Goal: Task Accomplishment & Management: Complete application form

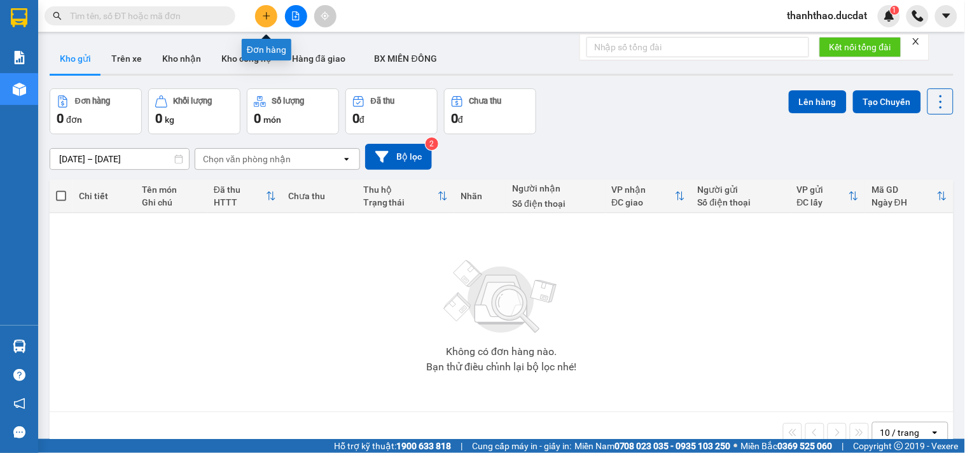
click at [263, 19] on icon "plus" at bounding box center [266, 15] width 9 height 9
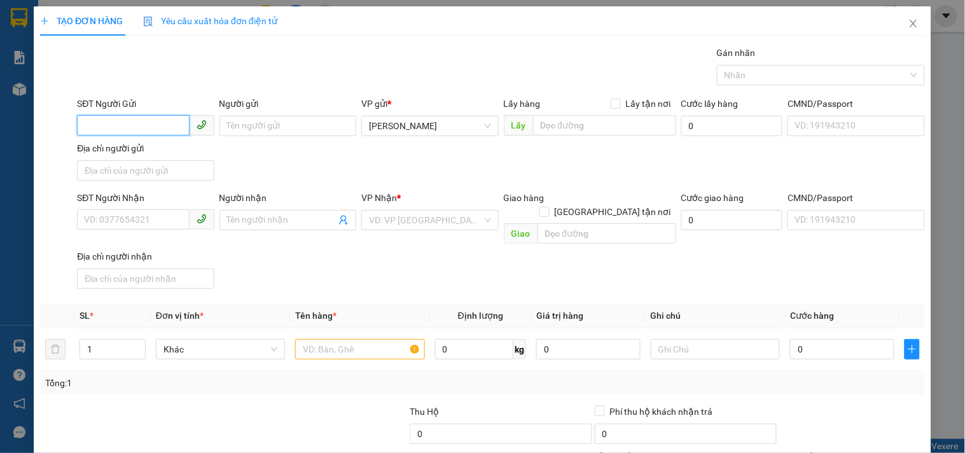
click at [149, 130] on input "SĐT Người Gửi" at bounding box center [133, 125] width 112 height 20
type input "0978911199"
click at [142, 148] on div "0978911199 - CHIÊN" at bounding box center [144, 151] width 120 height 14
type input "CHIÊN"
type input "0973684737"
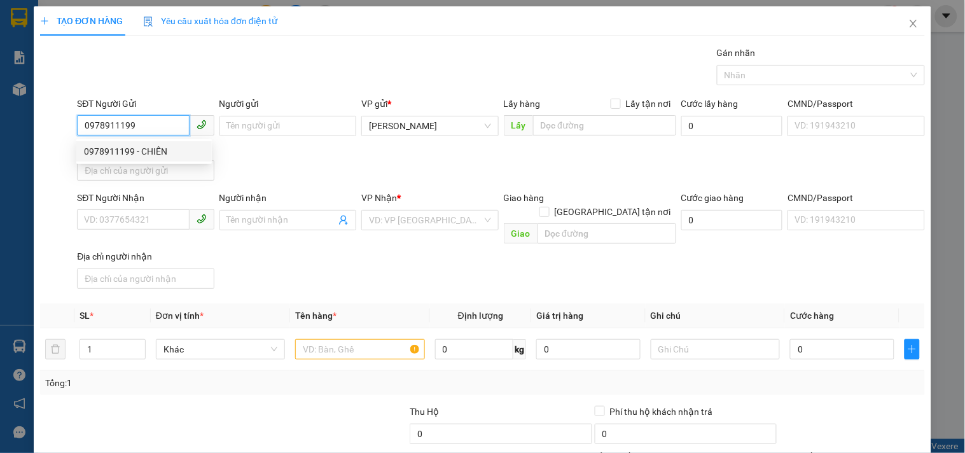
type input "TRUNG ANH"
checkbox input "true"
type input "1185/1/11 LÊ VĂN LƯƠNG PHƯỚC KIẾN NHÀ BÈ"
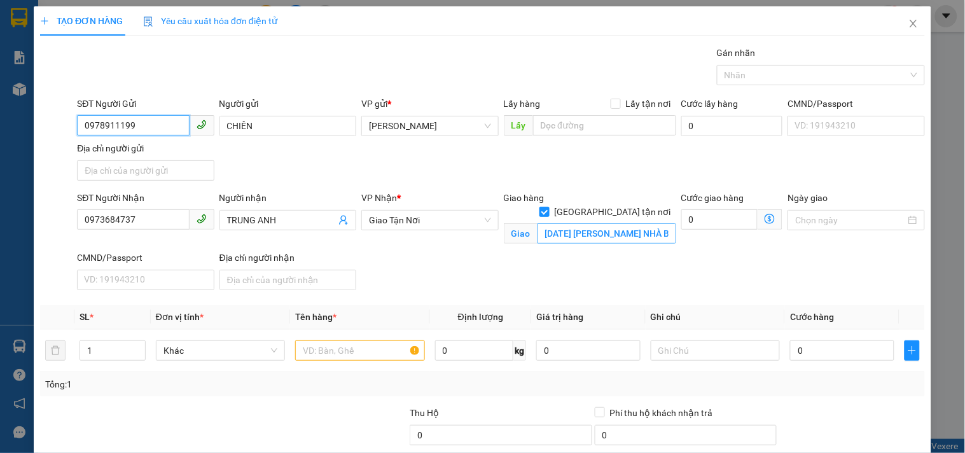
type input "0978911199"
click at [628, 223] on input "1185/1/11 LÊ VĂN LƯƠNG PHƯỚC KIẾN NHÀ BÈ" at bounding box center [606, 233] width 139 height 20
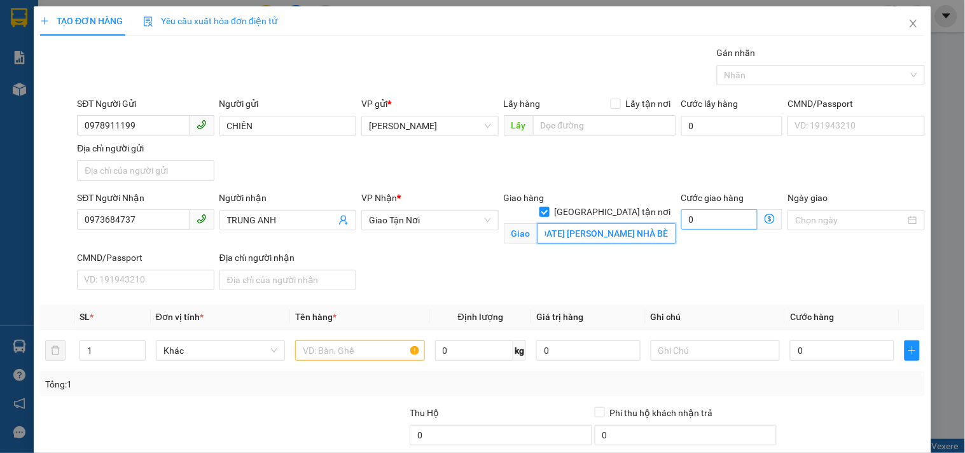
drag, startPoint x: 628, startPoint y: 217, endPoint x: 679, endPoint y: 214, distance: 51.6
click at [679, 214] on div "SĐT Người Nhận 0973684737 Người nhận TRUNG ANH VP Nhận * Giao Tận Nơi Giao hàn…" at bounding box center [500, 243] width 853 height 104
click at [572, 223] on input "1185/1/11 LÊ VĂN LƯƠNG PHƯỚC KIẾN NHÀ BÈ" at bounding box center [606, 233] width 139 height 20
click at [625, 223] on input "1185/1/11 LÊ VĂN LƯƠNG.PHƯỚC KIẾN NHÀ BÈ" at bounding box center [606, 233] width 139 height 20
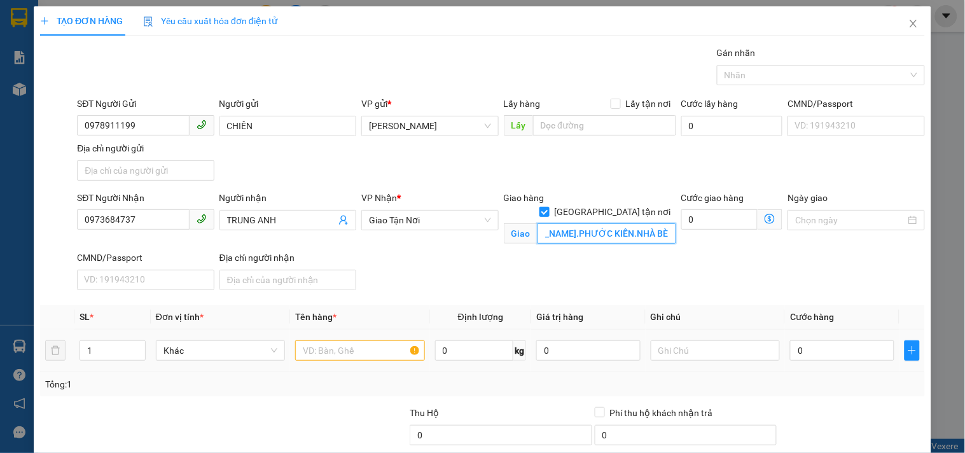
type input "1185/1/11 LÊ VĂN LƯƠNG.PHƯỚC KIẾN.NHÀ BÈ"
drag, startPoint x: 357, startPoint y: 351, endPoint x: 363, endPoint y: 350, distance: 6.5
click at [357, 352] on input "text" at bounding box center [359, 350] width 129 height 20
click at [828, 362] on div "0" at bounding box center [842, 350] width 104 height 25
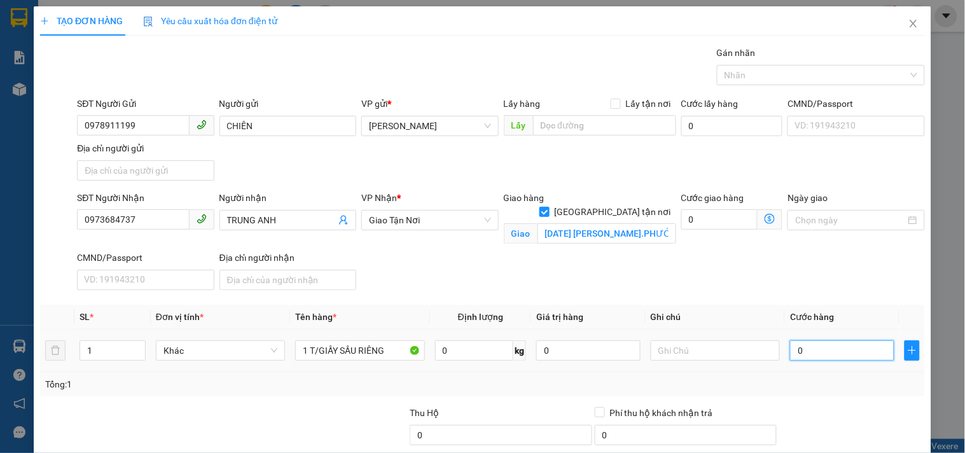
click at [814, 352] on input "0" at bounding box center [842, 350] width 104 height 20
click at [390, 350] on input "1 T/GIẤY SẦU RIÊNG" at bounding box center [359, 350] width 129 height 20
type input "1 T/GIẤY SẦU RIÊNG CR"
click at [804, 347] on input "0" at bounding box center [842, 350] width 104 height 20
type input "5"
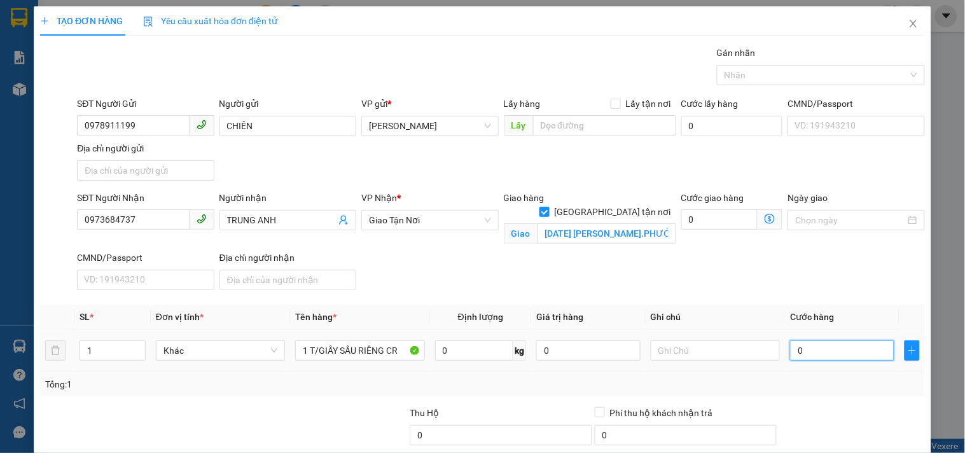
type input "5"
type input "50"
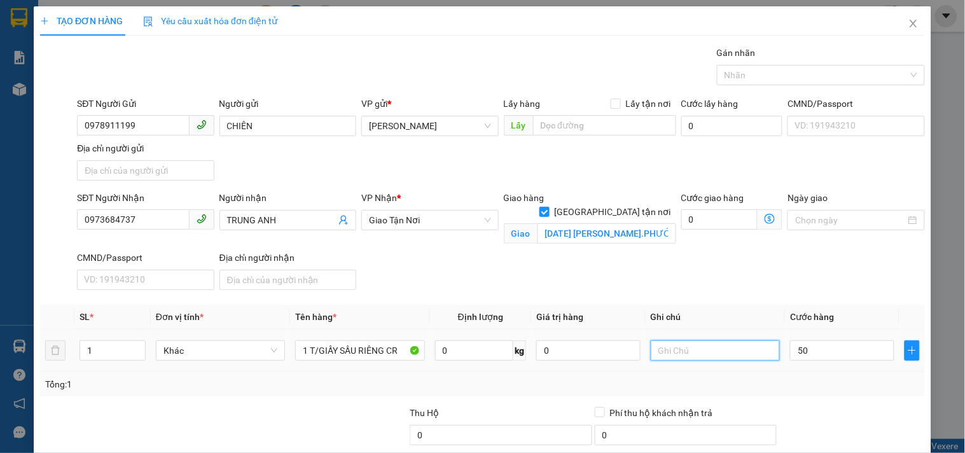
type input "50.000"
click at [749, 352] on input "text" at bounding box center [714, 350] width 129 height 20
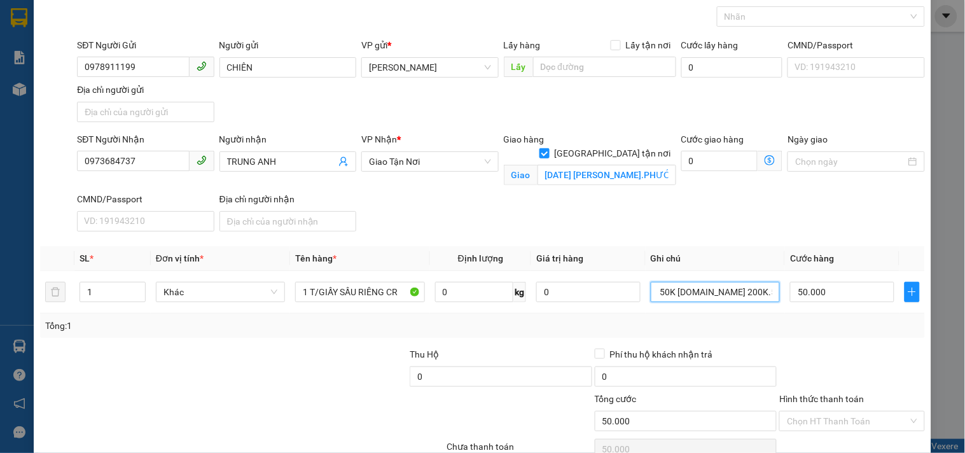
scroll to position [122, 0]
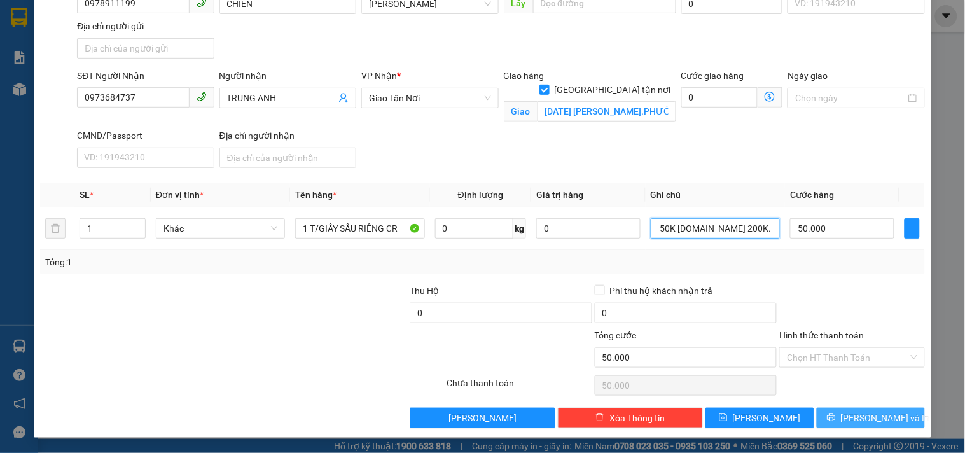
type input "GTN 150K CR.CK 200K.5189-38587"
click at [856, 412] on span "[PERSON_NAME] và In" at bounding box center [885, 418] width 89 height 14
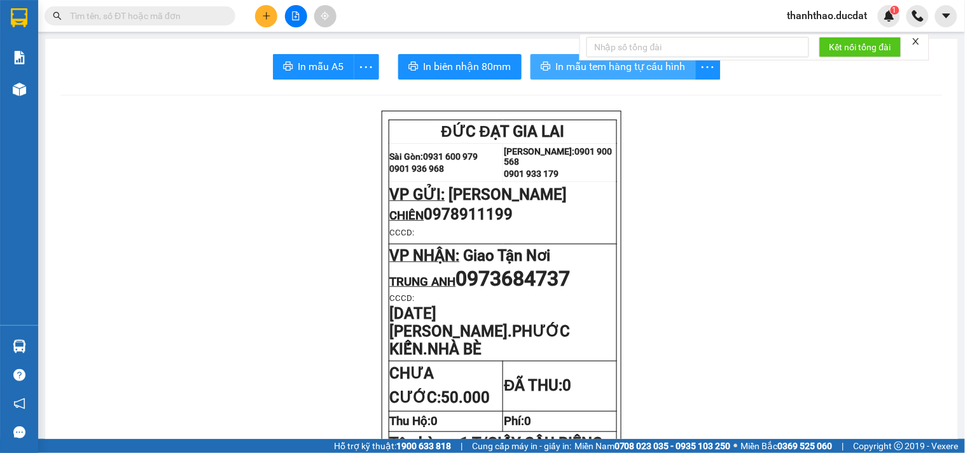
click at [543, 65] on icon "printer" at bounding box center [545, 66] width 10 height 9
click at [256, 7] on div at bounding box center [295, 16] width 95 height 22
click at [267, 21] on button at bounding box center [266, 16] width 22 height 22
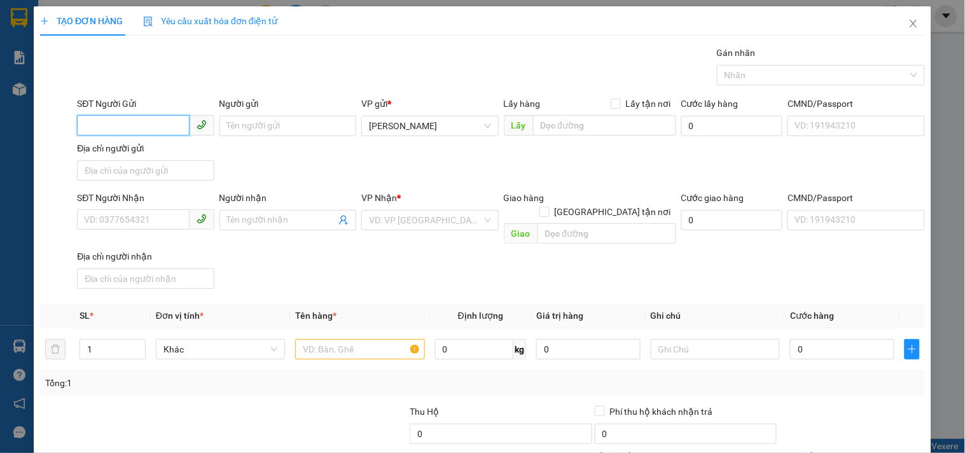
drag, startPoint x: 137, startPoint y: 132, endPoint x: 131, endPoint y: 126, distance: 8.1
click at [135, 131] on input "SĐT Người Gửi" at bounding box center [133, 125] width 112 height 20
type input "0365743674"
click at [134, 143] on div "0365743674 - TUYẾT" at bounding box center [143, 151] width 135 height 20
type input "TUYẾT"
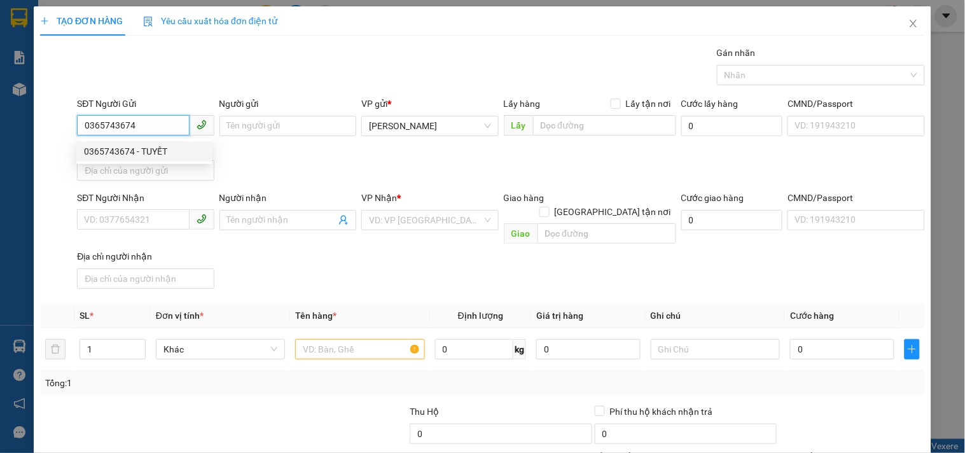
type input "0348779353"
type input "NGA"
type input "DỐC SỎI QUẢNG NGÃI"
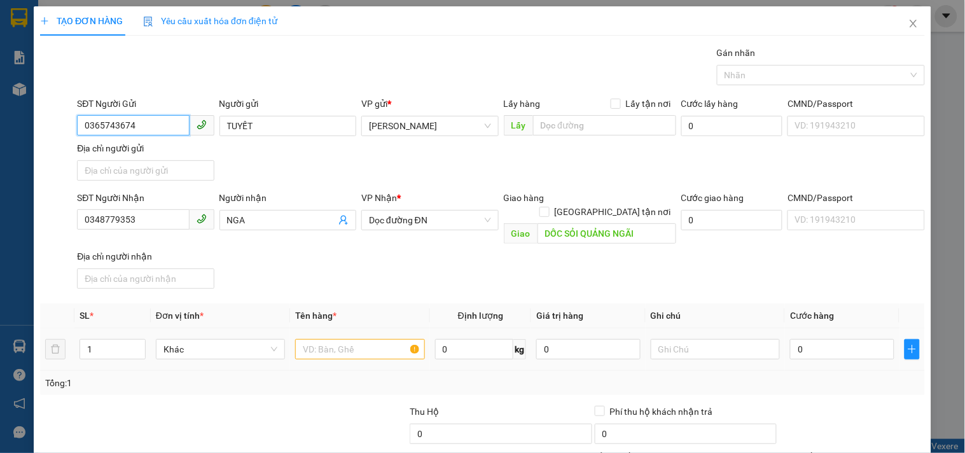
type input "0365743674"
click at [370, 339] on input "text" at bounding box center [359, 349] width 129 height 20
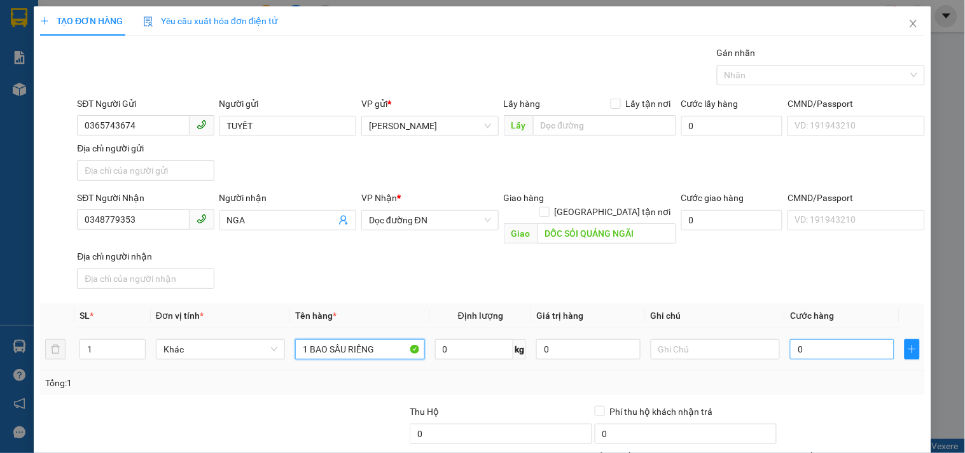
type input "1 BAO SẦU RIÊNG"
click at [823, 339] on input "0" at bounding box center [842, 349] width 104 height 20
type input "6"
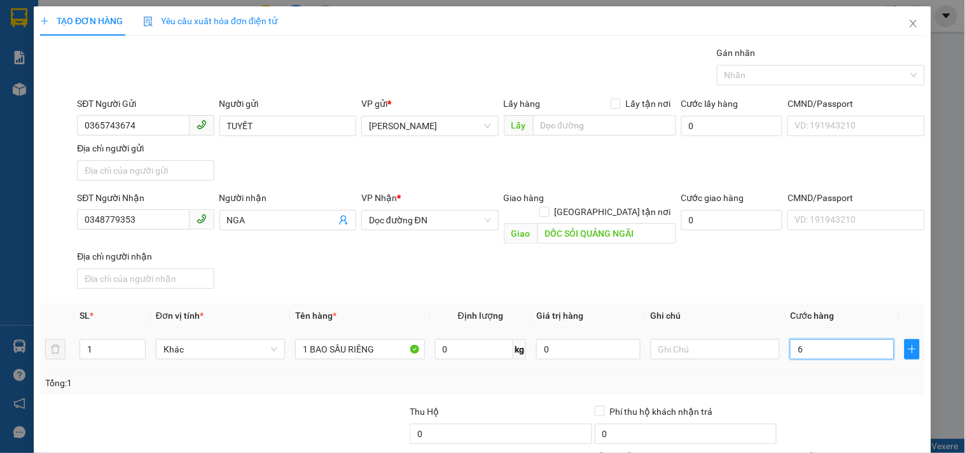
type input "60"
type input "60.000"
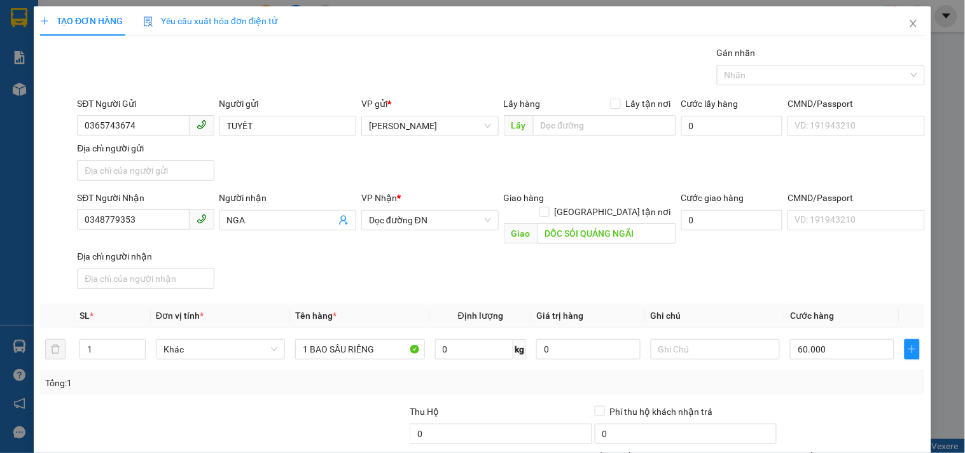
drag, startPoint x: 824, startPoint y: 270, endPoint x: 811, endPoint y: 299, distance: 32.7
click at [822, 271] on div "SĐT Người Nhận 0348779353 Người nhận NGA VP Nhận * Dọc đường ĐN Giao hàng Giao …" at bounding box center [500, 242] width 853 height 103
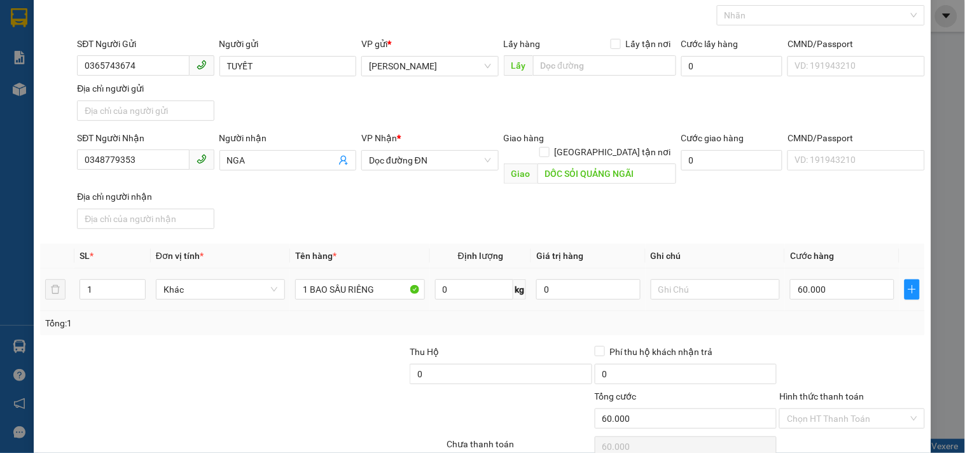
scroll to position [106, 0]
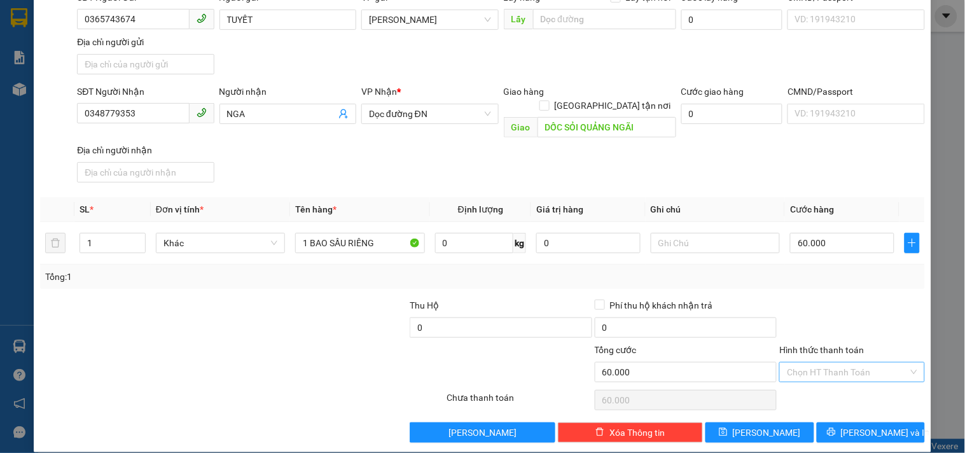
click at [830, 362] on input "Hình thức thanh toán" at bounding box center [847, 371] width 121 height 19
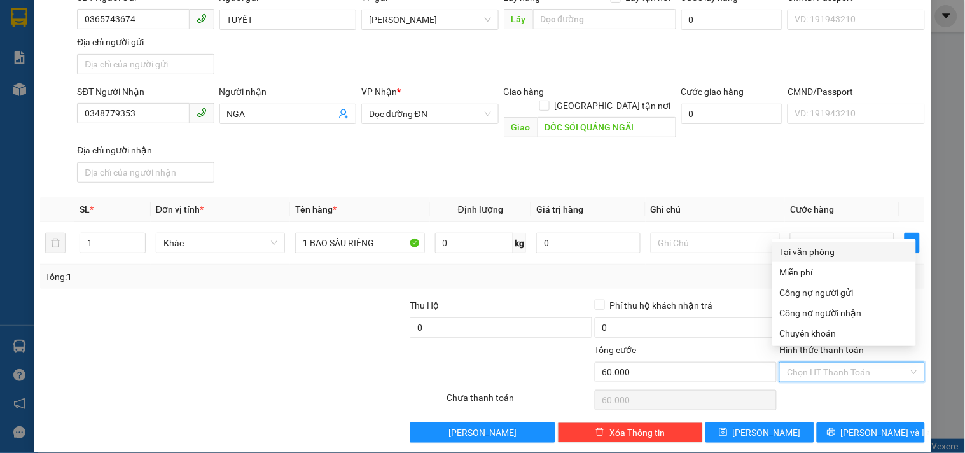
click at [820, 252] on div "Tại văn phòng" at bounding box center [844, 252] width 128 height 14
type input "0"
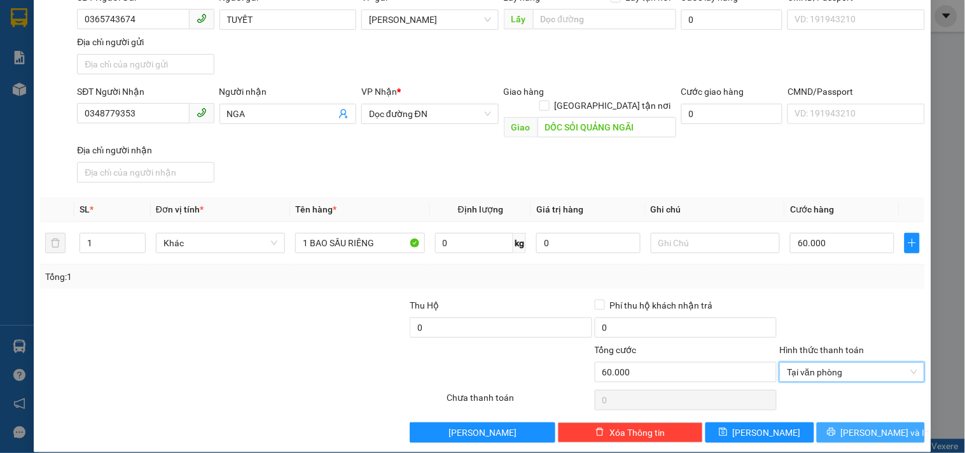
click at [846, 422] on button "[PERSON_NAME] và In" at bounding box center [870, 432] width 108 height 20
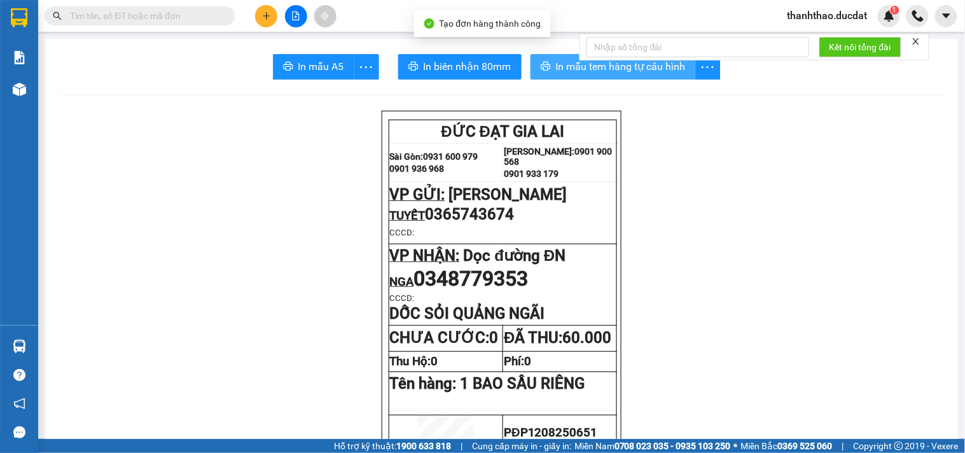
click at [556, 64] on span "In mẫu tem hàng tự cấu hình" at bounding box center [621, 66] width 130 height 16
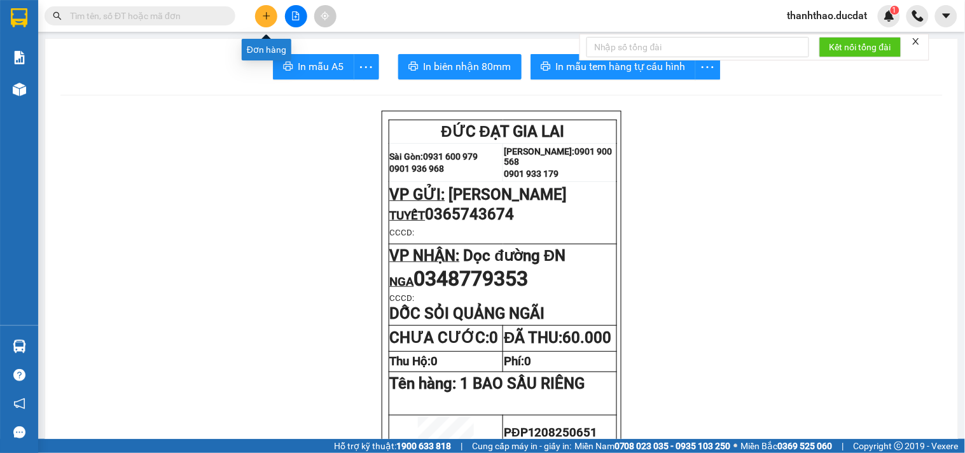
click at [270, 15] on icon "plus" at bounding box center [266, 15] width 9 height 9
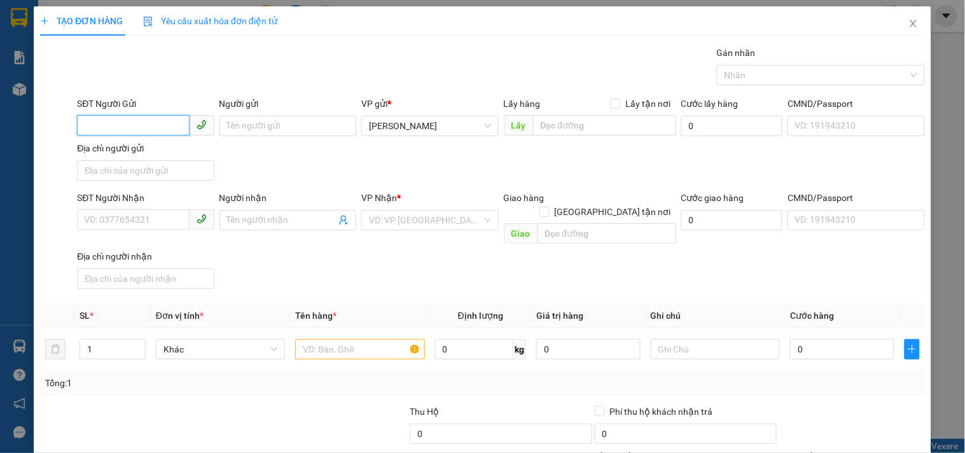
click at [120, 123] on input "SĐT Người Gửi" at bounding box center [133, 125] width 112 height 20
type input "0913450314"
click at [153, 144] on div "0913450314 - HƯNG" at bounding box center [144, 151] width 120 height 14
type input "HƯNG"
type input "0903698125"
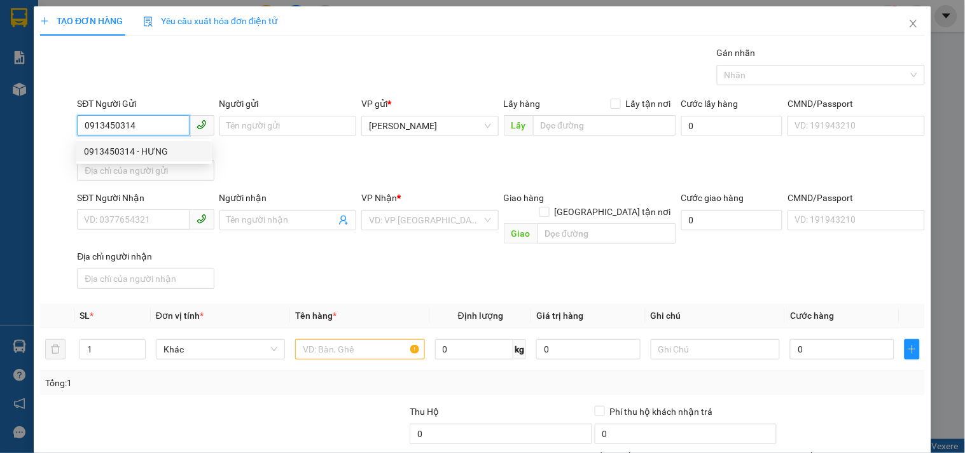
type input "SƠN"
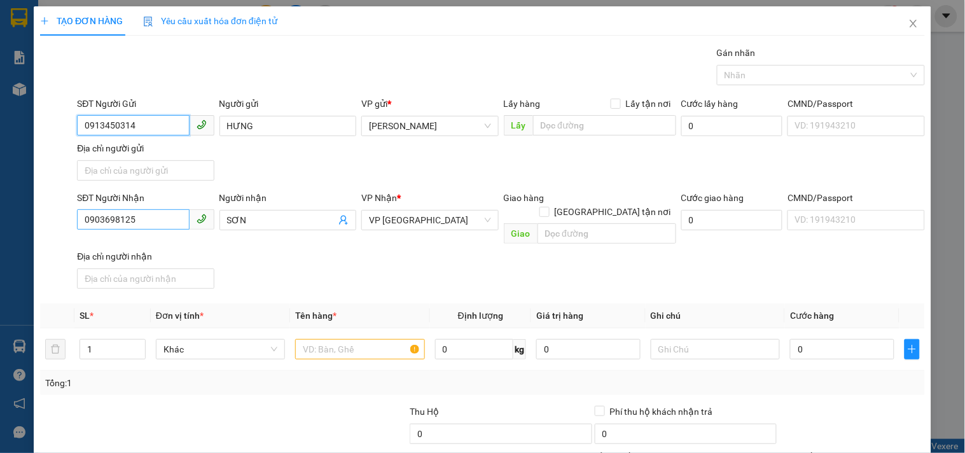
type input "0913450314"
drag, startPoint x: 156, startPoint y: 226, endPoint x: 0, endPoint y: 185, distance: 161.8
click at [0, 185] on div "TẠO ĐƠN HÀNG Yêu cầu xuất hóa đơn điện tử Transit Pickup Surcharge Ids Transit …" at bounding box center [482, 226] width 965 height 453
type input "0359602723"
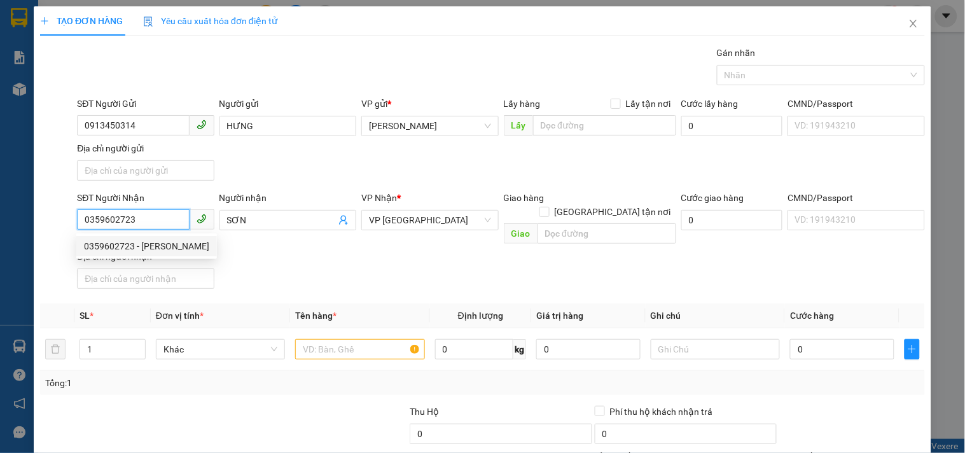
click at [104, 245] on div "0359602723 - CƯỜNG" at bounding box center [146, 246] width 125 height 14
type input "CƯỜNG"
type input "0359602723"
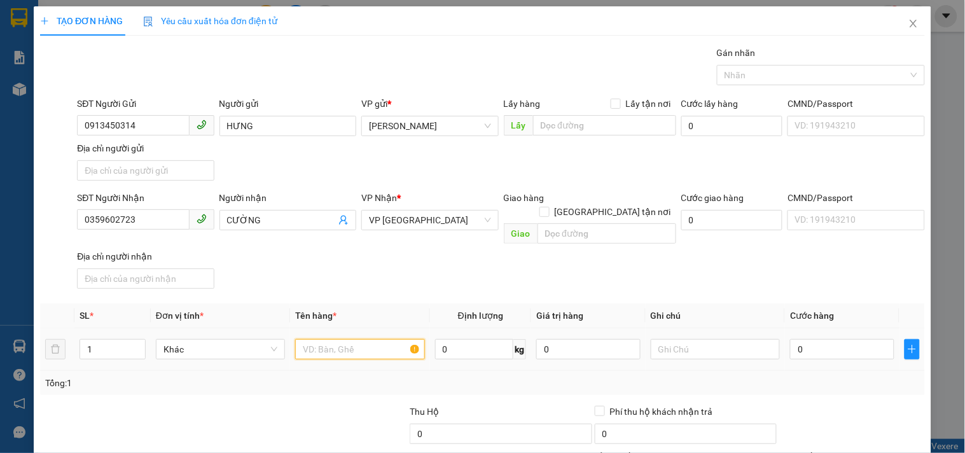
click at [359, 339] on input "text" at bounding box center [359, 349] width 129 height 20
type input "1 T/GIẤY SẦU RIÊNG"
click at [840, 339] on input "0" at bounding box center [842, 349] width 104 height 20
type input "5"
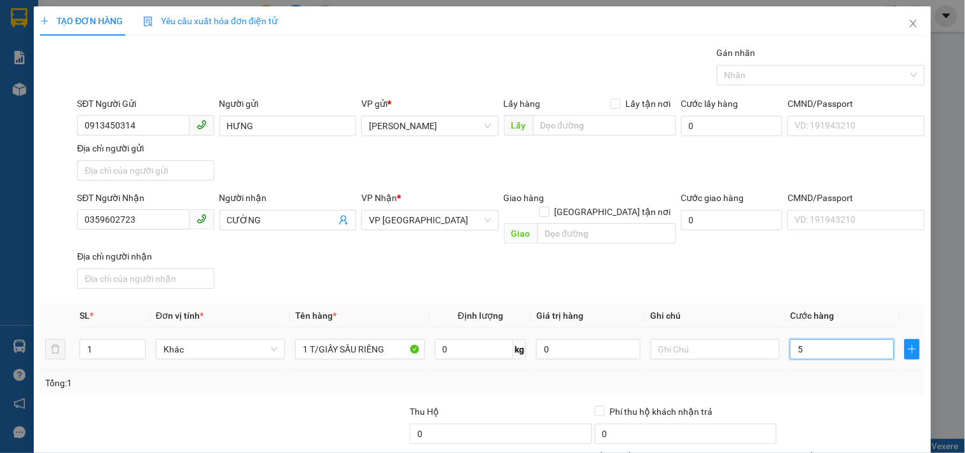
type input "5"
type input "50"
type input "50.000"
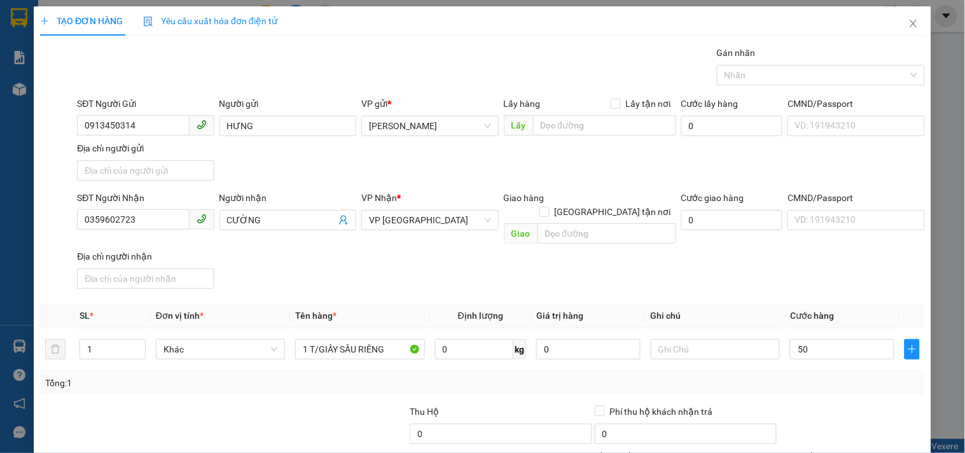
type input "50.000"
click at [766, 282] on div "Transit Pickup Surcharge Ids Transit Deliver Surcharge Ids Transit Deliver Surc…" at bounding box center [482, 297] width 884 height 503
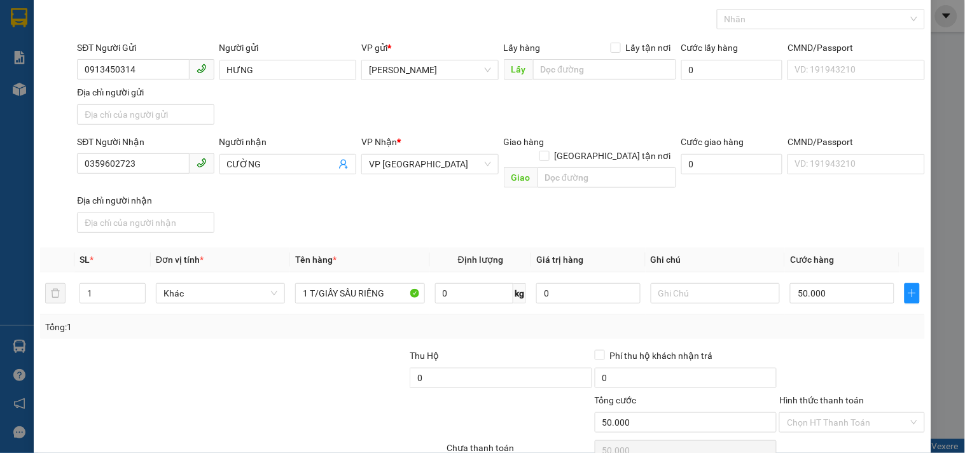
scroll to position [106, 0]
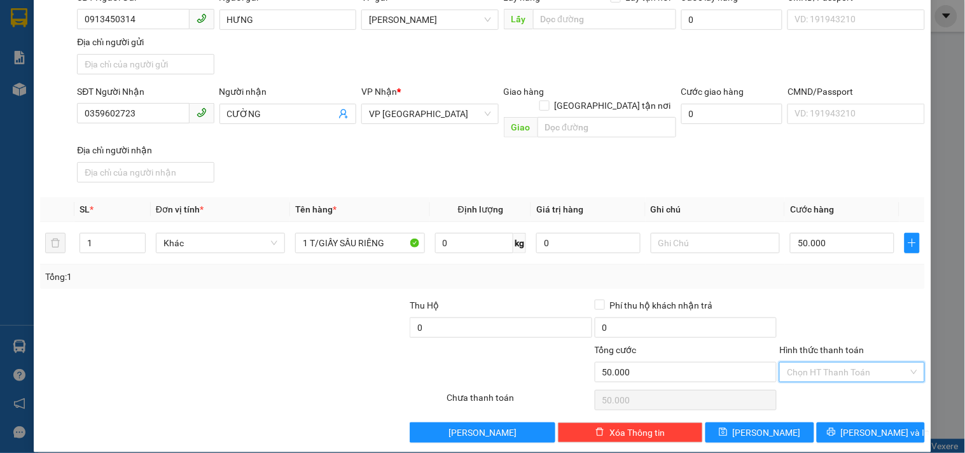
click at [853, 362] on input "Hình thức thanh toán" at bounding box center [847, 371] width 121 height 19
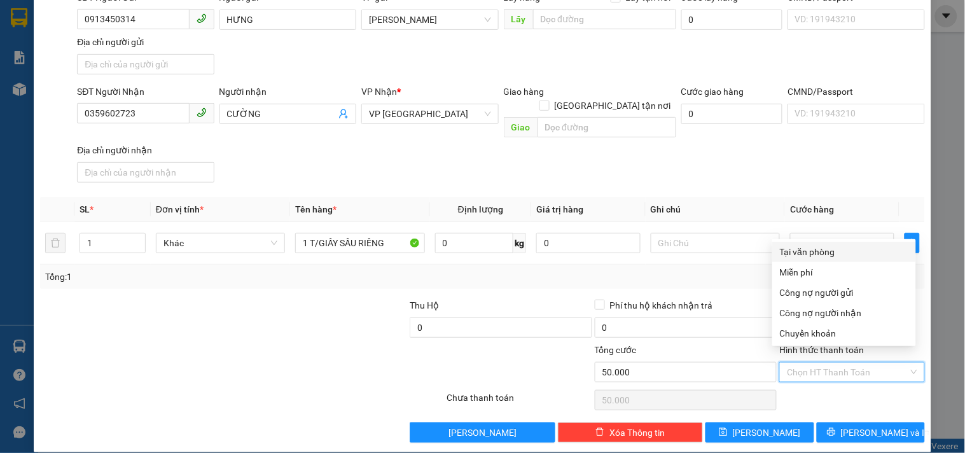
click at [846, 254] on div "Tại văn phòng" at bounding box center [844, 252] width 128 height 14
type input "0"
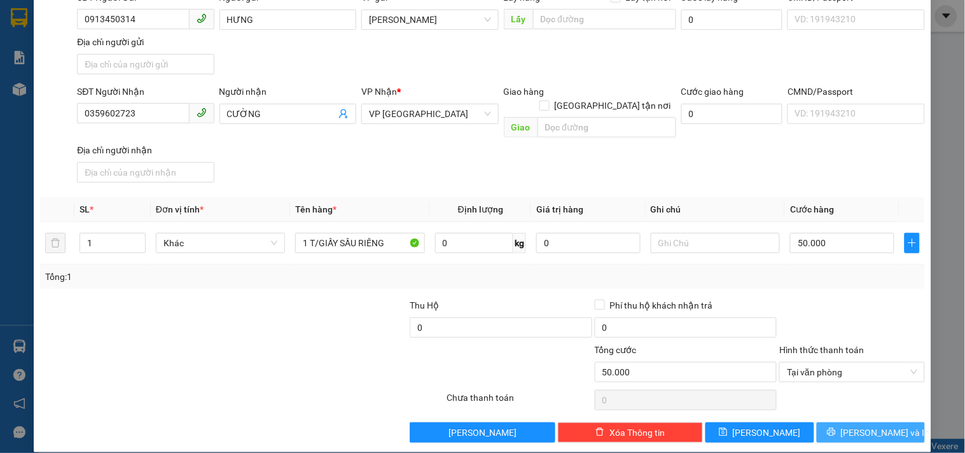
click at [869, 425] on span "[PERSON_NAME] và In" at bounding box center [885, 432] width 89 height 14
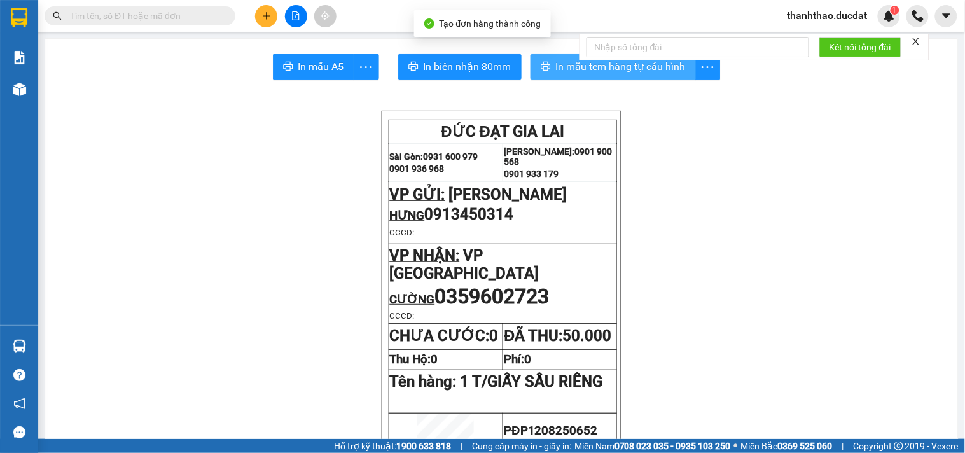
click at [608, 66] on span "In mẫu tem hàng tự cấu hình" at bounding box center [621, 66] width 130 height 16
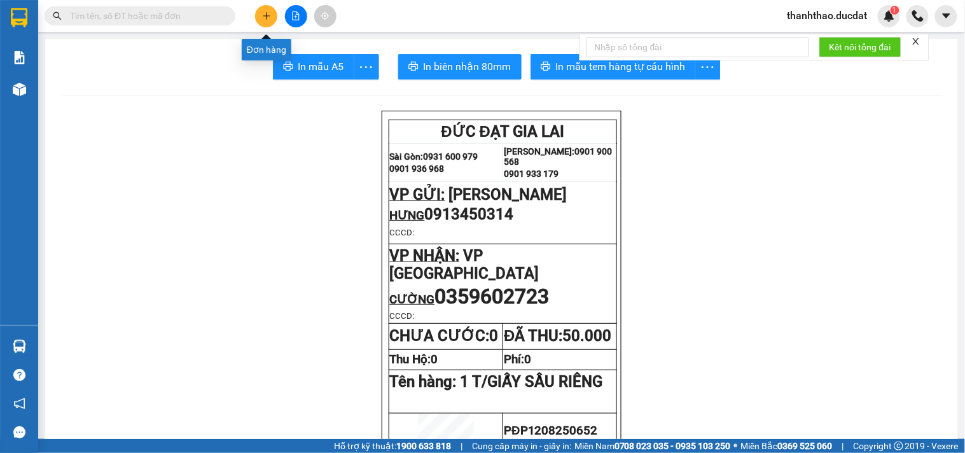
click at [259, 10] on button at bounding box center [266, 16] width 22 height 22
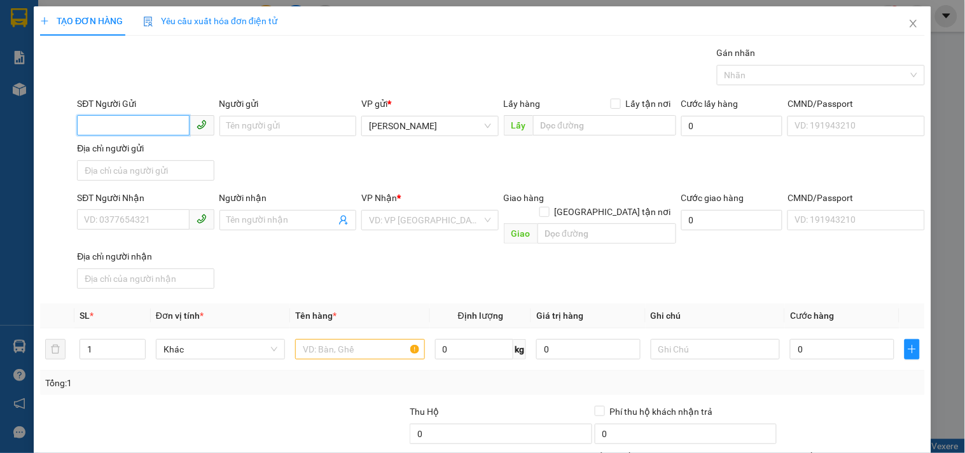
click at [104, 115] on input "SĐT Người Gửi" at bounding box center [133, 125] width 112 height 20
type input "0389799516"
click at [144, 150] on div "0389799516 - TÀI" at bounding box center [144, 151] width 120 height 14
type input "TÀI"
type input "0932177195"
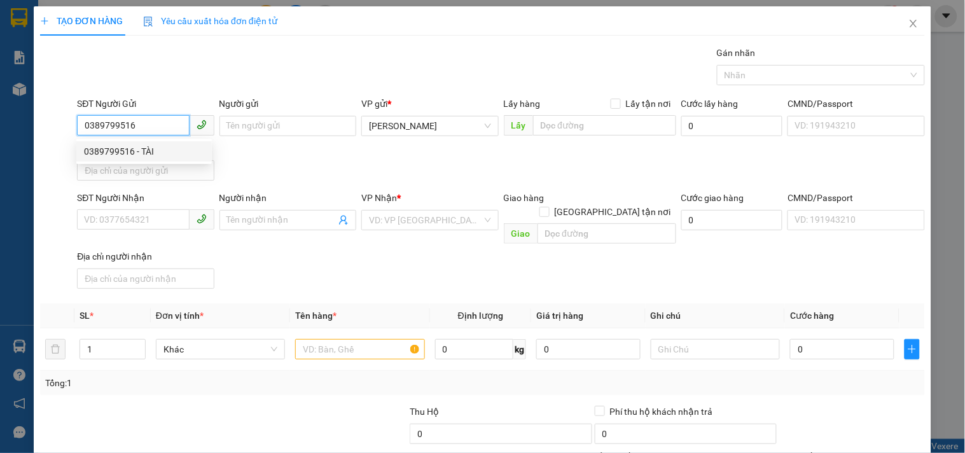
type input "HỘI"
type input "0389799516"
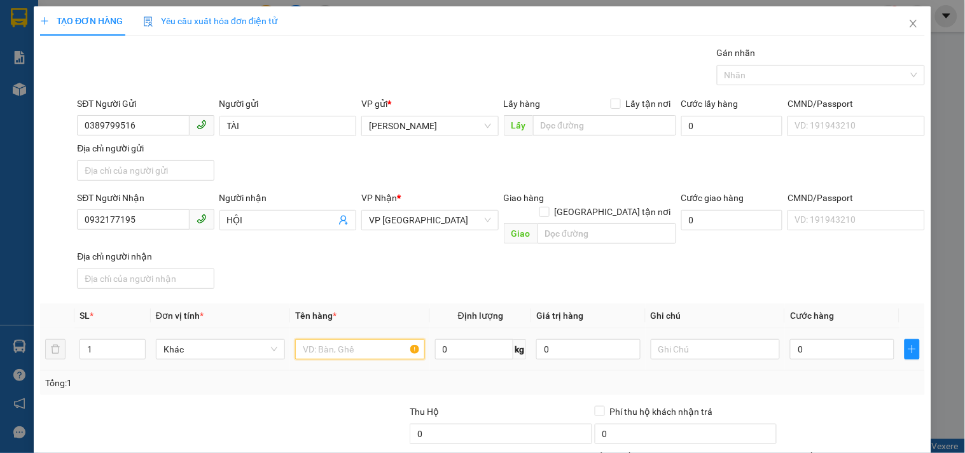
drag, startPoint x: 320, startPoint y: 327, endPoint x: 317, endPoint y: 307, distance: 20.7
click at [320, 339] on input "text" at bounding box center [359, 349] width 129 height 20
type input "1 T/GIẤY-1 BAO SẦU RIÊNG"
click at [816, 339] on input "0" at bounding box center [842, 349] width 104 height 20
type input "1"
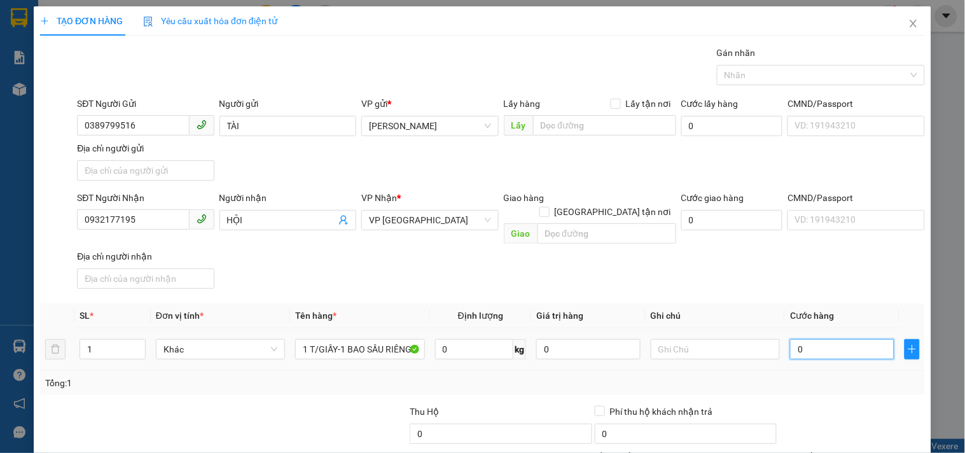
type input "1"
type input "18"
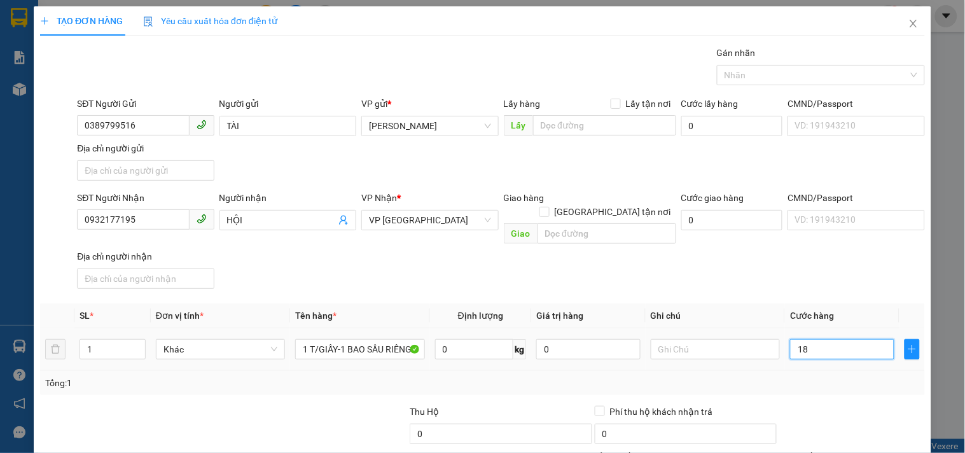
type input "180"
type input "180.000"
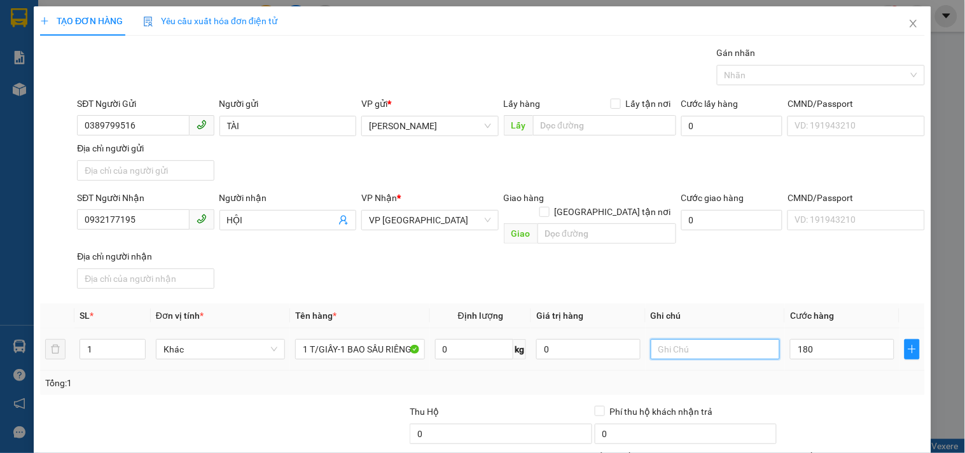
type input "180.000"
click at [703, 339] on input "text" at bounding box center [714, 349] width 129 height 20
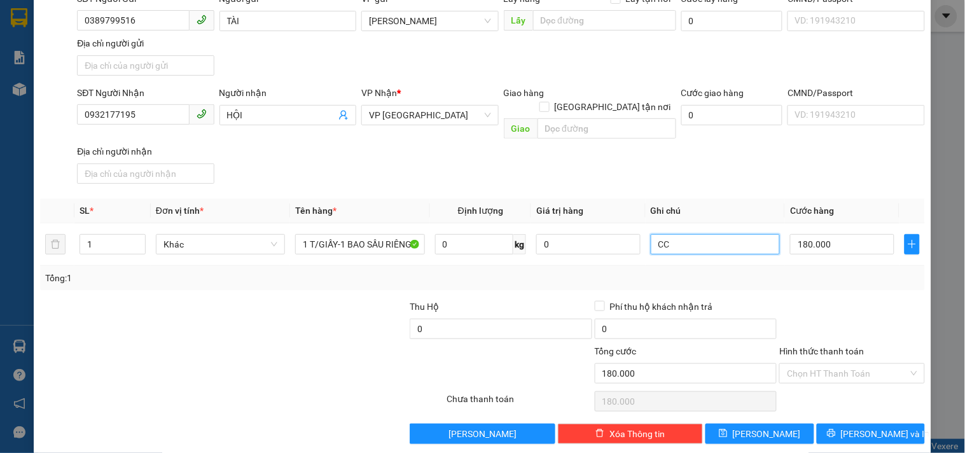
scroll to position [106, 0]
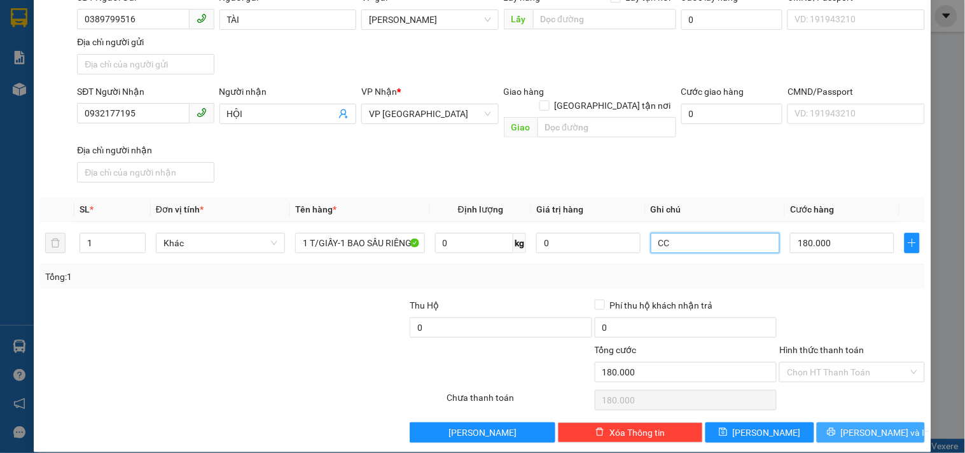
type input "CC"
click at [835, 427] on icon "printer" at bounding box center [831, 431] width 9 height 9
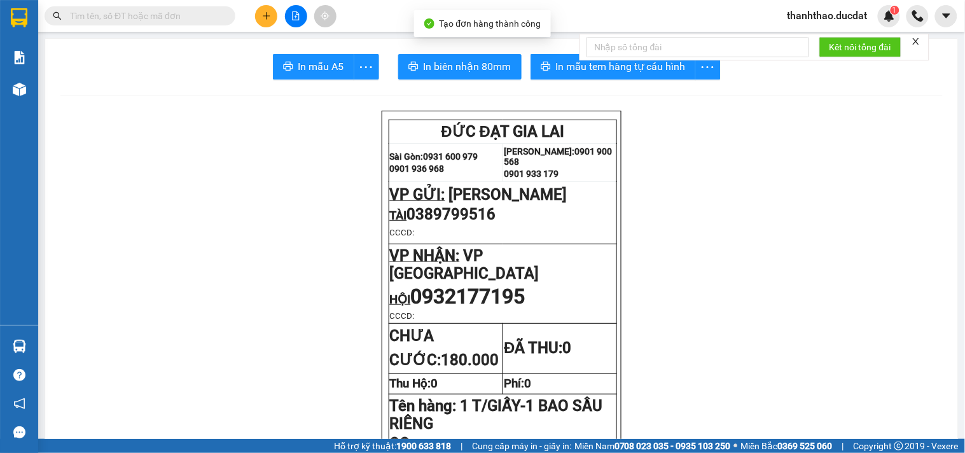
click at [591, 60] on div "Kết nối tổng đài" at bounding box center [754, 47] width 350 height 27
click at [593, 69] on span "In mẫu tem hàng tự cấu hình" at bounding box center [621, 66] width 130 height 16
click at [268, 10] on button at bounding box center [266, 16] width 22 height 22
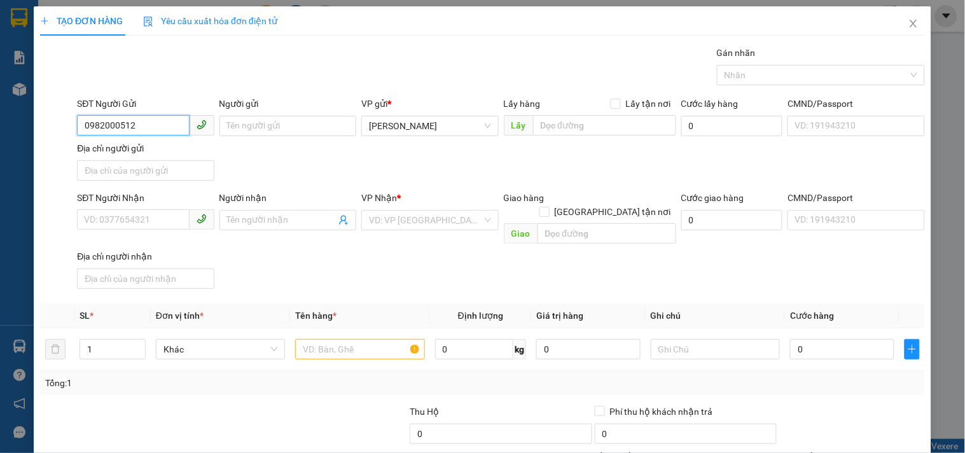
type input "0982000512"
click at [143, 153] on div "Địa chỉ người gửi" at bounding box center [145, 148] width 137 height 14
click at [143, 160] on input "Địa chỉ người gửi" at bounding box center [145, 170] width 137 height 20
click at [145, 128] on input "0982000512" at bounding box center [133, 125] width 112 height 20
click at [136, 130] on input "0982000512" at bounding box center [133, 125] width 112 height 20
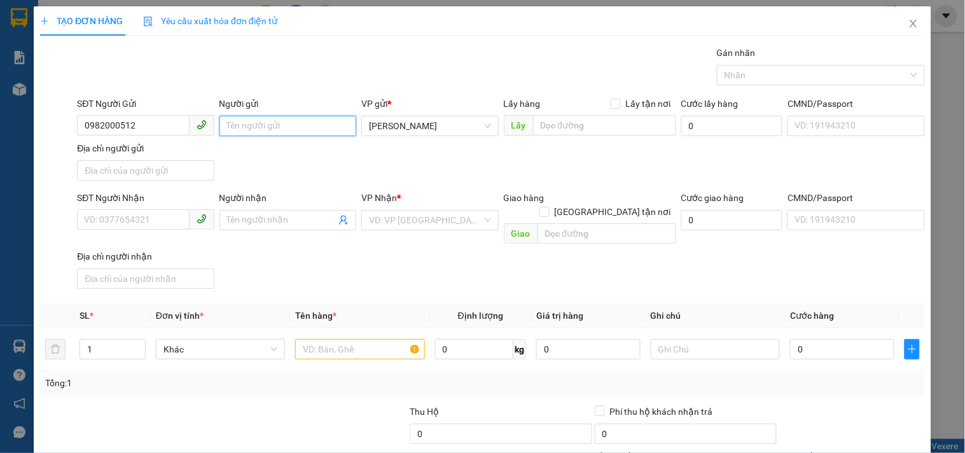
click at [256, 126] on input "Người gửi" at bounding box center [287, 126] width 137 height 20
type input "DUNG"
click at [148, 130] on input "0982000512" at bounding box center [133, 125] width 112 height 20
drag, startPoint x: 148, startPoint y: 130, endPoint x: 0, endPoint y: 127, distance: 148.2
click at [0, 127] on div "TẠO ĐƠN HÀNG Yêu cầu xuất hóa đơn điện tử Transit Pickup Surcharge Ids Transit …" at bounding box center [482, 226] width 965 height 453
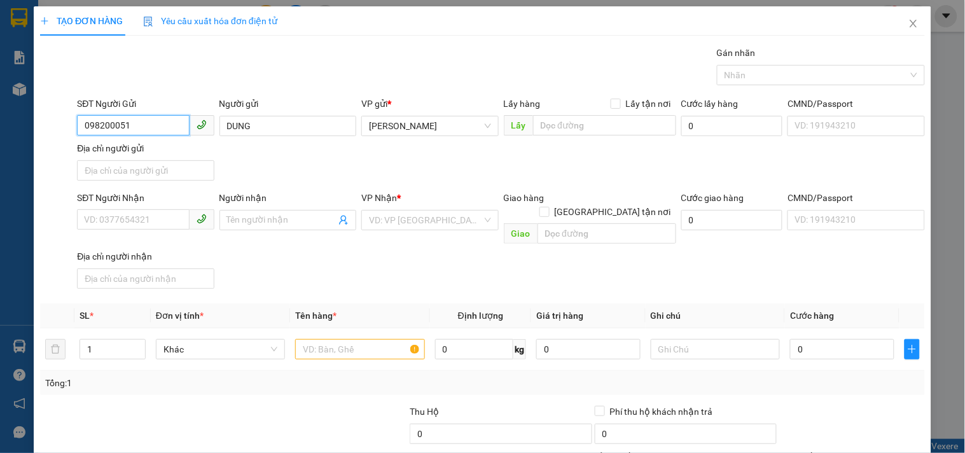
type input "0982000512"
click at [108, 151] on div "0982000512 - DUNG" at bounding box center [144, 151] width 120 height 14
type input "0935790216"
type input "HẰNG"
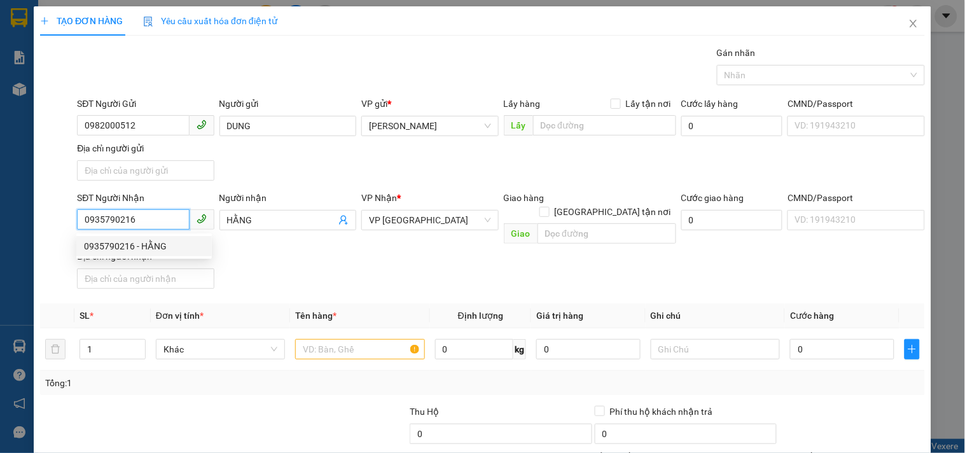
click at [137, 221] on input "0935790216" at bounding box center [133, 219] width 112 height 20
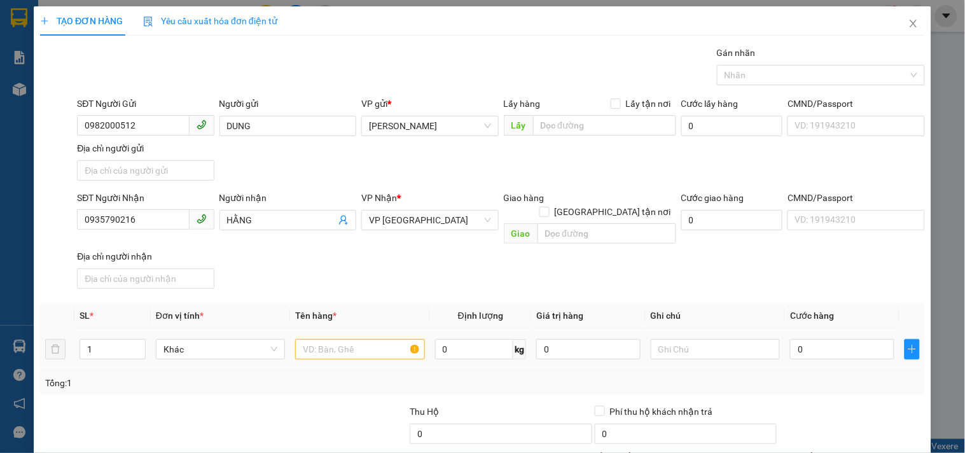
click at [353, 328] on td at bounding box center [359, 349] width 139 height 43
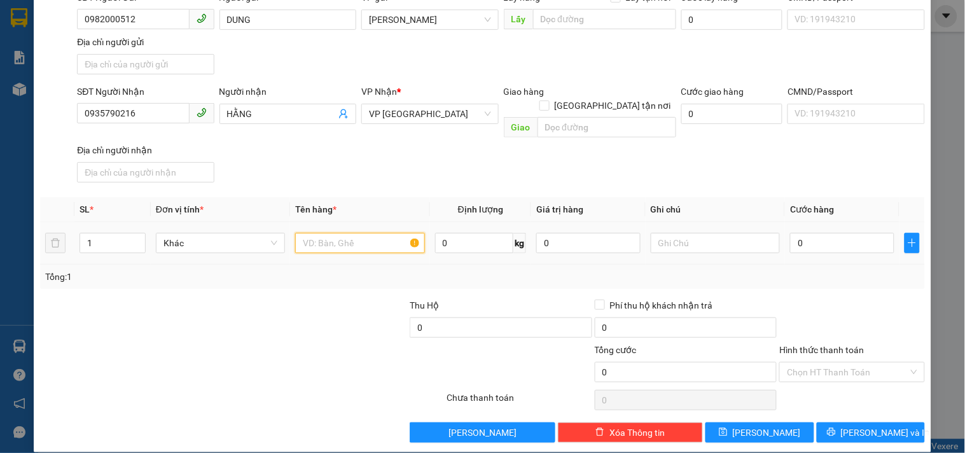
click at [326, 233] on input "text" at bounding box center [359, 243] width 129 height 20
type input "1 XỐP"
click at [794, 233] on input "0" at bounding box center [842, 243] width 104 height 20
type input "5"
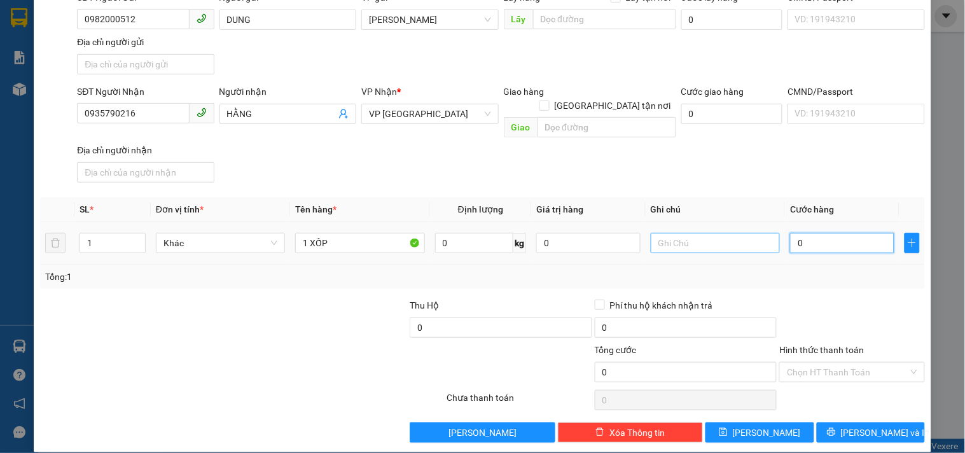
type input "5"
type input "50"
type input "50.000"
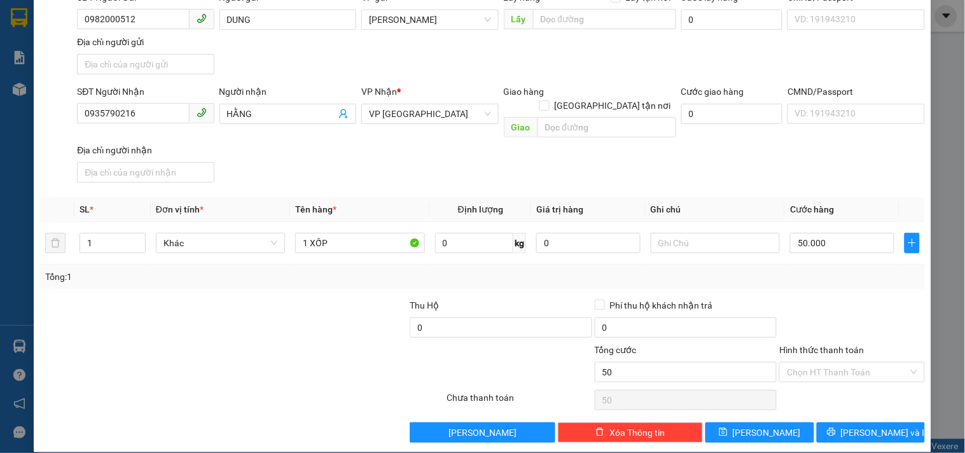
type input "50.000"
drag, startPoint x: 787, startPoint y: 282, endPoint x: 766, endPoint y: 266, distance: 26.2
click at [773, 271] on div "Transit Pickup Surcharge Ids Transit Deliver Surcharge Ids Transit Deliver Surc…" at bounding box center [482, 191] width 884 height 503
click at [830, 362] on input "Hình thức thanh toán" at bounding box center [847, 371] width 121 height 19
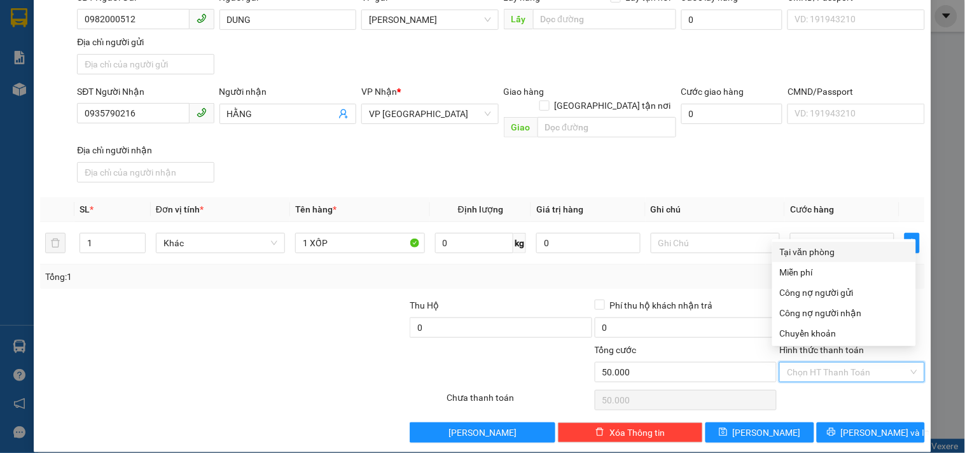
click at [830, 255] on div "Tại văn phòng" at bounding box center [844, 252] width 128 height 14
type input "0"
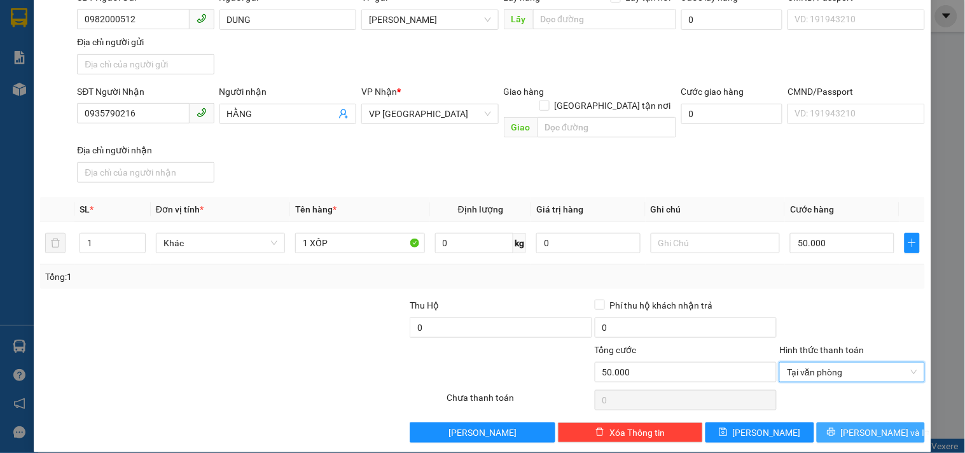
click at [859, 425] on span "[PERSON_NAME] và In" at bounding box center [885, 432] width 89 height 14
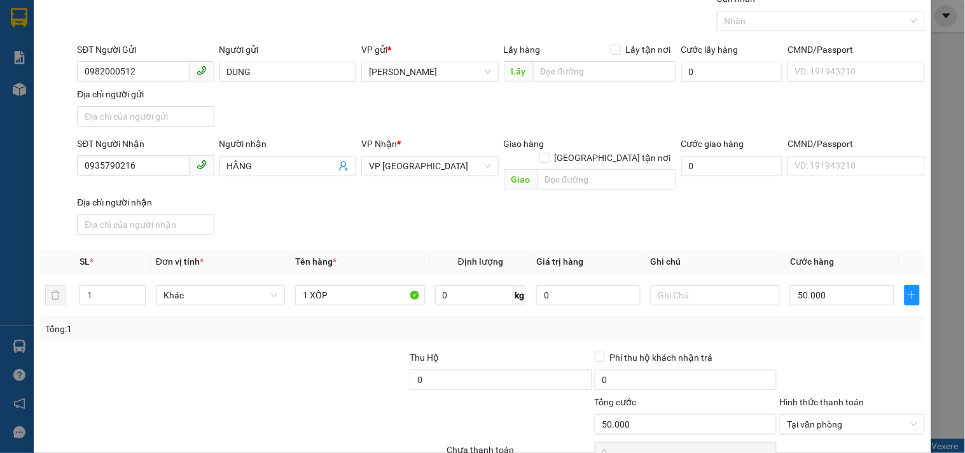
scroll to position [0, 0]
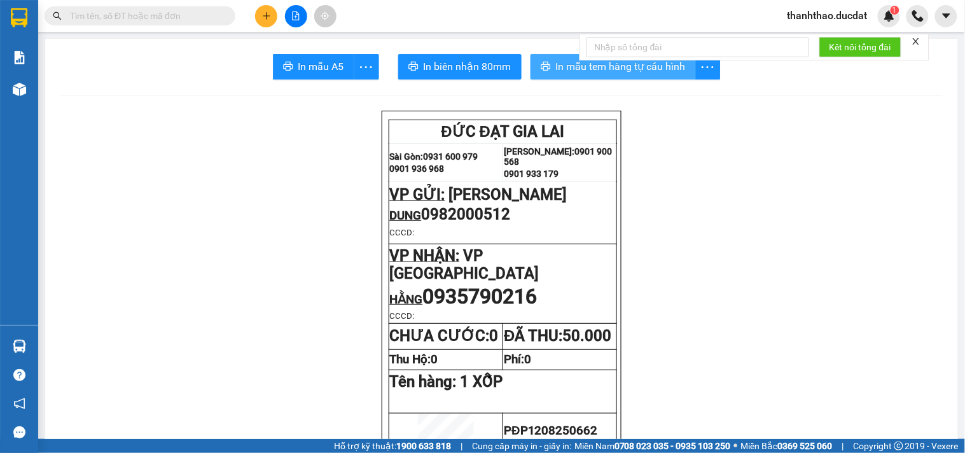
click at [565, 67] on span "In mẫu tem hàng tự cấu hình" at bounding box center [621, 66] width 130 height 16
click at [271, 16] on button at bounding box center [266, 16] width 22 height 22
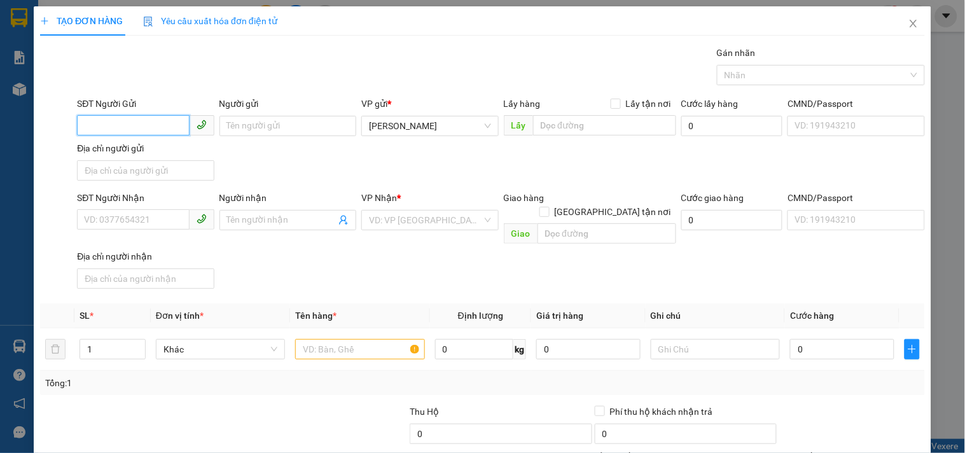
click at [134, 122] on input "SĐT Người Gửi" at bounding box center [133, 125] width 112 height 20
type input "0963176999"
click at [134, 158] on div "0963176999 - TRIỀU" at bounding box center [144, 151] width 120 height 14
type input "TRIỀU"
type input "0916545446"
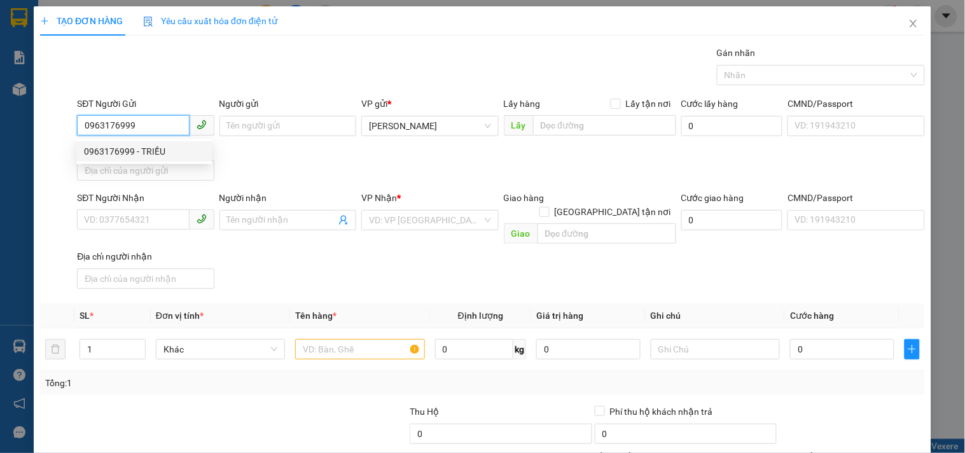
type input "TÔN"
checkbox input "true"
type input "62 HOÀNG DƯ KHƯƠNG P.12 Q.10"
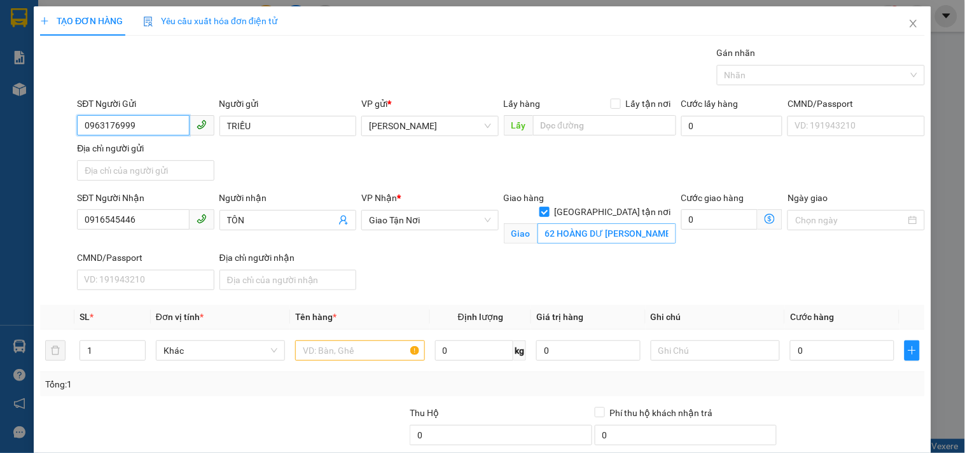
type input "0963176999"
click at [621, 223] on input "62 HOÀNG DƯ KHƯƠNG P.12 Q.10" at bounding box center [606, 233] width 139 height 20
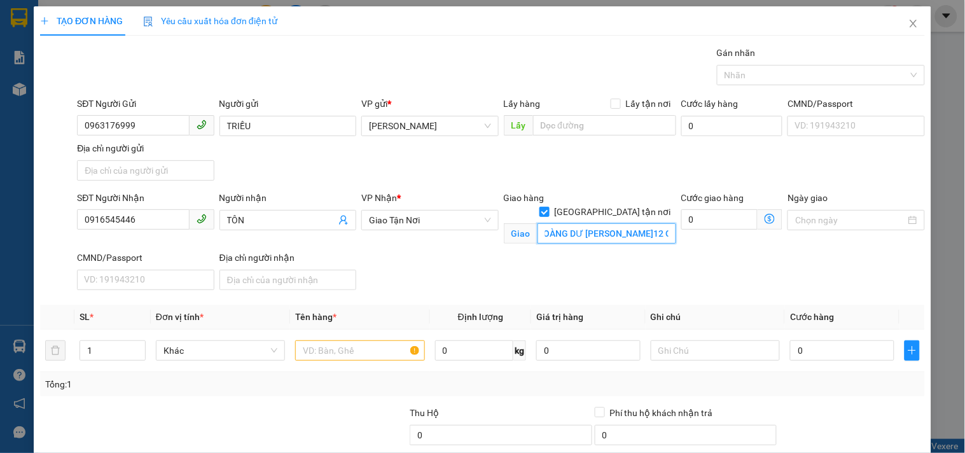
drag, startPoint x: 623, startPoint y: 217, endPoint x: 745, endPoint y: 198, distance: 122.9
click at [745, 198] on div "SĐT Người Nhận 0916545446 Người nhận TÔN VP Nhận * Giao Tận Nơi Giao hàng Giao…" at bounding box center [500, 243] width 853 height 104
click at [441, 208] on div "VP Nhận *" at bounding box center [429, 200] width 137 height 19
click at [441, 216] on span "Giao Tận Nơi" at bounding box center [429, 219] width 121 height 19
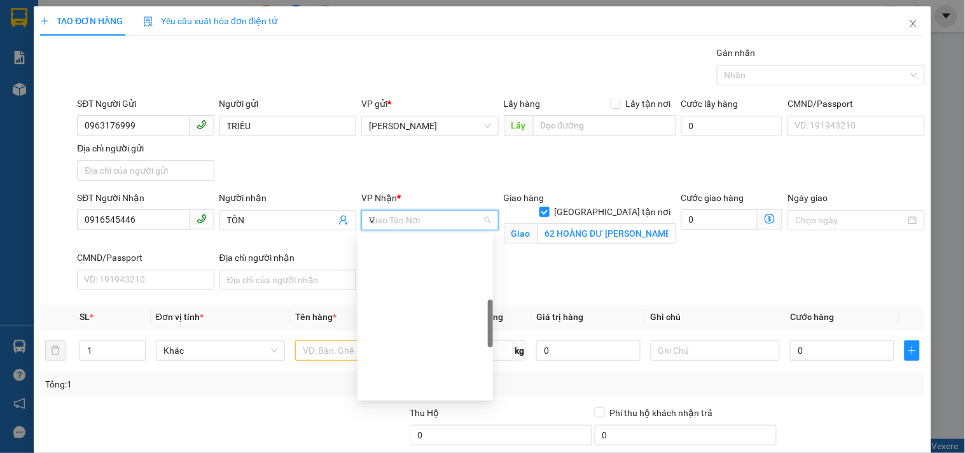
scroll to position [111, 0]
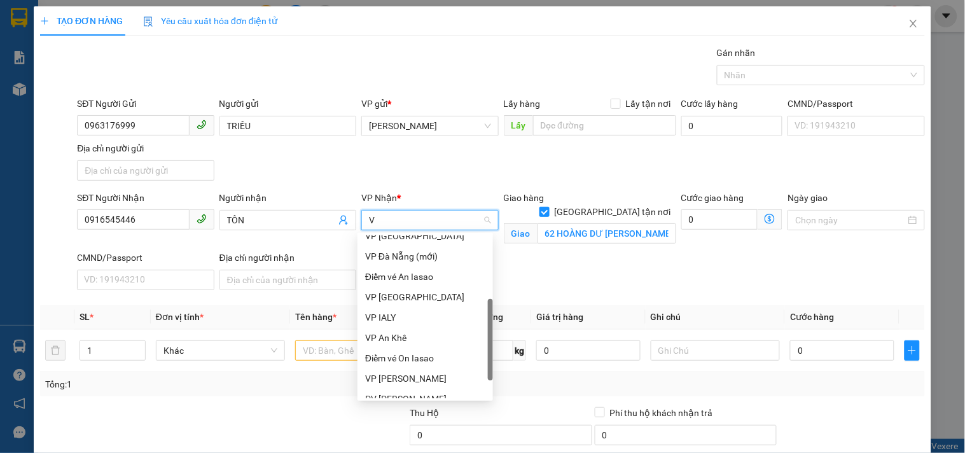
type input "VP"
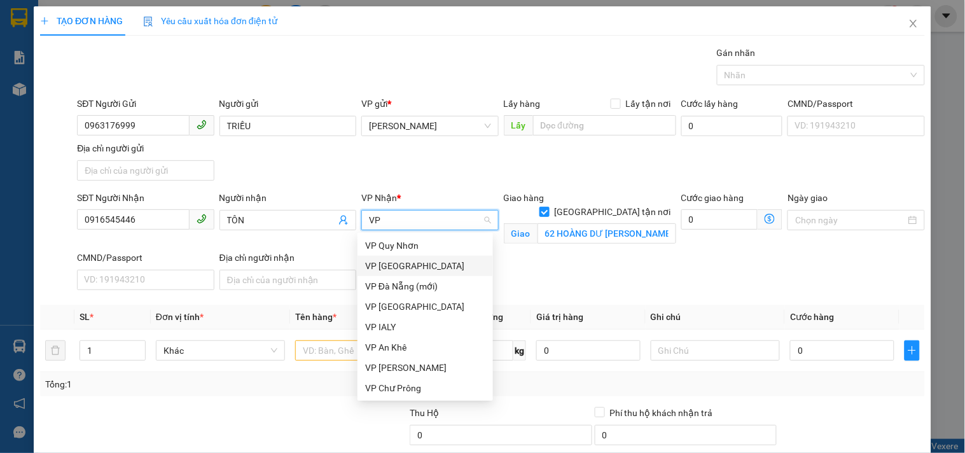
drag, startPoint x: 410, startPoint y: 264, endPoint x: 411, endPoint y: 257, distance: 7.0
click at [410, 263] on div "VP [GEOGRAPHIC_DATA]" at bounding box center [425, 266] width 120 height 14
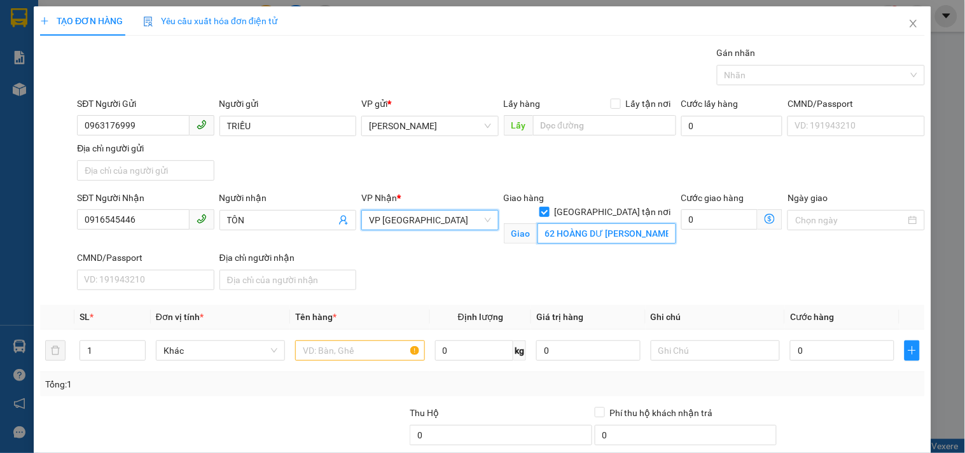
drag, startPoint x: 565, startPoint y: 215, endPoint x: 565, endPoint y: 223, distance: 7.6
click at [565, 223] on input "62 HOÀNG DƯ KHƯƠNG P.12 Q.10" at bounding box center [606, 233] width 139 height 20
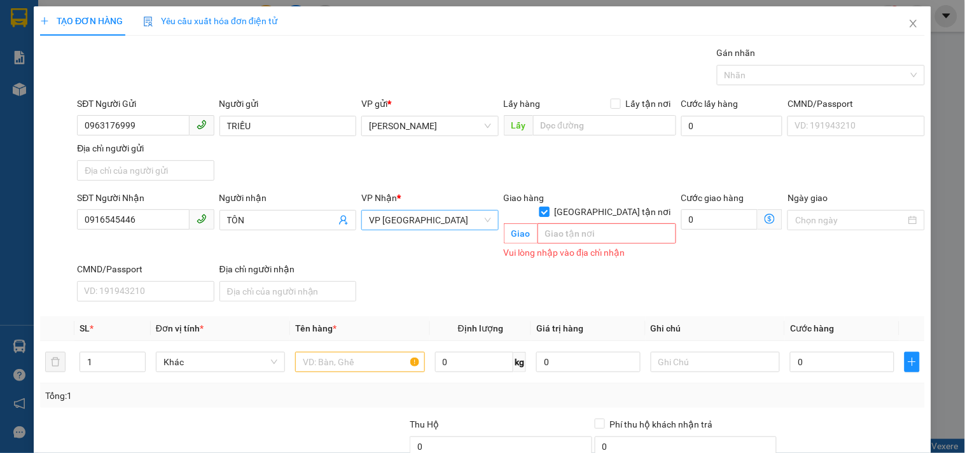
click at [548, 207] on input "[GEOGRAPHIC_DATA] tận nơi" at bounding box center [543, 211] width 9 height 9
checkbox input "false"
click at [376, 352] on input "text" at bounding box center [359, 362] width 129 height 20
type input "1"
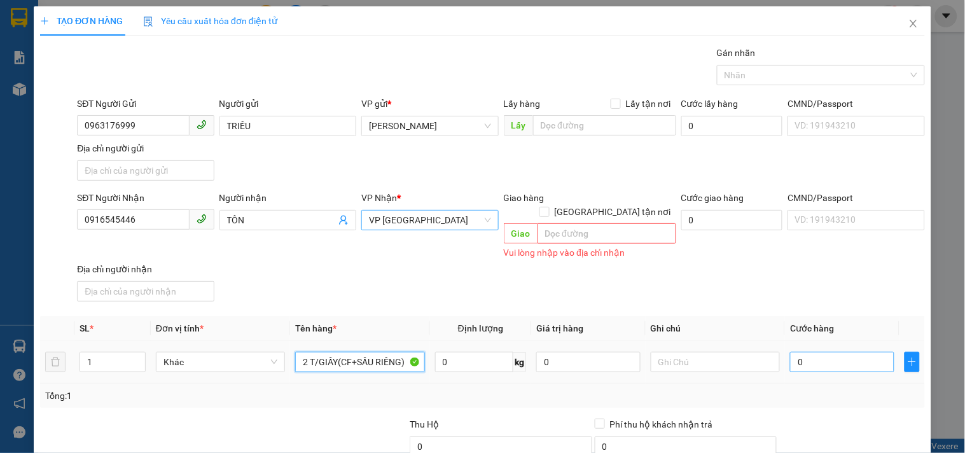
type input "2 T/GIẤY(CF+SẦU RIÊNG)"
click at [846, 352] on input "0" at bounding box center [842, 362] width 104 height 20
type input "8"
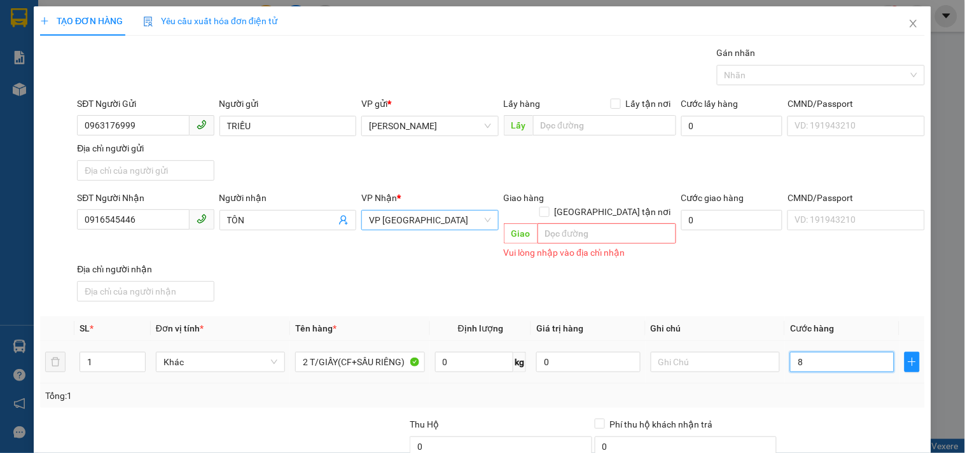
type input "80"
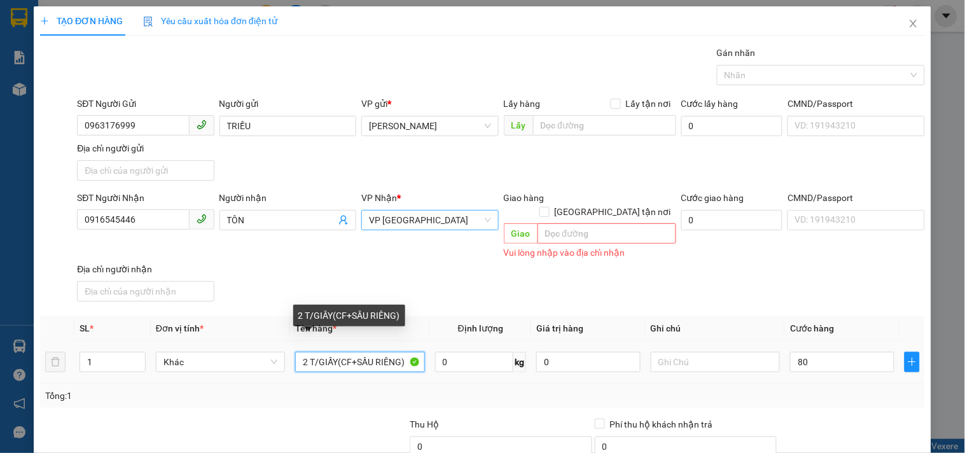
type input "80.000"
click at [397, 352] on input "2 T/GIẤY(CF+SẦU RIÊNG)" at bounding box center [359, 362] width 129 height 20
click at [398, 352] on input "2 T/GIẤY(CF+SẦU RIÊNG)" at bounding box center [359, 362] width 129 height 20
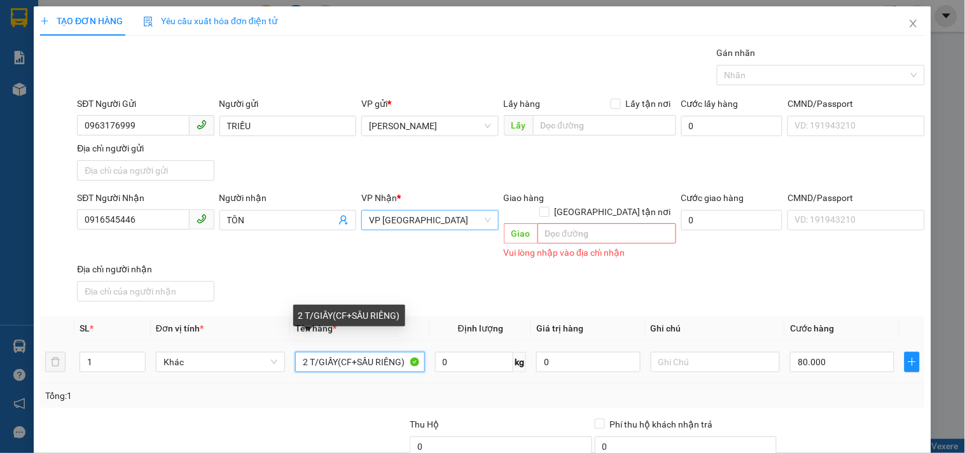
click at [401, 352] on input "2 T/GIẤY(CF+SẦU RIÊNG)" at bounding box center [359, 362] width 129 height 20
type input "2 T/GIẤY(CF+SẦU RIÊNG)CR"
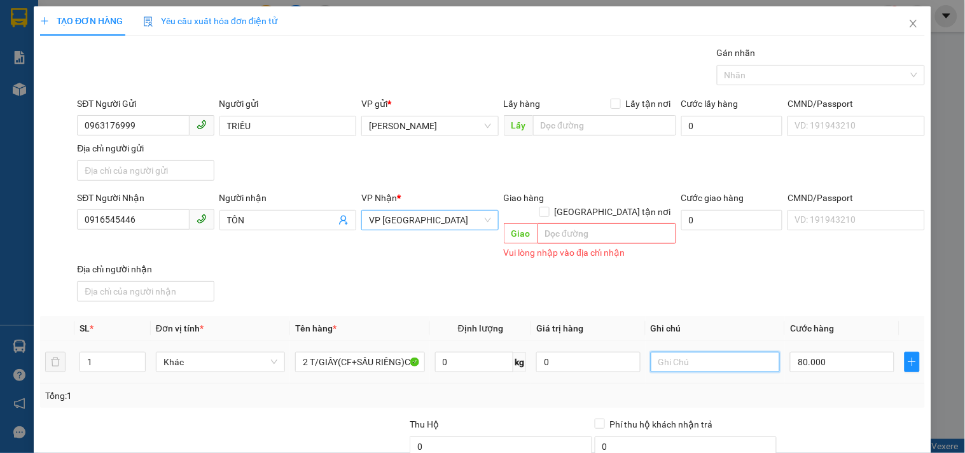
click at [702, 352] on input "text" at bounding box center [714, 362] width 129 height 20
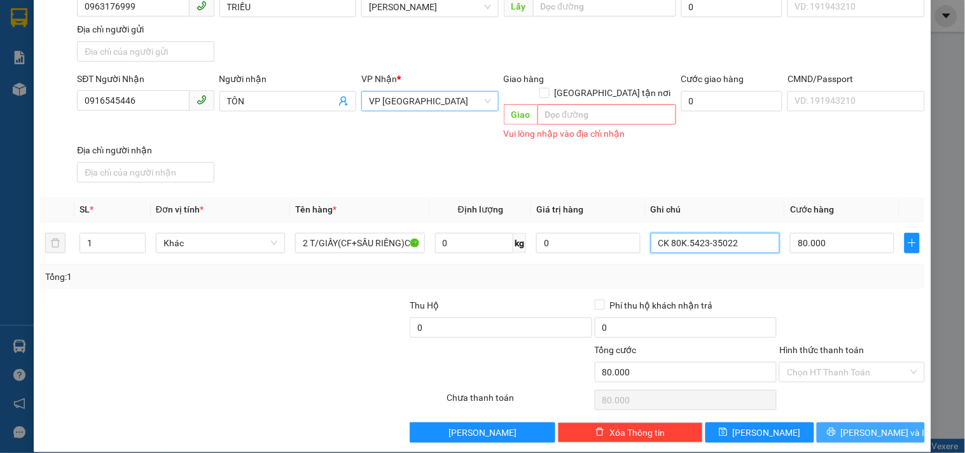
type input "CK 80K.5423-35022"
click at [835, 427] on icon "printer" at bounding box center [831, 431] width 9 height 9
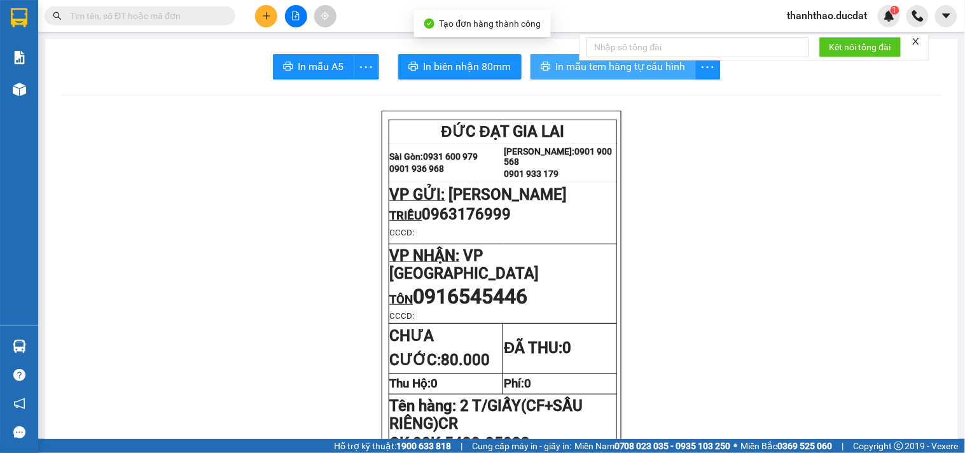
click at [540, 67] on icon "printer" at bounding box center [545, 66] width 10 height 9
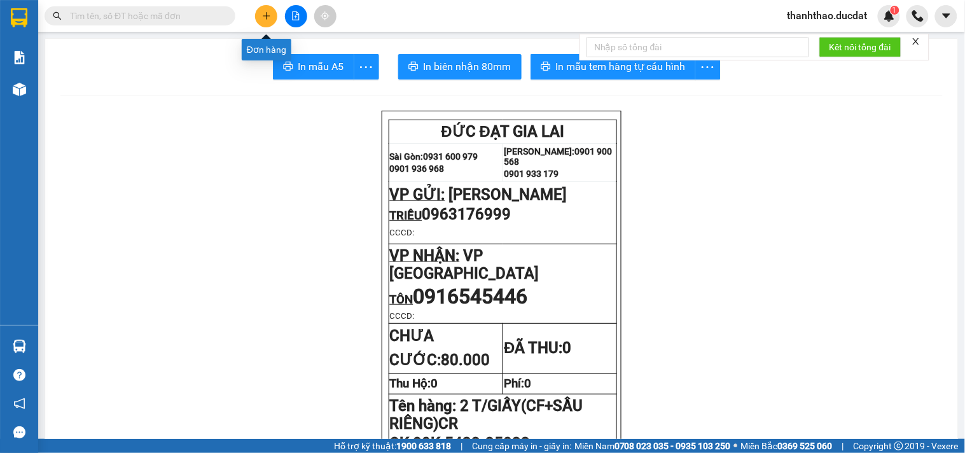
click at [269, 18] on icon "plus" at bounding box center [266, 15] width 9 height 9
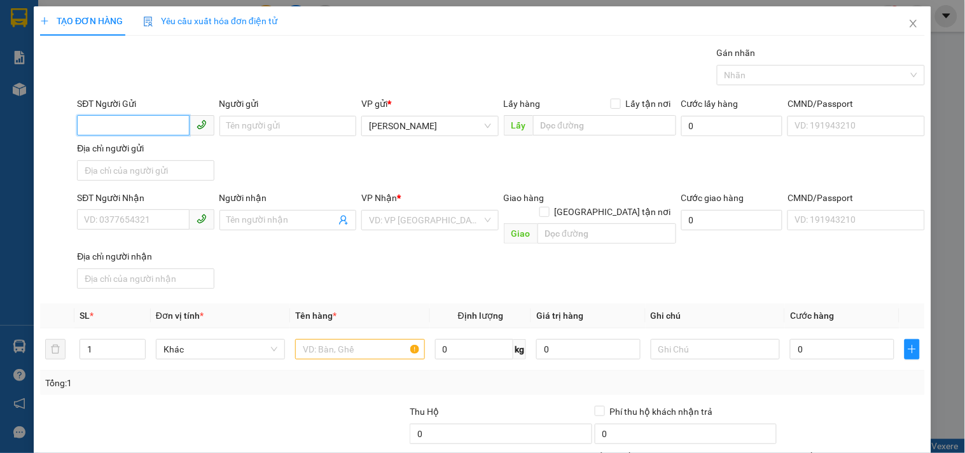
click at [125, 123] on input "SĐT Người Gửi" at bounding box center [133, 125] width 112 height 20
type input "0905736917"
click at [142, 151] on div "0905736917 - CHÚ KHOE" at bounding box center [144, 151] width 120 height 14
type input "CHÚ KHOE"
type input "0932131479"
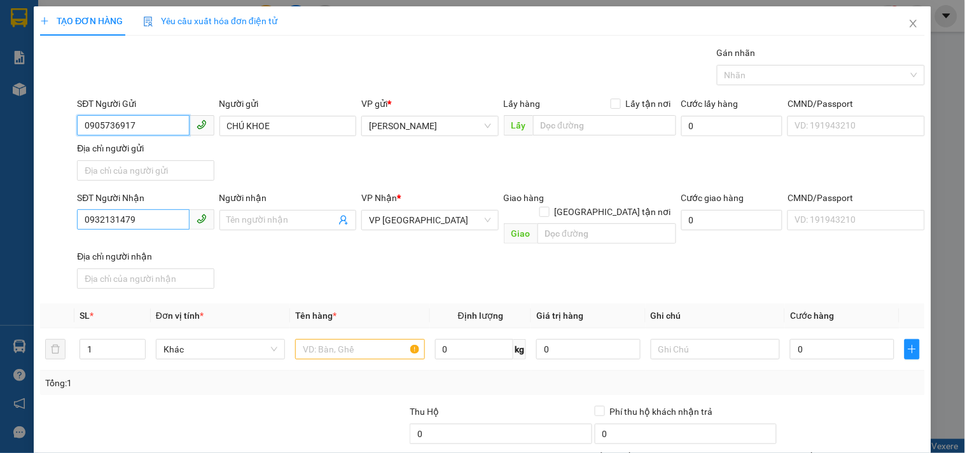
type input "0905736917"
drag, startPoint x: 155, startPoint y: 214, endPoint x: 0, endPoint y: 380, distance: 226.7
click at [0, 348] on div "TẠO ĐƠN HÀNG Yêu cầu xuất hóa đơn điện tử Transit Pickup Surcharge Ids Transit …" at bounding box center [482, 226] width 965 height 453
type input "0914414219"
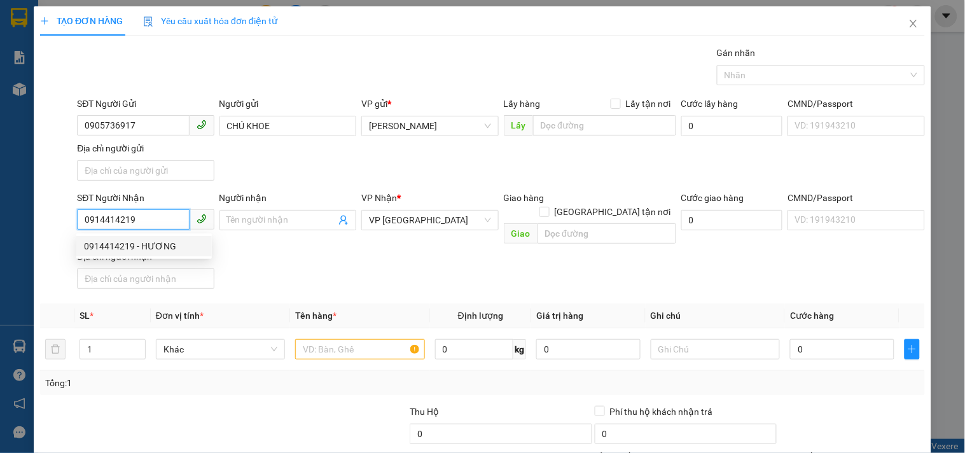
click at [128, 240] on div "0914414219 - HƯƠNG" at bounding box center [144, 246] width 120 height 14
type input "HƯƠNG"
type input "0914414219"
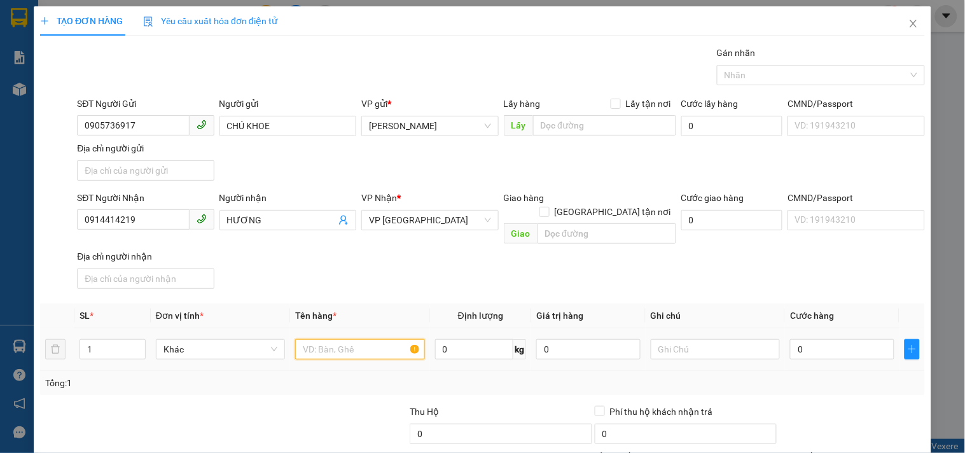
drag, startPoint x: 338, startPoint y: 329, endPoint x: 322, endPoint y: 338, distance: 17.7
click at [329, 339] on input "text" at bounding box center [359, 349] width 129 height 20
type input "1 XỐP"
click at [848, 339] on input "0" at bounding box center [842, 349] width 104 height 20
type input "5"
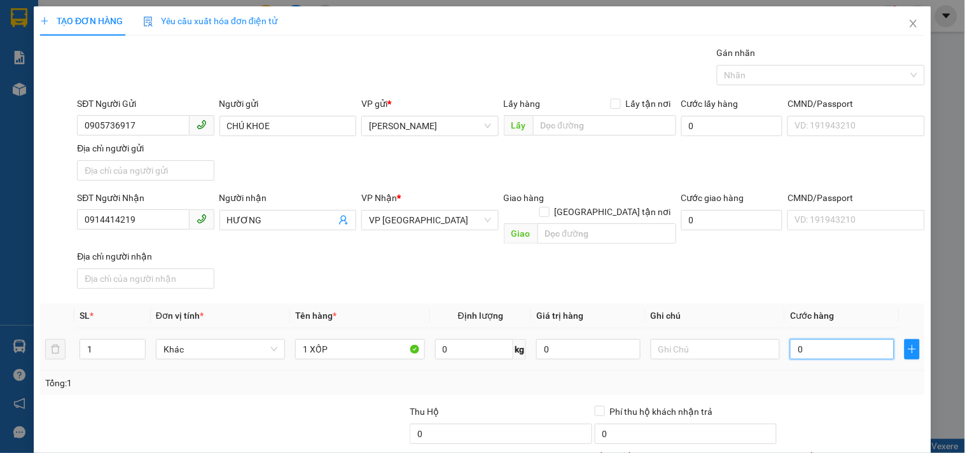
type input "5"
type input "50"
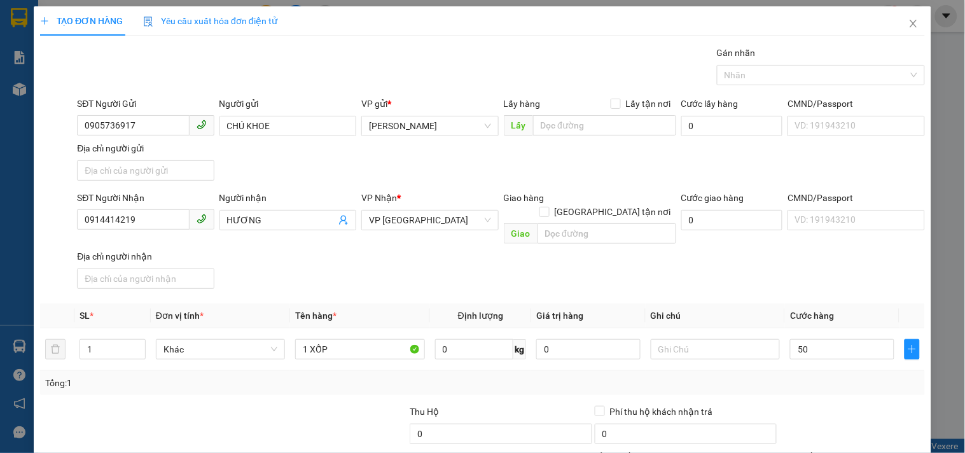
type input "50.000"
click at [847, 303] on th "Cước hàng" at bounding box center [842, 315] width 114 height 25
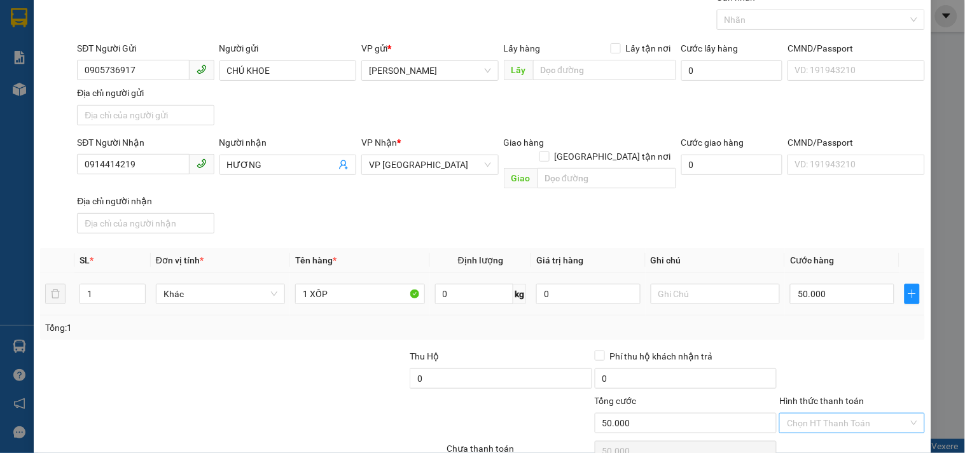
scroll to position [106, 0]
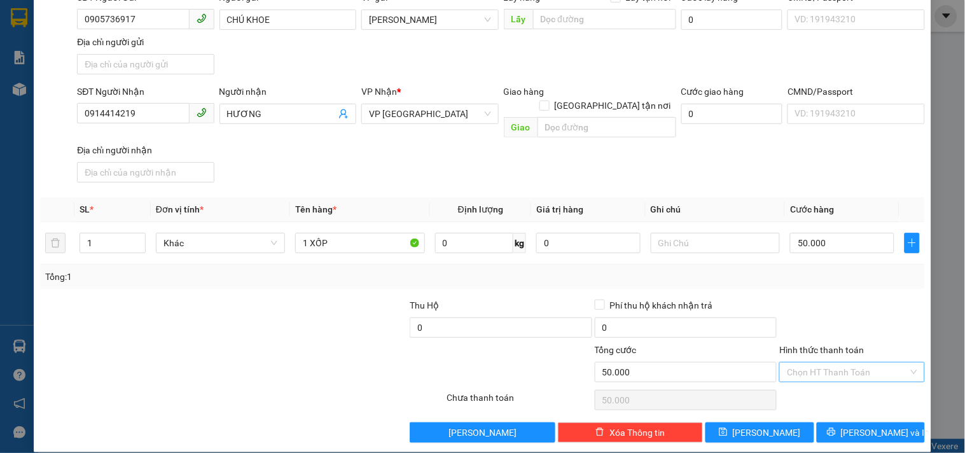
click at [848, 362] on input "Hình thức thanh toán" at bounding box center [847, 371] width 121 height 19
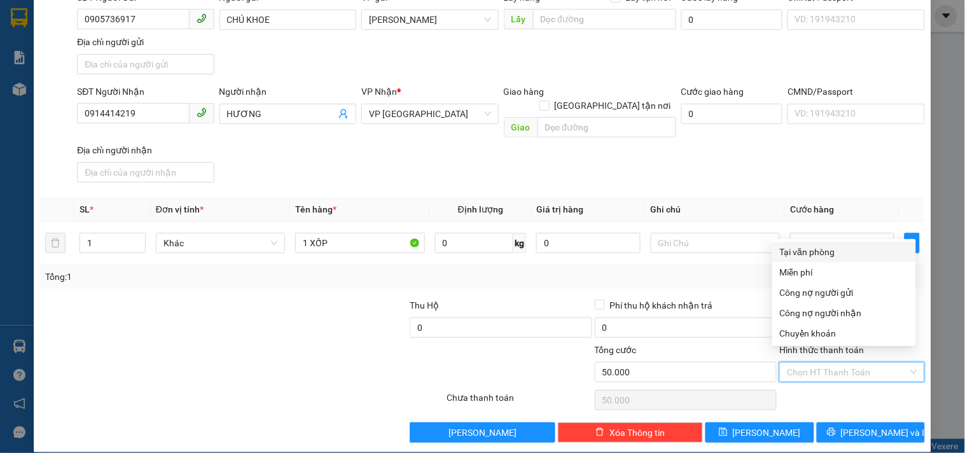
click at [830, 251] on div "Tại văn phòng" at bounding box center [844, 252] width 128 height 14
type input "0"
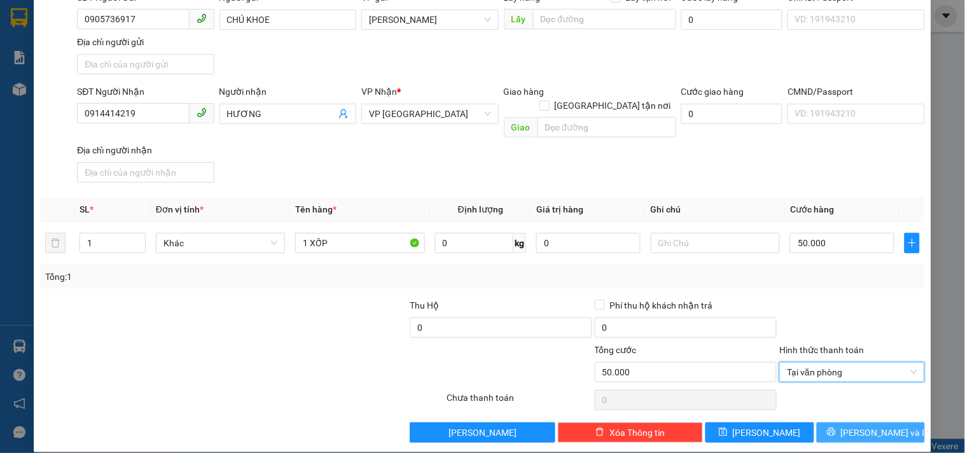
click at [830, 423] on button "[PERSON_NAME] và In" at bounding box center [870, 432] width 108 height 20
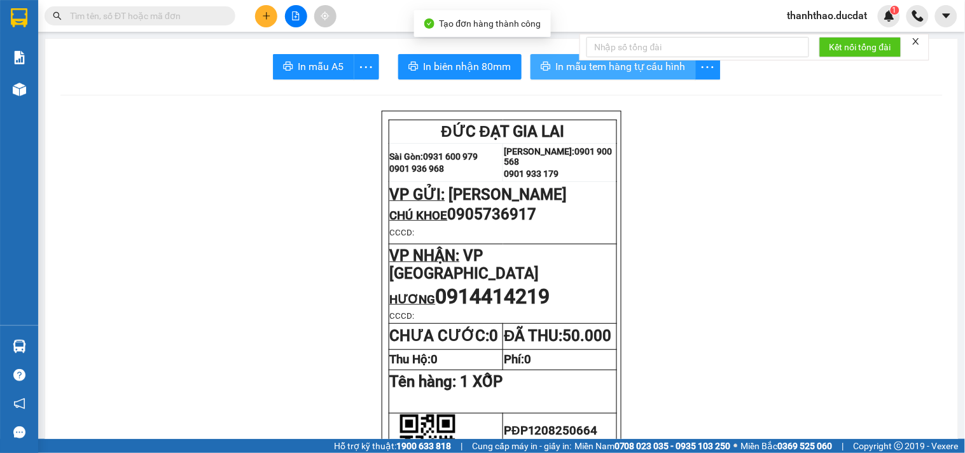
click at [561, 72] on span "In mẫu tem hàng tự cấu hình" at bounding box center [621, 66] width 130 height 16
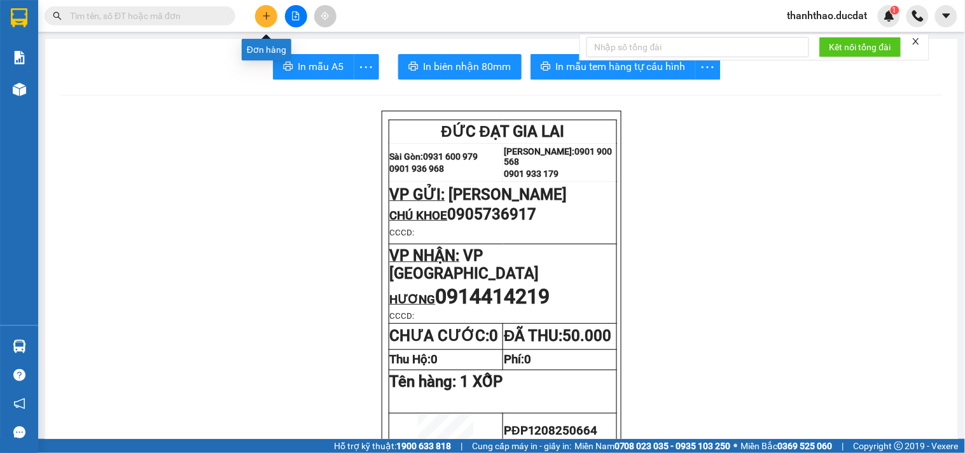
click at [257, 17] on button at bounding box center [266, 16] width 22 height 22
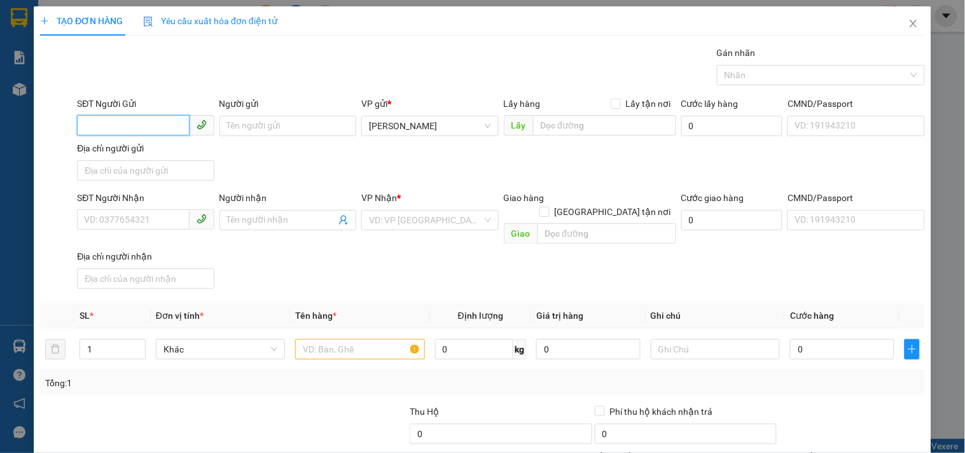
click at [163, 123] on input "SĐT Người Gửi" at bounding box center [133, 125] width 112 height 20
type input "0973424862"
click at [148, 145] on div "0973424862 - DUYÊN" at bounding box center [144, 151] width 120 height 14
type input "DUYÊN"
type input "0394571953"
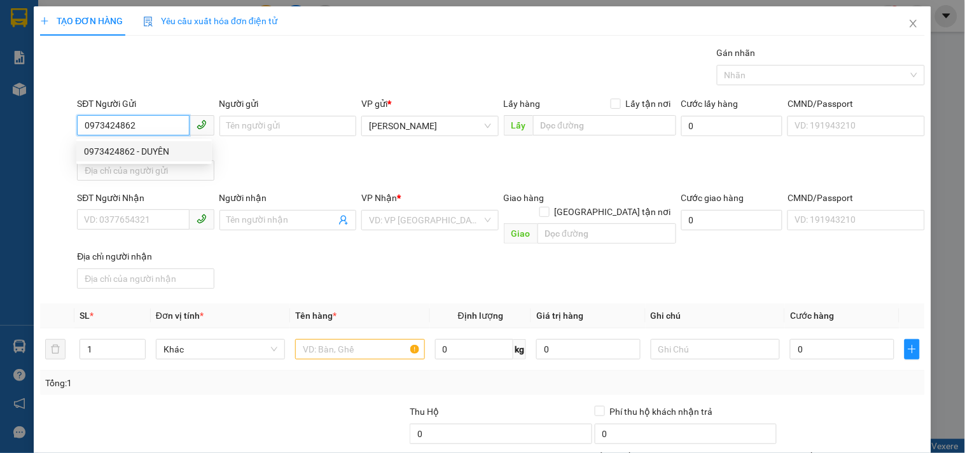
type input "TIỀN"
type input "0973424862"
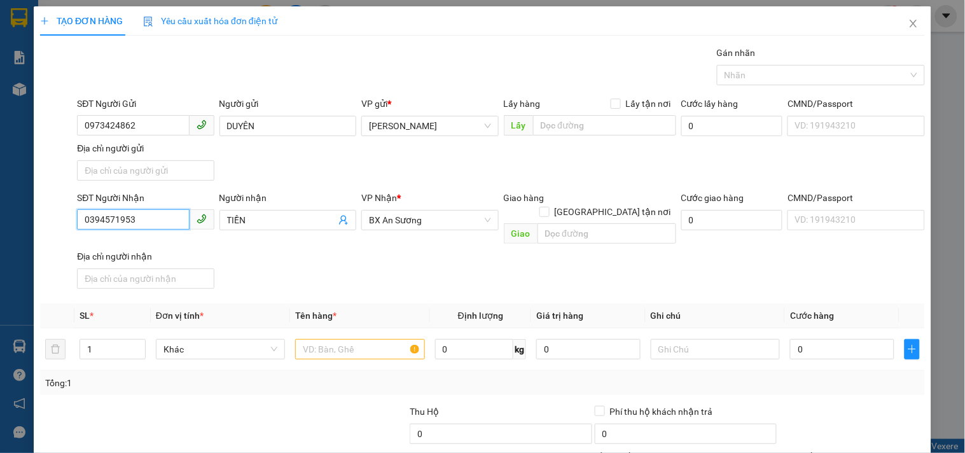
click at [162, 218] on input "0394571953" at bounding box center [133, 219] width 112 height 20
click at [162, 249] on div "0394571953 - TIỀN" at bounding box center [144, 246] width 120 height 14
click at [328, 339] on input "text" at bounding box center [359, 349] width 129 height 20
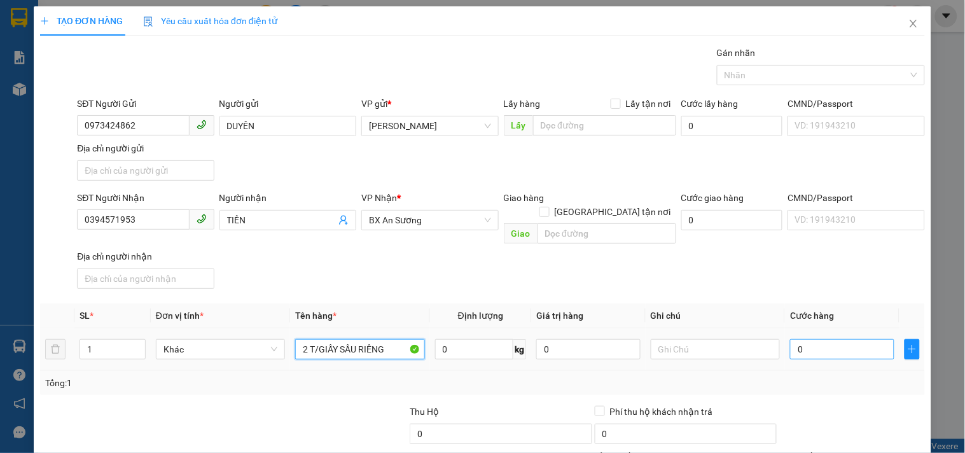
type input "2 T/GIẤY SẦU RIÊNG"
click at [808, 341] on input "0" at bounding box center [842, 349] width 104 height 20
type input "1"
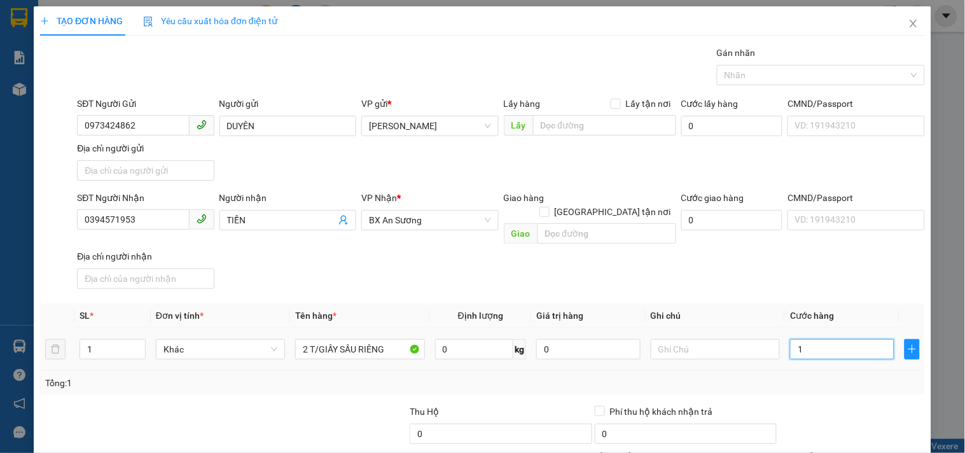
type input "16"
type input "160"
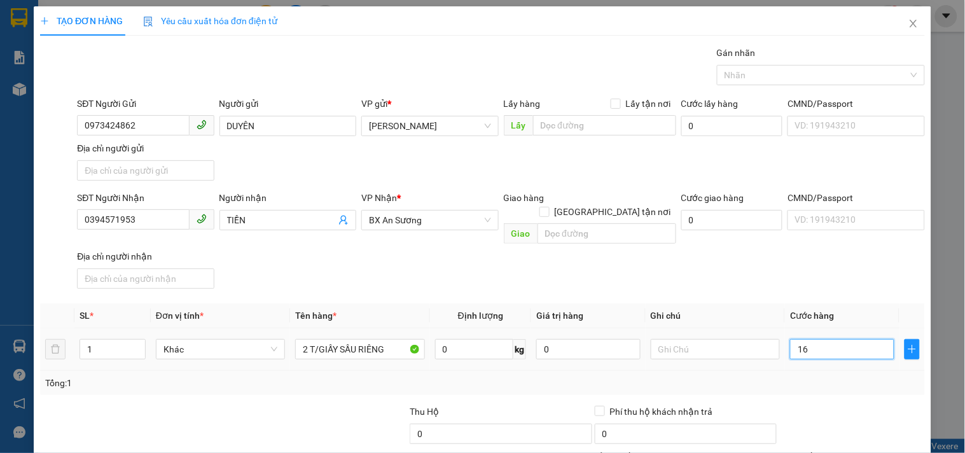
type input "160"
type input "160.000"
click at [834, 277] on div "SĐT Người Nhận 0394571953 Người nhận TIỀN VP Nhận * BX An Sương Giao hàng Giao …" at bounding box center [500, 242] width 853 height 103
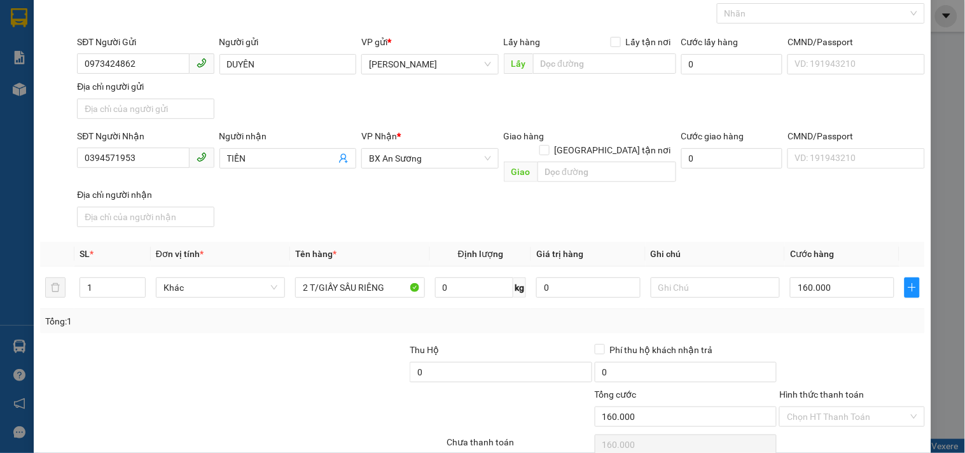
scroll to position [106, 0]
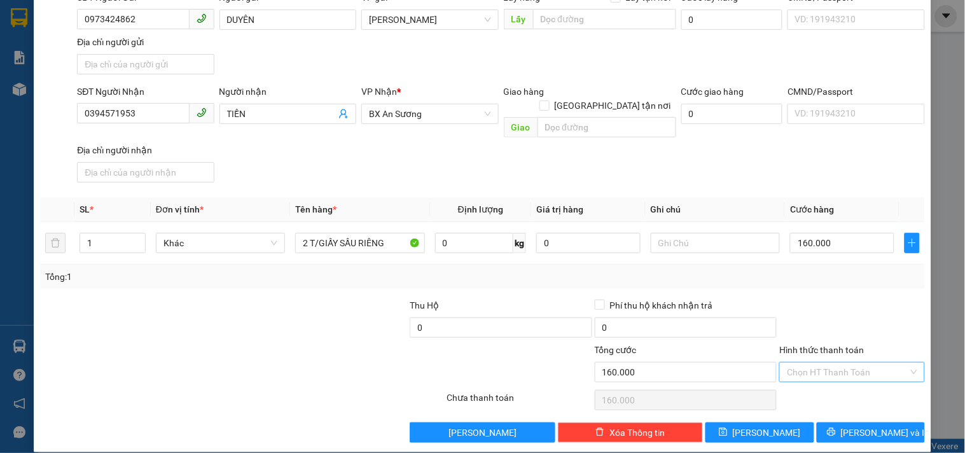
drag, startPoint x: 809, startPoint y: 359, endPoint x: 808, endPoint y: 351, distance: 7.7
click at [809, 362] on input "Hình thức thanh toán" at bounding box center [847, 371] width 121 height 19
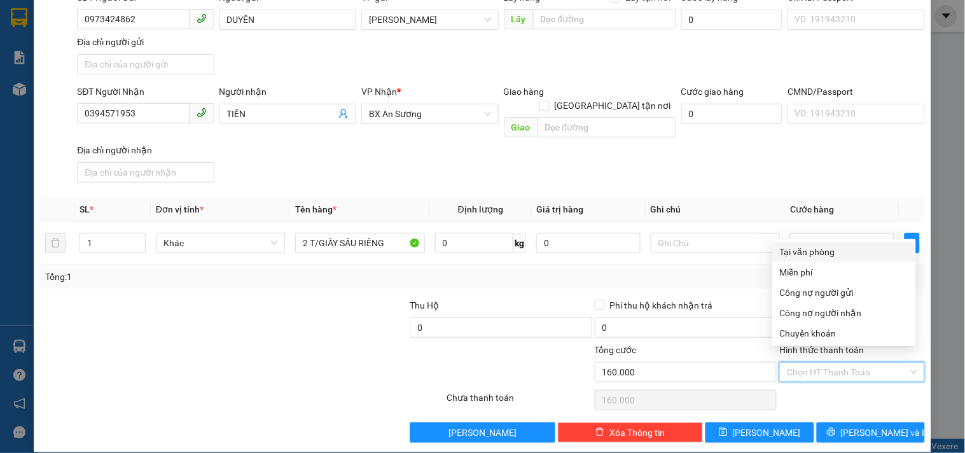
click at [809, 245] on div "Tại văn phòng" at bounding box center [844, 252] width 128 height 14
type input "0"
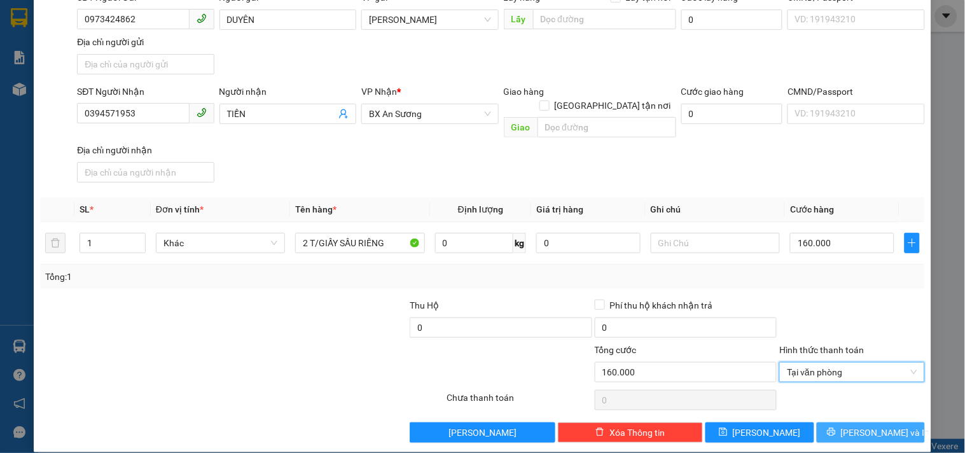
click at [824, 422] on button "[PERSON_NAME] và In" at bounding box center [870, 432] width 108 height 20
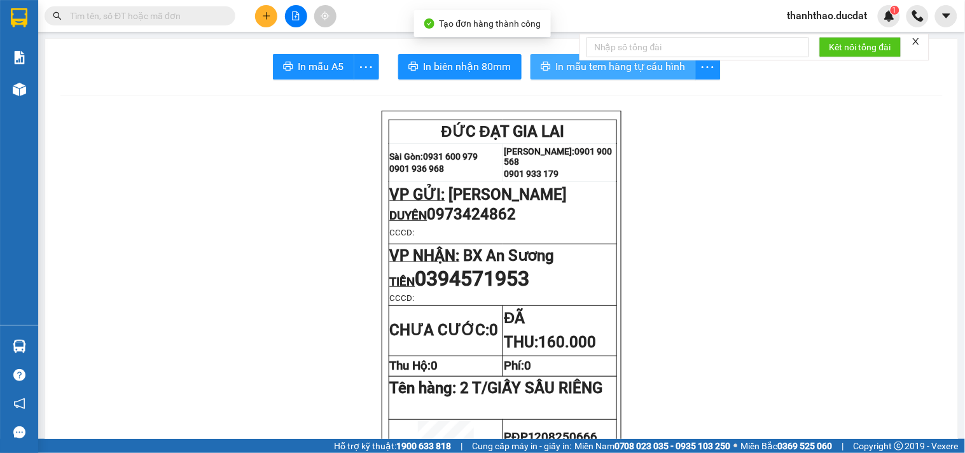
click at [563, 65] on span "In mẫu tem hàng tự cấu hình" at bounding box center [621, 66] width 130 height 16
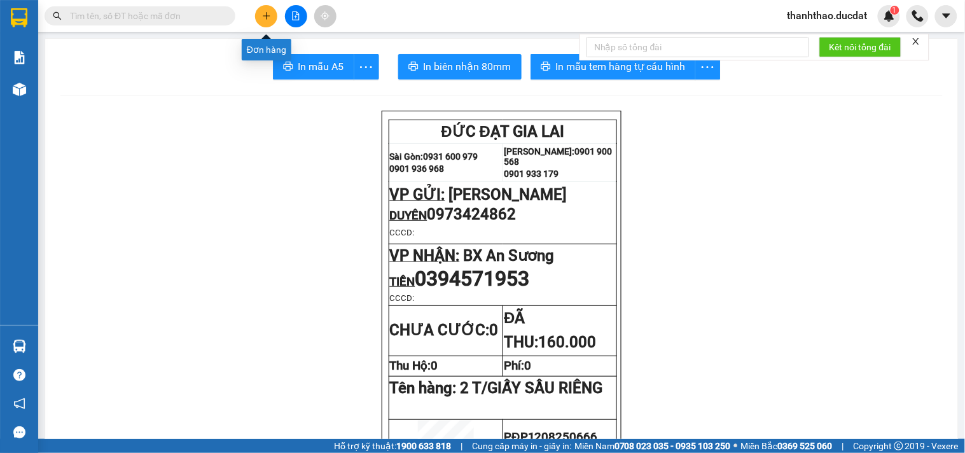
click at [266, 20] on button at bounding box center [266, 16] width 22 height 22
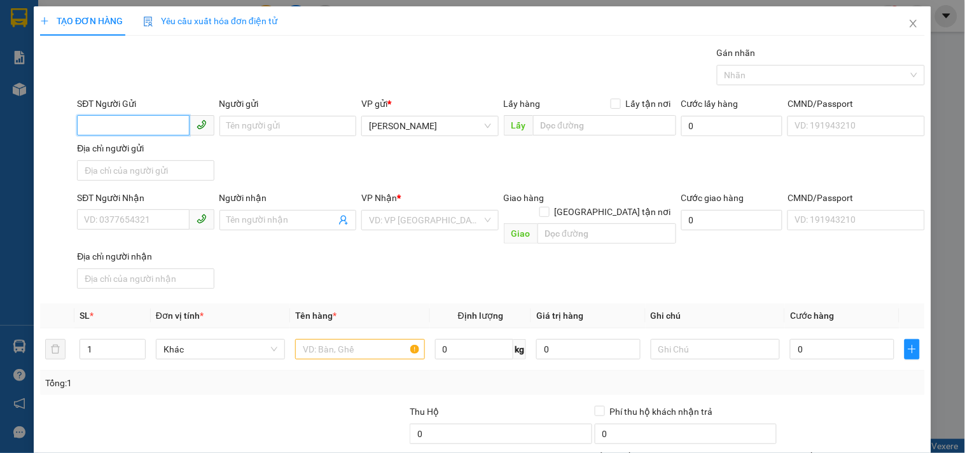
click at [95, 123] on input "SĐT Người Gửi" at bounding box center [133, 125] width 112 height 20
type input "0927841841"
click at [237, 126] on input "Người gửi" at bounding box center [287, 126] width 137 height 20
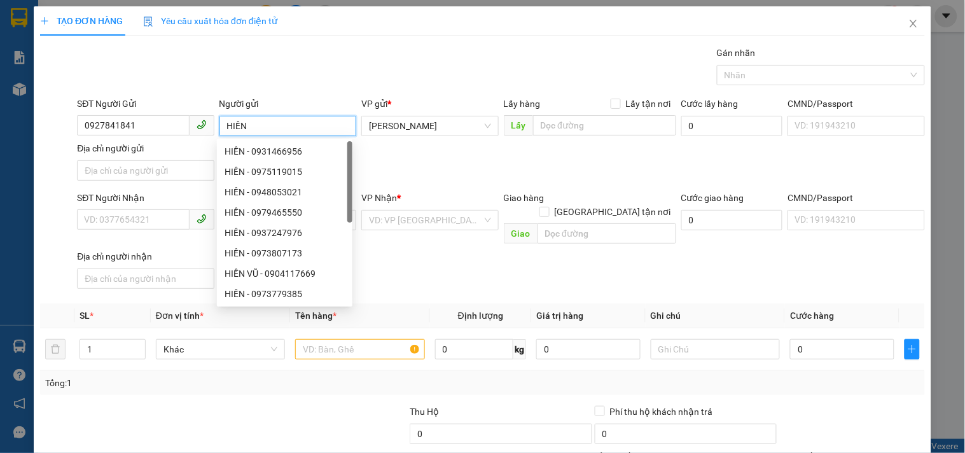
type input "HIỀN"
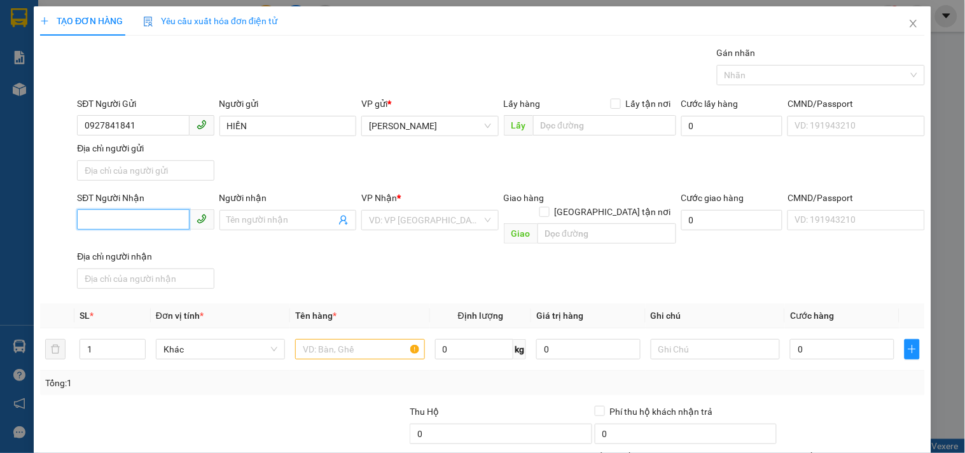
click at [147, 227] on input "SĐT Người Nhận" at bounding box center [133, 219] width 112 height 20
type input "0932441450"
click at [291, 223] on input "Người nhận" at bounding box center [281, 220] width 109 height 14
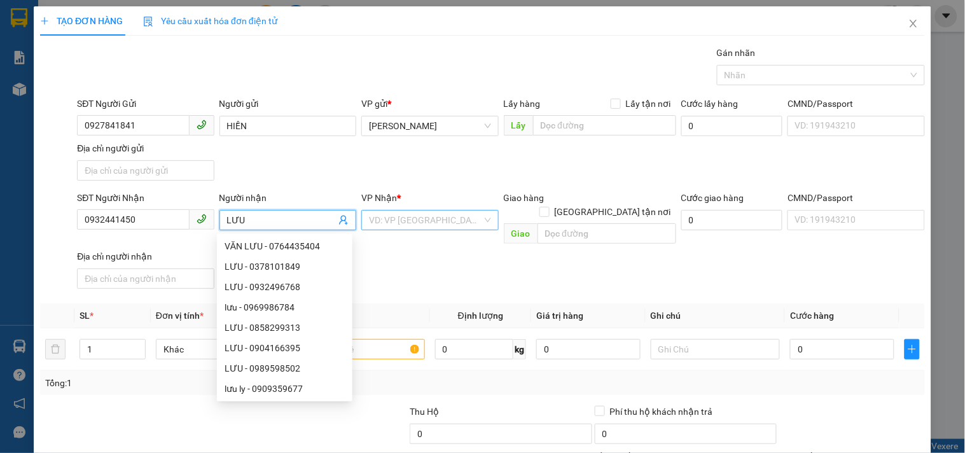
type input "LƯU"
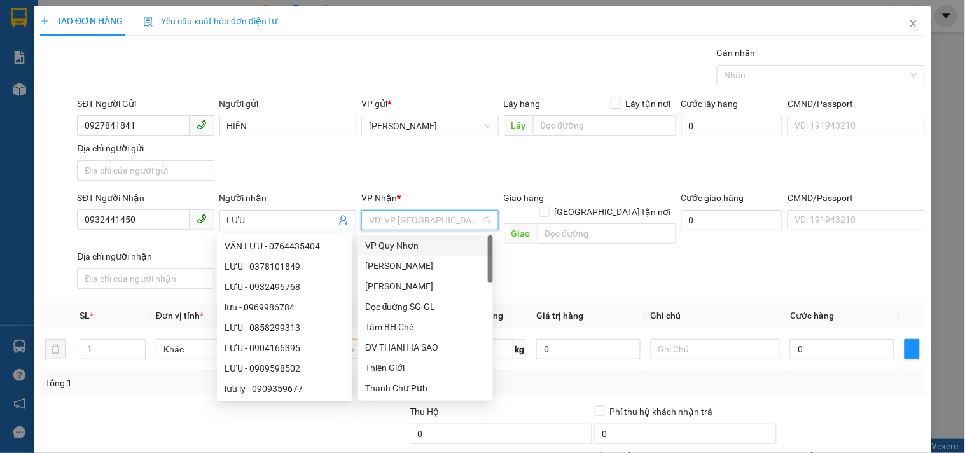
click at [402, 211] on input "search" at bounding box center [425, 219] width 113 height 19
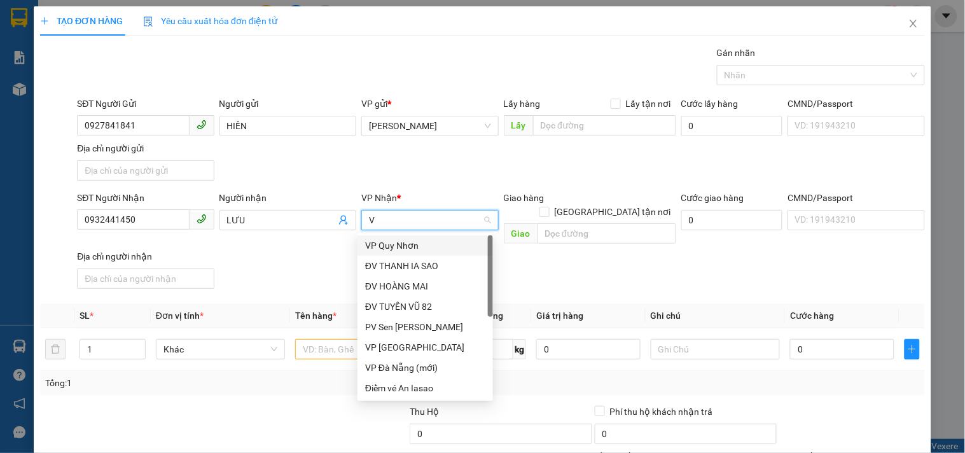
type input "VP"
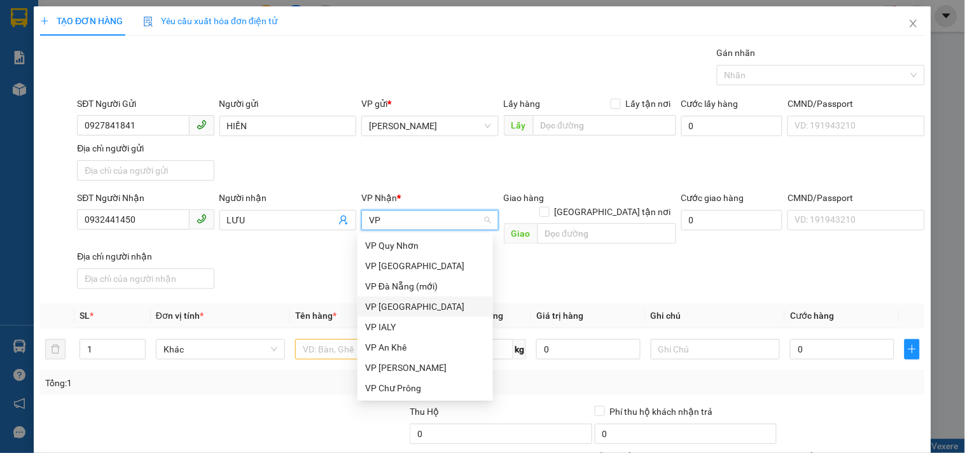
click at [391, 310] on div "VP [GEOGRAPHIC_DATA]" at bounding box center [425, 306] width 120 height 14
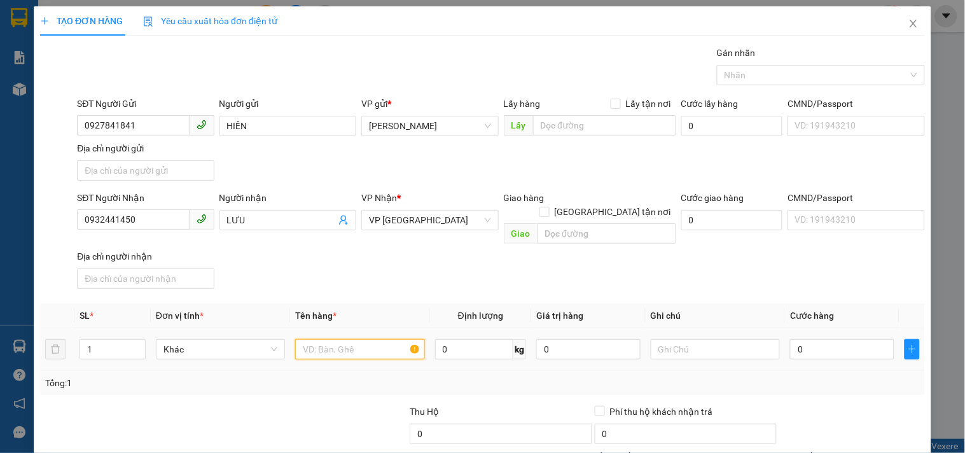
click at [355, 341] on input "text" at bounding box center [359, 349] width 129 height 20
type input "1 T/GIẤY NHỎ"
type input "3"
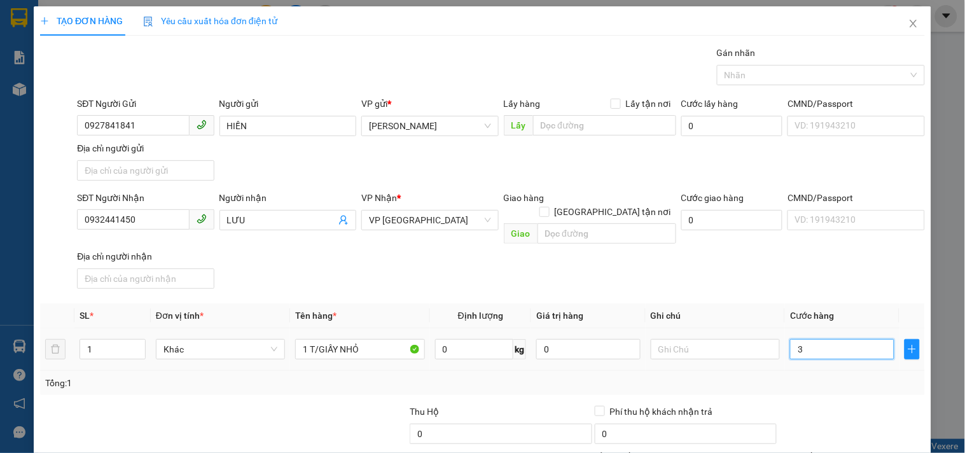
type input "30"
type input "30.000"
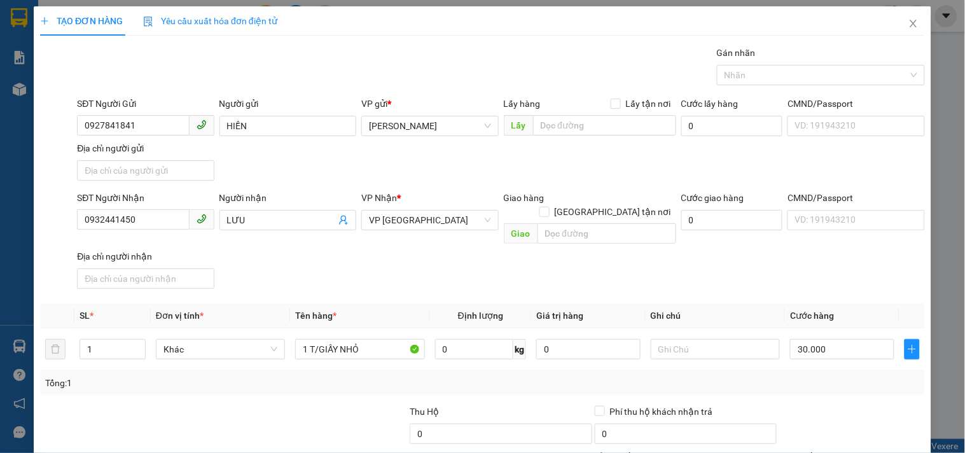
click at [767, 272] on div "SĐT Người Nhận 0932441450 Người nhận LƯU VP Nhận * VP Đà Nẵng Giao hàng Giao tậ…" at bounding box center [500, 242] width 853 height 103
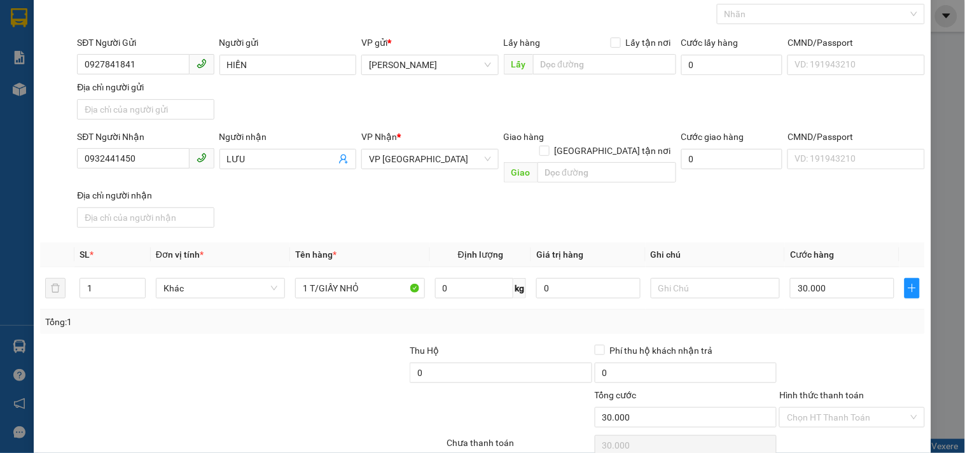
scroll to position [106, 0]
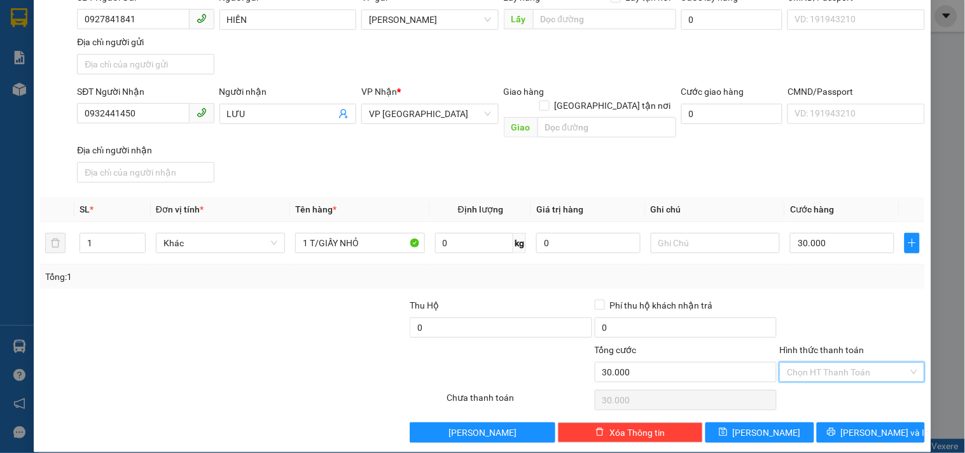
click at [835, 362] on input "Hình thức thanh toán" at bounding box center [847, 371] width 121 height 19
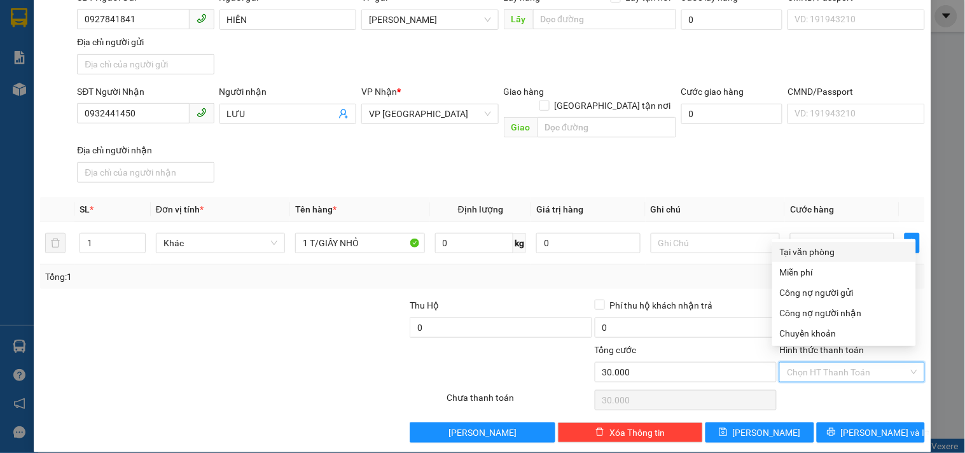
click at [806, 248] on div "Tại văn phòng" at bounding box center [844, 252] width 128 height 14
type input "0"
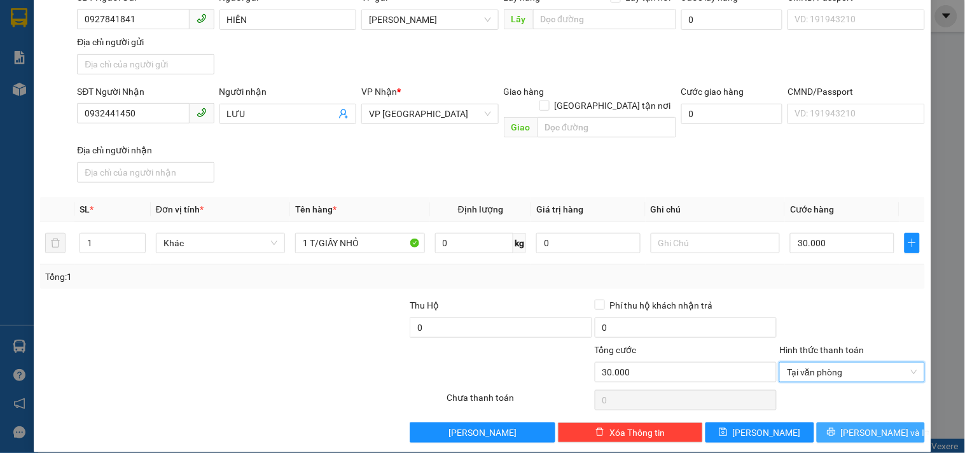
click at [835, 427] on icon "printer" at bounding box center [831, 431] width 9 height 9
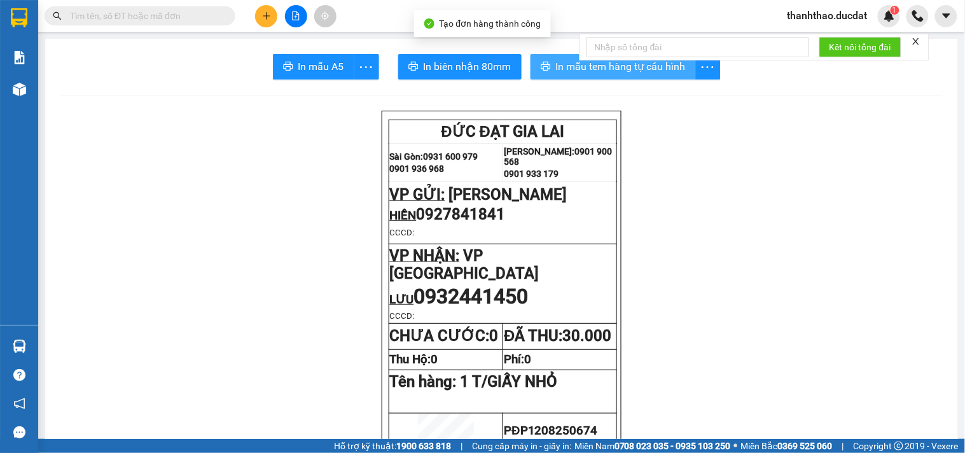
click at [579, 65] on span "In mẫu tem hàng tự cấu hình" at bounding box center [621, 66] width 130 height 16
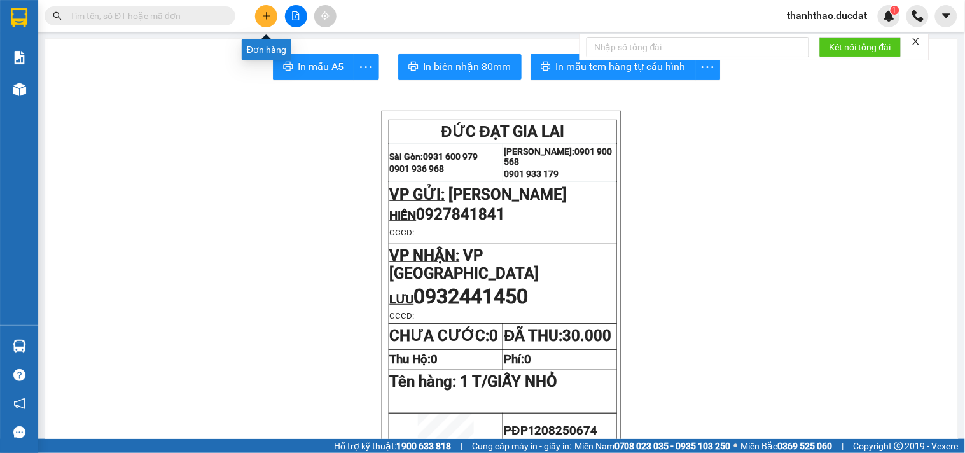
click at [259, 18] on button at bounding box center [266, 16] width 22 height 22
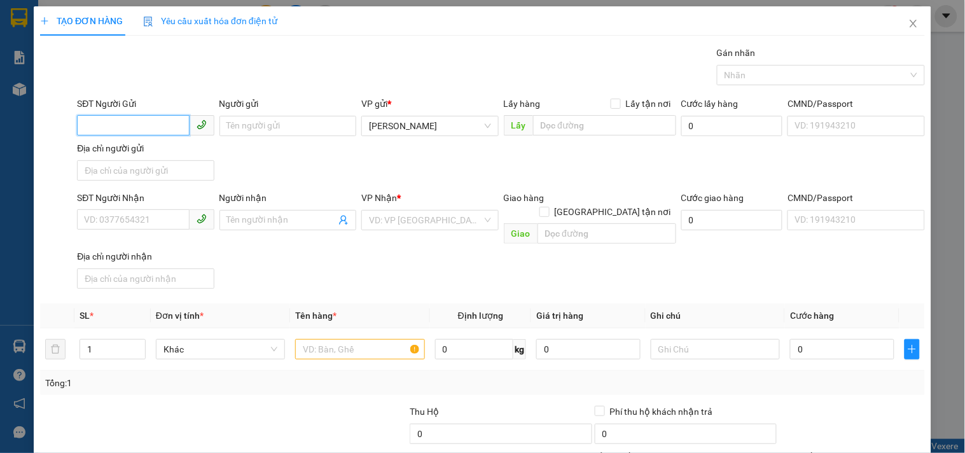
drag, startPoint x: 146, startPoint y: 123, endPoint x: 93, endPoint y: 122, distance: 52.8
click at [119, 121] on input "SĐT Người Gửi" at bounding box center [133, 125] width 112 height 20
type input "0944092325"
click at [182, 149] on div "0944092325 - HÙNG" at bounding box center [144, 151] width 120 height 14
type input "HÙNG"
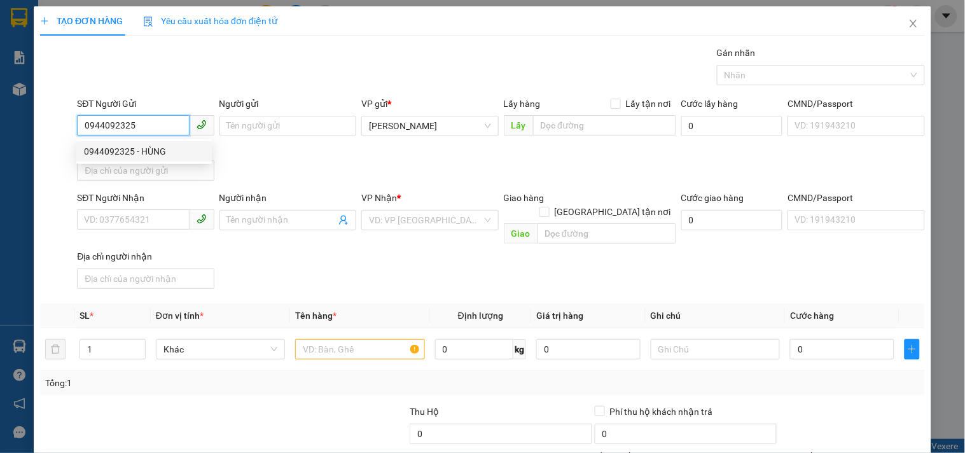
type input "0385084894"
type input "0944092325"
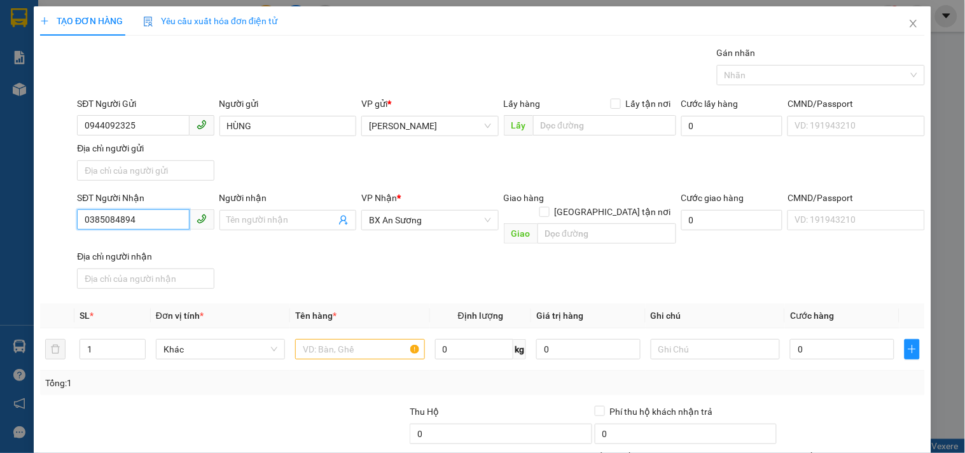
drag, startPoint x: 156, startPoint y: 228, endPoint x: 0, endPoint y: 250, distance: 158.0
click at [0, 244] on div "TẠO ĐƠN HÀNG Yêu cầu xuất hóa đơn điện tử Transit Pickup Surcharge Ids Transit …" at bounding box center [482, 226] width 965 height 453
type input "0902486197"
click at [285, 215] on input "Người nhận" at bounding box center [281, 220] width 109 height 14
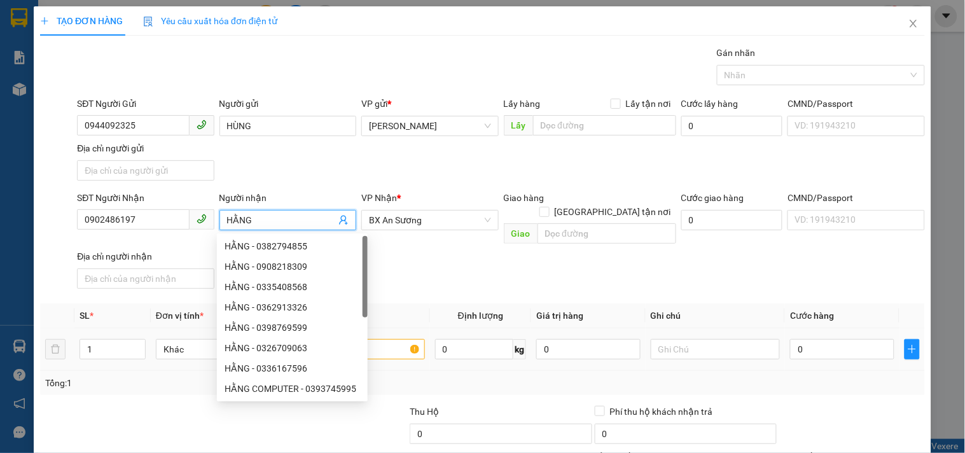
type input "HẰNG"
click at [404, 339] on input "text" at bounding box center [359, 349] width 129 height 20
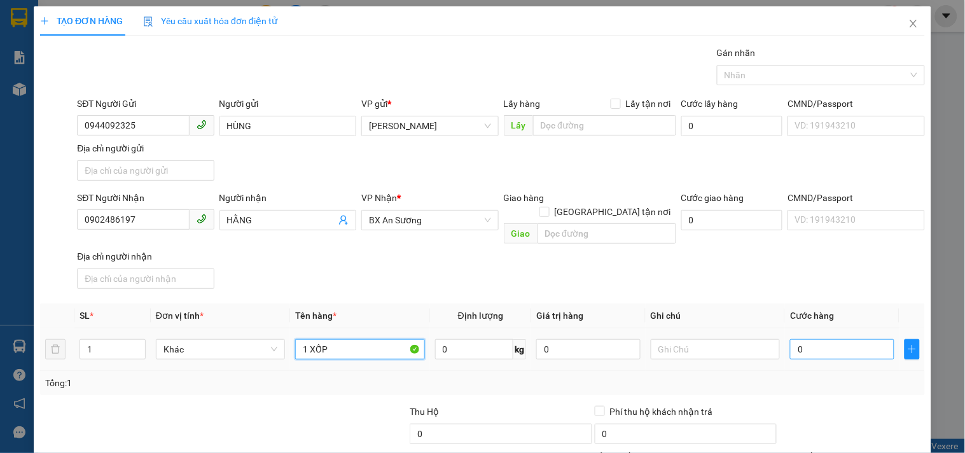
type input "1 XỐP"
click at [830, 343] on input "0" at bounding box center [842, 349] width 104 height 20
type input "6"
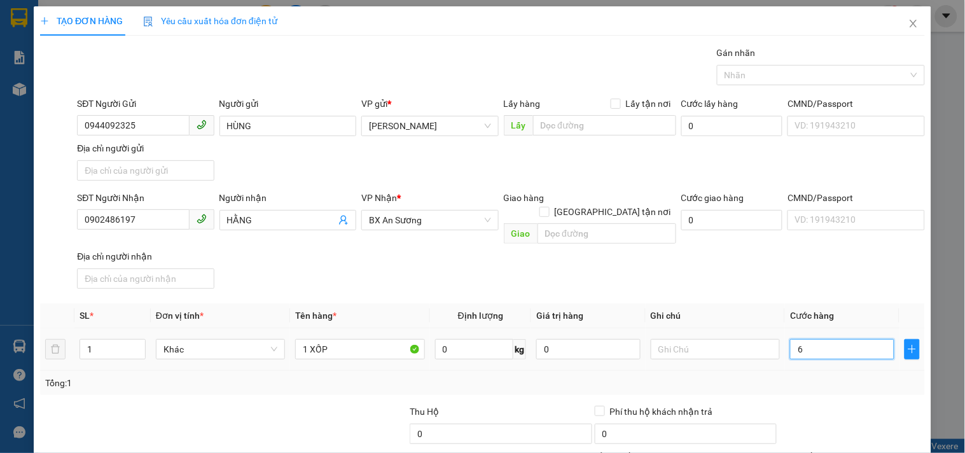
type input "60"
type input "60.000"
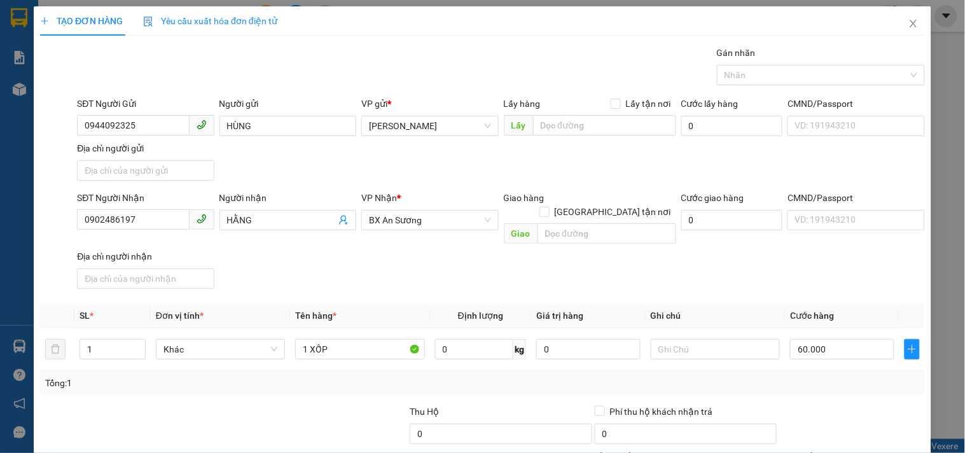
click at [809, 273] on div "SĐT Người Nhận 0902486197 Người nhận HẰNG VP Nhận * BX An Sương Giao hàng Giao …" at bounding box center [500, 242] width 853 height 103
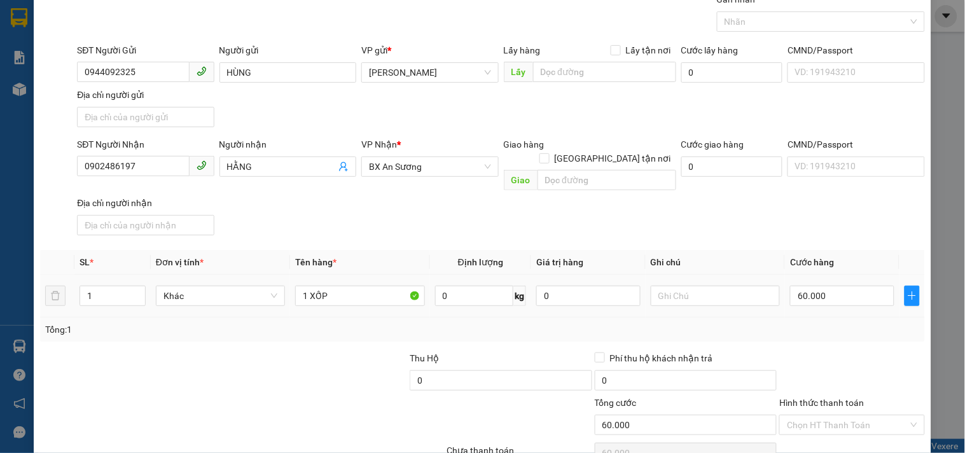
scroll to position [106, 0]
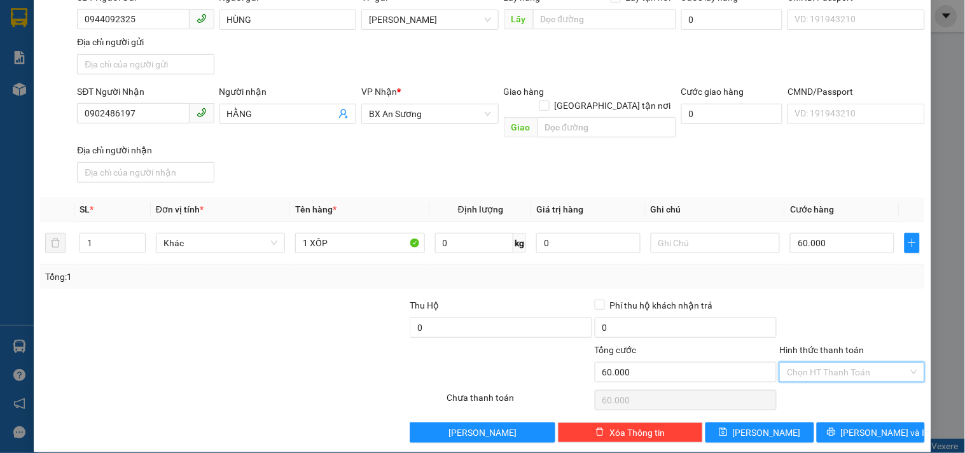
drag, startPoint x: 825, startPoint y: 359, endPoint x: 811, endPoint y: 292, distance: 68.2
click at [824, 362] on input "Hình thức thanh toán" at bounding box center [847, 371] width 121 height 19
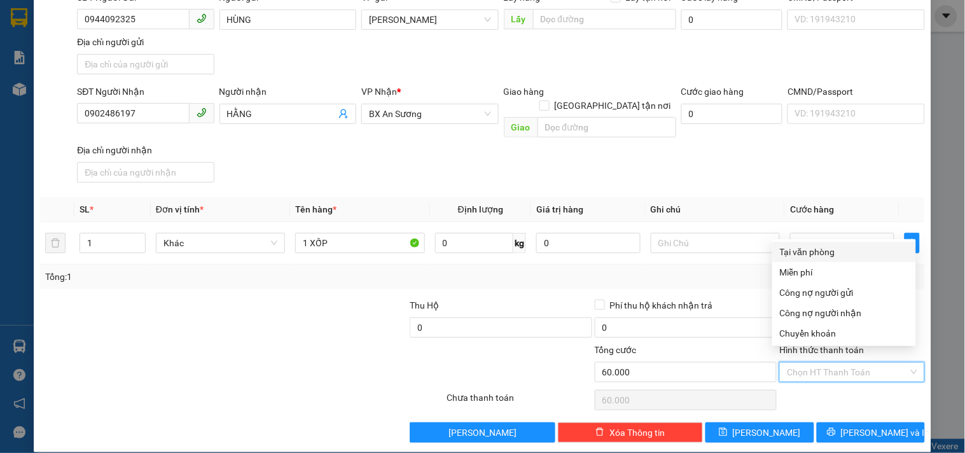
click at [802, 256] on div "Tại văn phòng" at bounding box center [844, 252] width 128 height 14
type input "0"
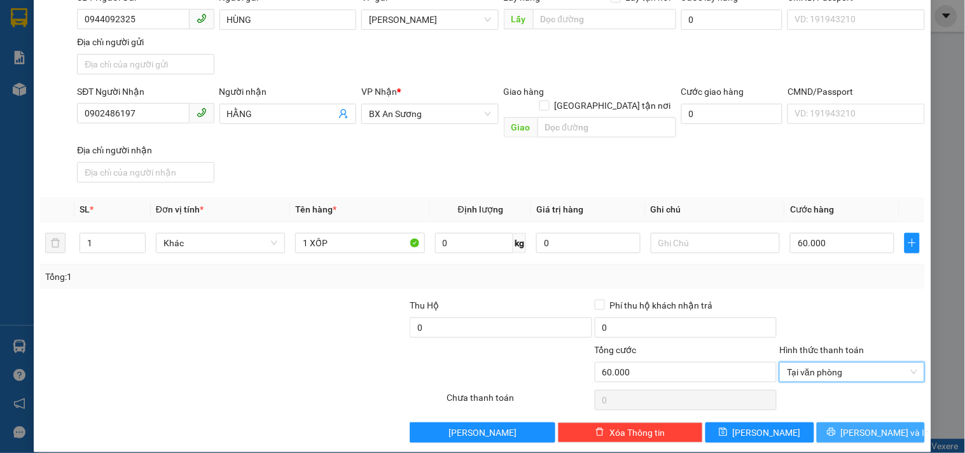
click at [839, 422] on button "[PERSON_NAME] và In" at bounding box center [870, 432] width 108 height 20
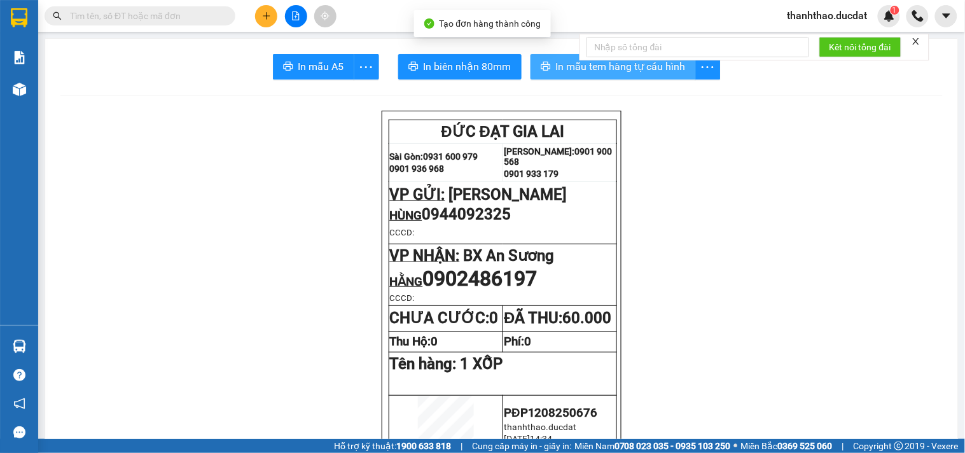
click at [642, 70] on span "In mẫu tem hàng tự cấu hình" at bounding box center [621, 66] width 130 height 16
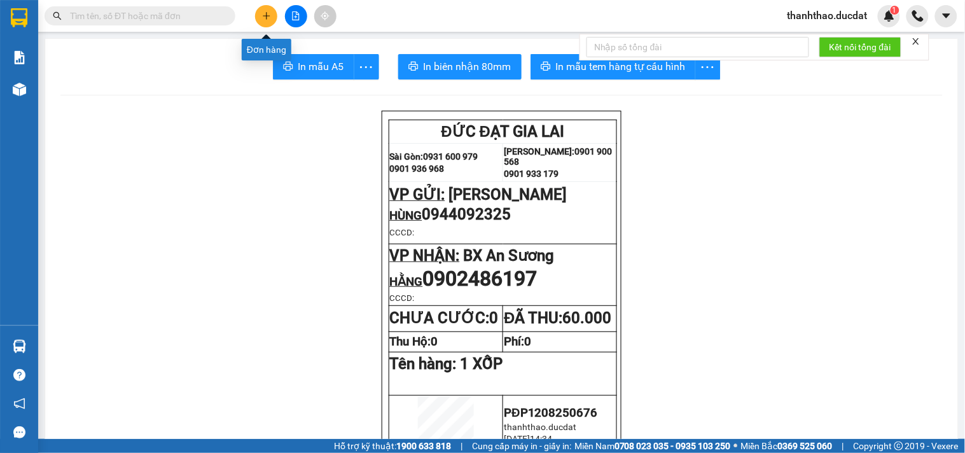
click at [266, 17] on icon "plus" at bounding box center [266, 15] width 1 height 7
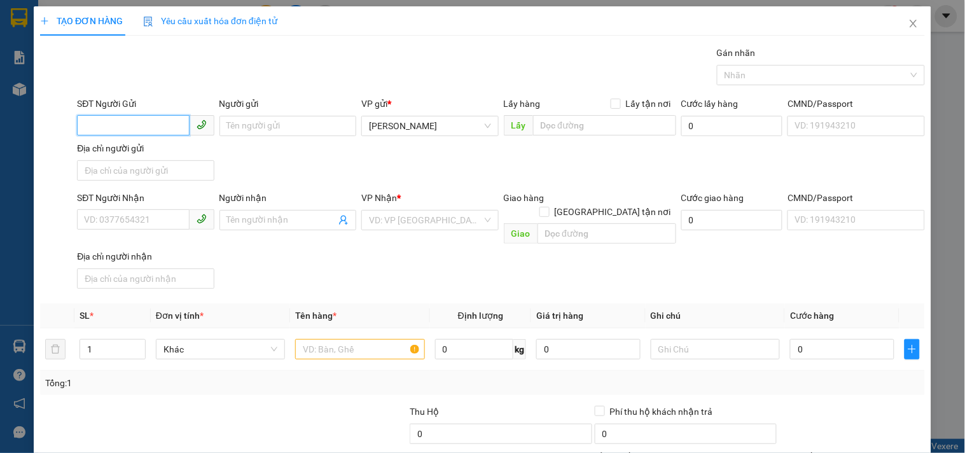
click at [109, 121] on input "SĐT Người Gửi" at bounding box center [133, 125] width 112 height 20
click at [151, 118] on input "SĐT Người Gửi" at bounding box center [133, 125] width 112 height 20
click at [142, 116] on input "0989" at bounding box center [133, 125] width 112 height 20
type input "0989440119"
click at [151, 147] on div "0989440119" at bounding box center [144, 151] width 120 height 14
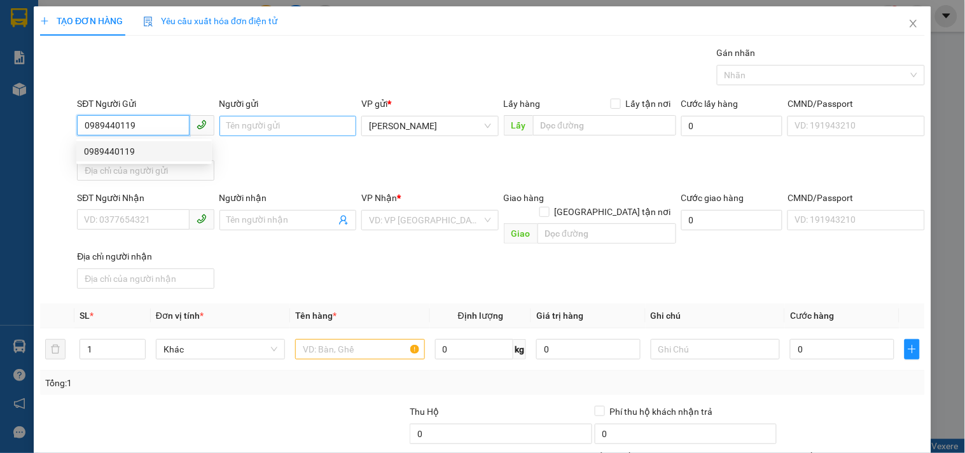
type input "0903866887"
type input "0989440119"
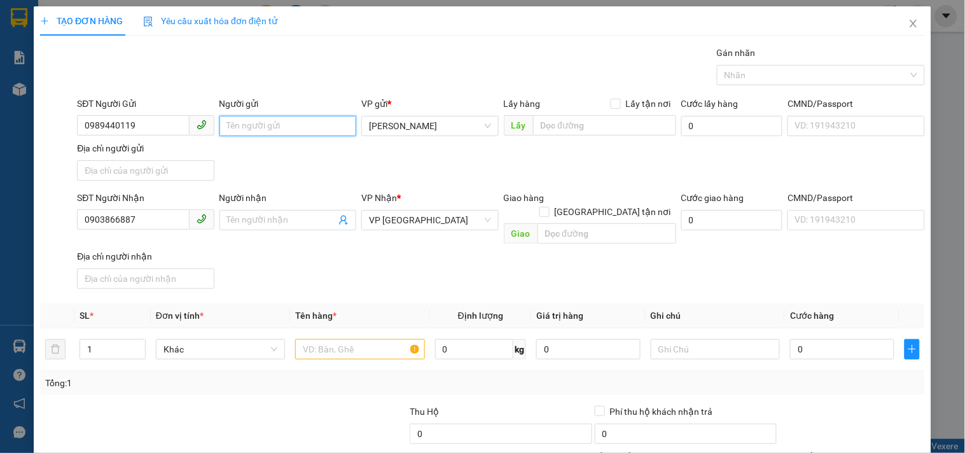
click at [251, 121] on input "Người gửi" at bounding box center [287, 126] width 137 height 20
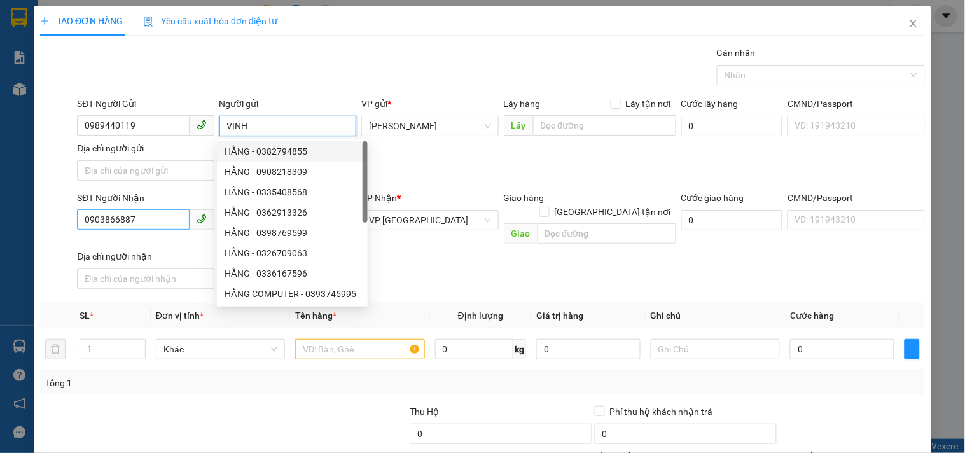
type input "VINH"
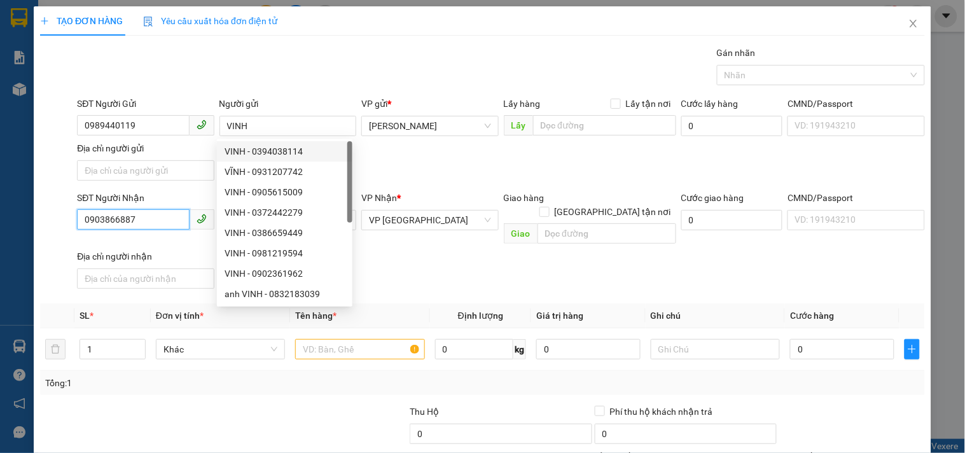
drag, startPoint x: 142, startPoint y: 219, endPoint x: 0, endPoint y: 212, distance: 142.6
click at [0, 212] on div "TẠO ĐƠN HÀNG Yêu cầu xuất hóa đơn điện tử Transit Pickup Surcharge Ids Transit …" at bounding box center [482, 226] width 965 height 453
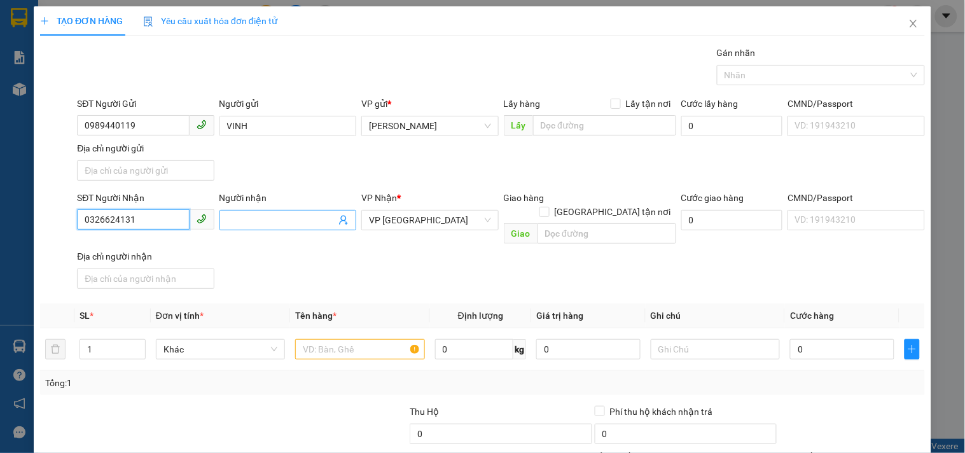
type input "0326624131"
click at [227, 225] on input "Người nhận" at bounding box center [281, 220] width 109 height 14
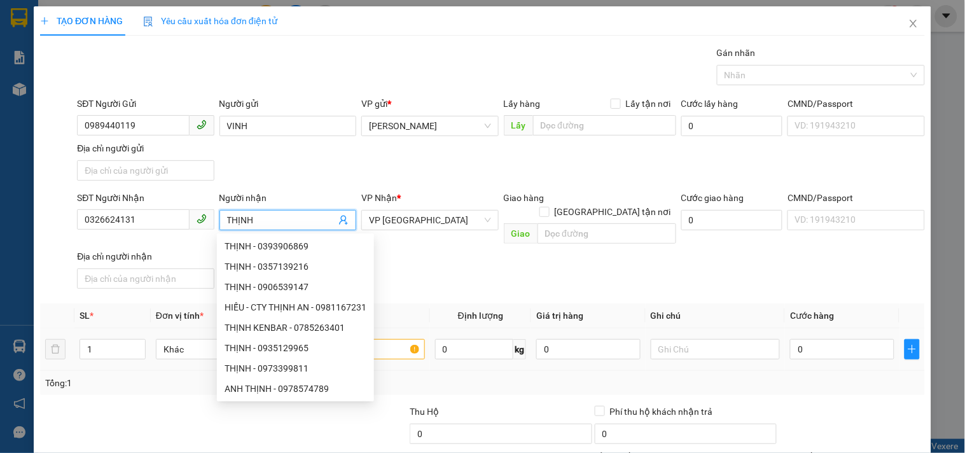
type input "THỊNH"
click at [396, 339] on input "text" at bounding box center [359, 349] width 129 height 20
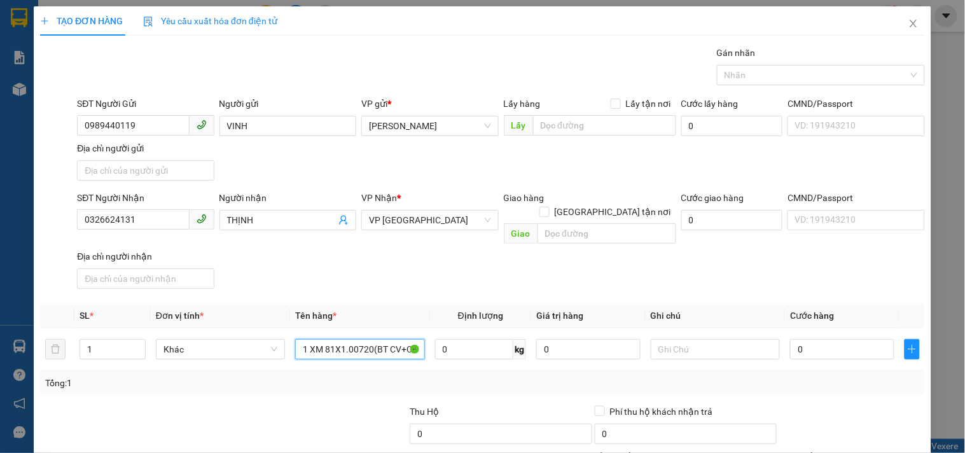
scroll to position [0, 1]
type input "1 XM 81X1.00720(BT CV+CK)"
drag, startPoint x: 802, startPoint y: 325, endPoint x: 724, endPoint y: 366, distance: 88.7
click at [803, 339] on input "0" at bounding box center [842, 349] width 104 height 20
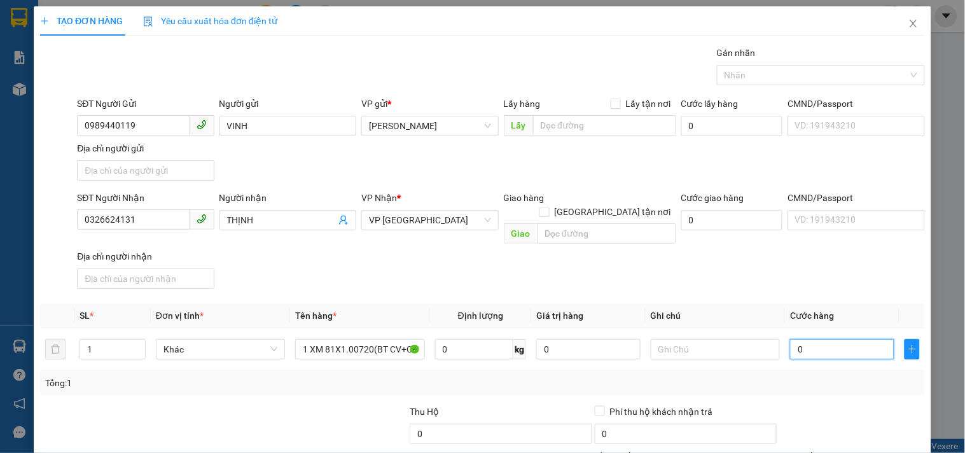
type input "5"
type input "50"
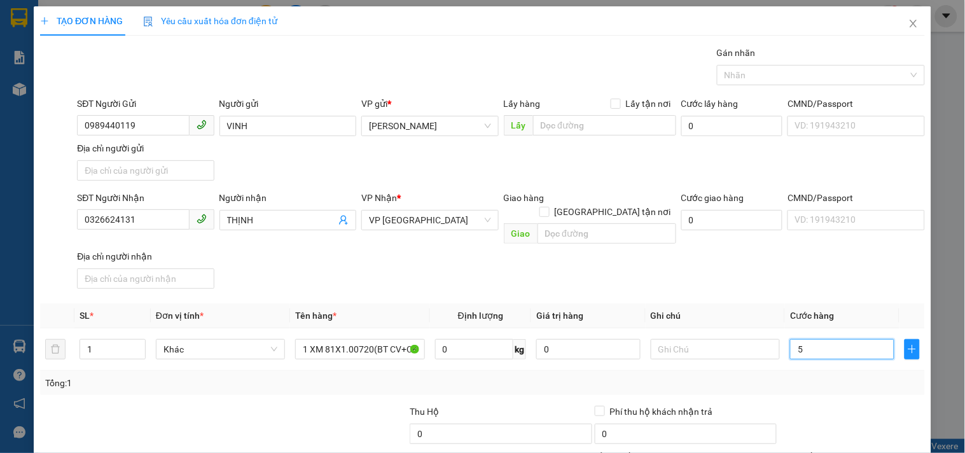
type input "50"
type input "500"
type input "500.000"
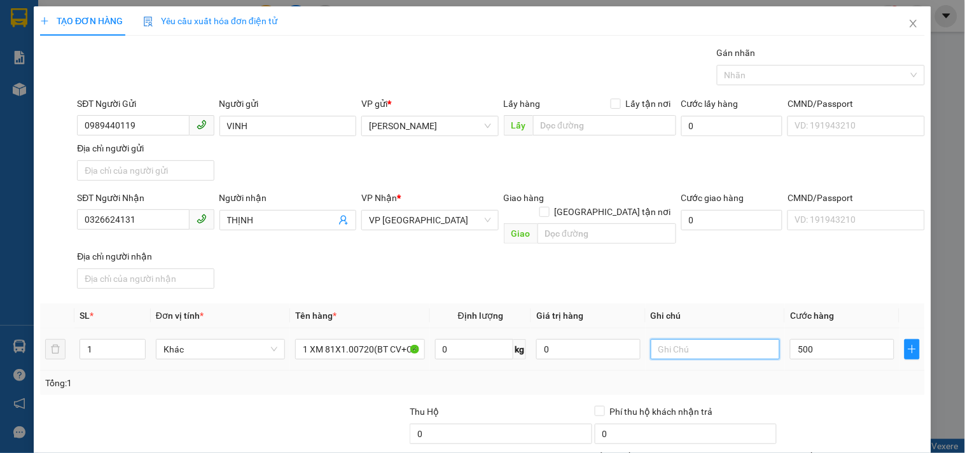
type input "500.000"
click at [715, 340] on input "text" at bounding box center [714, 349] width 129 height 20
click at [704, 339] on input "CC.KO BAO GTRẦY XƯỚC" at bounding box center [714, 349] width 129 height 20
type input "CC.KO BAO TRẦY XƯỚC"
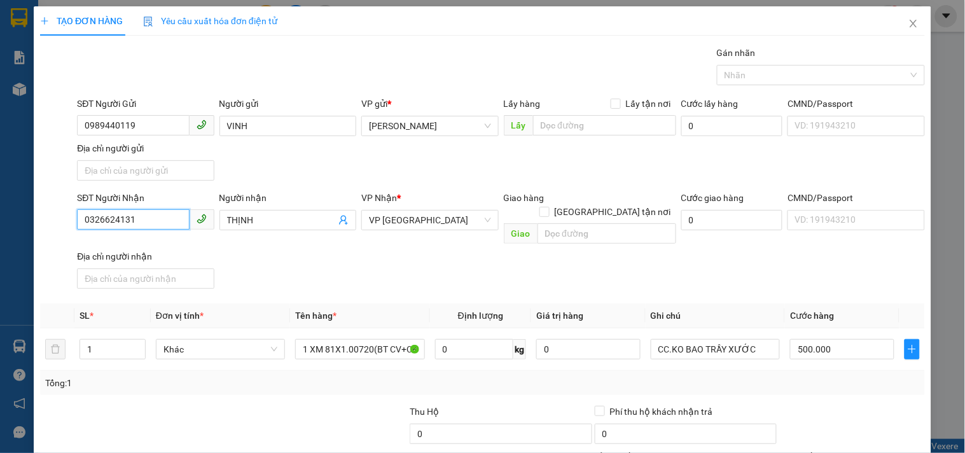
drag, startPoint x: 141, startPoint y: 223, endPoint x: 0, endPoint y: 270, distance: 148.6
click at [0, 270] on div "TẠO ĐƠN HÀNG Yêu cầu xuất hóa đơn điện tử Transit Pickup Surcharge Ids Transit …" at bounding box center [482, 226] width 965 height 453
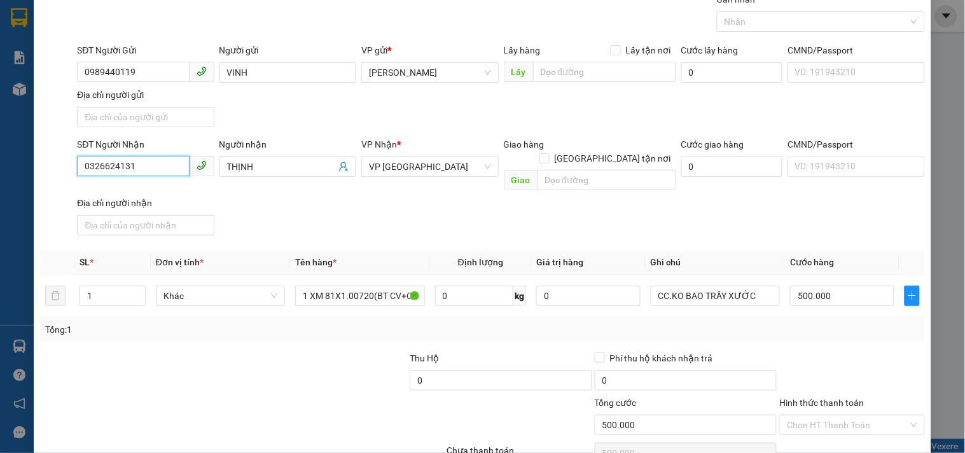
scroll to position [106, 0]
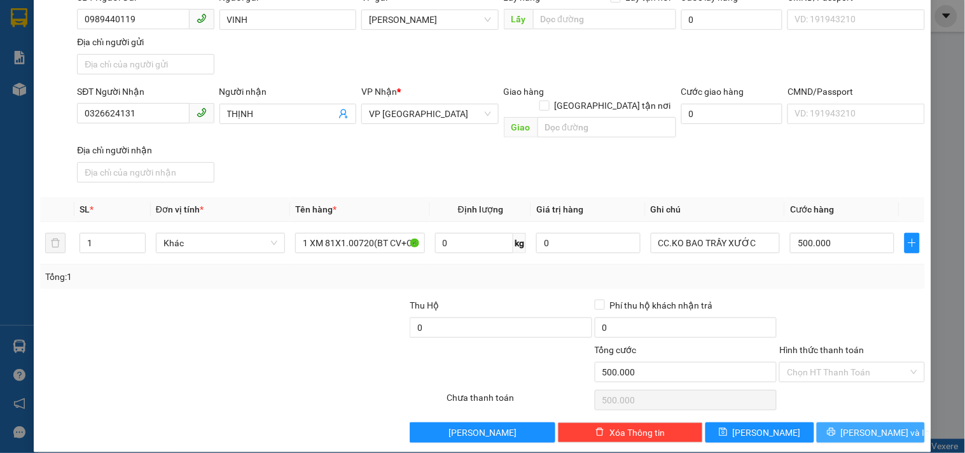
click at [831, 422] on button "[PERSON_NAME] và In" at bounding box center [870, 432] width 108 height 20
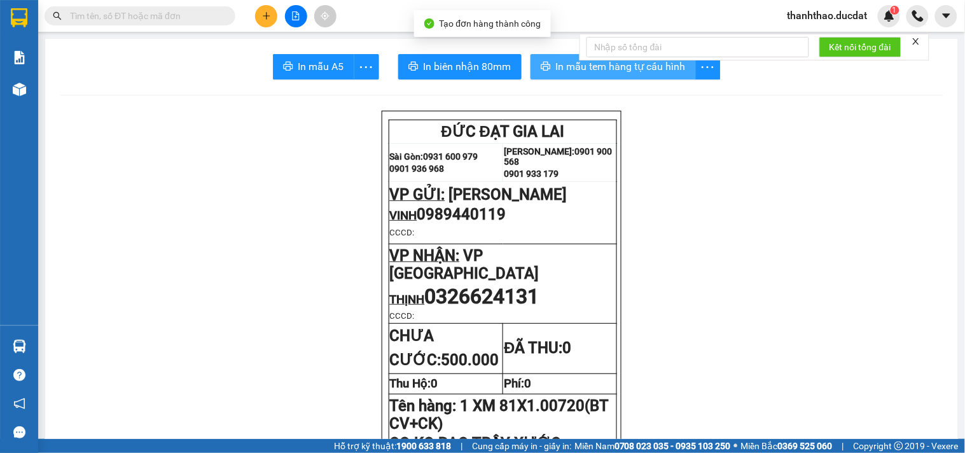
click at [543, 70] on icon "printer" at bounding box center [545, 66] width 10 height 9
click at [557, 64] on span "In mẫu tem hàng tự cấu hình" at bounding box center [621, 66] width 130 height 16
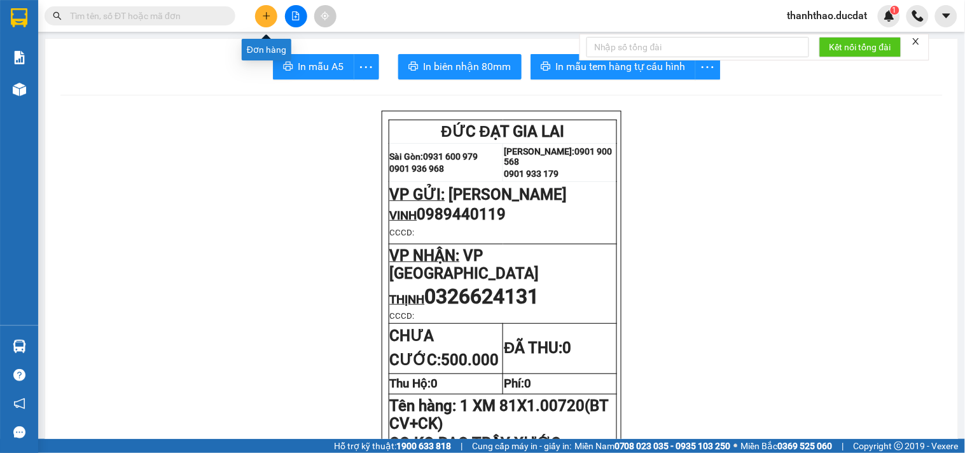
click at [265, 20] on button at bounding box center [266, 16] width 22 height 22
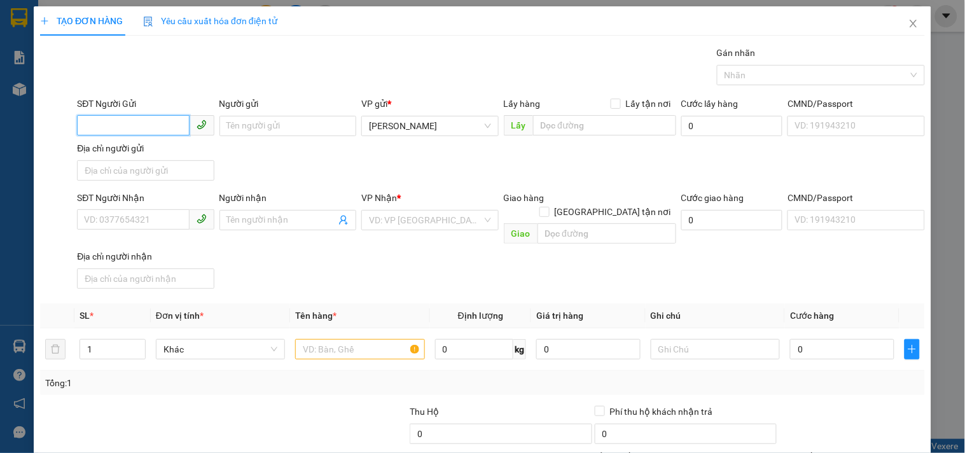
click at [138, 126] on input "SĐT Người Gửi" at bounding box center [133, 125] width 112 height 20
type input "0972621987"
click at [124, 158] on div "0972621987 - LÂM" at bounding box center [144, 151] width 120 height 14
type input "LÂM"
click at [378, 339] on input "text" at bounding box center [359, 349] width 129 height 20
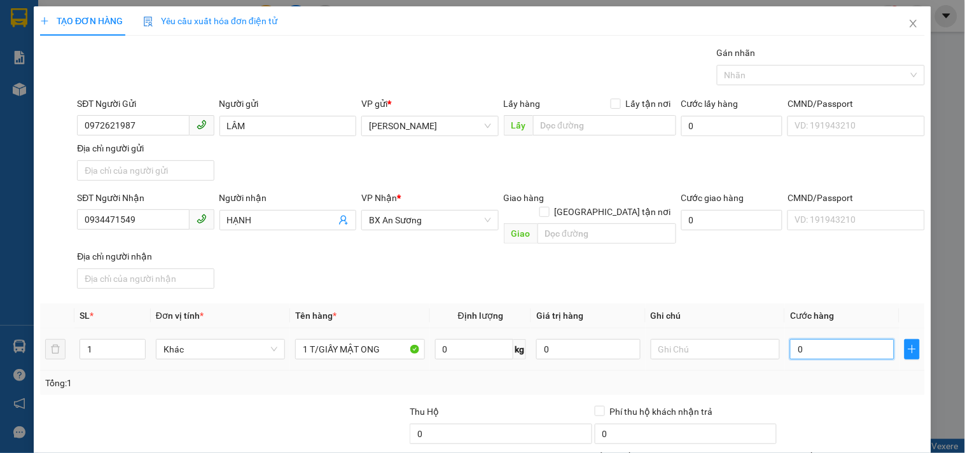
click at [838, 339] on input "0" at bounding box center [842, 349] width 104 height 20
click at [711, 342] on input "text" at bounding box center [714, 349] width 129 height 20
drag, startPoint x: 151, startPoint y: 220, endPoint x: 0, endPoint y: 284, distance: 164.4
click at [0, 284] on div "TẠO ĐƠN HÀNG Yêu cầu xuất hóa đơn điện tử Transit Pickup Surcharge Ids Transit …" at bounding box center [482, 226] width 965 height 453
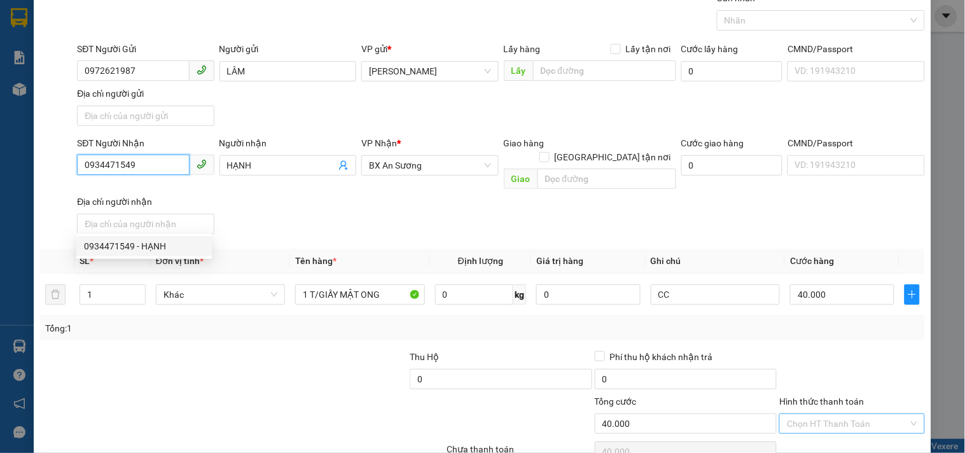
scroll to position [106, 0]
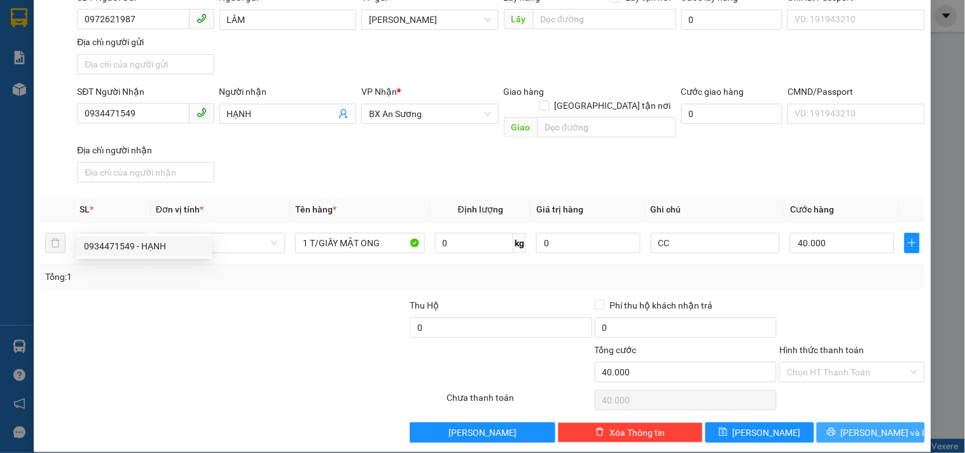
click at [851, 427] on button "[PERSON_NAME] và In" at bounding box center [870, 432] width 108 height 20
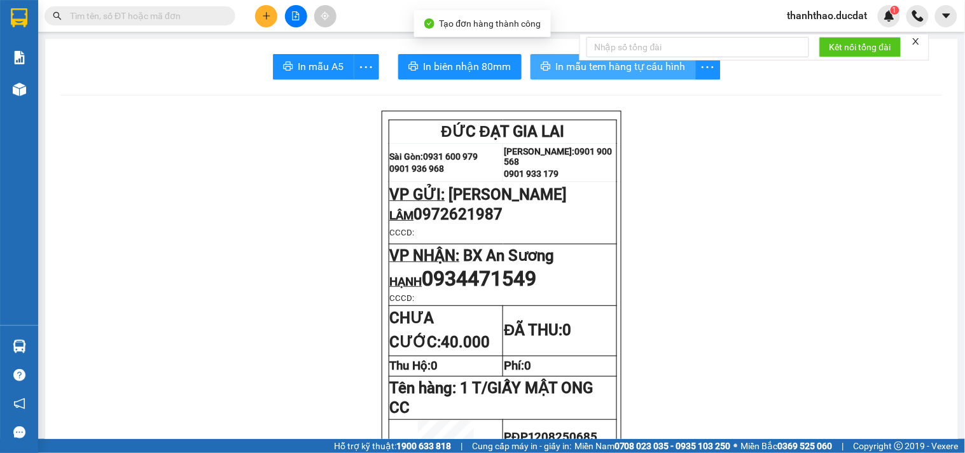
click at [593, 71] on span "In mẫu tem hàng tự cấu hình" at bounding box center [621, 66] width 130 height 16
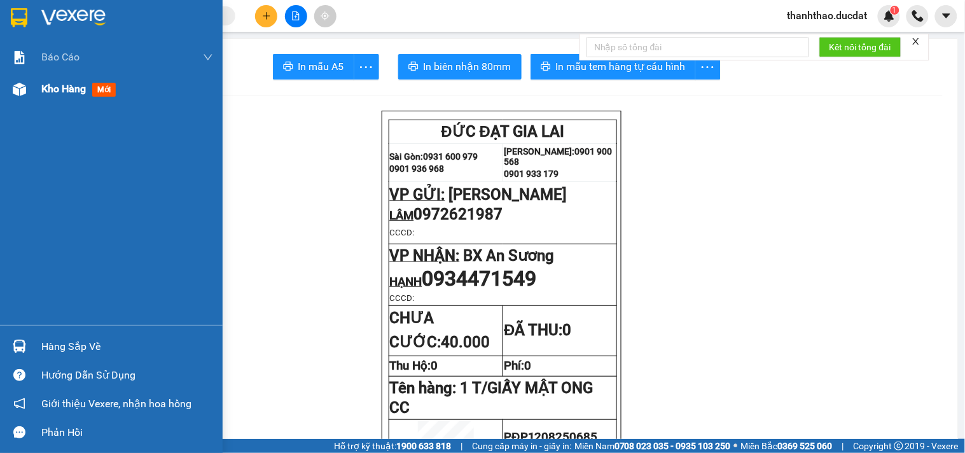
click at [45, 93] on span "Kho hàng" at bounding box center [63, 89] width 45 height 12
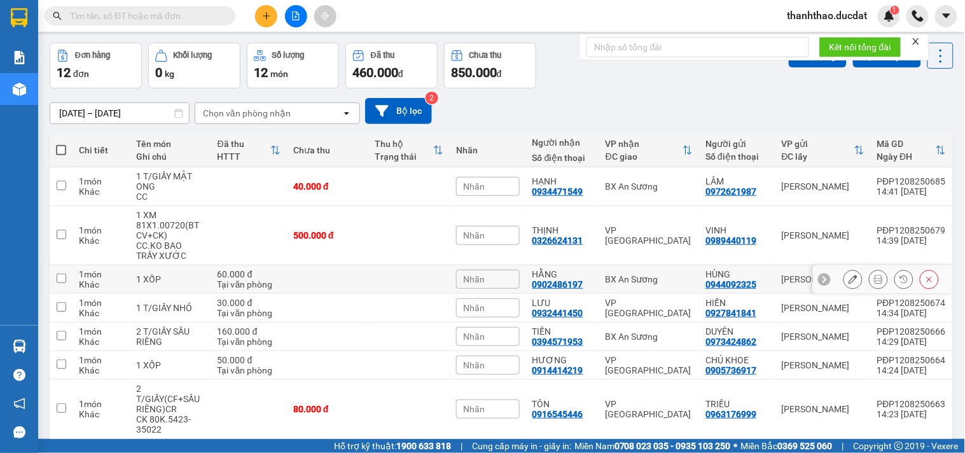
scroll to position [71, 0]
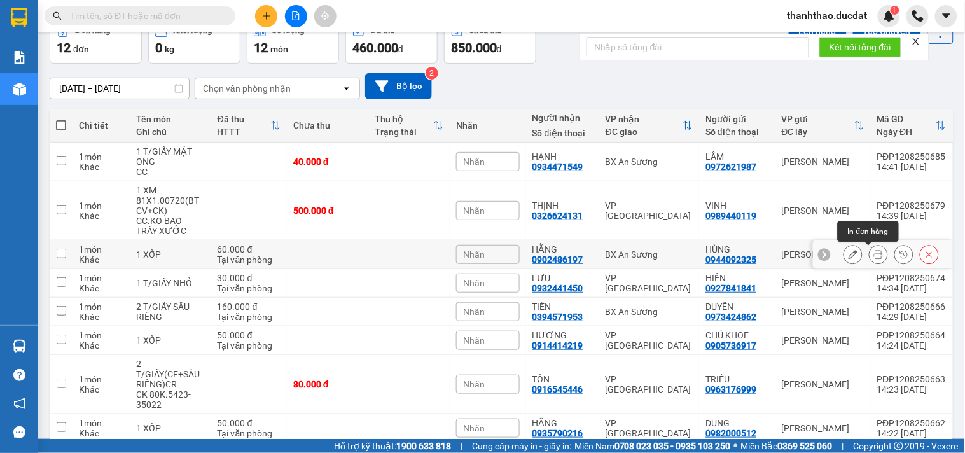
click at [869, 254] on button at bounding box center [878, 255] width 18 height 22
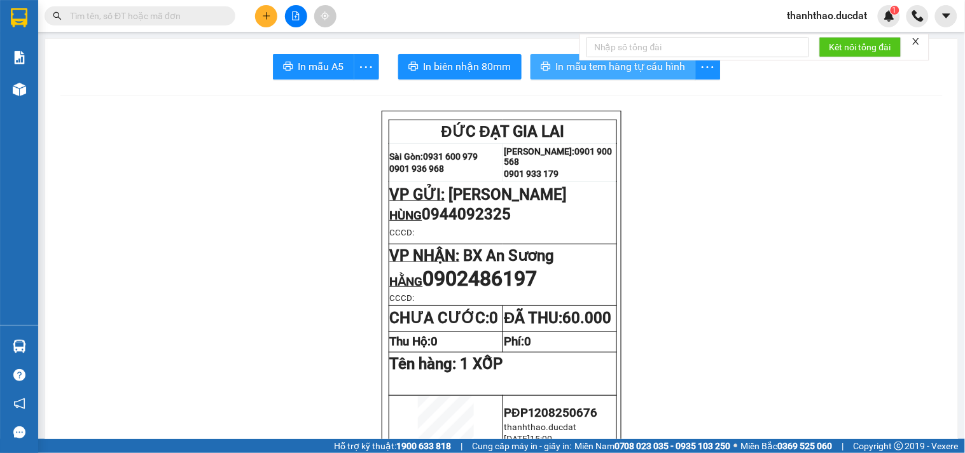
click at [561, 61] on span "In mẫu tem hàng tự cấu hình" at bounding box center [621, 66] width 130 height 16
click at [263, 17] on icon "plus" at bounding box center [266, 15] width 9 height 9
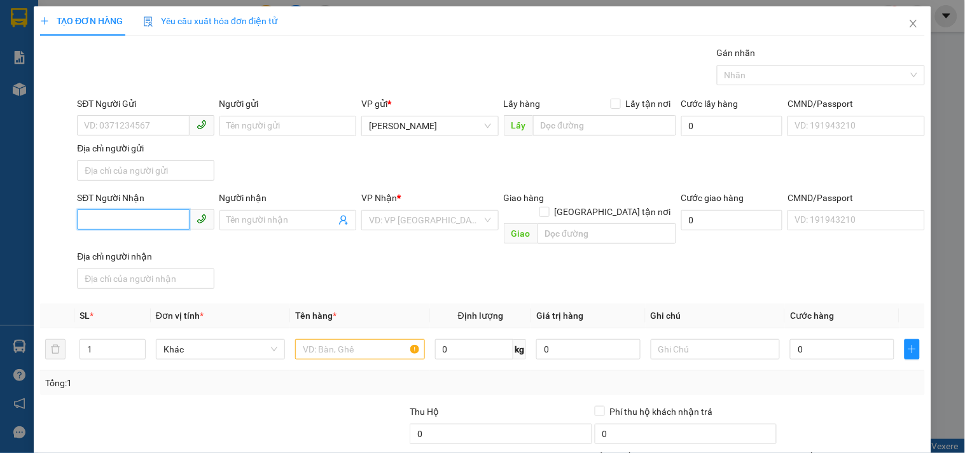
click at [174, 223] on input "SĐT Người Nhận" at bounding box center [133, 219] width 112 height 20
click at [140, 215] on input "0963" at bounding box center [133, 219] width 112 height 20
click at [282, 216] on input "Người nhận" at bounding box center [281, 220] width 109 height 14
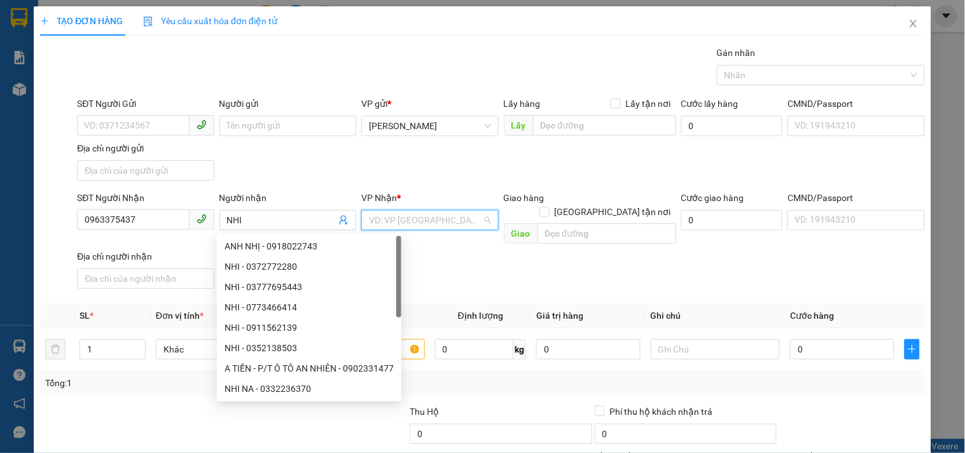
click at [429, 221] on input "search" at bounding box center [425, 219] width 113 height 19
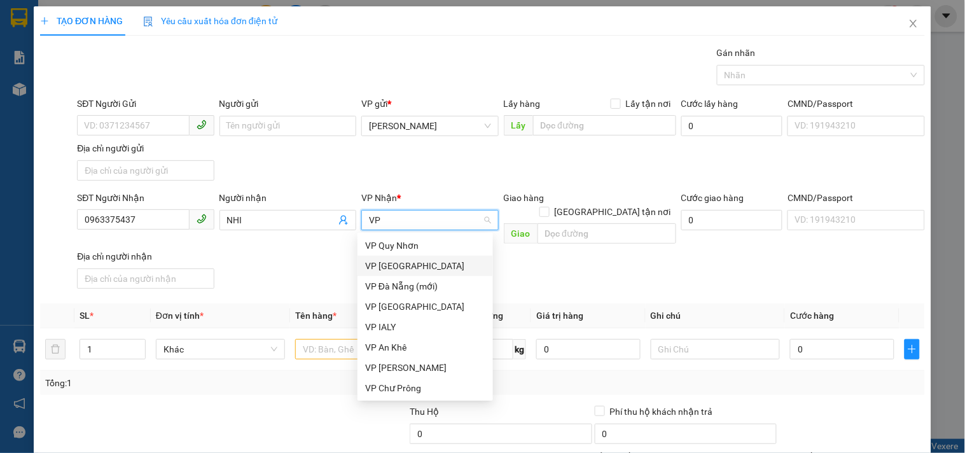
click at [399, 262] on div "VP [GEOGRAPHIC_DATA]" at bounding box center [425, 266] width 120 height 14
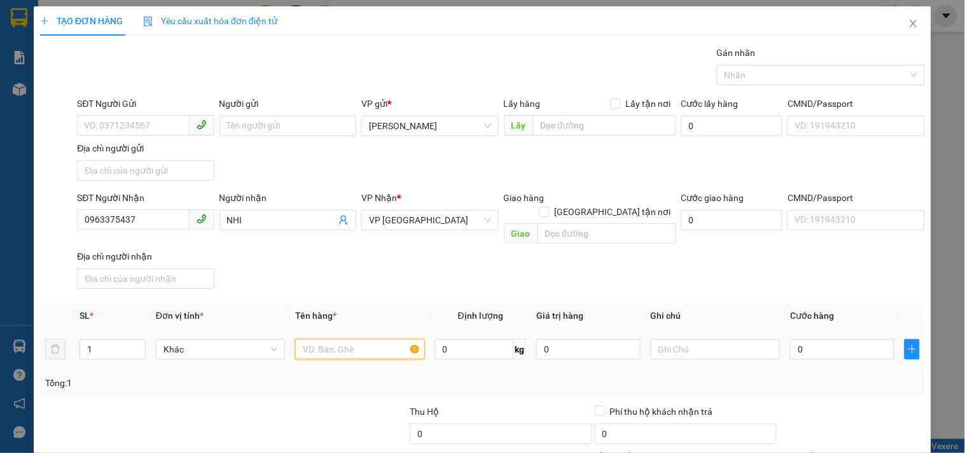
drag, startPoint x: 338, startPoint y: 326, endPoint x: 327, endPoint y: 331, distance: 11.7
click at [337, 339] on input "text" at bounding box center [359, 349] width 129 height 20
click at [819, 328] on td "0" at bounding box center [842, 349] width 114 height 43
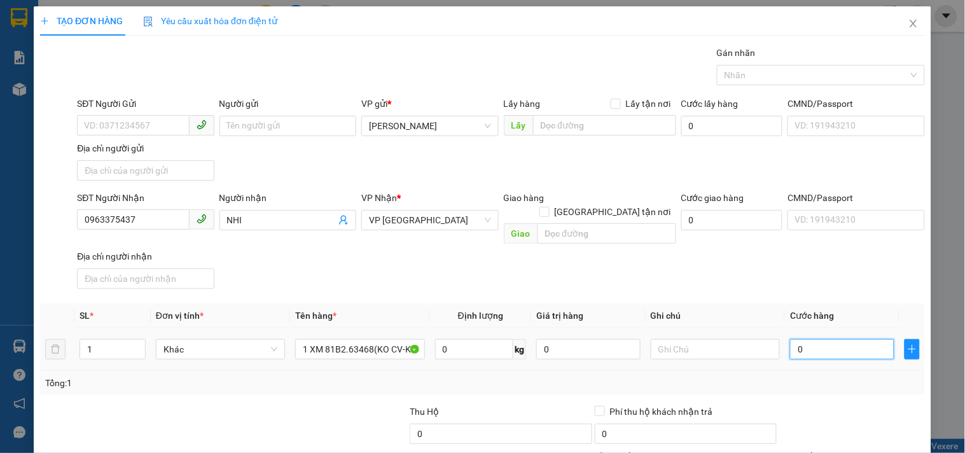
click at [799, 339] on input "0" at bounding box center [842, 349] width 104 height 20
click at [689, 328] on td at bounding box center [714, 349] width 139 height 43
click at [672, 339] on input "text" at bounding box center [714, 349] width 129 height 20
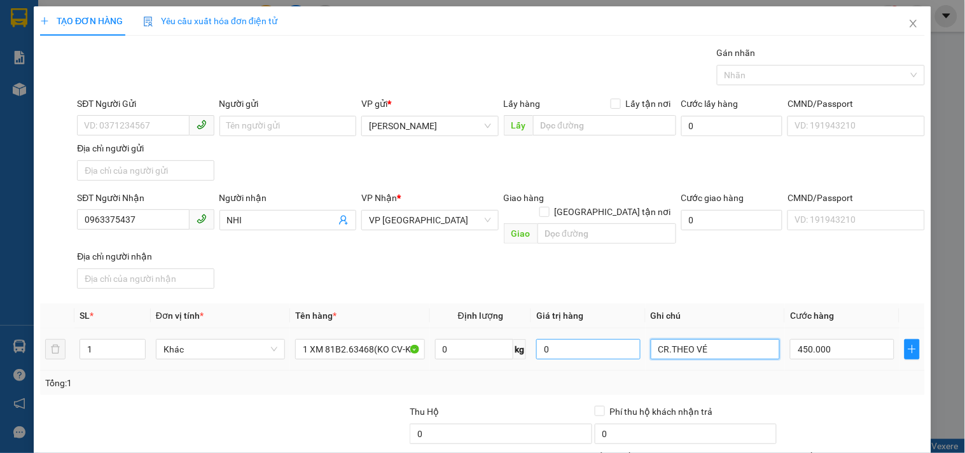
drag, startPoint x: 664, startPoint y: 336, endPoint x: 541, endPoint y: 341, distance: 123.5
click at [545, 341] on tr "1 Khác 1 XM 81B2.63468(KO CV-KO CK) 0 kg 0 CR.THEO VÉ 450.000" at bounding box center [482, 349] width 884 height 43
click at [724, 339] on input "THEO VÉ" at bounding box center [714, 349] width 129 height 20
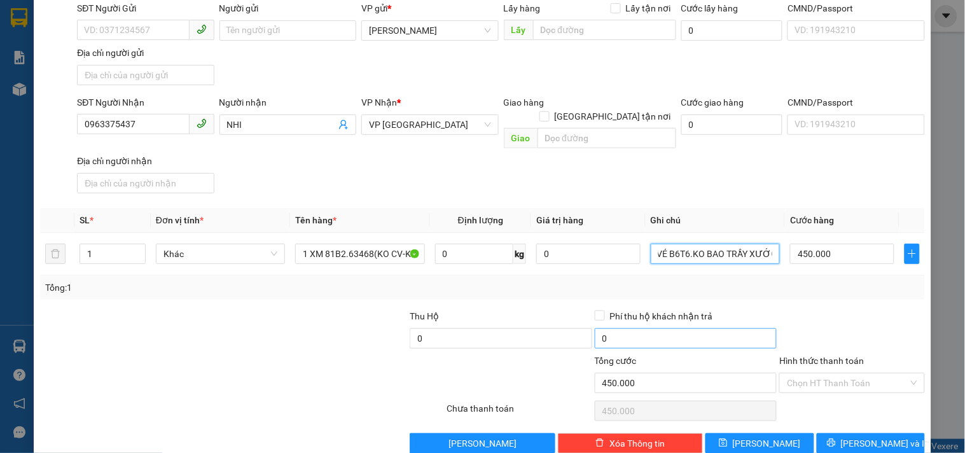
scroll to position [106, 0]
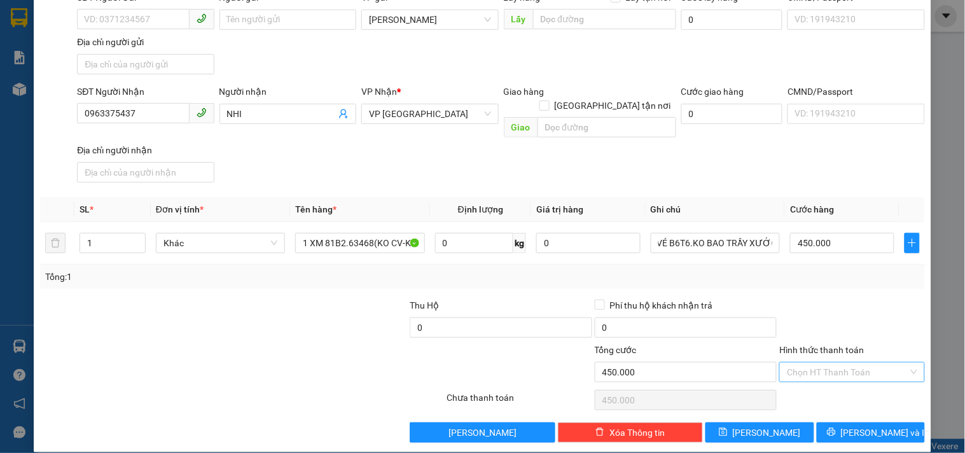
click at [850, 362] on input "Hình thức thanh toán" at bounding box center [847, 371] width 121 height 19
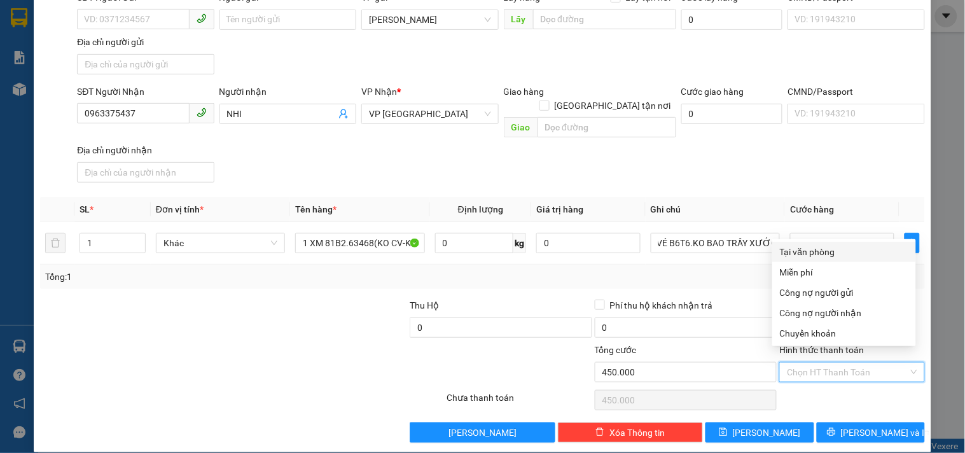
scroll to position [0, 0]
click at [809, 254] on div "Tại văn phòng" at bounding box center [844, 252] width 128 height 14
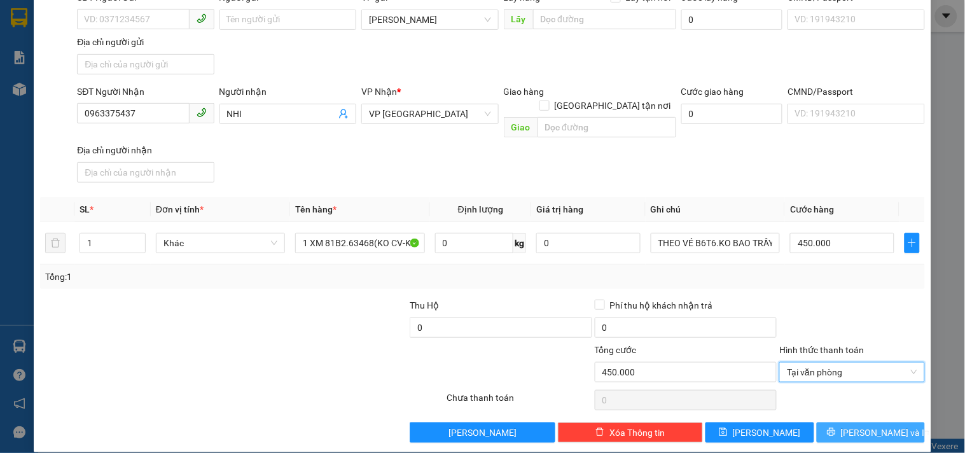
click at [860, 425] on span "[PERSON_NAME] và In" at bounding box center [885, 432] width 89 height 14
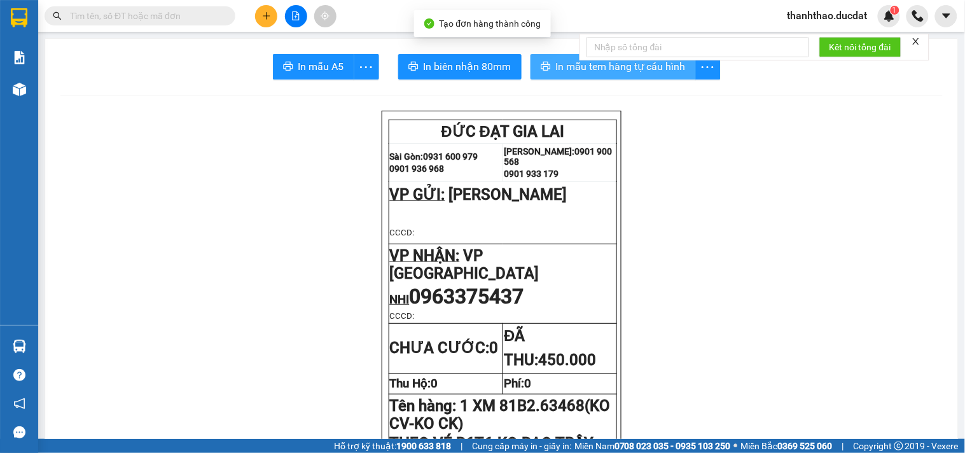
click at [558, 64] on span "In mẫu tem hàng tự cấu hình" at bounding box center [621, 66] width 130 height 16
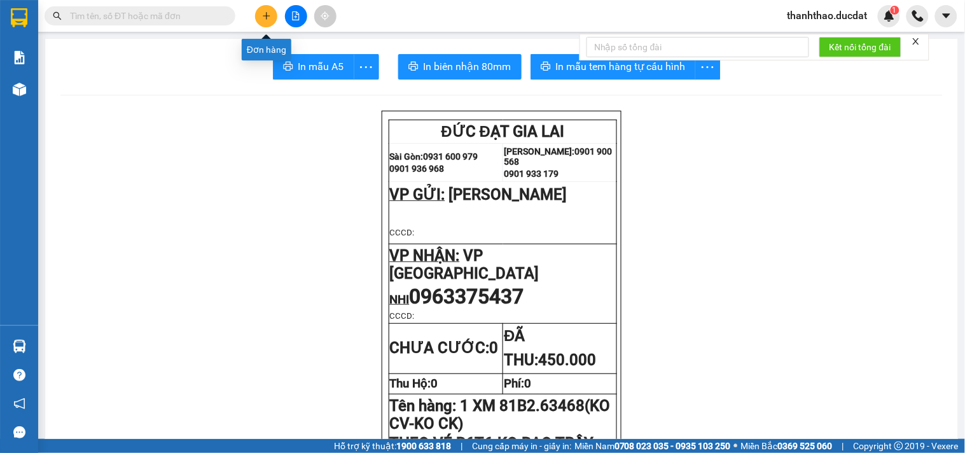
click at [269, 8] on button at bounding box center [266, 16] width 22 height 22
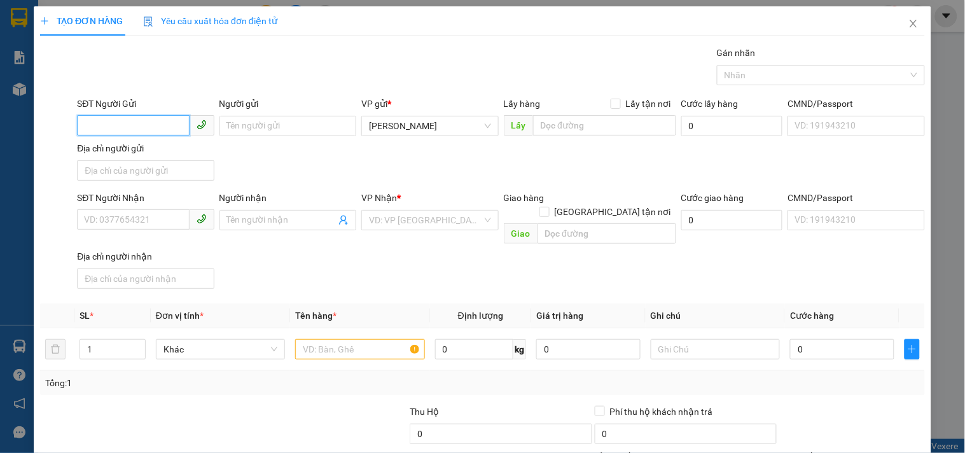
click at [167, 121] on input "SĐT Người Gửi" at bounding box center [133, 125] width 112 height 20
click at [116, 142] on div "0862596886 - ĐIỀN" at bounding box center [143, 151] width 135 height 20
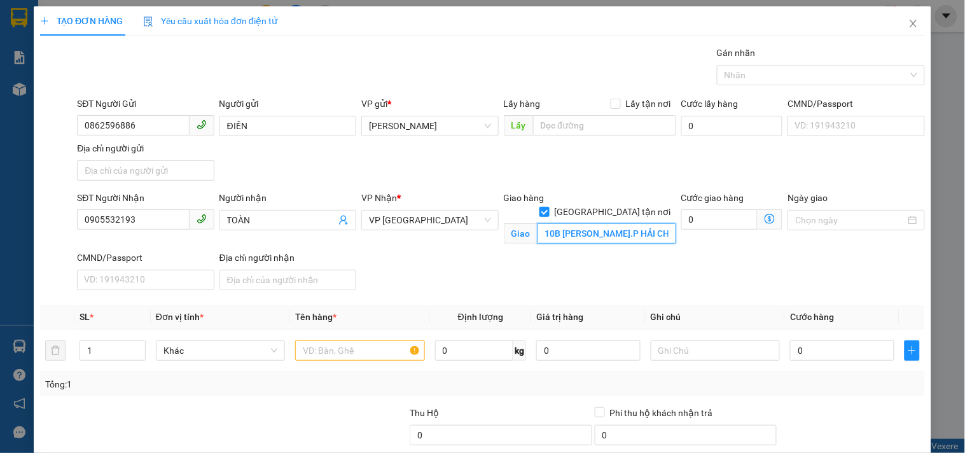
click at [623, 223] on input "10B NGUYỄN CHÍ THANH.P HẢI CHÂU" at bounding box center [606, 233] width 139 height 20
click at [624, 223] on input "10B NGUYỄN CHÍ THANH.P HẢI CHÂU" at bounding box center [606, 233] width 139 height 20
click at [625, 223] on input "10B NGUYỄN CHÍ THANH.P HẢI CHÂU" at bounding box center [606, 233] width 139 height 20
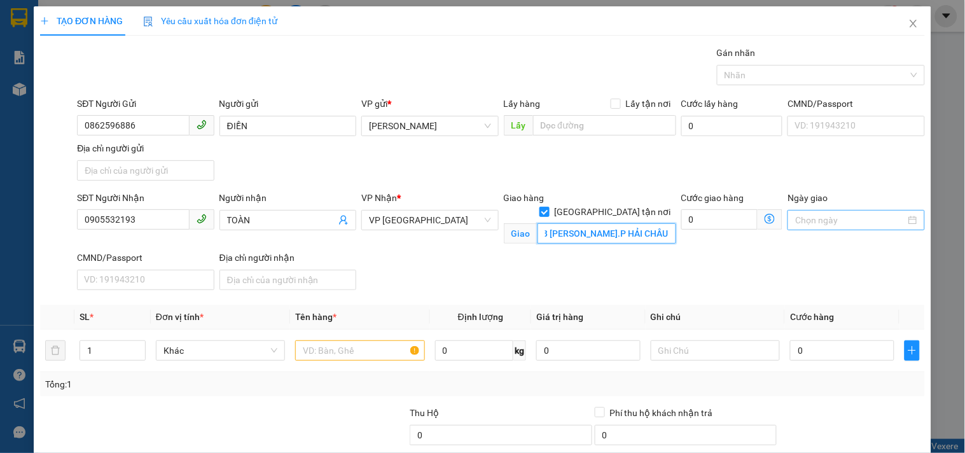
drag, startPoint x: 630, startPoint y: 224, endPoint x: 796, endPoint y: 214, distance: 166.3
click at [796, 214] on div "SĐT Người Nhận 0905532193 Người nhận TOÀN VP Nhận * VP Đà Nẵng Giao hàng Giao t…" at bounding box center [500, 243] width 853 height 104
click at [328, 348] on input "text" at bounding box center [359, 350] width 129 height 20
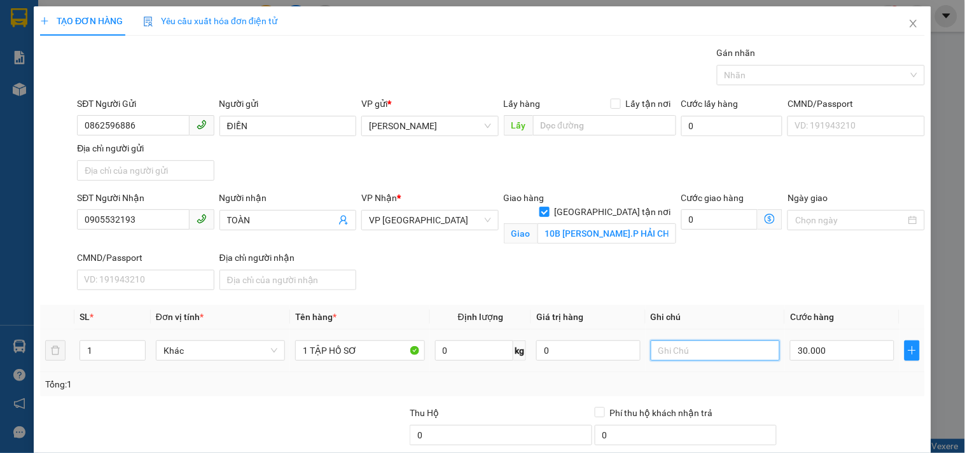
drag, startPoint x: 675, startPoint y: 348, endPoint x: 669, endPoint y: 345, distance: 6.8
click at [675, 347] on input "text" at bounding box center [714, 350] width 129 height 20
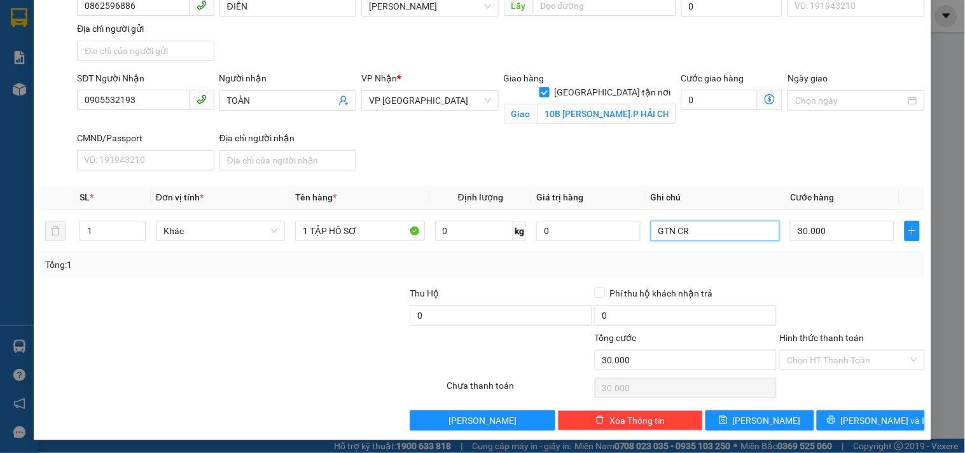
scroll to position [122, 0]
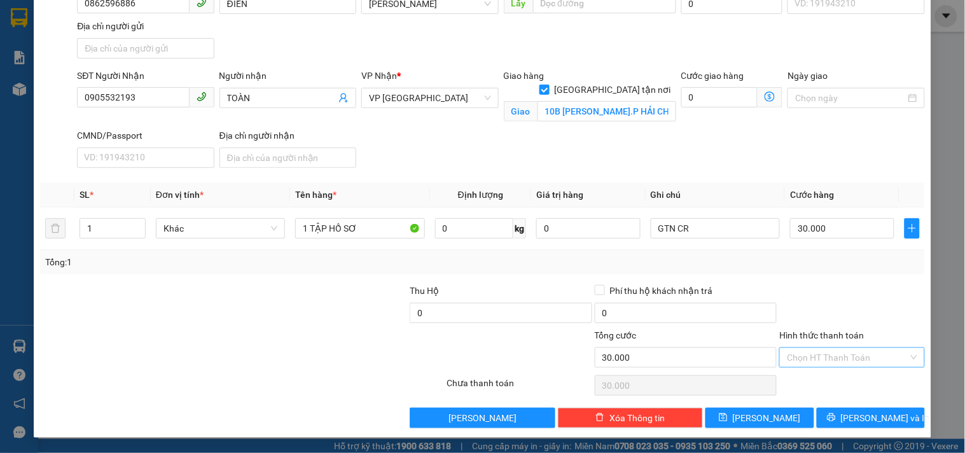
click at [865, 359] on input "Hình thức thanh toán" at bounding box center [847, 357] width 121 height 19
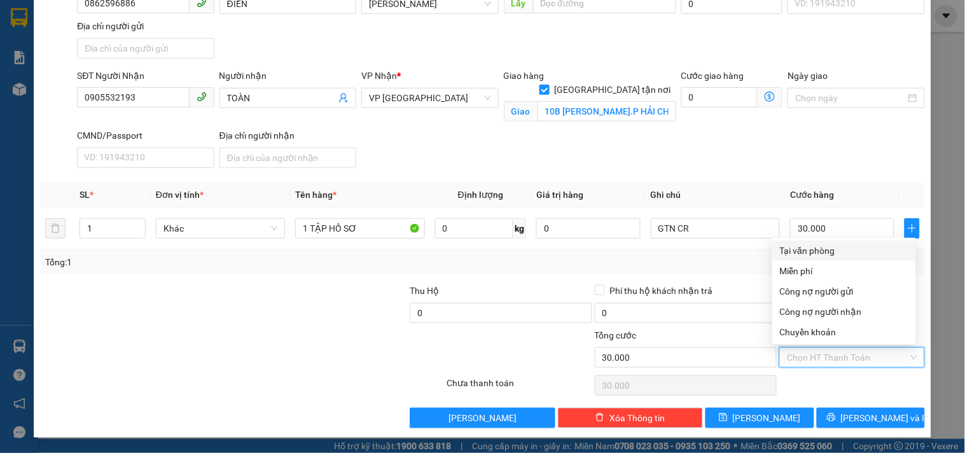
click at [829, 251] on div "Tại văn phòng" at bounding box center [844, 251] width 128 height 14
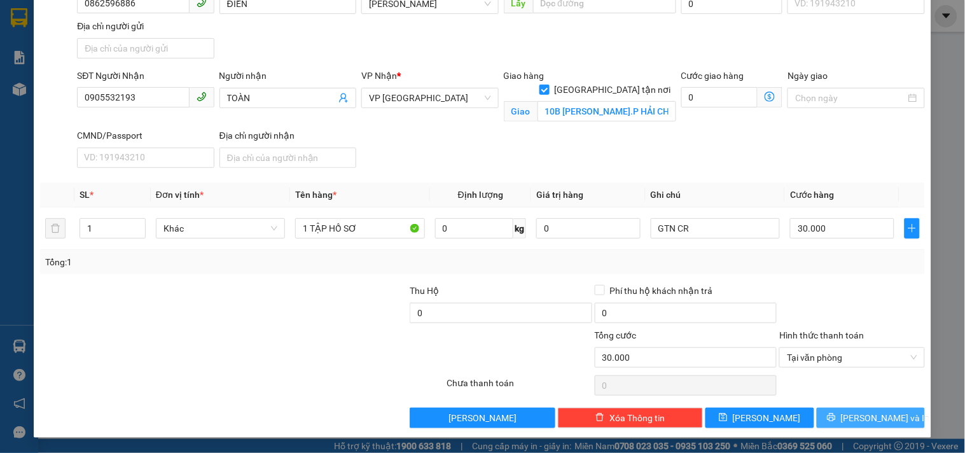
click at [842, 412] on button "[PERSON_NAME] và In" at bounding box center [870, 418] width 108 height 20
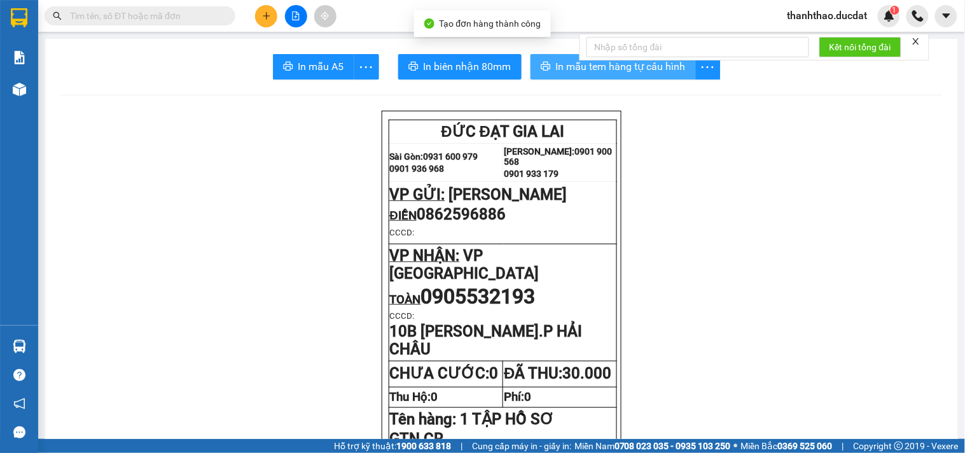
click at [549, 67] on button "In mẫu tem hàng tự cấu hình" at bounding box center [612, 66] width 165 height 25
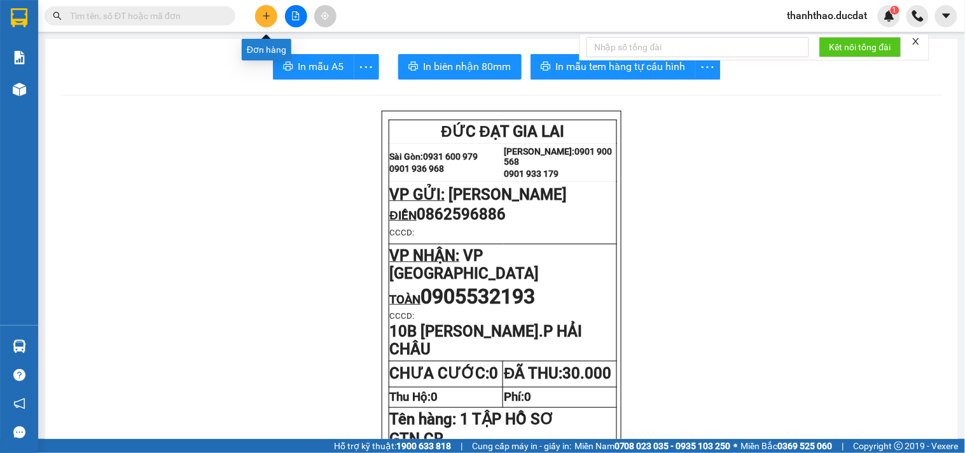
click at [258, 14] on button at bounding box center [266, 16] width 22 height 22
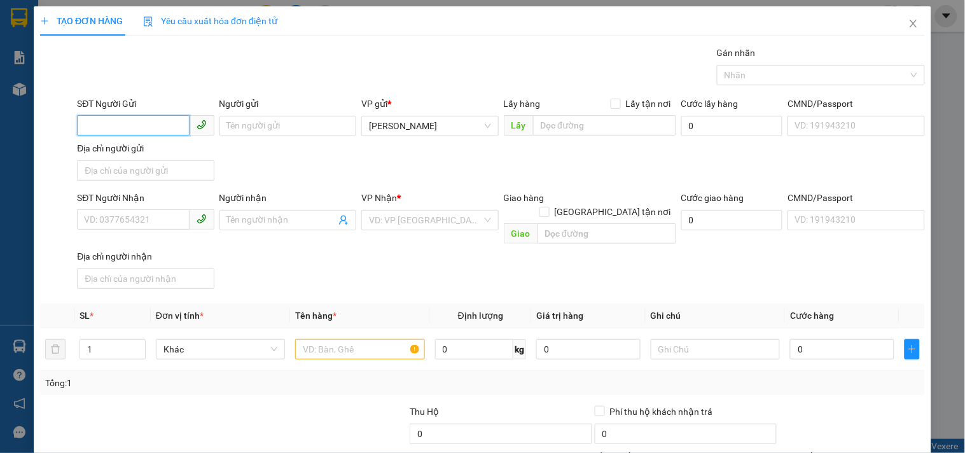
click at [159, 123] on input "SĐT Người Gửi" at bounding box center [133, 125] width 112 height 20
click at [118, 155] on div "0389446987 - LOAN" at bounding box center [144, 151] width 120 height 14
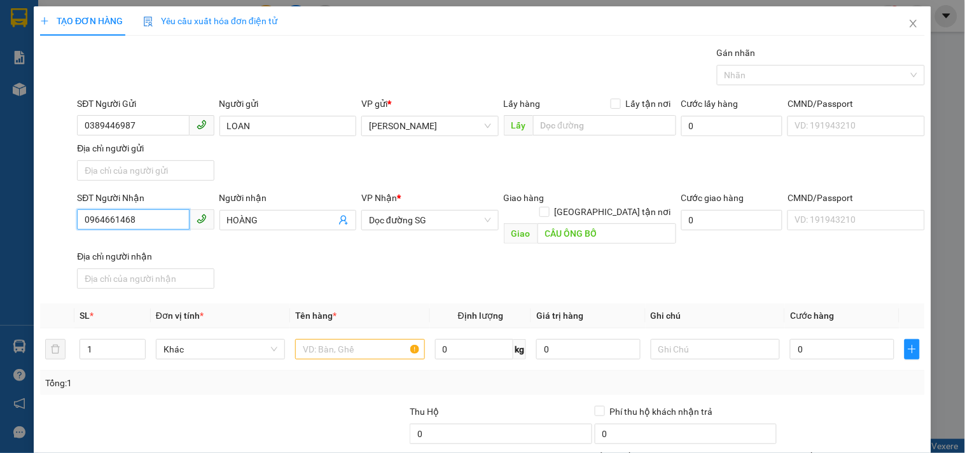
click at [151, 213] on input "0964661468" at bounding box center [133, 219] width 112 height 20
click at [162, 244] on div "0964661468 - HOÀNG" at bounding box center [144, 246] width 120 height 14
click at [338, 339] on input "text" at bounding box center [359, 349] width 129 height 20
click at [829, 277] on div "SĐT Người Nhận 0964661468 Người nhận HOÀNG VP Nhận * Dọc đường SG Giao hàng Gia…" at bounding box center [500, 242] width 853 height 103
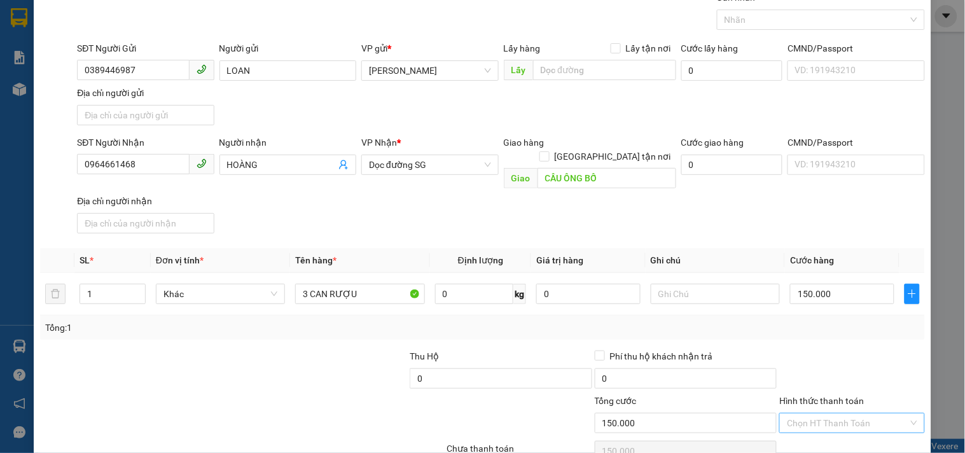
scroll to position [106, 0]
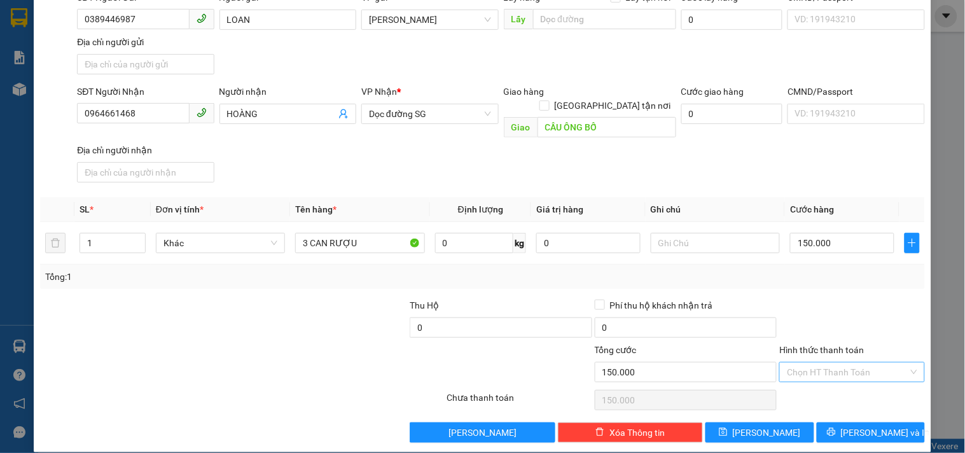
drag, startPoint x: 827, startPoint y: 363, endPoint x: 827, endPoint y: 356, distance: 7.0
click at [827, 362] on input "Hình thức thanh toán" at bounding box center [847, 371] width 121 height 19
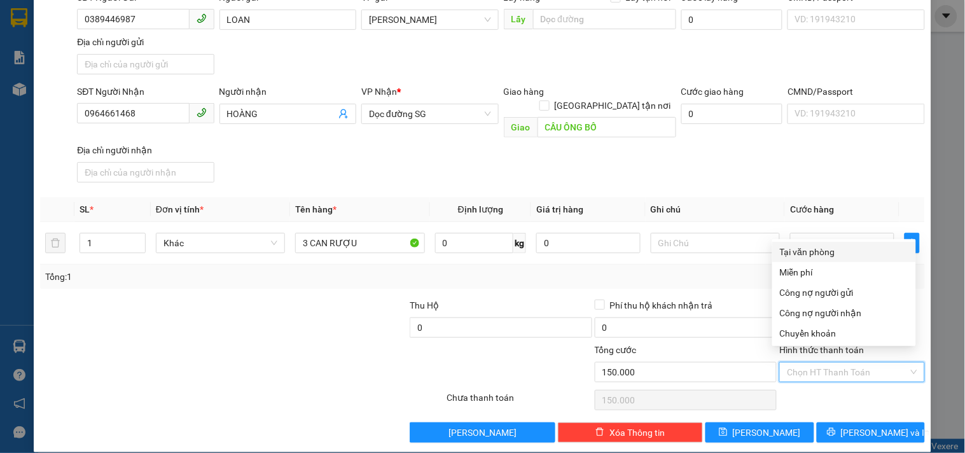
click at [814, 252] on div "Tại văn phòng" at bounding box center [844, 252] width 128 height 14
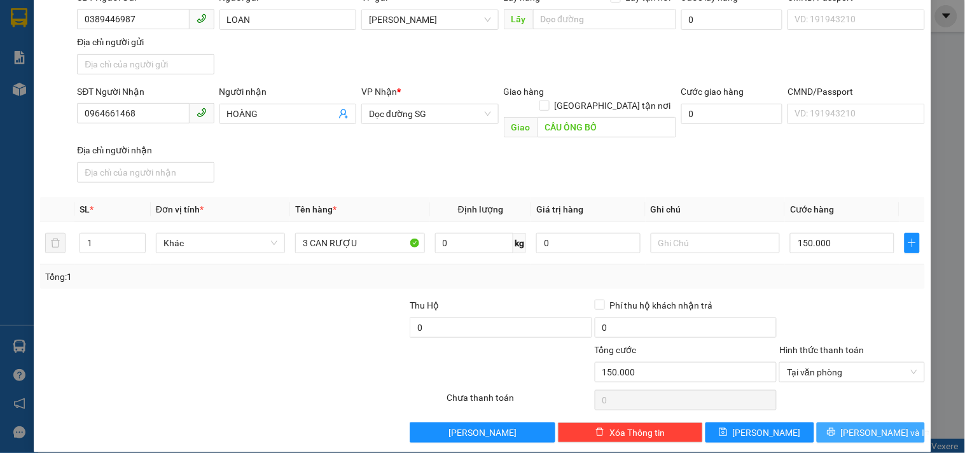
click at [824, 422] on button "[PERSON_NAME] và In" at bounding box center [870, 432] width 108 height 20
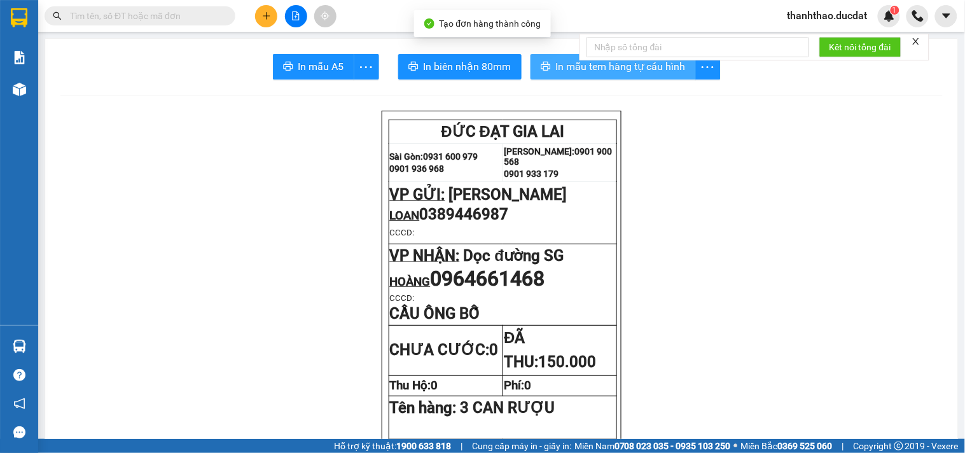
click at [561, 67] on span "In mẫu tem hàng tự cấu hình" at bounding box center [621, 66] width 130 height 16
click at [259, 5] on button at bounding box center [266, 16] width 22 height 22
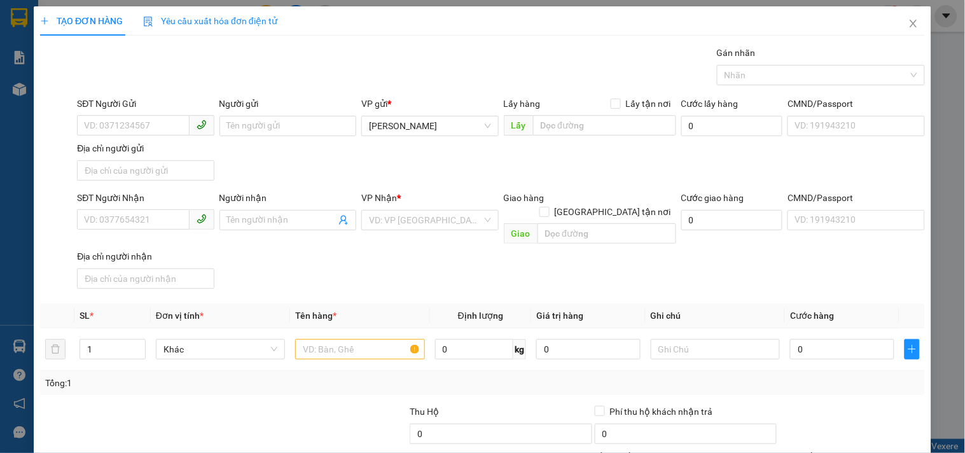
click at [252, 137] on div "Người gửi Tên người gửi" at bounding box center [287, 119] width 137 height 45
click at [255, 125] on input "Người gửi" at bounding box center [287, 126] width 137 height 20
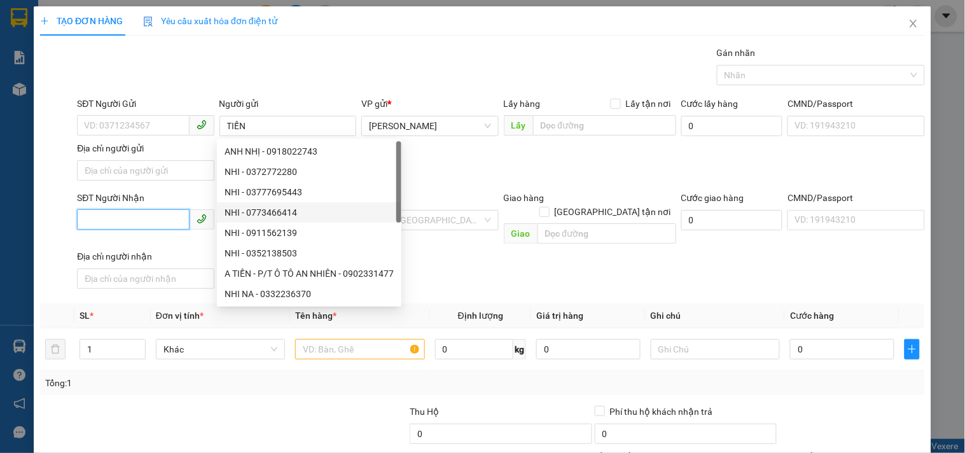
click at [155, 224] on input "SĐT Người Nhận" at bounding box center [133, 219] width 112 height 20
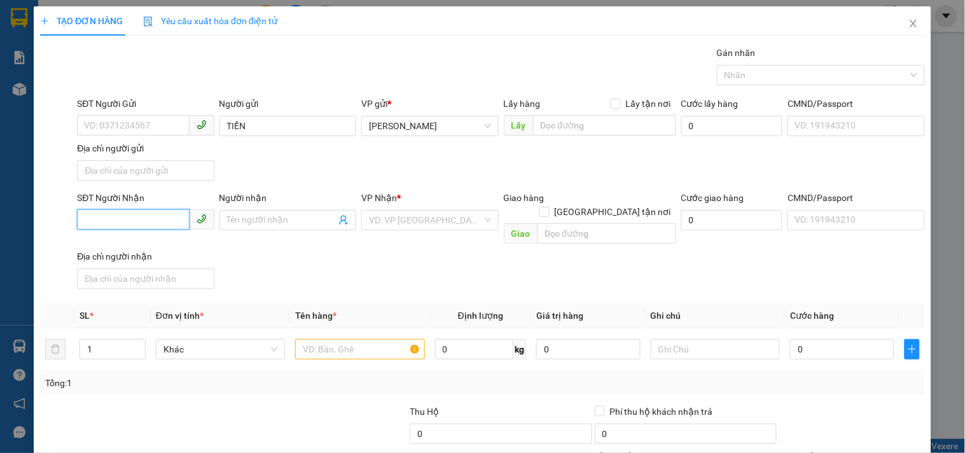
click at [137, 210] on input "SĐT Người Nhận" at bounding box center [133, 219] width 112 height 20
click at [108, 250] on div "0963969604" at bounding box center [144, 246] width 120 height 14
click at [353, 339] on input "text" at bounding box center [359, 349] width 129 height 20
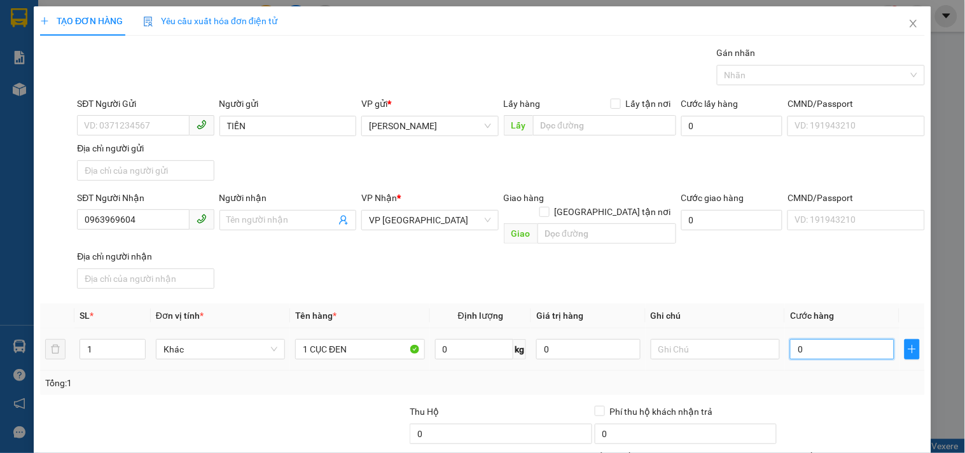
click at [856, 339] on input "0" at bounding box center [842, 349] width 104 height 20
click at [725, 339] on input "text" at bounding box center [714, 349] width 129 height 20
drag, startPoint x: 135, startPoint y: 218, endPoint x: 0, endPoint y: 217, distance: 134.8
click at [0, 217] on div "TẠO ĐƠN HÀNG Yêu cầu xuất hóa đơn điện tử Transit Pickup Surcharge Ids Transit …" at bounding box center [482, 226] width 965 height 453
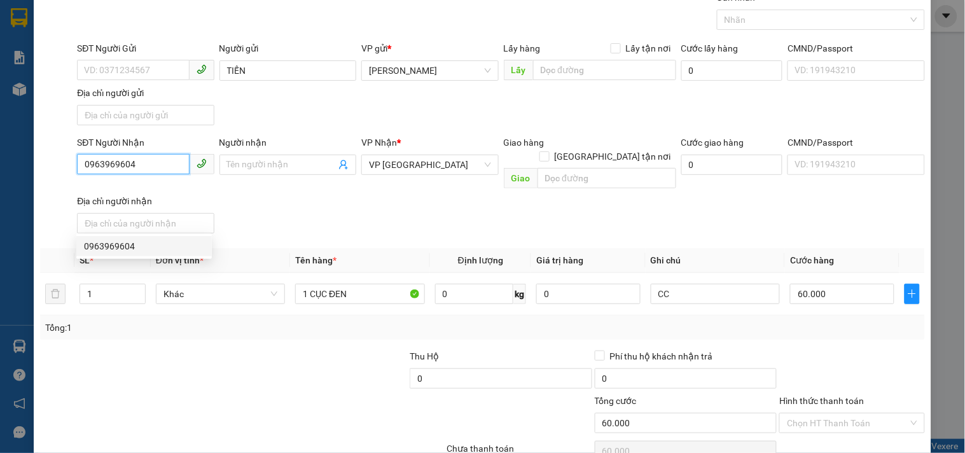
scroll to position [106, 0]
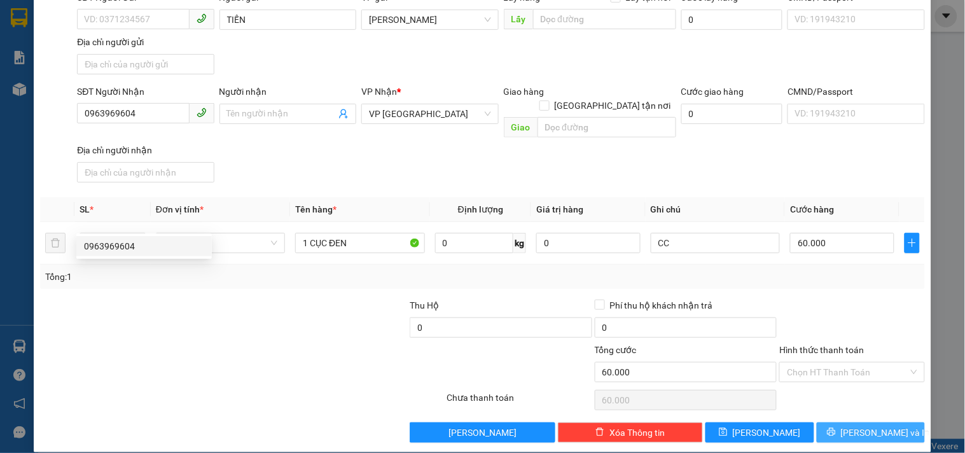
click at [848, 422] on button "[PERSON_NAME] và In" at bounding box center [870, 432] width 108 height 20
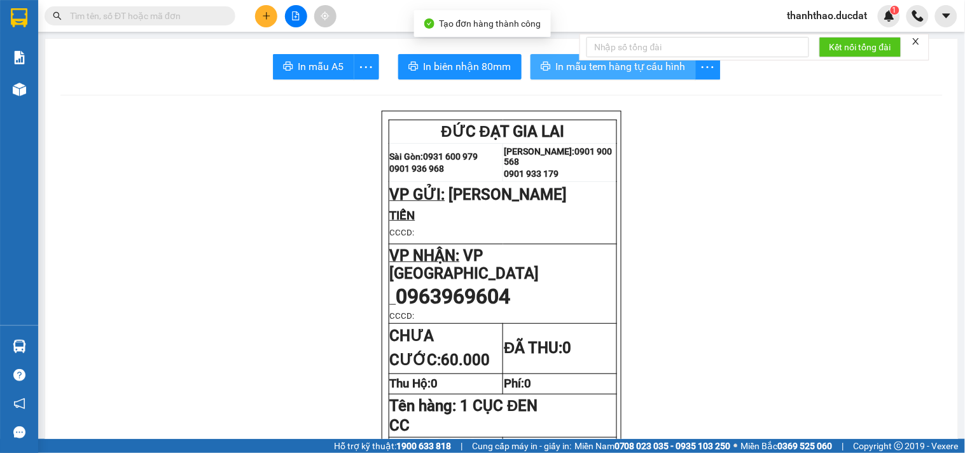
click at [563, 69] on span "In mẫu tem hàng tự cấu hình" at bounding box center [621, 66] width 130 height 16
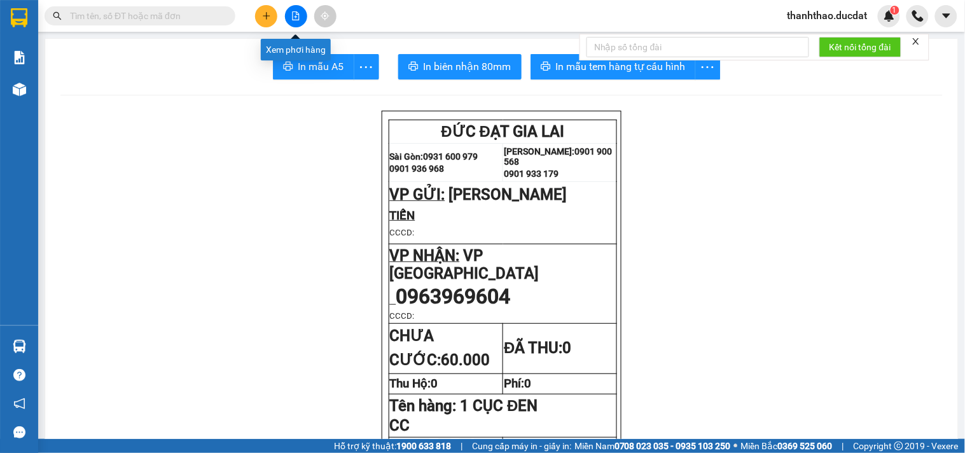
click at [268, 11] on icon "plus" at bounding box center [266, 15] width 9 height 9
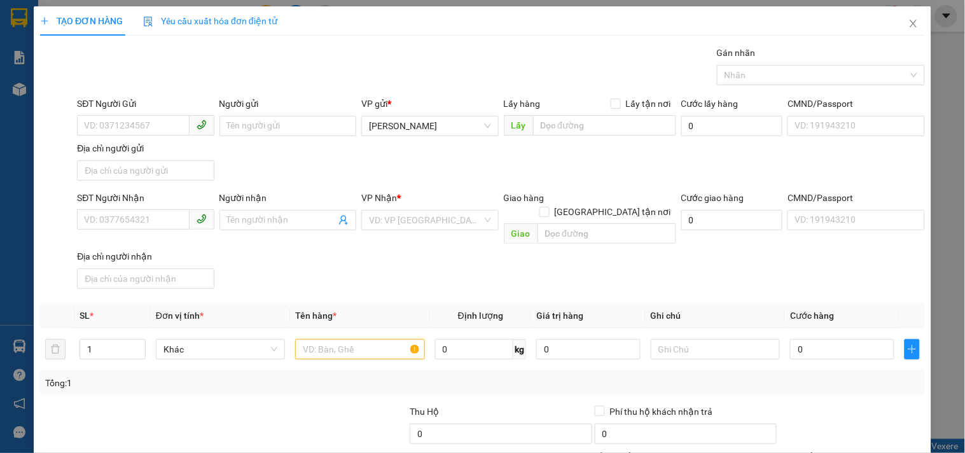
click at [119, 111] on div "SĐT Người Gửi" at bounding box center [145, 106] width 137 height 19
click at [142, 134] on input "SĐT Người Gửi" at bounding box center [133, 125] width 112 height 20
click at [125, 147] on div "0982953179 - chung" at bounding box center [144, 151] width 120 height 14
drag, startPoint x: 153, startPoint y: 218, endPoint x: 0, endPoint y: 275, distance: 163.0
click at [0, 275] on div "TẠO ĐƠN HÀNG Yêu cầu xuất hóa đơn điện tử Transit Pickup Surcharge Ids Transit …" at bounding box center [482, 226] width 965 height 453
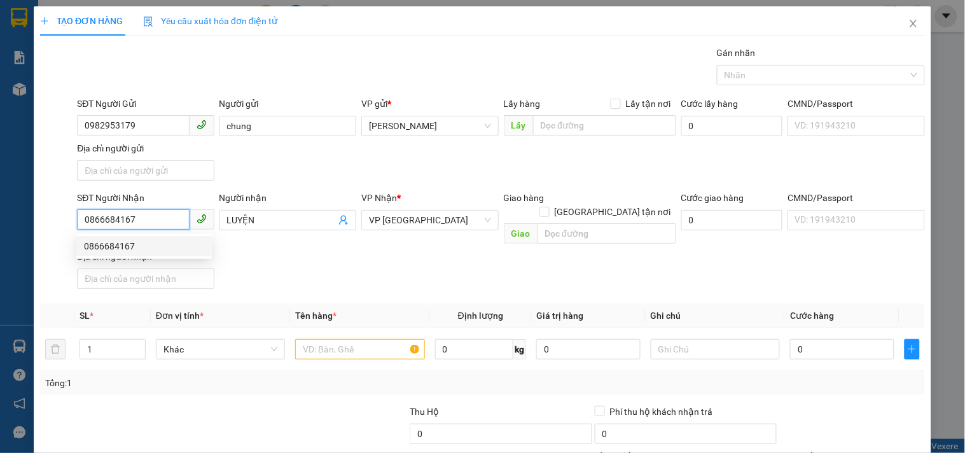
click at [154, 246] on div "0866684167" at bounding box center [144, 246] width 120 height 14
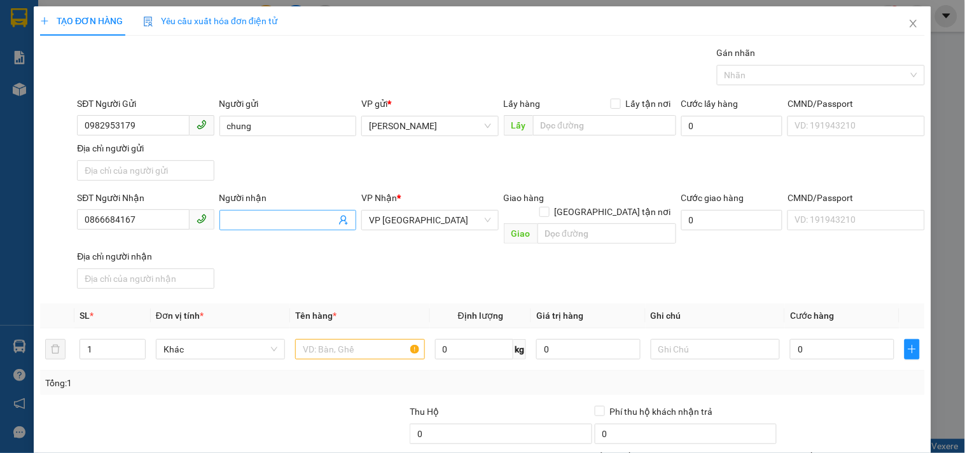
click at [256, 214] on input "Người nhận" at bounding box center [281, 220] width 109 height 14
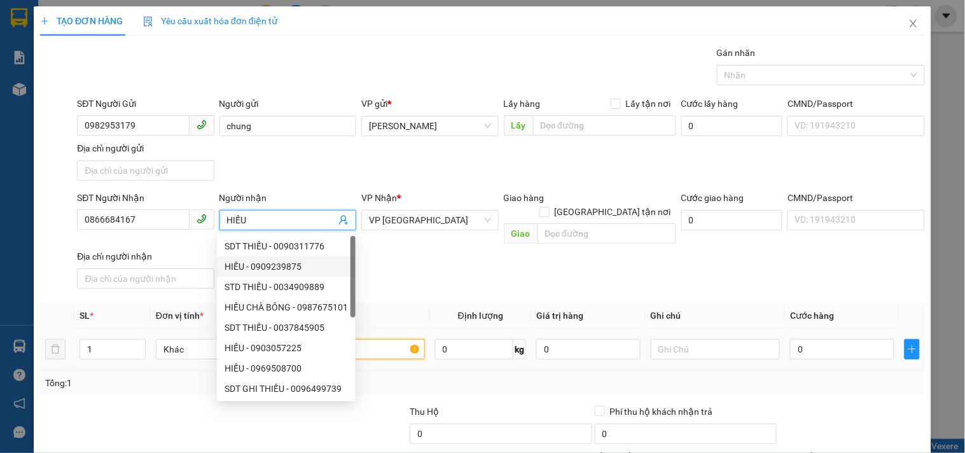
drag, startPoint x: 395, startPoint y: 331, endPoint x: 388, endPoint y: 340, distance: 11.3
click at [395, 339] on input "text" at bounding box center [359, 349] width 129 height 20
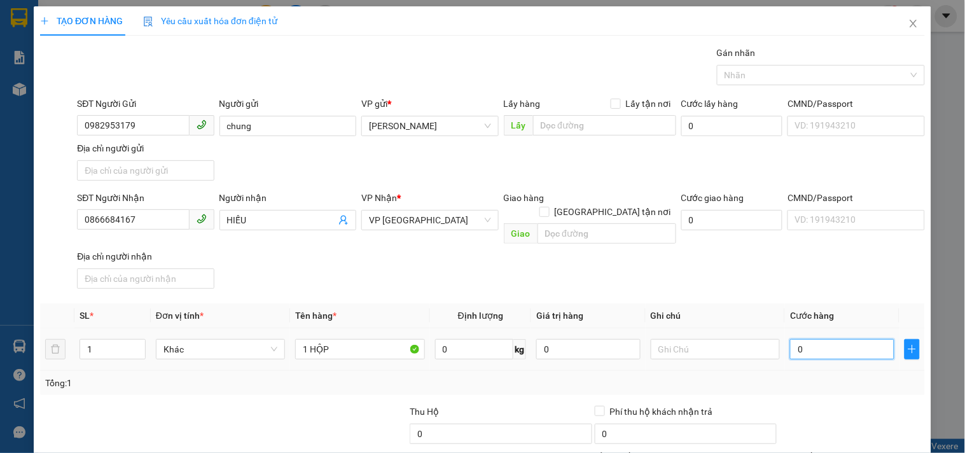
click at [835, 339] on input "0" at bounding box center [842, 349] width 104 height 20
click at [808, 328] on td "30.000" at bounding box center [842, 349] width 114 height 43
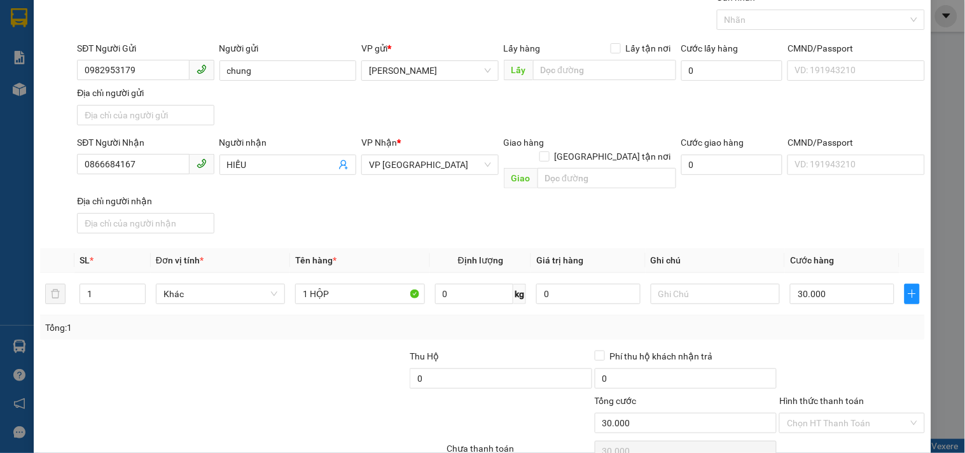
scroll to position [106, 0]
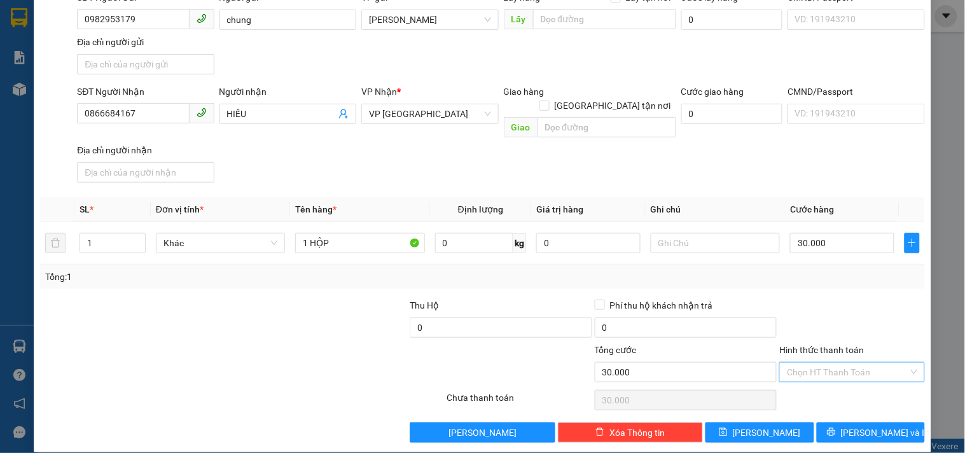
drag, startPoint x: 830, startPoint y: 357, endPoint x: 830, endPoint y: 348, distance: 8.9
click at [830, 362] on input "Hình thức thanh toán" at bounding box center [847, 371] width 121 height 19
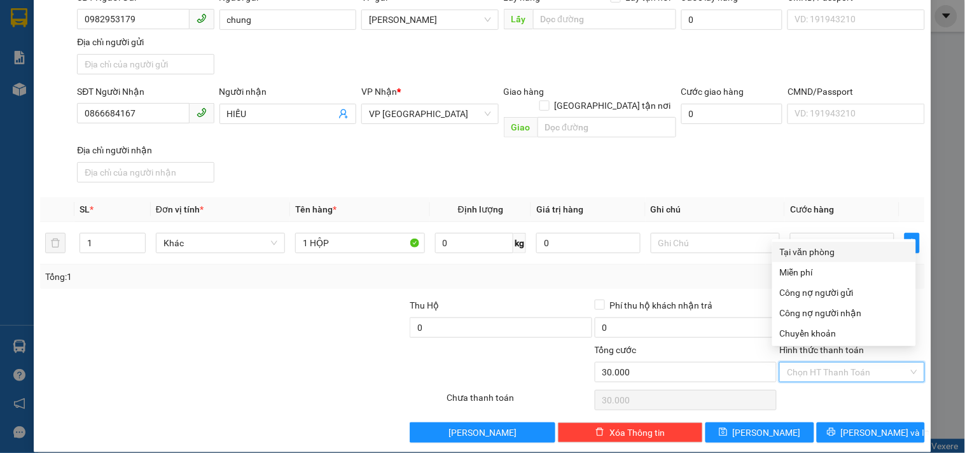
click at [821, 253] on div "Tại văn phòng" at bounding box center [844, 252] width 128 height 14
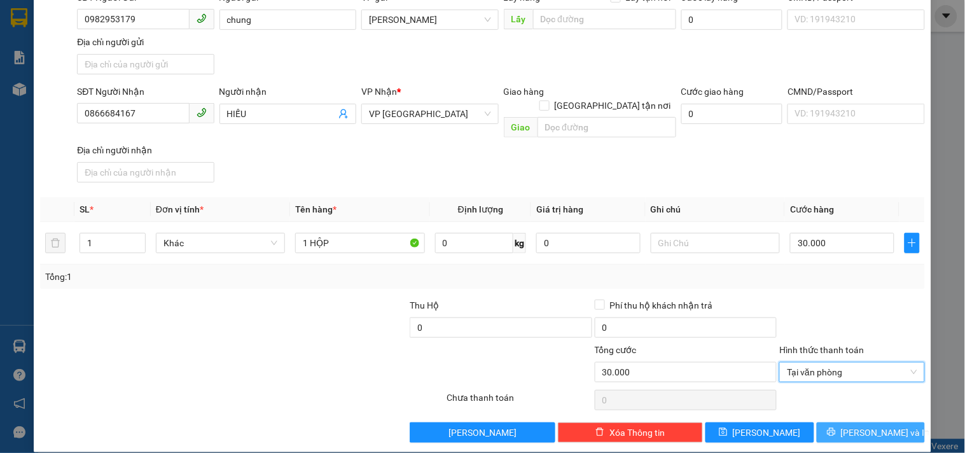
click at [830, 422] on button "[PERSON_NAME] và In" at bounding box center [870, 432] width 108 height 20
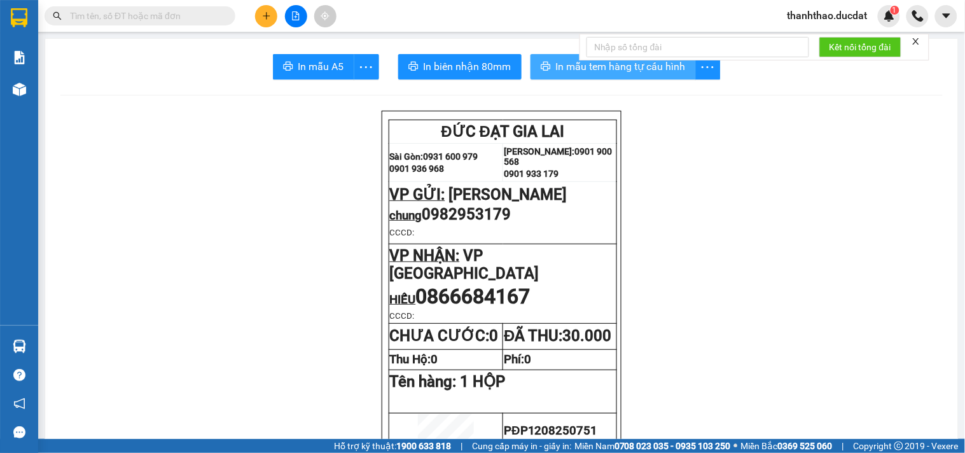
click at [624, 75] on button "In mẫu tem hàng tự cấu hình" at bounding box center [612, 66] width 165 height 25
click at [258, 21] on button at bounding box center [266, 16] width 22 height 22
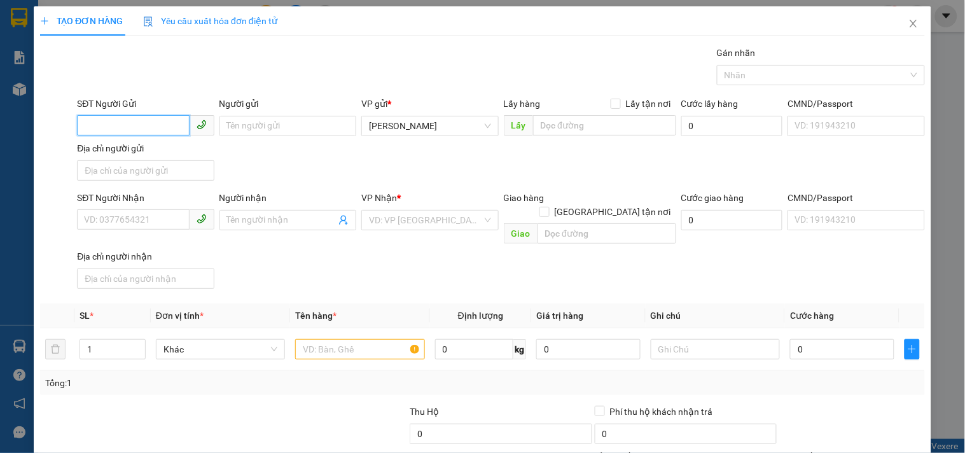
click at [151, 117] on input "SĐT Người Gửi" at bounding box center [133, 125] width 112 height 20
click at [137, 150] on div "0948201367 - CHIẾN TC" at bounding box center [144, 151] width 120 height 14
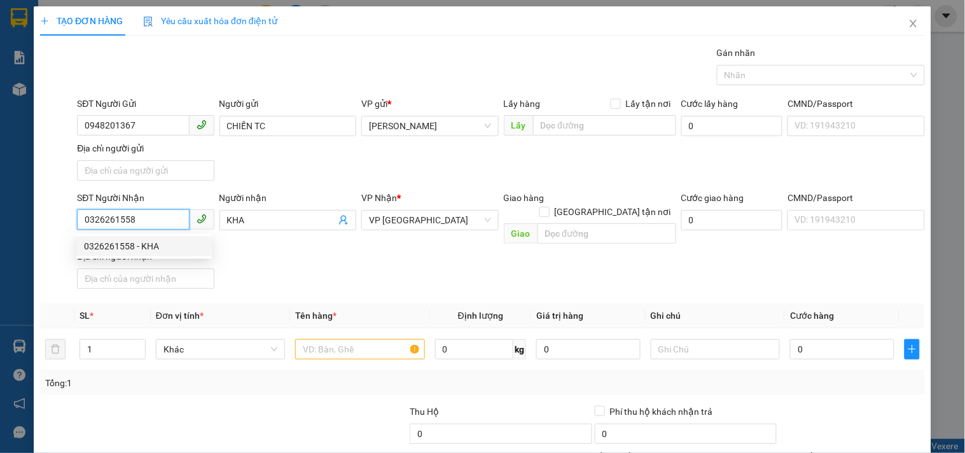
drag, startPoint x: 148, startPoint y: 226, endPoint x: 0, endPoint y: 233, distance: 147.7
click at [0, 233] on div "TẠO ĐƠN HÀNG Yêu cầu xuất hóa đơn điện tử Transit Pickup Surcharge Ids Transit …" at bounding box center [482, 226] width 965 height 453
click at [182, 245] on div "0326261558 - KHA" at bounding box center [144, 246] width 120 height 14
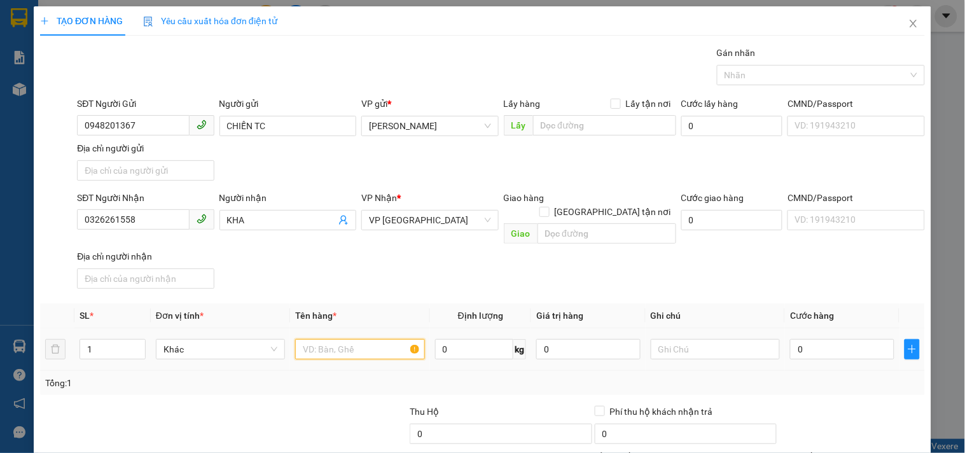
drag, startPoint x: 366, startPoint y: 333, endPoint x: 361, endPoint y: 327, distance: 8.1
click at [361, 339] on input "text" at bounding box center [359, 349] width 129 height 20
click at [809, 340] on input "0" at bounding box center [842, 349] width 104 height 20
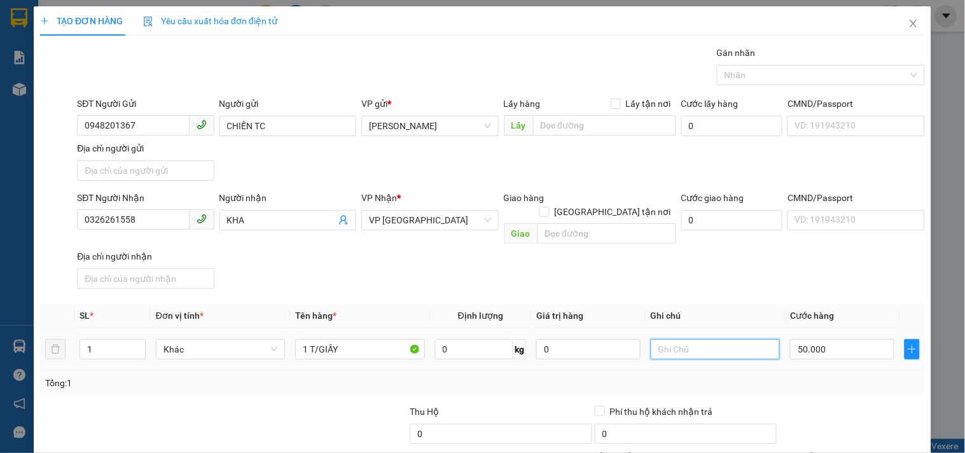
click at [695, 339] on input "text" at bounding box center [714, 349] width 129 height 20
drag, startPoint x: 139, startPoint y: 221, endPoint x: 2, endPoint y: 219, distance: 136.7
click at [3, 219] on div "TẠO ĐƠN HÀNG Yêu cầu xuất hóa đơn điện tử Transit Pickup Surcharge Ids Transit …" at bounding box center [482, 226] width 965 height 453
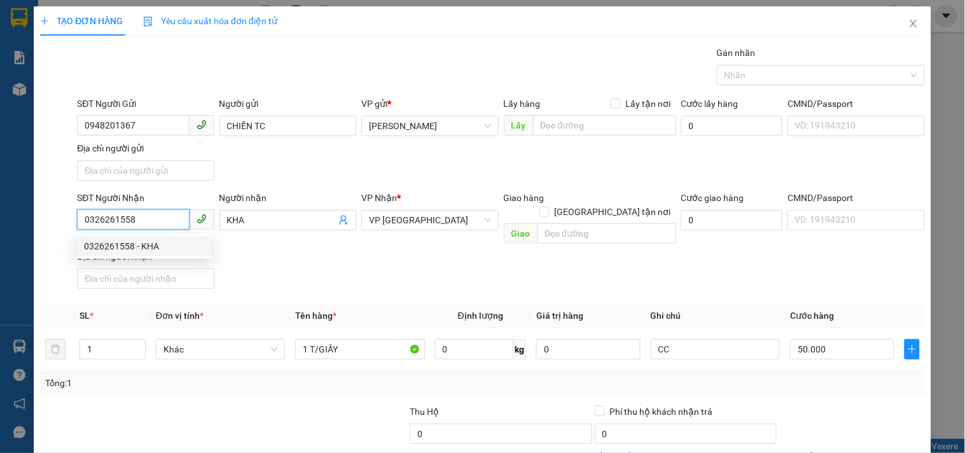
scroll to position [106, 0]
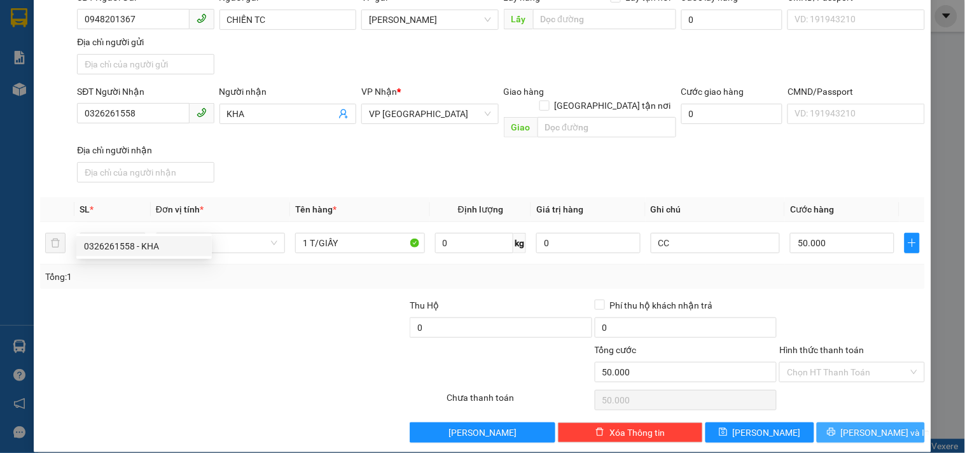
click at [816, 422] on button "[PERSON_NAME] và In" at bounding box center [870, 432] width 108 height 20
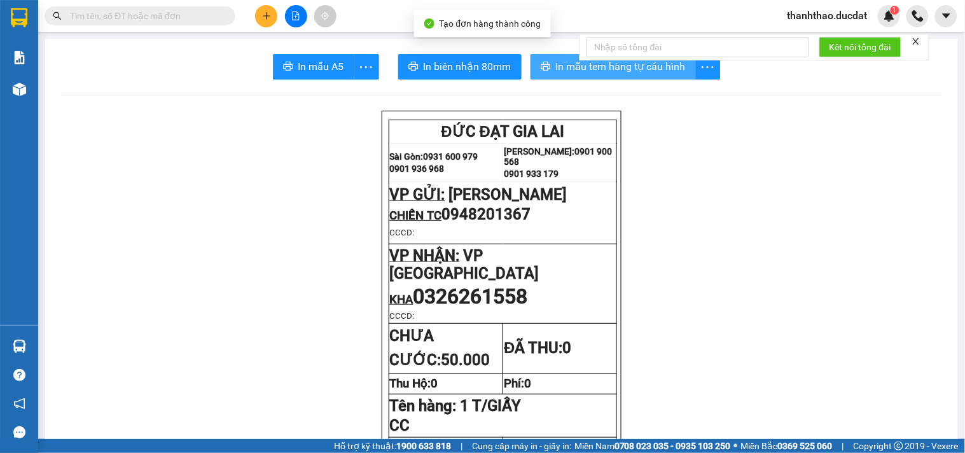
click at [540, 71] on icon "printer" at bounding box center [545, 66] width 10 height 10
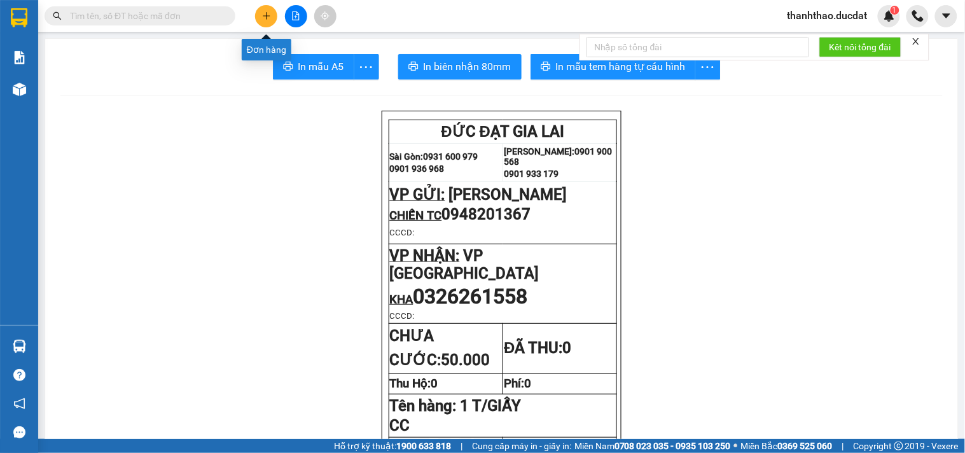
click at [259, 13] on button at bounding box center [266, 16] width 22 height 22
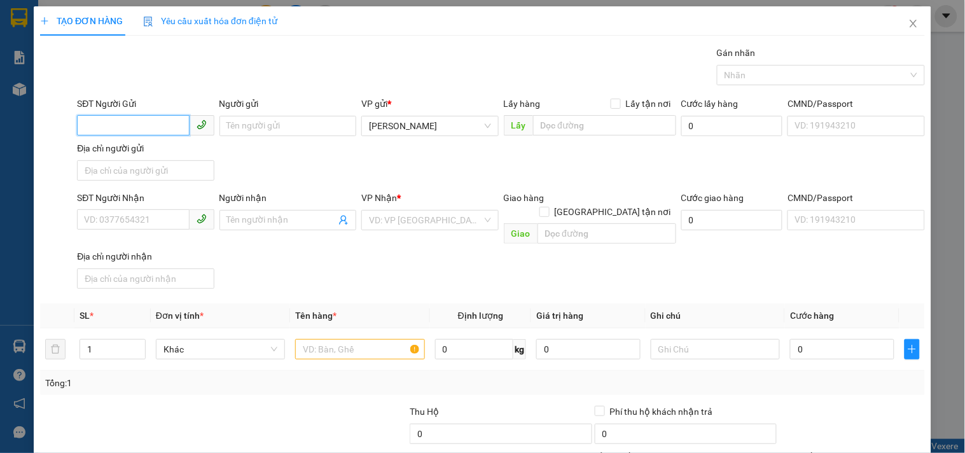
click at [104, 129] on input "SĐT Người Gửi" at bounding box center [133, 125] width 112 height 20
click at [245, 124] on input "Người gửi" at bounding box center [287, 126] width 137 height 20
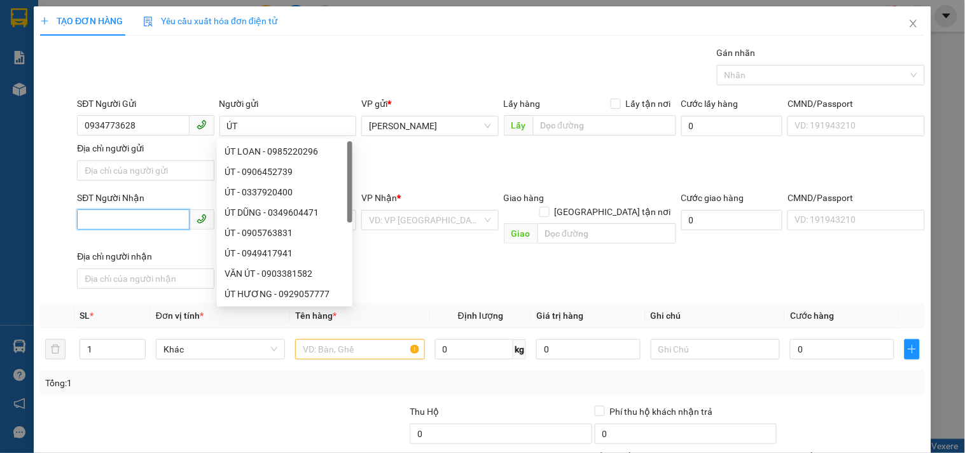
drag, startPoint x: 141, startPoint y: 221, endPoint x: 137, endPoint y: 188, distance: 33.9
click at [141, 216] on input "SĐT Người Nhận" at bounding box center [133, 219] width 112 height 20
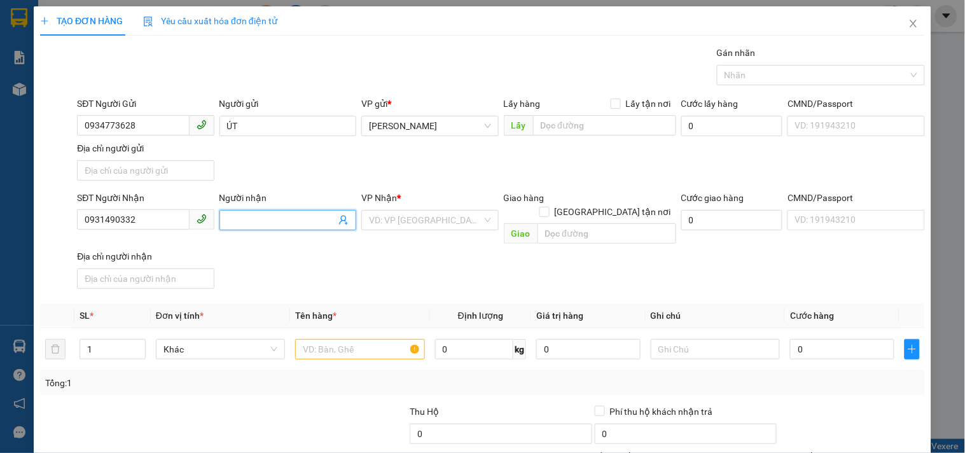
drag, startPoint x: 244, startPoint y: 220, endPoint x: 228, endPoint y: 224, distance: 16.5
click at [244, 221] on input "Người nhận" at bounding box center [281, 220] width 109 height 14
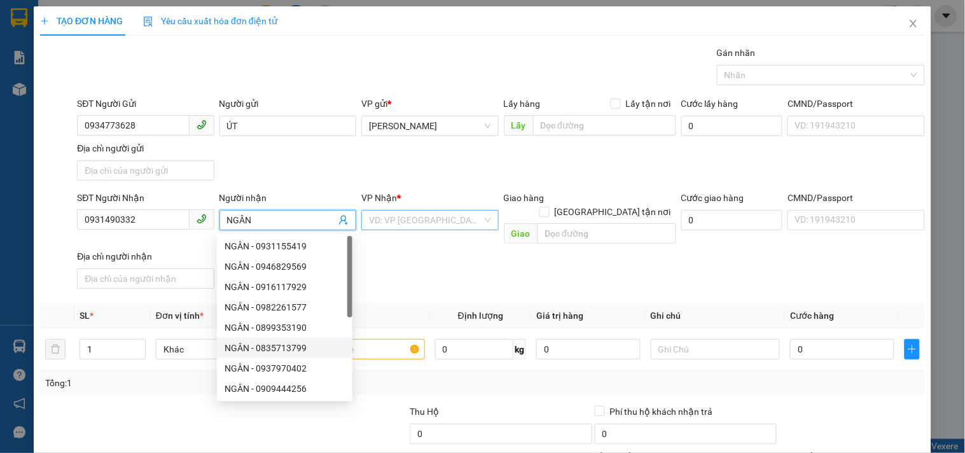
click at [404, 219] on input "search" at bounding box center [425, 219] width 113 height 19
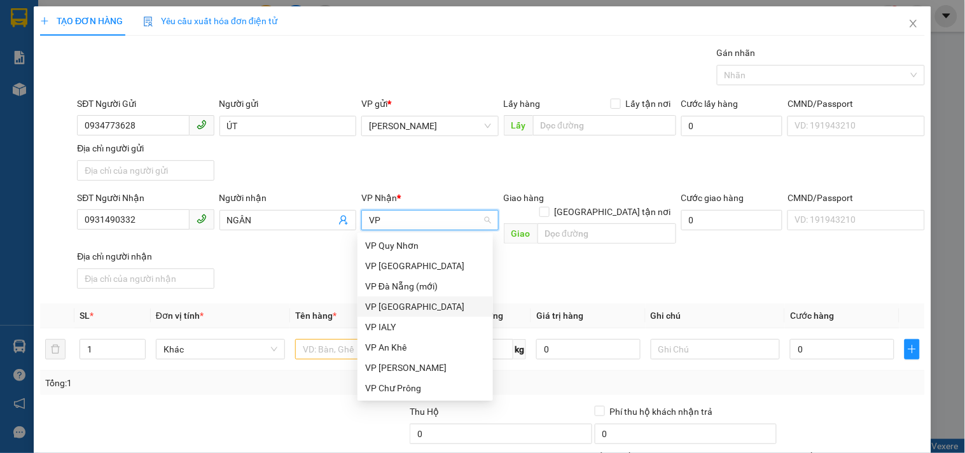
click at [413, 303] on div "VP [GEOGRAPHIC_DATA]" at bounding box center [425, 306] width 120 height 14
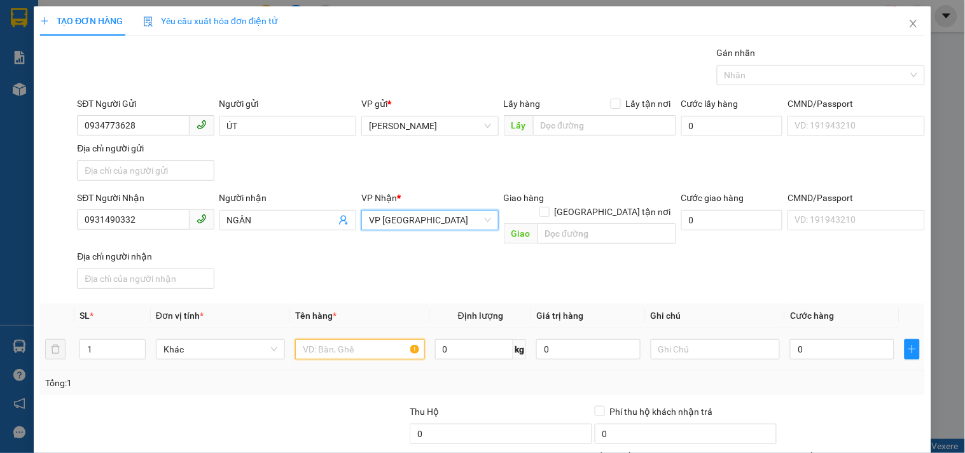
click at [350, 339] on input "text" at bounding box center [359, 349] width 129 height 20
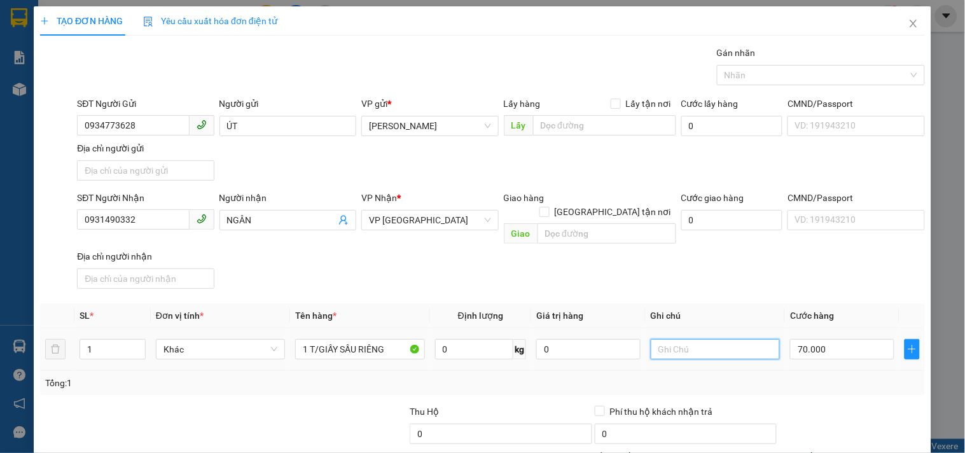
click at [729, 339] on input "text" at bounding box center [714, 349] width 129 height 20
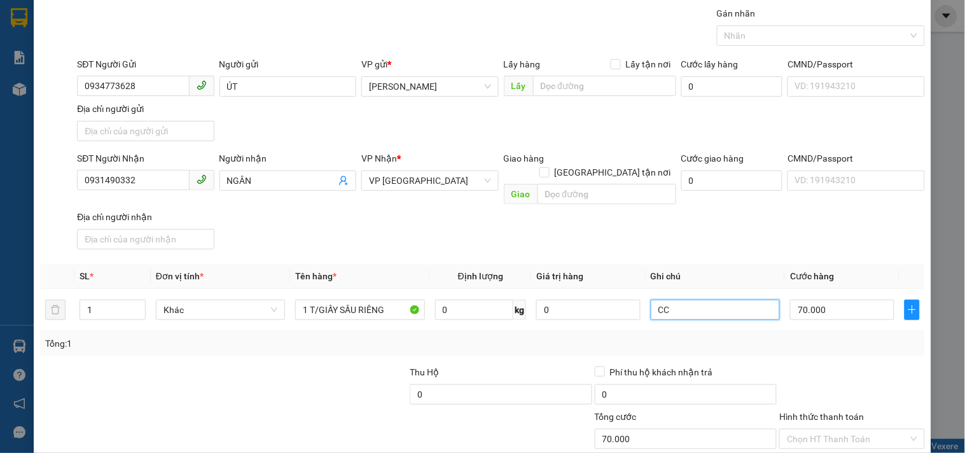
scroll to position [106, 0]
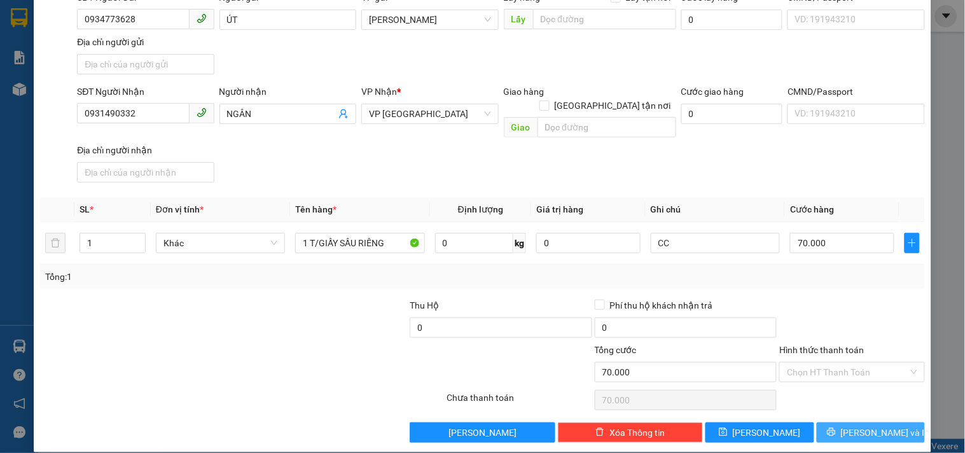
click at [828, 422] on button "[PERSON_NAME] và In" at bounding box center [870, 432] width 108 height 20
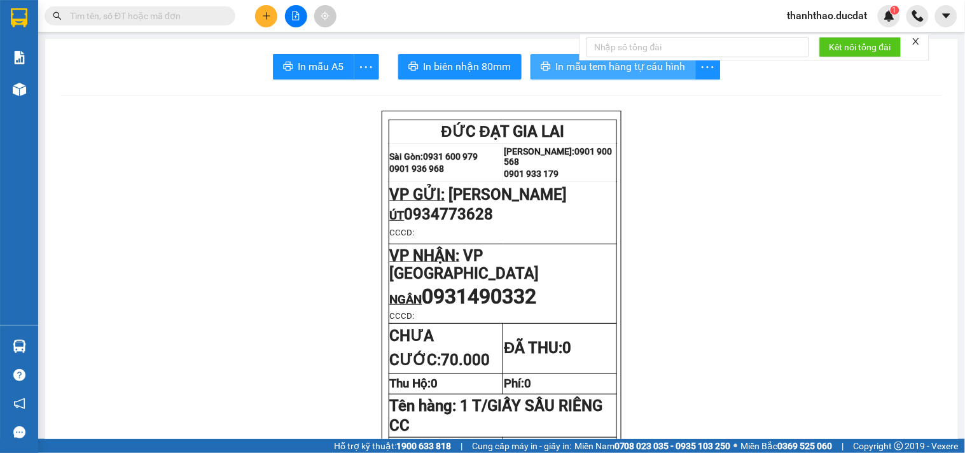
click at [595, 74] on span "In mẫu tem hàng tự cấu hình" at bounding box center [621, 66] width 130 height 16
click at [263, 22] on button at bounding box center [266, 16] width 22 height 22
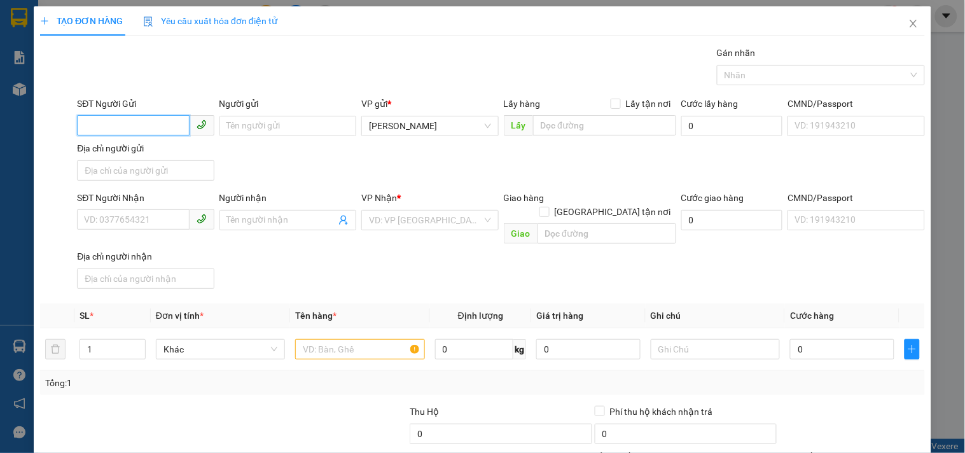
click at [128, 128] on input "SĐT Người Gửi" at bounding box center [133, 125] width 112 height 20
click at [261, 125] on input "Người gửi" at bounding box center [287, 126] width 137 height 20
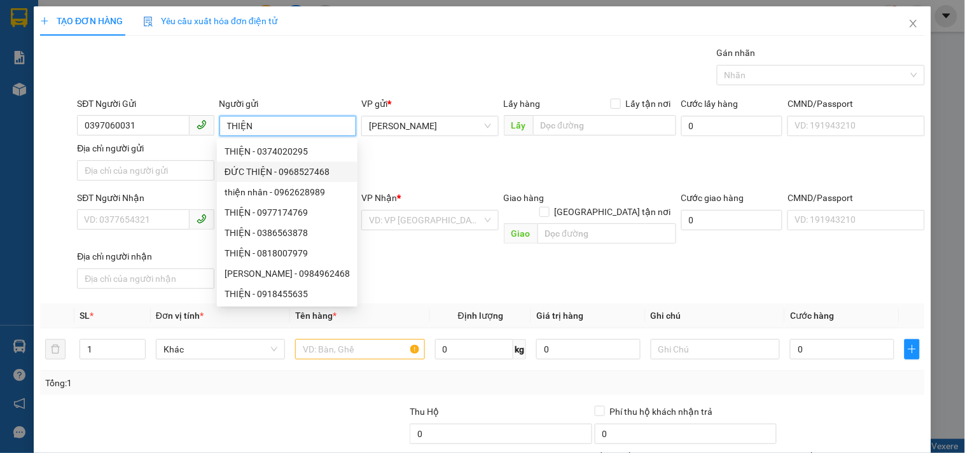
click at [141, 230] on span at bounding box center [145, 220] width 137 height 20
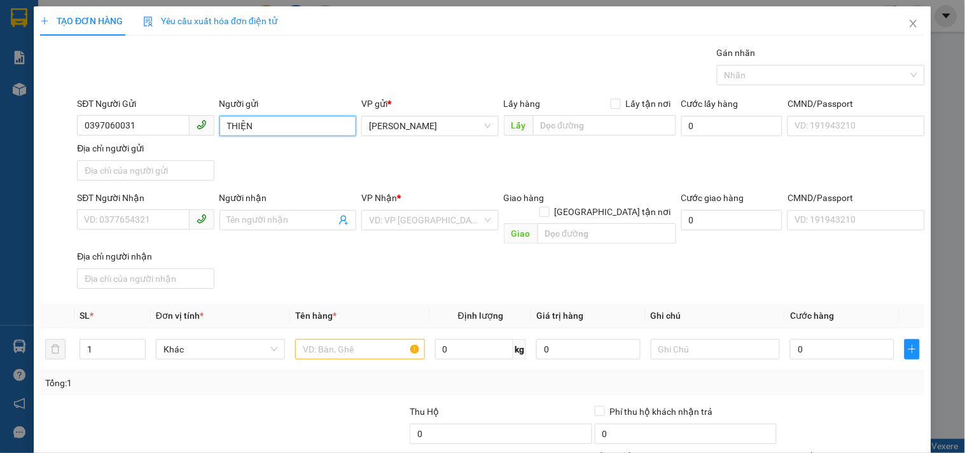
click at [270, 126] on input "THIỆN" at bounding box center [287, 126] width 137 height 20
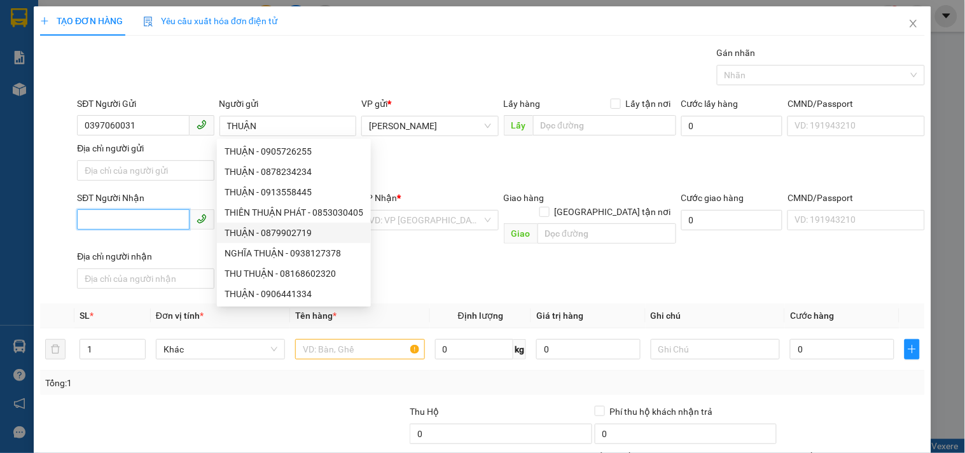
click at [160, 220] on input "SĐT Người Nhận" at bounding box center [133, 219] width 112 height 20
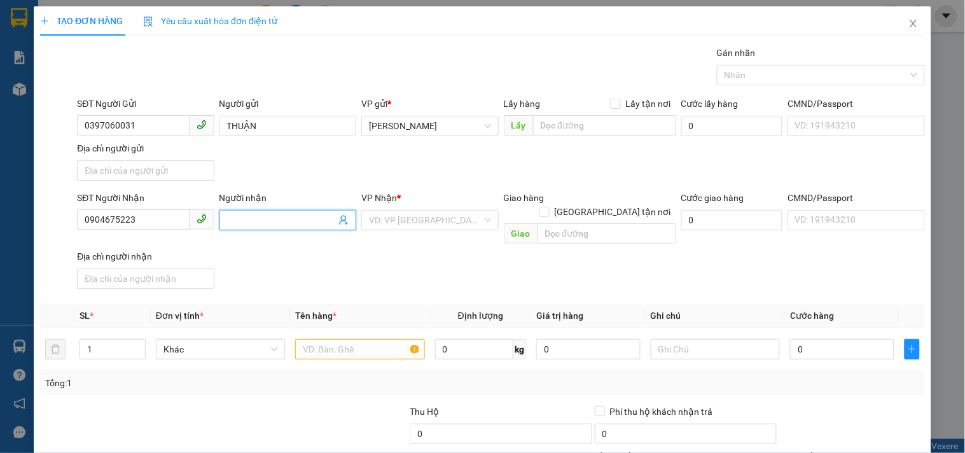
drag, startPoint x: 263, startPoint y: 223, endPoint x: 249, endPoint y: 223, distance: 14.6
click at [257, 223] on input "Người nhận" at bounding box center [281, 220] width 109 height 14
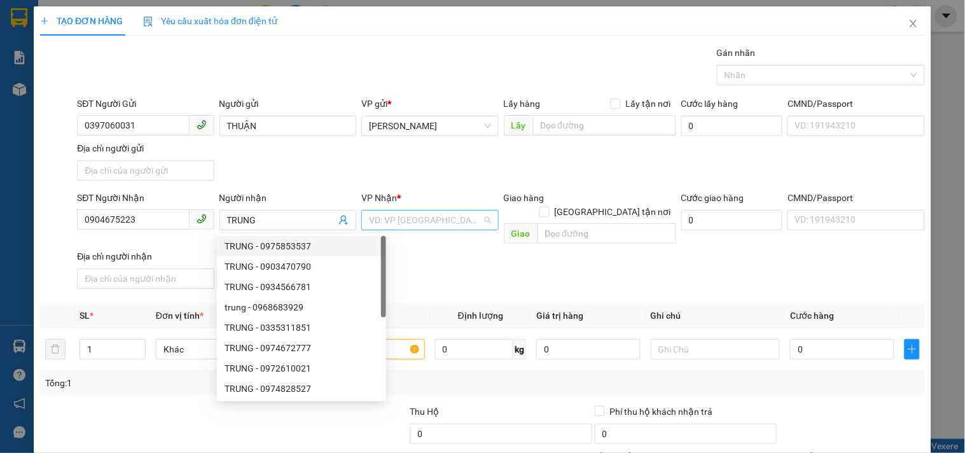
click at [415, 221] on input "search" at bounding box center [425, 219] width 113 height 19
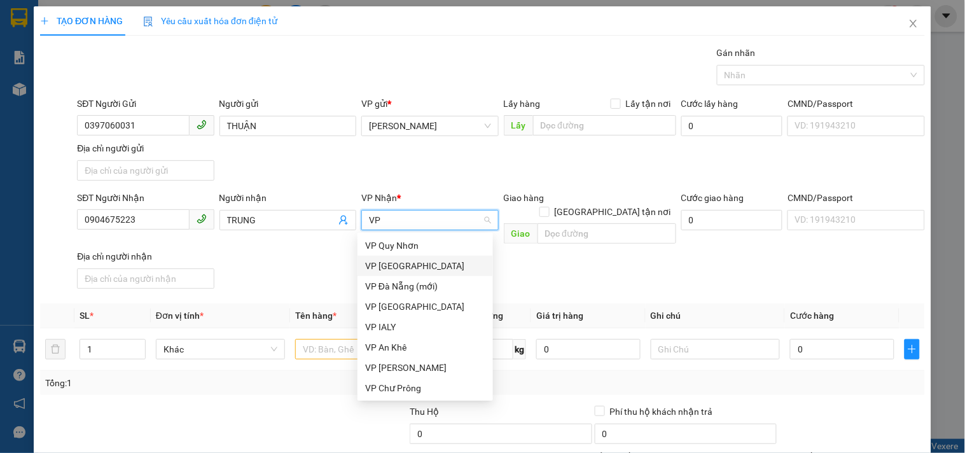
click at [402, 259] on div "VP [GEOGRAPHIC_DATA]" at bounding box center [425, 266] width 120 height 14
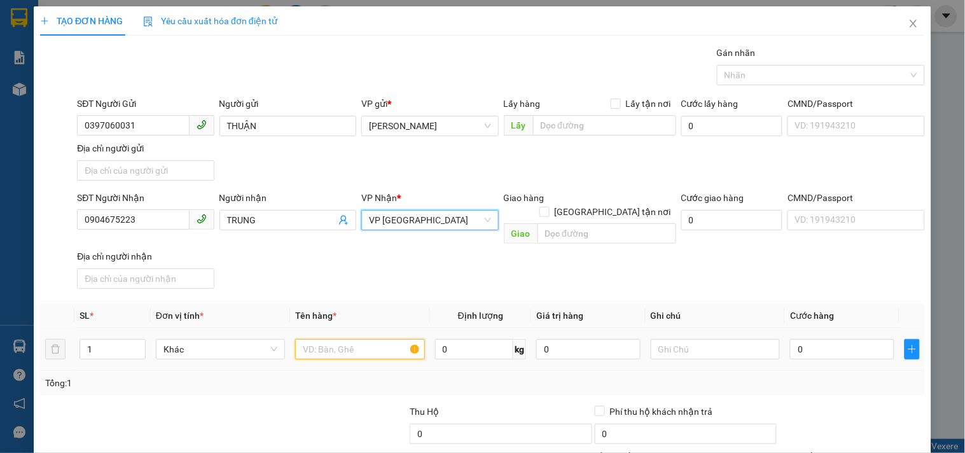
click at [388, 339] on input "text" at bounding box center [359, 349] width 129 height 20
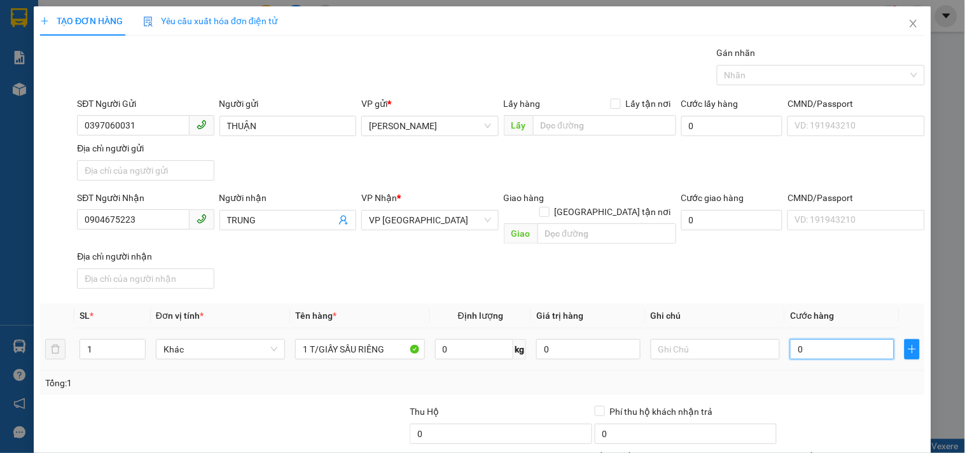
click at [809, 345] on input "0" at bounding box center [842, 349] width 104 height 20
click at [812, 282] on div "Transit Pickup Surcharge Ids Transit Deliver Surcharge Ids Transit Deliver Surc…" at bounding box center [482, 297] width 884 height 503
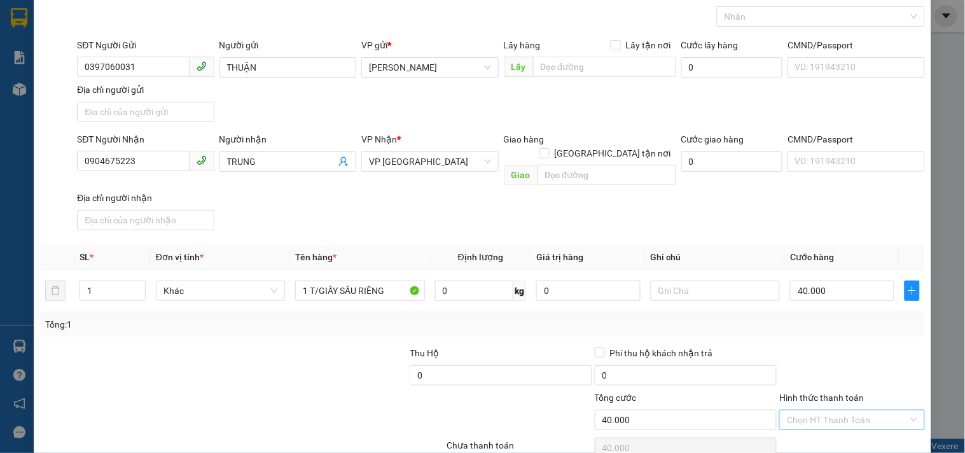
scroll to position [106, 0]
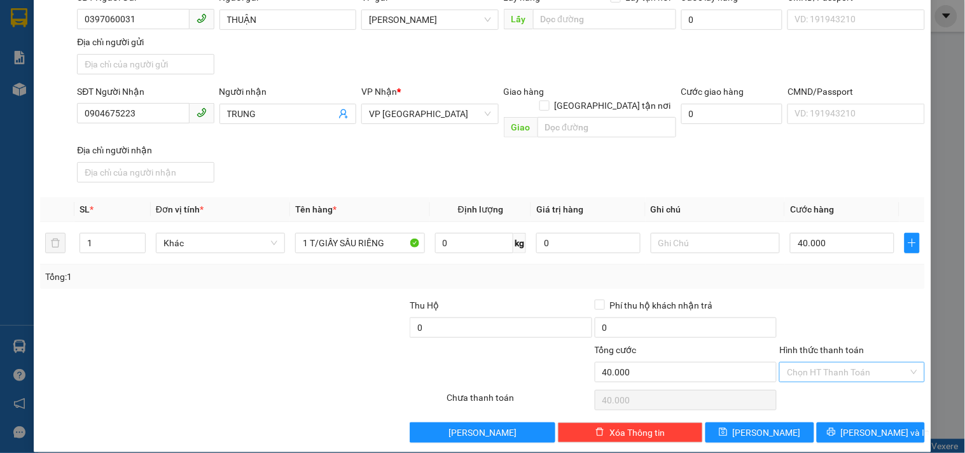
click at [832, 362] on input "Hình thức thanh toán" at bounding box center [847, 371] width 121 height 19
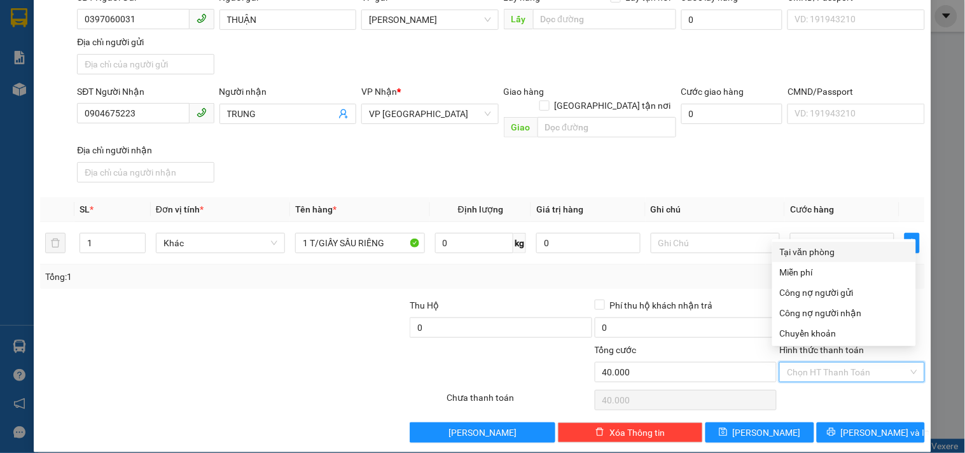
drag, startPoint x: 821, startPoint y: 244, endPoint x: 822, endPoint y: 307, distance: 63.0
click at [822, 245] on div "Tại văn phòng" at bounding box center [844, 252] width 128 height 14
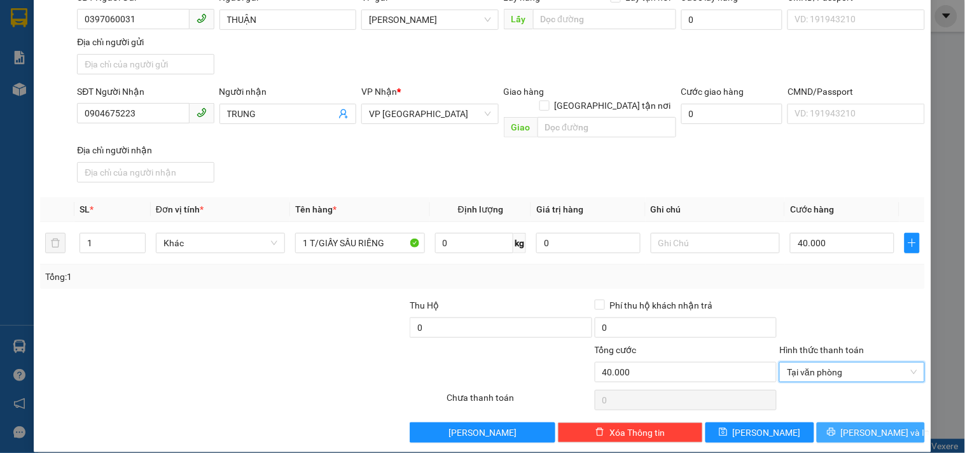
click at [828, 422] on button "[PERSON_NAME] và In" at bounding box center [870, 432] width 108 height 20
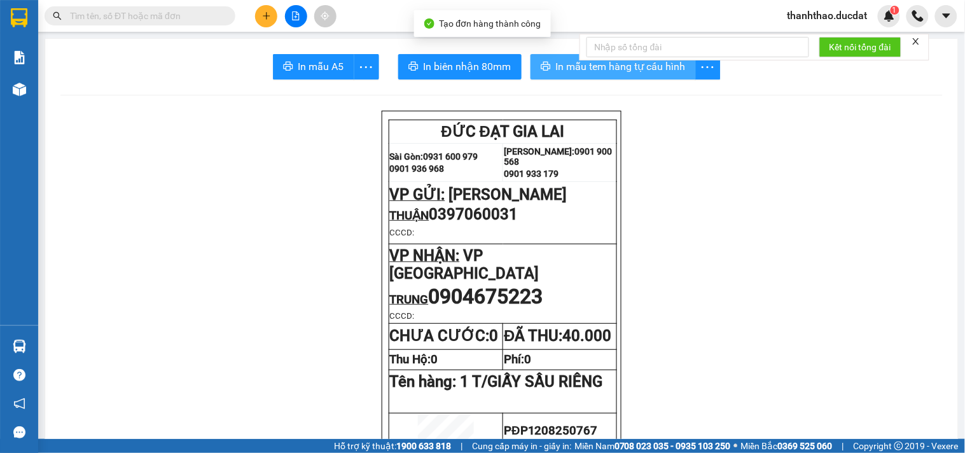
click at [567, 67] on span "In mẫu tem hàng tự cấu hình" at bounding box center [621, 66] width 130 height 16
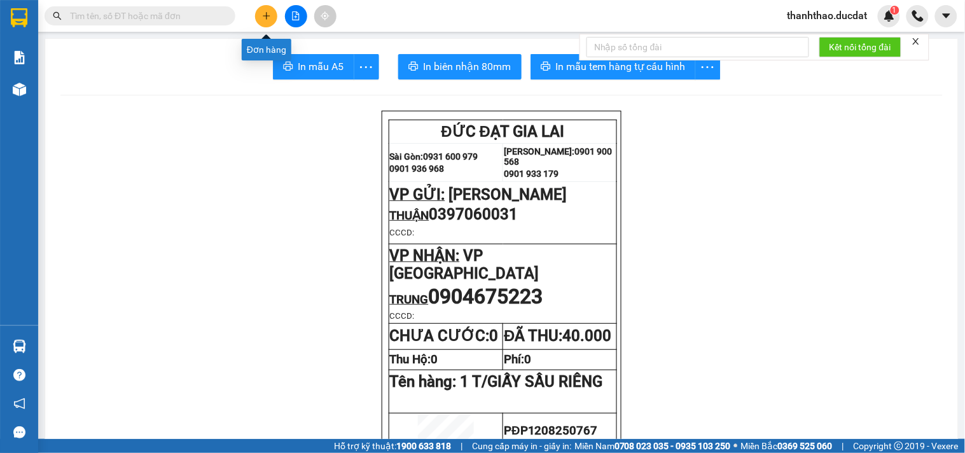
click at [262, 15] on icon "plus" at bounding box center [266, 15] width 9 height 9
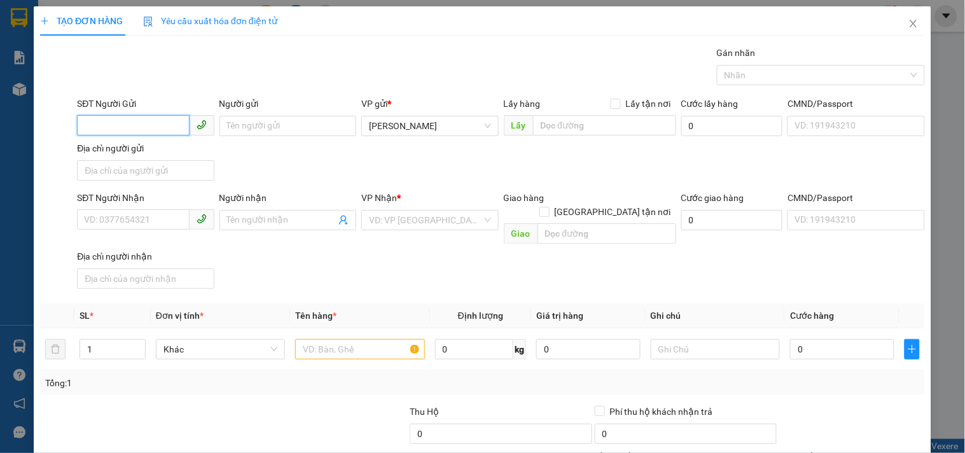
click at [128, 123] on input "SĐT Người Gửi" at bounding box center [133, 125] width 112 height 20
click at [251, 123] on input "Người gửi" at bounding box center [287, 126] width 137 height 20
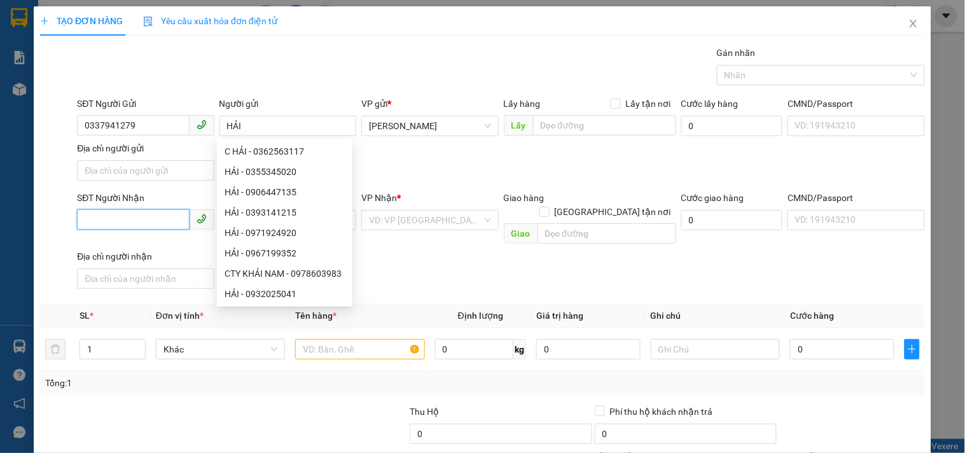
click at [86, 226] on input "SĐT Người Nhận" at bounding box center [133, 219] width 112 height 20
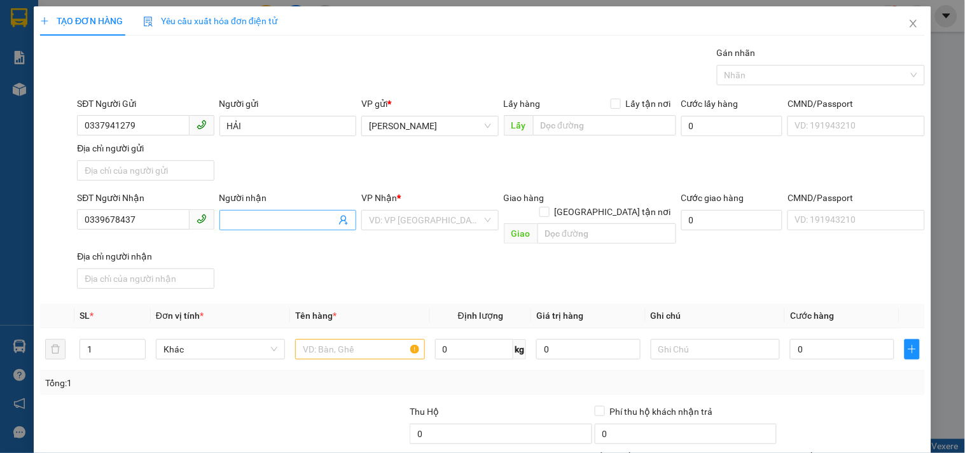
click at [275, 216] on input "Người nhận" at bounding box center [281, 220] width 109 height 14
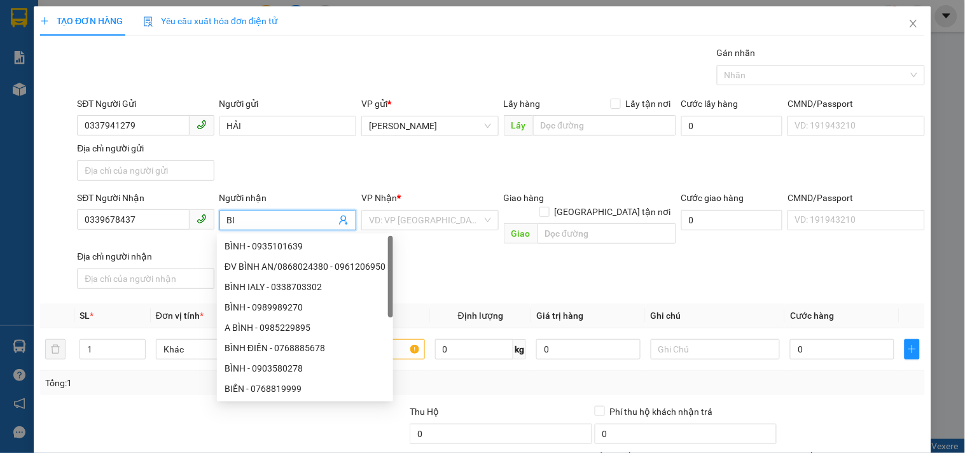
drag, startPoint x: 446, startPoint y: 217, endPoint x: 418, endPoint y: 206, distance: 30.0
click at [441, 218] on input "search" at bounding box center [425, 219] width 113 height 19
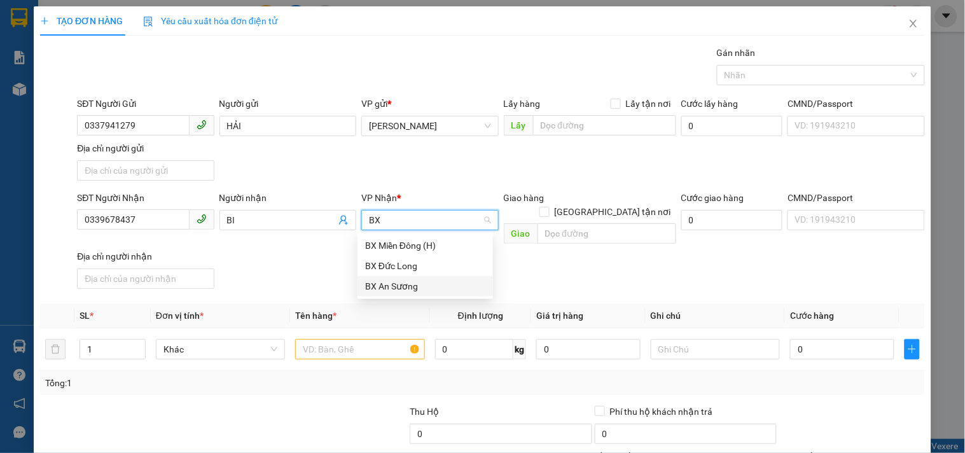
click at [399, 281] on div "BX An Sương" at bounding box center [425, 286] width 120 height 14
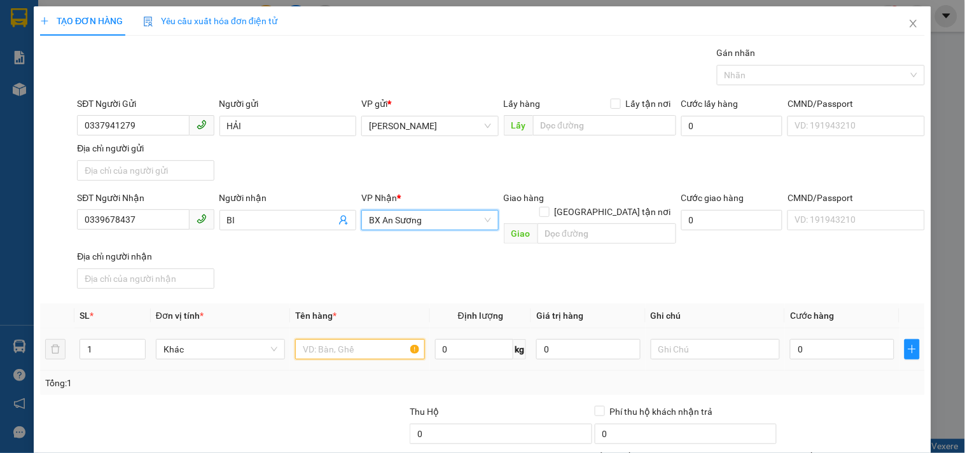
click at [331, 339] on input "text" at bounding box center [359, 349] width 129 height 20
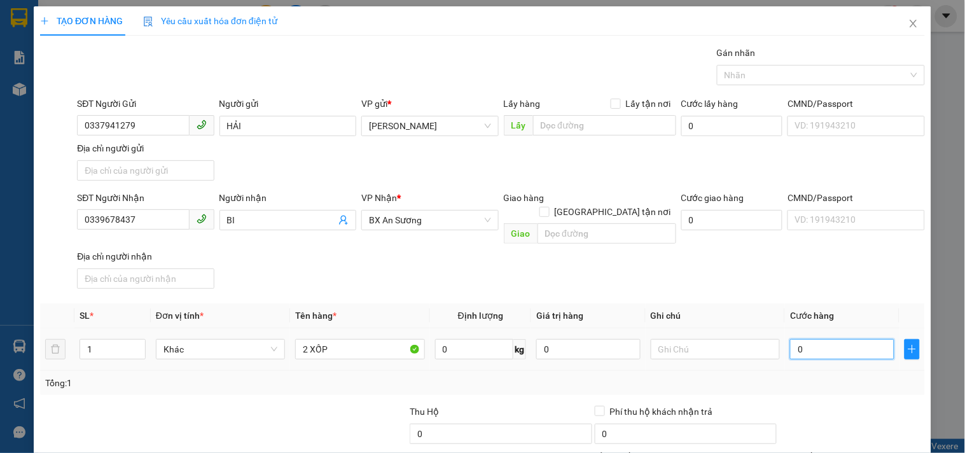
click at [801, 339] on input "0" at bounding box center [842, 349] width 104 height 20
click at [690, 339] on input "text" at bounding box center [714, 349] width 129 height 20
click at [176, 220] on input "0339678437" at bounding box center [133, 219] width 112 height 20
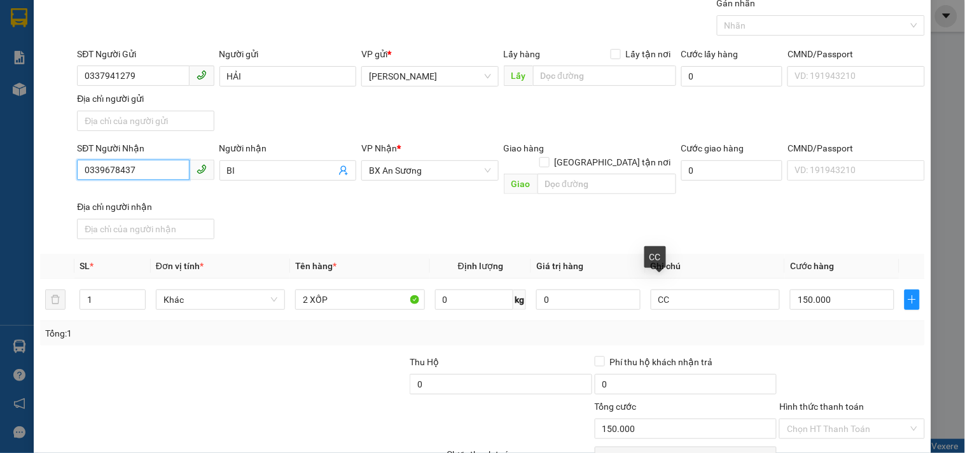
scroll to position [106, 0]
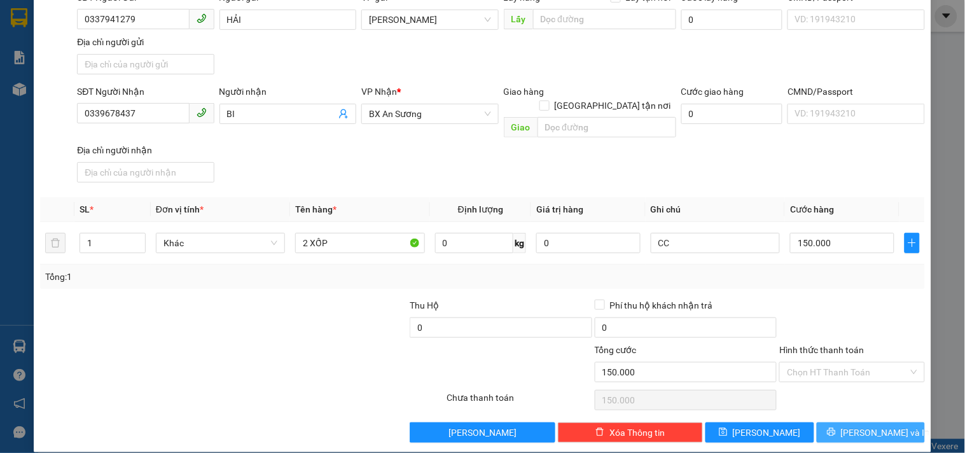
click at [835, 427] on icon "printer" at bounding box center [831, 431] width 9 height 9
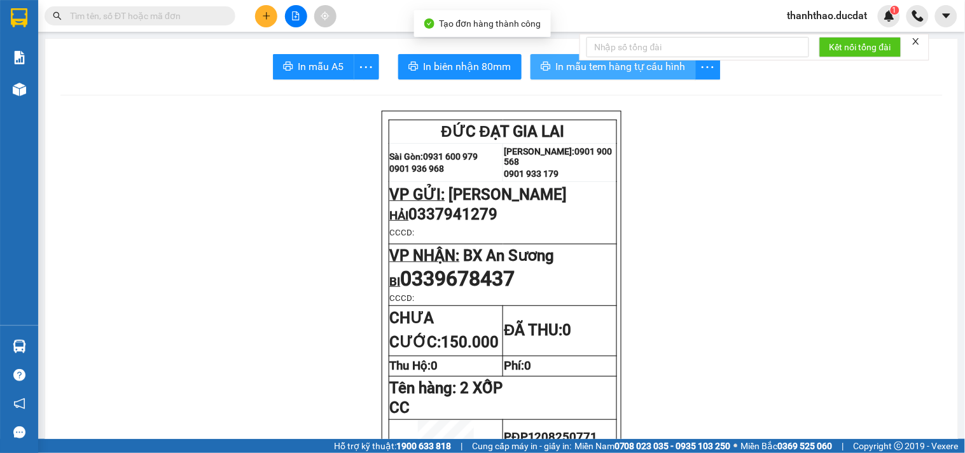
click at [565, 62] on span "In mẫu tem hàng tự cấu hình" at bounding box center [621, 66] width 130 height 16
click at [263, 17] on icon "plus" at bounding box center [266, 15] width 9 height 9
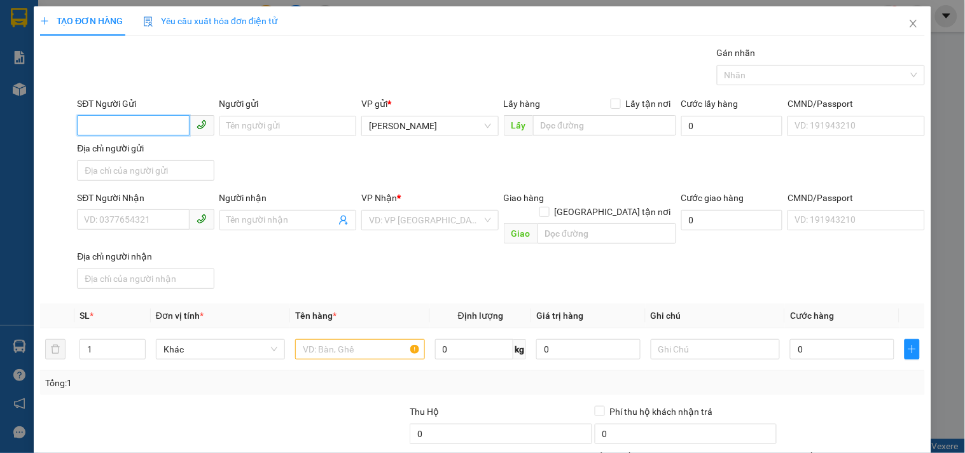
click at [156, 134] on input "SĐT Người Gửi" at bounding box center [133, 125] width 112 height 20
click at [246, 124] on input "Người gửi" at bounding box center [287, 126] width 137 height 20
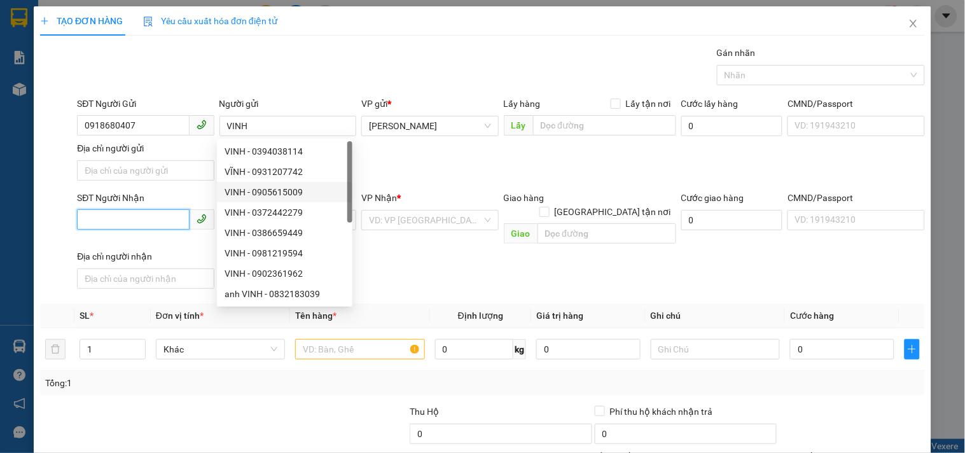
click at [144, 226] on input "SĐT Người Nhận" at bounding box center [133, 219] width 112 height 20
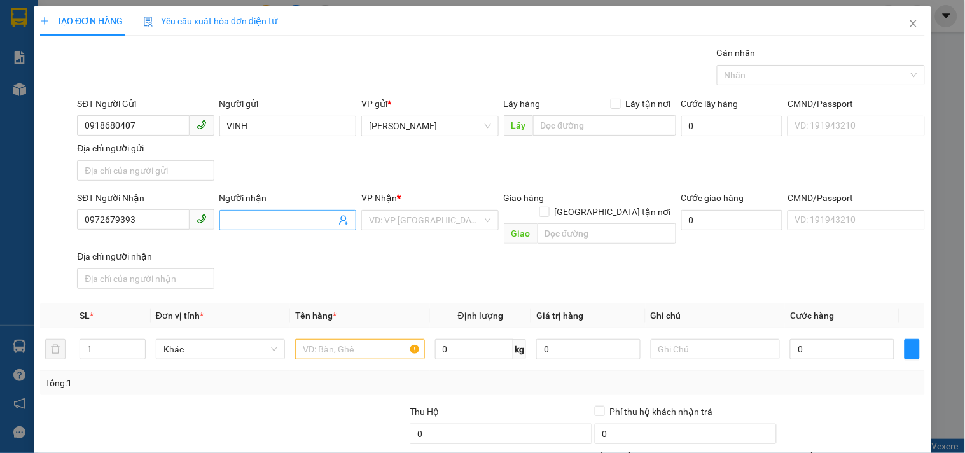
click at [242, 224] on input "Người nhận" at bounding box center [281, 220] width 109 height 14
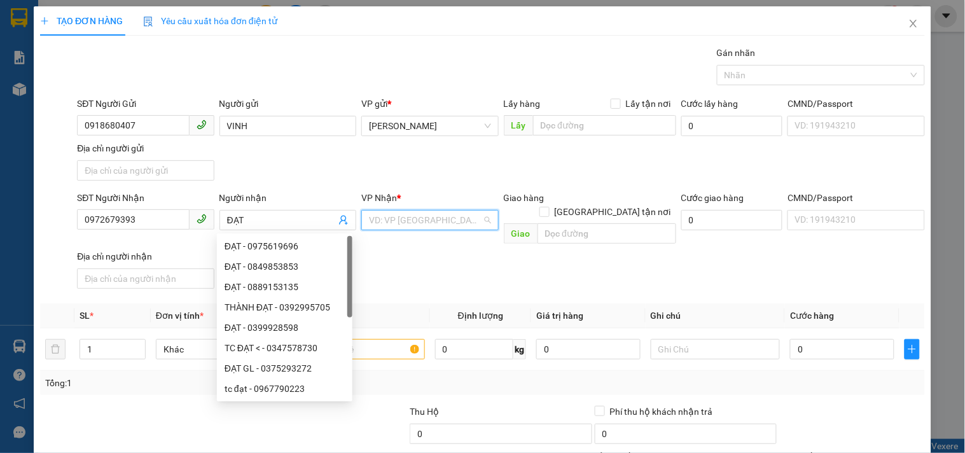
click at [416, 221] on input "search" at bounding box center [425, 219] width 113 height 19
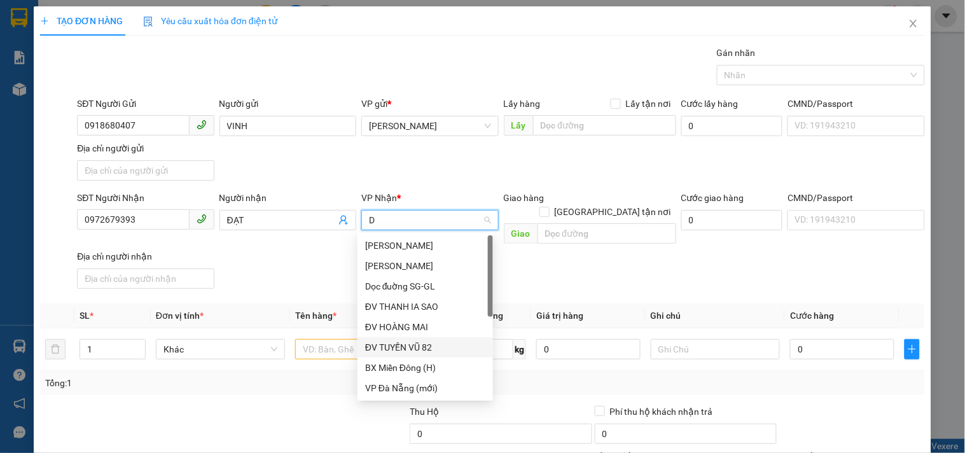
scroll to position [141, 0]
click at [429, 322] on div "Dọc đường SG" at bounding box center [425, 328] width 120 height 14
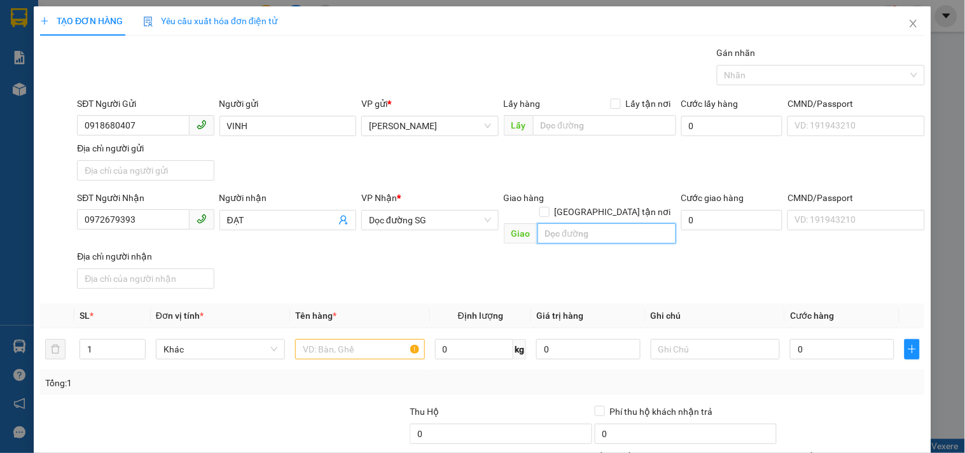
click at [539, 223] on input "text" at bounding box center [606, 233] width 139 height 20
click at [359, 339] on input "text" at bounding box center [359, 349] width 129 height 20
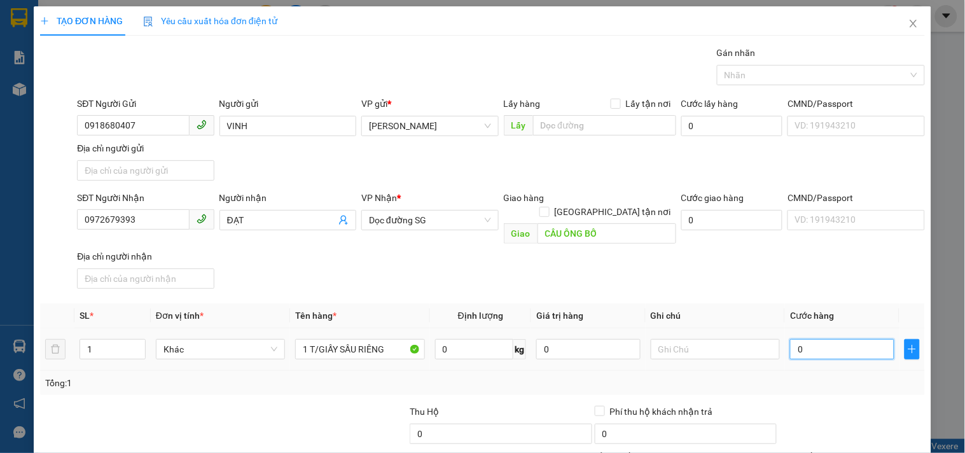
click at [790, 339] on input "0" at bounding box center [842, 349] width 104 height 20
click at [815, 254] on div "SĐT Người Nhận 0972679393 Người nhận ĐẠT VP Nhận * Dọc đường SG Giao hàng Giao …" at bounding box center [500, 242] width 853 height 103
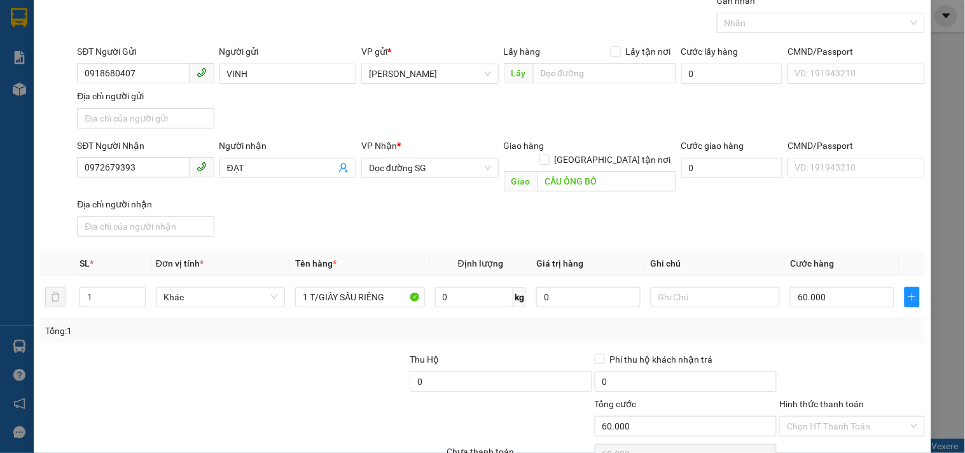
scroll to position [106, 0]
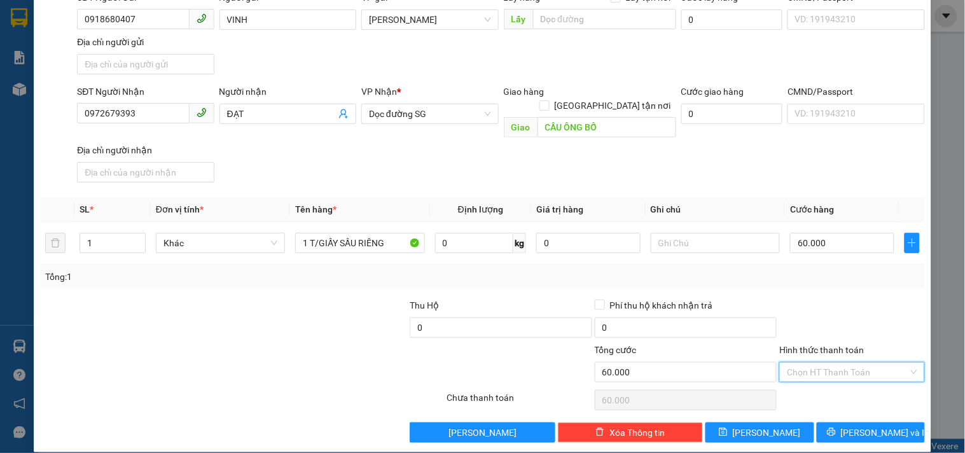
click at [822, 362] on input "Hình thức thanh toán" at bounding box center [847, 371] width 121 height 19
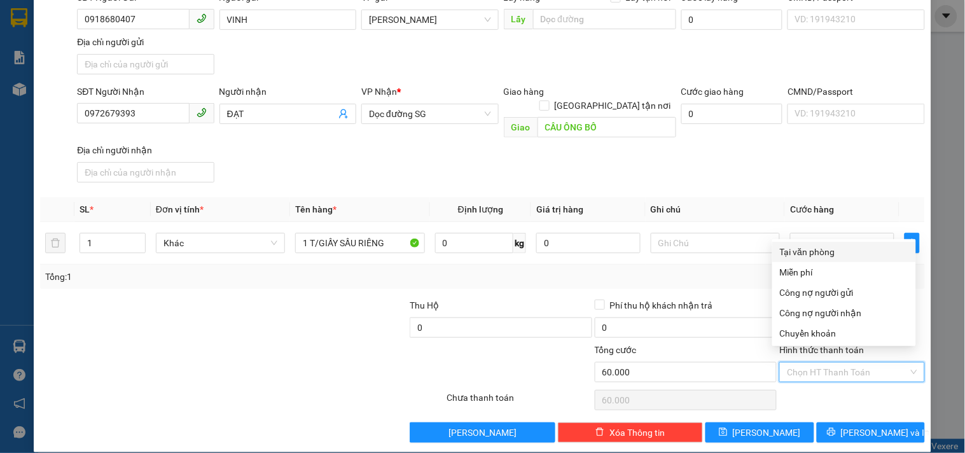
click at [821, 250] on div "Tại văn phòng" at bounding box center [844, 252] width 128 height 14
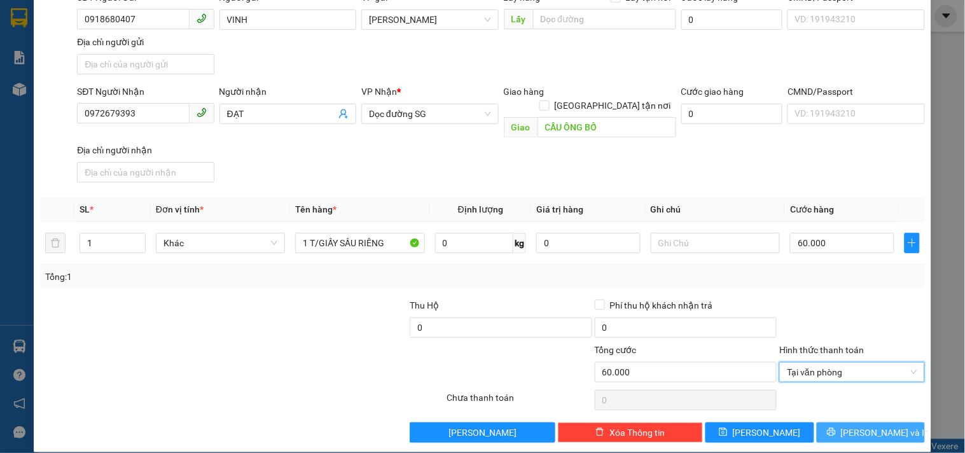
click at [831, 422] on button "[PERSON_NAME] và In" at bounding box center [870, 432] width 108 height 20
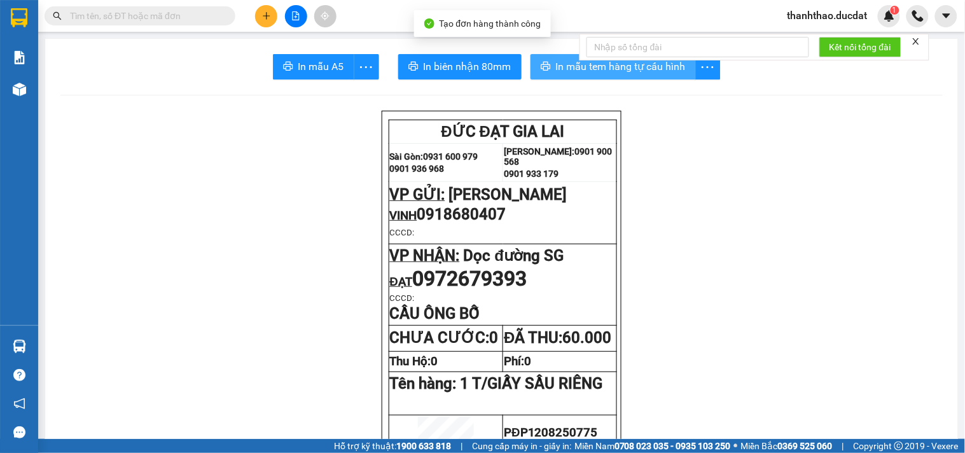
click at [540, 64] on icon "printer" at bounding box center [545, 66] width 10 height 9
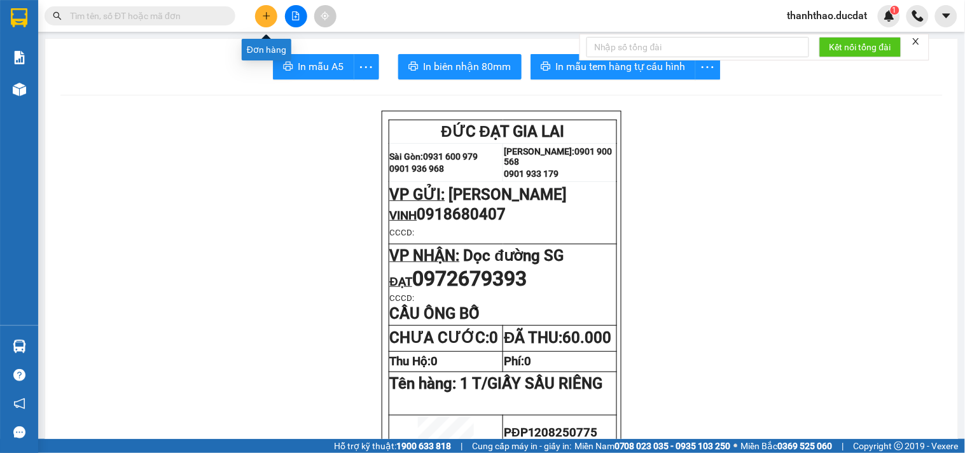
click at [273, 16] on button at bounding box center [266, 16] width 22 height 22
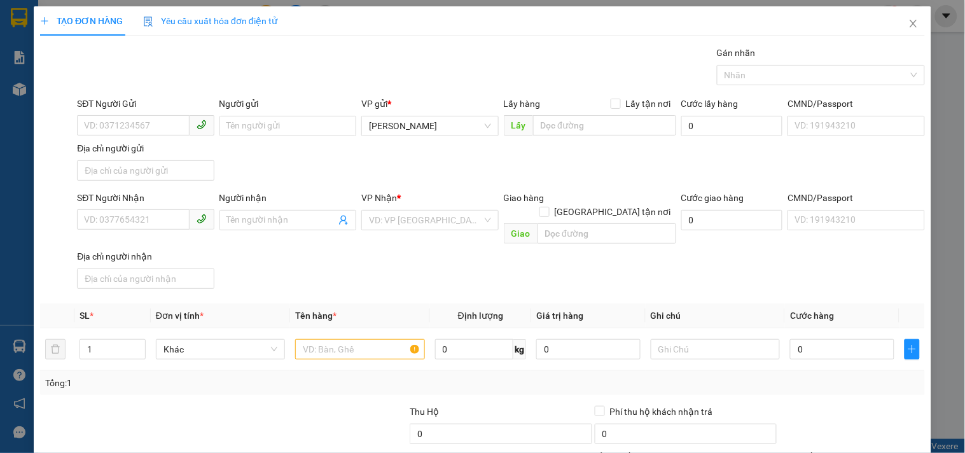
click at [289, 135] on div "Người gửi Tên người gửi" at bounding box center [287, 119] width 137 height 45
click at [277, 110] on div "Người gửi" at bounding box center [287, 104] width 137 height 14
click at [277, 116] on input "Người gửi" at bounding box center [287, 126] width 137 height 20
click at [282, 123] on input "Người gửi" at bounding box center [287, 126] width 137 height 20
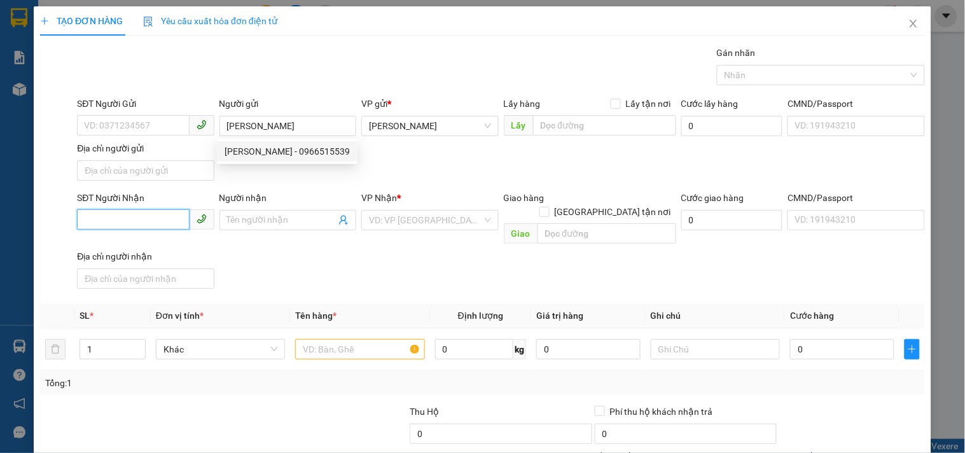
click at [142, 219] on input "SĐT Người Nhận" at bounding box center [133, 219] width 112 height 20
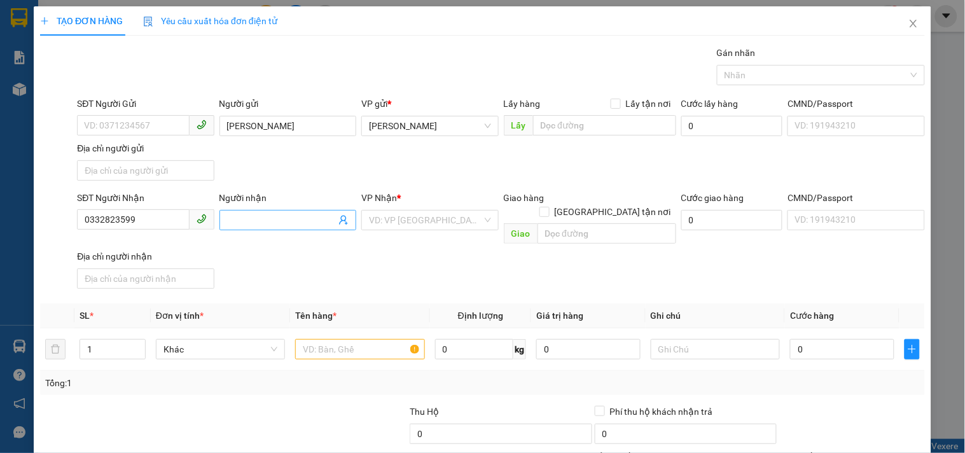
click at [287, 214] on input "Người nhận" at bounding box center [281, 220] width 109 height 14
click at [425, 219] on input "search" at bounding box center [425, 219] width 113 height 19
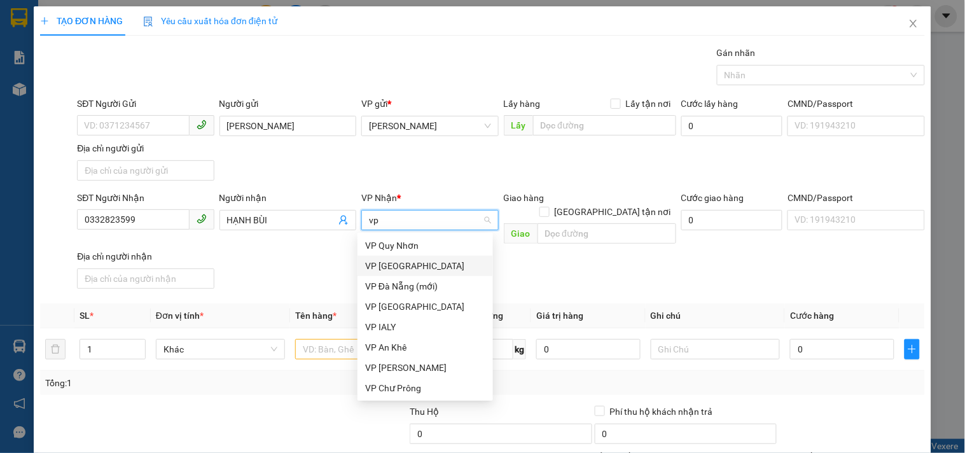
click at [403, 267] on div "VP [GEOGRAPHIC_DATA]" at bounding box center [425, 266] width 120 height 14
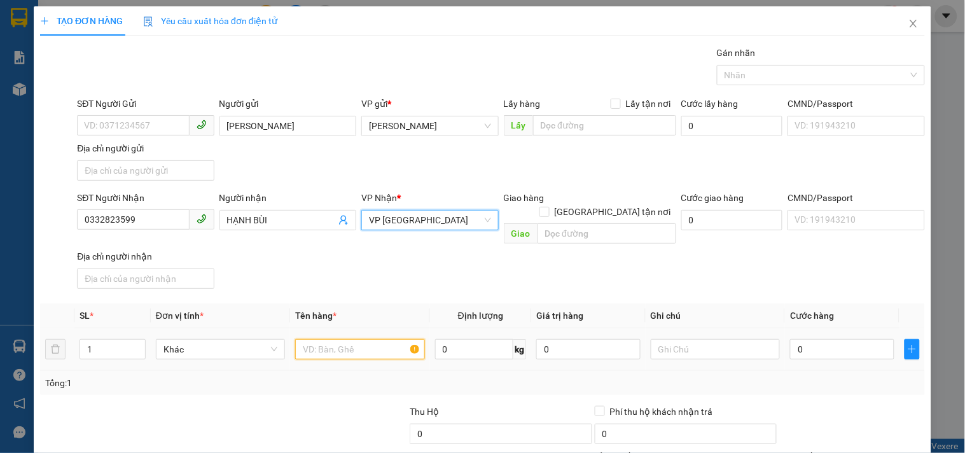
click at [371, 339] on input "text" at bounding box center [359, 349] width 129 height 20
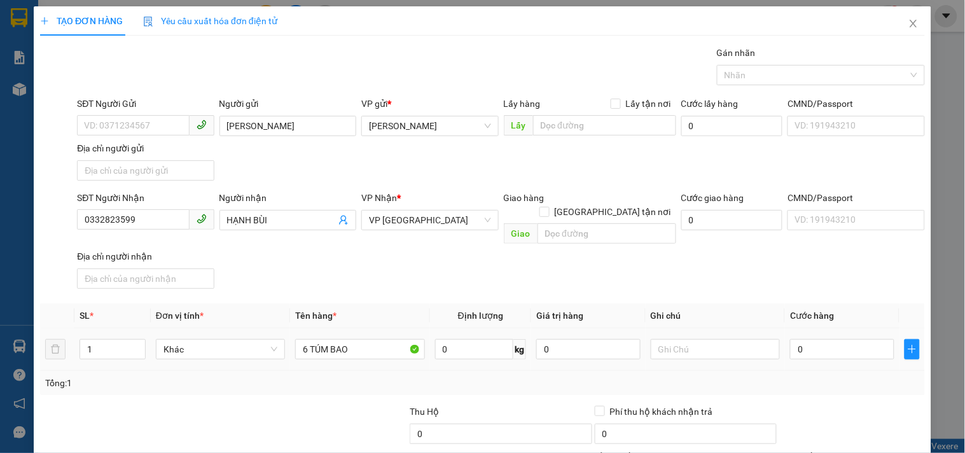
click at [830, 347] on div "0" at bounding box center [842, 348] width 104 height 25
click at [830, 339] on input "0" at bounding box center [842, 349] width 104 height 20
click at [743, 340] on input "text" at bounding box center [714, 349] width 129 height 20
click at [135, 219] on input "0332823599" at bounding box center [133, 219] width 112 height 20
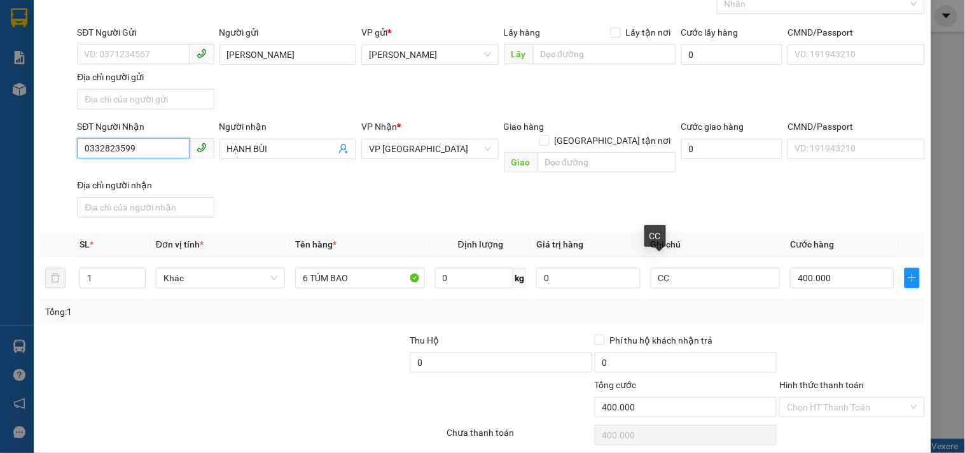
scroll to position [106, 0]
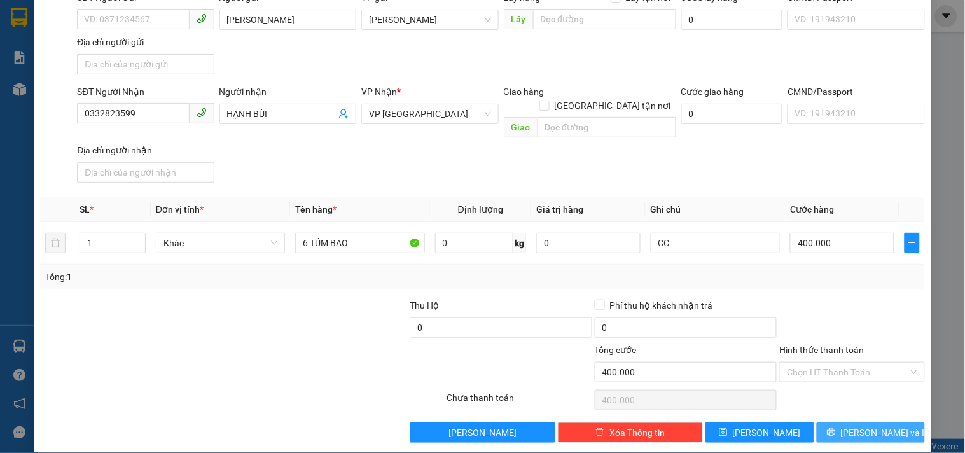
click at [817, 422] on button "[PERSON_NAME] và In" at bounding box center [870, 432] width 108 height 20
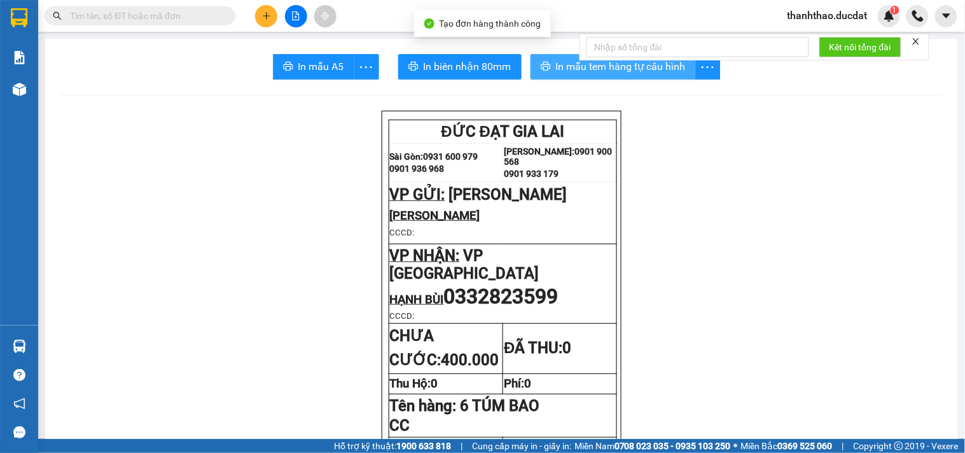
click at [542, 71] on icon "printer" at bounding box center [545, 66] width 10 height 9
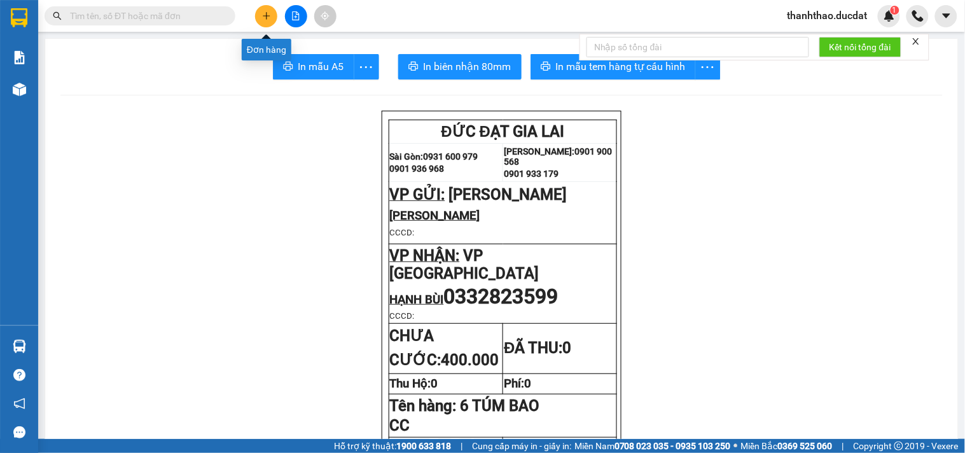
click at [268, 14] on icon "plus" at bounding box center [266, 15] width 9 height 9
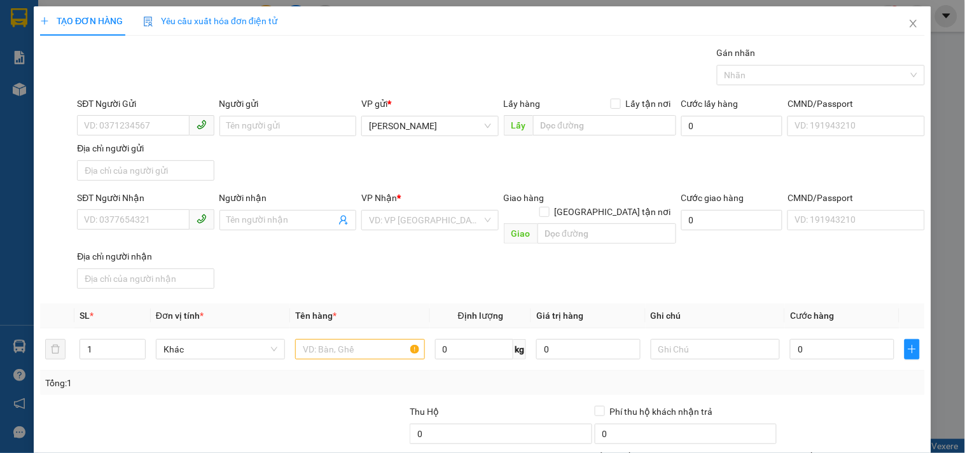
click at [138, 113] on div "SĐT Người Gửi" at bounding box center [145, 106] width 137 height 19
click at [170, 118] on input "SĐT Người Gửi" at bounding box center [133, 125] width 112 height 20
click at [118, 149] on div "0947458899" at bounding box center [144, 151] width 120 height 14
click at [299, 127] on input "Người gửi" at bounding box center [287, 126] width 137 height 20
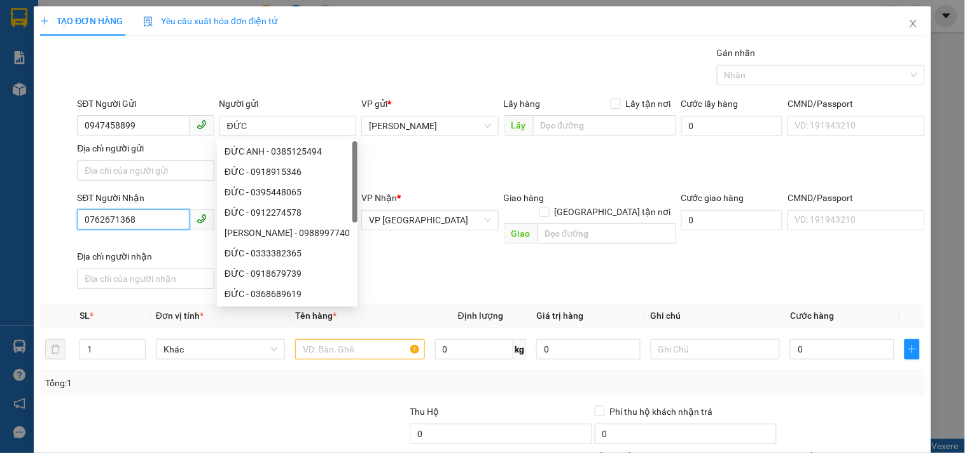
drag, startPoint x: 148, startPoint y: 218, endPoint x: 4, endPoint y: 177, distance: 149.5
click at [0, 162] on div "TẠO ĐƠN HÀNG Yêu cầu xuất hóa đơn điện tử Transit Pickup Surcharge Ids Transit …" at bounding box center [482, 226] width 965 height 453
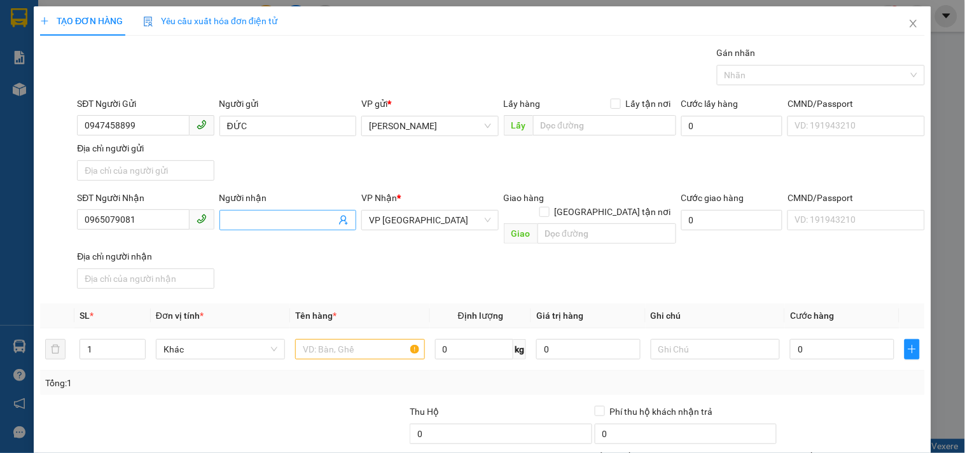
click at [288, 217] on input "Người nhận" at bounding box center [281, 220] width 109 height 14
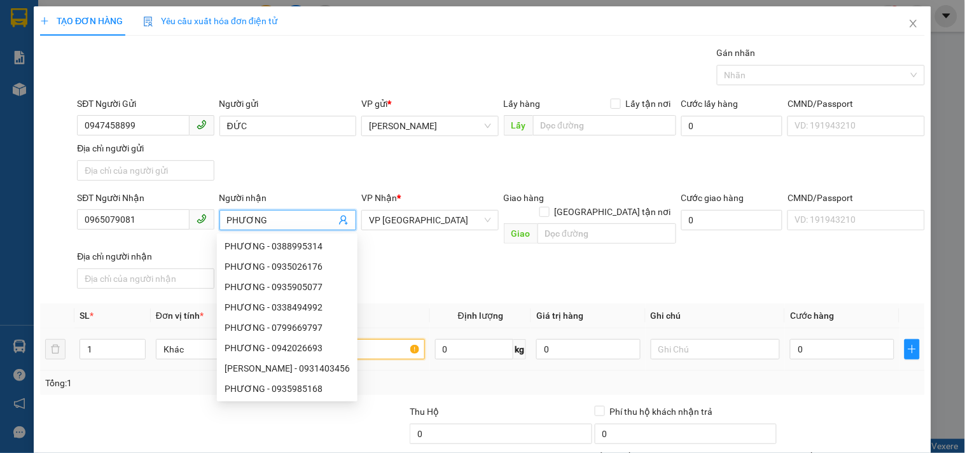
drag, startPoint x: 395, startPoint y: 331, endPoint x: 360, endPoint y: 331, distance: 35.6
click at [385, 339] on input "text" at bounding box center [359, 349] width 129 height 20
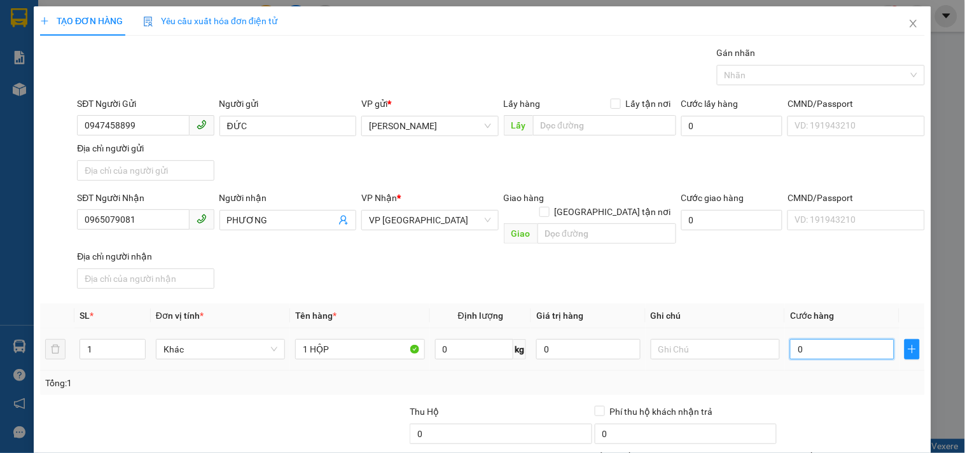
click at [798, 341] on input "0" at bounding box center [842, 349] width 104 height 20
click at [717, 339] on input "text" at bounding box center [714, 349] width 129 height 20
click at [136, 224] on input "0965079081" at bounding box center [133, 219] width 112 height 20
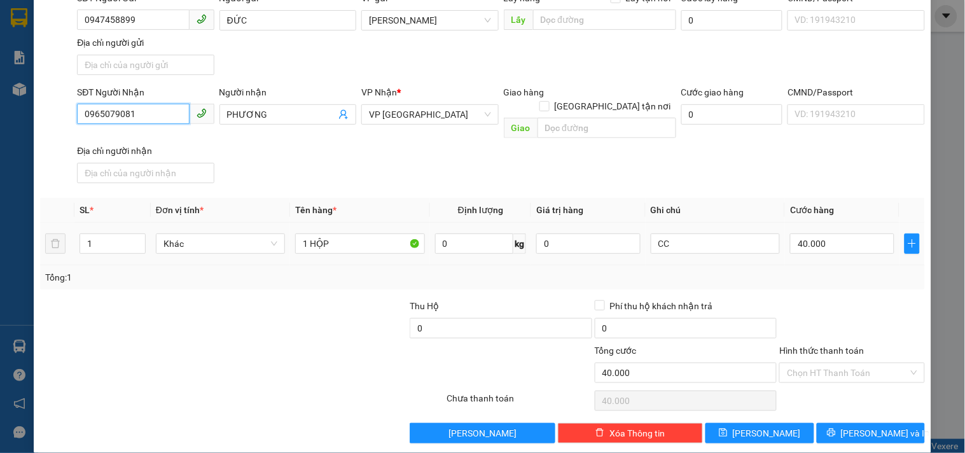
scroll to position [106, 0]
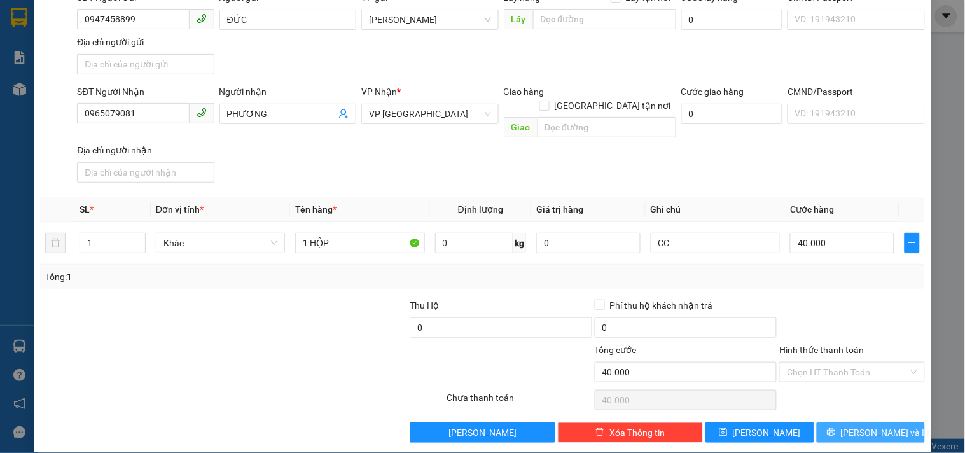
click at [838, 422] on button "[PERSON_NAME] và In" at bounding box center [870, 432] width 108 height 20
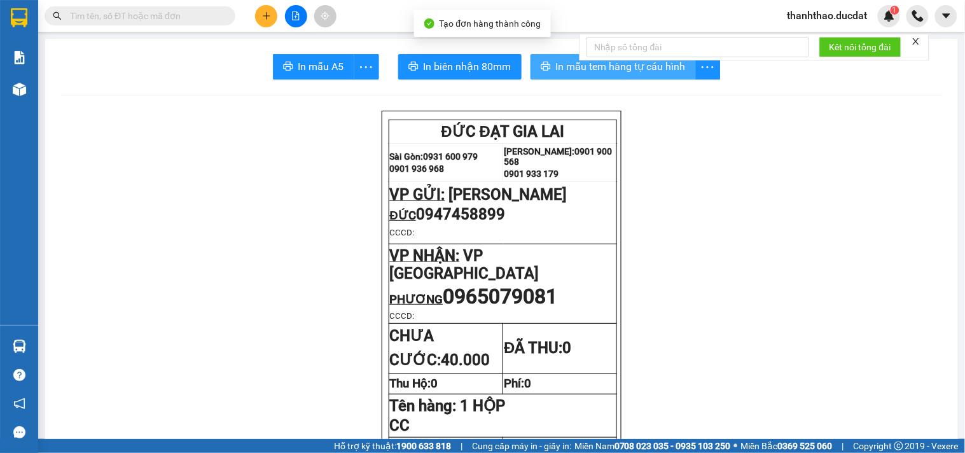
click at [556, 61] on span "In mẫu tem hàng tự cấu hình" at bounding box center [621, 66] width 130 height 16
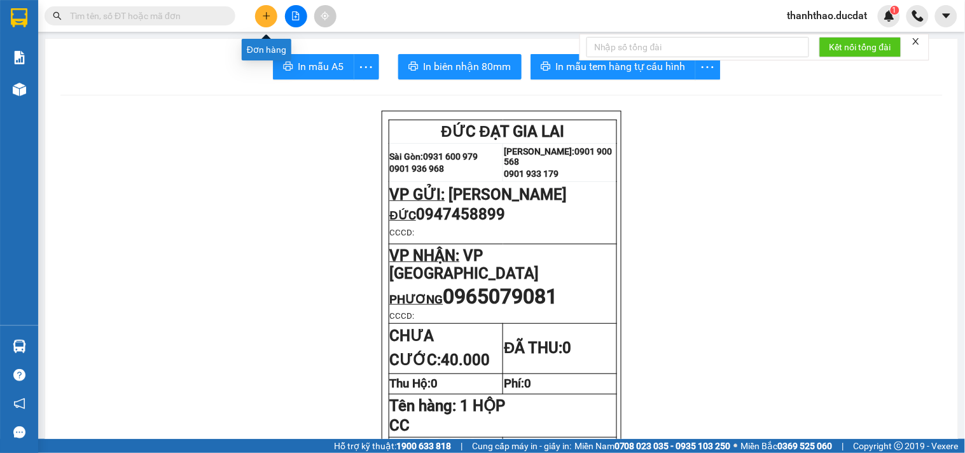
click at [263, 19] on icon "plus" at bounding box center [266, 15] width 9 height 9
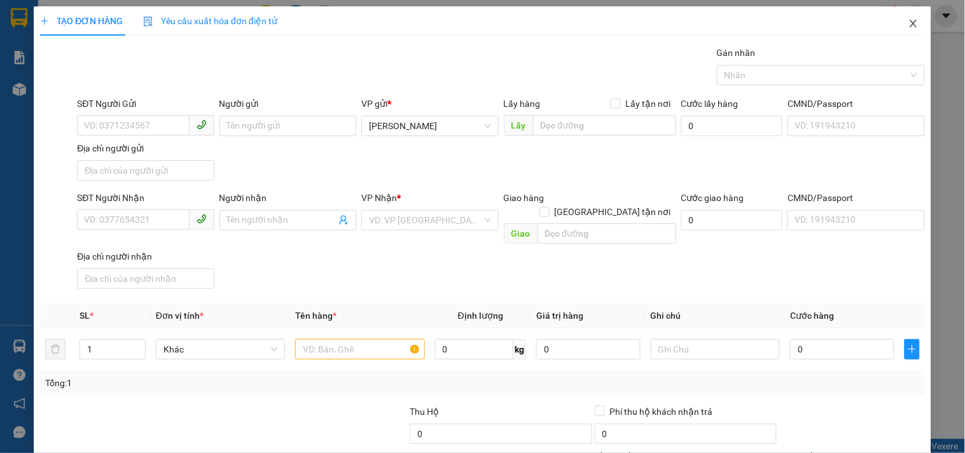
click at [908, 25] on icon "close" at bounding box center [913, 23] width 10 height 10
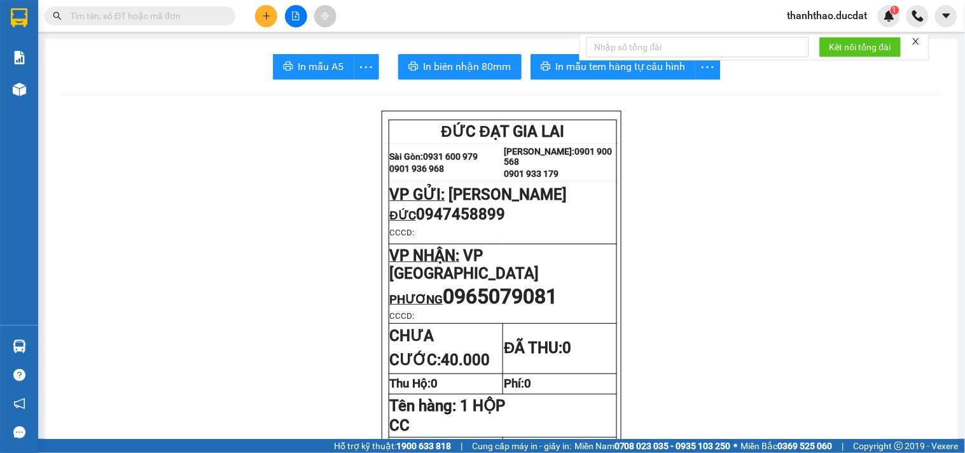
click at [265, 9] on button at bounding box center [266, 16] width 22 height 22
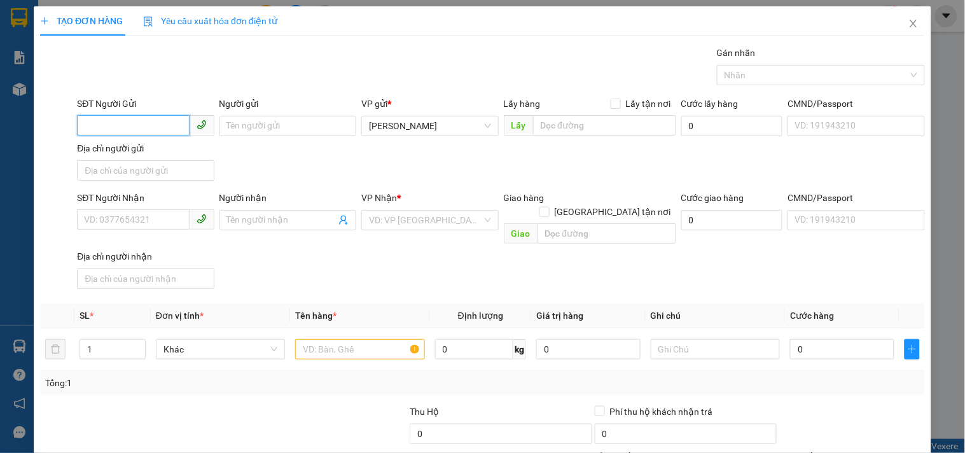
click at [98, 124] on input "SĐT Người Gửi" at bounding box center [133, 125] width 112 height 20
click at [123, 150] on div "0768038807 - KHANG" at bounding box center [144, 151] width 120 height 14
click at [334, 339] on input "text" at bounding box center [359, 349] width 129 height 20
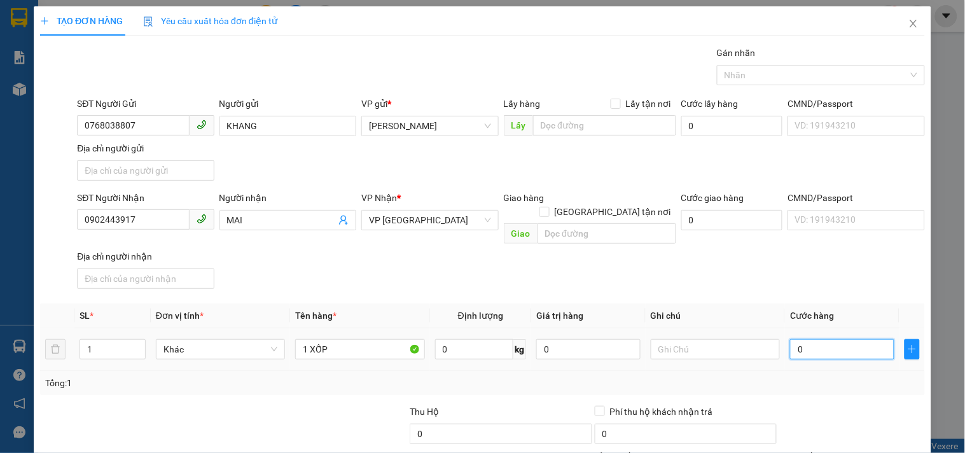
click at [809, 339] on input "0" at bounding box center [842, 349] width 104 height 20
click at [695, 341] on input "text" at bounding box center [714, 349] width 129 height 20
drag, startPoint x: 151, startPoint y: 227, endPoint x: 0, endPoint y: 263, distance: 155.5
click at [0, 263] on div "TẠO ĐƠN HÀNG Yêu cầu xuất hóa đơn điện tử Transit Pickup Surcharge Ids Transit …" at bounding box center [482, 226] width 965 height 453
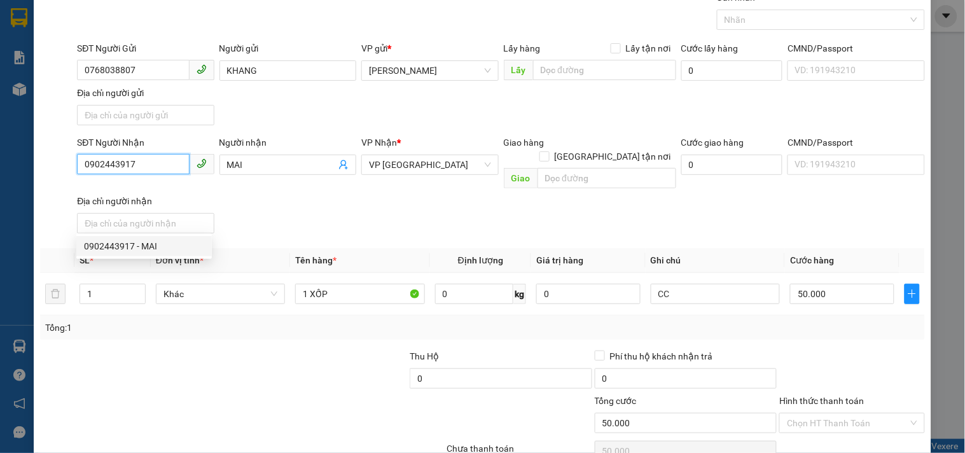
scroll to position [106, 0]
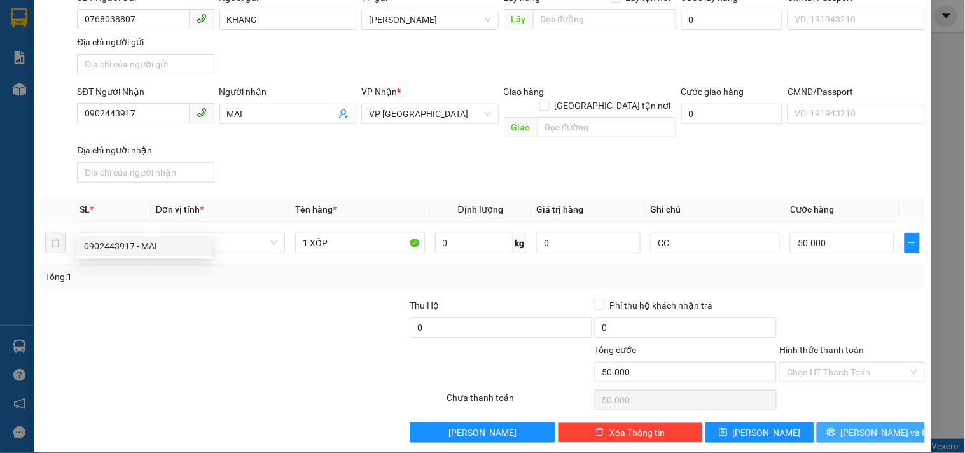
click at [835, 422] on button "[PERSON_NAME] và In" at bounding box center [870, 432] width 108 height 20
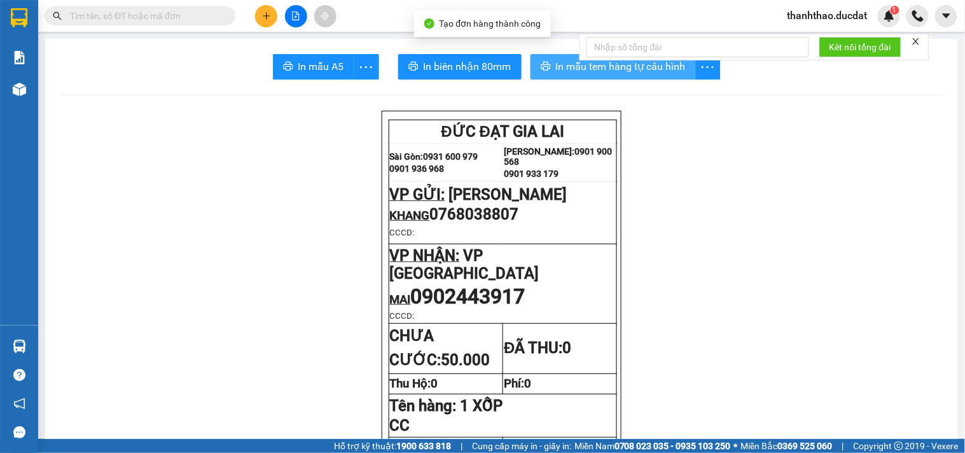
click at [606, 65] on span "In mẫu tem hàng tự cấu hình" at bounding box center [621, 66] width 130 height 16
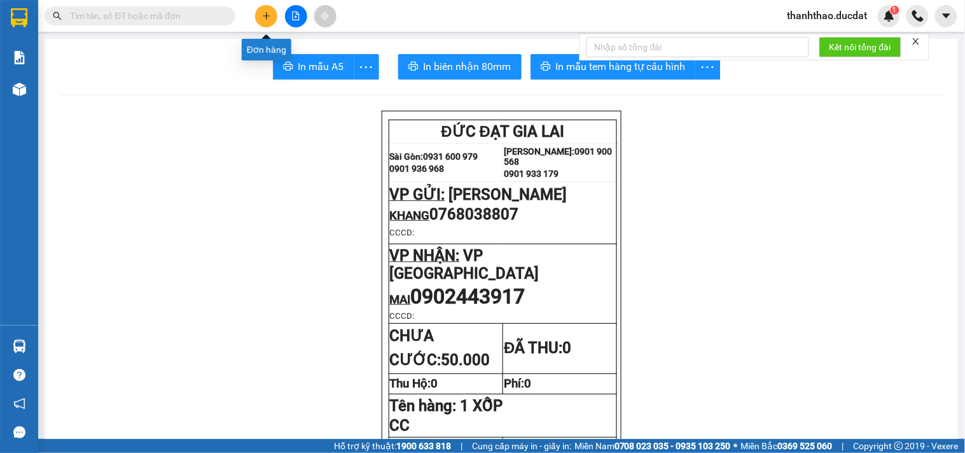
click at [275, 15] on button at bounding box center [266, 16] width 22 height 22
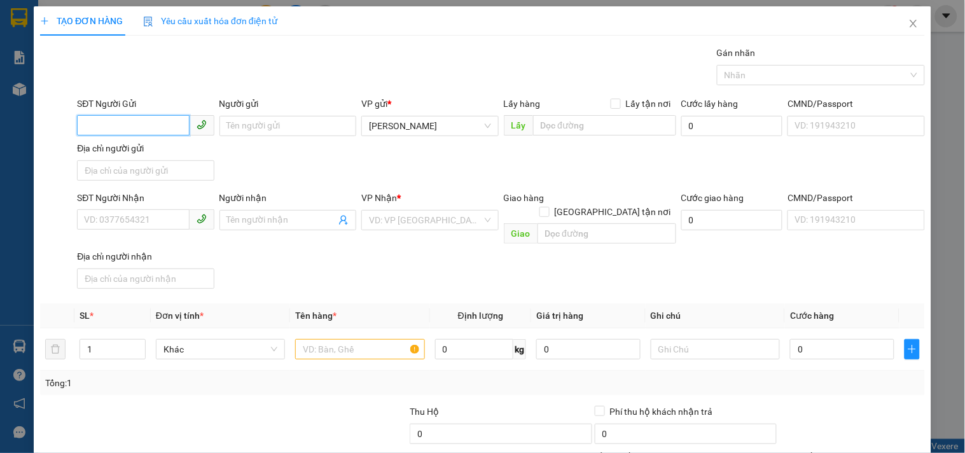
click at [130, 123] on input "SĐT Người Gửi" at bounding box center [133, 125] width 112 height 20
click at [167, 149] on div "0903567669" at bounding box center [144, 151] width 120 height 14
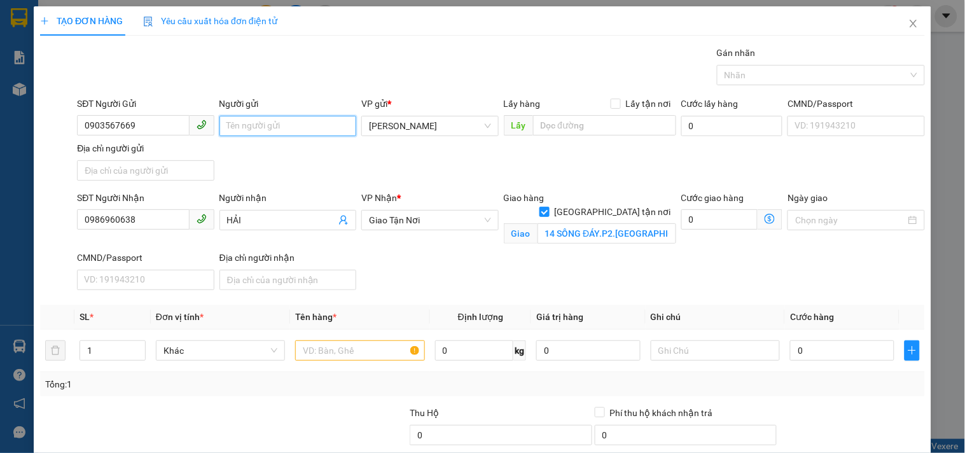
click at [263, 116] on input "Người gửi" at bounding box center [287, 126] width 137 height 20
click at [366, 348] on input "text" at bounding box center [359, 350] width 129 height 20
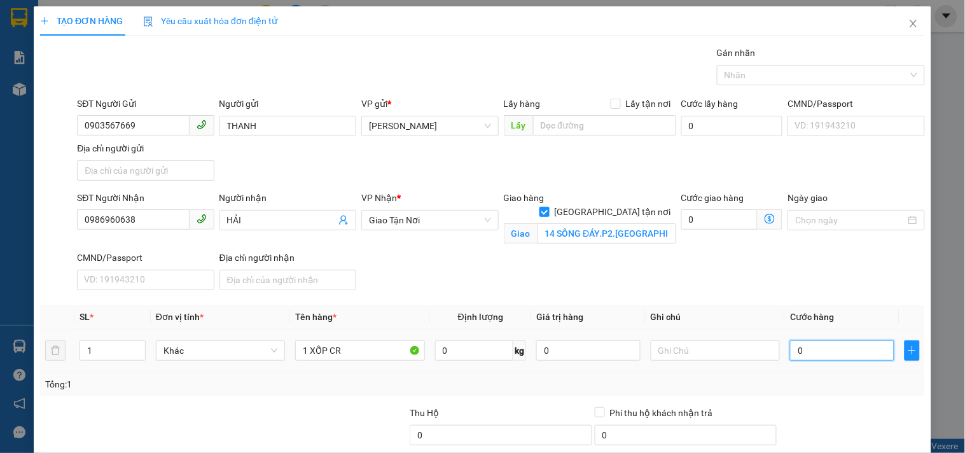
click at [842, 344] on input "0" at bounding box center [842, 350] width 104 height 20
click at [730, 355] on input "text" at bounding box center [714, 350] width 129 height 20
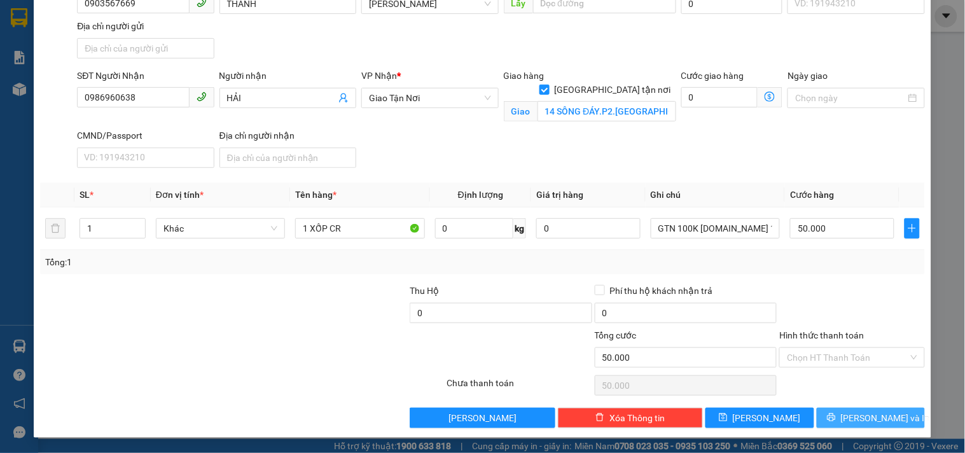
click at [835, 422] on icon "printer" at bounding box center [831, 417] width 8 height 8
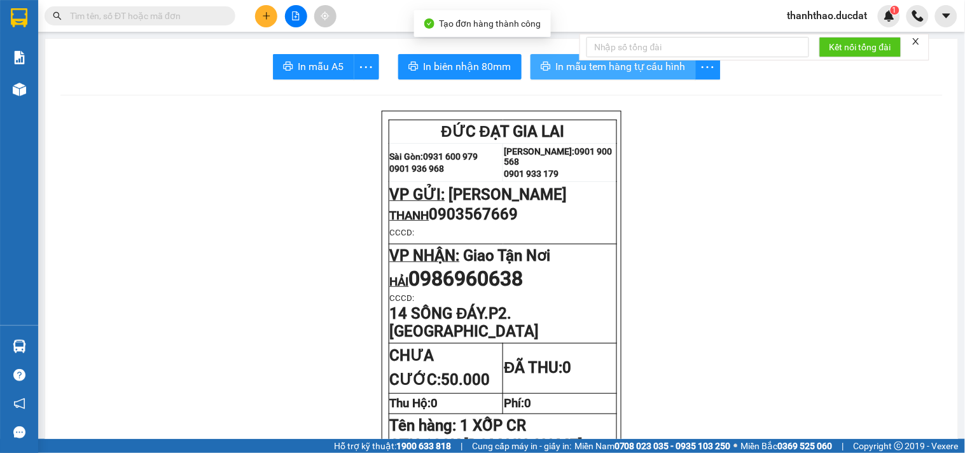
click at [556, 65] on span "In mẫu tem hàng tự cấu hình" at bounding box center [621, 66] width 130 height 16
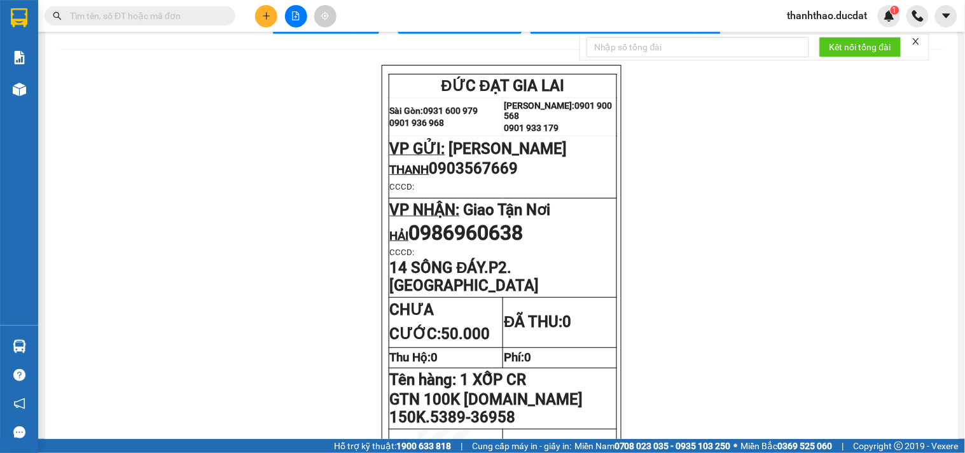
scroll to position [71, 0]
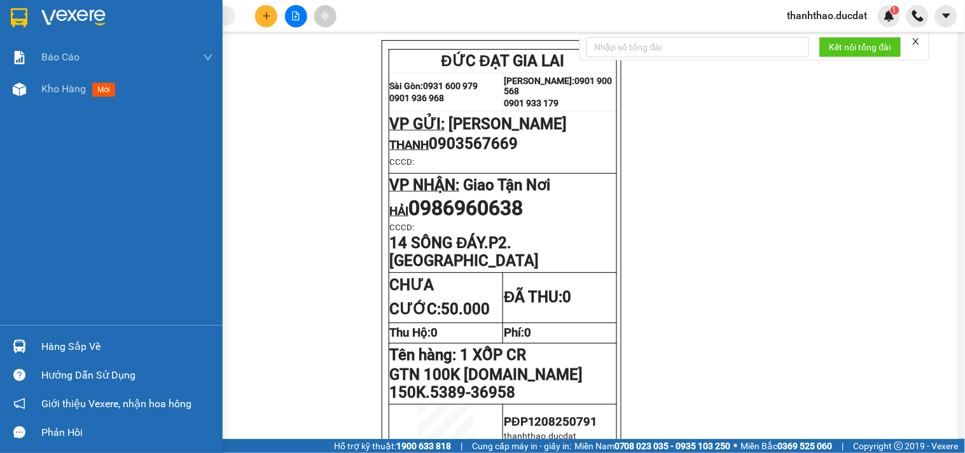
drag, startPoint x: 48, startPoint y: 93, endPoint x: 54, endPoint y: 125, distance: 32.4
click at [50, 99] on div "Kho hàng mới" at bounding box center [127, 89] width 172 height 32
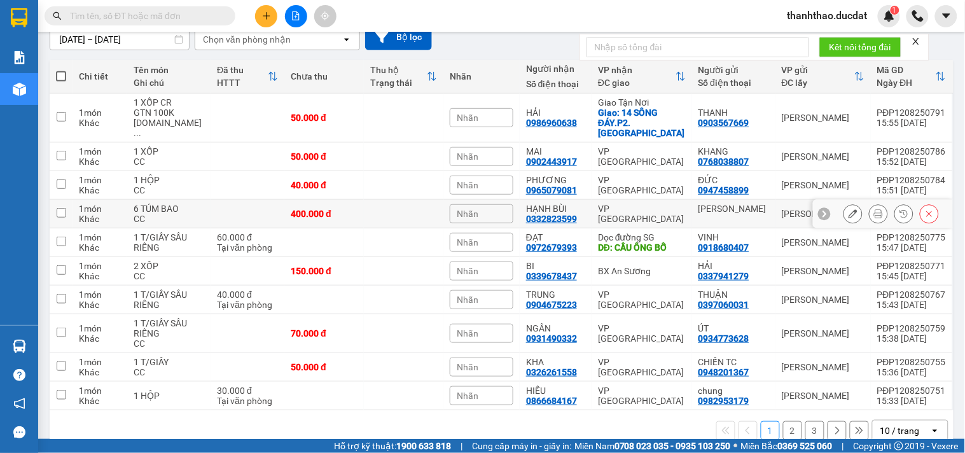
scroll to position [134, 0]
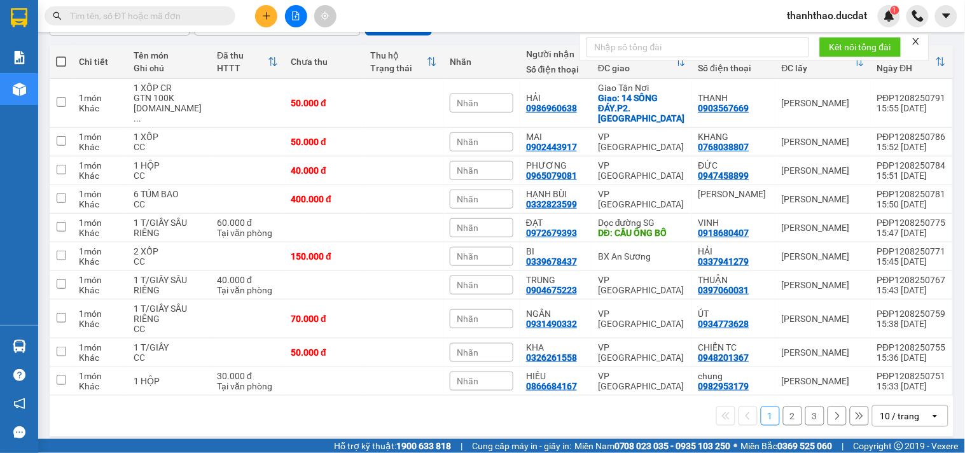
click at [888, 409] on div "10 / trang" at bounding box center [899, 415] width 39 height 13
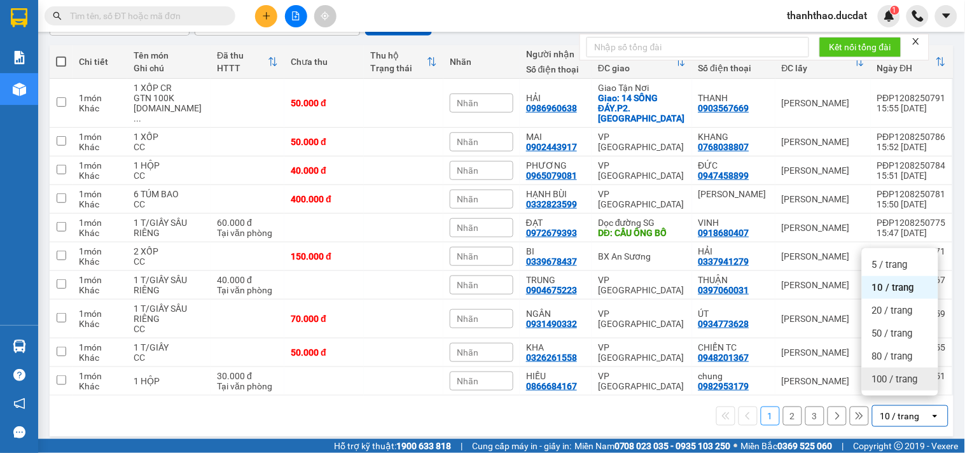
click at [875, 379] on span "100 / trang" at bounding box center [895, 379] width 46 height 13
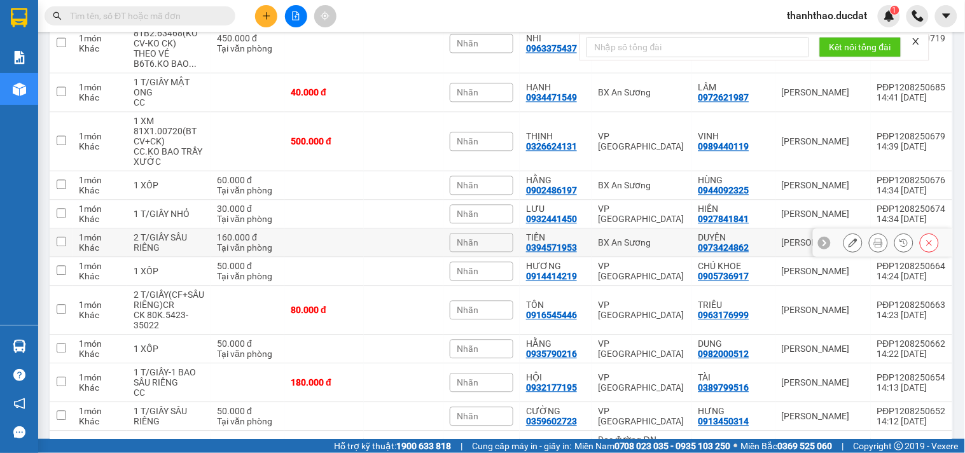
scroll to position [745, 0]
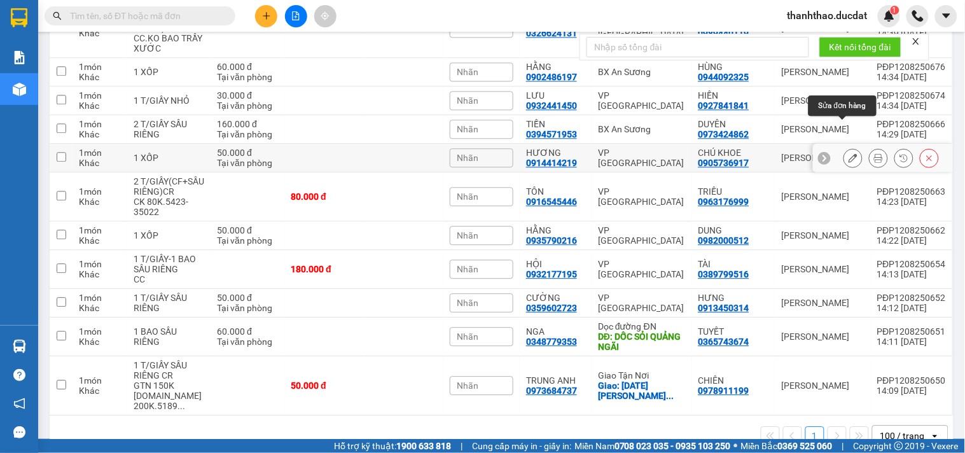
click at [848, 153] on icon at bounding box center [852, 157] width 9 height 9
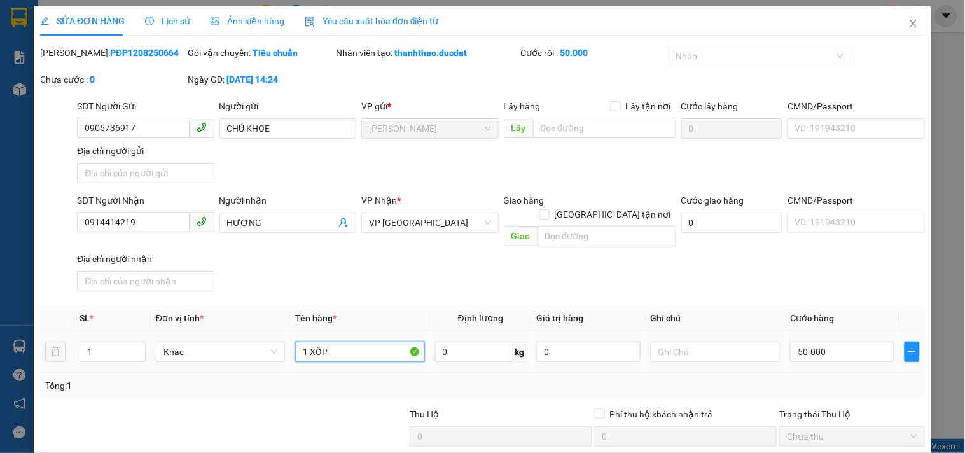
click at [334, 341] on input "1 XỐP" at bounding box center [359, 351] width 129 height 20
click at [843, 341] on input "50.000" at bounding box center [842, 351] width 104 height 20
click at [842, 265] on div "SĐT Người Nhận 0914414219 Người nhận HƯƠNG VP Nhận * VP Sài Gòn Giao hàng Giao …" at bounding box center [500, 244] width 853 height 103
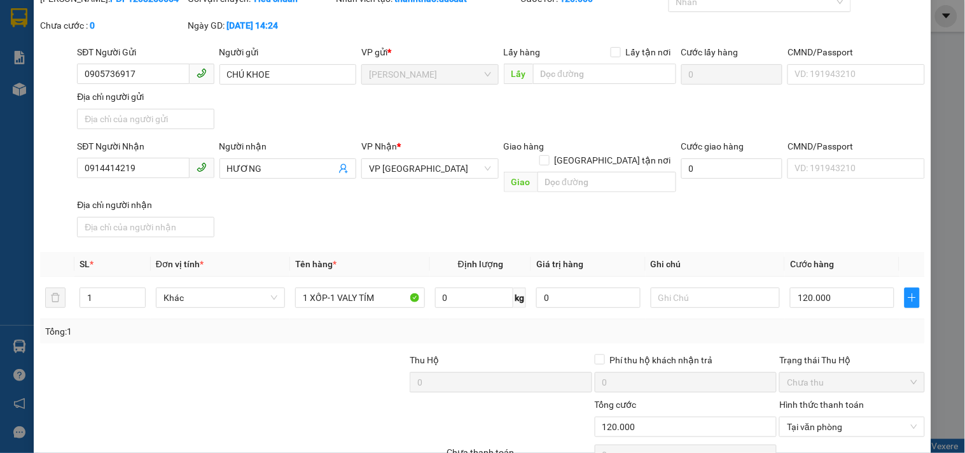
scroll to position [109, 0]
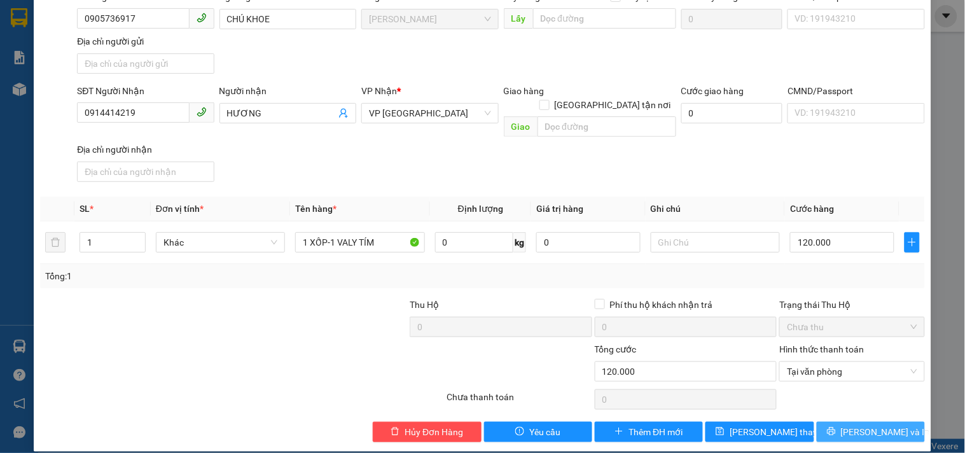
click at [823, 422] on button "[PERSON_NAME] và In" at bounding box center [870, 432] width 108 height 20
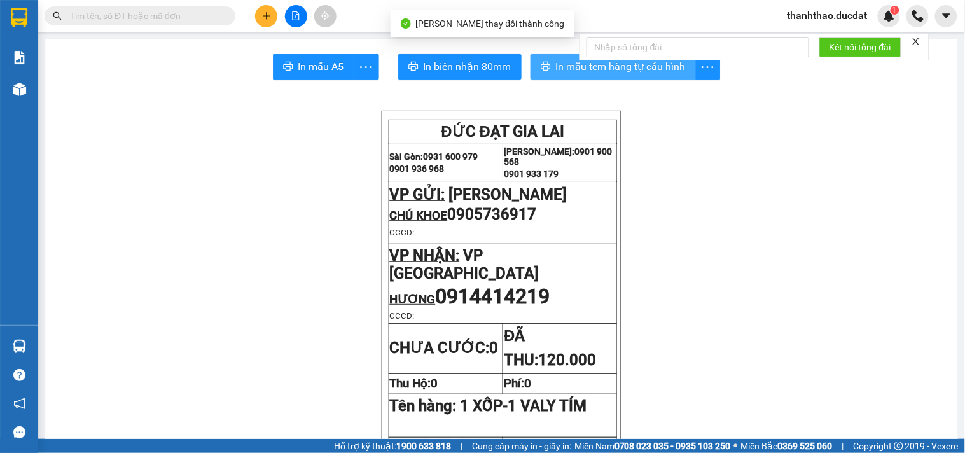
click at [561, 67] on span "In mẫu tem hàng tự cấu hình" at bounding box center [621, 66] width 130 height 16
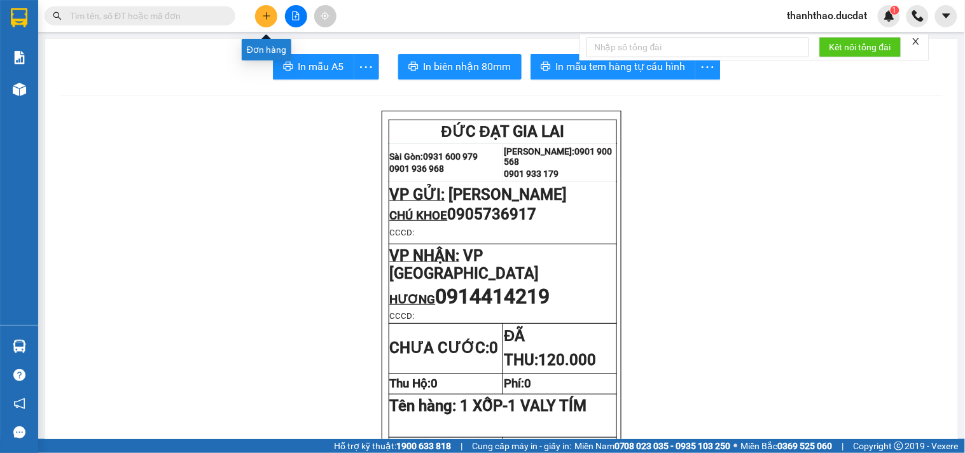
click at [268, 11] on icon "plus" at bounding box center [266, 15] width 9 height 9
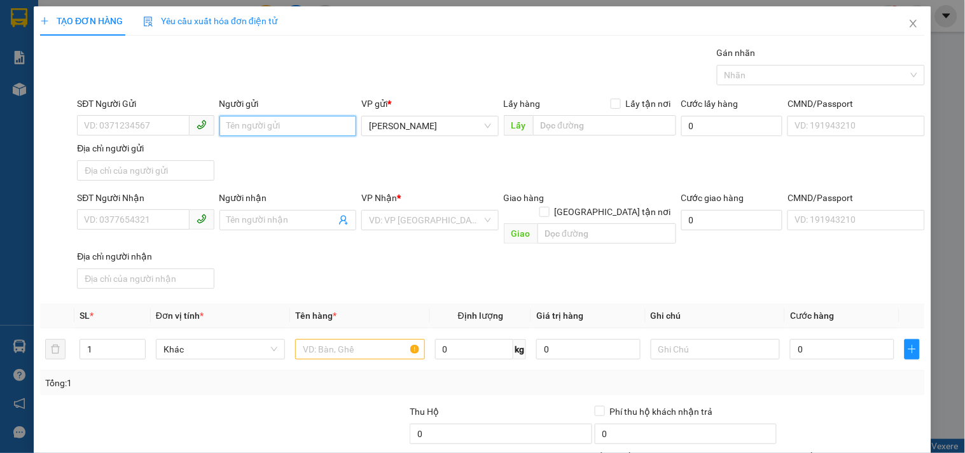
drag, startPoint x: 289, startPoint y: 121, endPoint x: 285, endPoint y: 105, distance: 17.0
click at [285, 114] on div "Người gửi Tên người gửi" at bounding box center [287, 119] width 137 height 45
click at [143, 224] on input "SĐT Người Nhận" at bounding box center [133, 219] width 112 height 20
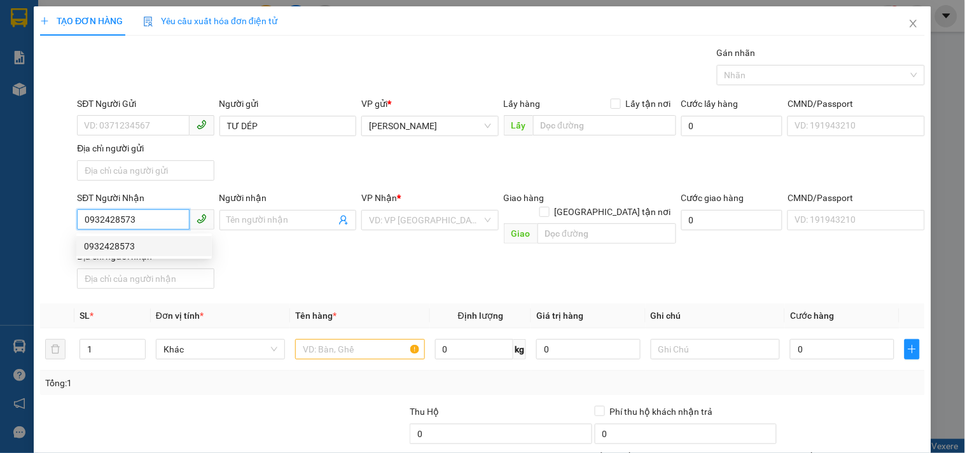
click at [121, 251] on div "0932428573" at bounding box center [144, 246] width 120 height 14
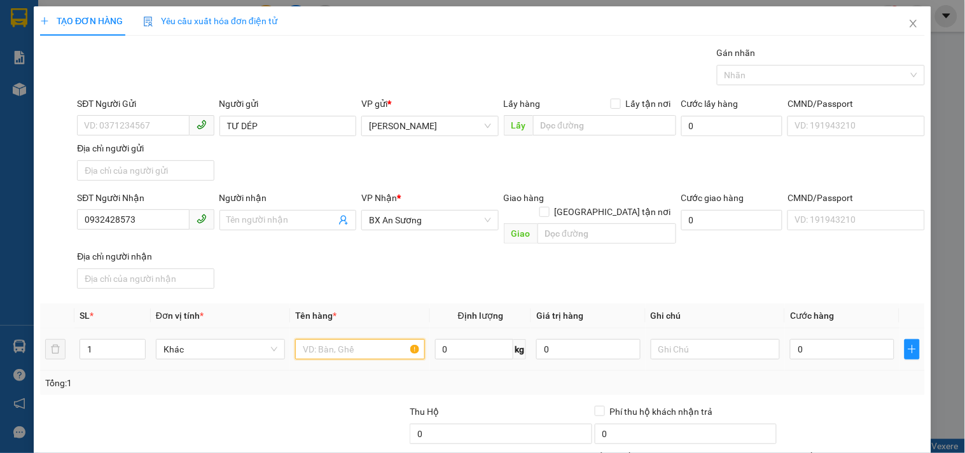
drag, startPoint x: 338, startPoint y: 338, endPoint x: 295, endPoint y: 326, distance: 44.1
click at [325, 339] on input "text" at bounding box center [359, 349] width 129 height 20
drag, startPoint x: 799, startPoint y: 312, endPoint x: 799, endPoint y: 333, distance: 21.6
click at [799, 333] on table "SL * Đơn vị tính * Tên hàng * Định lượng Giá trị hàng Ghi chú Cước hàng 1 Khác …" at bounding box center [482, 336] width 884 height 67
click at [800, 339] on input "0" at bounding box center [842, 349] width 104 height 20
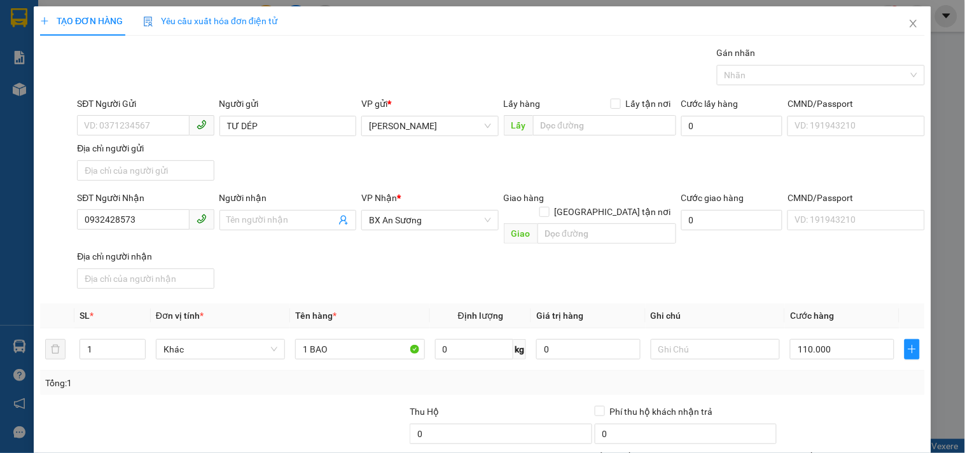
click at [791, 287] on div "Transit Pickup Surcharge Ids Transit Deliver Surcharge Ids Transit Deliver Surc…" at bounding box center [482, 297] width 884 height 503
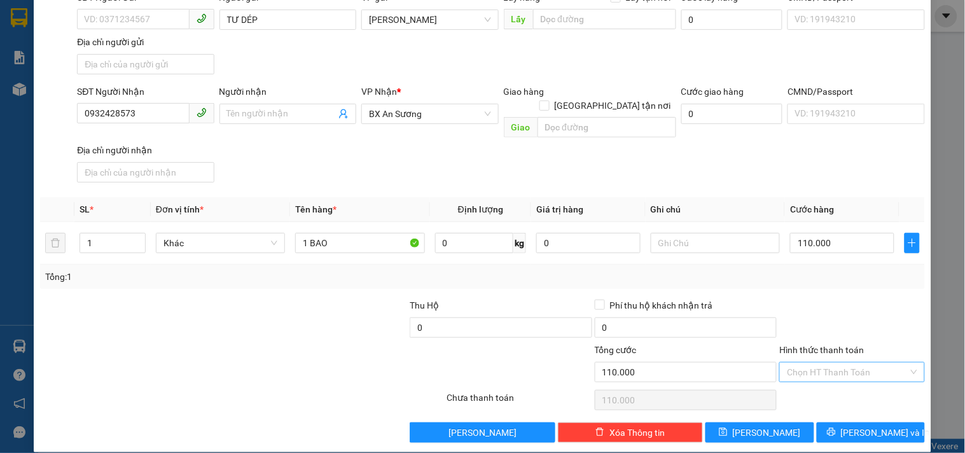
click at [854, 362] on input "Hình thức thanh toán" at bounding box center [847, 371] width 121 height 19
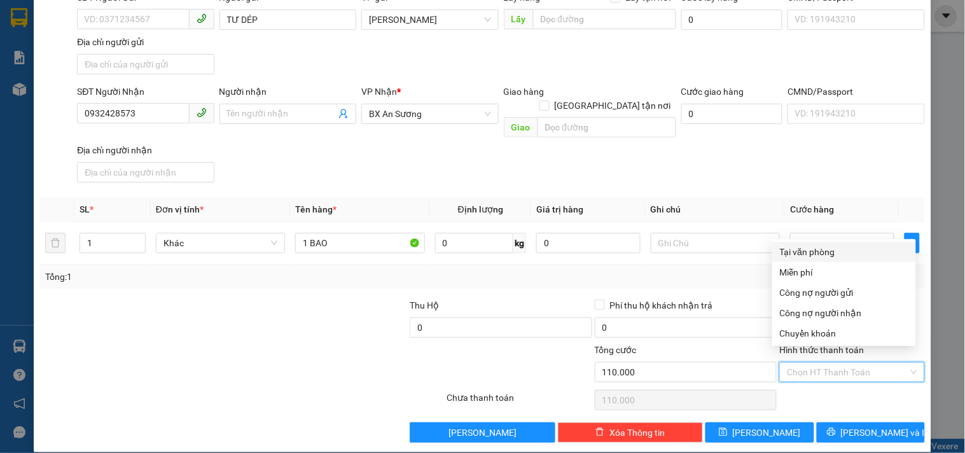
click at [823, 252] on div "Tại văn phòng" at bounding box center [844, 252] width 128 height 14
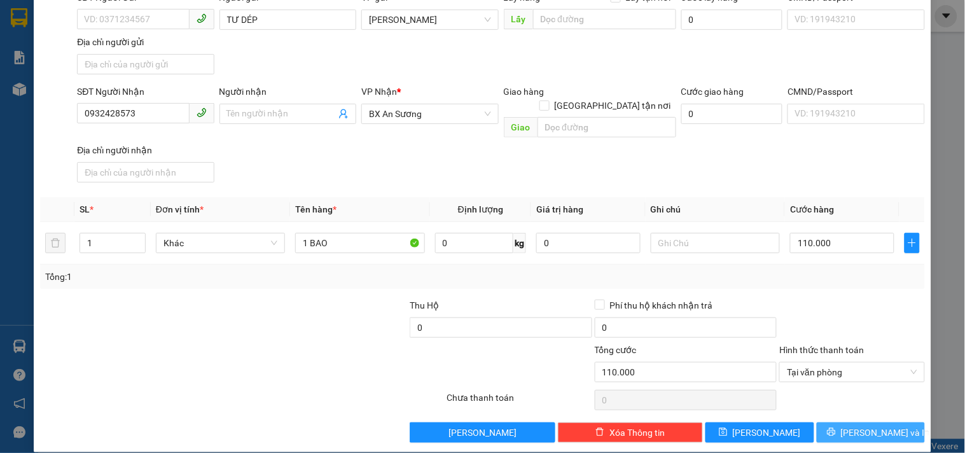
click at [846, 422] on button "[PERSON_NAME] và In" at bounding box center [870, 432] width 108 height 20
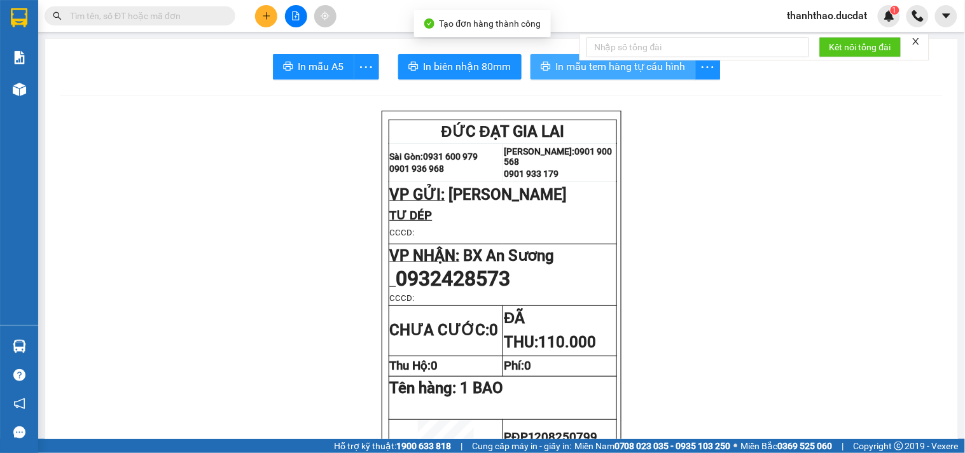
click at [571, 68] on span "In mẫu tem hàng tự cấu hình" at bounding box center [621, 66] width 130 height 16
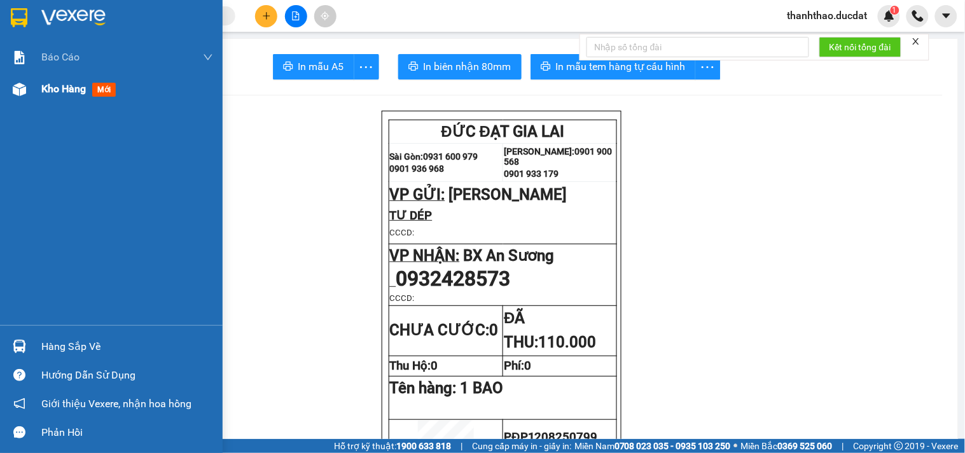
click at [46, 91] on span "Kho hàng" at bounding box center [63, 89] width 45 height 12
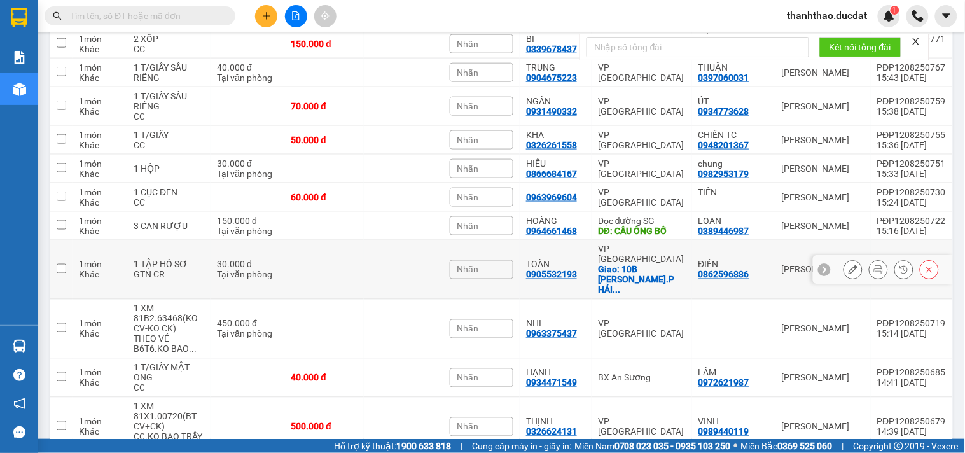
scroll to position [350, 0]
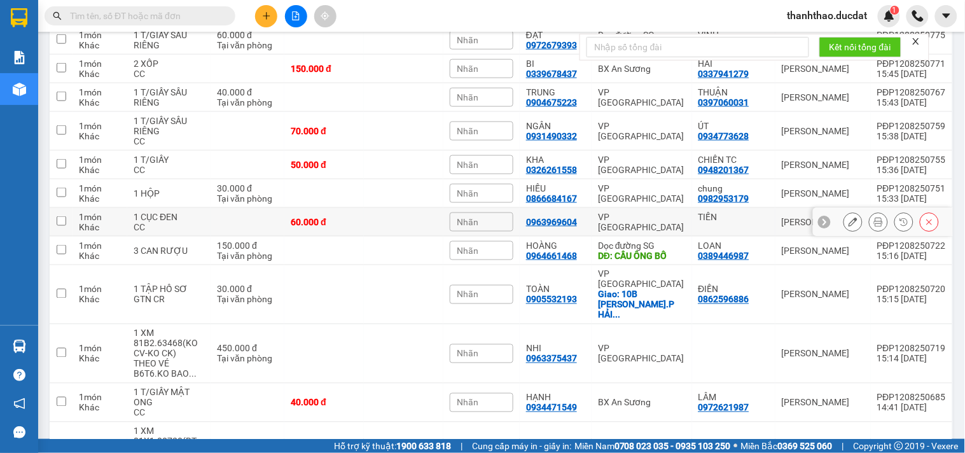
click at [844, 218] on button at bounding box center [853, 222] width 18 height 22
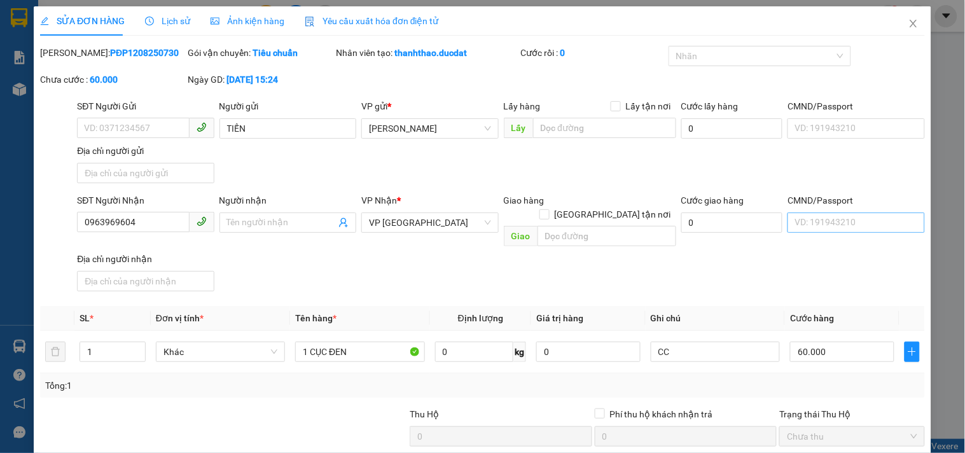
type input "TIẾN"
type input "0963969604"
type input "60.000"
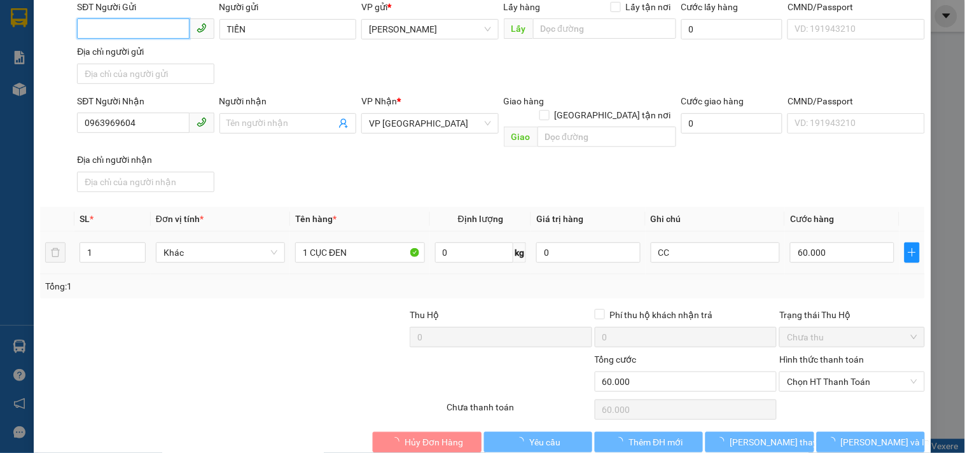
scroll to position [104, 0]
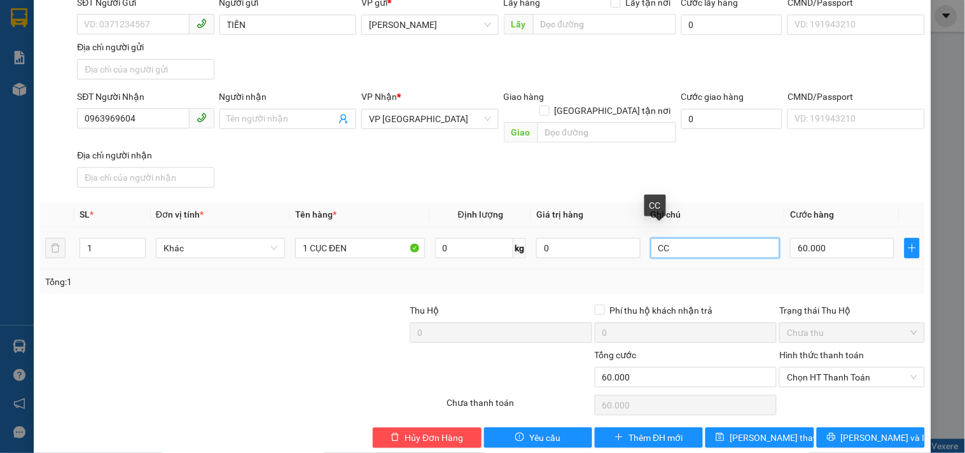
drag, startPoint x: 734, startPoint y: 240, endPoint x: 457, endPoint y: 268, distance: 278.6
click at [457, 268] on div "SL * Đơn vị tính * Tên hàng * Định lượng Giá trị hàng Ghi chú Cước hàng 1 Khác …" at bounding box center [482, 248] width 884 height 92
click at [805, 368] on span "Chọn HT Thanh Toán" at bounding box center [852, 377] width 130 height 19
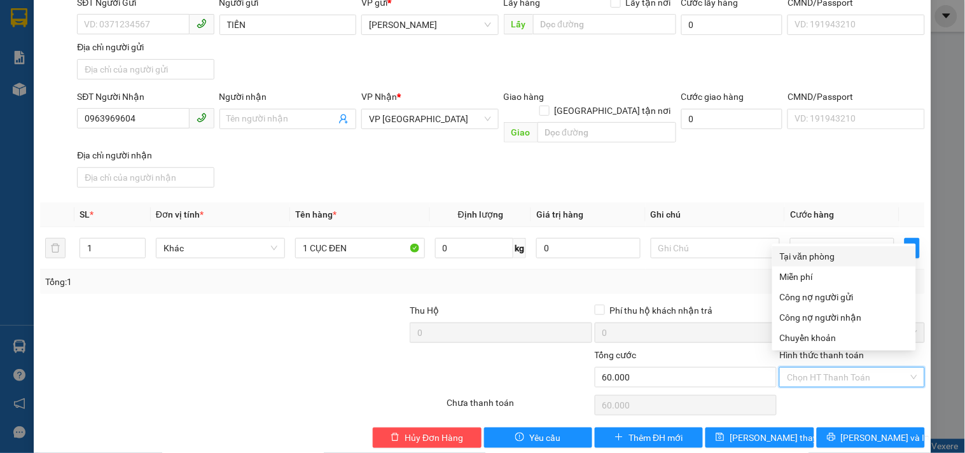
click at [802, 259] on div "Tại văn phòng" at bounding box center [844, 256] width 128 height 14
type input "0"
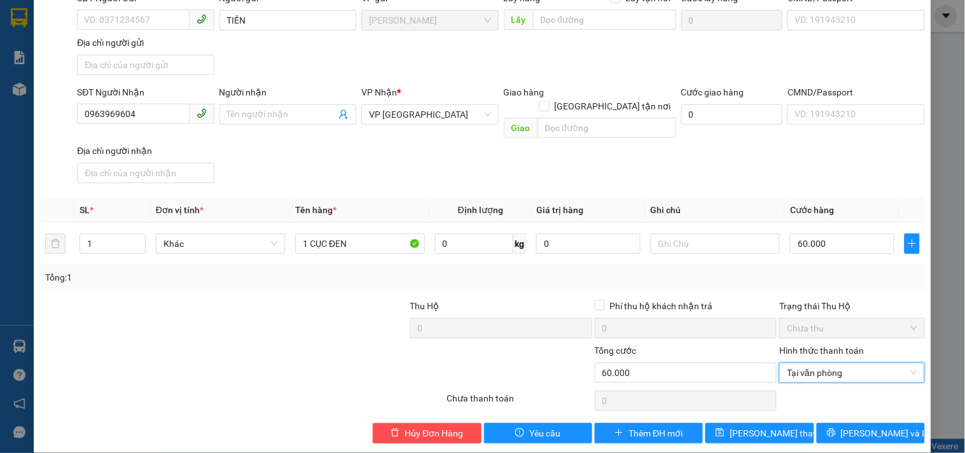
scroll to position [109, 0]
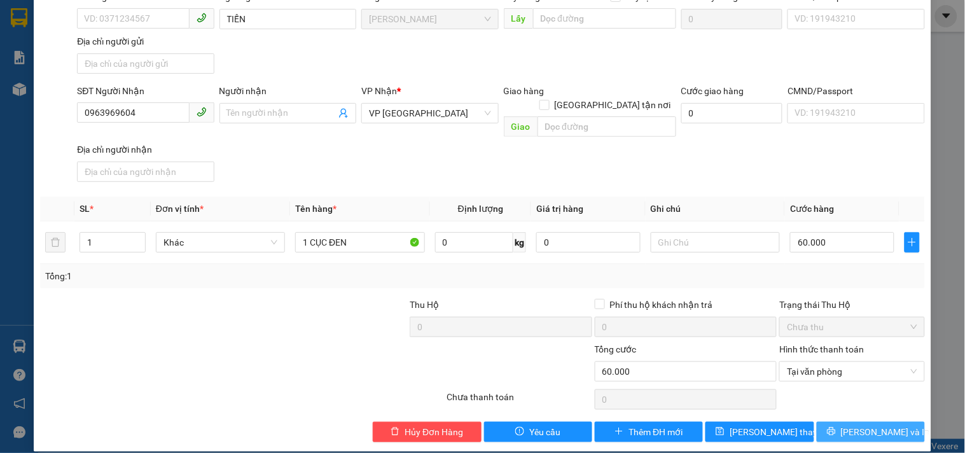
click at [834, 422] on button "[PERSON_NAME] và In" at bounding box center [870, 432] width 108 height 20
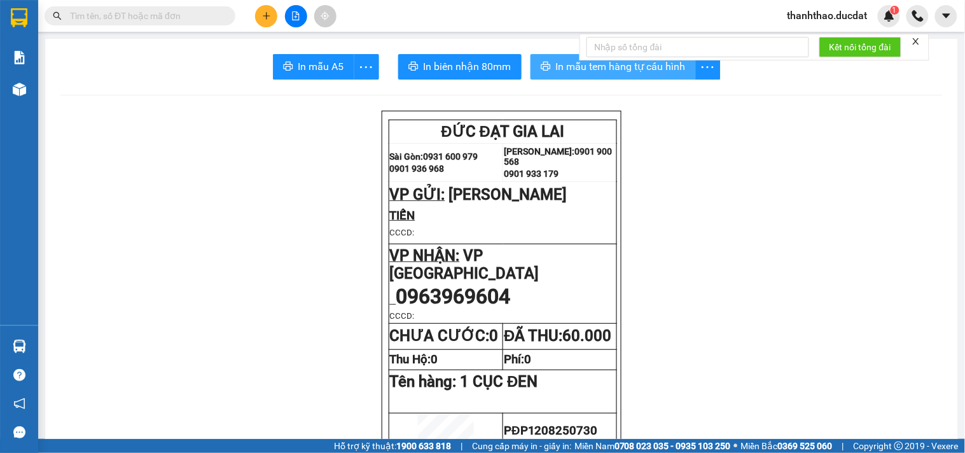
click at [562, 65] on span "In mẫu tem hàng tự cấu hình" at bounding box center [621, 66] width 130 height 16
click at [268, 13] on icon "plus" at bounding box center [266, 15] width 9 height 9
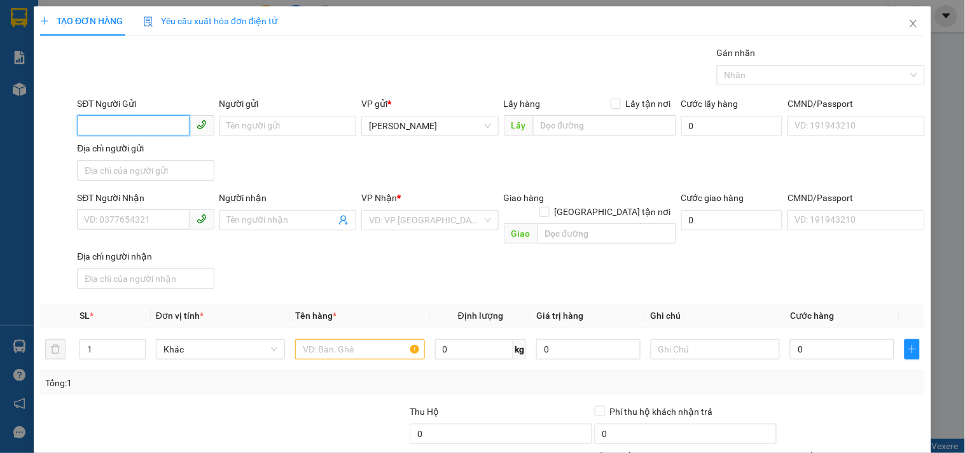
click at [145, 123] on input "SĐT Người Gửi" at bounding box center [133, 125] width 112 height 20
type input "0338515252"
click at [148, 140] on div "0338515252 0338515252 - OANH" at bounding box center [143, 151] width 135 height 25
click at [151, 120] on input "0338515252" at bounding box center [133, 125] width 112 height 20
click at [154, 145] on div "0338515252 - OANH" at bounding box center [144, 151] width 120 height 14
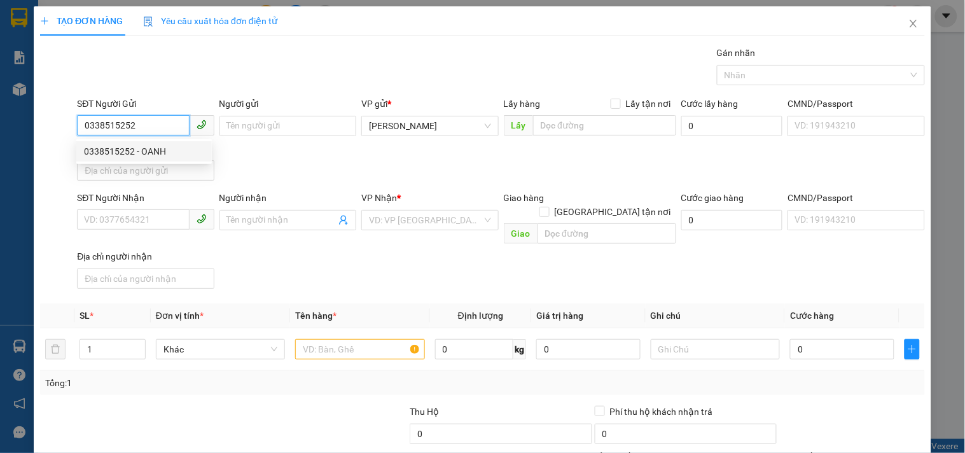
type input "OANH"
type input "0763228289"
type input "NĂM"
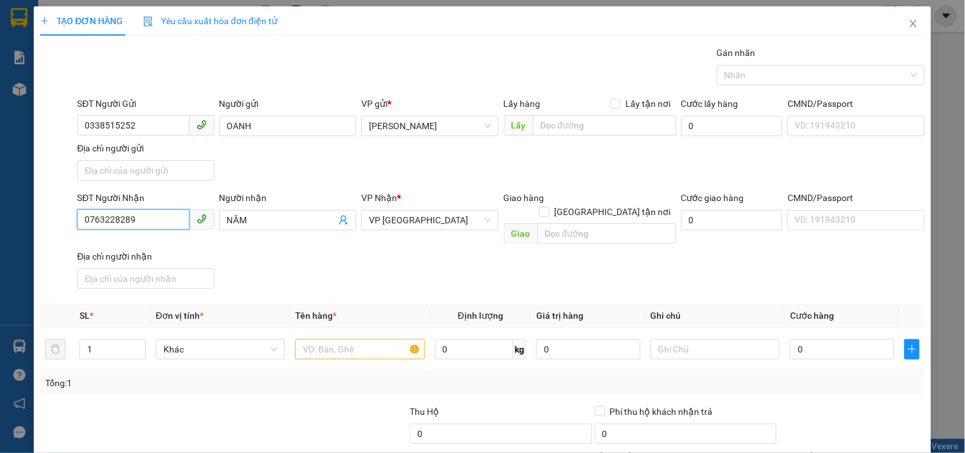
drag, startPoint x: 134, startPoint y: 228, endPoint x: 8, endPoint y: 223, distance: 126.6
click at [11, 223] on div "TẠO ĐƠN HÀNG Yêu cầu xuất hóa đơn điện tử Transit Pickup Surcharge Ids Transit …" at bounding box center [482, 226] width 965 height 453
type input "0909113726"
drag, startPoint x: 283, startPoint y: 221, endPoint x: 0, endPoint y: 234, distance: 283.2
click at [0, 234] on div "TẠO ĐƠN HÀNG Yêu cầu xuất hóa đơn điện tử Transit Pickup Surcharge Ids Transit …" at bounding box center [482, 226] width 965 height 453
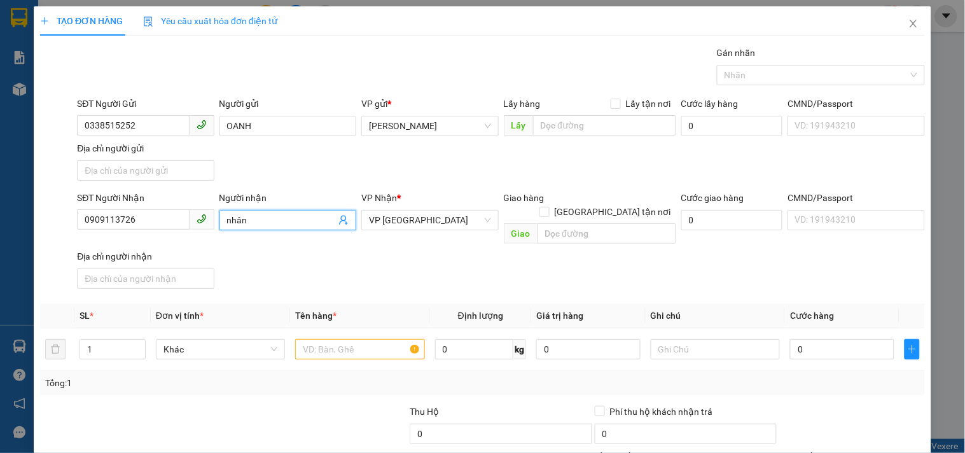
click at [269, 230] on span "nhân" at bounding box center [287, 220] width 137 height 20
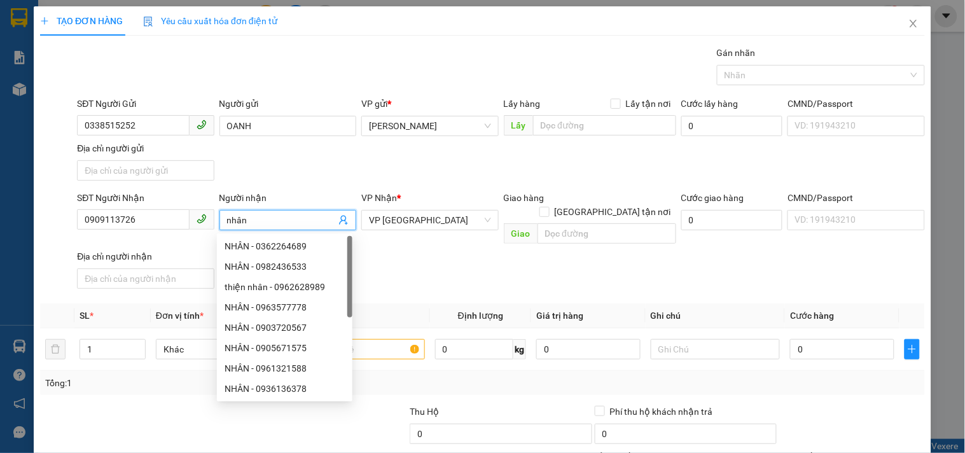
drag, startPoint x: 268, startPoint y: 226, endPoint x: 0, endPoint y: 271, distance: 271.4
click at [0, 271] on div "TẠO ĐƠN HÀNG Yêu cầu xuất hóa đơn điện tử Transit Pickup Surcharge Ids Transit …" at bounding box center [482, 226] width 965 height 453
type input "NHÂN"
click at [380, 339] on input "text" at bounding box center [359, 349] width 129 height 20
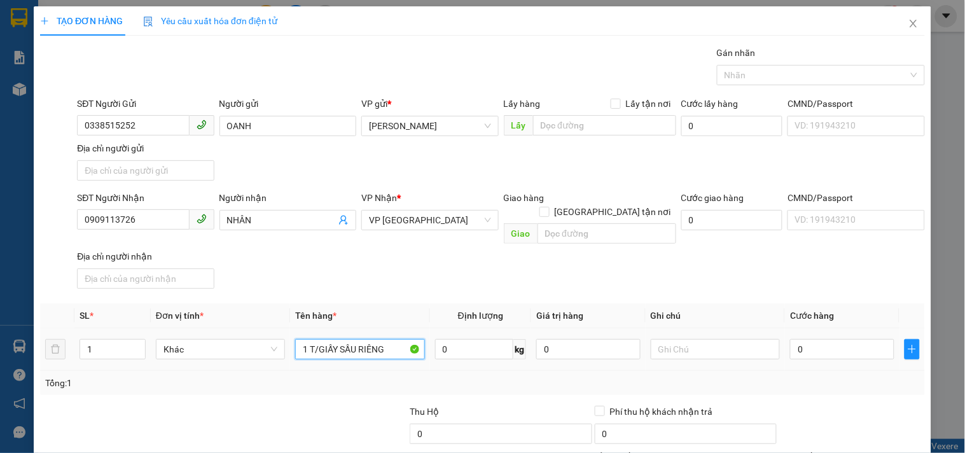
type input "1 T/GIẤY SẦU RIÊNG"
click at [816, 328] on td "0" at bounding box center [842, 349] width 114 height 43
type input "4"
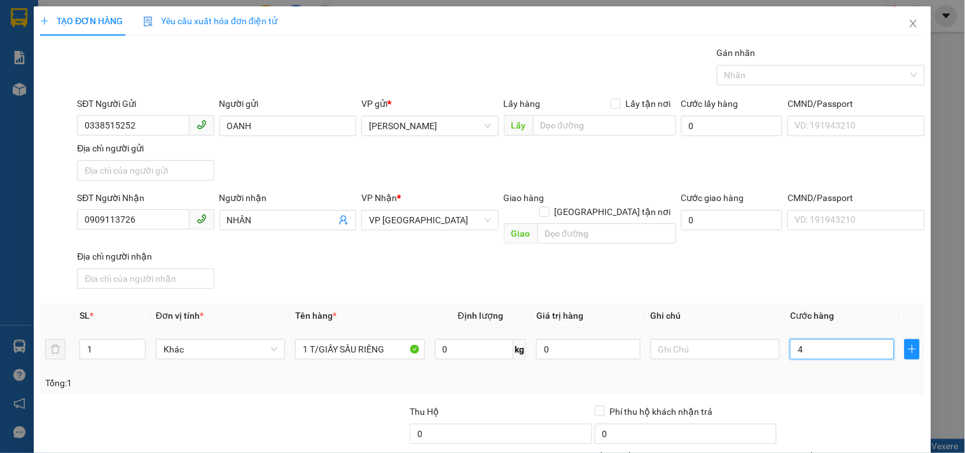
type input "40"
type input "40.000"
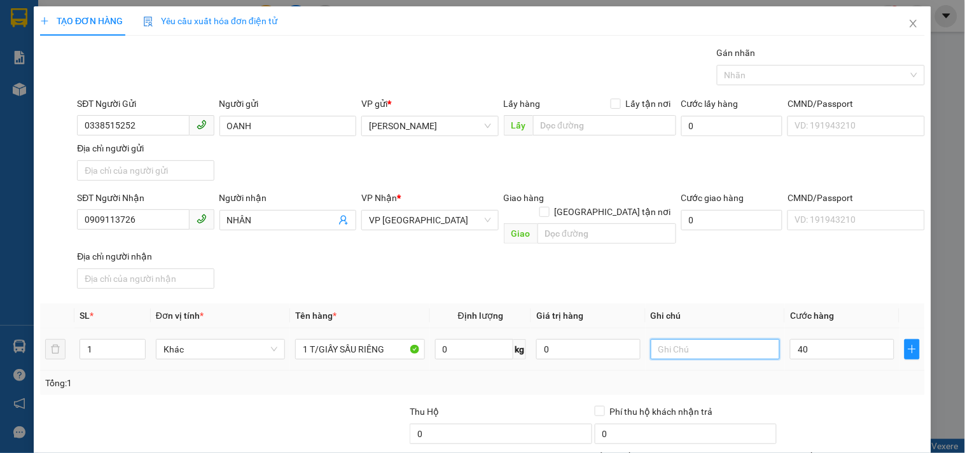
type input "40.000"
click at [681, 344] on input "text" at bounding box center [714, 349] width 129 height 20
type input "CC"
click at [165, 216] on input "0909113726" at bounding box center [133, 219] width 112 height 20
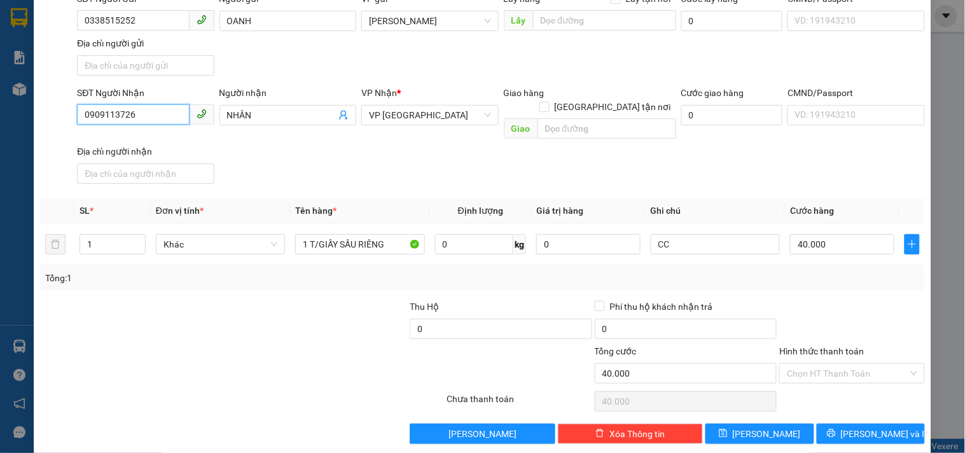
scroll to position [106, 0]
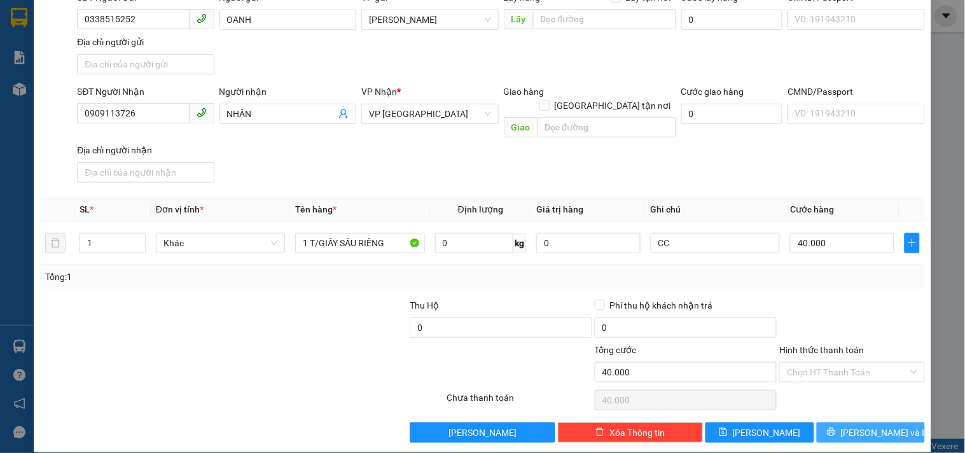
click at [821, 422] on button "[PERSON_NAME] và In" at bounding box center [870, 432] width 108 height 20
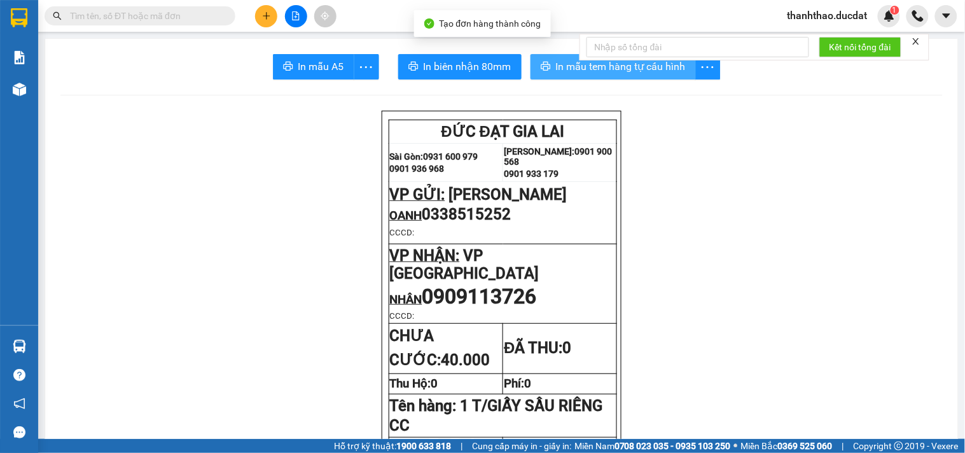
click at [601, 67] on span "In mẫu tem hàng tự cấu hình" at bounding box center [621, 66] width 130 height 16
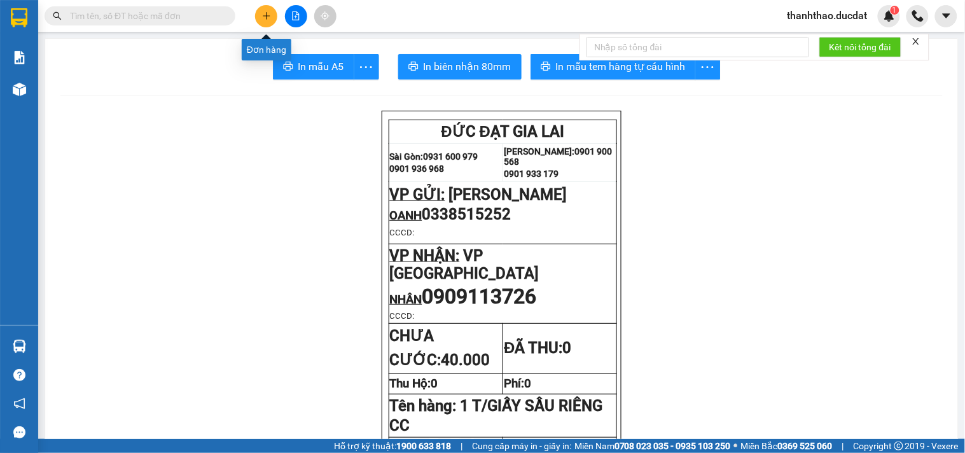
click at [263, 21] on button at bounding box center [266, 16] width 22 height 22
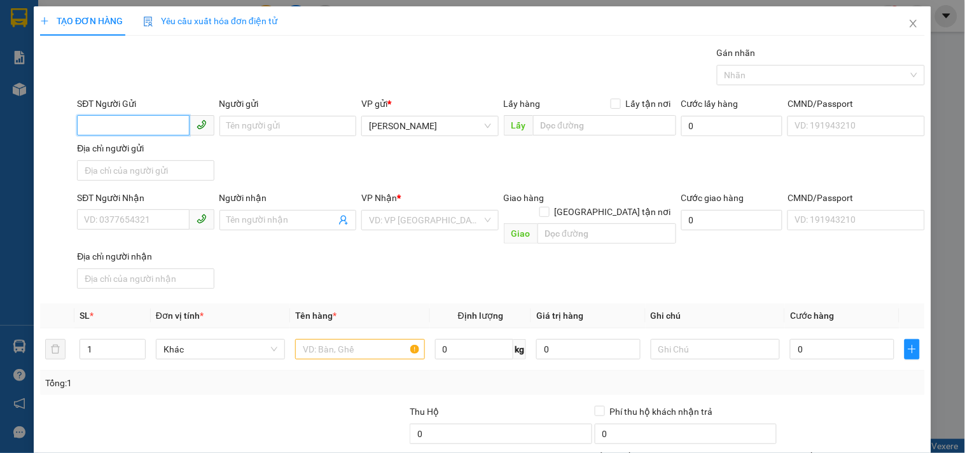
drag, startPoint x: 131, startPoint y: 122, endPoint x: 45, endPoint y: 183, distance: 105.8
click at [134, 135] on span at bounding box center [145, 126] width 137 height 20
type input "0338515252"
click at [104, 153] on div "0338515252 - OANH" at bounding box center [144, 151] width 120 height 14
type input "OANH"
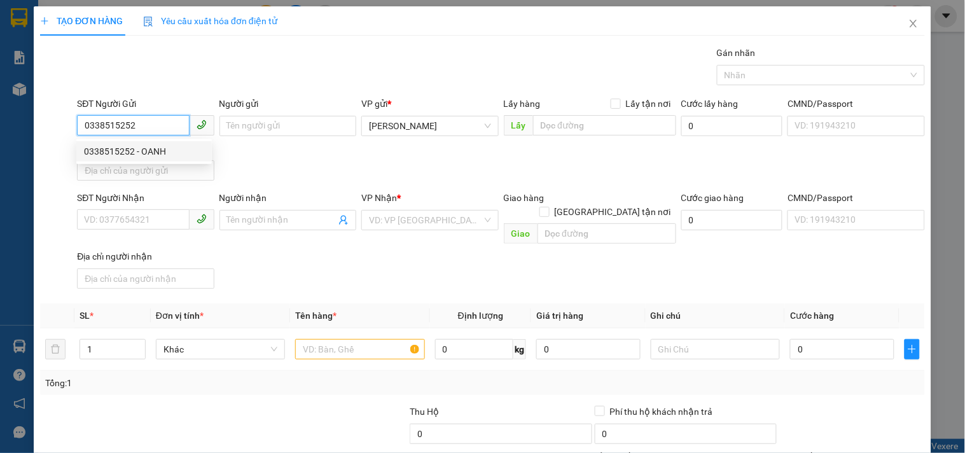
type input "0909113726"
type input "NHÂN"
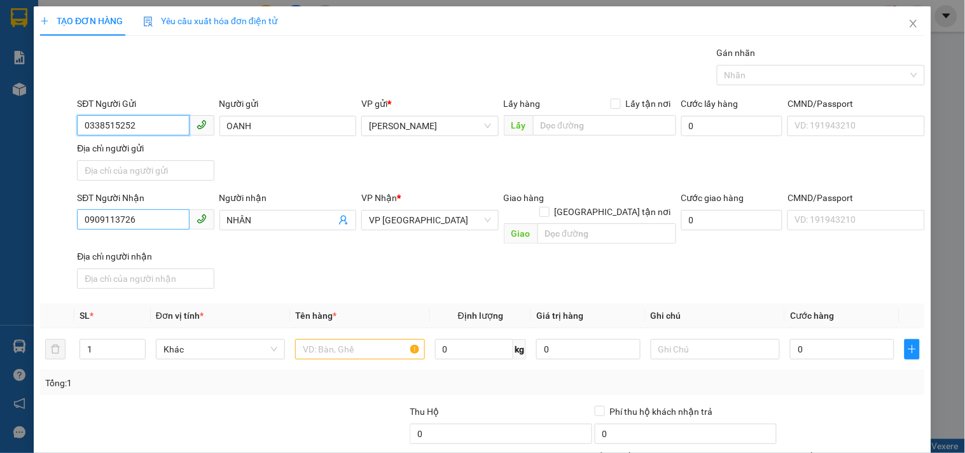
type input "0338515252"
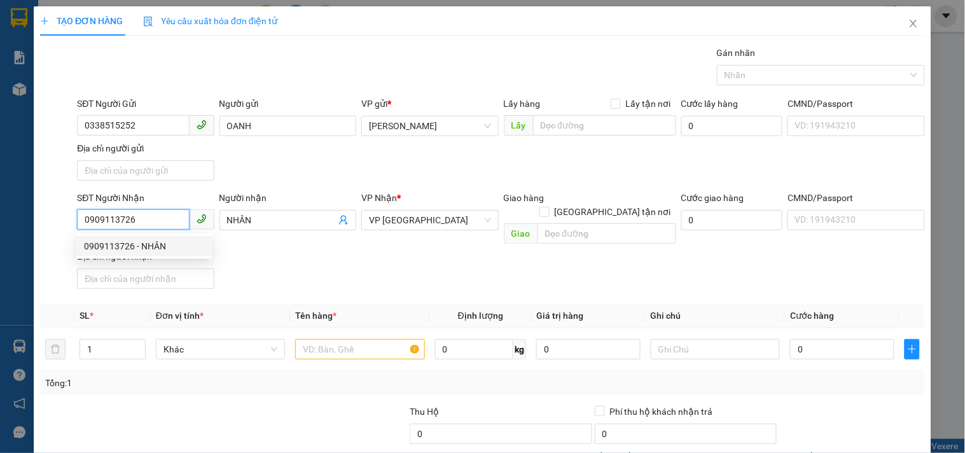
drag, startPoint x: 144, startPoint y: 217, endPoint x: 0, endPoint y: 162, distance: 154.6
click at [0, 202] on div "TẠO ĐƠN HÀNG Yêu cầu xuất hóa đơn điện tử Transit Pickup Surcharge Ids Transit …" at bounding box center [482, 226] width 965 height 453
type input "0988203840"
click at [102, 244] on div "0988203840 - HƯỜNG" at bounding box center [144, 246] width 120 height 14
type input "HƯỜNG"
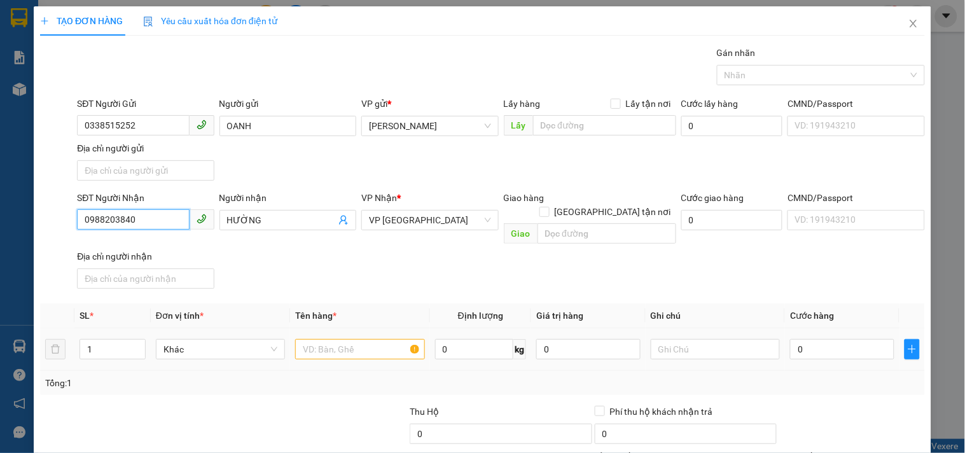
type input "0988203840"
drag, startPoint x: 364, startPoint y: 335, endPoint x: 309, endPoint y: 265, distance: 89.3
click at [320, 288] on div "Transit Pickup Surcharge Ids Transit Deliver Surcharge Ids Transit Deliver Surc…" at bounding box center [482, 297] width 884 height 503
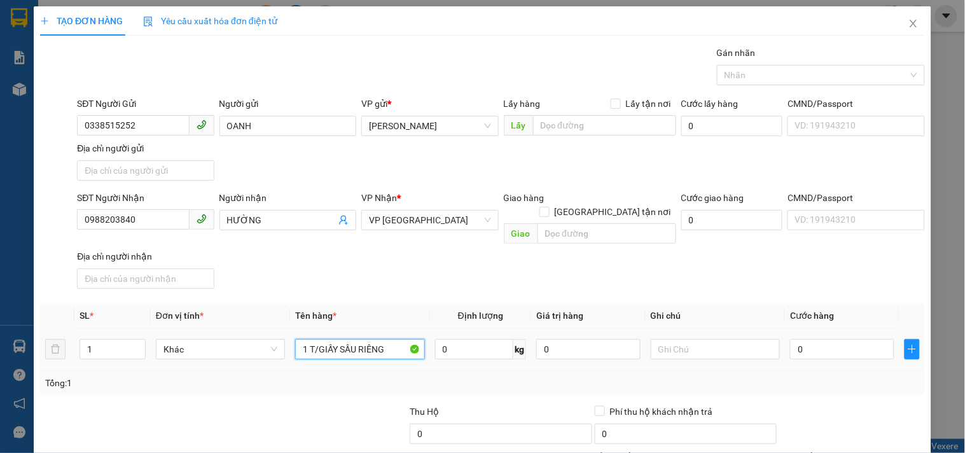
type input "1 T/GIẤY SẦU RIÊNG"
click at [821, 336] on div "0" at bounding box center [842, 348] width 104 height 25
click at [813, 340] on input "0" at bounding box center [842, 349] width 104 height 20
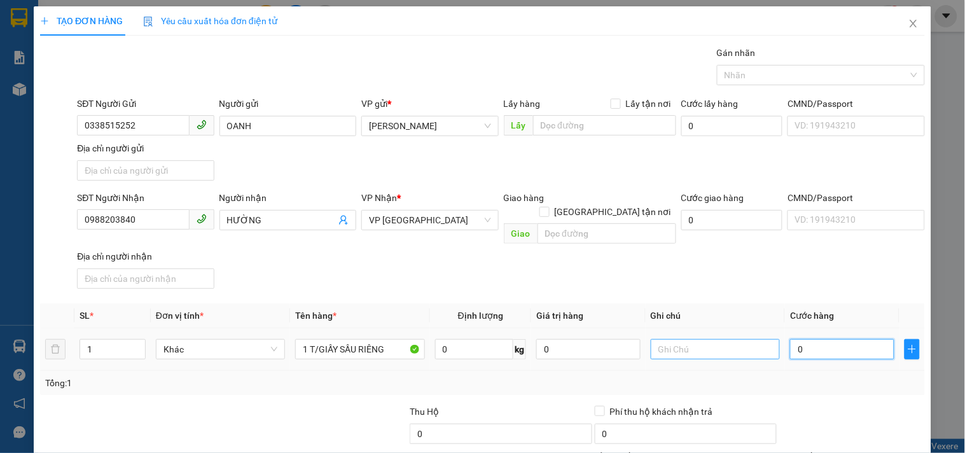
type input "5"
type input "50"
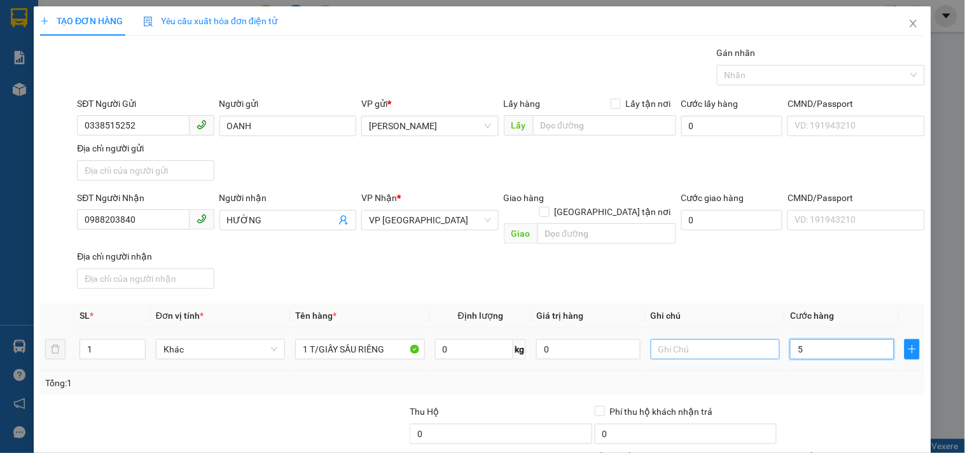
type input "50"
type input "50.000"
click at [682, 339] on input "text" at bounding box center [714, 349] width 129 height 20
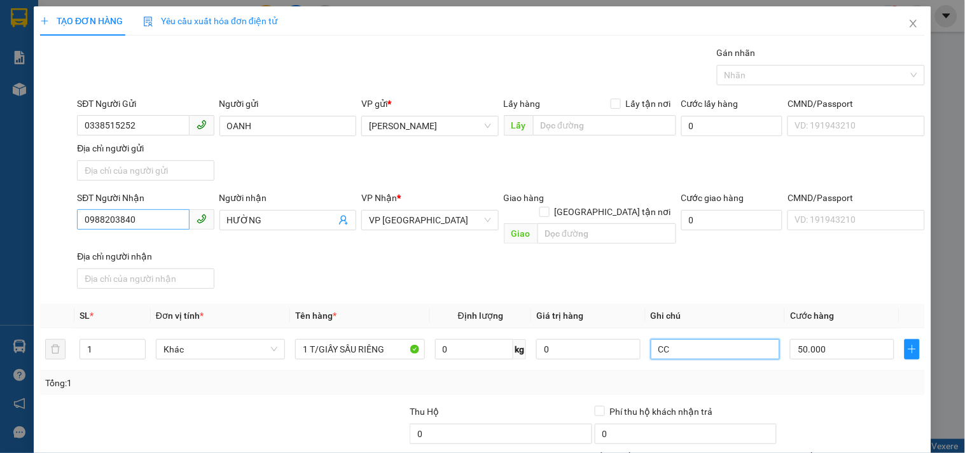
type input "CC"
drag, startPoint x: 137, startPoint y: 227, endPoint x: 0, endPoint y: 294, distance: 152.4
click at [0, 294] on div "TẠO ĐƠN HÀNG Yêu cầu xuất hóa đơn điện tử Transit Pickup Surcharge Ids Transit …" at bounding box center [482, 226] width 965 height 453
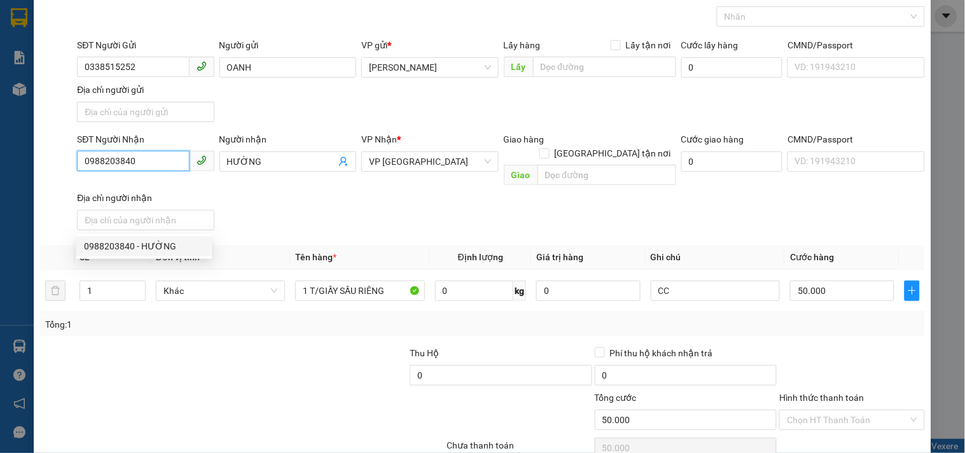
scroll to position [106, 0]
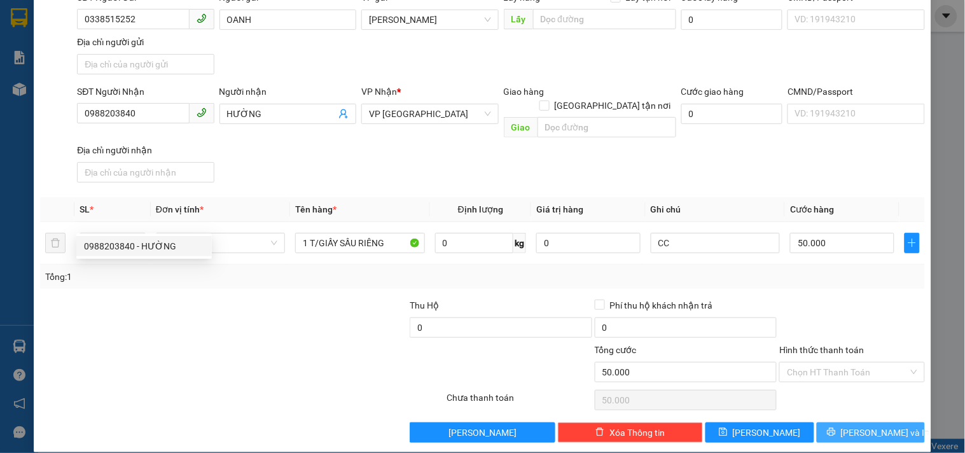
drag, startPoint x: 846, startPoint y: 415, endPoint x: 815, endPoint y: 387, distance: 41.4
click at [846, 422] on button "[PERSON_NAME] và In" at bounding box center [870, 432] width 108 height 20
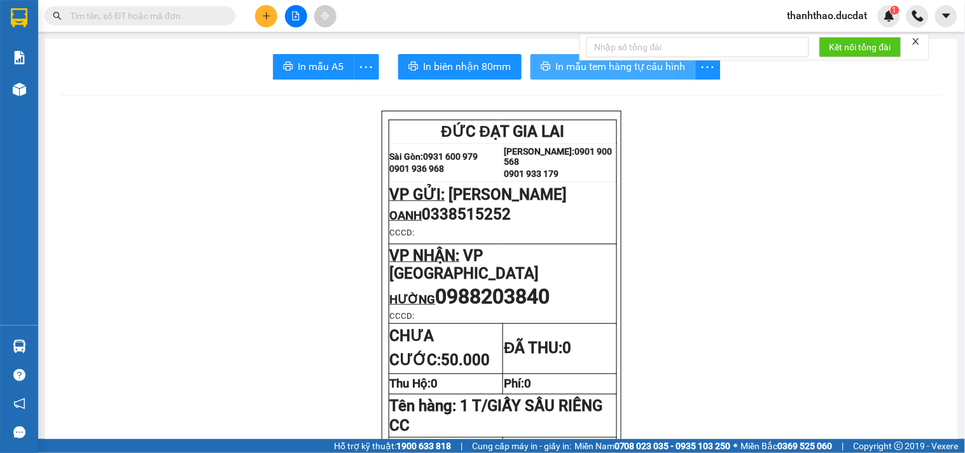
click at [558, 64] on span "In mẫu tem hàng tự cấu hình" at bounding box center [621, 66] width 130 height 16
click at [262, 25] on button at bounding box center [266, 16] width 22 height 22
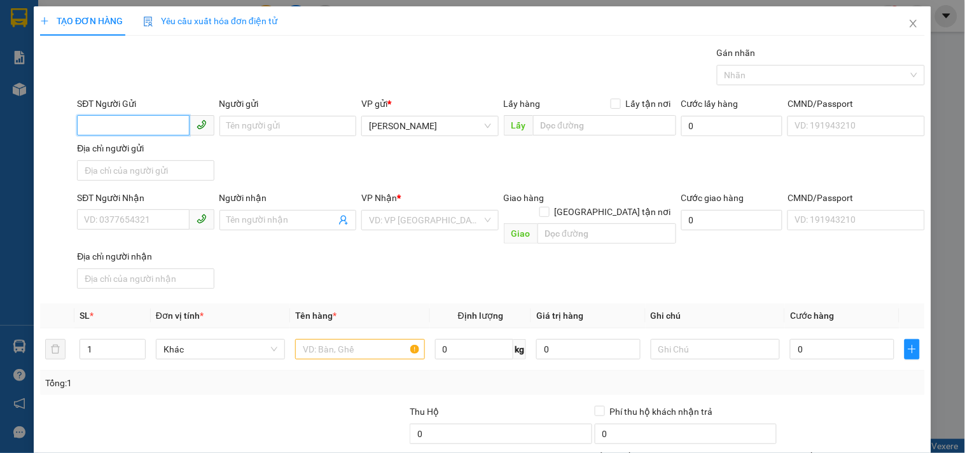
drag, startPoint x: 123, startPoint y: 128, endPoint x: 116, endPoint y: 121, distance: 9.9
click at [123, 125] on input "SĐT Người Gửi" at bounding box center [133, 125] width 112 height 20
type input "0357189921"
click at [175, 153] on div "0357189921 - THÚY" at bounding box center [144, 151] width 120 height 14
type input "THÚY"
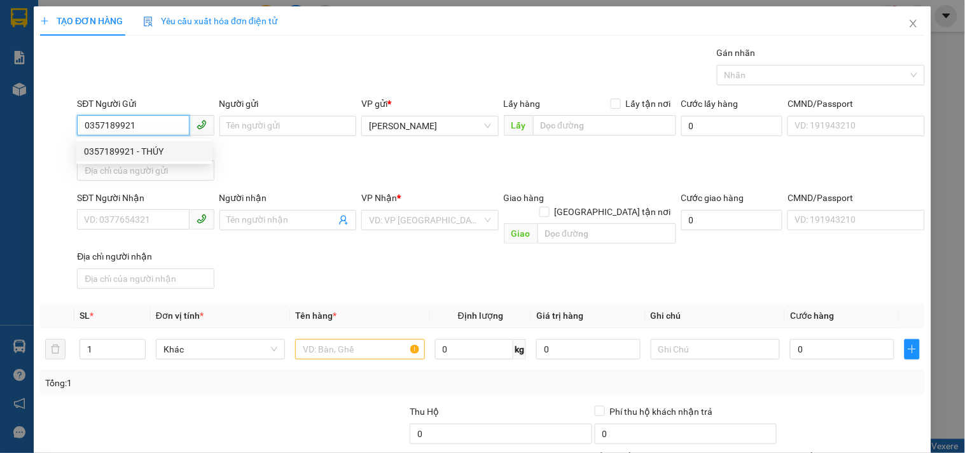
type input "0348353539"
type input "NHƠN"
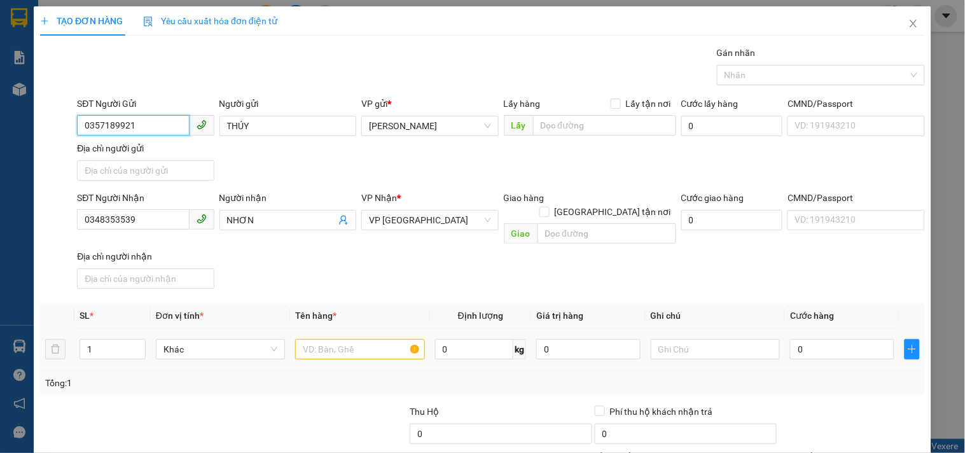
type input "0357189921"
drag, startPoint x: 360, startPoint y: 339, endPoint x: 345, endPoint y: 335, distance: 15.7
click at [357, 339] on input "text" at bounding box center [359, 349] width 129 height 20
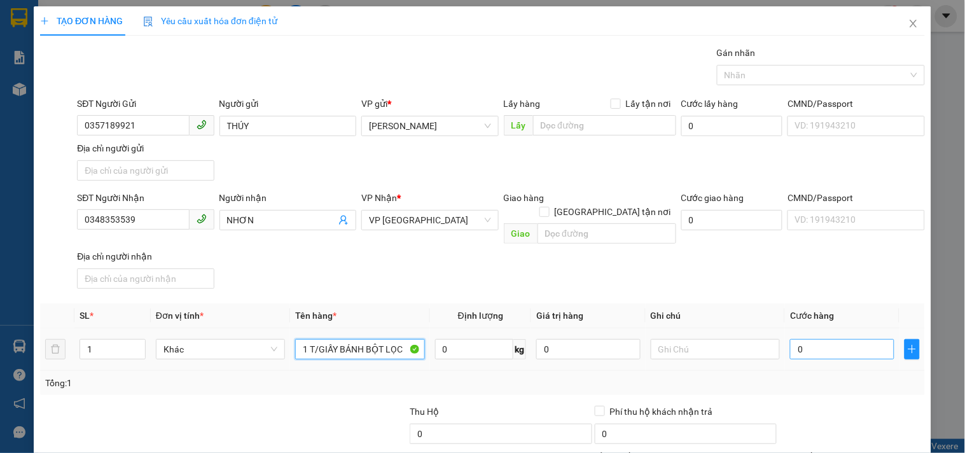
type input "1 T/GIẤY BÁNH BỘT LỌC"
click at [804, 343] on input "0" at bounding box center [842, 349] width 104 height 20
type input "5"
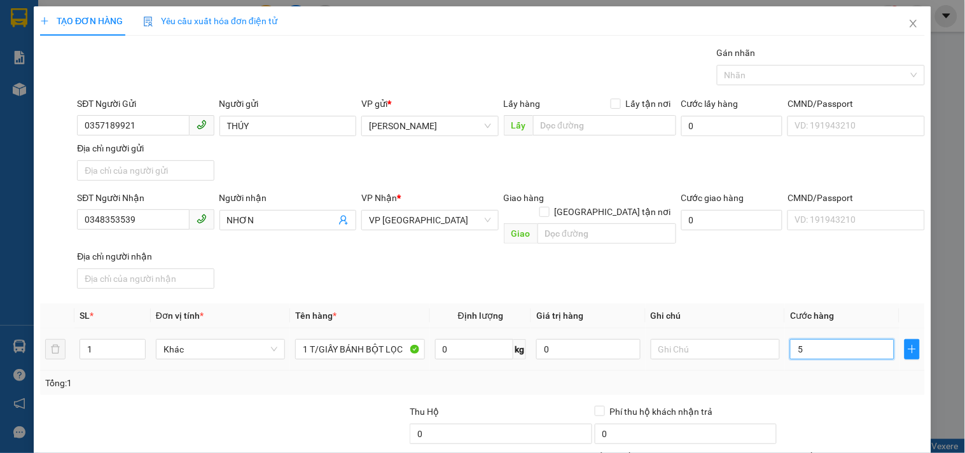
type input "50"
type input "50.000"
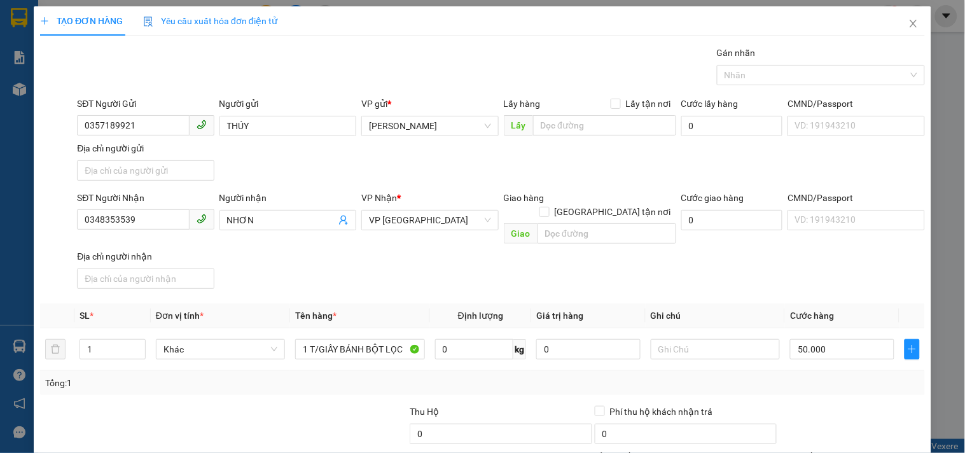
click at [816, 259] on div "SĐT Người Nhận 0348353539 Người nhận NHƠN VP Nhận * VP [GEOGRAPHIC_DATA] Giao h…" at bounding box center [500, 242] width 853 height 103
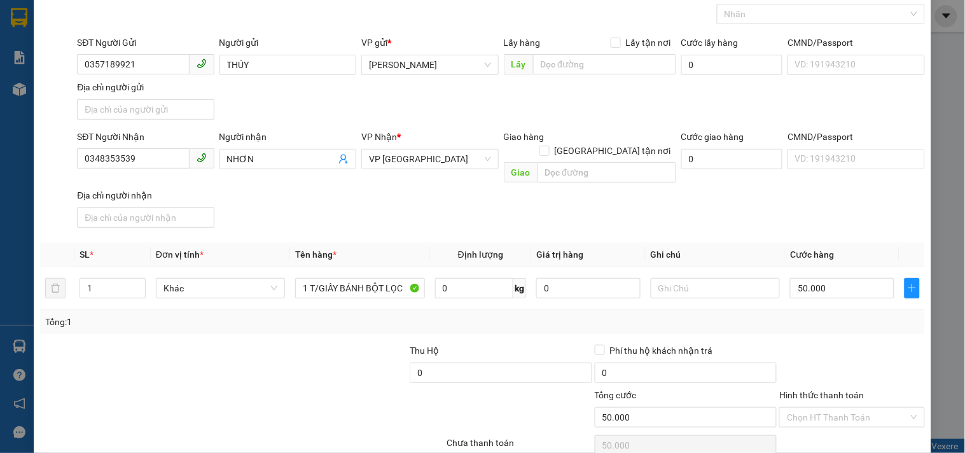
scroll to position [106, 0]
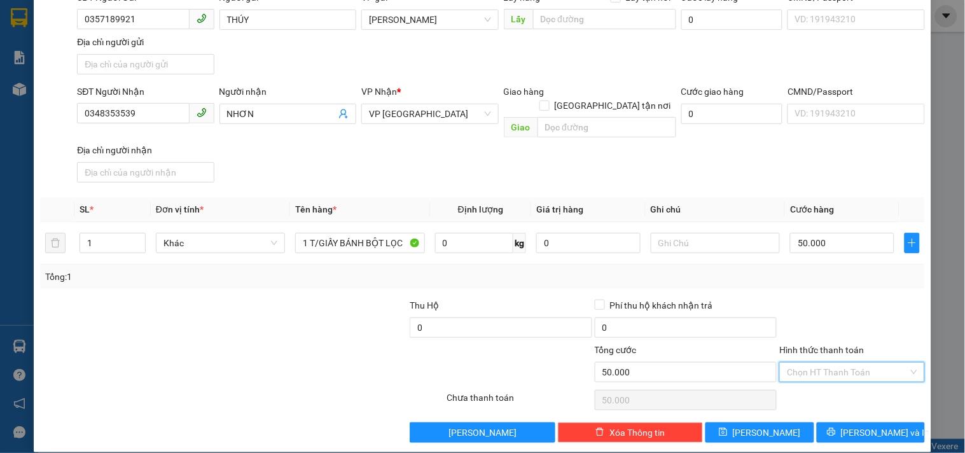
click at [846, 362] on input "Hình thức thanh toán" at bounding box center [847, 371] width 121 height 19
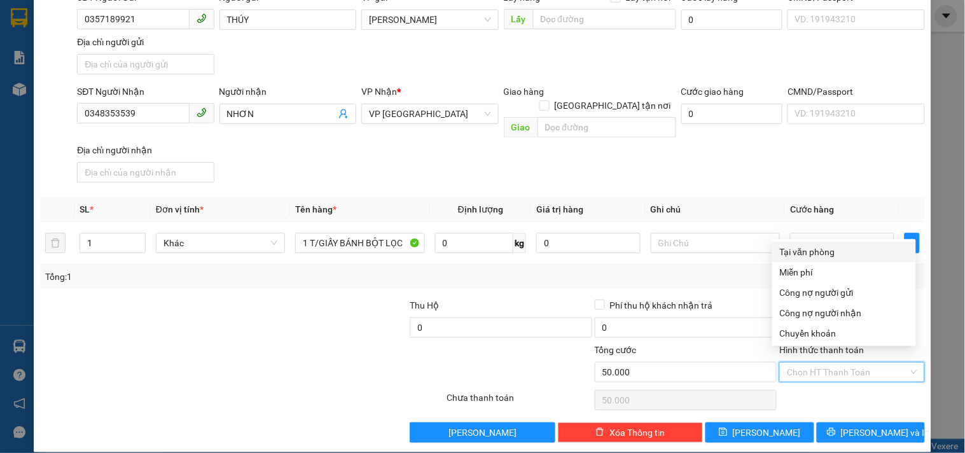
drag, startPoint x: 833, startPoint y: 246, endPoint x: 844, endPoint y: 305, distance: 60.2
click at [833, 245] on div "Tại văn phòng" at bounding box center [844, 252] width 128 height 14
type input "0"
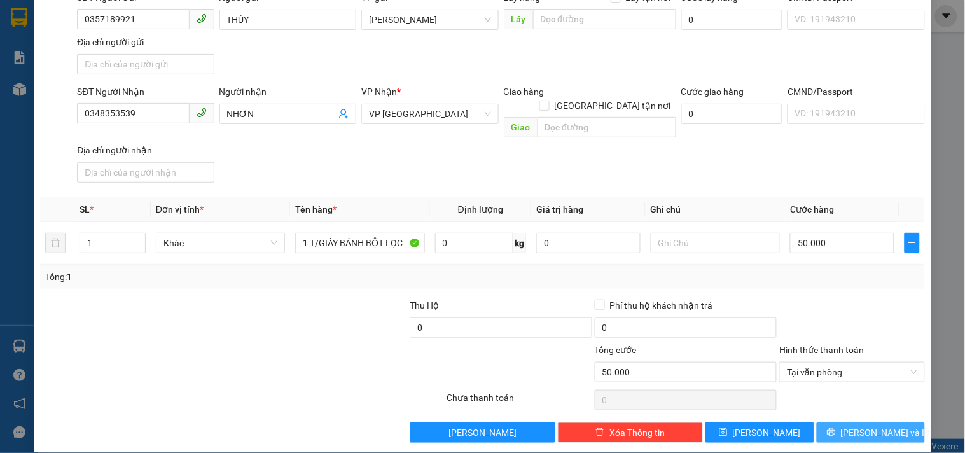
click at [853, 425] on span "[PERSON_NAME] và In" at bounding box center [885, 432] width 89 height 14
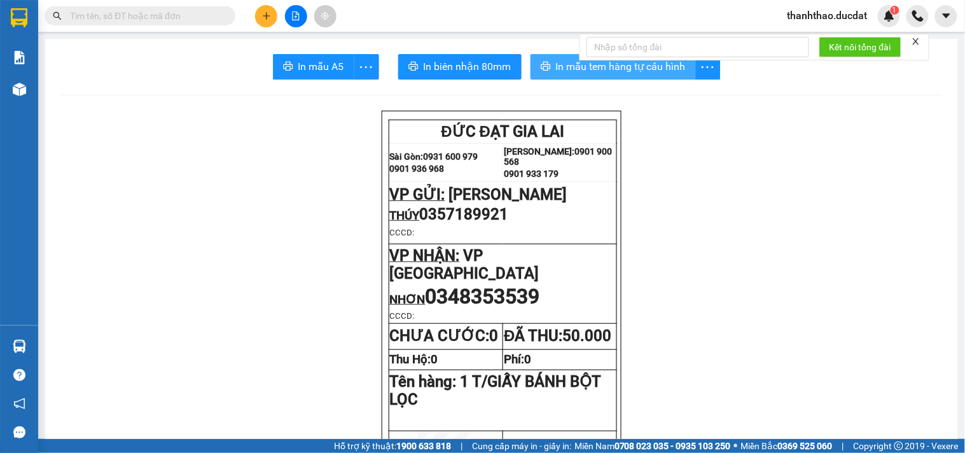
click at [577, 67] on span "In mẫu tem hàng tự cấu hình" at bounding box center [621, 66] width 130 height 16
click at [267, 13] on button at bounding box center [266, 16] width 22 height 22
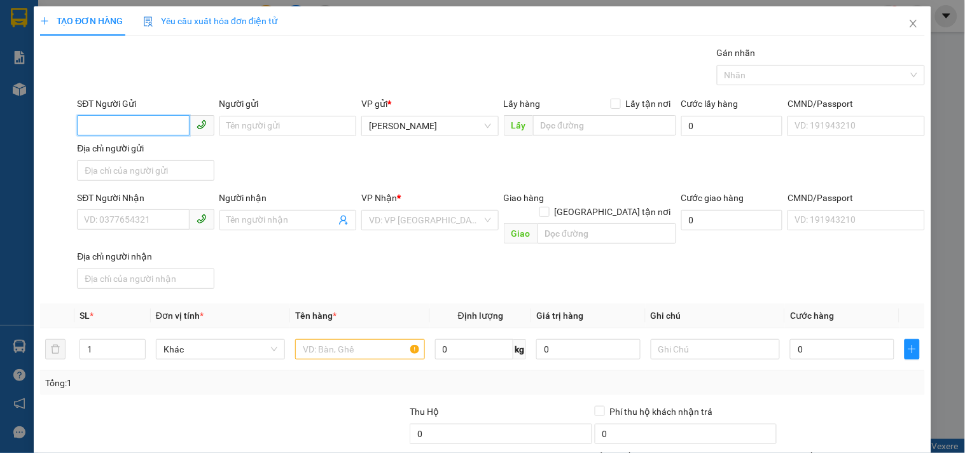
click at [97, 125] on input "SĐT Người Gửi" at bounding box center [133, 125] width 112 height 20
type input "0984145984"
click at [280, 132] on input "Người gửi" at bounding box center [287, 126] width 137 height 20
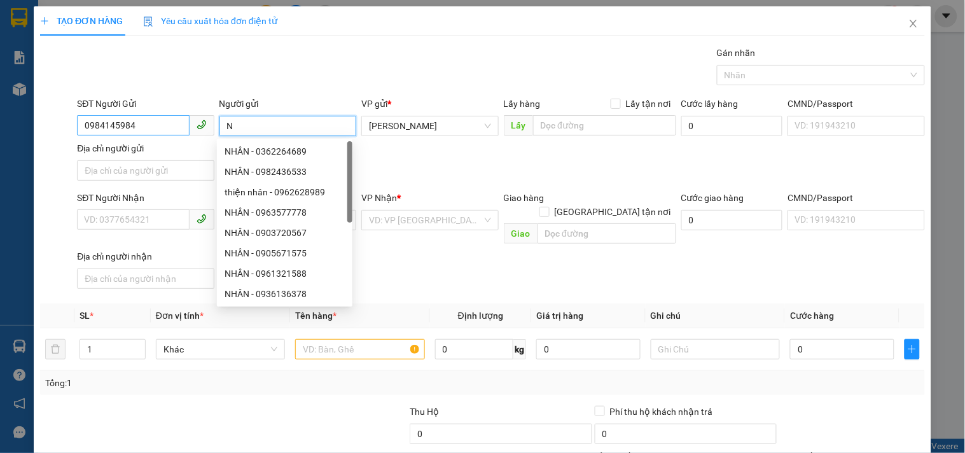
type input "N"
drag, startPoint x: 156, startPoint y: 129, endPoint x: 0, endPoint y: 206, distance: 174.3
click at [0, 206] on div "TẠO ĐƠN HÀNG Yêu cầu xuất hóa đơn điện tử Transit Pickup Surcharge Ids Transit …" at bounding box center [482, 226] width 965 height 453
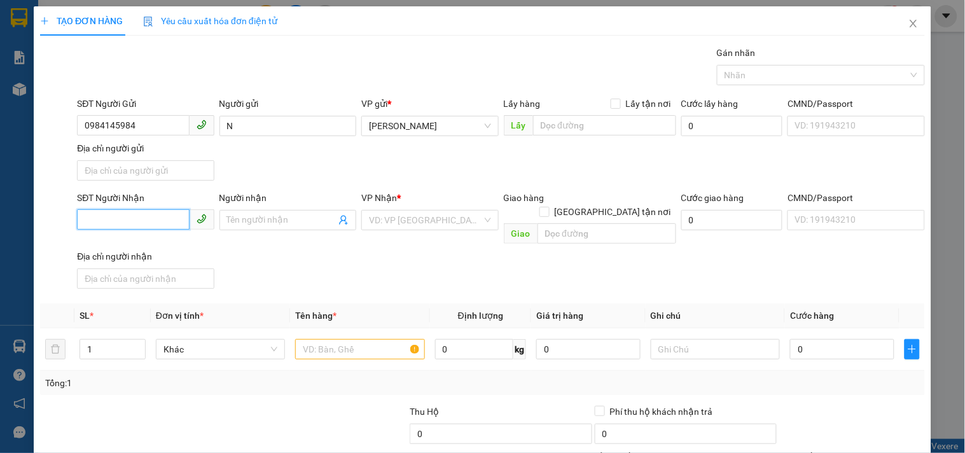
click at [167, 217] on input "SĐT Người Nhận" at bounding box center [133, 219] width 112 height 20
paste input "0984145984"
type input "0984145984"
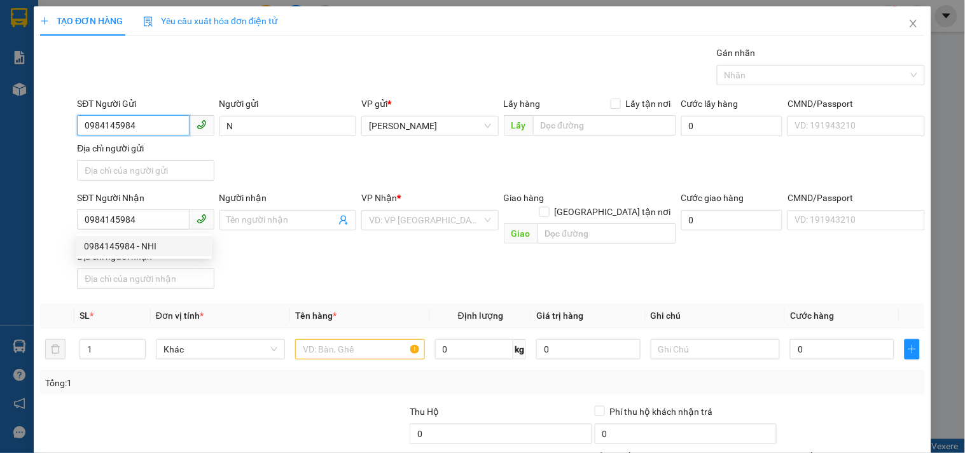
drag, startPoint x: 166, startPoint y: 127, endPoint x: 0, endPoint y: 176, distance: 173.0
click at [0, 176] on div "TẠO ĐƠN HÀNG Yêu cầu xuất hóa đơn điện tử Transit Pickup Surcharge Ids Transit …" at bounding box center [482, 226] width 965 height 453
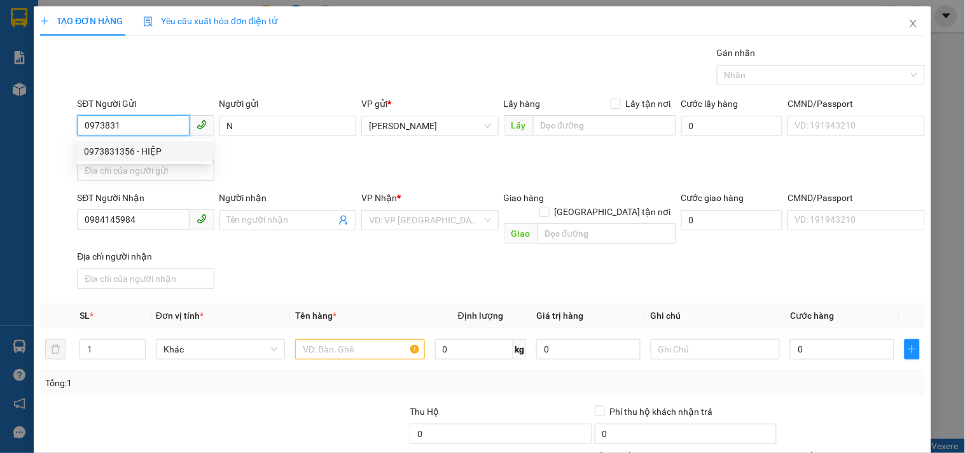
click at [130, 153] on div "0973831356 - HIỆP" at bounding box center [144, 151] width 120 height 14
type input "0973831356"
type input "HIỆP"
type input "0973831356"
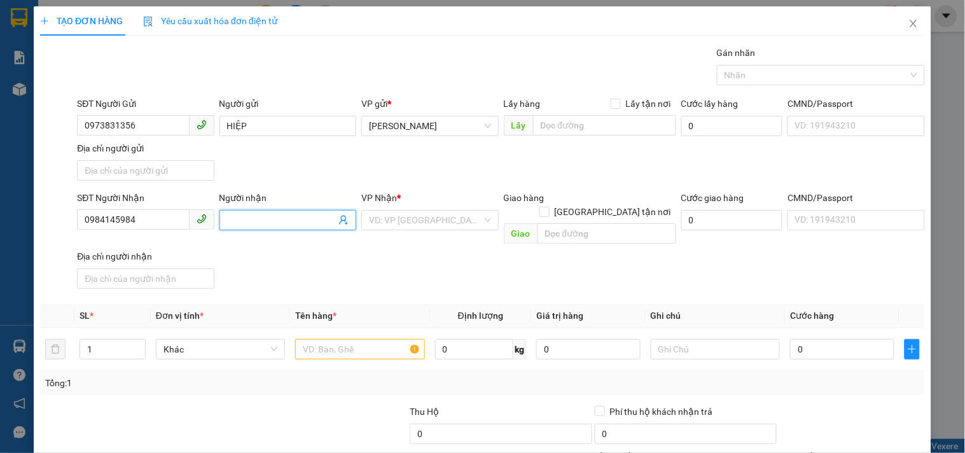
click at [280, 214] on input "Người nhận" at bounding box center [281, 220] width 109 height 14
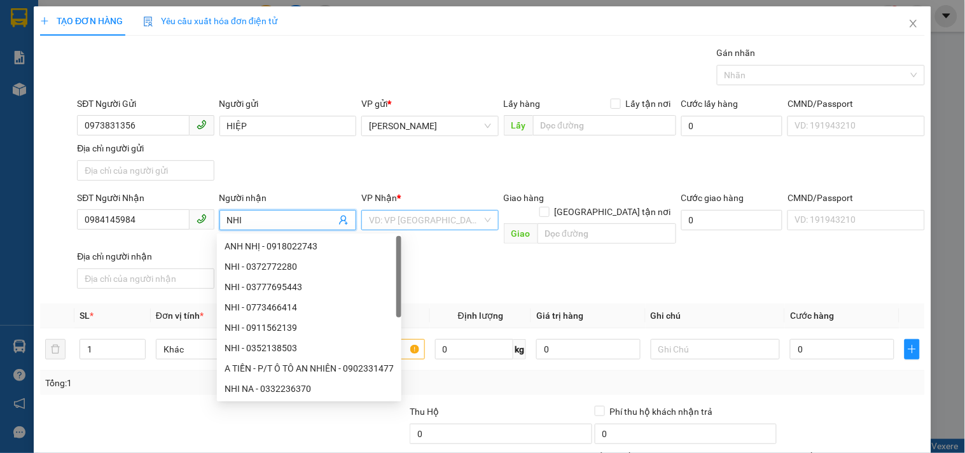
type input "NHI"
click at [416, 226] on input "search" at bounding box center [425, 219] width 113 height 19
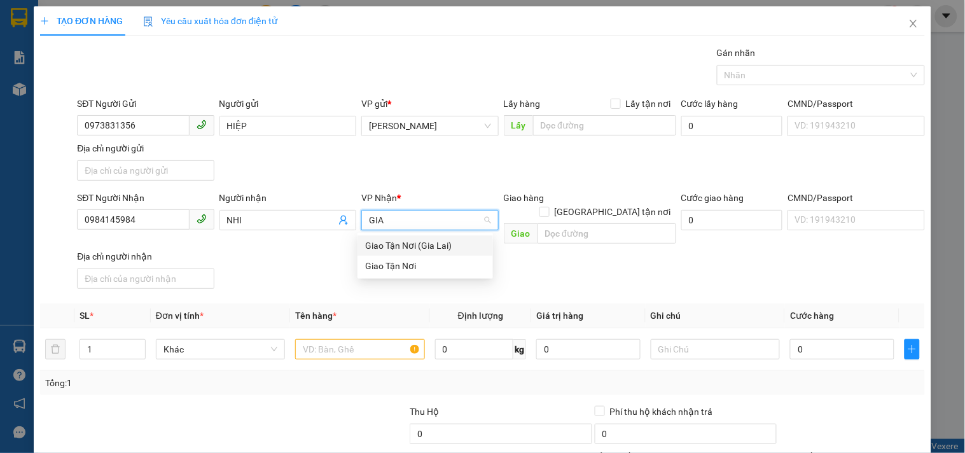
type input "GIAO"
click at [437, 263] on div "Giao Tận Nơi" at bounding box center [425, 266] width 120 height 14
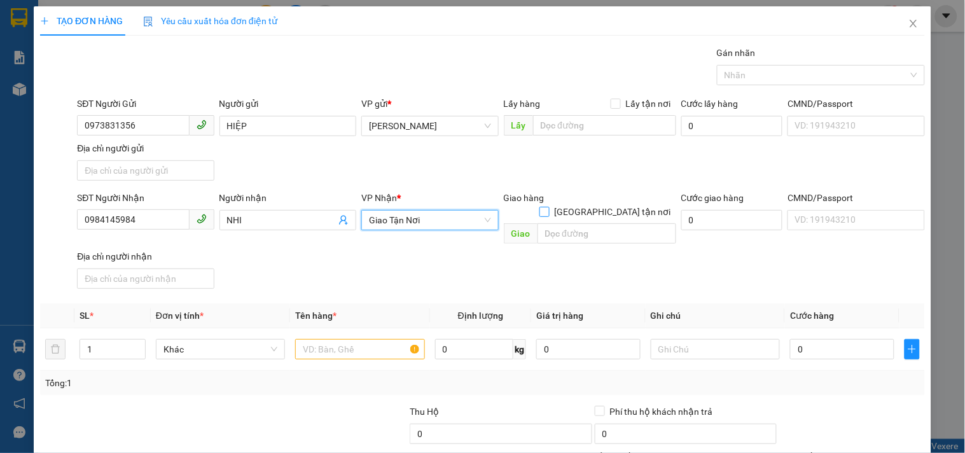
click at [548, 207] on input "[GEOGRAPHIC_DATA] tận nơi" at bounding box center [543, 211] width 9 height 9
checkbox input "true"
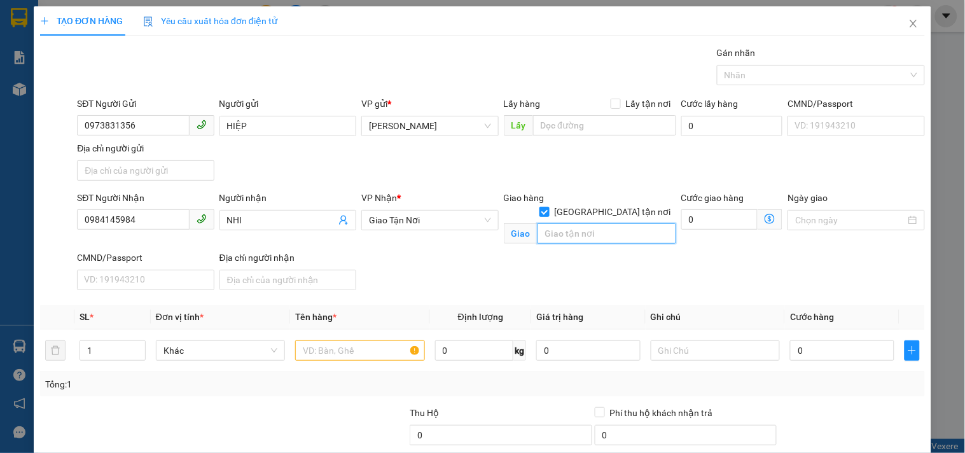
click at [605, 223] on input "text" at bounding box center [606, 233] width 139 height 20
click at [613, 223] on input "SN 33 DG SỐ 12.KDC B=NAM LONG" at bounding box center [606, 233] width 139 height 20
click at [659, 226] on input "SN 33 DG SỐ 12.KDC NAM LONG" at bounding box center [606, 233] width 139 height 20
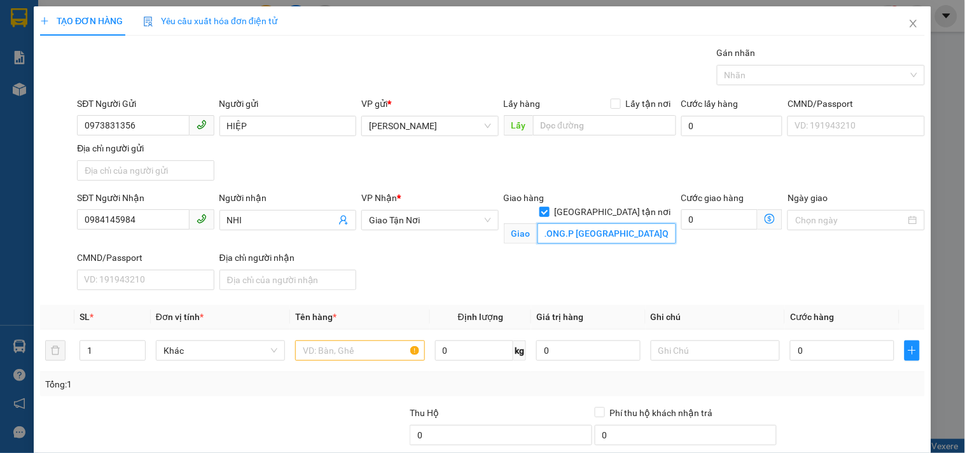
scroll to position [0, 114]
type input "SN 33 DG SỐ 12.KDC NAM LONG.P [GEOGRAPHIC_DATA]Q7"
click at [364, 343] on input "text" at bounding box center [359, 350] width 129 height 20
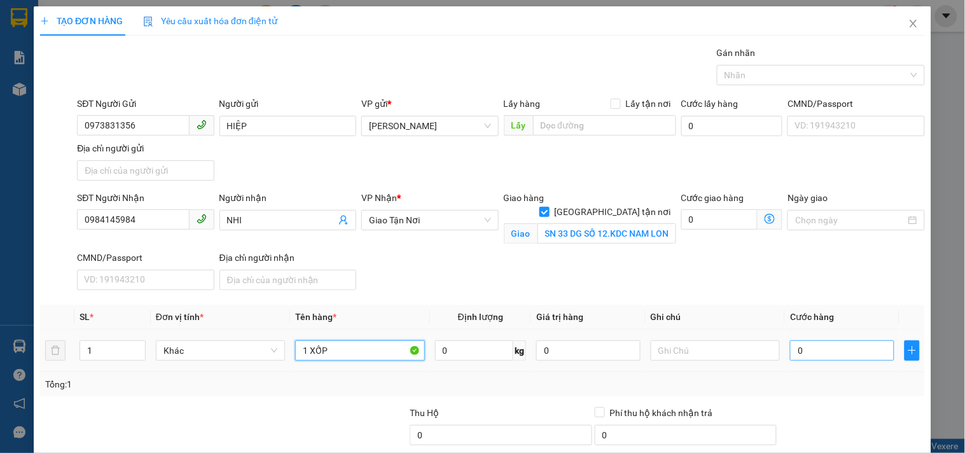
type input "1 XỐP"
drag, startPoint x: 851, startPoint y: 348, endPoint x: 810, endPoint y: 357, distance: 41.7
click at [851, 350] on input "0" at bounding box center [842, 350] width 104 height 20
type input "5"
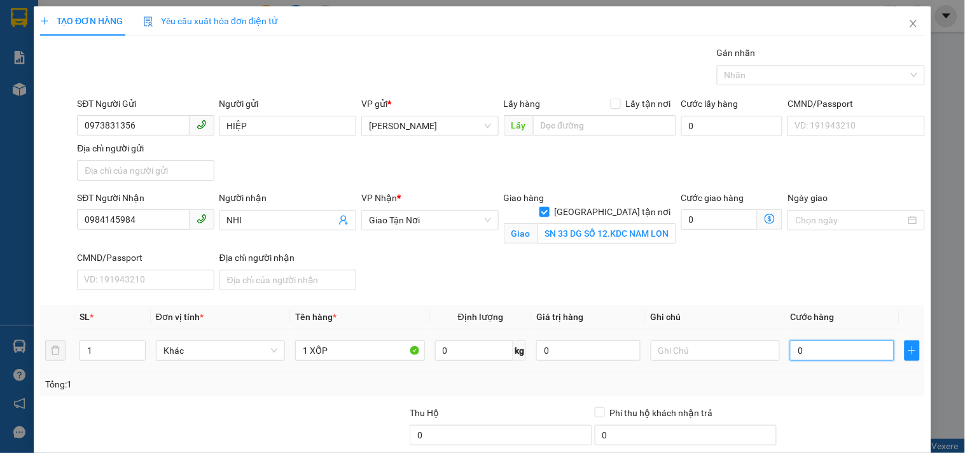
type input "5"
type input "50"
type input "50.000"
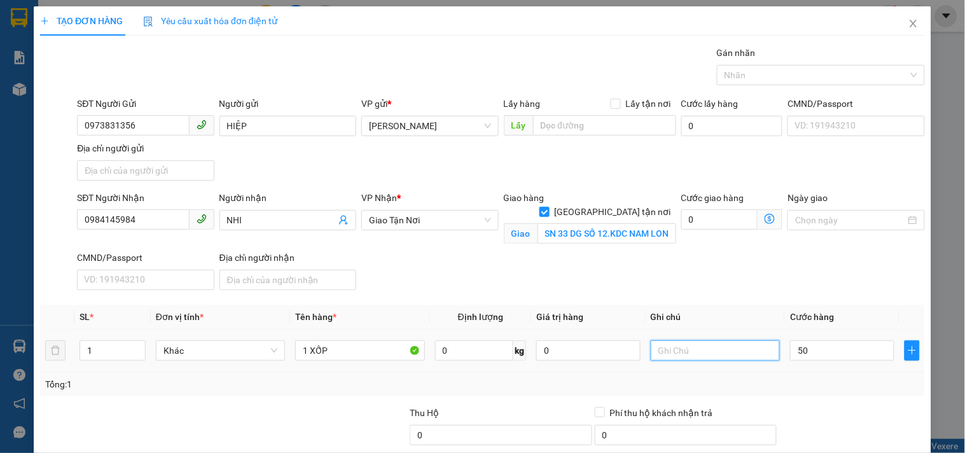
type input "50.000"
click at [684, 348] on input "text" at bounding box center [714, 350] width 129 height 20
type input "CC.GTN CC"
click at [147, 226] on input "0984145984" at bounding box center [133, 219] width 112 height 20
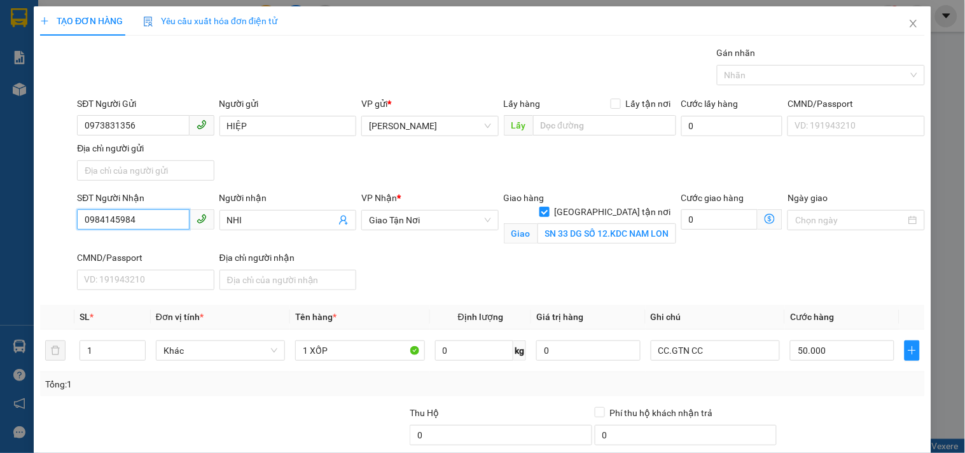
click at [147, 226] on input "0984145984" at bounding box center [133, 219] width 112 height 20
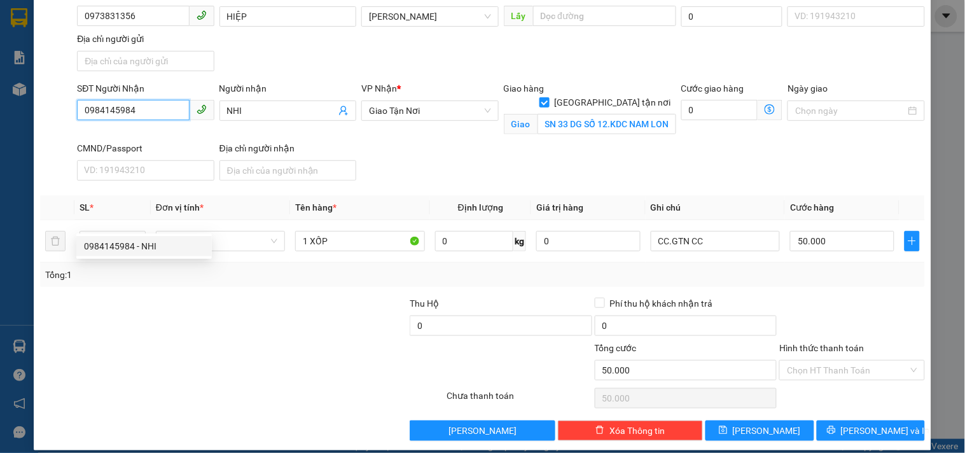
scroll to position [122, 0]
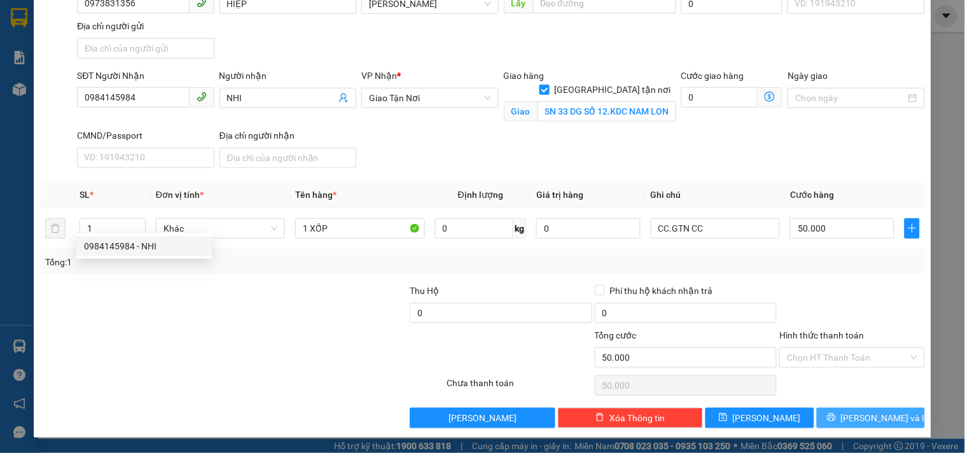
click at [835, 422] on icon "printer" at bounding box center [831, 417] width 9 height 9
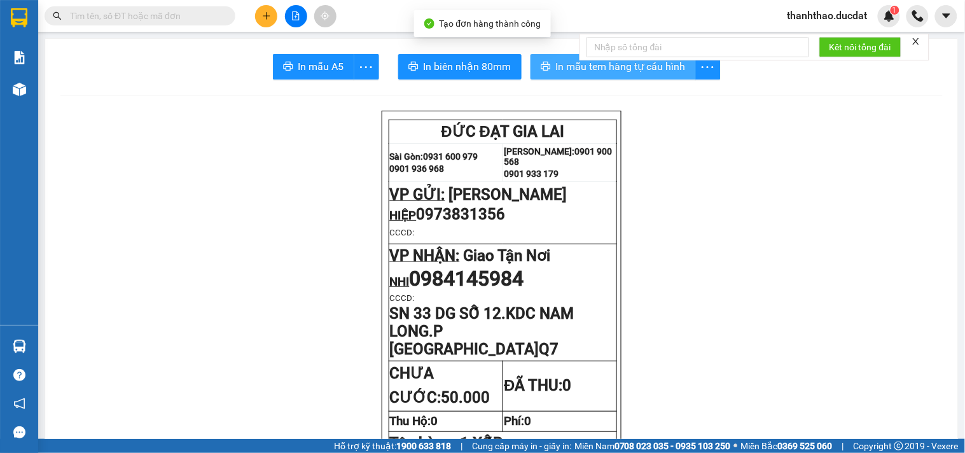
click at [544, 62] on icon "printer" at bounding box center [545, 66] width 10 height 10
click at [266, 15] on icon "plus" at bounding box center [266, 15] width 1 height 7
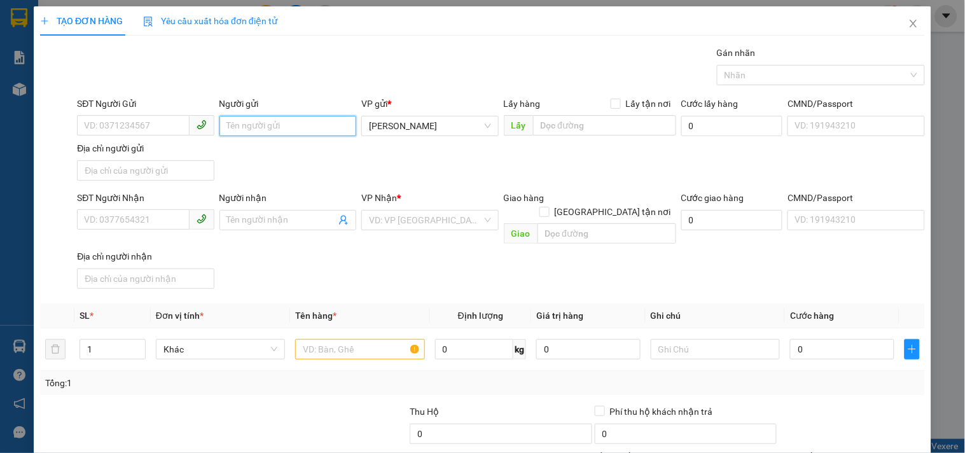
click at [276, 123] on input "Người gửi" at bounding box center [287, 126] width 137 height 20
type input "THÀNH VẢI"
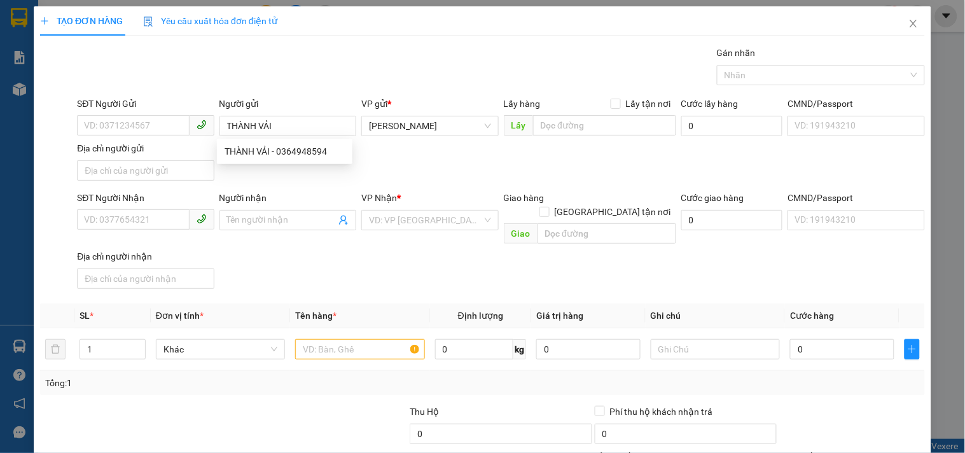
click at [511, 174] on div "SĐT Người Gửi VD: 0371234567 Người gửi THÀNH VẢI VP gửi * [PERSON_NAME] Lấy hàn…" at bounding box center [500, 141] width 853 height 89
click at [275, 219] on input "Người nhận" at bounding box center [281, 220] width 109 height 14
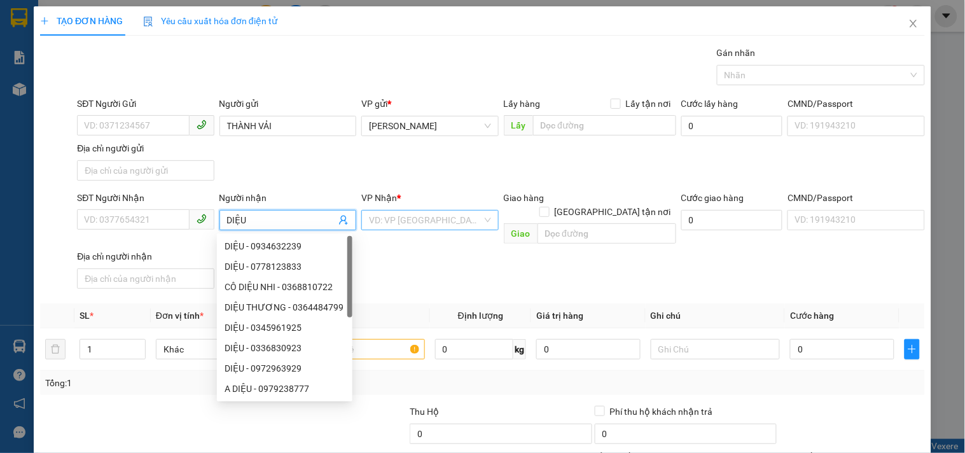
type input "DIỆU"
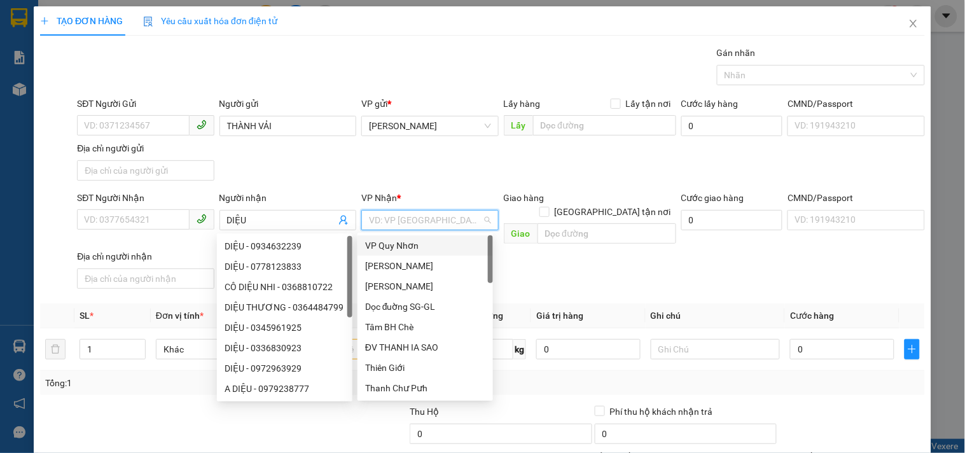
click at [455, 219] on input "search" at bounding box center [425, 219] width 113 height 19
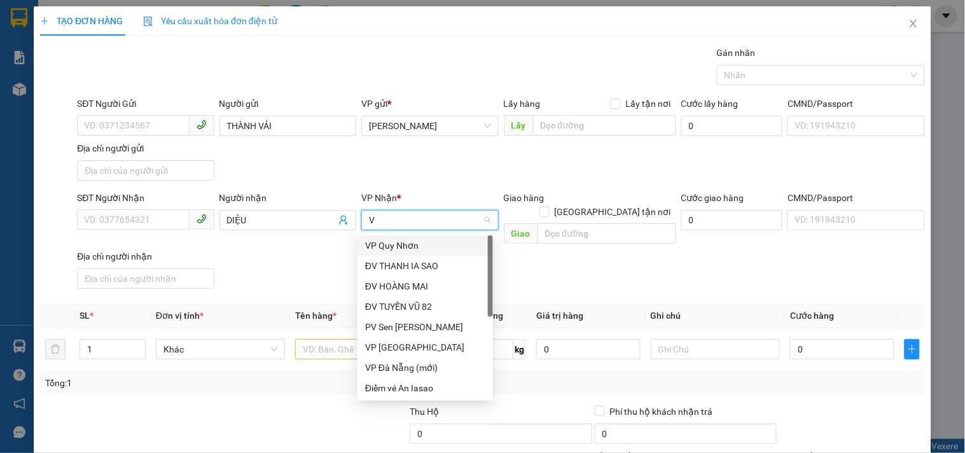
type input "VP"
click at [411, 269] on div "VP [GEOGRAPHIC_DATA]" at bounding box center [425, 266] width 120 height 14
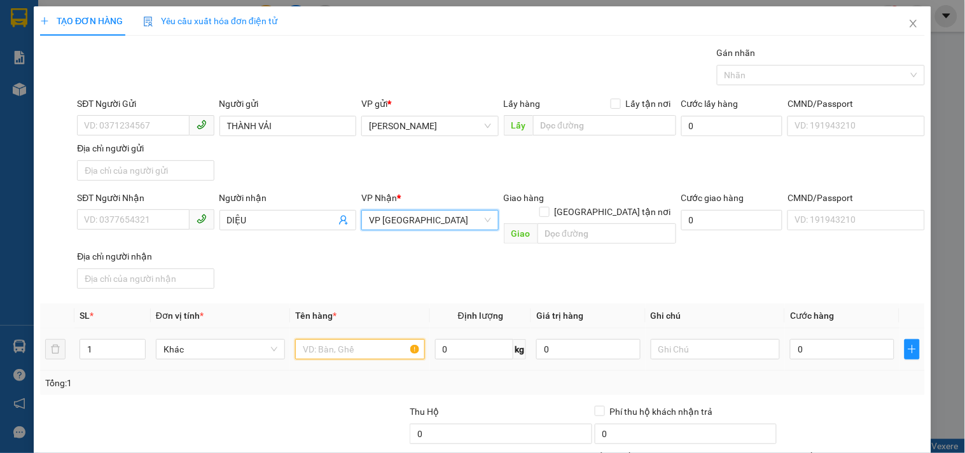
click at [328, 339] on input "text" at bounding box center [359, 349] width 129 height 20
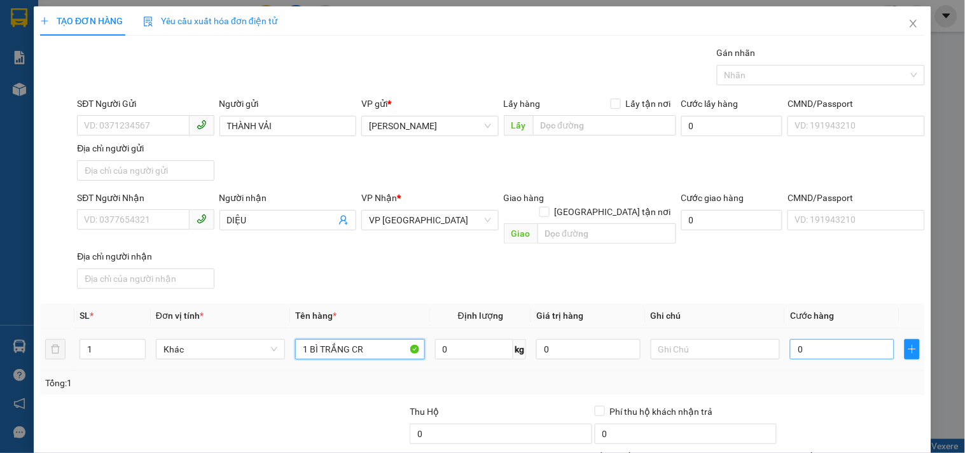
type input "1 BÌ TRẮNG CR"
click at [804, 341] on input "0" at bounding box center [842, 349] width 104 height 20
type input "3"
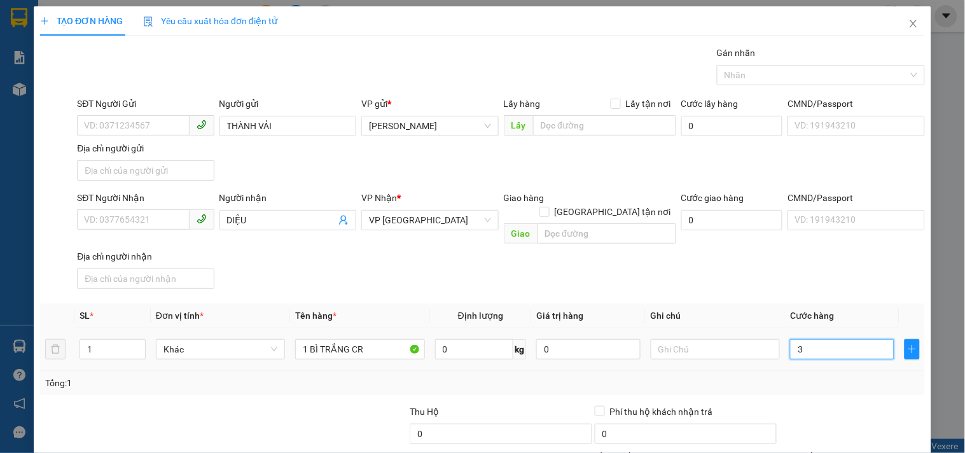
type input "30"
type input "30.000"
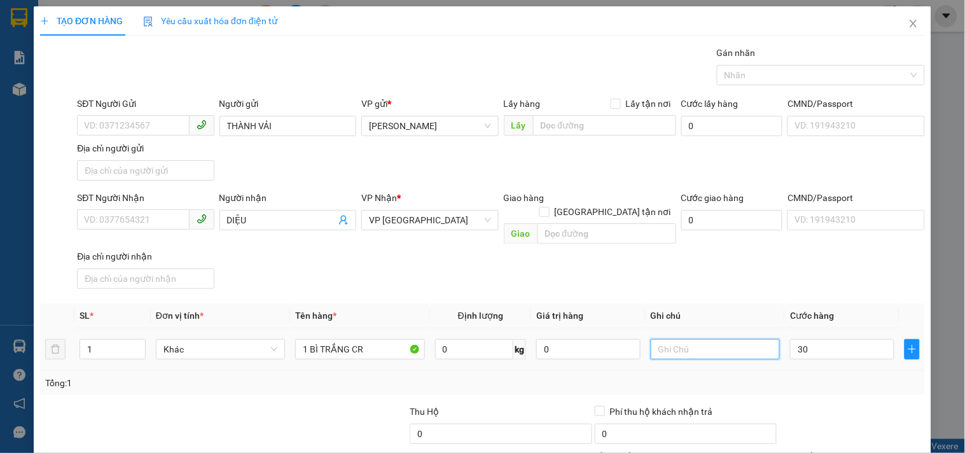
type input "30.000"
click at [731, 340] on input "text" at bounding box center [714, 349] width 129 height 20
type input "D"
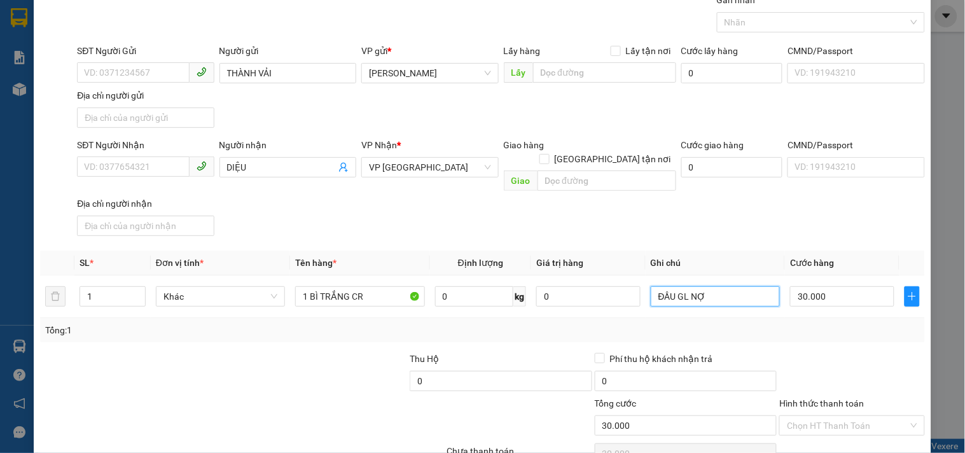
scroll to position [106, 0]
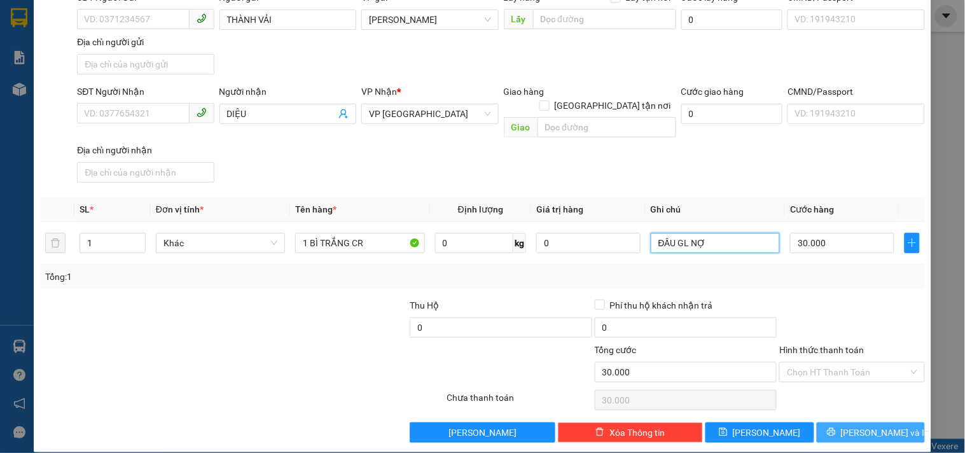
type input "ĐẦU GL NỢ"
click at [855, 425] on span "[PERSON_NAME] và In" at bounding box center [885, 432] width 89 height 14
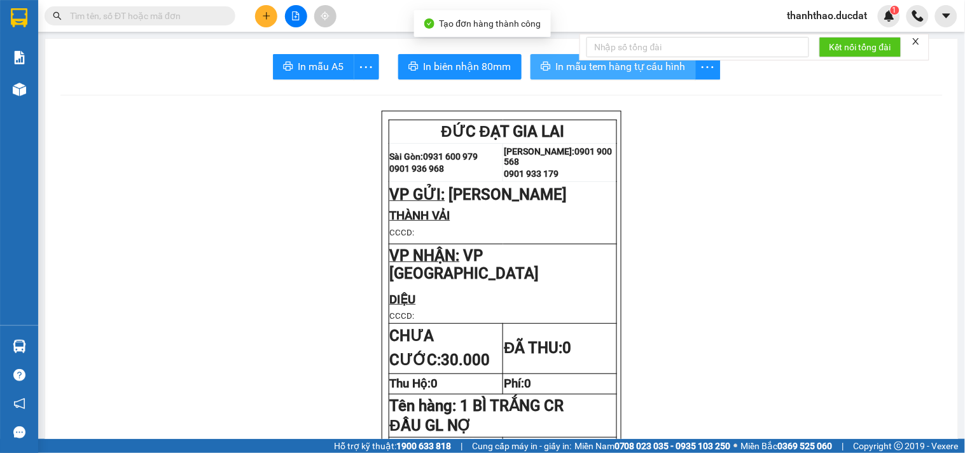
click at [599, 69] on span "In mẫu tem hàng tự cấu hình" at bounding box center [621, 66] width 130 height 16
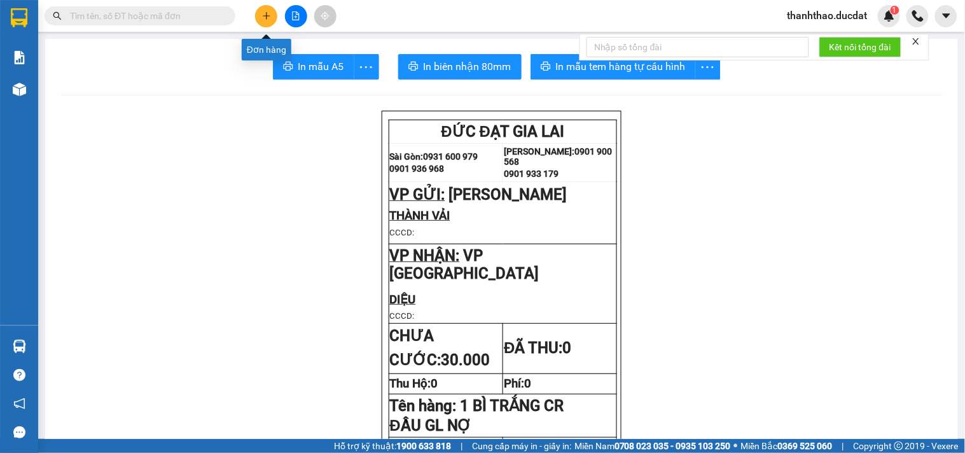
click at [264, 13] on icon "plus" at bounding box center [266, 15] width 9 height 9
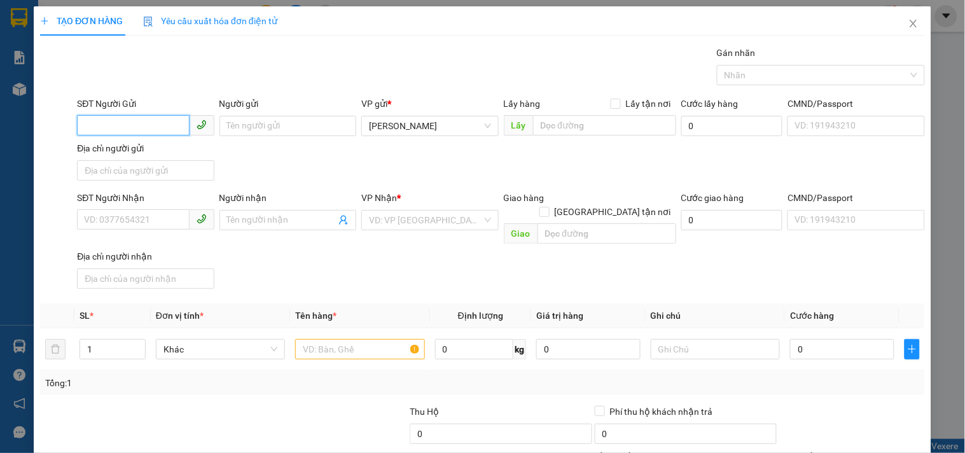
drag, startPoint x: 154, startPoint y: 132, endPoint x: 126, endPoint y: 135, distance: 28.2
click at [128, 134] on input "SĐT Người Gửi" at bounding box center [133, 125] width 112 height 20
type input "0935145727"
click at [184, 154] on div "0935145727 - [PERSON_NAME]" at bounding box center [146, 151] width 125 height 14
type input "HƯƠNG"
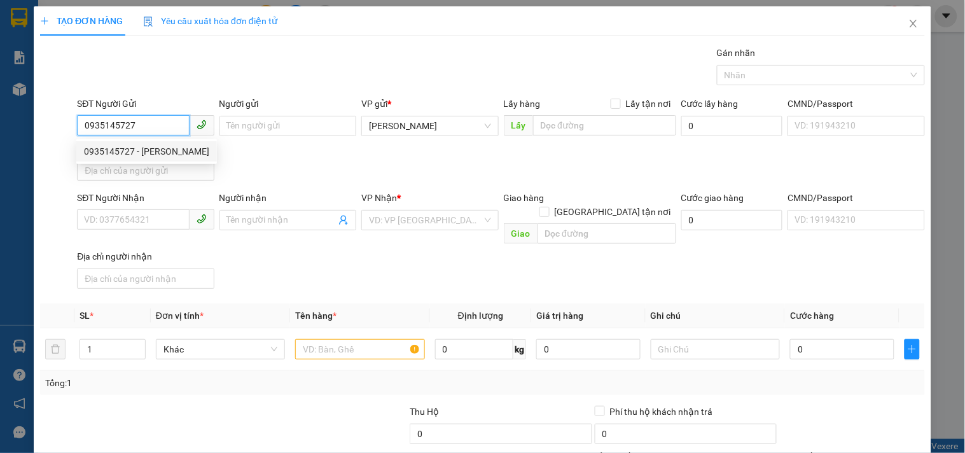
type input "0936684823"
type input "NGUYÊN"
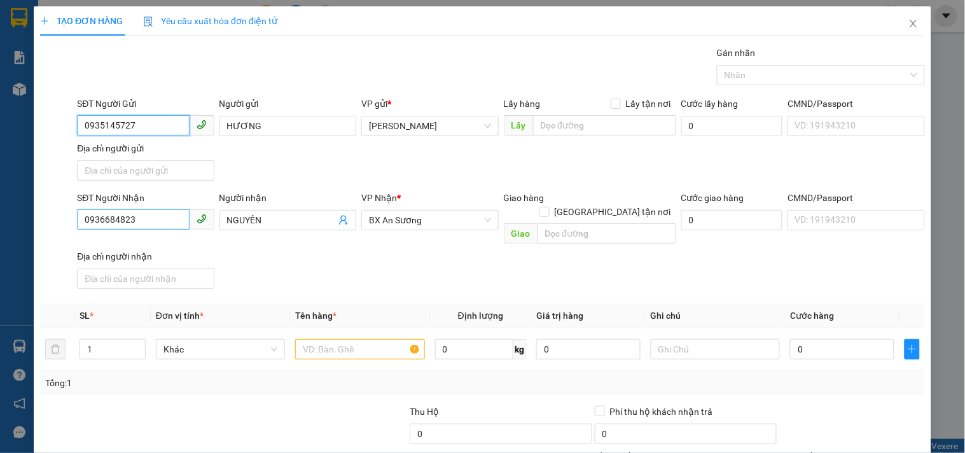
type input "0935145727"
click at [183, 223] on input "0936684823" at bounding box center [133, 219] width 112 height 20
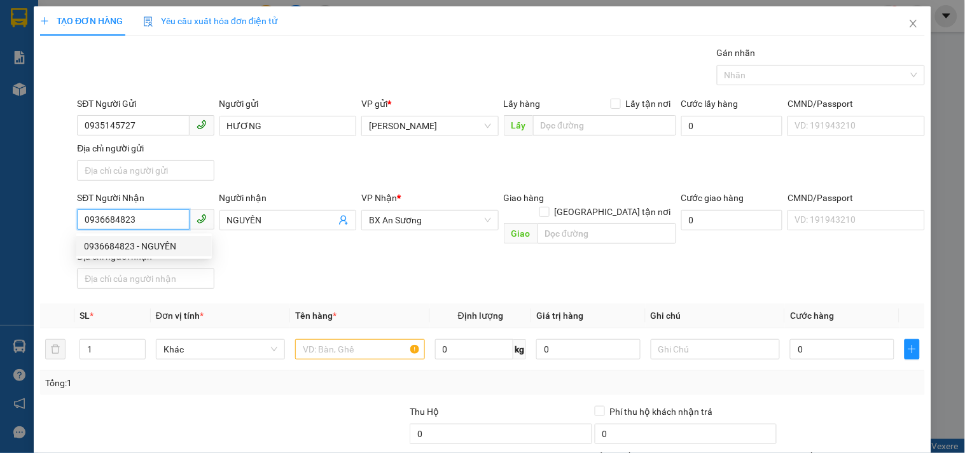
click at [174, 248] on div "0936684823 - NGUYÊN" at bounding box center [144, 246] width 120 height 14
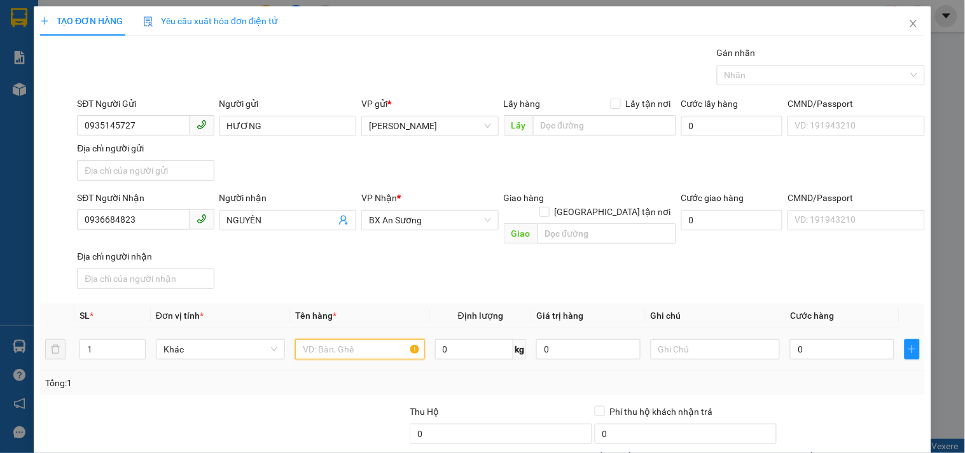
click at [350, 339] on input "text" at bounding box center [359, 349] width 129 height 20
type input "1 XỐP-1 T/GIẤY"
drag, startPoint x: 863, startPoint y: 335, endPoint x: 862, endPoint y: 323, distance: 12.1
click at [862, 339] on input "0" at bounding box center [842, 349] width 104 height 20
type input "1"
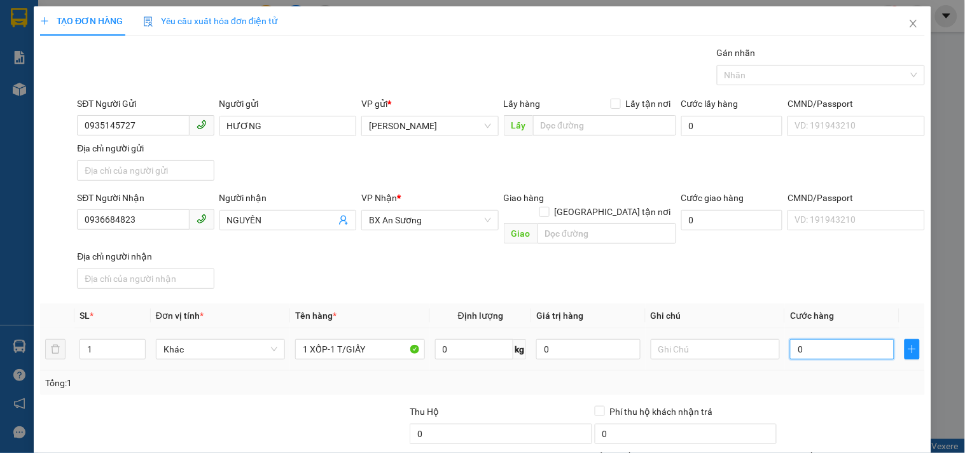
type input "1"
type input "11"
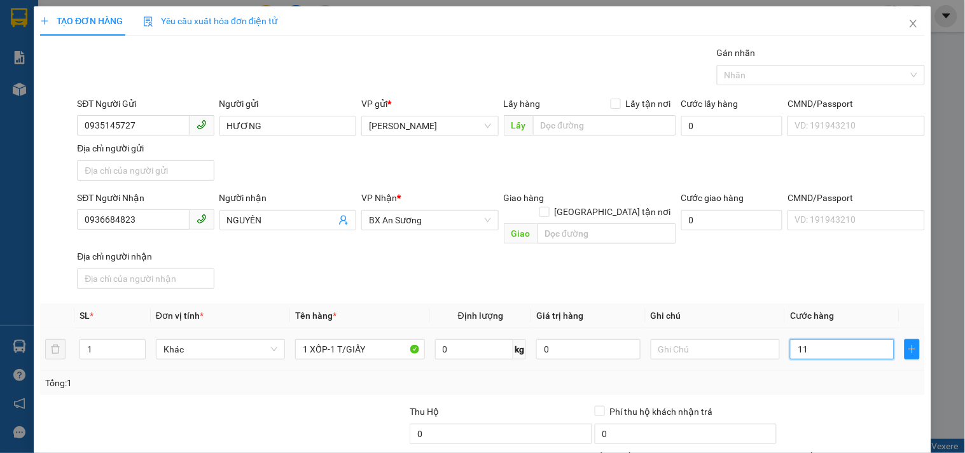
type input "110"
type input "110.000"
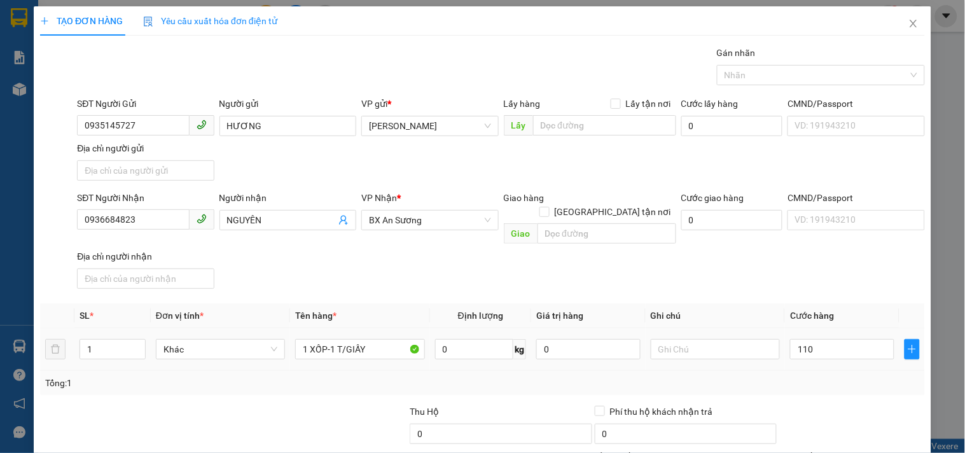
type input "110.000"
click at [852, 285] on div "Transit Pickup Surcharge Ids Transit Deliver Surcharge Ids Transit Deliver Surc…" at bounding box center [482, 297] width 884 height 503
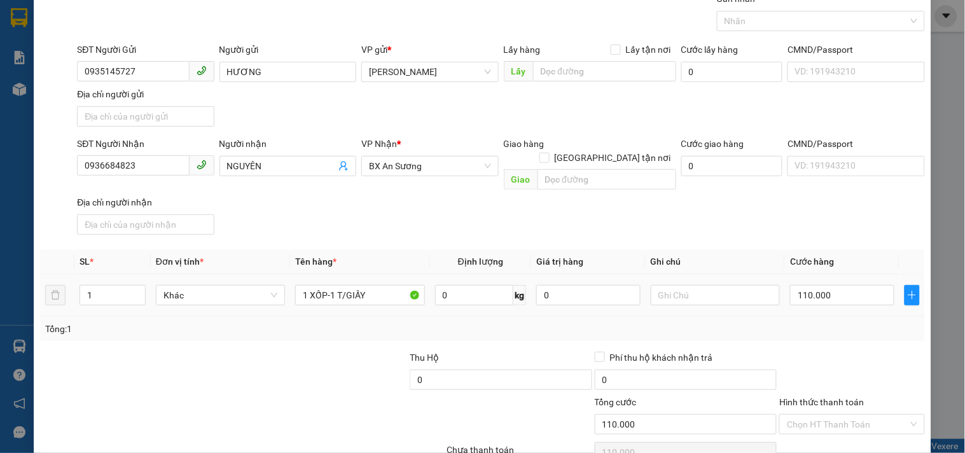
scroll to position [106, 0]
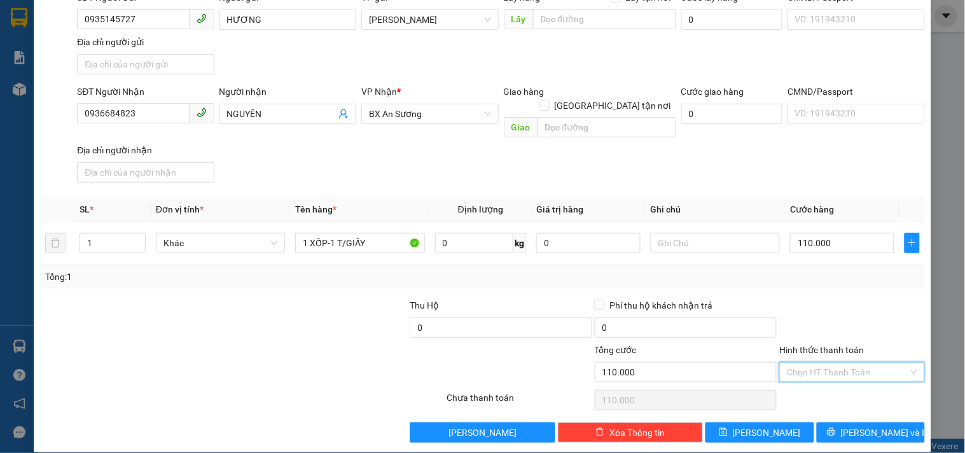
drag, startPoint x: 851, startPoint y: 364, endPoint x: 851, endPoint y: 277, distance: 87.7
click at [851, 362] on input "Hình thức thanh toán" at bounding box center [847, 371] width 121 height 19
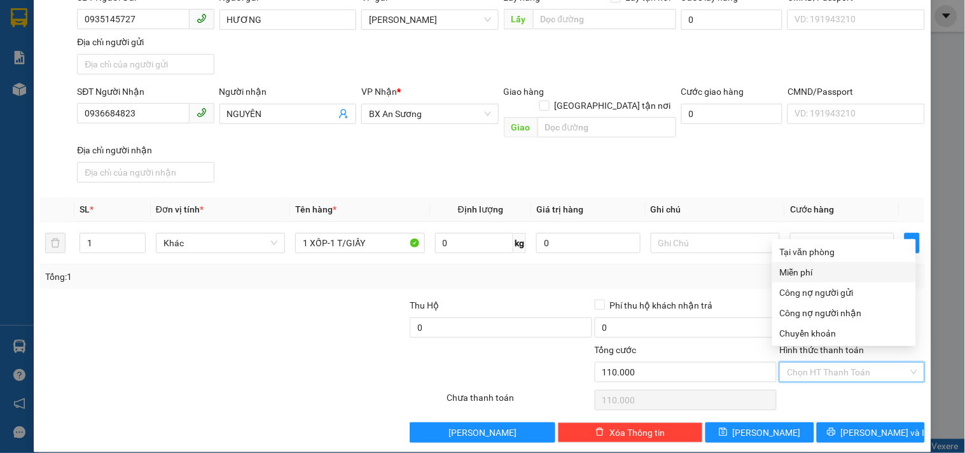
click at [839, 262] on div "Miễn phí" at bounding box center [844, 272] width 144 height 20
type input "0"
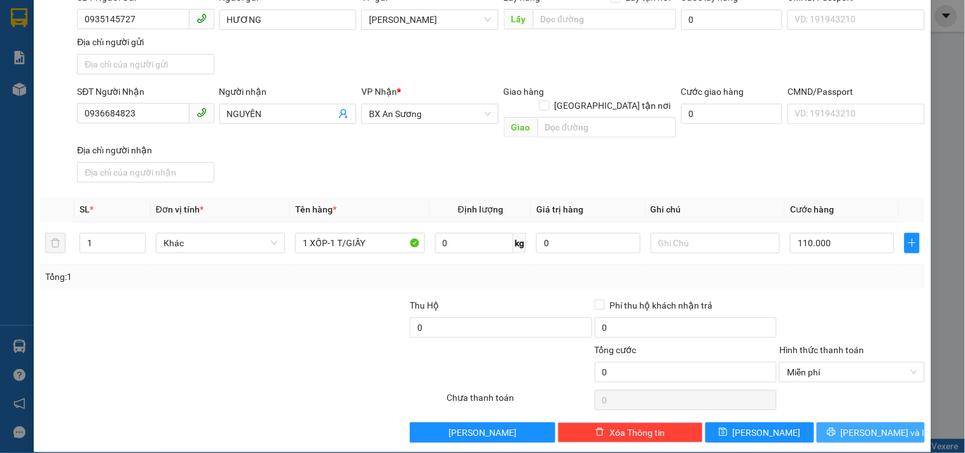
click at [855, 422] on button "[PERSON_NAME] và In" at bounding box center [870, 432] width 108 height 20
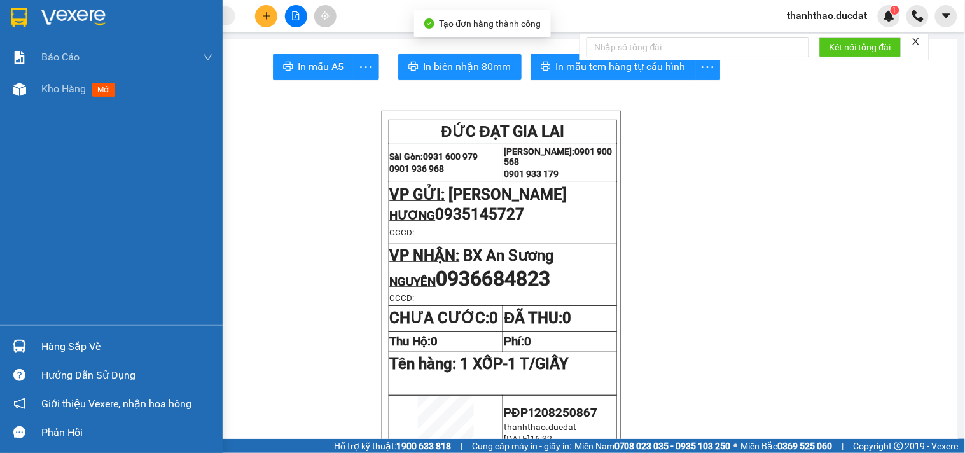
click at [36, 86] on div "Kho hàng mới" at bounding box center [111, 89] width 223 height 32
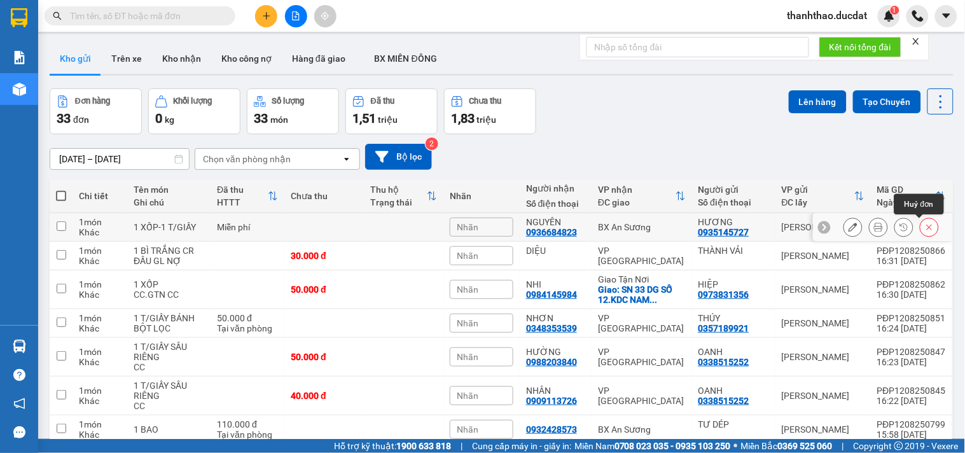
click at [924, 231] on icon at bounding box center [928, 227] width 9 height 9
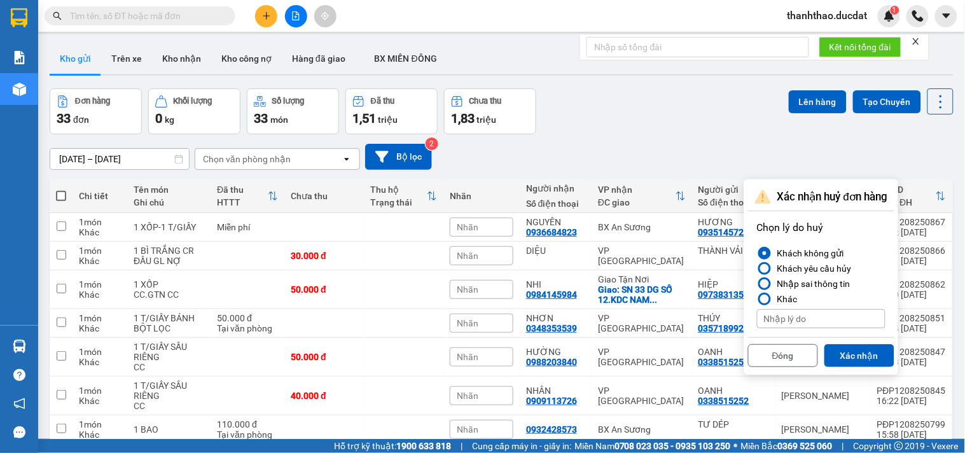
click at [764, 286] on div at bounding box center [764, 283] width 9 height 9
click at [757, 284] on input "Nhập sai thông tin" at bounding box center [757, 284] width 0 height 0
click at [869, 347] on button "Xác nhận" at bounding box center [859, 355] width 70 height 23
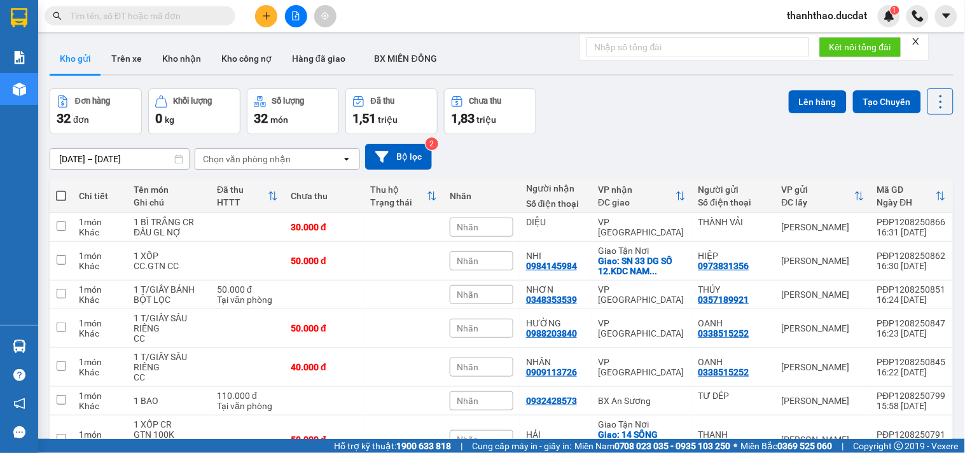
click at [259, 13] on button at bounding box center [266, 16] width 22 height 22
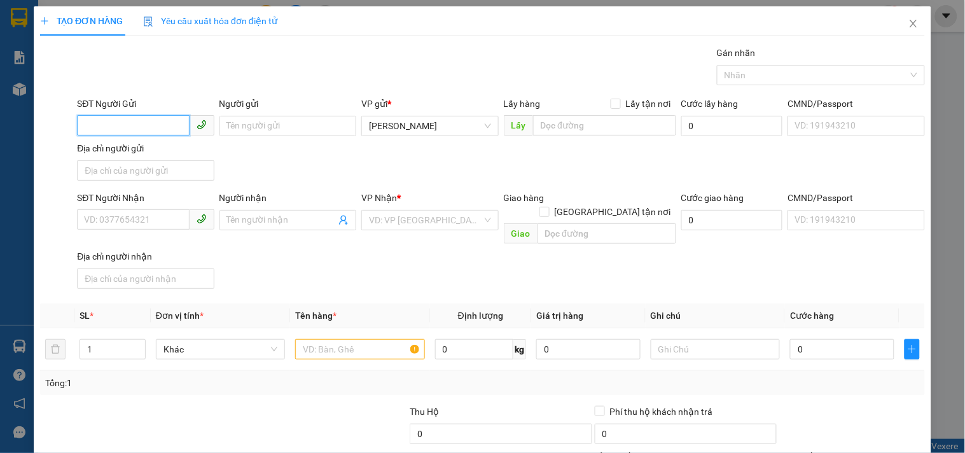
click at [114, 123] on input "SĐT Người Gửi" at bounding box center [133, 125] width 112 height 20
type input "0935145727"
click at [118, 156] on div "0935145727 - [PERSON_NAME]" at bounding box center [146, 151] width 125 height 14
type input "HƯƠNG"
type input "0936684823"
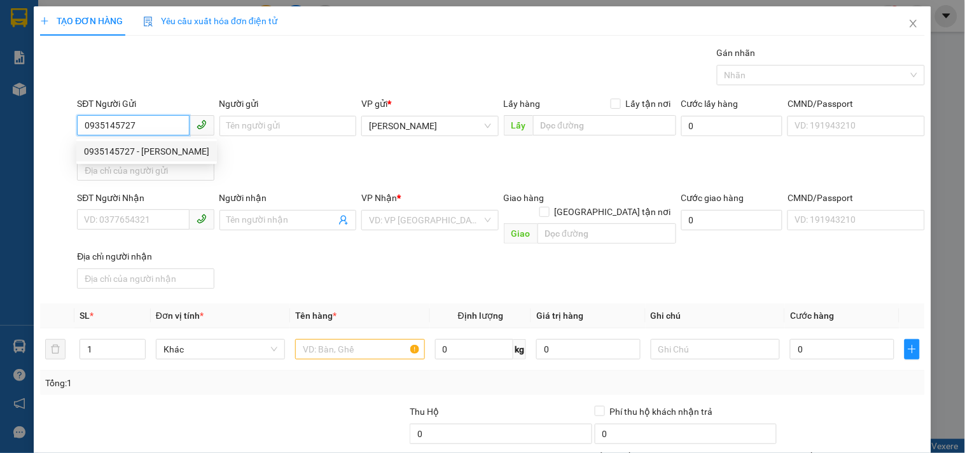
type input "NGUYÊN"
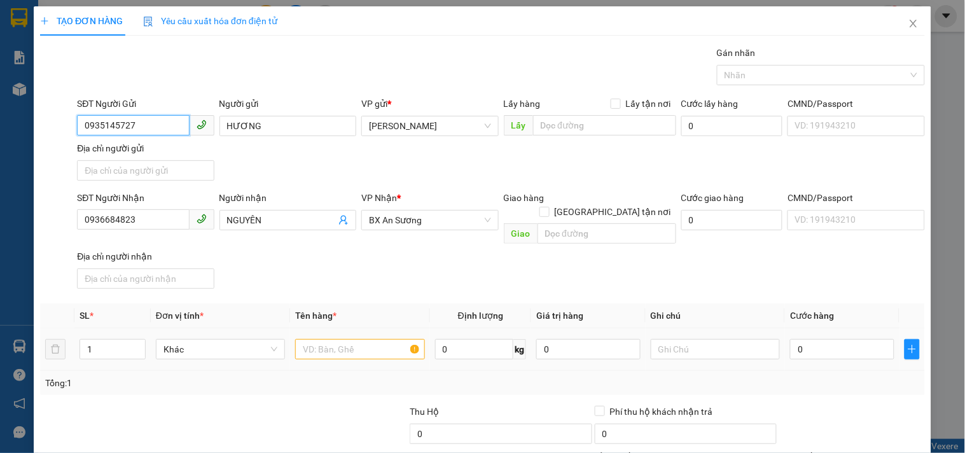
type input "0935145727"
drag, startPoint x: 315, startPoint y: 333, endPoint x: 270, endPoint y: 331, distance: 45.2
click at [306, 339] on input "text" at bounding box center [359, 349] width 129 height 20
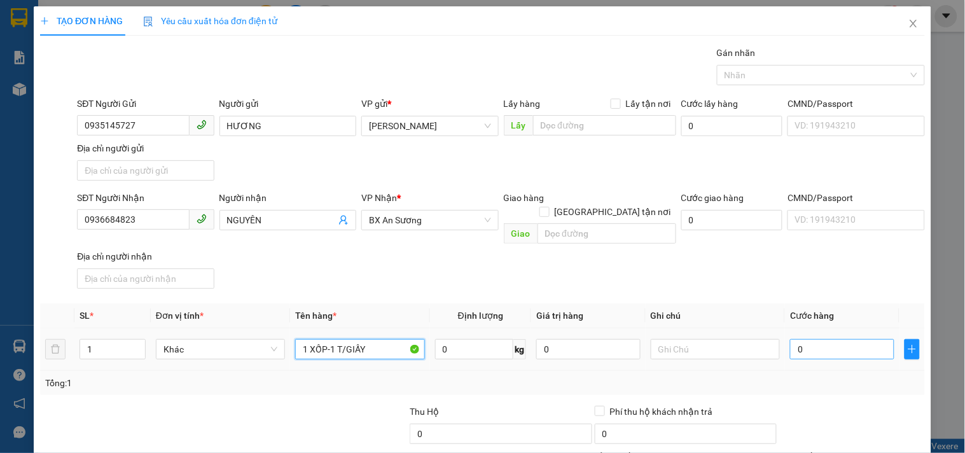
type input "1 XỐP-1 T/GIẤY"
type input "1"
type input "11"
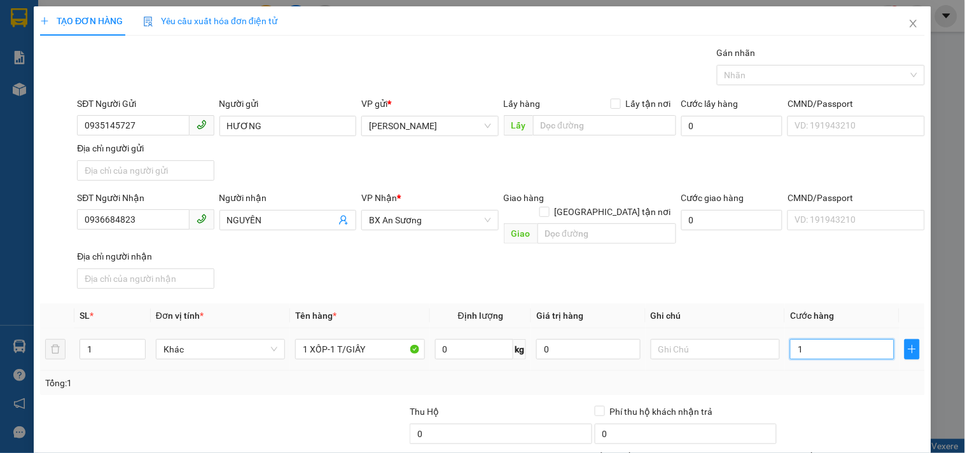
type input "11"
type input "110"
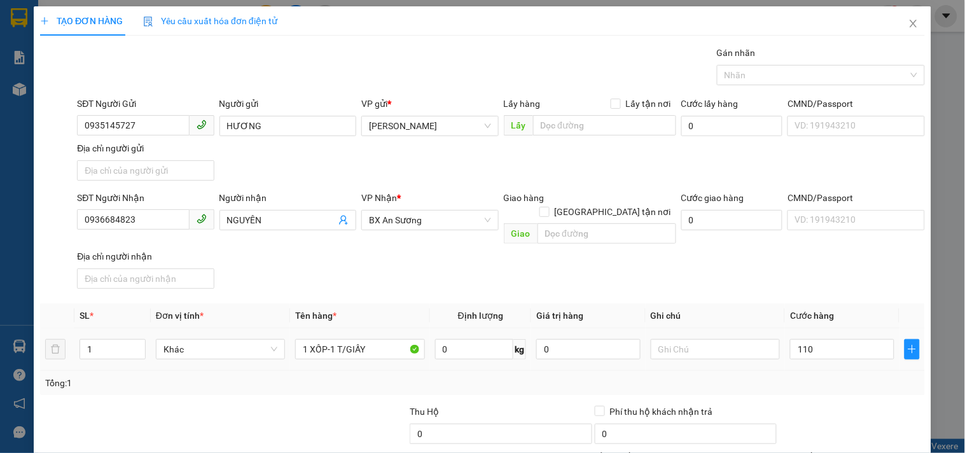
type input "110.000"
click at [806, 288] on div "Transit Pickup Surcharge Ids Transit Deliver Surcharge Ids Transit Deliver Surc…" at bounding box center [482, 297] width 884 height 503
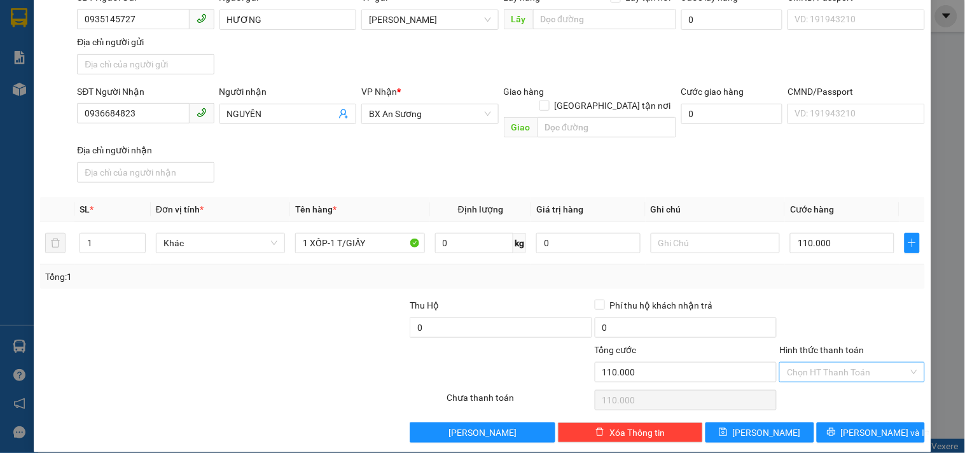
click at [815, 362] on input "Hình thức thanh toán" at bounding box center [847, 371] width 121 height 19
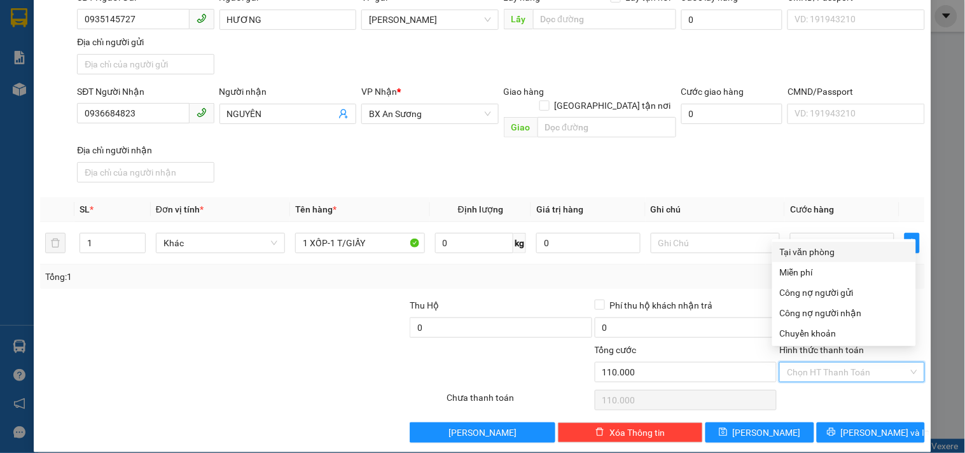
click at [814, 255] on div "Tại văn phòng" at bounding box center [844, 252] width 128 height 14
type input "0"
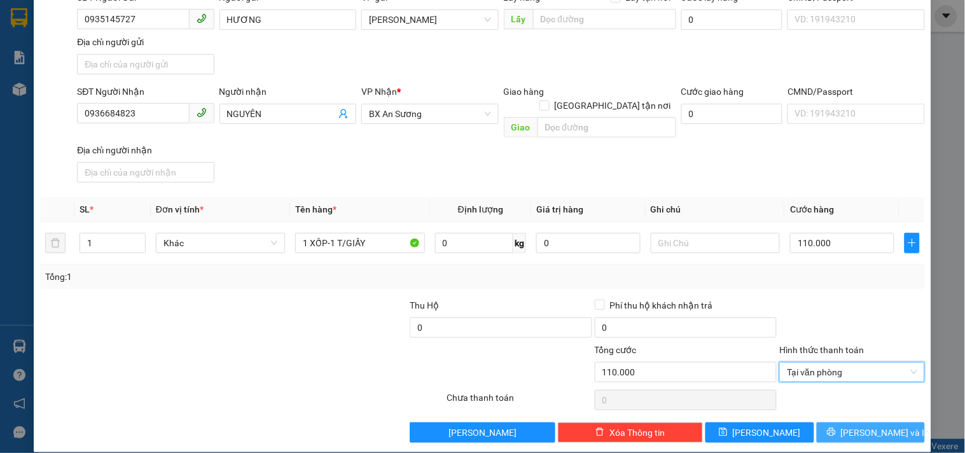
click at [848, 422] on button "[PERSON_NAME] và In" at bounding box center [870, 432] width 108 height 20
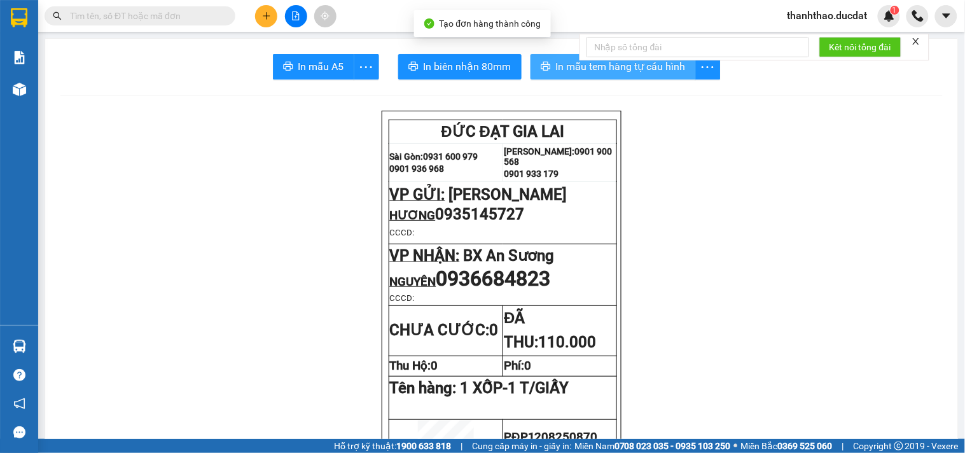
click at [540, 72] on span "printer" at bounding box center [545, 67] width 10 height 12
click at [269, 10] on button at bounding box center [266, 16] width 22 height 22
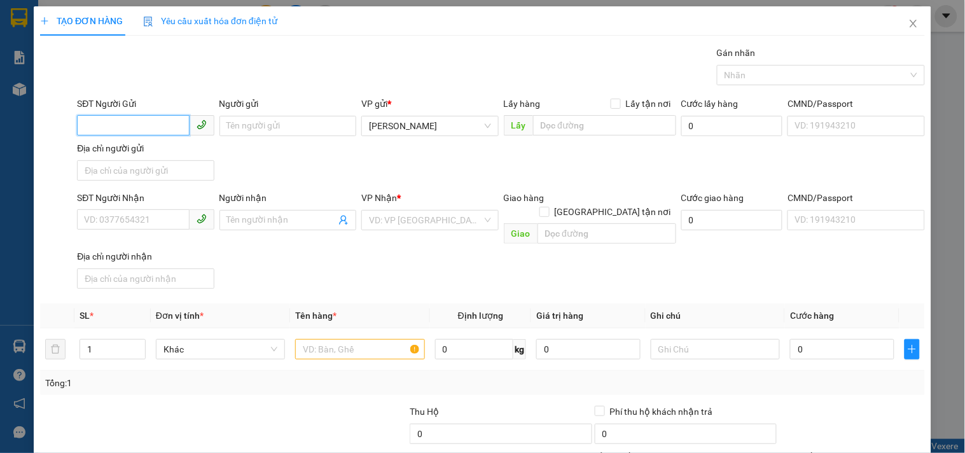
click at [155, 129] on input "SĐT Người Gửi" at bounding box center [133, 125] width 112 height 20
type input "0934906799"
click at [121, 151] on div "0934906799 - [PERSON_NAME]" at bounding box center [146, 151] width 125 height 14
type input "[PERSON_NAME]"
type input "0938864268"
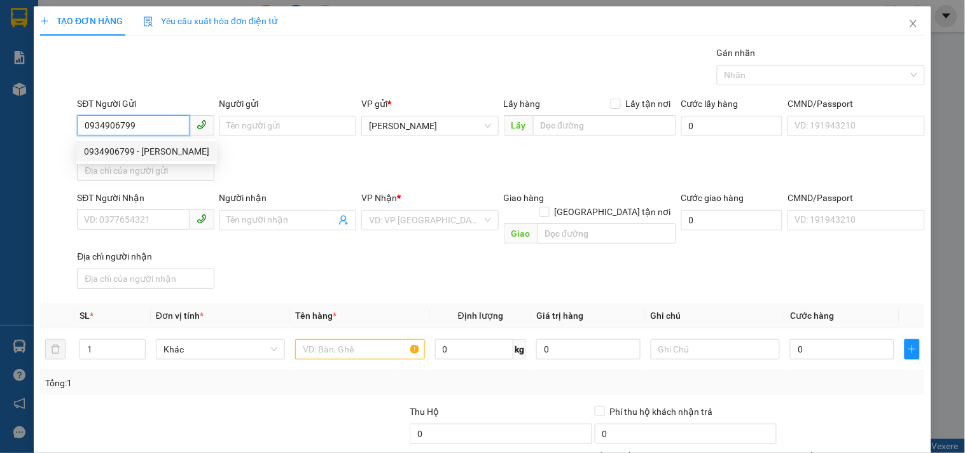
type input "CTY EUROSUN"
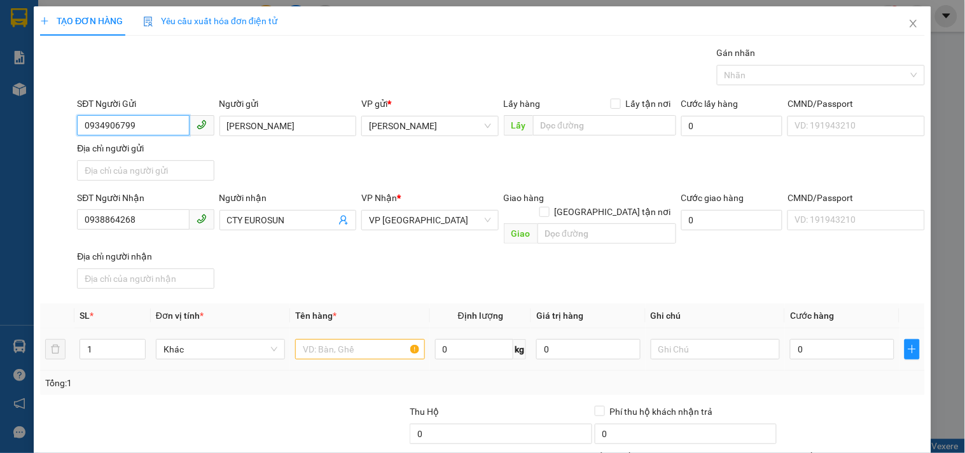
type input "0934906799"
click at [367, 339] on input "text" at bounding box center [359, 349] width 129 height 20
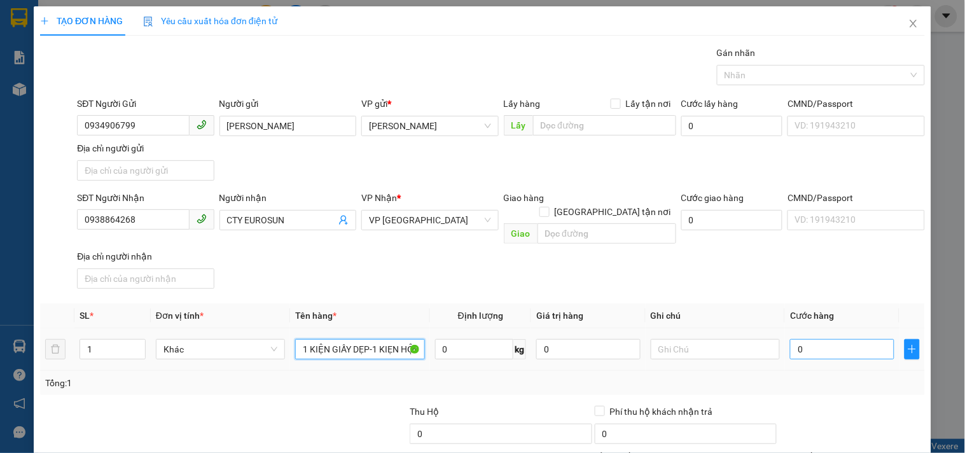
type input "1 KIỆN GIẤY DẸP-1 KIẸN HỘP"
type input "1"
type input "10"
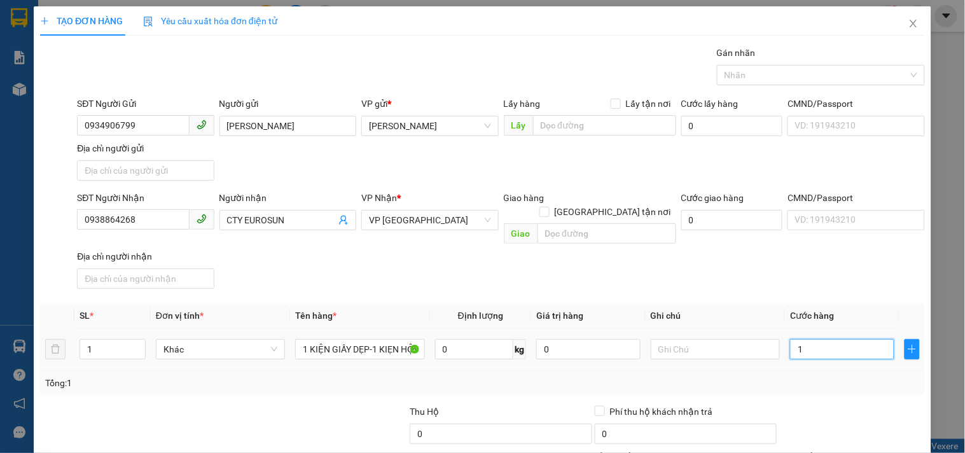
type input "10"
type input "100"
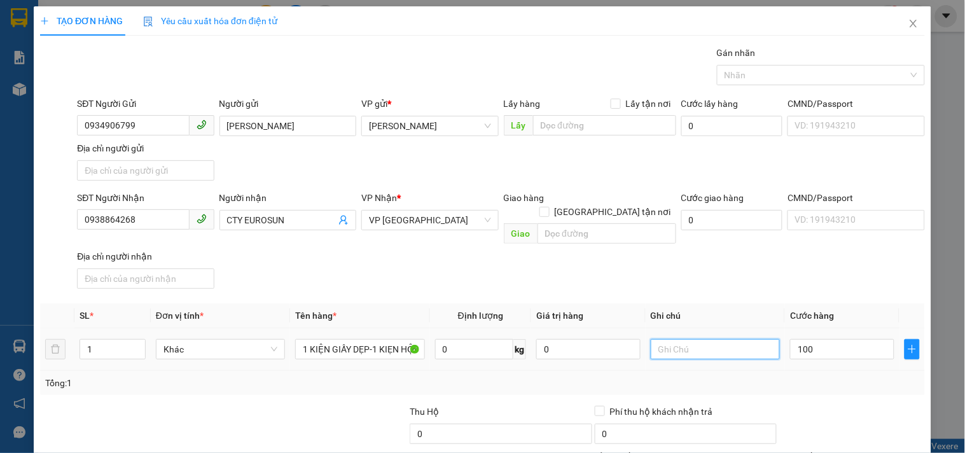
type input "100.000"
click at [733, 339] on input "text" at bounding box center [714, 349] width 129 height 20
type input "CC"
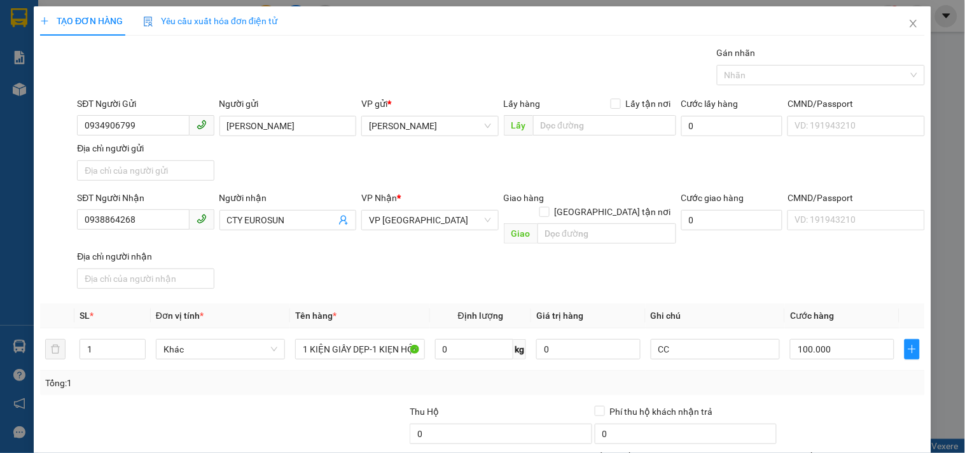
click at [143, 208] on div "SĐT Người Nhận" at bounding box center [145, 200] width 137 height 19
click at [143, 214] on input "0938864268" at bounding box center [133, 219] width 112 height 20
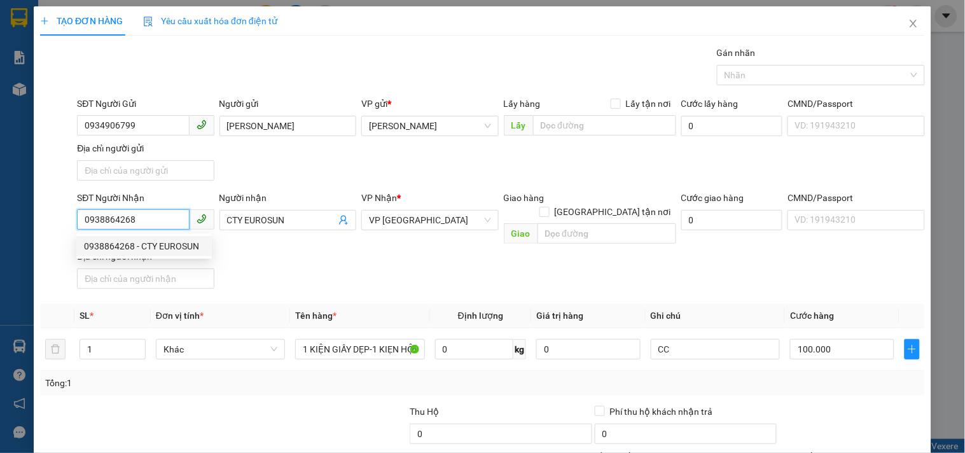
click at [141, 215] on input "0938864268" at bounding box center [133, 219] width 112 height 20
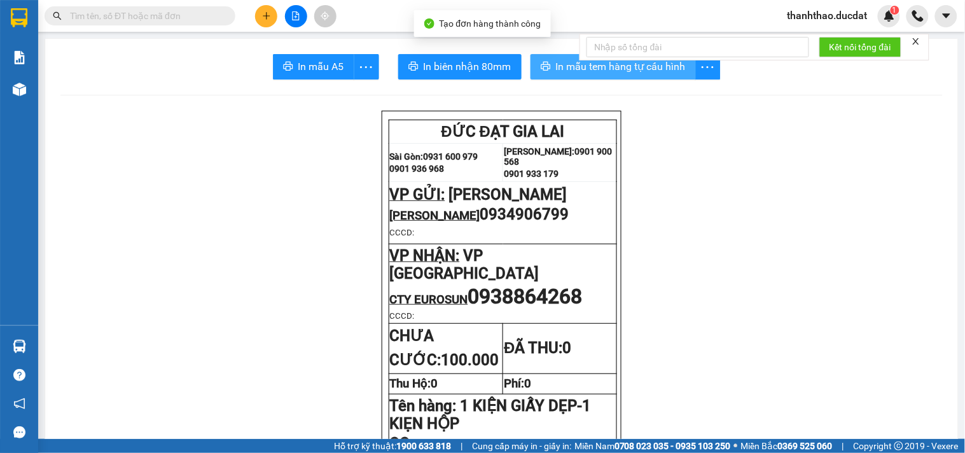
click at [576, 65] on span "In mẫu tem hàng tự cấu hình" at bounding box center [621, 66] width 130 height 16
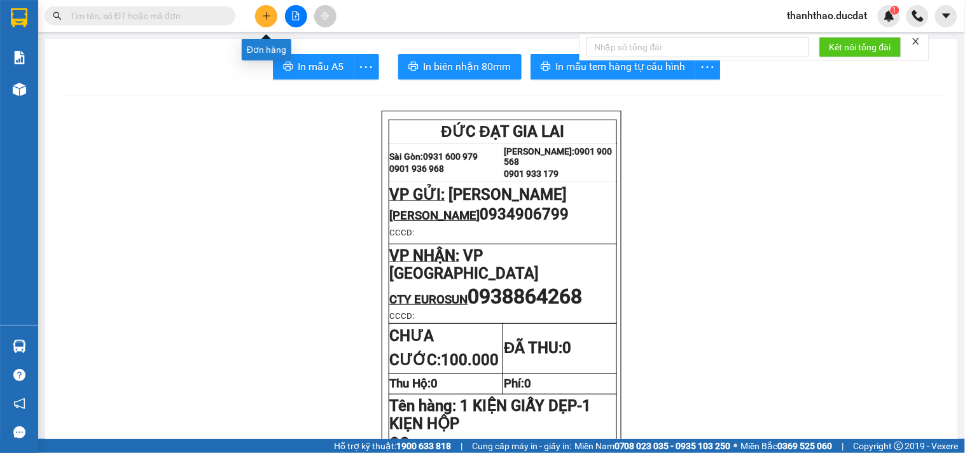
click at [270, 17] on icon "plus" at bounding box center [266, 15] width 9 height 9
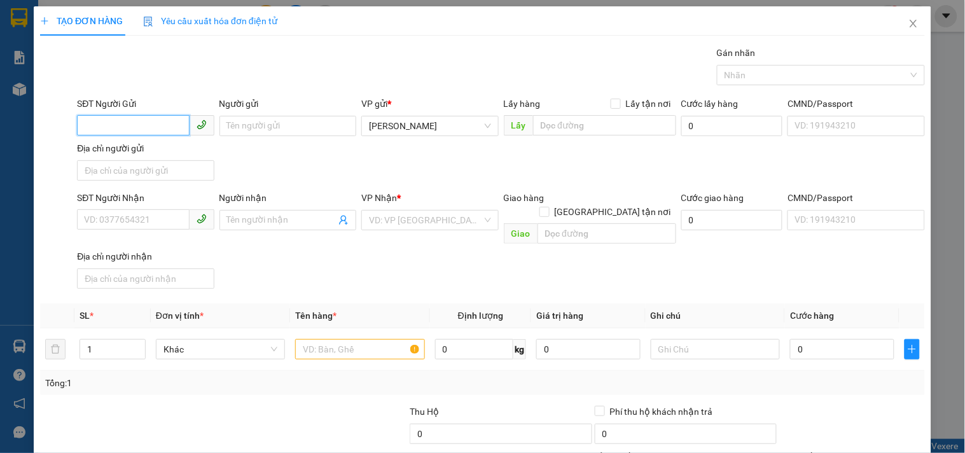
click at [160, 124] on input "SĐT Người Gửi" at bounding box center [133, 125] width 112 height 20
type input "0978418963"
click at [129, 151] on div "0978418963" at bounding box center [144, 151] width 120 height 14
type input "0967097402"
type input "0978418963"
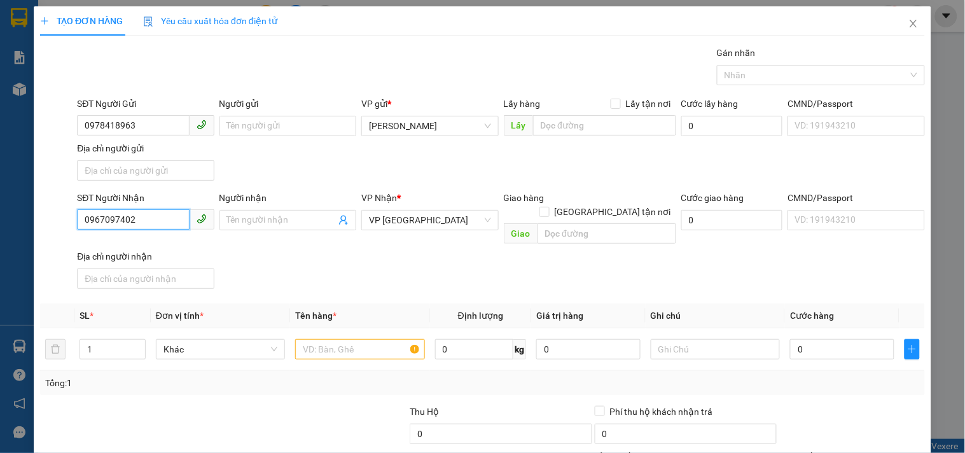
drag, startPoint x: 141, startPoint y: 217, endPoint x: 0, endPoint y: 244, distance: 143.5
click at [0, 281] on div "TẠO ĐƠN HÀNG Yêu cầu xuất hóa đơn điện tử Transit Pickup Surcharge Ids Transit …" at bounding box center [482, 226] width 965 height 453
type input "0902836990"
drag, startPoint x: 364, startPoint y: 341, endPoint x: 322, endPoint y: 290, distance: 66.3
click at [364, 341] on input "text" at bounding box center [359, 349] width 129 height 20
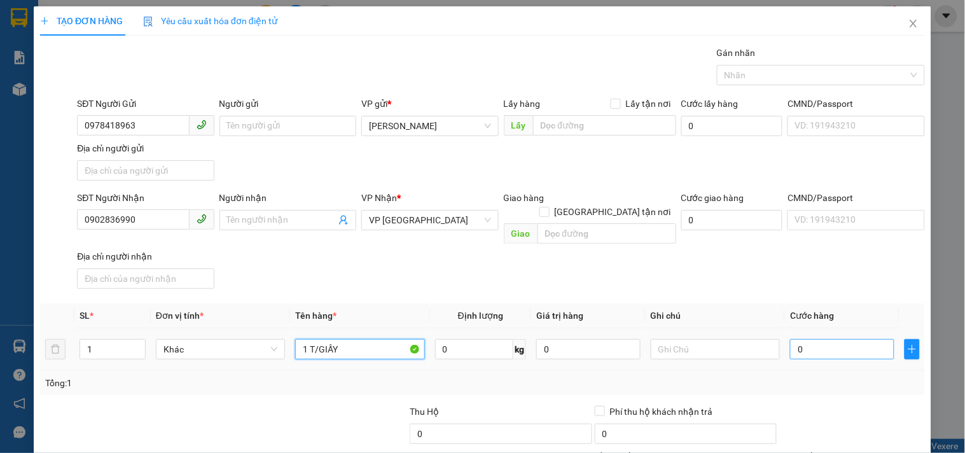
type input "1 T/GIẤY"
click at [821, 339] on input "0" at bounding box center [842, 349] width 104 height 20
type input "5"
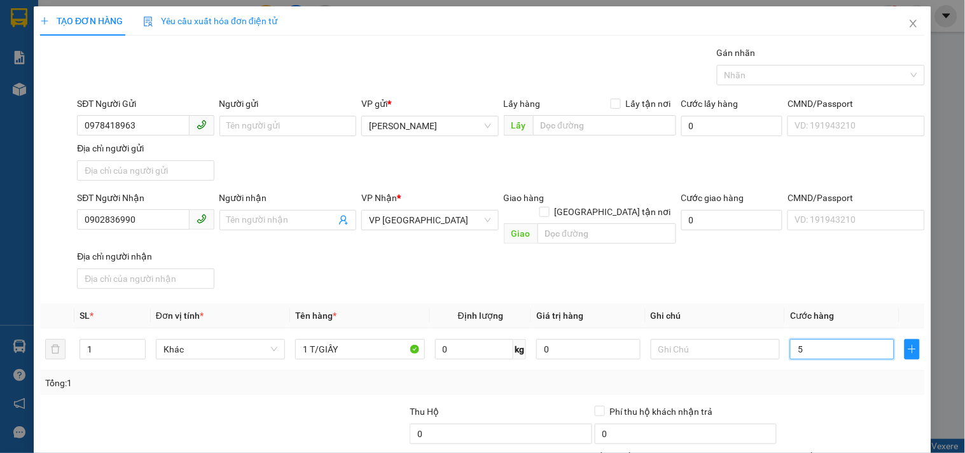
type input "50"
type input "50.000"
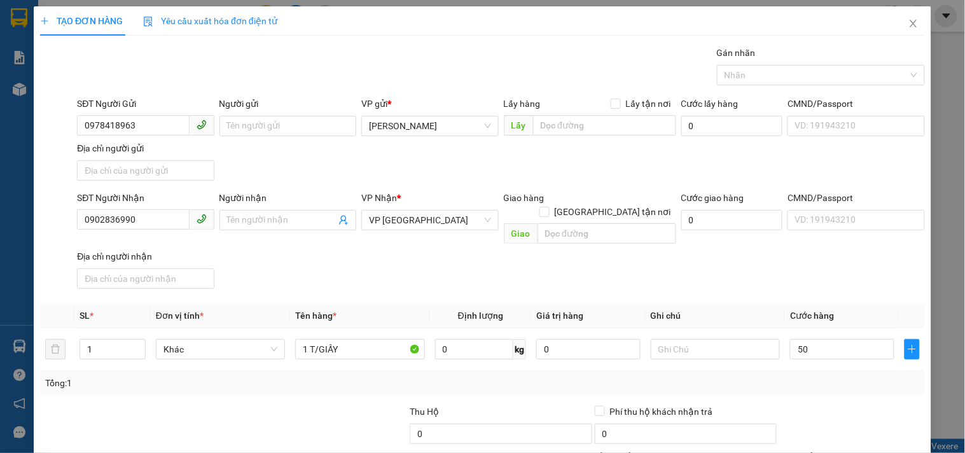
type input "50.000"
drag, startPoint x: 712, startPoint y: 291, endPoint x: 717, endPoint y: 284, distance: 7.8
click at [715, 303] on th "Ghi chú" at bounding box center [714, 315] width 139 height 25
drag, startPoint x: 783, startPoint y: 359, endPoint x: 785, endPoint y: 270, distance: 88.4
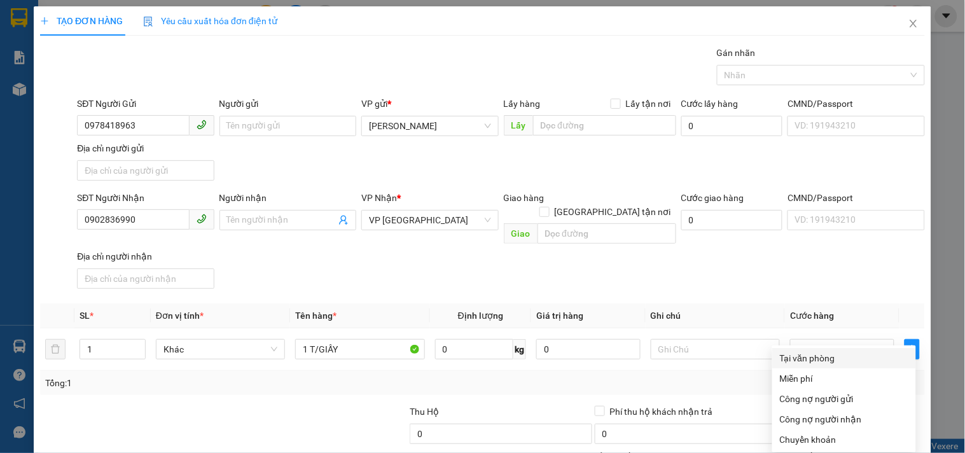
click at [792, 351] on div "Tại văn phòng" at bounding box center [844, 358] width 128 height 14
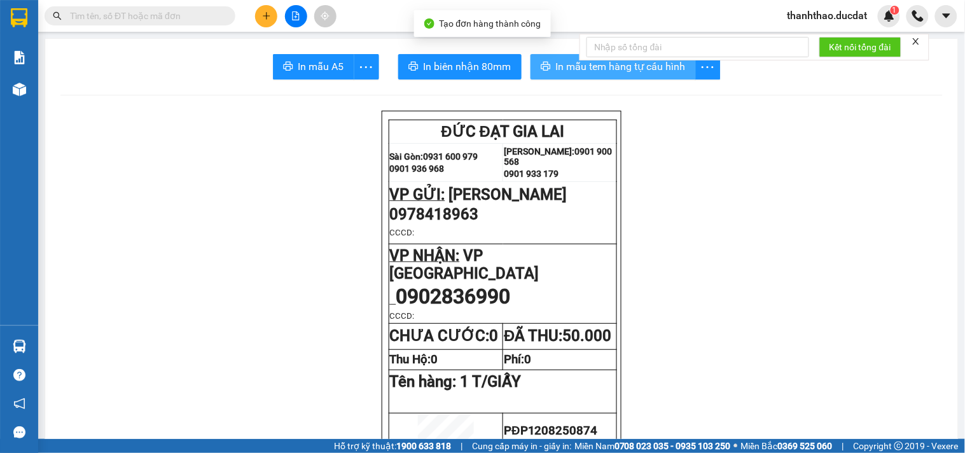
click at [572, 67] on span "In mẫu tem hàng tự cấu hình" at bounding box center [621, 66] width 130 height 16
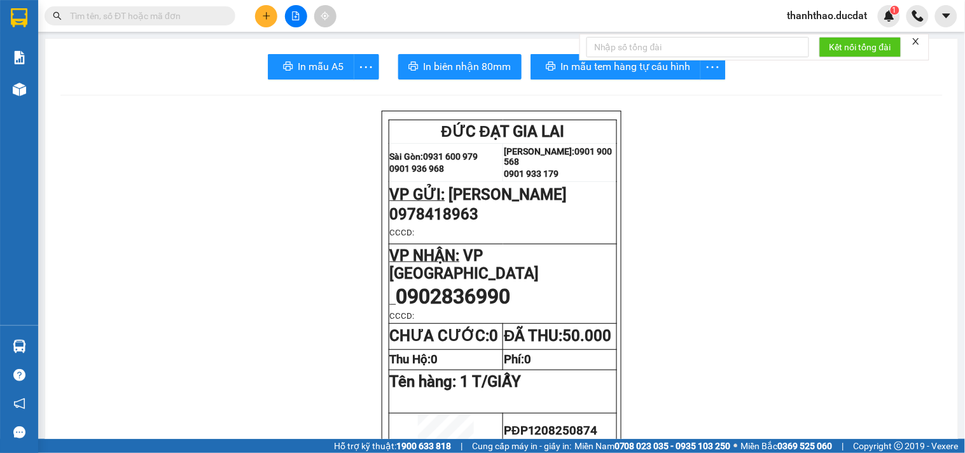
click at [266, 19] on icon "plus" at bounding box center [266, 15] width 1 height 7
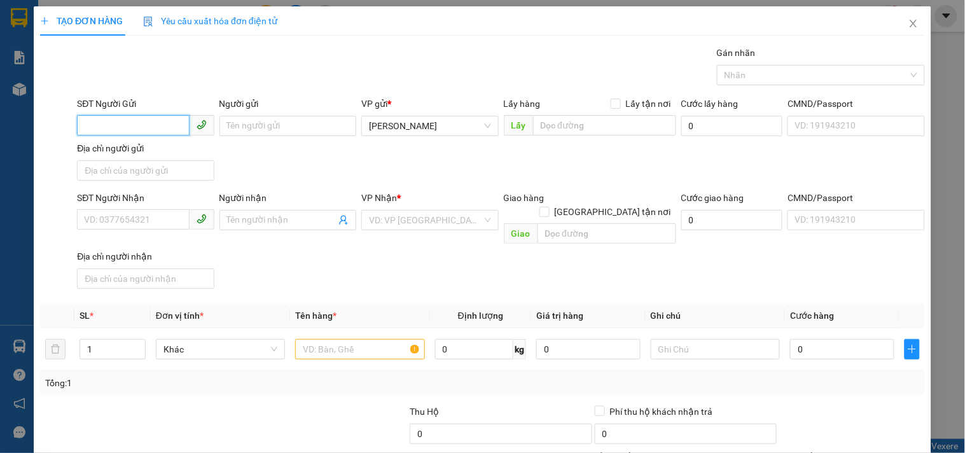
click at [113, 122] on input "SĐT Người Gửi" at bounding box center [133, 125] width 112 height 20
type input "0904767604"
click at [161, 154] on div "0904767604 - HIỀN" at bounding box center [144, 151] width 120 height 14
type input "HIỀN"
type input "0931857823"
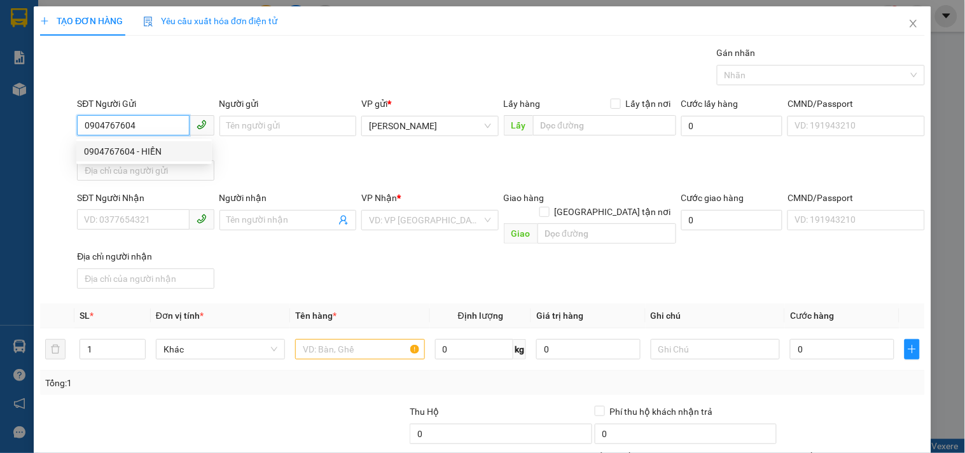
type input "HÙNG"
type input "0904767604"
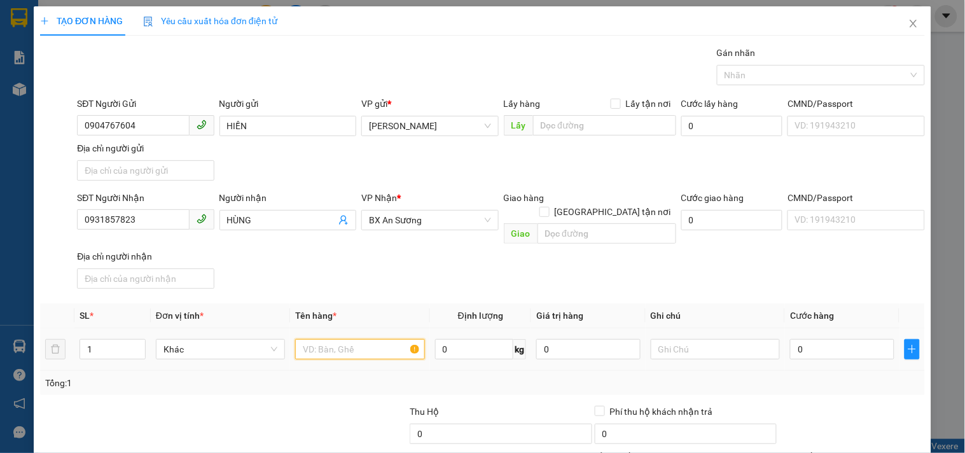
click at [342, 341] on input "text" at bounding box center [359, 349] width 129 height 20
type input "1 XỐP"
drag, startPoint x: 818, startPoint y: 345, endPoint x: 806, endPoint y: 335, distance: 16.3
click at [817, 345] on input "0" at bounding box center [842, 349] width 104 height 20
type input "5"
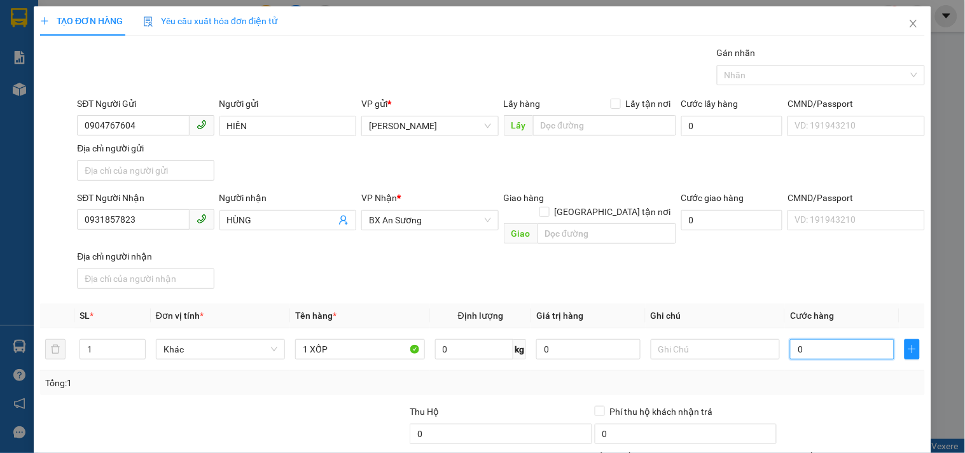
type input "5"
type input "50"
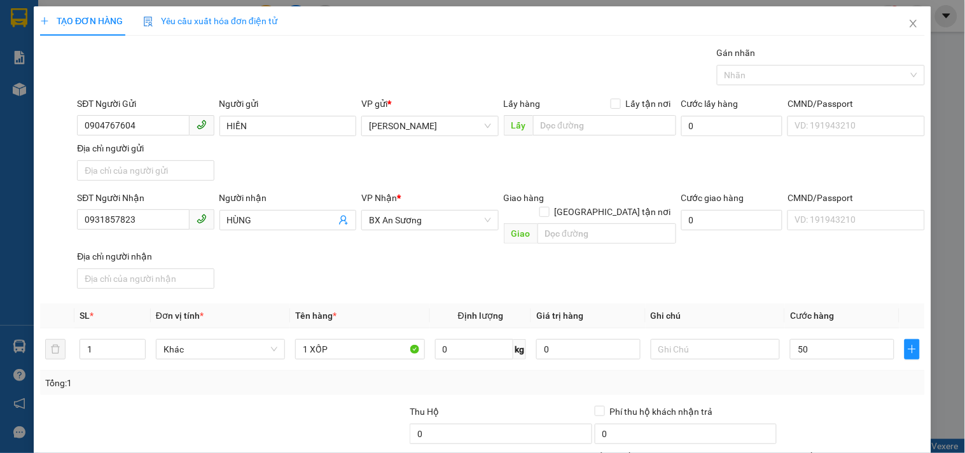
type input "50.000"
click at [881, 232] on div "CMND/Passport VD: [PASSPORT]" at bounding box center [855, 213] width 137 height 45
drag, startPoint x: 841, startPoint y: 359, endPoint x: 837, endPoint y: 348, distance: 10.7
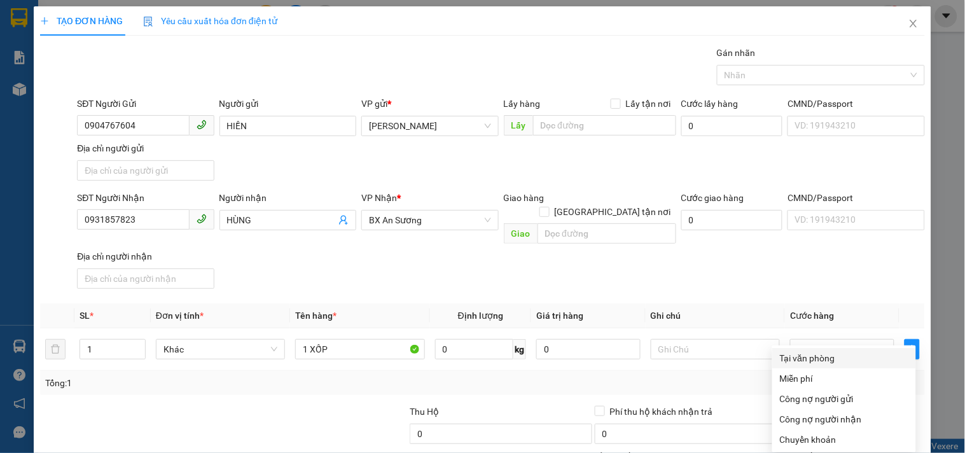
click at [820, 351] on div "Tại văn phòng" at bounding box center [844, 358] width 128 height 14
type input "0"
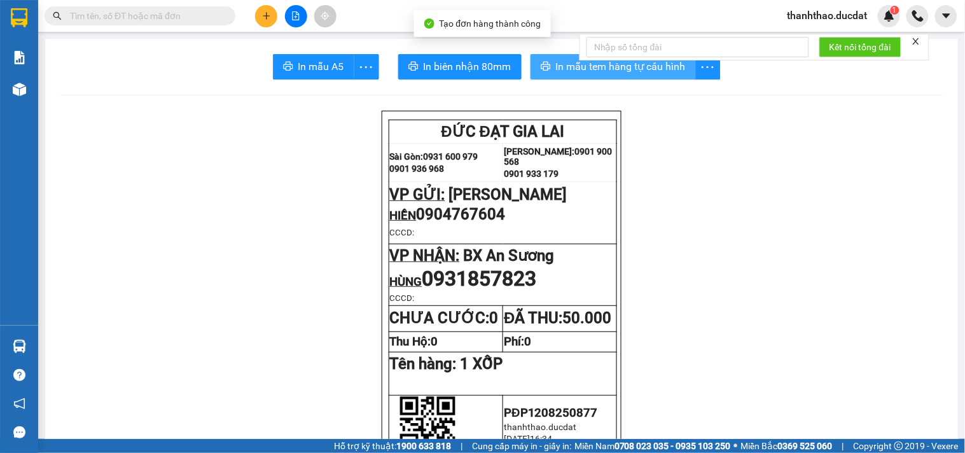
click at [566, 65] on span "In mẫu tem hàng tự cấu hình" at bounding box center [621, 66] width 130 height 16
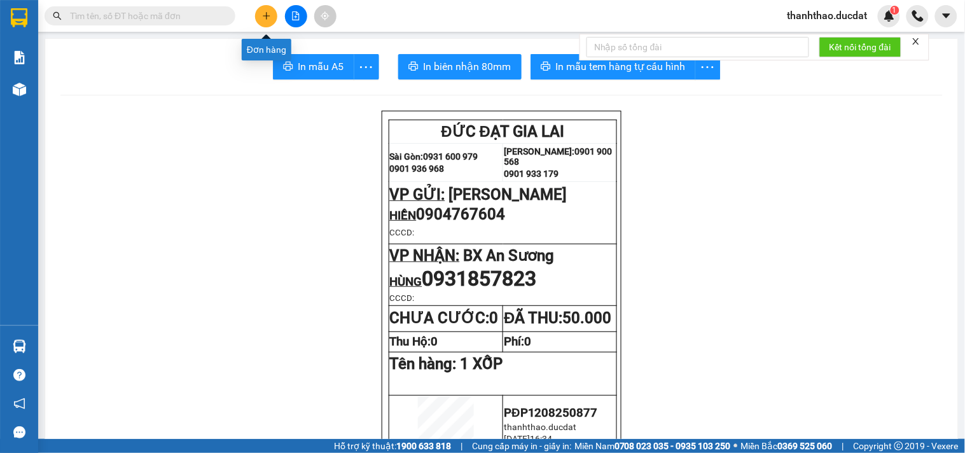
click at [269, 15] on icon "plus" at bounding box center [266, 15] width 9 height 9
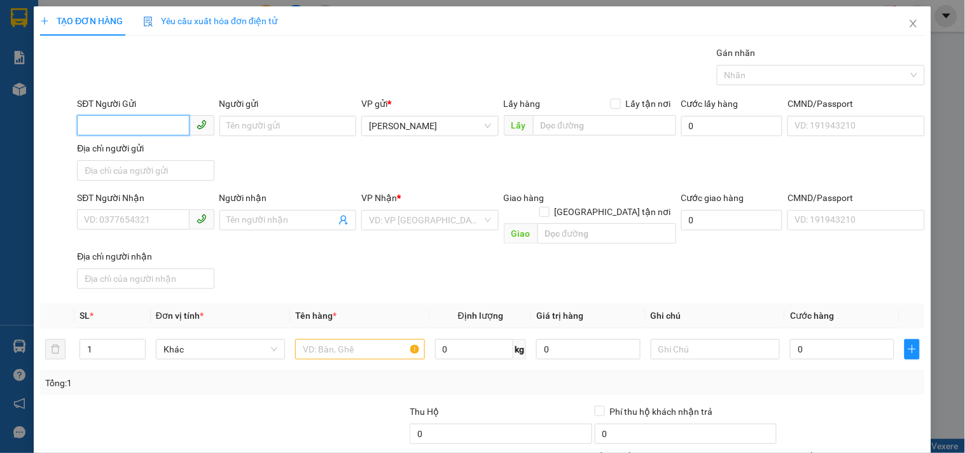
click at [172, 116] on input "SĐT Người Gửi" at bounding box center [133, 125] width 112 height 20
type input "0934961218"
click at [149, 151] on div "0934961218 - TRANG" at bounding box center [144, 151] width 120 height 14
type input "TRANG"
type input "0789990905"
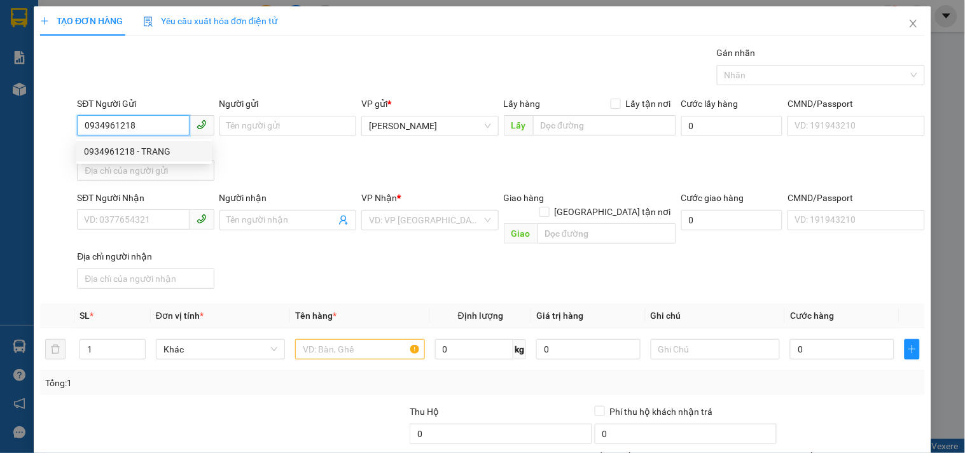
type input "VINH"
checkbox input "true"
type input "43D [PERSON_NAME].PHÚ NHUẬN"
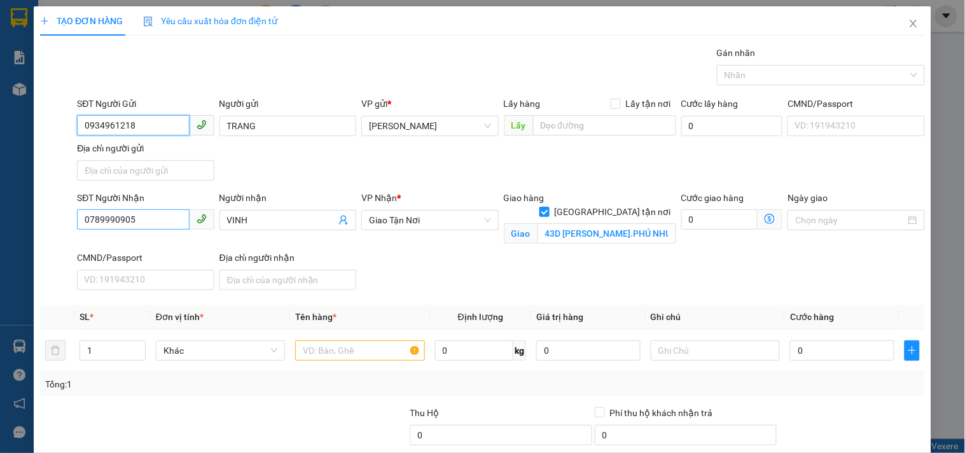
type input "0934961218"
drag, startPoint x: 160, startPoint y: 211, endPoint x: 1, endPoint y: 251, distance: 163.9
click at [1, 261] on div "TẠO ĐƠN HÀNG Yêu cầu xuất hóa đơn điện tử Transit Pickup Surcharge Ids Transit …" at bounding box center [482, 226] width 965 height 453
type input "0333343044"
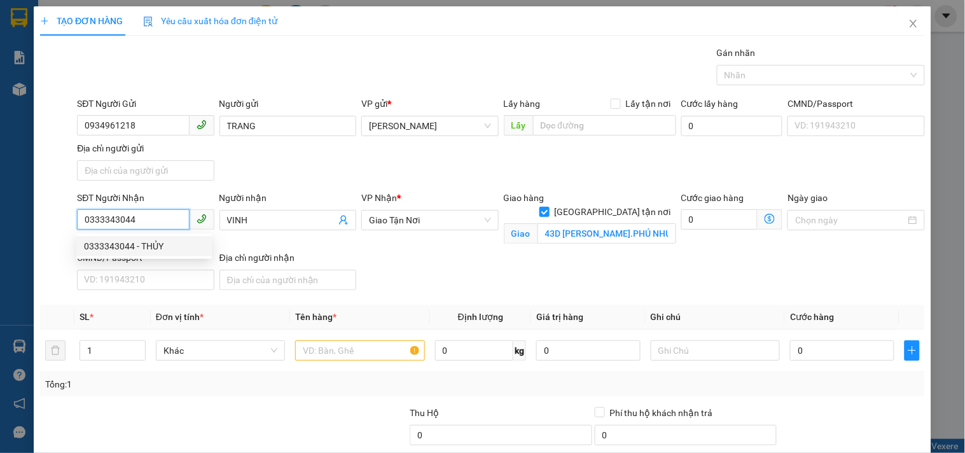
click at [99, 244] on div "0333343044 - THỦY" at bounding box center [144, 246] width 120 height 14
type input "THỦY"
type input "KHU NAM LONG.TRẦN TRỌNG CUNG - Q7"
type input "0333343044"
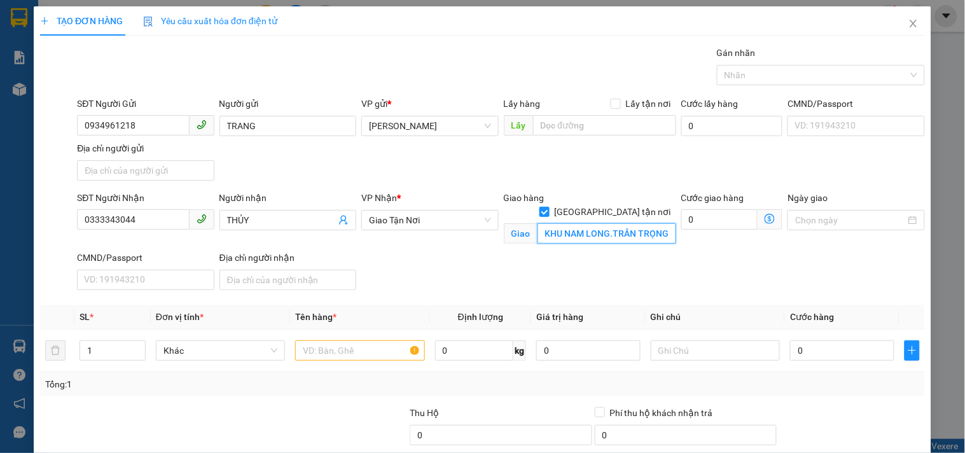
click at [606, 223] on input "KHU NAM LONG.TRẦN TRỌNG CUNG - Q7" at bounding box center [606, 233] width 139 height 20
click at [605, 223] on input "KHU NAM LONG.TRẦN TRỌNG CUNG - Q7" at bounding box center [606, 233] width 139 height 20
drag, startPoint x: 605, startPoint y: 219, endPoint x: 713, endPoint y: 194, distance: 110.4
click at [713, 194] on div "SĐT Người Nhận 0333343044 Người nhận THỦY VP Nhận * Giao Tận Nơi Giao hàng Gia…" at bounding box center [500, 243] width 853 height 104
drag, startPoint x: 380, startPoint y: 347, endPoint x: 357, endPoint y: 366, distance: 30.3
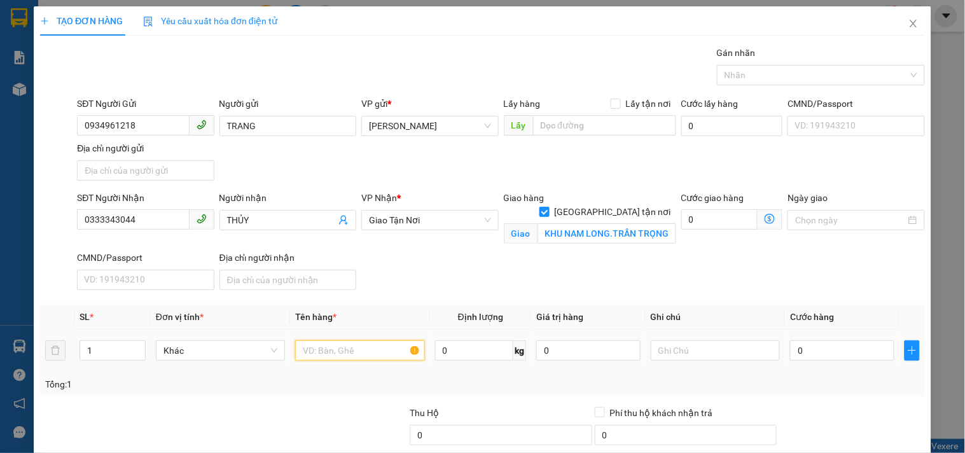
click at [366, 366] on td at bounding box center [359, 350] width 139 height 43
type input "1 XỐP"
click at [827, 346] on input "0" at bounding box center [842, 350] width 104 height 20
type input "7"
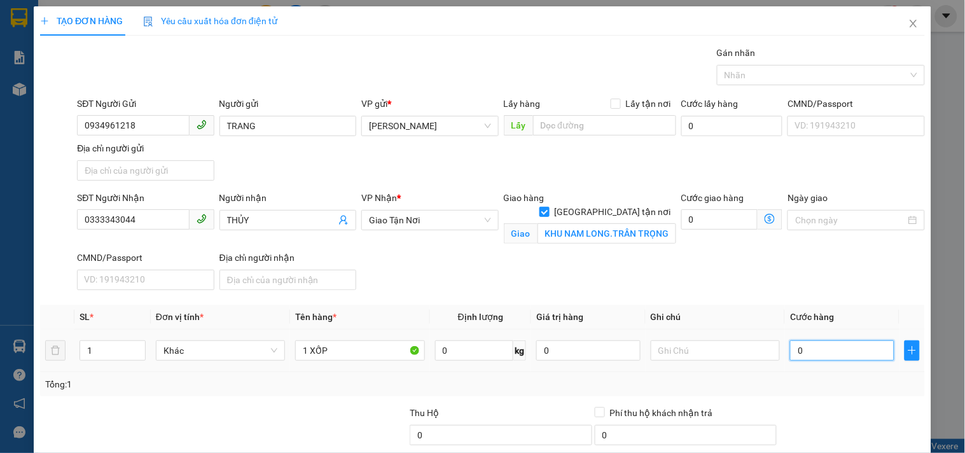
type input "7"
type input "70"
type input "70.000"
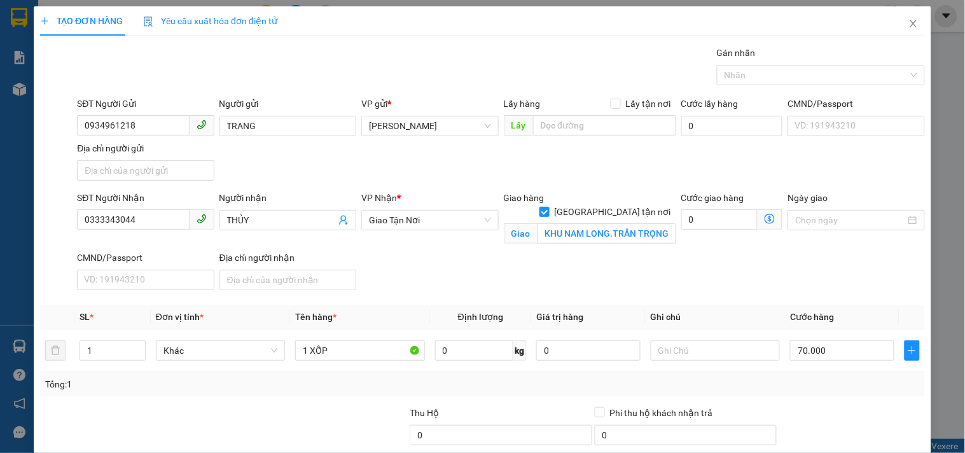
click at [770, 294] on div "SĐT Người Nhận 0333343044 Người nhận THỦY VP Nhận * Giao Tận Nơi Giao hàng Gia…" at bounding box center [500, 243] width 853 height 104
click at [745, 347] on input "text" at bounding box center [714, 350] width 129 height 20
click at [835, 366] on div "Tại văn phòng" at bounding box center [844, 373] width 128 height 14
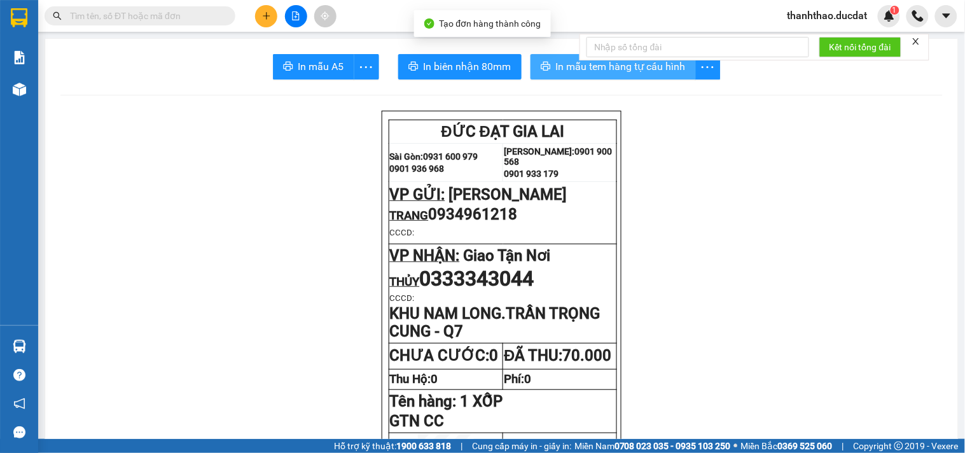
click at [542, 65] on icon "printer" at bounding box center [545, 66] width 10 height 10
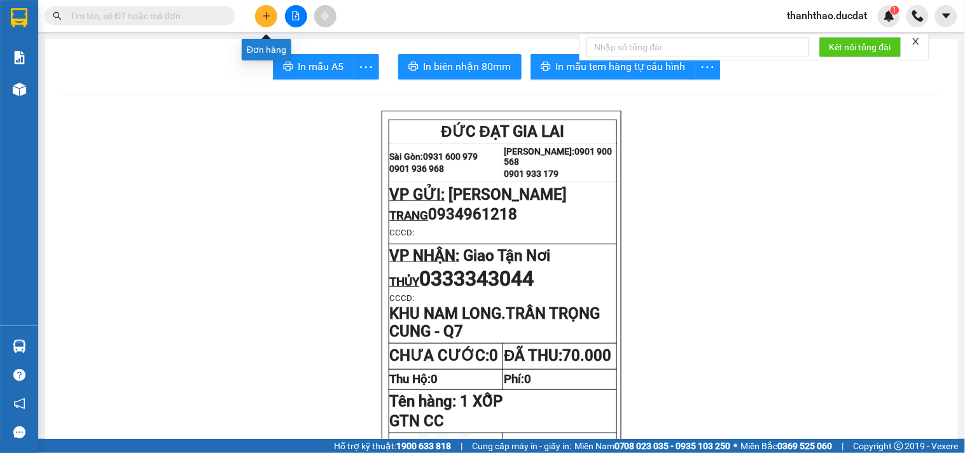
click at [271, 15] on button at bounding box center [266, 16] width 22 height 22
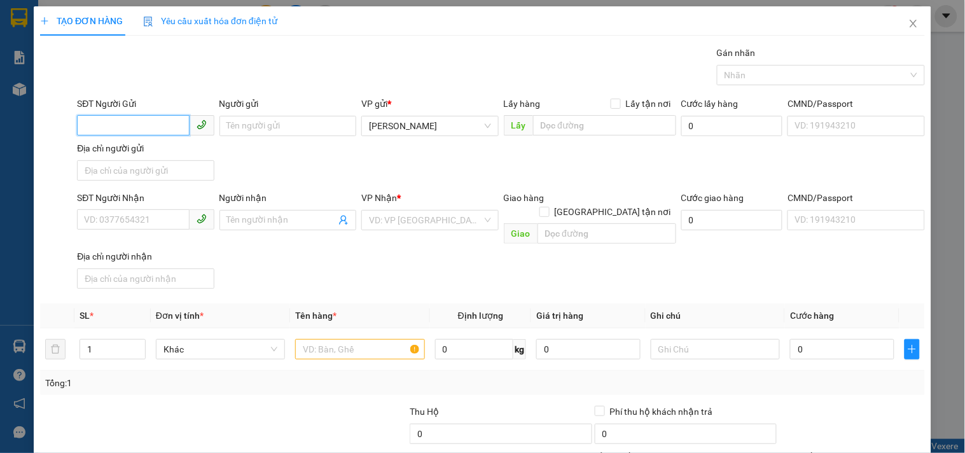
click at [161, 116] on input "SĐT Người Gửi" at bounding box center [133, 125] width 112 height 20
click at [158, 142] on div "0941907777 - LAPTOP 81" at bounding box center [143, 151] width 135 height 20
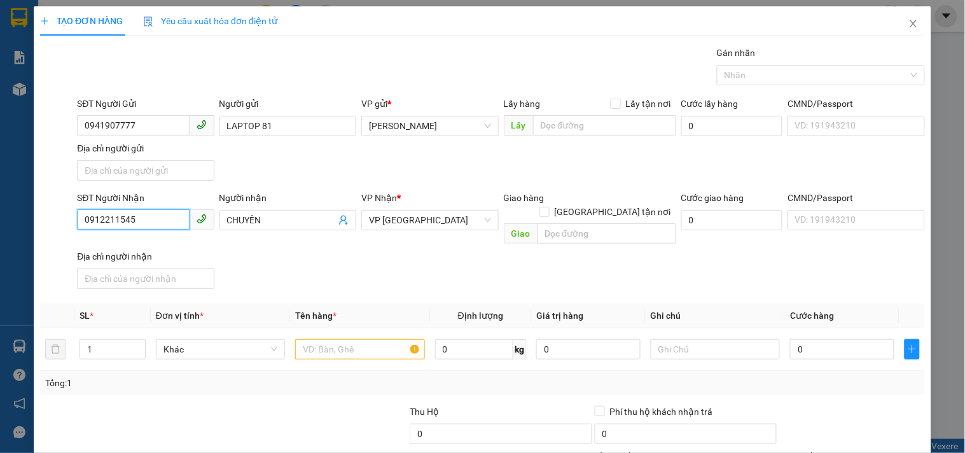
click at [147, 217] on input "0912211545" at bounding box center [133, 219] width 112 height 20
click at [151, 242] on div "0383225889" at bounding box center [144, 246] width 120 height 14
click at [342, 339] on input "text" at bounding box center [359, 349] width 129 height 20
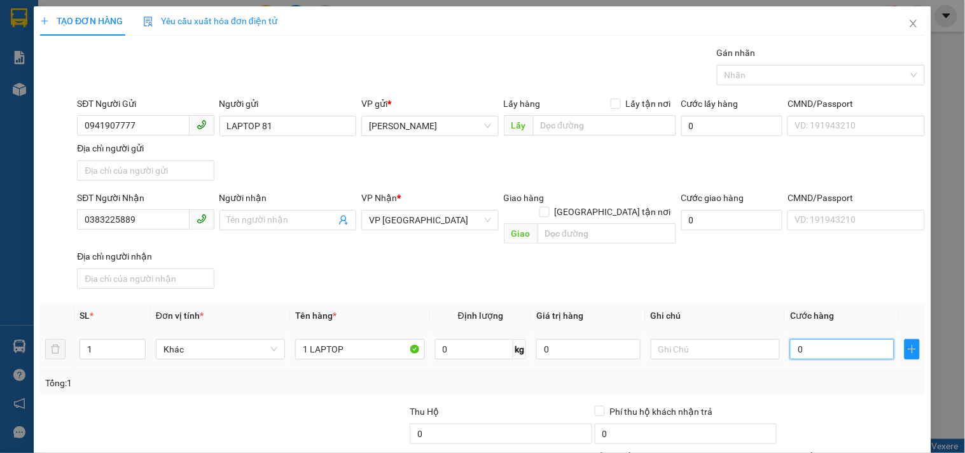
click at [798, 340] on input "0" at bounding box center [842, 349] width 104 height 20
click at [755, 339] on input "text" at bounding box center [714, 349] width 129 height 20
click at [146, 212] on input "0383225889" at bounding box center [133, 219] width 112 height 20
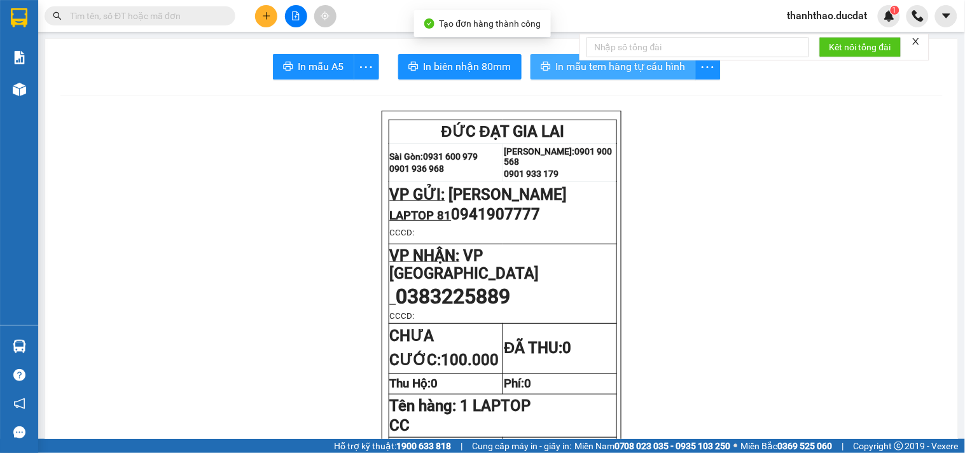
click at [558, 77] on button "In mẫu tem hàng tự cấu hình" at bounding box center [612, 66] width 165 height 25
click at [266, 21] on button at bounding box center [266, 16] width 22 height 22
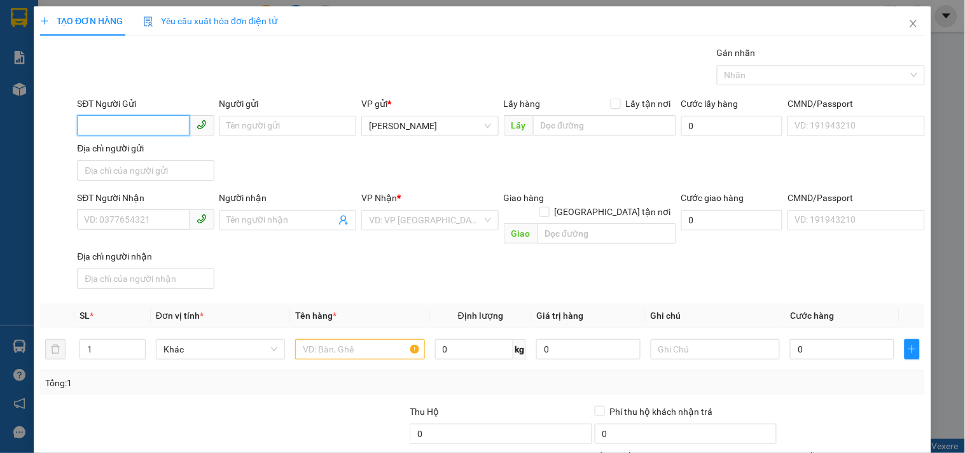
click at [141, 121] on input "SĐT Người Gửi" at bounding box center [133, 125] width 112 height 20
click at [134, 144] on div "0941907777 - LAPTOP 81" at bounding box center [144, 151] width 120 height 14
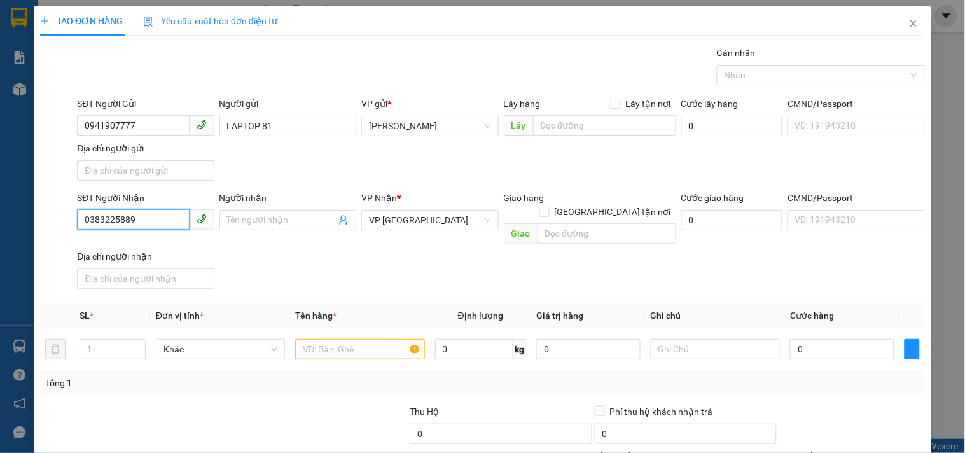
drag, startPoint x: 137, startPoint y: 214, endPoint x: 0, endPoint y: 199, distance: 137.6
click at [0, 206] on div "TẠO ĐƠN HÀNG Yêu cầu xuất hóa đơn điện tử Transit Pickup Surcharge Ids Transit …" at bounding box center [482, 226] width 965 height 453
click at [125, 244] on div "0795568222 - [PERSON_NAME]" at bounding box center [146, 246] width 125 height 14
click at [307, 340] on input "text" at bounding box center [359, 349] width 129 height 20
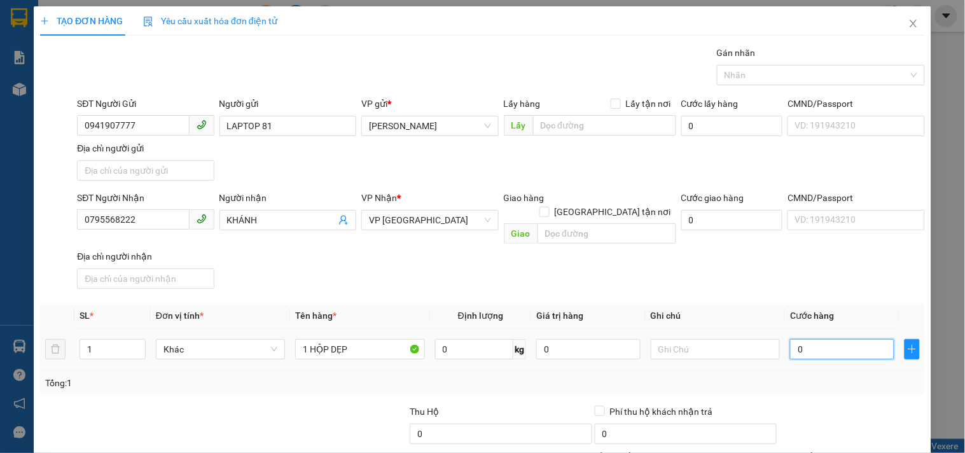
click at [834, 342] on input "0" at bounding box center [842, 349] width 104 height 20
click at [696, 341] on input "text" at bounding box center [714, 349] width 129 height 20
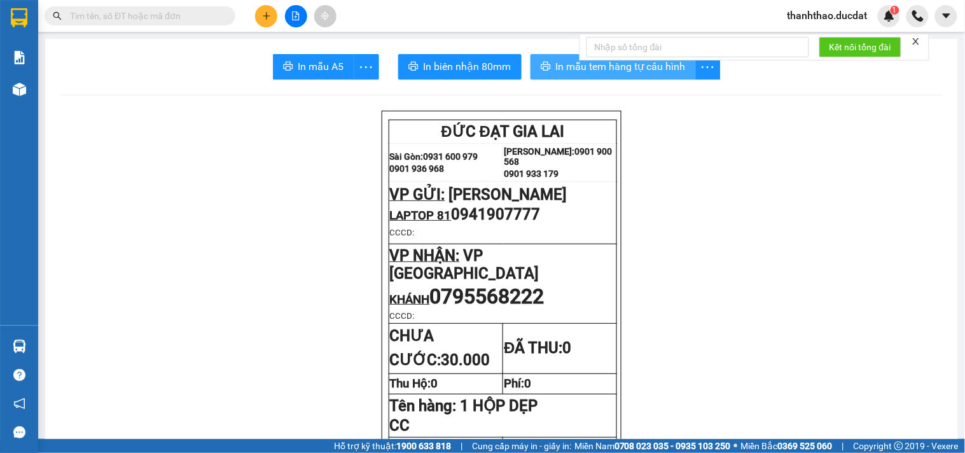
click at [576, 71] on span "In mẫu tem hàng tự cấu hình" at bounding box center [621, 66] width 130 height 16
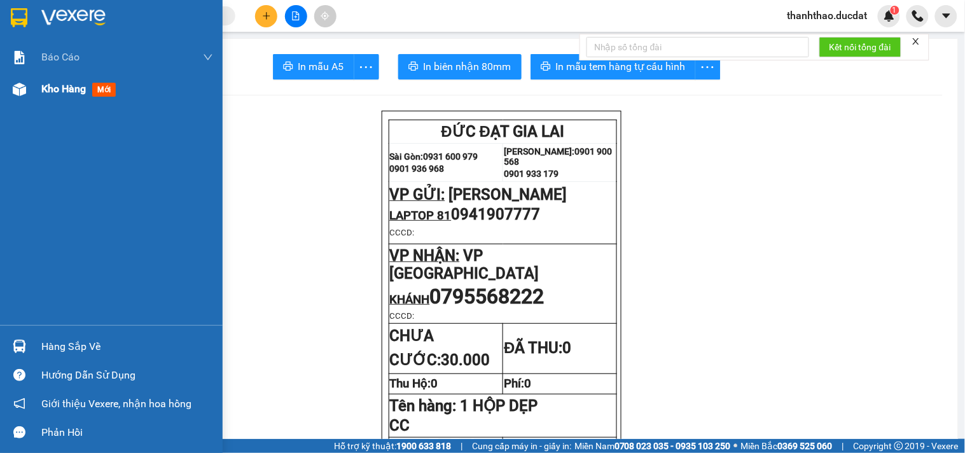
click at [60, 94] on span "Kho hàng" at bounding box center [63, 89] width 45 height 12
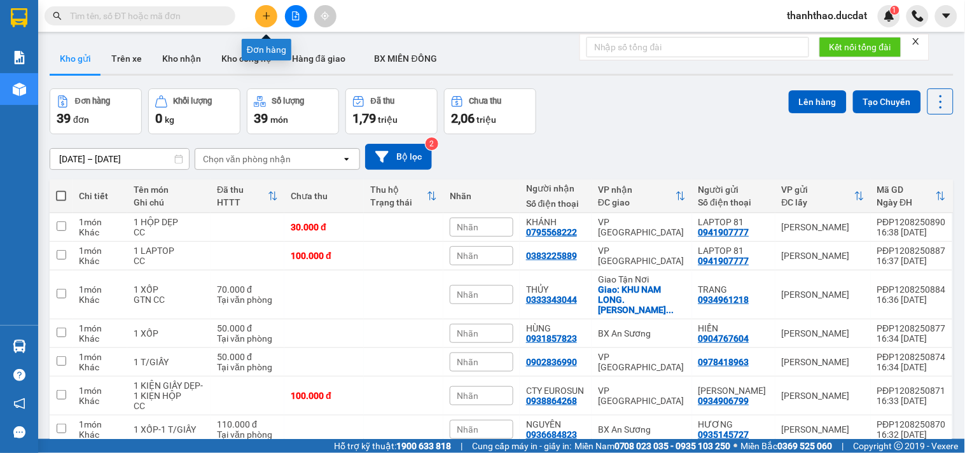
click at [268, 15] on icon "plus" at bounding box center [266, 15] width 7 height 1
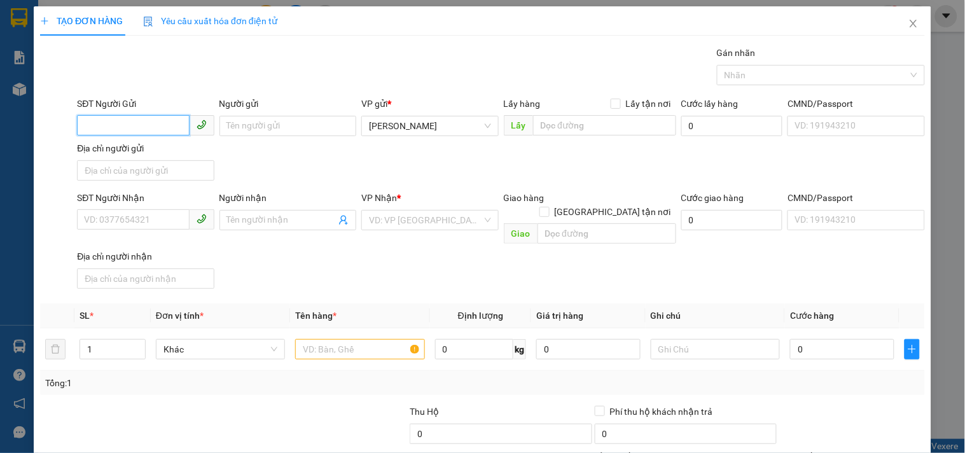
click at [148, 128] on input "SĐT Người Gửi" at bounding box center [133, 125] width 112 height 20
click at [148, 156] on div "0978170887" at bounding box center [144, 151] width 120 height 14
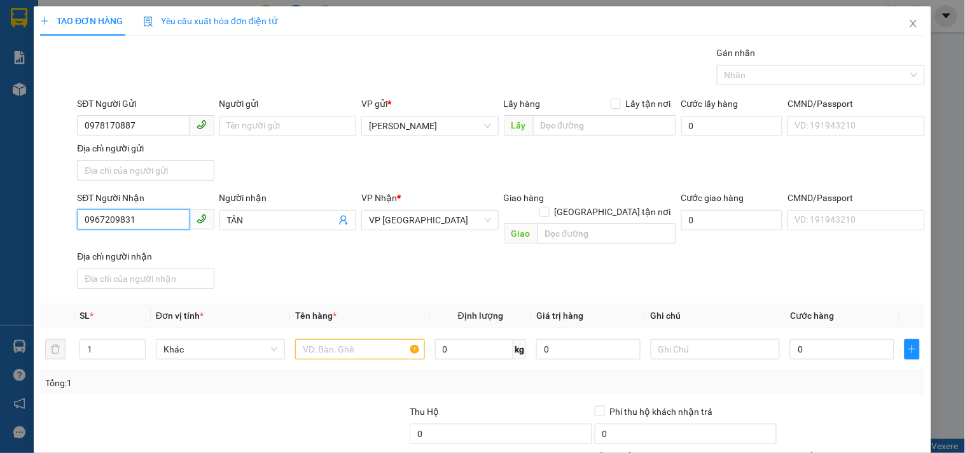
drag, startPoint x: 137, startPoint y: 223, endPoint x: 0, endPoint y: 248, distance: 139.0
click at [0, 249] on div "TẠO ĐƠN HÀNG Yêu cầu xuất hóa đơn điện tử Transit Pickup Surcharge Ids Transit …" at bounding box center [482, 226] width 965 height 453
click at [110, 247] on div "0967209831 - TÂN" at bounding box center [144, 246] width 120 height 14
click at [383, 339] on input "text" at bounding box center [359, 349] width 129 height 20
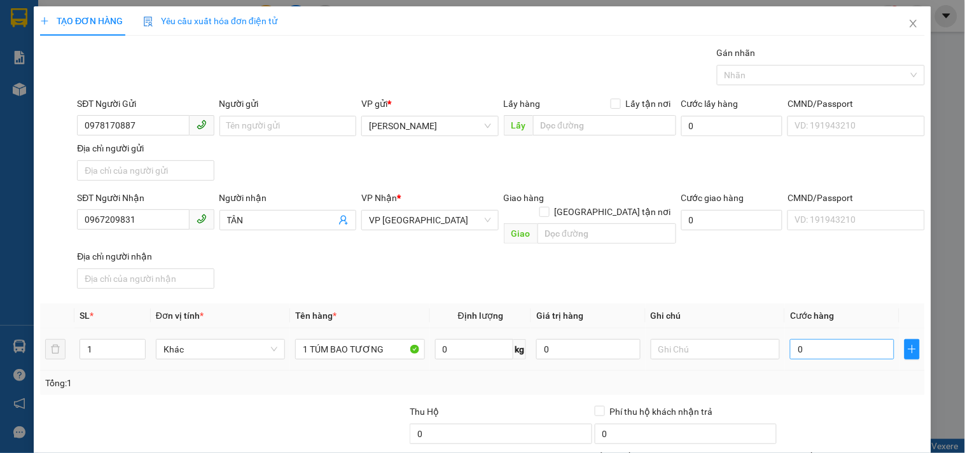
click at [791, 345] on div "0" at bounding box center [842, 348] width 104 height 25
click at [791, 342] on input "0" at bounding box center [842, 349] width 104 height 20
click at [693, 342] on input "text" at bounding box center [714, 349] width 129 height 20
click at [158, 218] on input "0967209831" at bounding box center [133, 219] width 112 height 20
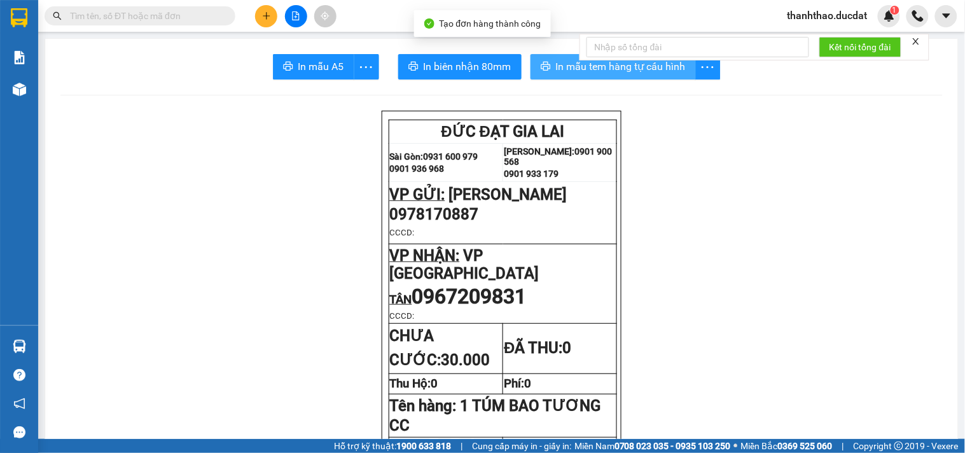
click at [556, 61] on span "In mẫu tem hàng tự cấu hình" at bounding box center [621, 66] width 130 height 16
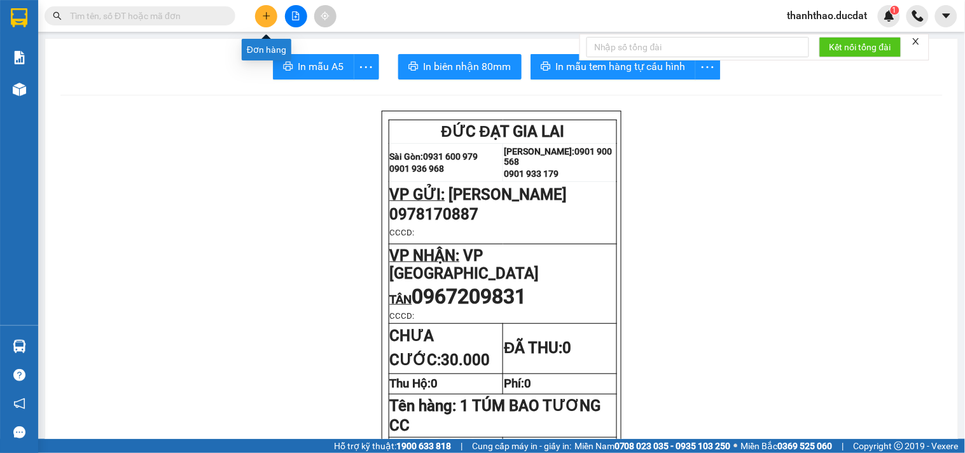
click at [262, 17] on icon "plus" at bounding box center [266, 15] width 9 height 9
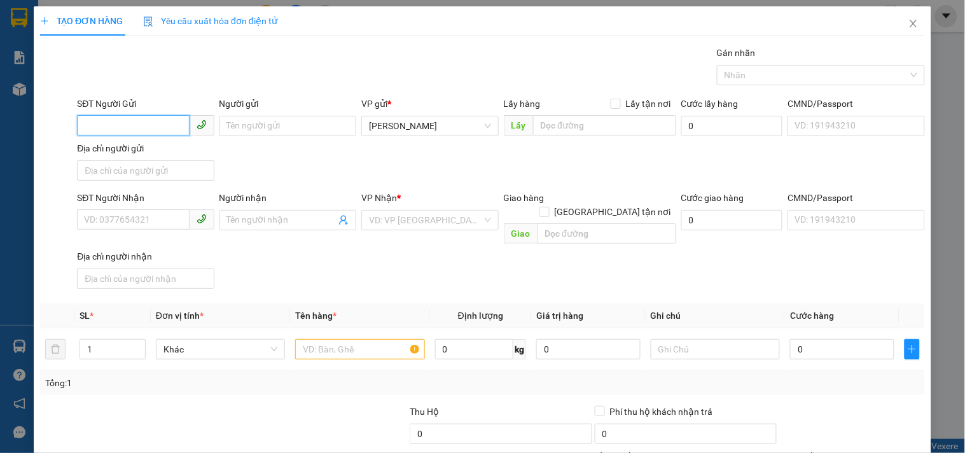
click at [144, 134] on input "SĐT Người Gửi" at bounding box center [133, 125] width 112 height 20
click at [141, 145] on div "0935788342 - PHƯƠNG" at bounding box center [144, 151] width 120 height 14
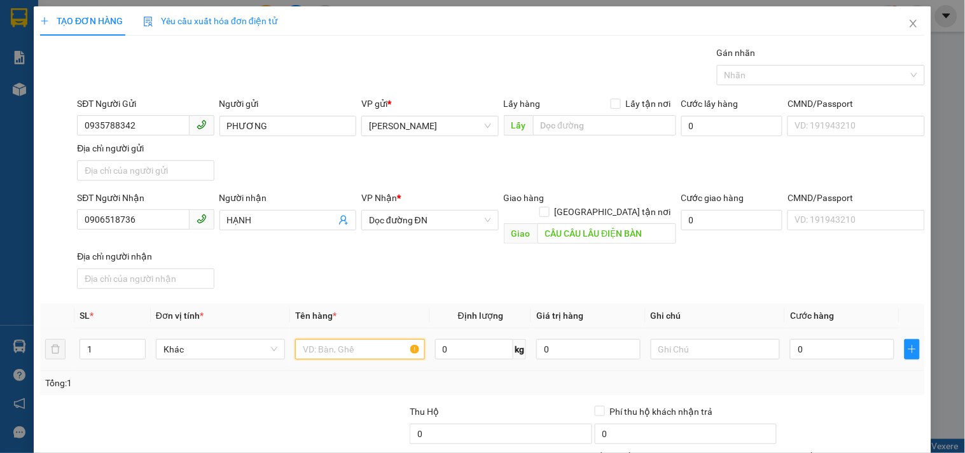
click at [361, 339] on input "text" at bounding box center [359, 349] width 129 height 20
click at [741, 251] on div "SĐT Người Nhận 0906518736 Người nhận HẠNH VP Nhận * Dọc đường ĐN Giao hàng Giao…" at bounding box center [500, 242] width 853 height 103
click at [816, 428] on div "Hình thức thanh toán" at bounding box center [851, 458] width 145 height 19
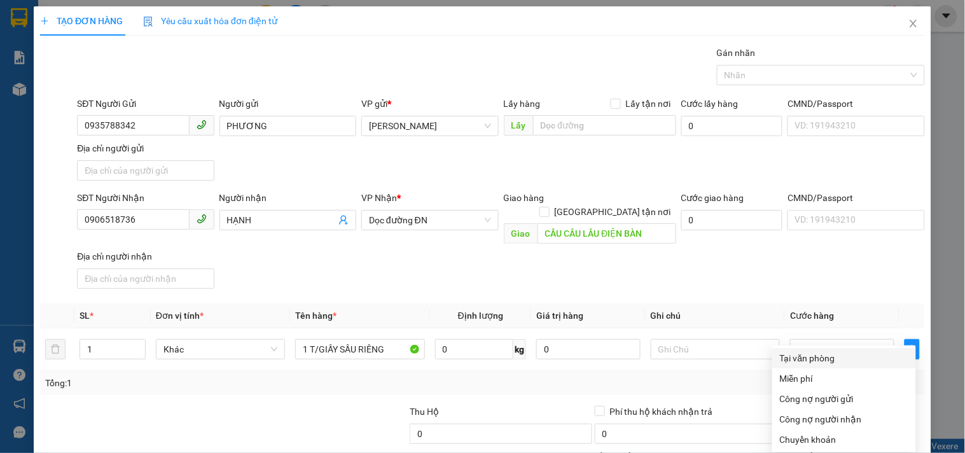
click at [810, 351] on div "Tại văn phòng" at bounding box center [844, 358] width 128 height 14
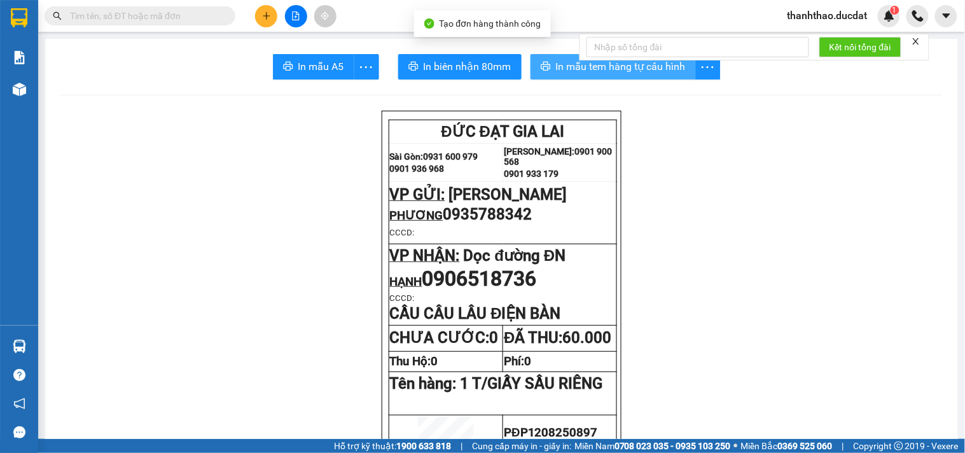
click at [570, 65] on span "In mẫu tem hàng tự cấu hình" at bounding box center [621, 66] width 130 height 16
click at [554, 75] on button "In mẫu tem hàng tự cấu hình" at bounding box center [612, 66] width 165 height 25
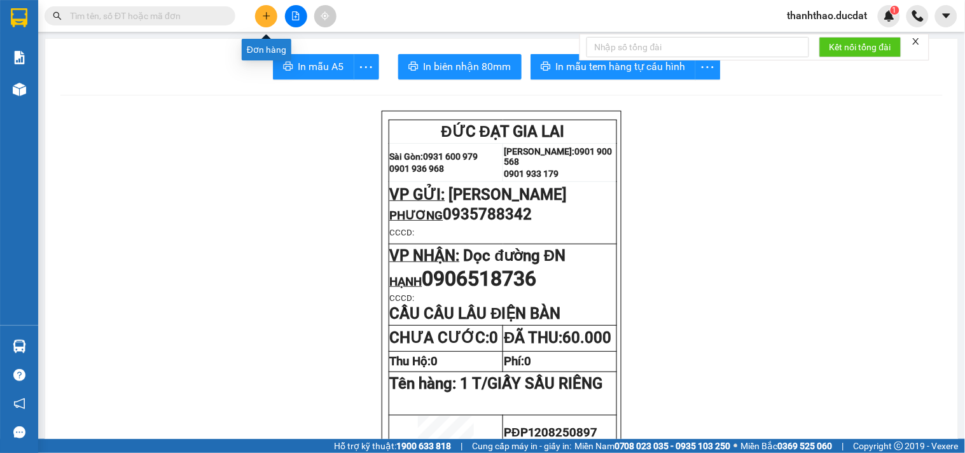
click at [267, 17] on icon "plus" at bounding box center [266, 15] width 9 height 9
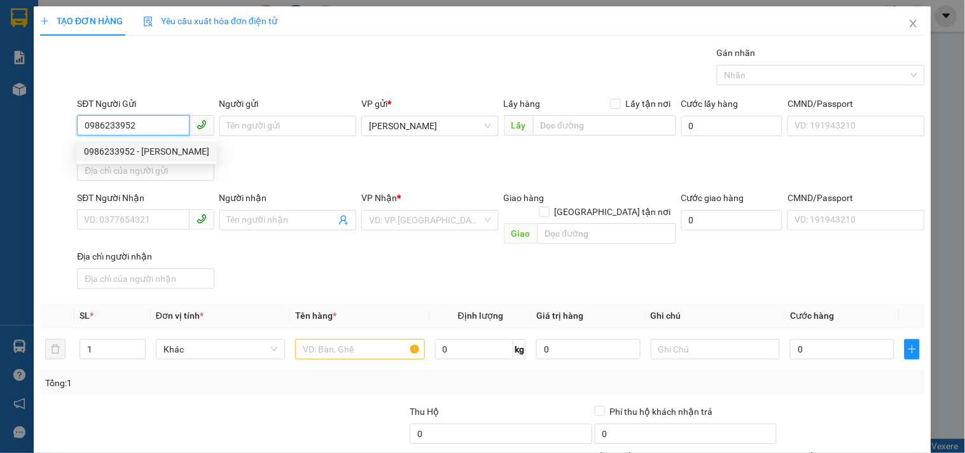
click at [173, 154] on div "0986233952 - [PERSON_NAME]" at bounding box center [146, 151] width 125 height 14
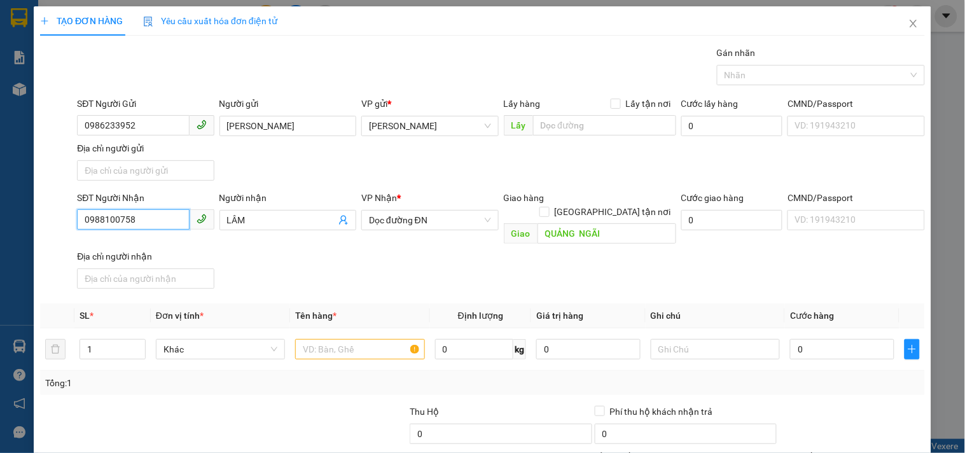
drag, startPoint x: 163, startPoint y: 223, endPoint x: 0, endPoint y: 351, distance: 207.3
click at [0, 347] on div "TẠO ĐƠN HÀNG Yêu cầu xuất hóa đơn điện tử Transit Pickup Surcharge Ids Transit …" at bounding box center [482, 226] width 965 height 453
click at [153, 243] on div "0392392491 - NƯƠNG" at bounding box center [144, 246] width 120 height 14
click at [395, 341] on input "text" at bounding box center [359, 349] width 129 height 20
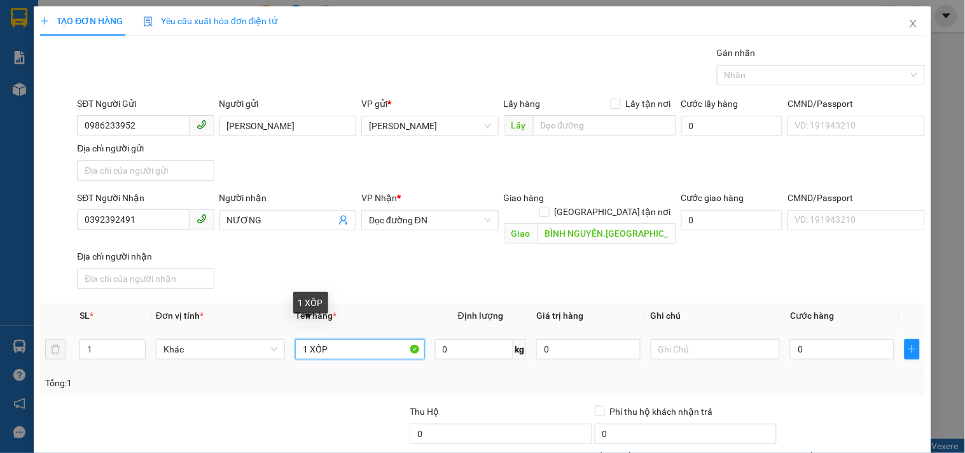
click at [358, 342] on input "1 XỐP" at bounding box center [359, 349] width 129 height 20
click at [829, 336] on div "0" at bounding box center [842, 348] width 104 height 25
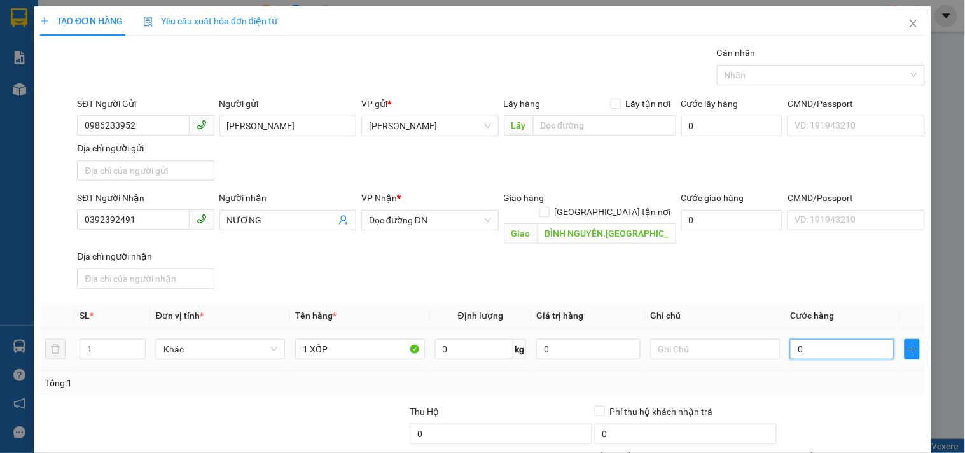
click at [815, 339] on input "0" at bounding box center [842, 349] width 104 height 20
click at [767, 258] on div "SĐT Người Nhận 0392392491 Người nhận NƯƠNG VP Nhận * Dọc đường ĐN Giao hàng Gia…" at bounding box center [500, 242] width 853 height 103
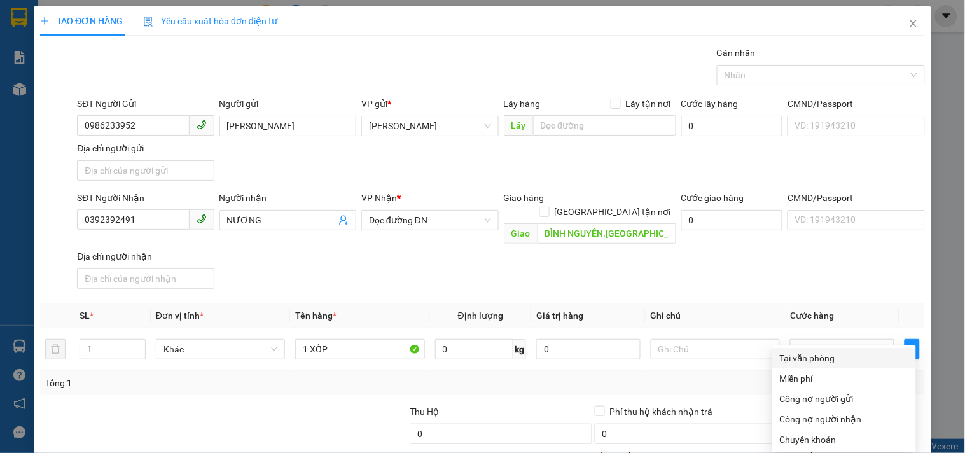
click at [799, 351] on div "Tại văn phòng" at bounding box center [844, 358] width 128 height 14
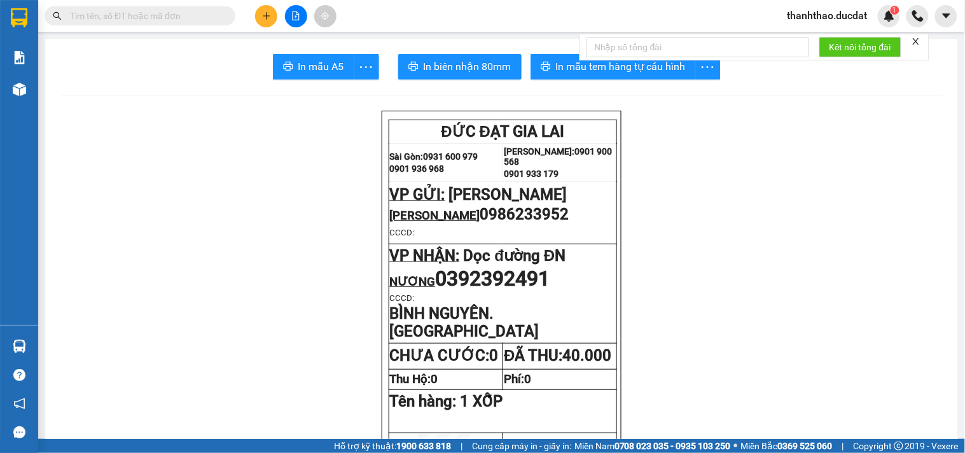
click at [266, 13] on icon "plus" at bounding box center [266, 15] width 1 height 7
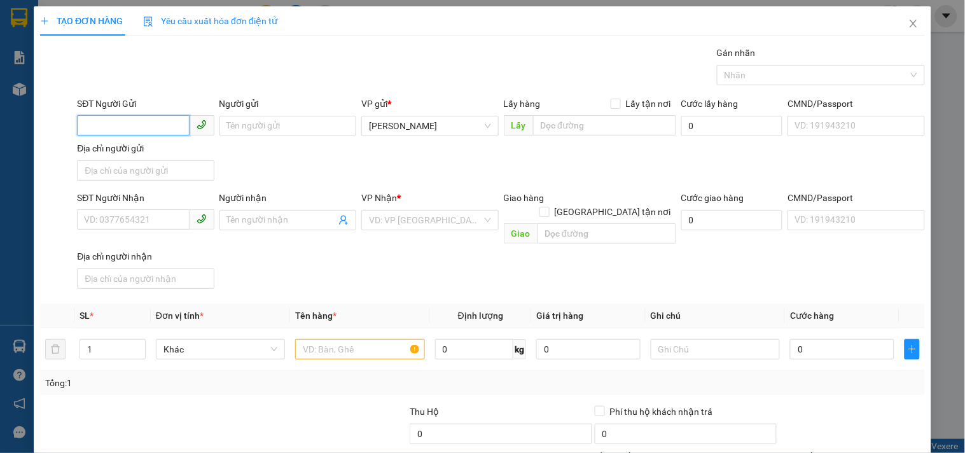
click at [147, 128] on input "SĐT Người Gửi" at bounding box center [133, 125] width 112 height 20
click at [153, 147] on div "0987302357" at bounding box center [144, 151] width 120 height 14
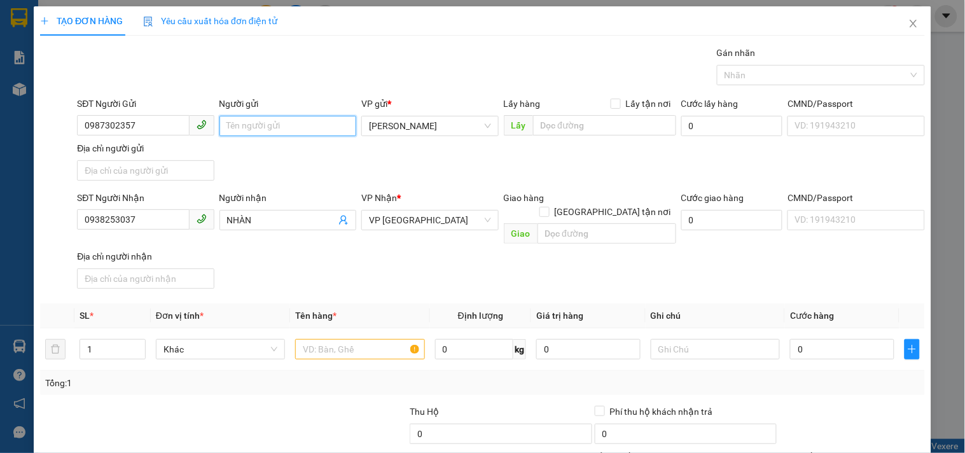
drag, startPoint x: 237, startPoint y: 121, endPoint x: 225, endPoint y: 144, distance: 25.6
click at [225, 144] on div "SĐT Người Gửi 0987302357 Người gửi Tên người gửi VP gửi * [PERSON_NAME] Lấy hàn…" at bounding box center [500, 141] width 853 height 89
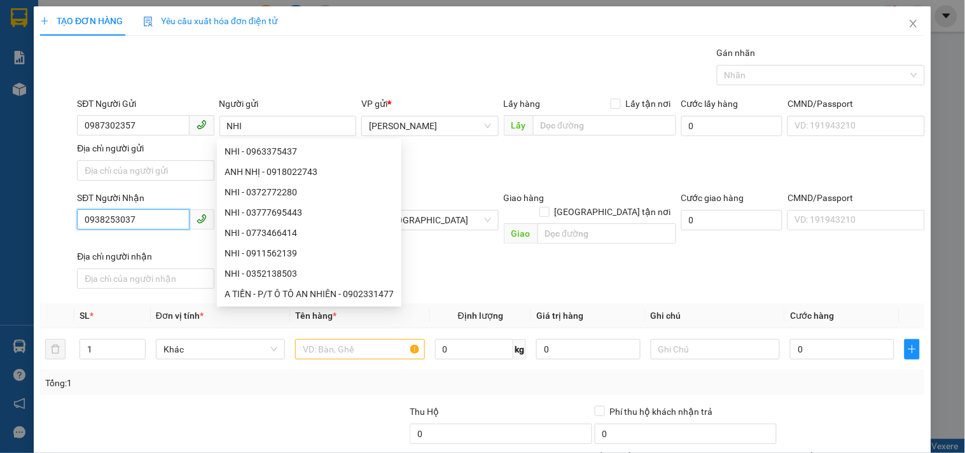
drag, startPoint x: 157, startPoint y: 221, endPoint x: 0, endPoint y: 243, distance: 158.5
click at [0, 244] on div "TẠO ĐƠN HÀNG Yêu cầu xuất hóa đơn điện tử Transit Pickup Surcharge Ids Transit …" at bounding box center [482, 226] width 965 height 453
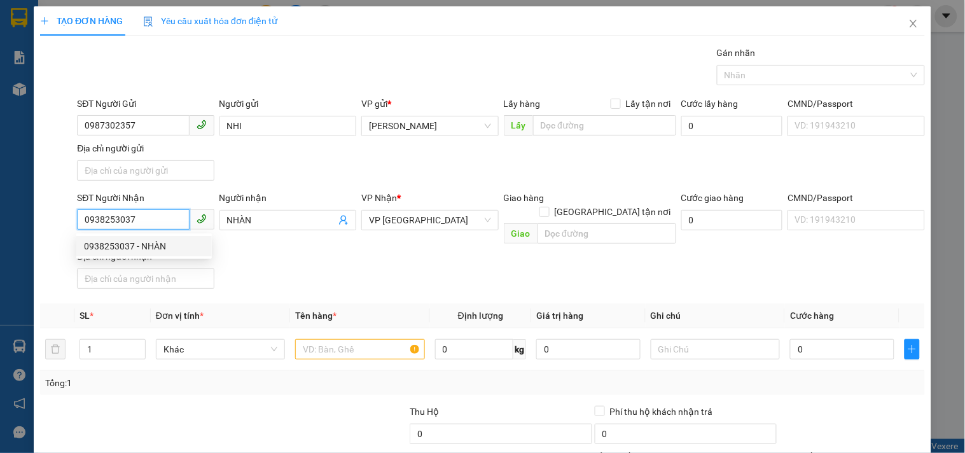
click at [107, 240] on div "0938253037 - NHÀN" at bounding box center [144, 246] width 120 height 14
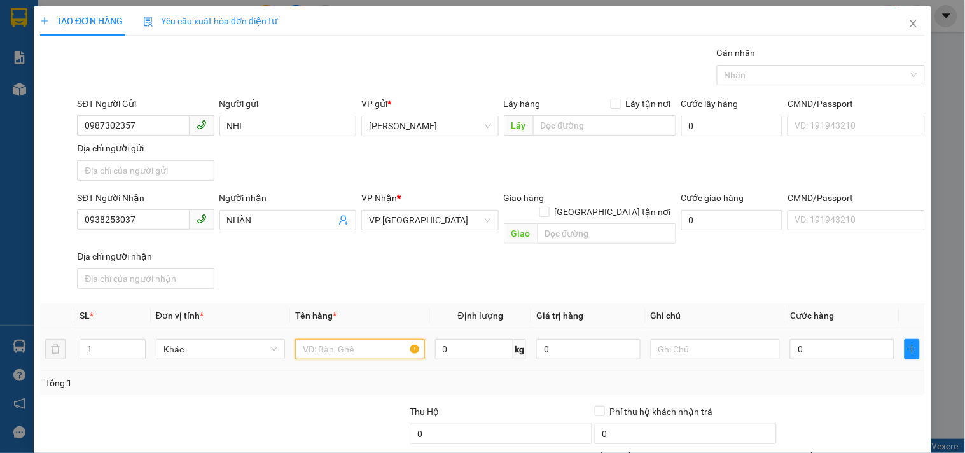
click at [357, 340] on input "text" at bounding box center [359, 349] width 129 height 20
click at [819, 339] on input "0" at bounding box center [842, 349] width 104 height 20
click at [767, 217] on input "0" at bounding box center [732, 220] width 102 height 20
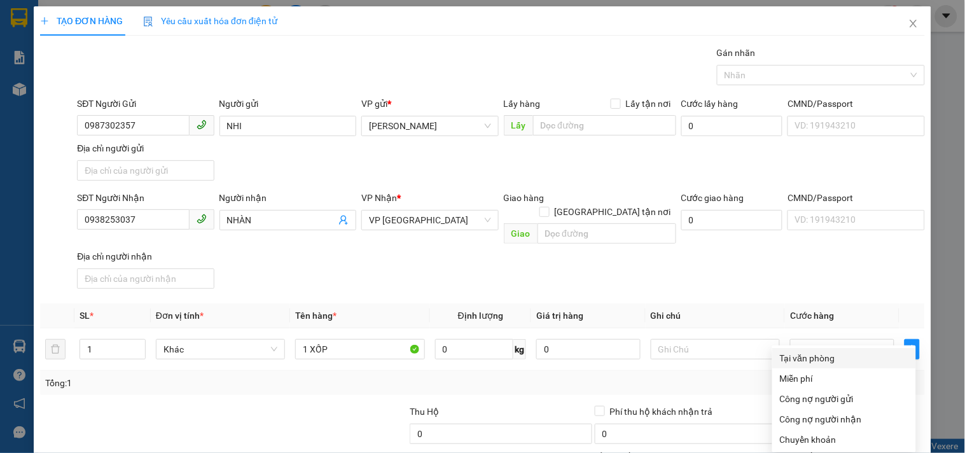
click at [827, 351] on div "Tại văn phòng" at bounding box center [844, 358] width 128 height 14
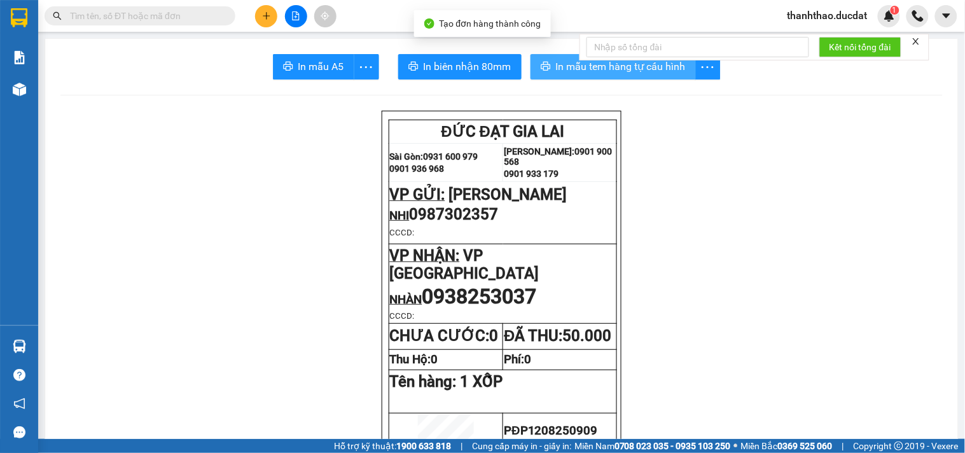
click at [653, 72] on span "In mẫu tem hàng tự cấu hình" at bounding box center [621, 66] width 130 height 16
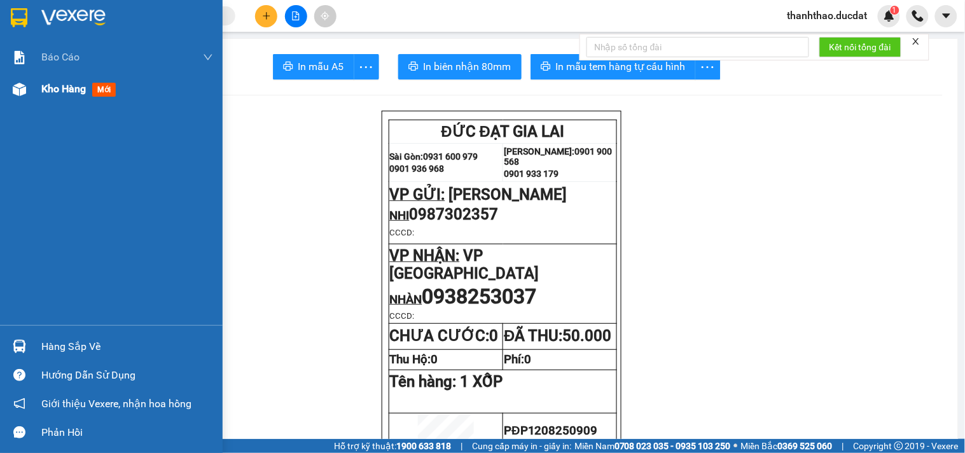
click at [49, 91] on span "Kho hàng" at bounding box center [63, 89] width 45 height 12
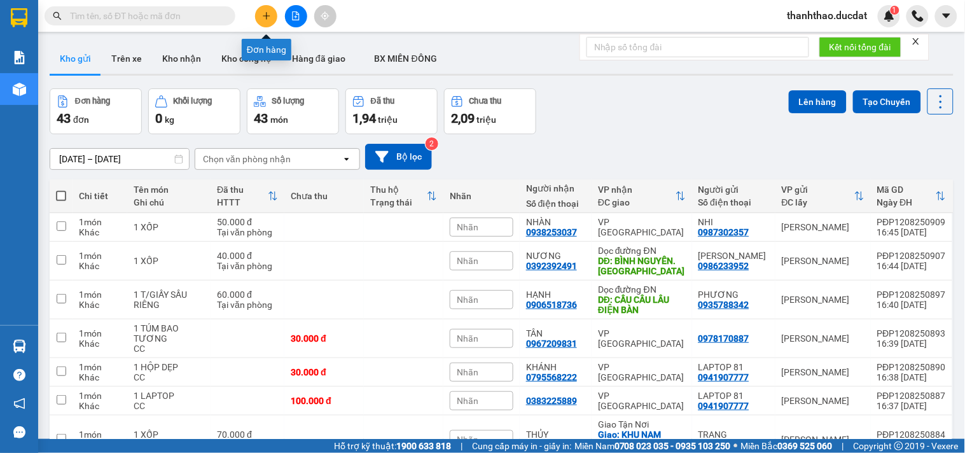
click at [263, 13] on icon "plus" at bounding box center [266, 15] width 9 height 9
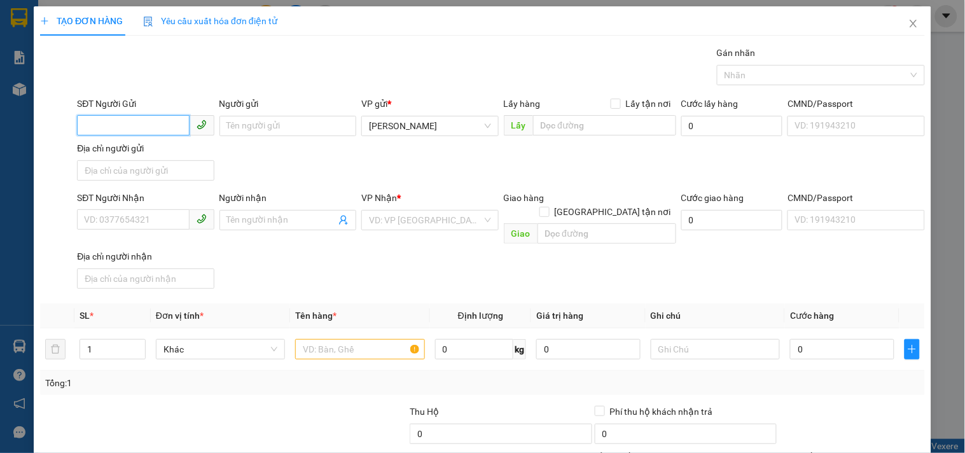
click at [164, 132] on input "SĐT Người Gửi" at bounding box center [133, 125] width 112 height 20
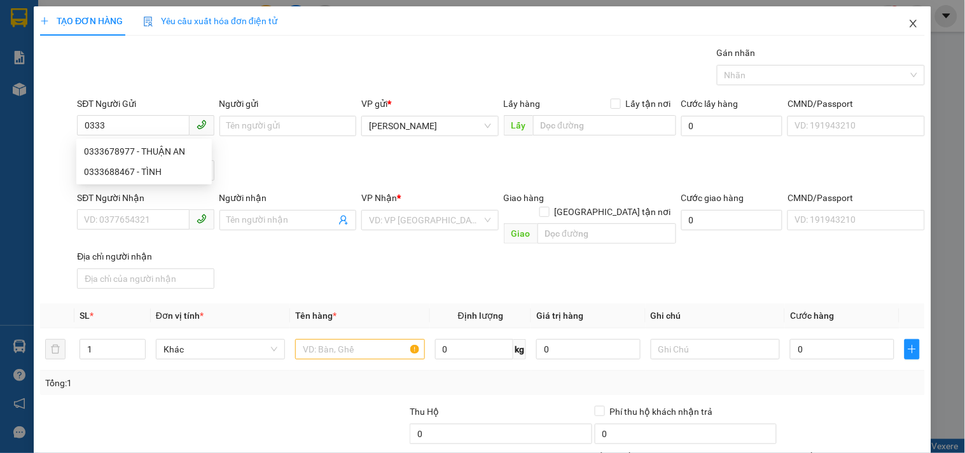
click at [908, 24] on icon "close" at bounding box center [913, 23] width 10 height 10
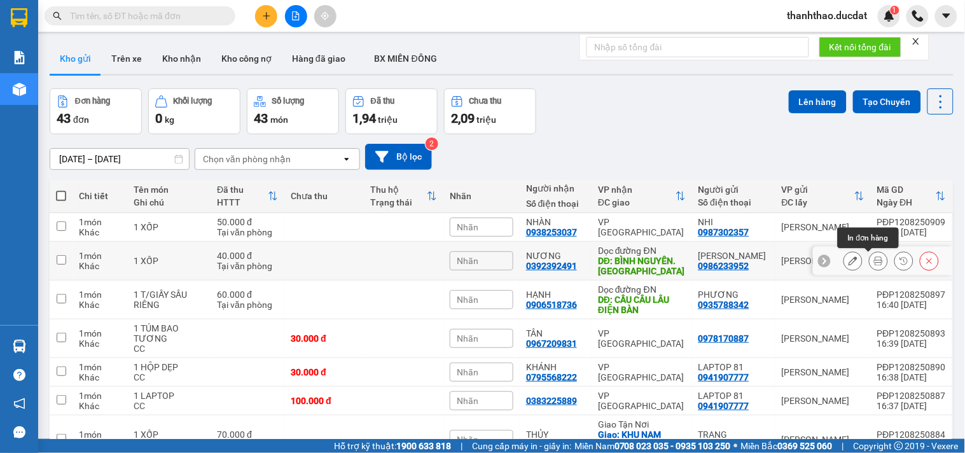
click at [874, 265] on icon at bounding box center [878, 260] width 9 height 9
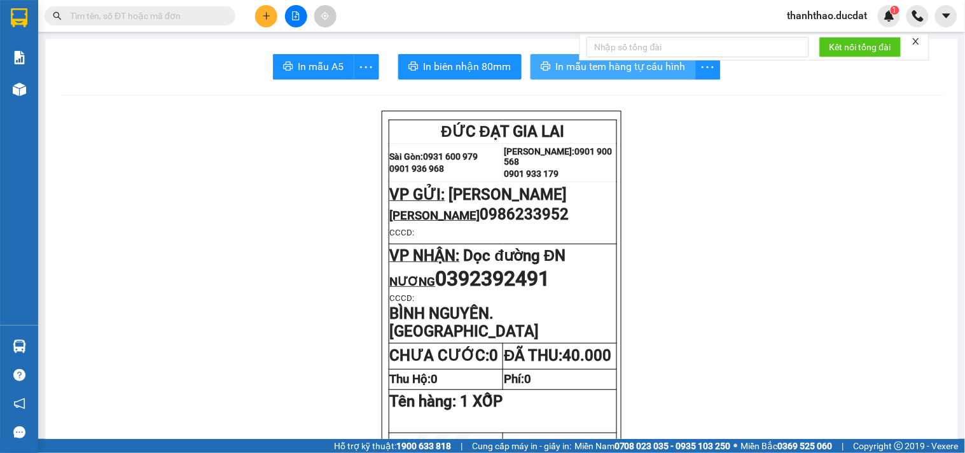
click at [556, 71] on span "In mẫu tem hàng tự cấu hình" at bounding box center [621, 66] width 130 height 16
click at [262, 18] on icon "plus" at bounding box center [266, 15] width 9 height 9
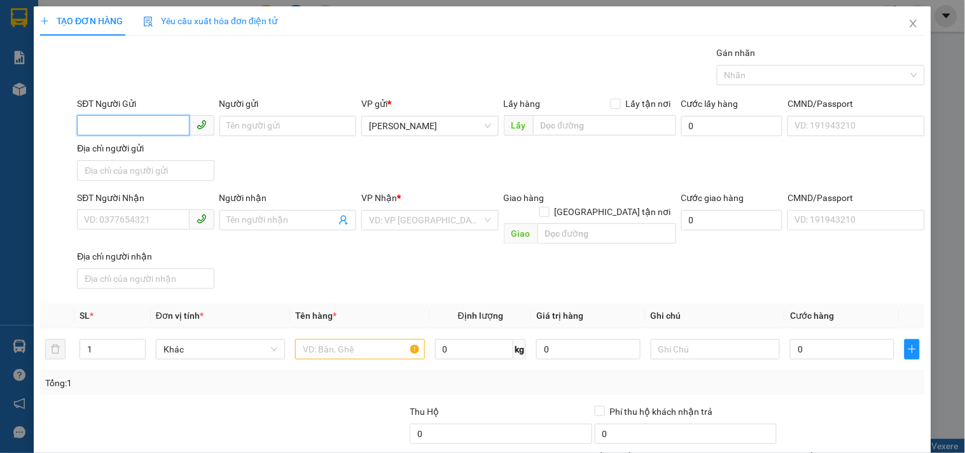
click at [120, 122] on input "SĐT Người Gửi" at bounding box center [133, 125] width 112 height 20
click at [262, 118] on input "Người gửi" at bounding box center [287, 126] width 137 height 20
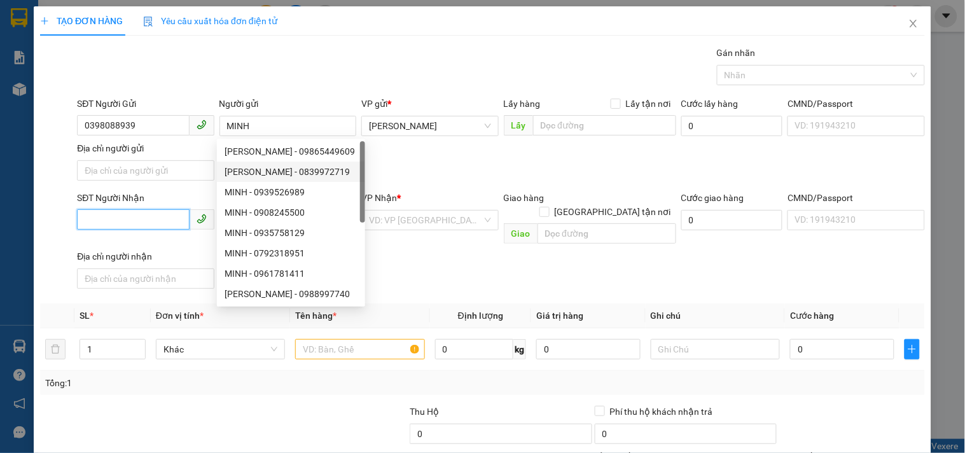
click at [147, 226] on input "SĐT Người Nhận" at bounding box center [133, 219] width 112 height 20
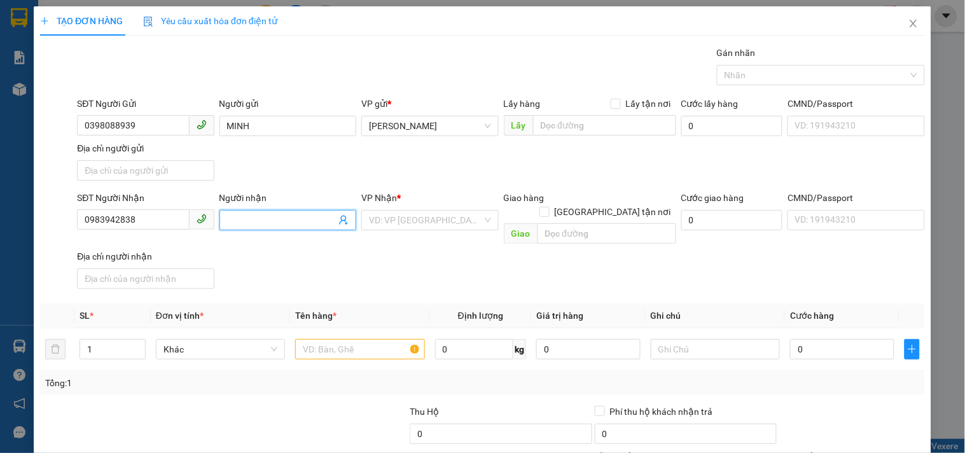
click at [269, 214] on input "Người nhận" at bounding box center [281, 220] width 109 height 14
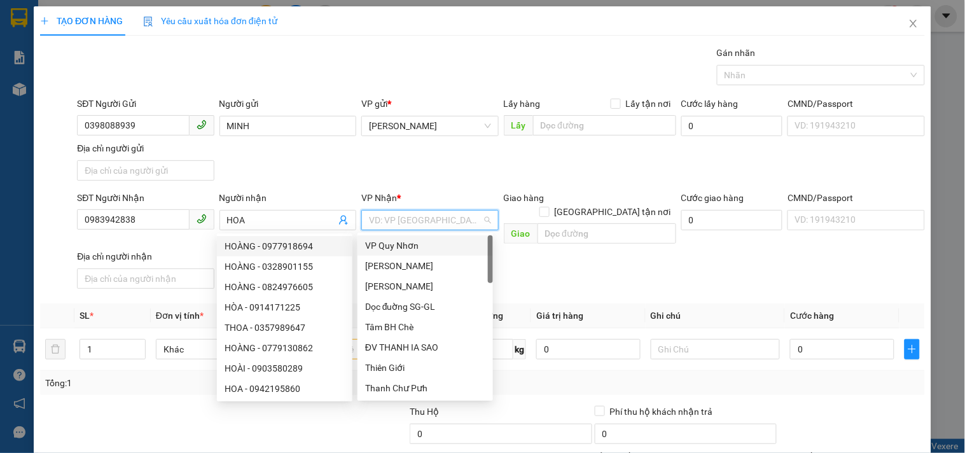
click at [392, 217] on input "search" at bounding box center [425, 219] width 113 height 19
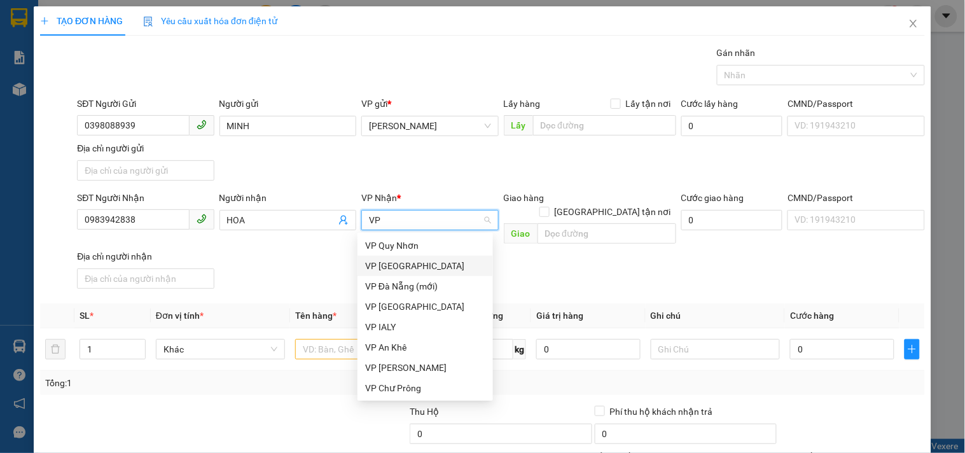
click at [383, 268] on div "VP [GEOGRAPHIC_DATA]" at bounding box center [425, 266] width 120 height 14
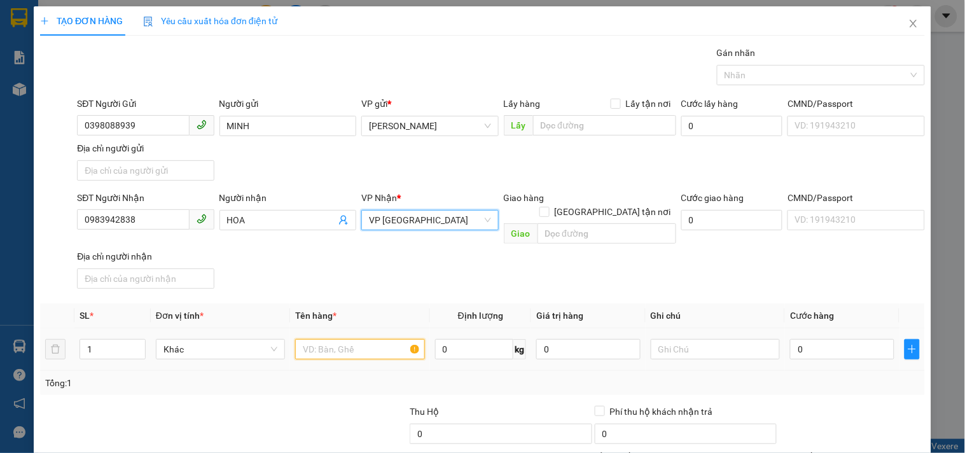
click at [359, 339] on input "text" at bounding box center [359, 349] width 129 height 20
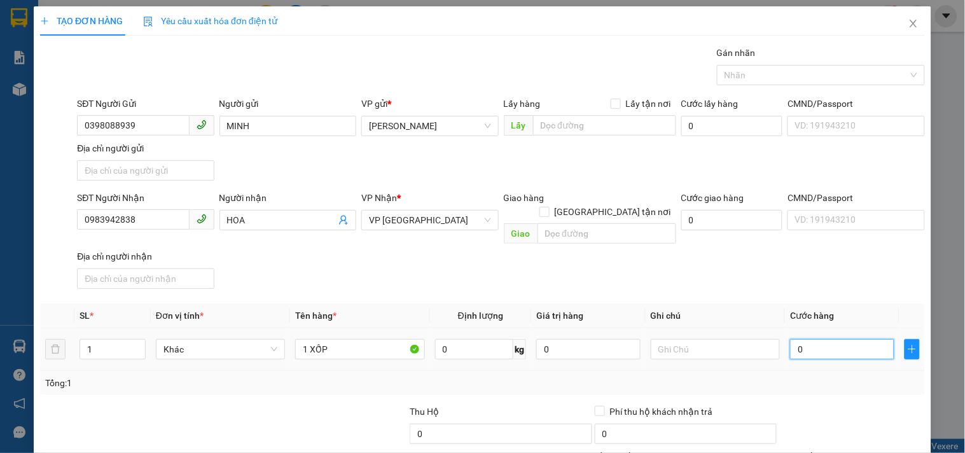
drag, startPoint x: 816, startPoint y: 339, endPoint x: 806, endPoint y: 338, distance: 10.2
click at [815, 339] on input "0" at bounding box center [842, 349] width 104 height 20
click at [701, 339] on input "text" at bounding box center [714, 349] width 129 height 20
click at [160, 228] on input "0983942838" at bounding box center [133, 219] width 112 height 20
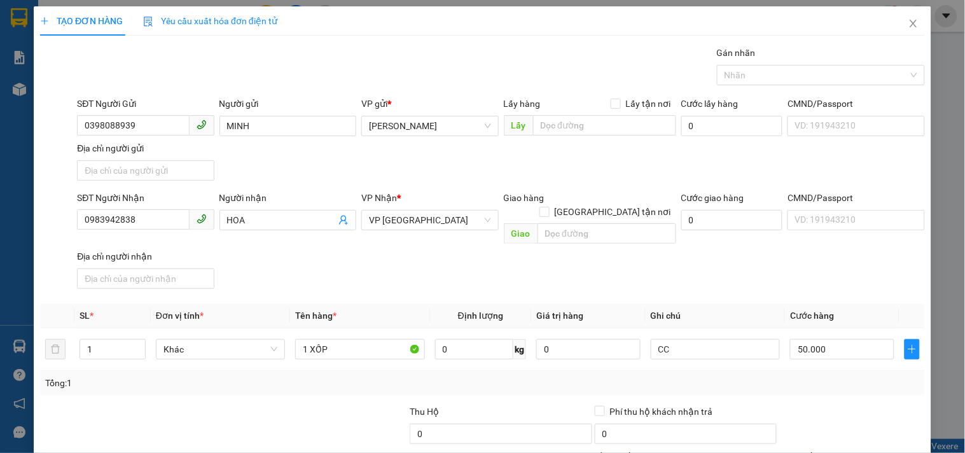
drag, startPoint x: 854, startPoint y: 410, endPoint x: 818, endPoint y: 411, distance: 35.6
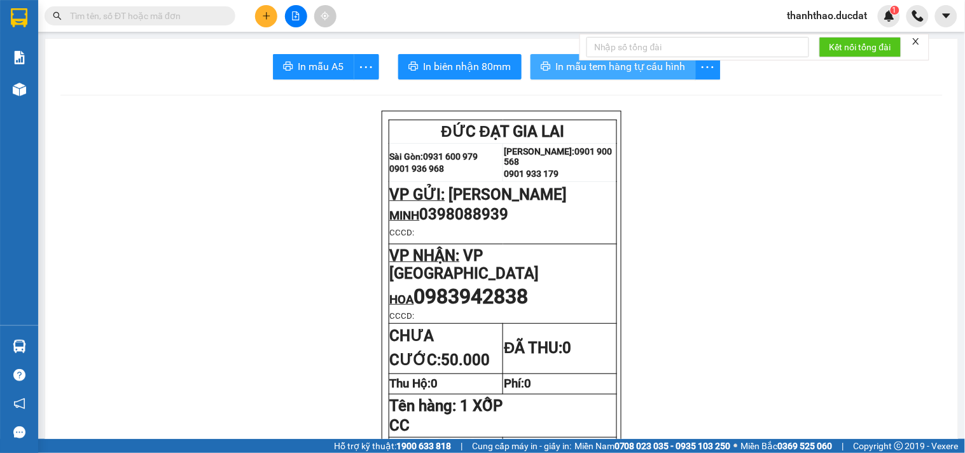
click at [561, 65] on span "In mẫu tem hàng tự cấu hình" at bounding box center [621, 66] width 130 height 16
click at [270, 15] on icon "plus" at bounding box center [266, 15] width 9 height 9
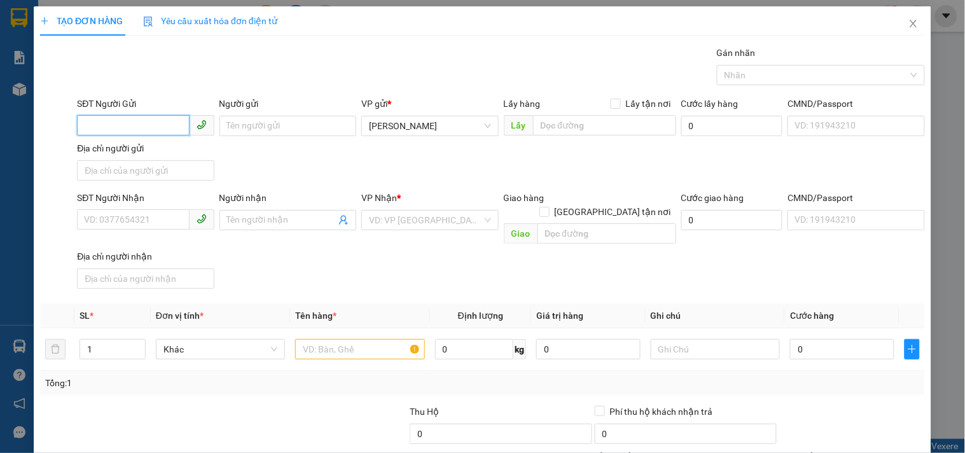
click at [134, 119] on input "SĐT Người Gửi" at bounding box center [133, 125] width 112 height 20
click at [153, 144] on div "0333744779 - [GEOGRAPHIC_DATA]" at bounding box center [155, 151] width 143 height 14
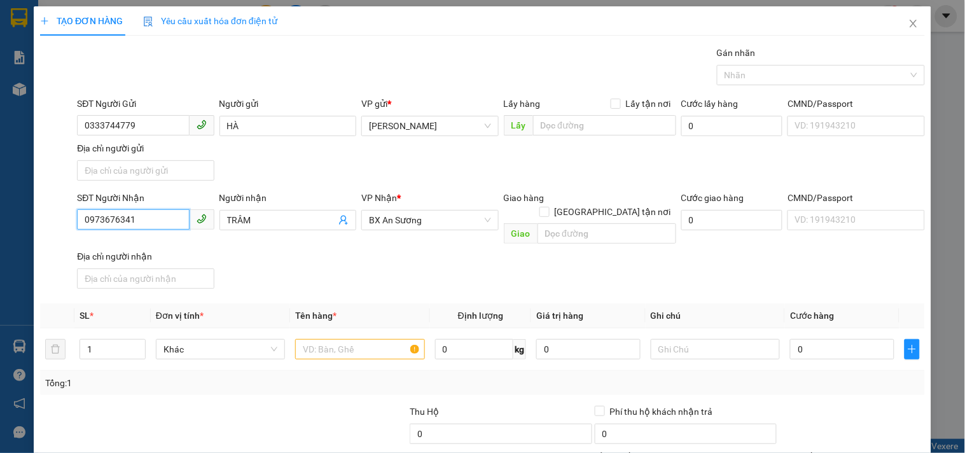
drag, startPoint x: 149, startPoint y: 225, endPoint x: 0, endPoint y: 224, distance: 149.4
click at [0, 239] on div "TẠO ĐƠN HÀNG Yêu cầu xuất hóa đơn điện tử Transit Pickup Surcharge Ids Transit …" at bounding box center [482, 226] width 965 height 453
drag, startPoint x: 249, startPoint y: 226, endPoint x: 118, endPoint y: 228, distance: 131.6
click at [126, 223] on div "SĐT Người Nhận 0908009886 Người nhận TRÂM VP Nhận * BX An Sương Giao hàng Giao …" at bounding box center [500, 242] width 853 height 103
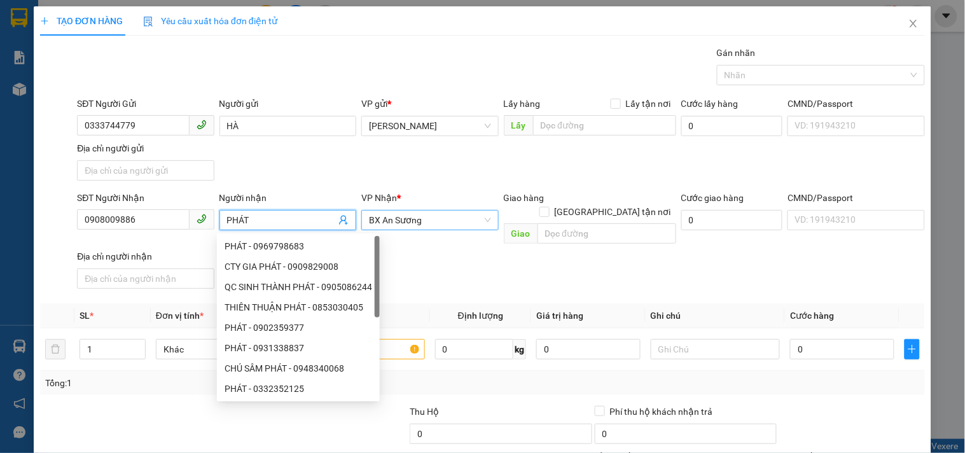
click at [441, 221] on span "BX An Sương" at bounding box center [429, 219] width 121 height 19
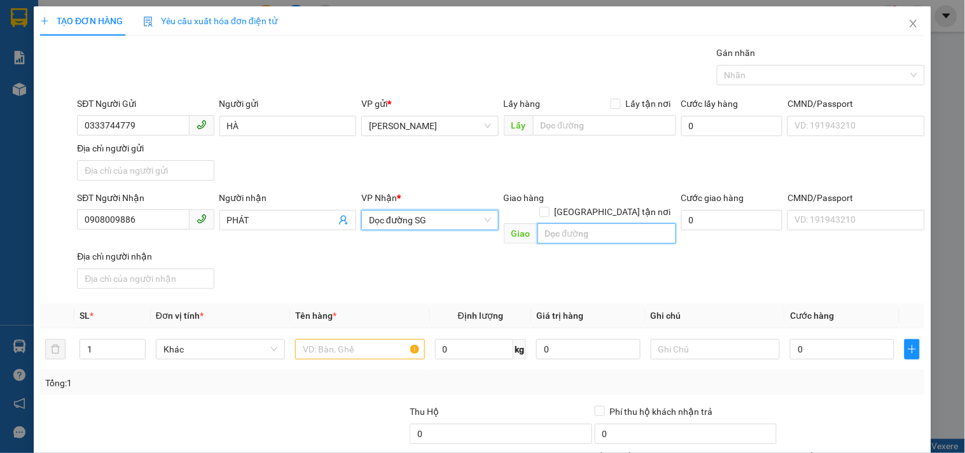
click at [556, 223] on input "text" at bounding box center [606, 233] width 139 height 20
click at [553, 223] on input "text" at bounding box center [606, 233] width 139 height 20
click at [331, 339] on input "text" at bounding box center [359, 349] width 129 height 20
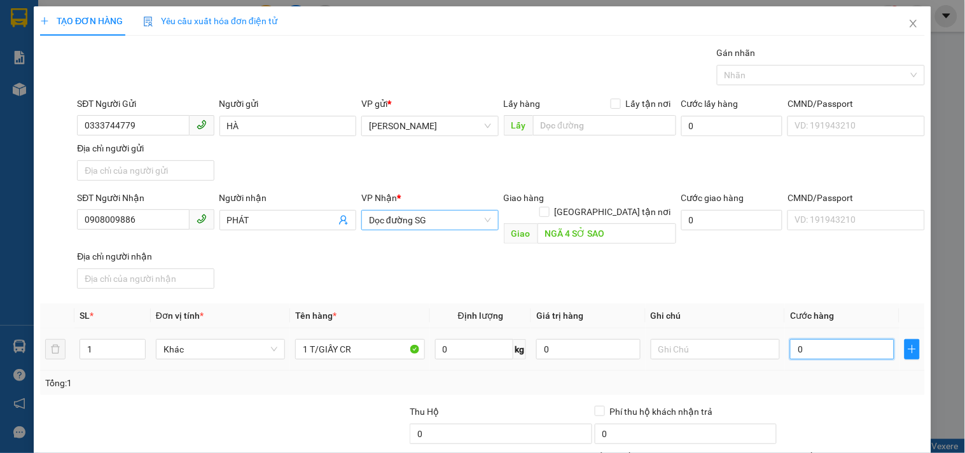
click at [802, 339] on input "0" at bounding box center [842, 349] width 104 height 20
click at [720, 339] on input "text" at bounding box center [714, 349] width 129 height 20
click at [156, 217] on input "0908009886" at bounding box center [133, 219] width 112 height 20
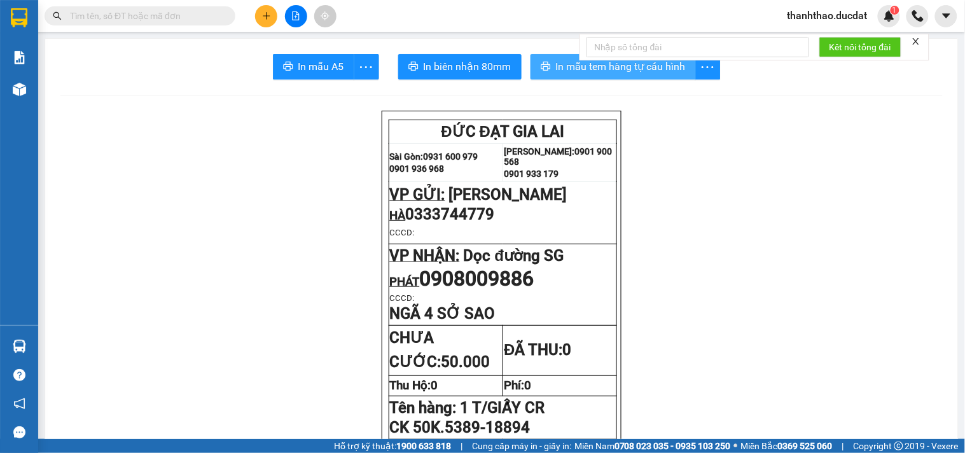
click at [556, 59] on span "In mẫu tem hàng tự cấu hình" at bounding box center [621, 66] width 130 height 16
click at [261, 14] on button at bounding box center [266, 16] width 22 height 22
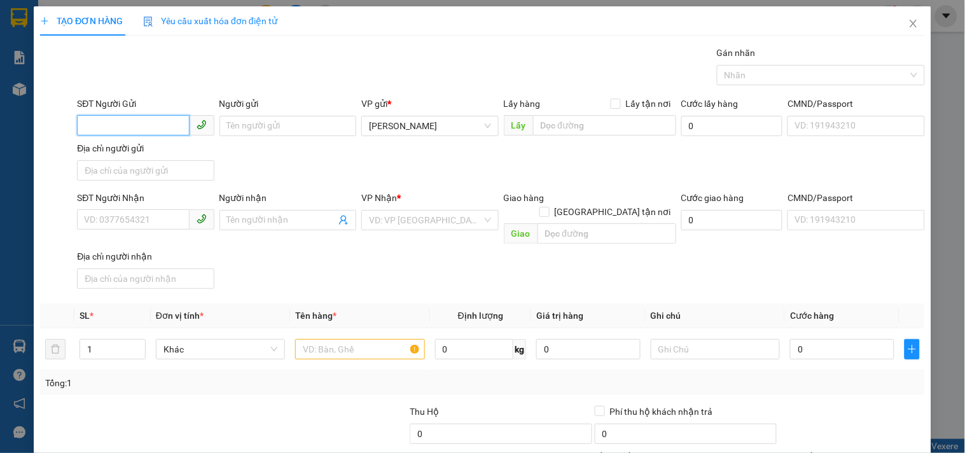
click at [146, 131] on input "SĐT Người Gửi" at bounding box center [133, 125] width 112 height 20
click at [242, 125] on input "Người gửi" at bounding box center [287, 126] width 137 height 20
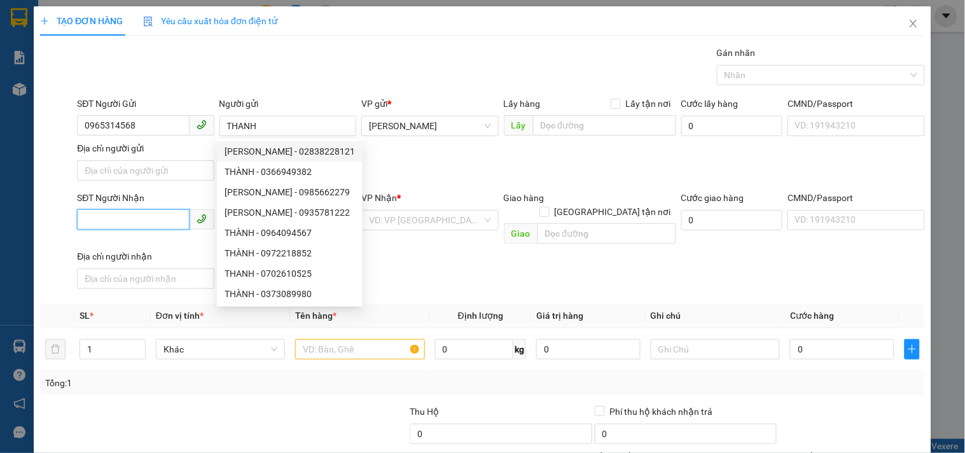
click at [127, 221] on input "SĐT Người Nhận" at bounding box center [133, 219] width 112 height 20
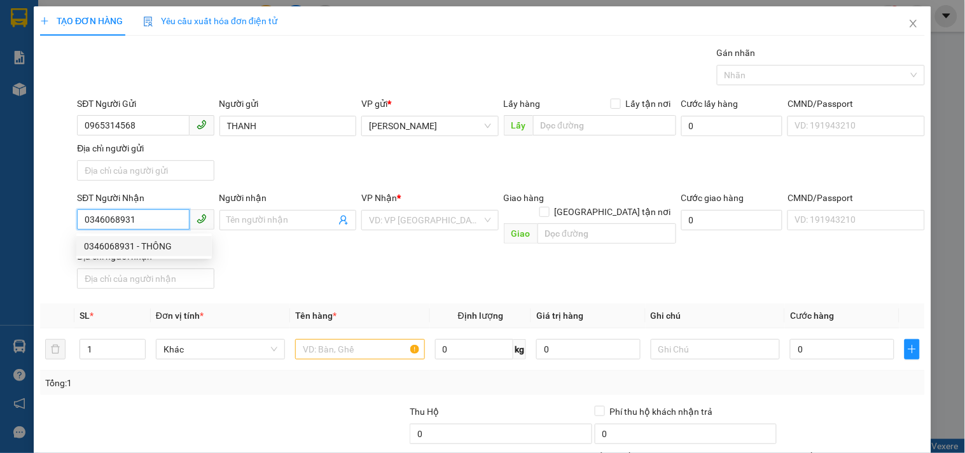
click at [143, 247] on div "0346068931 - THÔNG" at bounding box center [144, 246] width 120 height 14
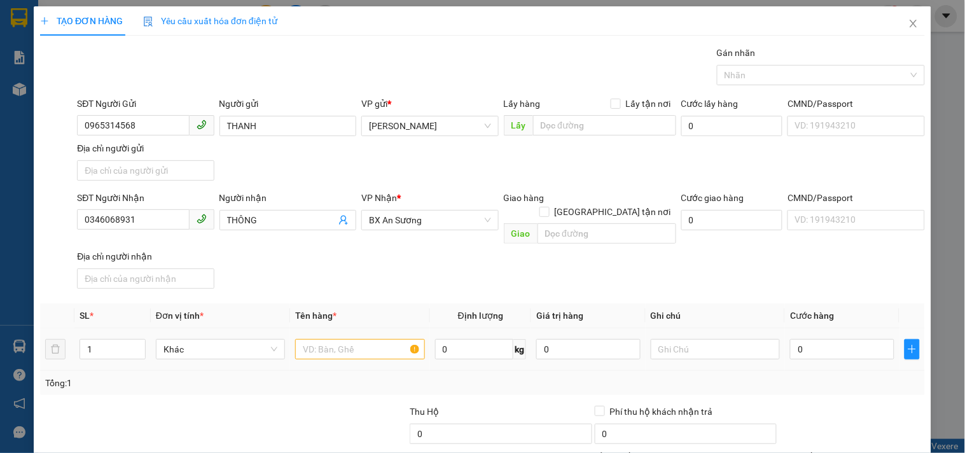
drag, startPoint x: 359, startPoint y: 347, endPoint x: 348, endPoint y: 344, distance: 11.3
click at [357, 347] on div at bounding box center [359, 348] width 129 height 25
click at [357, 339] on input "text" at bounding box center [359, 349] width 129 height 20
click at [818, 191] on div "SĐT Người Nhận 0346068931 Người nhận THÔNG VP Nhận * BX An Sương Giao hàng Giao…" at bounding box center [500, 242] width 853 height 103
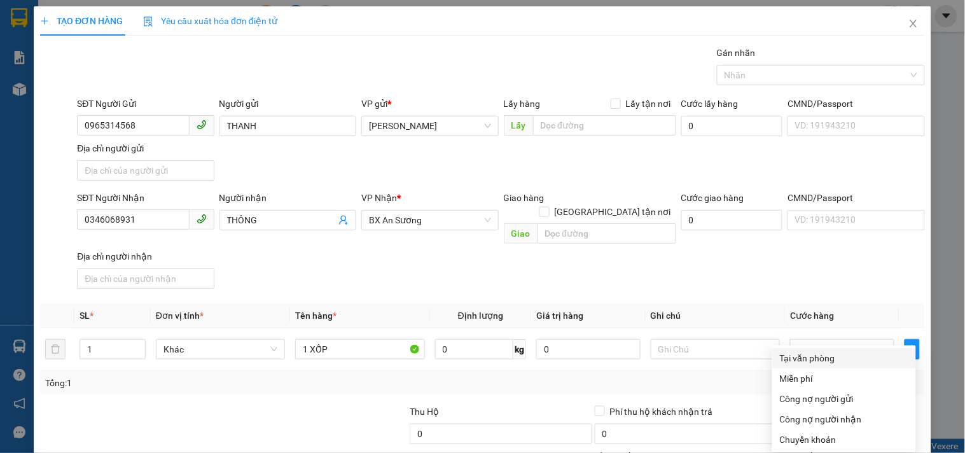
click at [816, 351] on div "Tại văn phòng" at bounding box center [844, 358] width 128 height 14
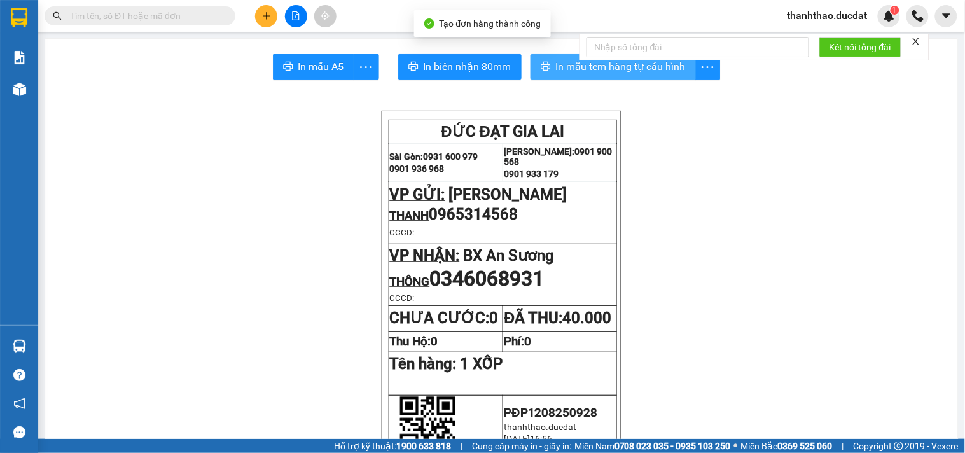
click at [570, 64] on span "In mẫu tem hàng tự cấu hình" at bounding box center [621, 66] width 130 height 16
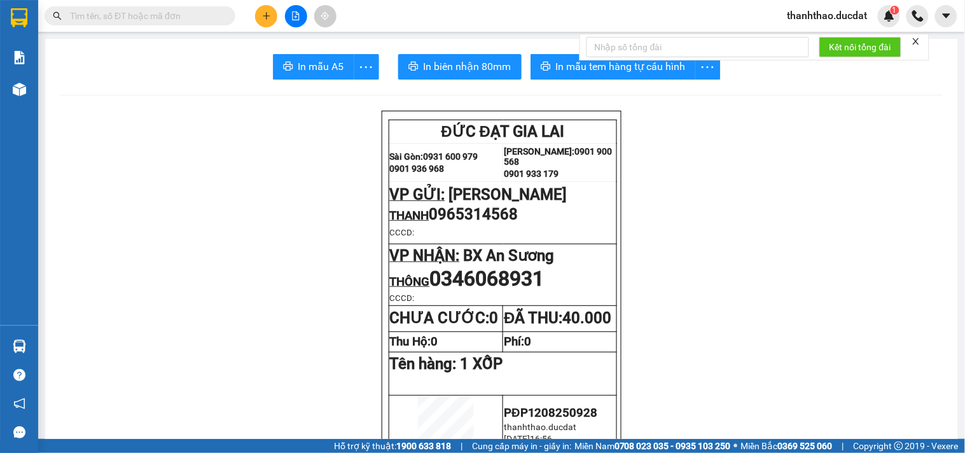
click at [268, 13] on icon "plus" at bounding box center [266, 15] width 9 height 9
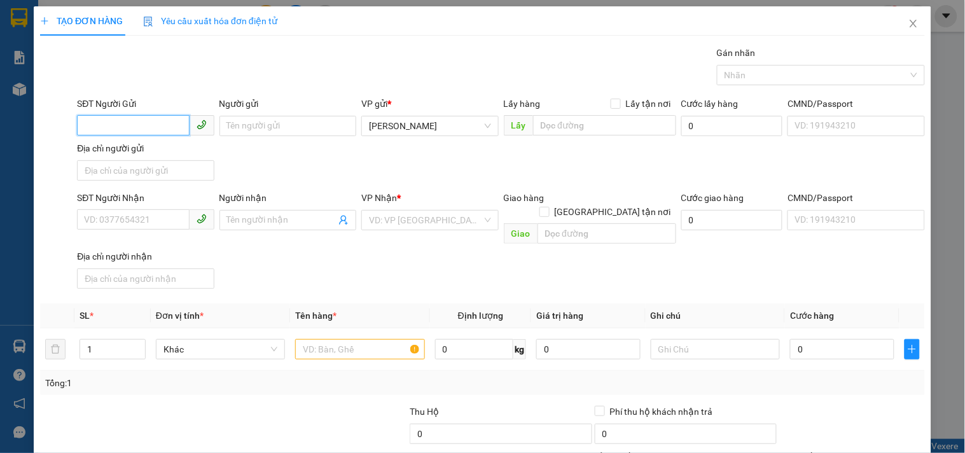
click at [99, 124] on input "SĐT Người Gửi" at bounding box center [133, 125] width 112 height 20
click at [113, 147] on div "0768748477" at bounding box center [144, 151] width 120 height 14
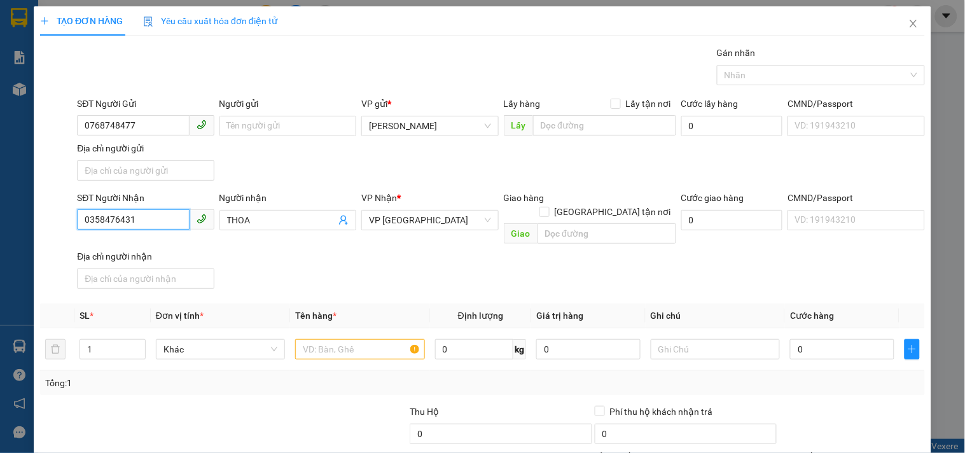
drag, startPoint x: 155, startPoint y: 214, endPoint x: 0, endPoint y: 270, distance: 164.3
click at [0, 289] on div "TẠO ĐƠN HÀNG Yêu cầu xuất hóa đơn điện tử Transit Pickup Surcharge Ids Transit …" at bounding box center [482, 226] width 965 height 453
click at [126, 251] on div "0967209831 - TÂN" at bounding box center [144, 246] width 120 height 14
click at [335, 339] on input "text" at bounding box center [359, 349] width 129 height 20
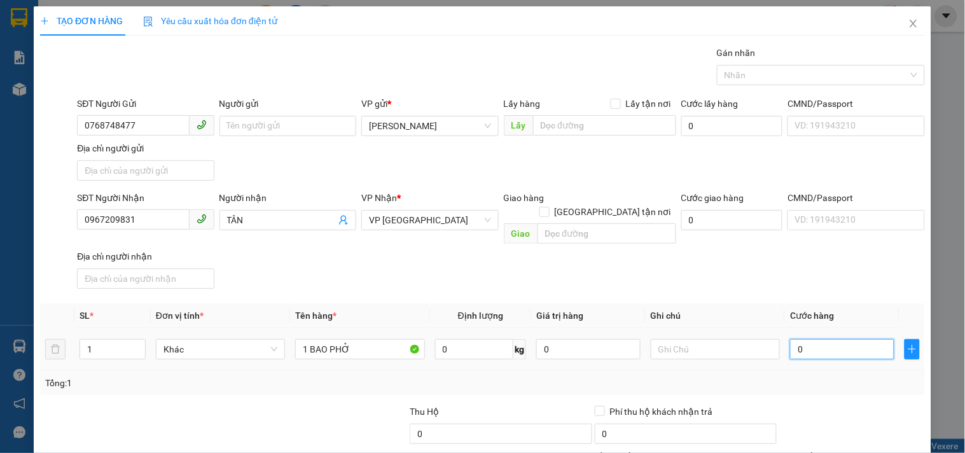
click at [840, 339] on input "0" at bounding box center [842, 349] width 104 height 20
click at [732, 339] on input "text" at bounding box center [714, 349] width 129 height 20
click at [135, 225] on input "0967209831" at bounding box center [133, 219] width 112 height 20
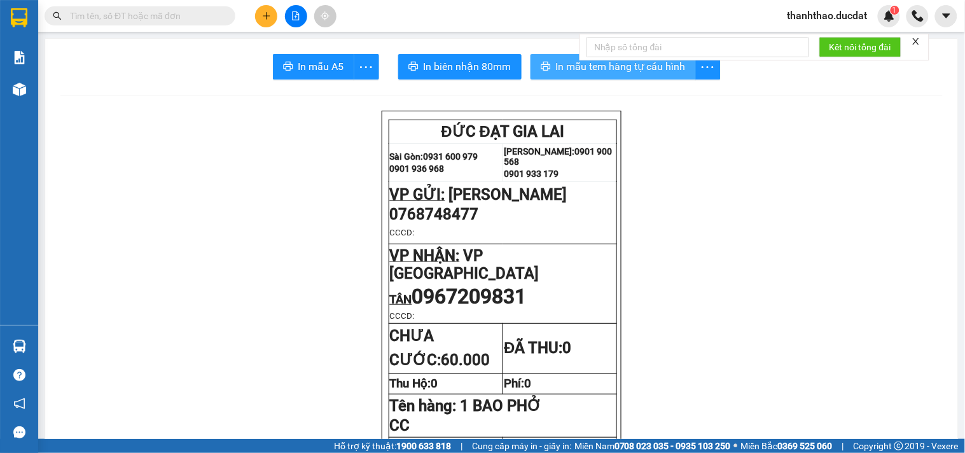
click at [570, 69] on span "In mẫu tem hàng tự cấu hình" at bounding box center [621, 66] width 130 height 16
click at [258, 14] on button at bounding box center [266, 16] width 22 height 22
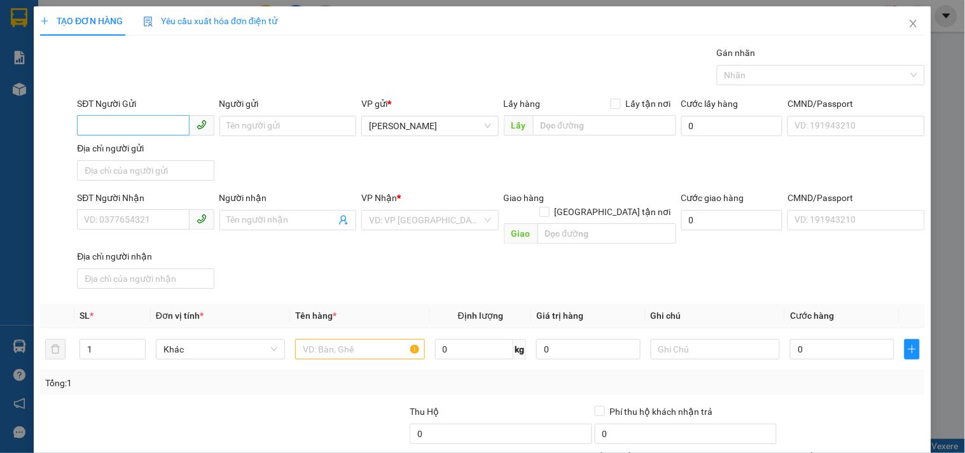
click at [121, 127] on div "SĐT Người Gửi VD: 0371234567" at bounding box center [145, 119] width 137 height 45
click at [121, 126] on input "SĐT Người Gửi" at bounding box center [133, 125] width 112 height 20
click at [155, 149] on div "0914197325 - DUNG" at bounding box center [144, 151] width 120 height 14
drag, startPoint x: 363, startPoint y: 328, endPoint x: 309, endPoint y: 282, distance: 71.2
click at [363, 339] on input "text" at bounding box center [359, 349] width 129 height 20
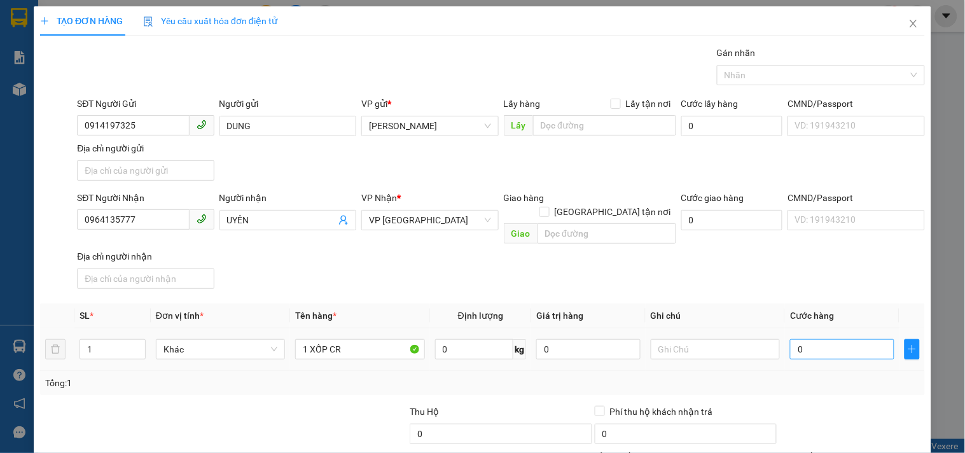
click at [825, 336] on div "0" at bounding box center [842, 348] width 104 height 25
click at [818, 344] on input "0" at bounding box center [842, 349] width 104 height 20
click at [684, 339] on input "text" at bounding box center [714, 349] width 129 height 20
drag, startPoint x: 143, startPoint y: 219, endPoint x: 0, endPoint y: 291, distance: 160.1
click at [0, 291] on div "TẠO ĐƠN HÀNG Yêu cầu xuất hóa đơn điện tử Transit Pickup Surcharge Ids Transit …" at bounding box center [482, 226] width 965 height 453
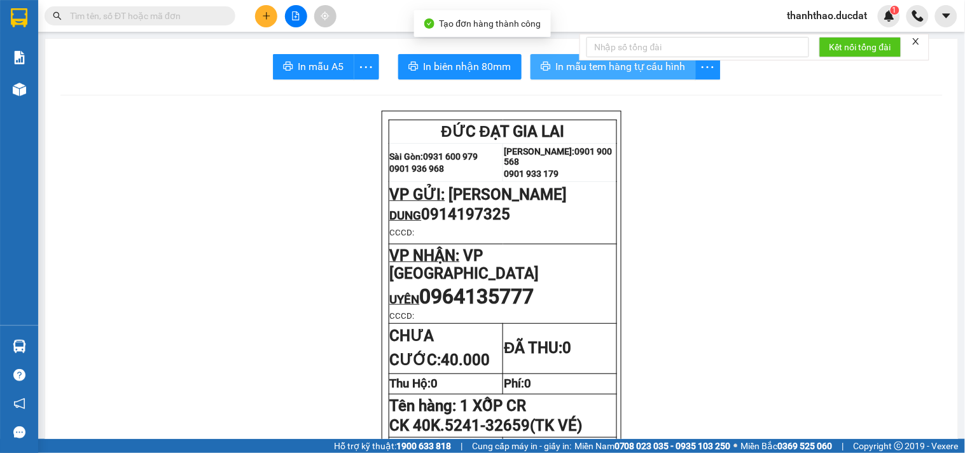
click at [560, 64] on span "In mẫu tem hàng tự cấu hình" at bounding box center [621, 66] width 130 height 16
click at [262, 15] on icon "plus" at bounding box center [266, 15] width 9 height 9
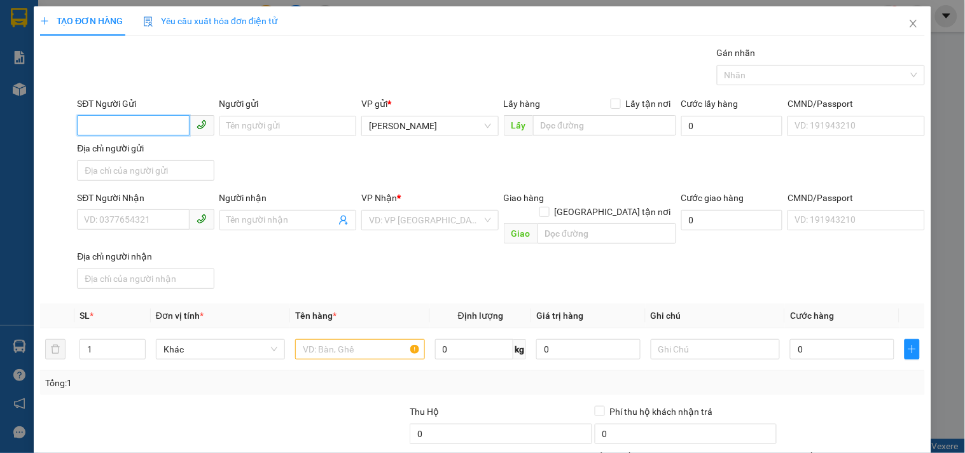
drag, startPoint x: 150, startPoint y: 128, endPoint x: 116, endPoint y: 157, distance: 45.1
click at [131, 144] on div "SĐT Người Gửi VD: 0371234567 Người gửi Tên người gửi VP gửi * [PERSON_NAME] Lấy…" at bounding box center [500, 141] width 853 height 89
click at [149, 149] on div "0865043249 - KHANH" at bounding box center [144, 151] width 120 height 14
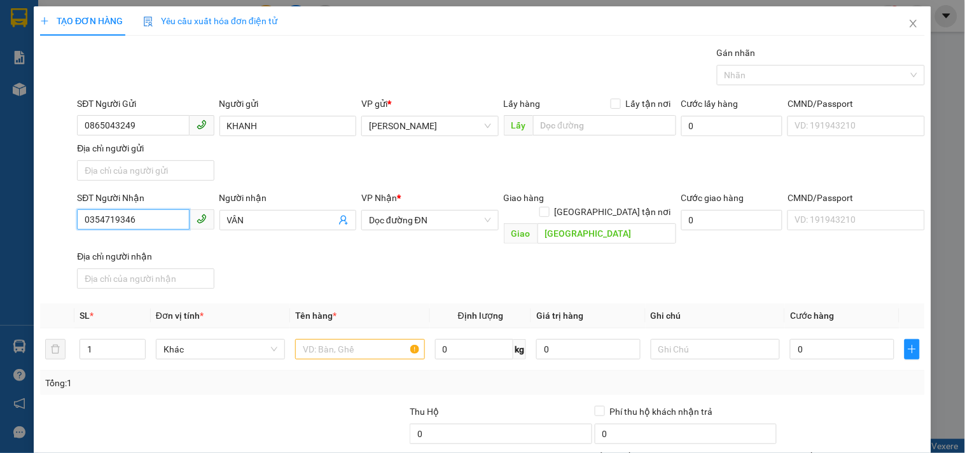
drag, startPoint x: 170, startPoint y: 218, endPoint x: 0, endPoint y: 238, distance: 171.0
click at [0, 237] on div "TẠO ĐƠN HÀNG Yêu cầu xuất hóa đơn điện tử Transit Pickup Surcharge Ids Transit …" at bounding box center [482, 226] width 965 height 453
click at [143, 249] on div "0905053183 - THẢO" at bounding box center [144, 246] width 120 height 14
drag, startPoint x: 373, startPoint y: 333, endPoint x: 358, endPoint y: 348, distance: 21.6
click at [361, 344] on input "text" at bounding box center [359, 349] width 129 height 20
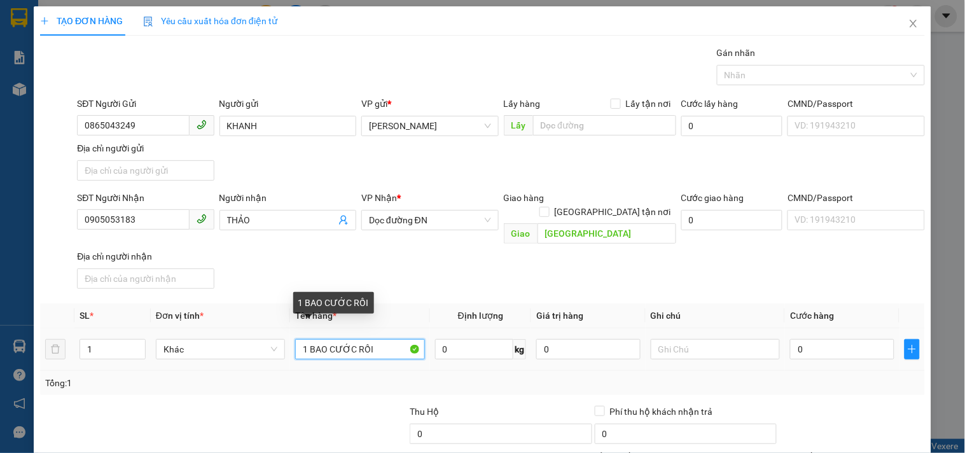
drag, startPoint x: 329, startPoint y: 338, endPoint x: 425, endPoint y: 338, distance: 96.0
click at [425, 338] on tr "1 Khác 1 BAO CƯỚC RỒI 0 kg 0 0" at bounding box center [482, 349] width 884 height 43
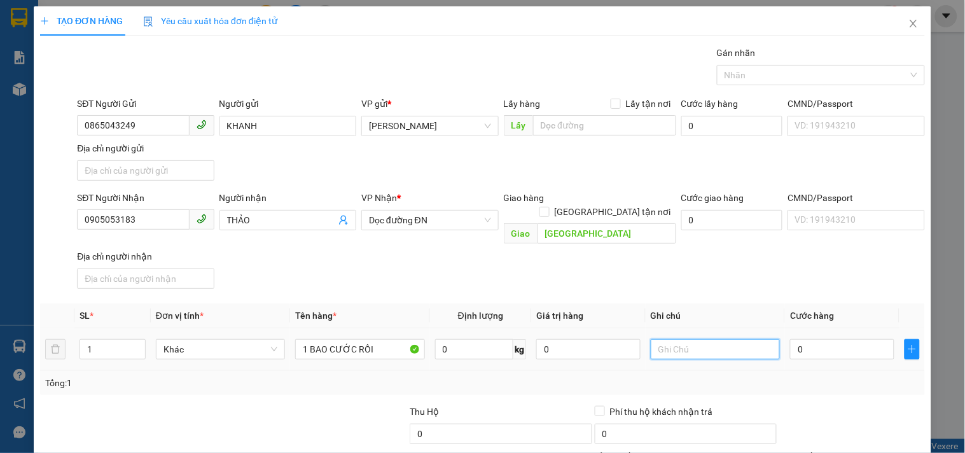
click at [657, 341] on input "text" at bounding box center [714, 349] width 129 height 20
paste input "CƯỚC RỒI"
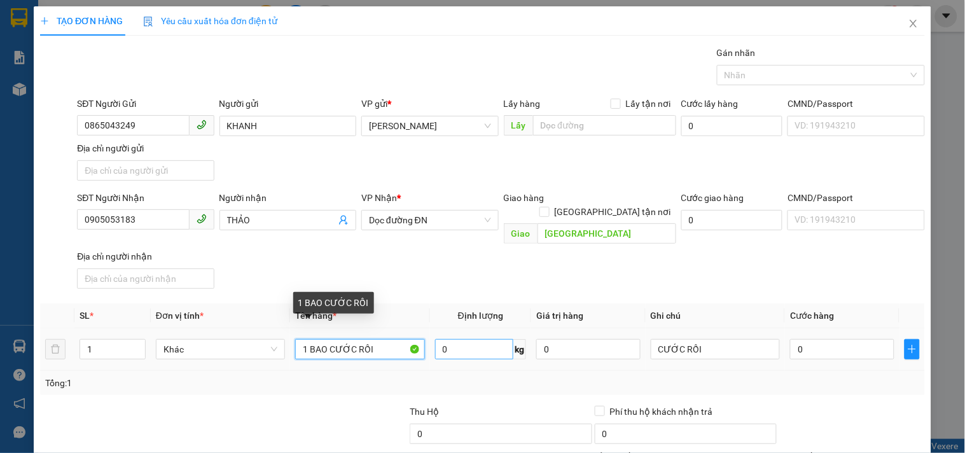
drag, startPoint x: 327, startPoint y: 333, endPoint x: 467, endPoint y: 335, distance: 139.9
click at [467, 335] on tr "1 Khác 1 BAO CƯỚC RỒI 0 kg 0 CƯỚC RỒI 0" at bounding box center [482, 349] width 884 height 43
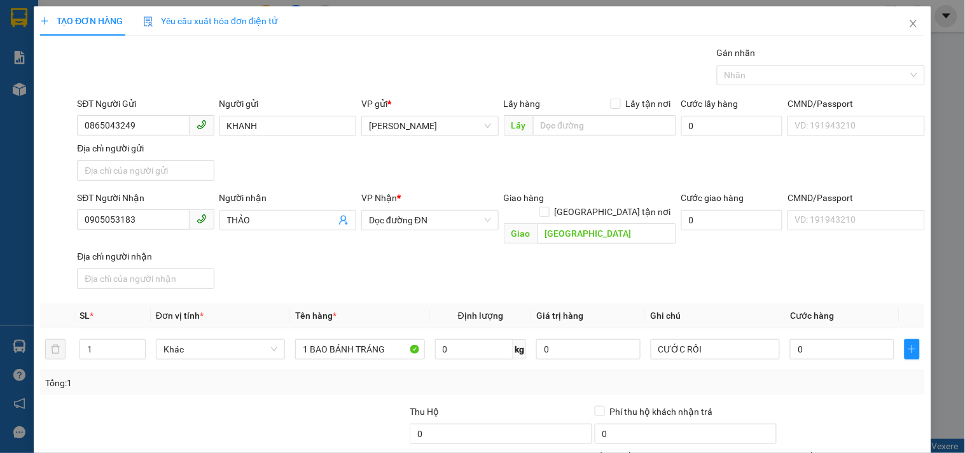
click at [814, 407] on div "Transit Pickup Surcharge Ids Transit Deliver Surcharge Ids Transit Deliver Surc…" at bounding box center [482, 297] width 884 height 503
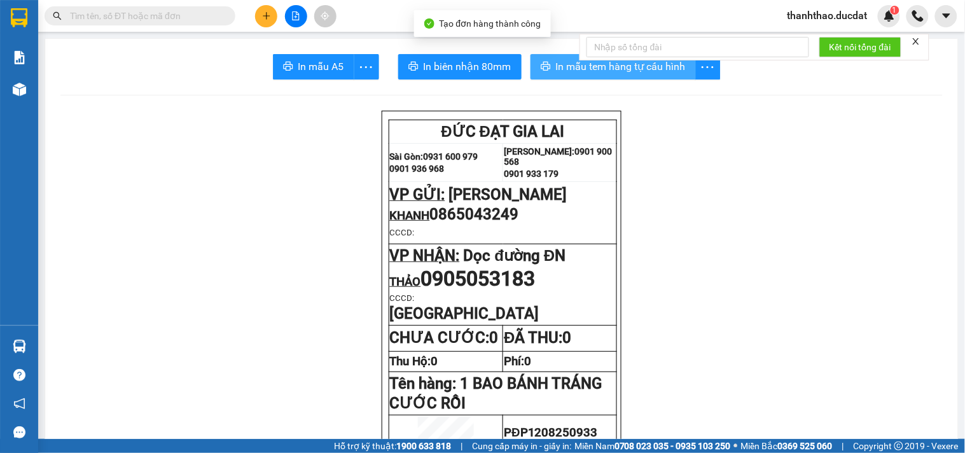
click at [533, 62] on button "In mẫu tem hàng tự cấu hình" at bounding box center [612, 66] width 165 height 25
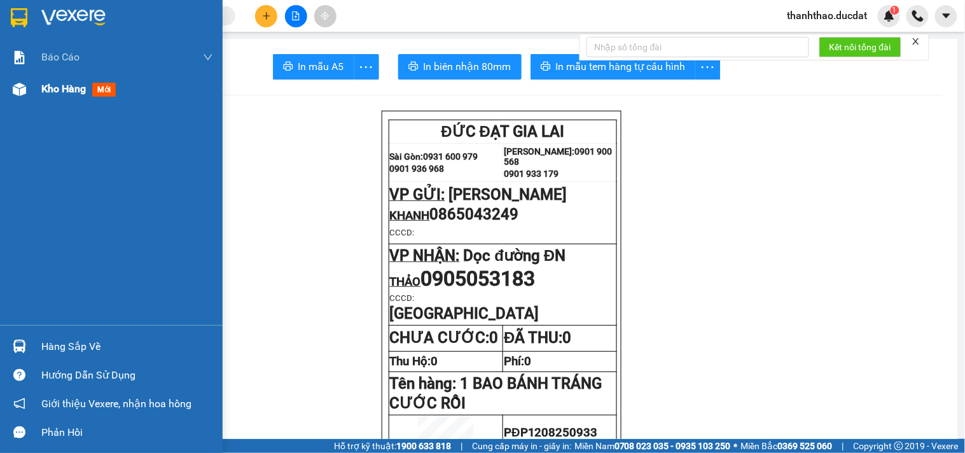
click at [62, 88] on span "Kho hàng" at bounding box center [63, 89] width 45 height 12
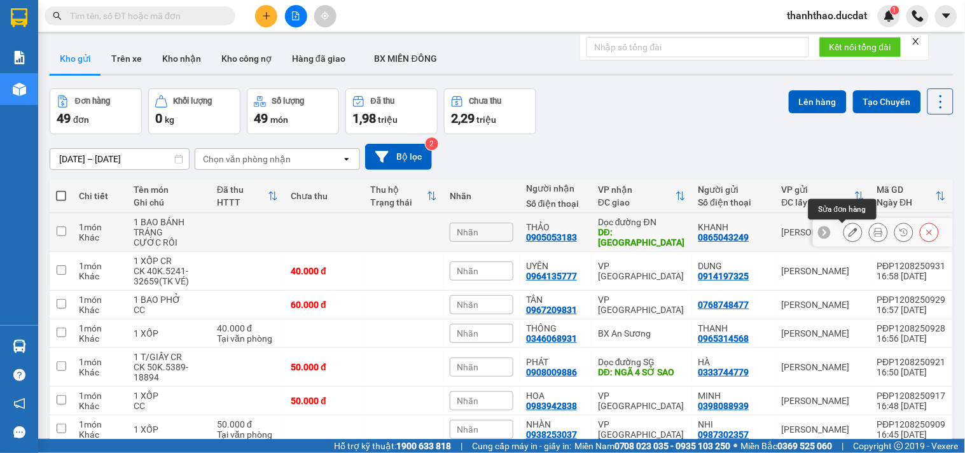
click at [844, 237] on button at bounding box center [853, 232] width 18 height 22
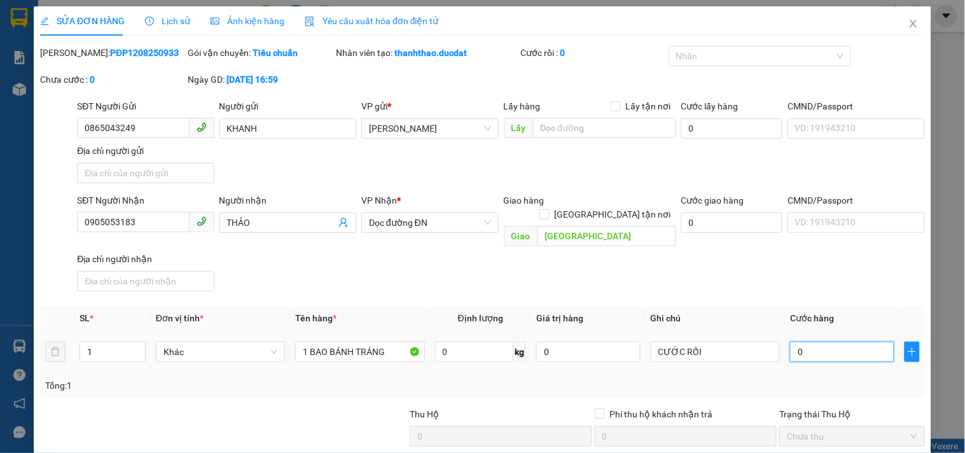
click at [812, 341] on input "0" at bounding box center [842, 351] width 104 height 20
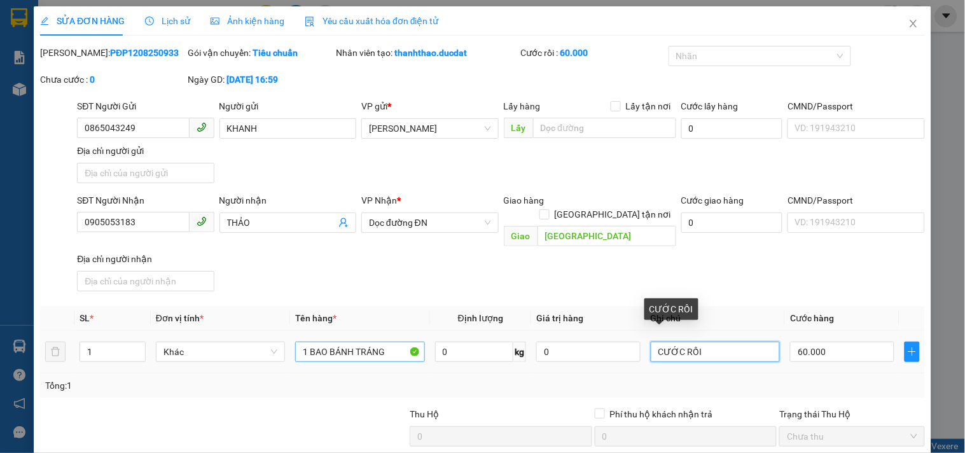
drag, startPoint x: 763, startPoint y: 346, endPoint x: 418, endPoint y: 344, distance: 344.6
click at [418, 344] on tr "1 Khác 1 BAO BÁNH TRÁNG 0 kg 0 CƯỚC RỒI 60.000" at bounding box center [482, 352] width 884 height 43
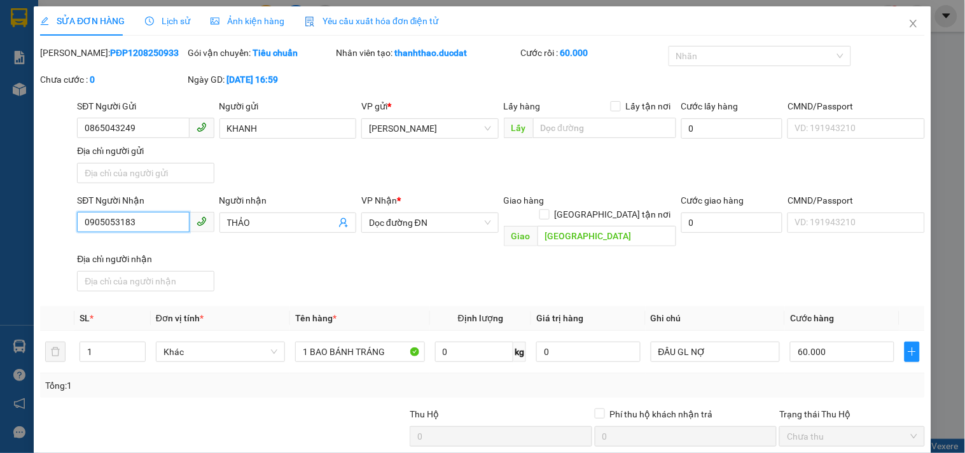
drag, startPoint x: 137, startPoint y: 227, endPoint x: 0, endPoint y: 271, distance: 144.4
click at [0, 271] on div "SỬA ĐƠN HÀNG Lịch sử Ảnh kiện hàng Yêu cầu xuất hóa đơn điện tử Total Paid Fee …" at bounding box center [482, 226] width 965 height 453
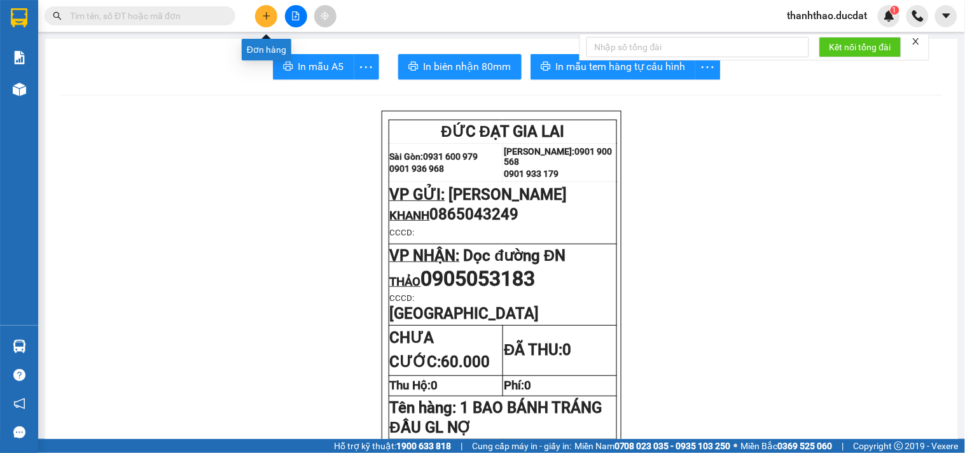
click at [270, 17] on icon "plus" at bounding box center [266, 15] width 9 height 9
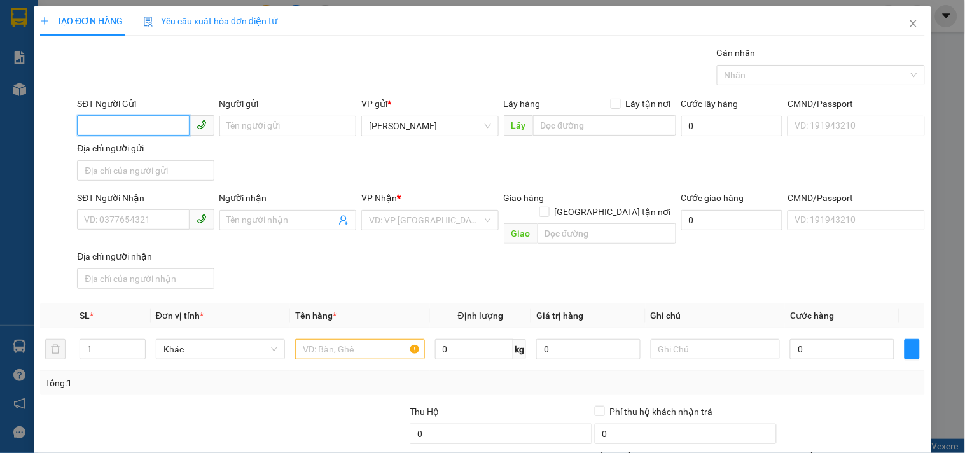
click at [114, 126] on input "SĐT Người Gửi" at bounding box center [133, 125] width 112 height 20
click at [123, 148] on div "0865043249 - KHANH" at bounding box center [144, 151] width 120 height 14
click at [189, 215] on span at bounding box center [201, 219] width 25 height 20
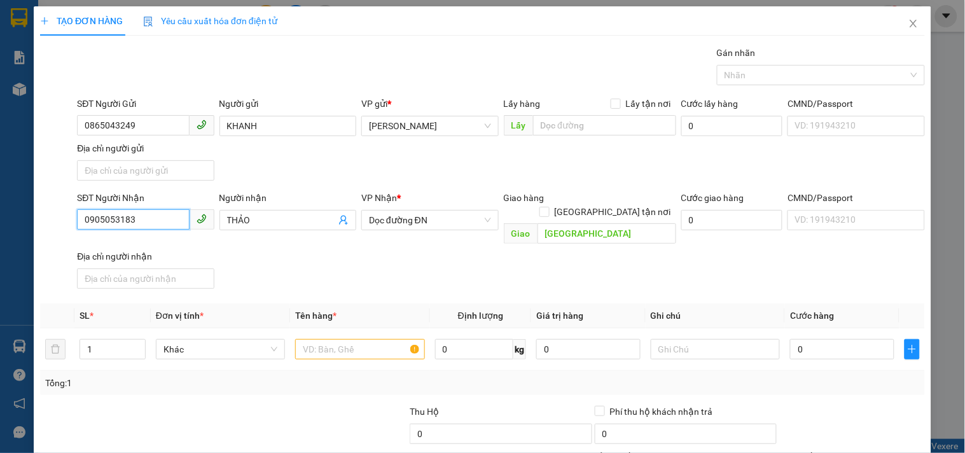
drag, startPoint x: 186, startPoint y: 215, endPoint x: 7, endPoint y: 259, distance: 184.6
click at [5, 261] on div "TẠO ĐƠN HÀNG Yêu cầu xuất hóa đơn điện tử Transit Pickup Surcharge Ids Transit …" at bounding box center [482, 226] width 965 height 453
click at [149, 242] on div "0354719346 - VÂN" at bounding box center [144, 246] width 120 height 14
click at [361, 339] on input "text" at bounding box center [359, 349] width 129 height 20
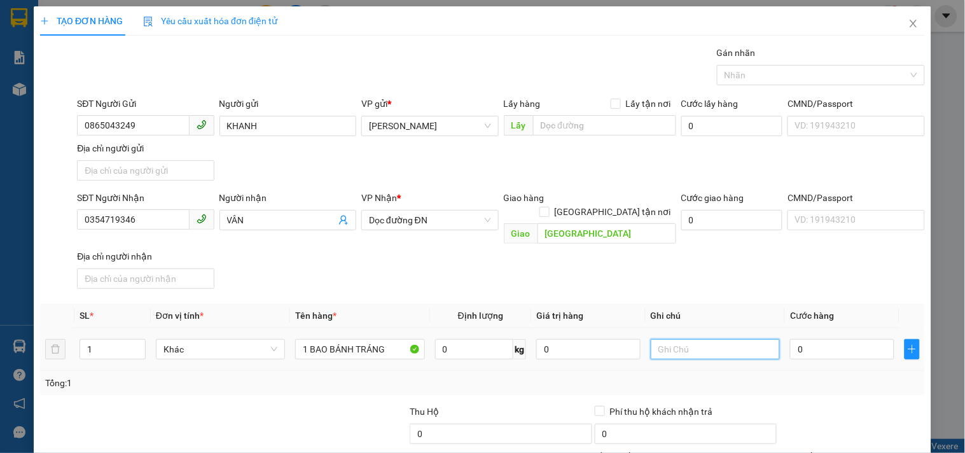
click at [700, 342] on input "text" at bounding box center [714, 349] width 129 height 20
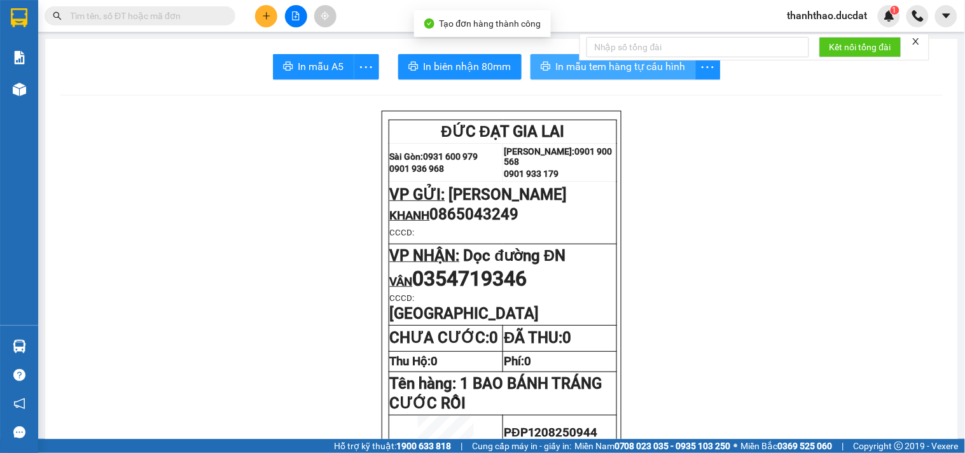
click at [544, 62] on icon "printer" at bounding box center [545, 66] width 10 height 10
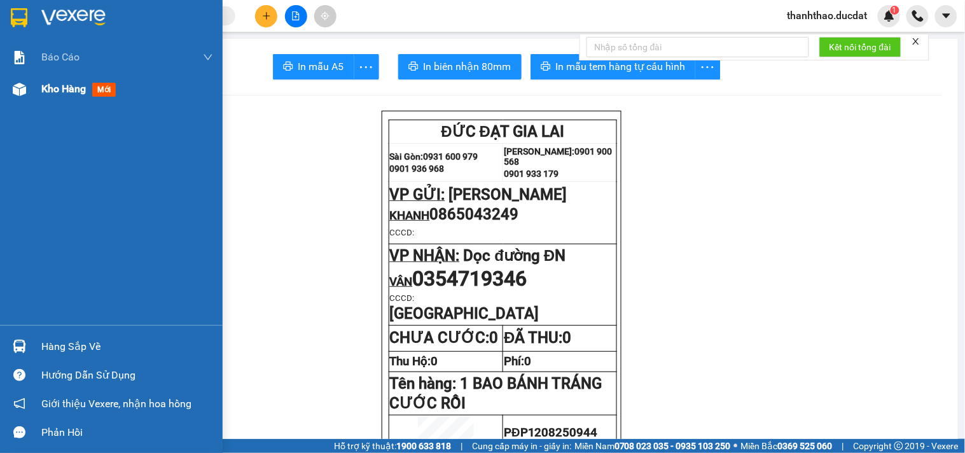
click at [52, 92] on span "Kho hàng" at bounding box center [63, 89] width 45 height 12
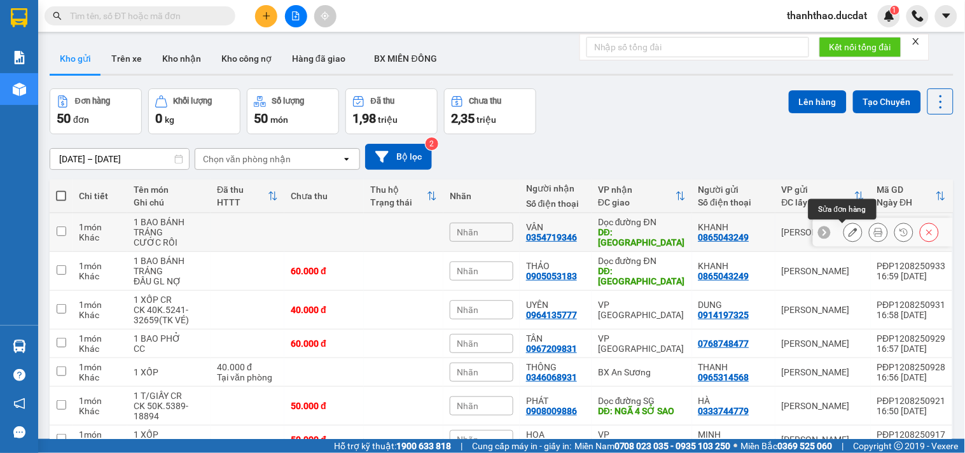
click at [848, 231] on icon at bounding box center [852, 232] width 9 height 9
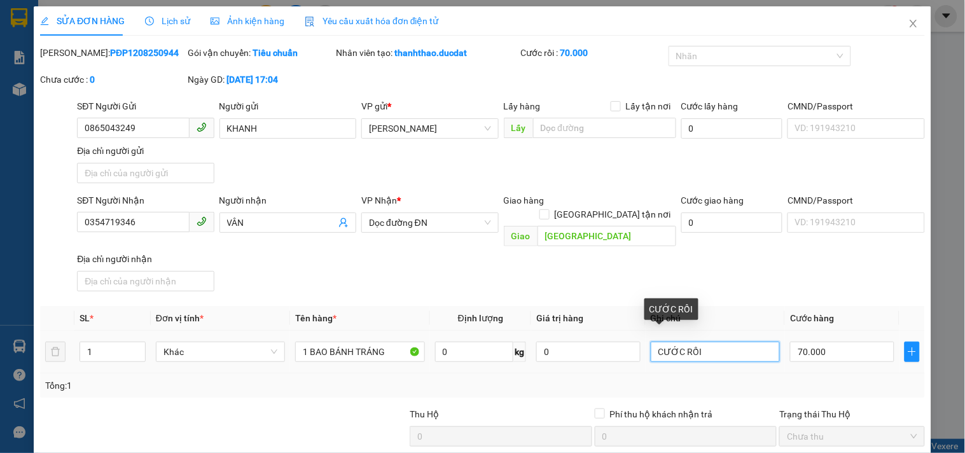
drag, startPoint x: 730, startPoint y: 339, endPoint x: 0, endPoint y: 480, distance: 743.5
click at [0, 428] on html "Kết quả tìm kiếm ( 0 ) Bộ lọc No Data thanhthao.ducdat 1 Báo cáo Báo cáo dòng t…" at bounding box center [482, 226] width 965 height 453
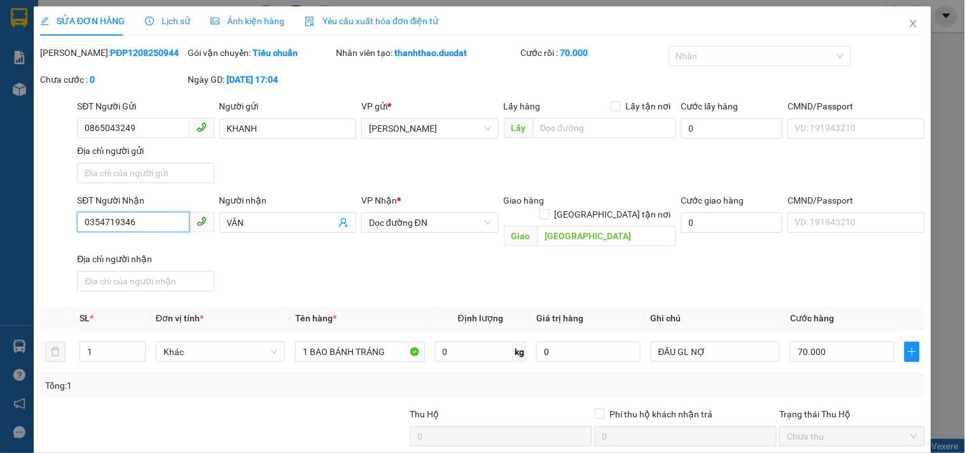
drag, startPoint x: 167, startPoint y: 193, endPoint x: 0, endPoint y: 212, distance: 168.4
click at [0, 226] on div "SỬA ĐƠN HÀNG Lịch sử Ảnh kiện hàng Yêu cầu xuất hóa đơn điện tử Total Paid Fee …" at bounding box center [482, 226] width 965 height 453
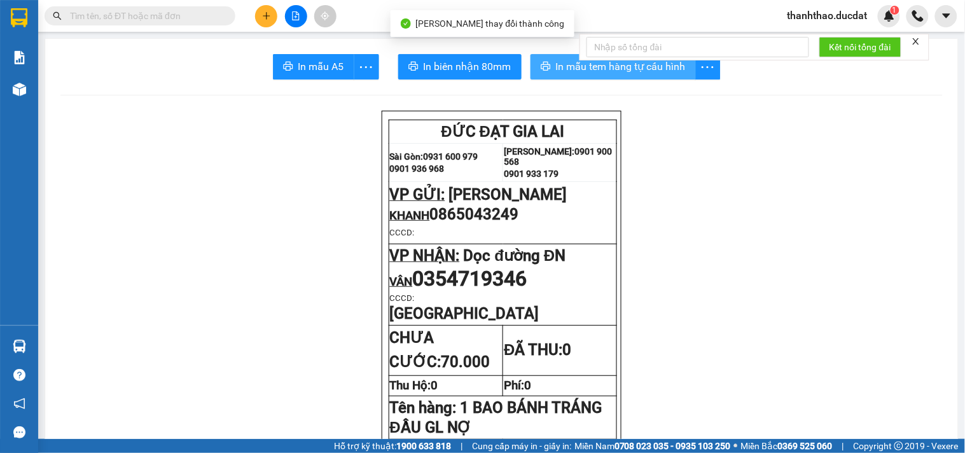
click at [556, 62] on span "In mẫu tem hàng tự cấu hình" at bounding box center [621, 66] width 130 height 16
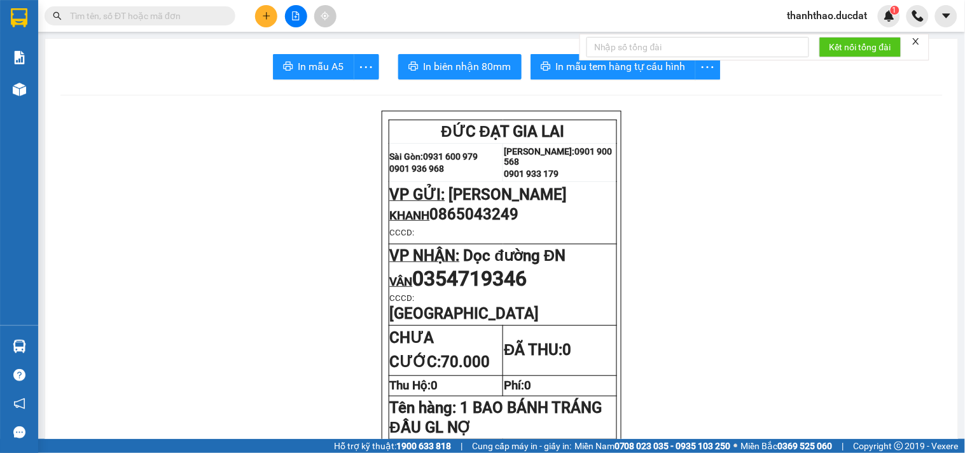
click at [263, 20] on icon "plus" at bounding box center [266, 15] width 9 height 9
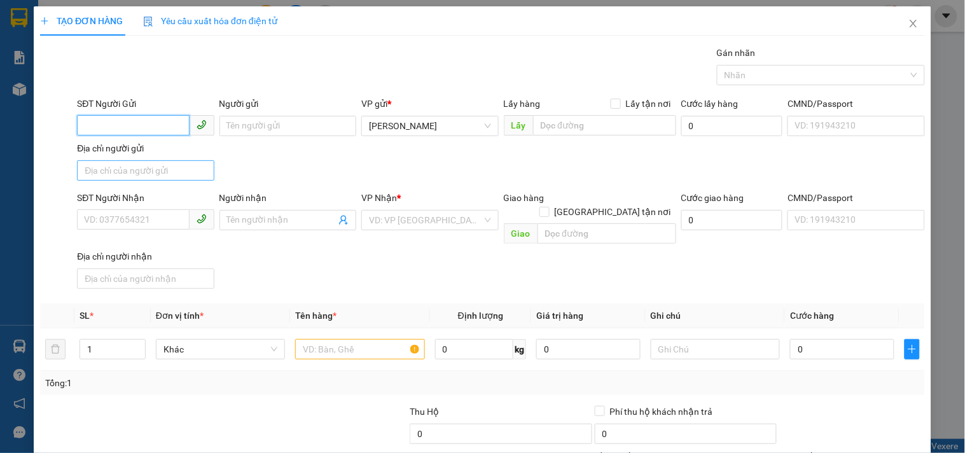
click at [156, 130] on input "SĐT Người Gửi" at bounding box center [133, 125] width 112 height 20
click at [120, 145] on div "0865043249 - KHANH" at bounding box center [144, 151] width 120 height 14
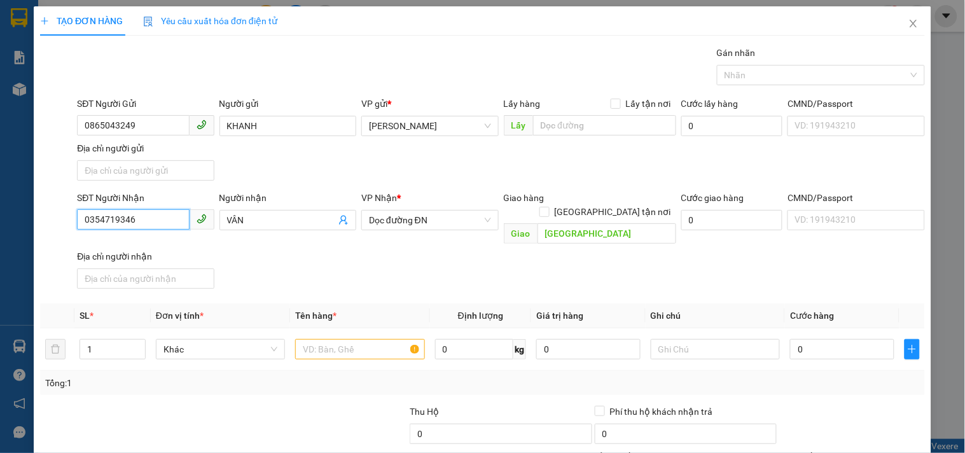
drag, startPoint x: 134, startPoint y: 221, endPoint x: 0, endPoint y: 269, distance: 141.8
click at [0, 269] on div "TẠO ĐƠN HÀNG Yêu cầu xuất hóa đơn điện tử Transit Pickup Surcharge Ids Transit …" at bounding box center [482, 226] width 965 height 453
click at [127, 246] on div "0983910490 - HƯƠNG" at bounding box center [144, 246] width 120 height 14
click at [373, 341] on input "text" at bounding box center [359, 349] width 129 height 20
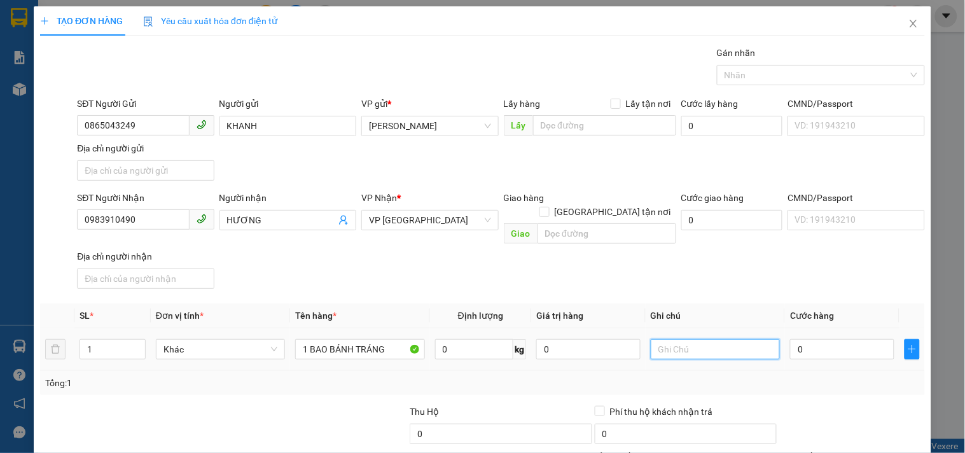
click at [656, 341] on input "text" at bounding box center [714, 349] width 129 height 20
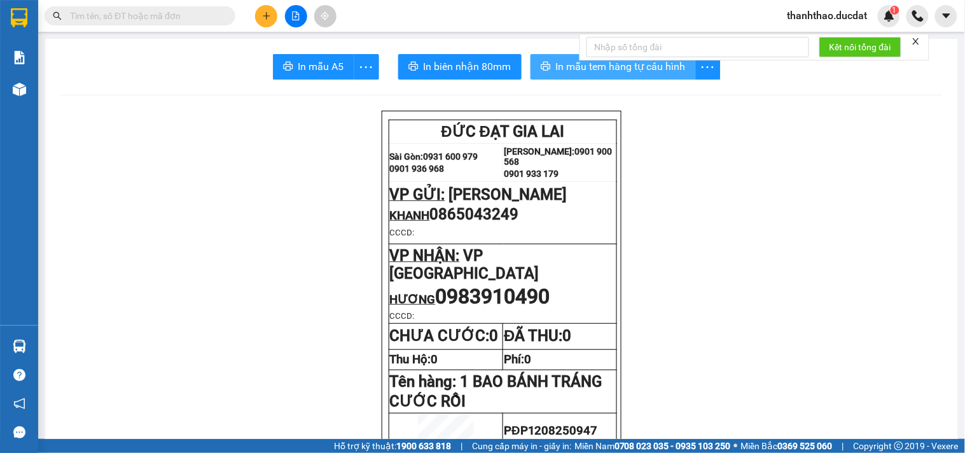
click at [560, 64] on span "In mẫu tem hàng tự cấu hình" at bounding box center [621, 66] width 130 height 16
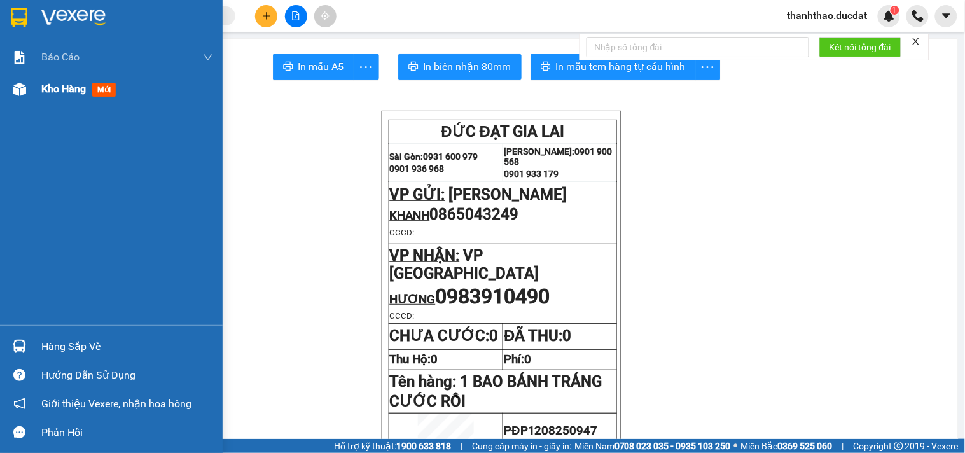
click at [58, 85] on span "Kho hàng" at bounding box center [63, 89] width 45 height 12
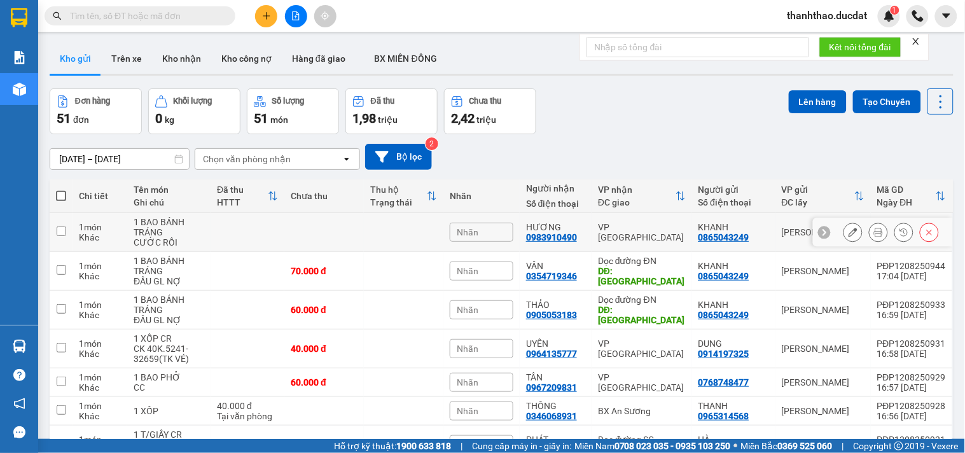
click at [848, 229] on icon at bounding box center [852, 232] width 9 height 9
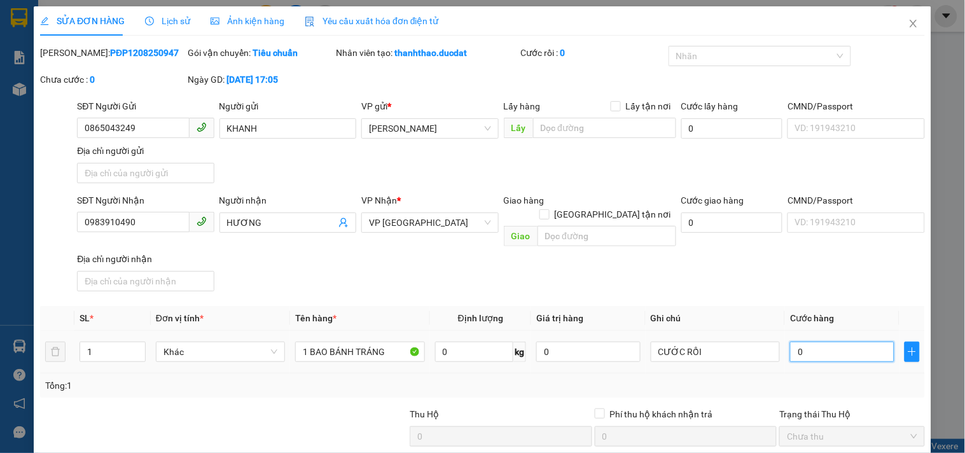
click at [821, 341] on input "0" at bounding box center [842, 351] width 104 height 20
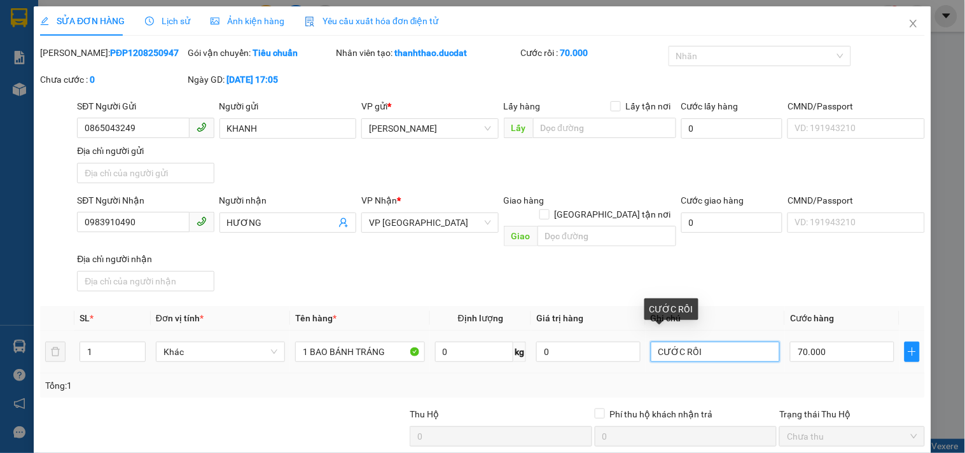
click at [735, 341] on input "CƯỚC RỒI" at bounding box center [714, 351] width 129 height 20
drag, startPoint x: 735, startPoint y: 338, endPoint x: 235, endPoint y: 321, distance: 500.0
click at [288, 331] on tr "1 Khác 1 BAO BÁNH TRÁNG 0 kg 0 CƯỚC RỒI 70.000" at bounding box center [482, 352] width 884 height 43
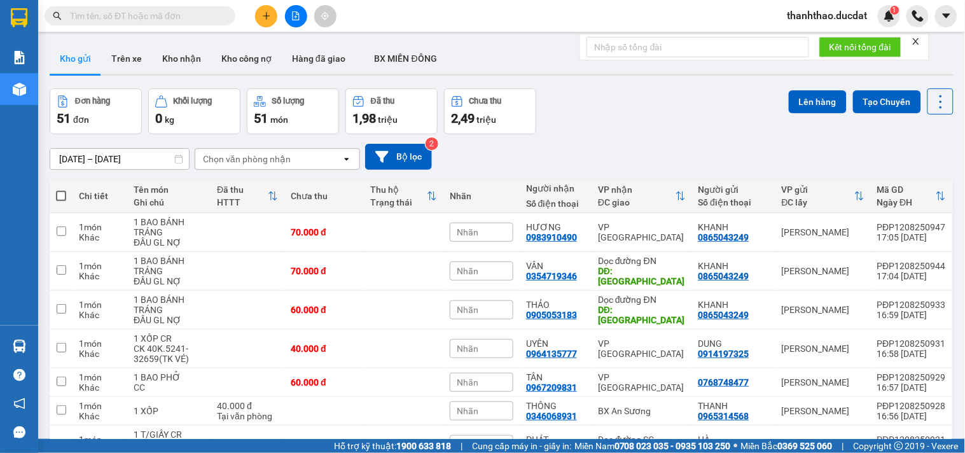
click at [278, 162] on div "Chọn văn phòng nhận" at bounding box center [247, 159] width 88 height 13
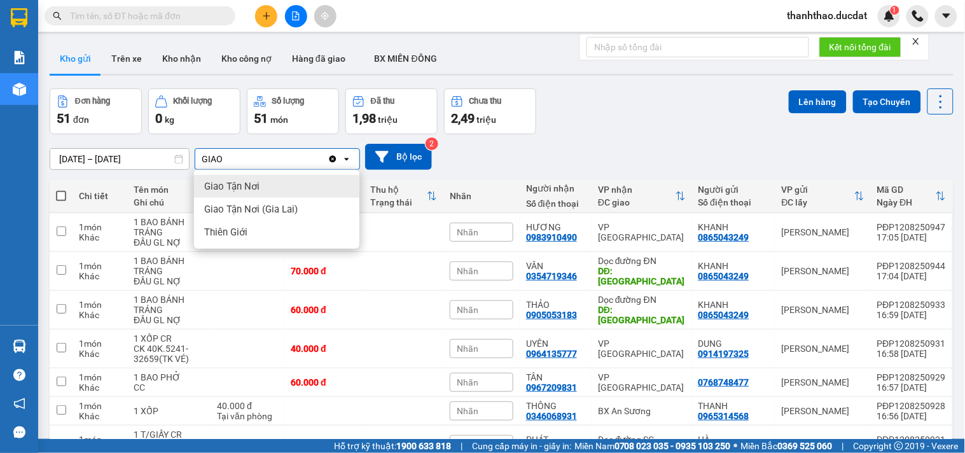
click at [277, 191] on div "Giao Tận Nơi" at bounding box center [276, 186] width 165 height 23
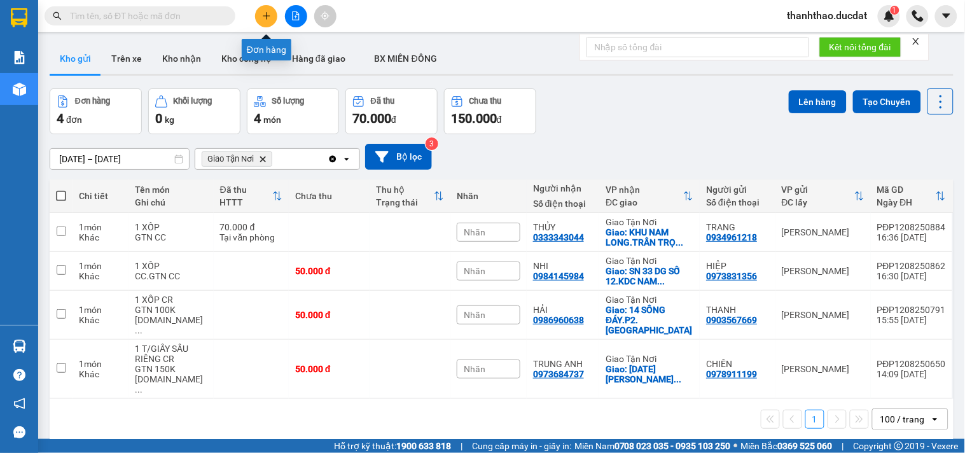
click at [268, 20] on icon "plus" at bounding box center [266, 15] width 9 height 9
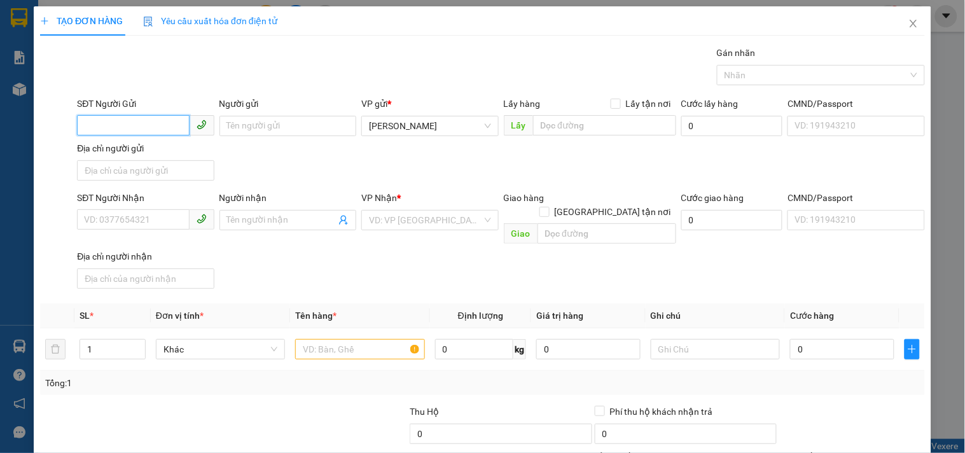
click at [131, 127] on input "SĐT Người Gửi" at bounding box center [133, 125] width 112 height 20
click at [134, 144] on div "0369509860 - HOÀNG" at bounding box center [144, 151] width 120 height 14
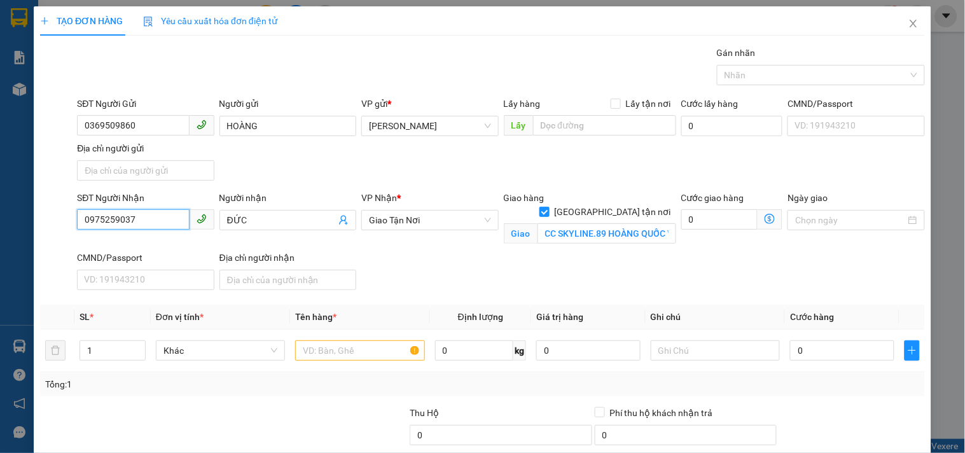
click at [176, 216] on input "0975259037" at bounding box center [133, 219] width 112 height 20
drag, startPoint x: 176, startPoint y: 216, endPoint x: 0, endPoint y: 235, distance: 177.2
click at [0, 257] on div "TẠO ĐƠN HÀNG Yêu cầu xuất hóa đơn điện tử Transit Pickup Surcharge Ids Transit …" at bounding box center [482, 226] width 965 height 453
click at [265, 219] on input "ĐỨC" at bounding box center [281, 220] width 109 height 14
drag, startPoint x: 265, startPoint y: 219, endPoint x: 0, endPoint y: 270, distance: 270.1
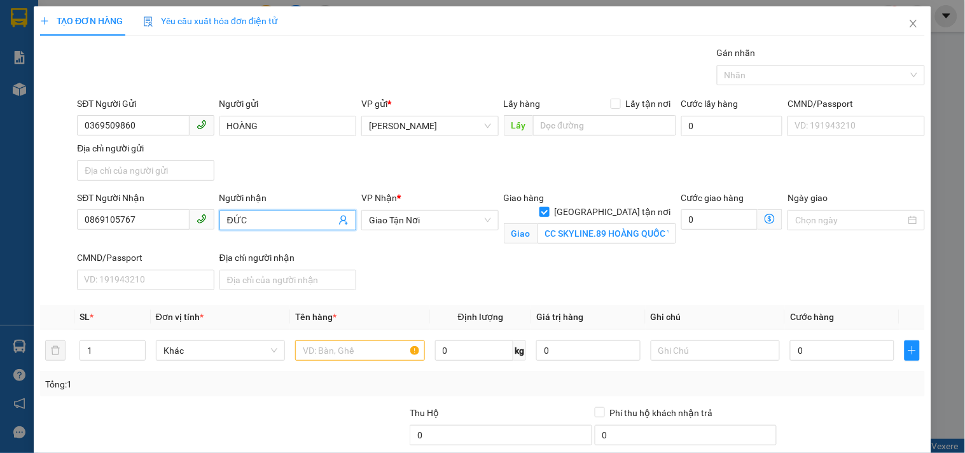
click at [0, 270] on div "TẠO ĐƠN HÀNG Yêu cầu xuất hóa đơn điện tử Transit Pickup Surcharge Ids Transit …" at bounding box center [482, 226] width 965 height 453
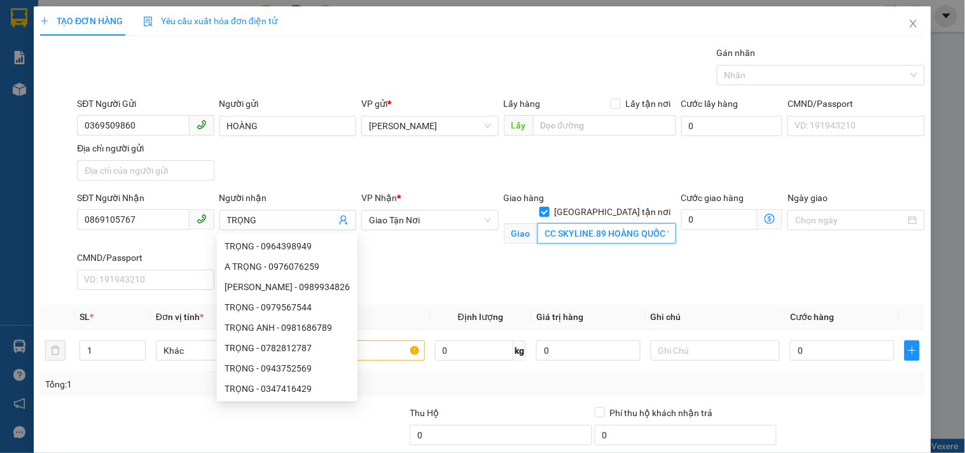
click at [607, 224] on input "CC SKYLINE.89 HOÀNG QUỐC VIỆT.[GEOGRAPHIC_DATA]Q7" at bounding box center [606, 233] width 139 height 20
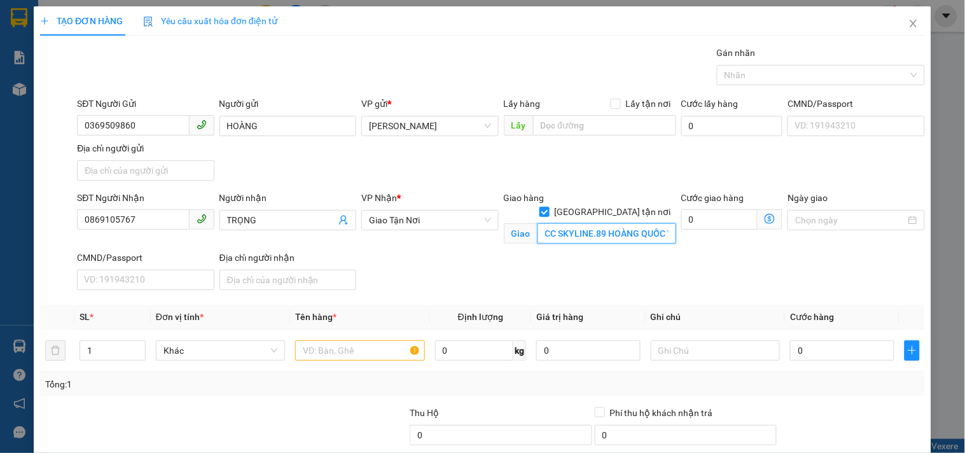
click at [607, 224] on input "CC SKYLINE.89 HOÀNG QUỐC VIỆT.[GEOGRAPHIC_DATA]Q7" at bounding box center [606, 233] width 139 height 20
drag, startPoint x: 608, startPoint y: 220, endPoint x: 713, endPoint y: 208, distance: 105.0
click at [713, 208] on div "SĐT Người Nhận 0869105767 Người nhận TRỌNG VP Nhận * Giao Tận Nơi Giao hàng Gi…" at bounding box center [500, 243] width 853 height 104
drag, startPoint x: 323, startPoint y: 341, endPoint x: 315, endPoint y: 340, distance: 8.4
click at [317, 340] on input "text" at bounding box center [359, 350] width 129 height 20
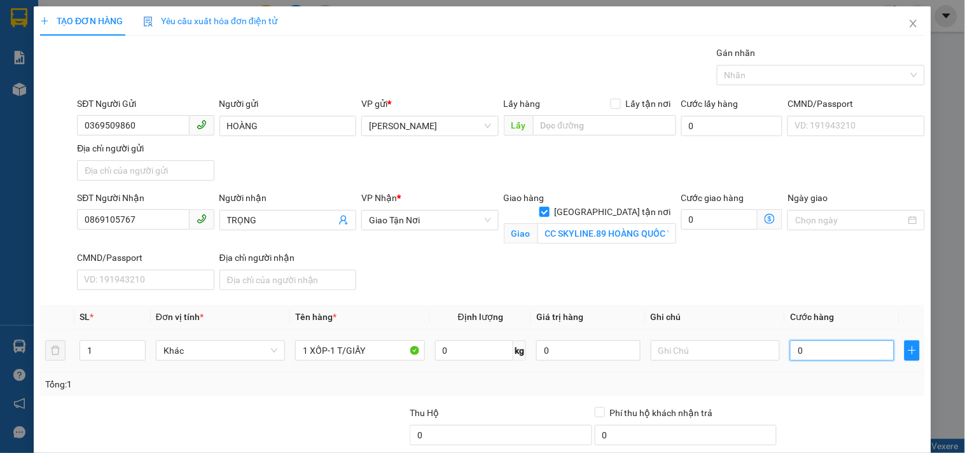
click at [837, 348] on input "0" at bounding box center [842, 350] width 104 height 20
click at [731, 341] on input "text" at bounding box center [714, 350] width 129 height 20
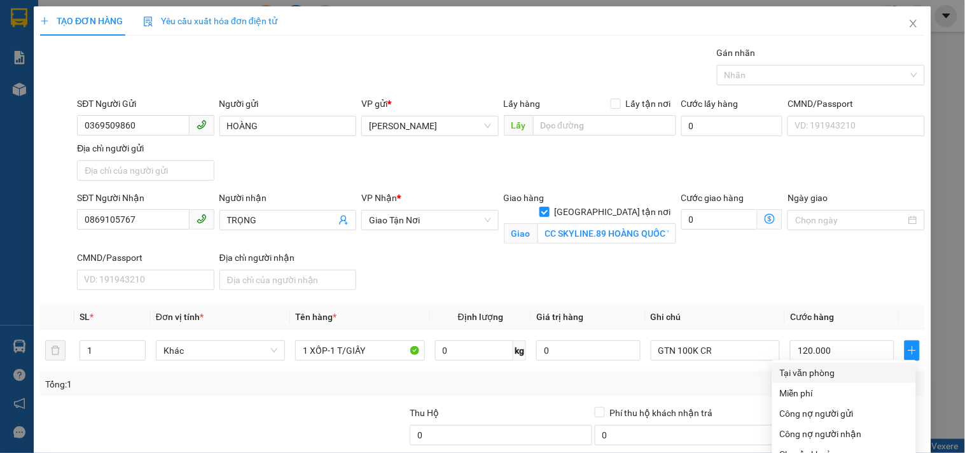
click at [811, 366] on div "Tại văn phòng" at bounding box center [844, 373] width 128 height 14
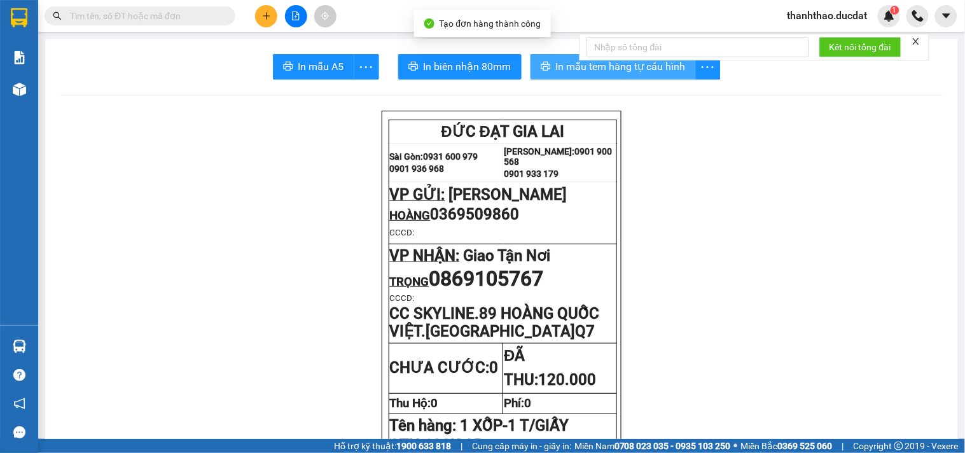
click at [569, 67] on span "In mẫu tem hàng tự cấu hình" at bounding box center [621, 66] width 130 height 16
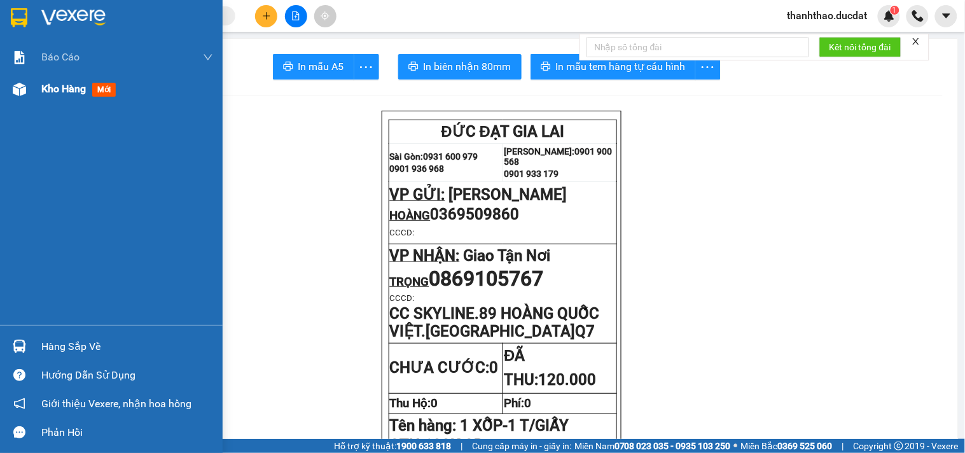
click at [53, 95] on span "Kho hàng" at bounding box center [63, 89] width 45 height 12
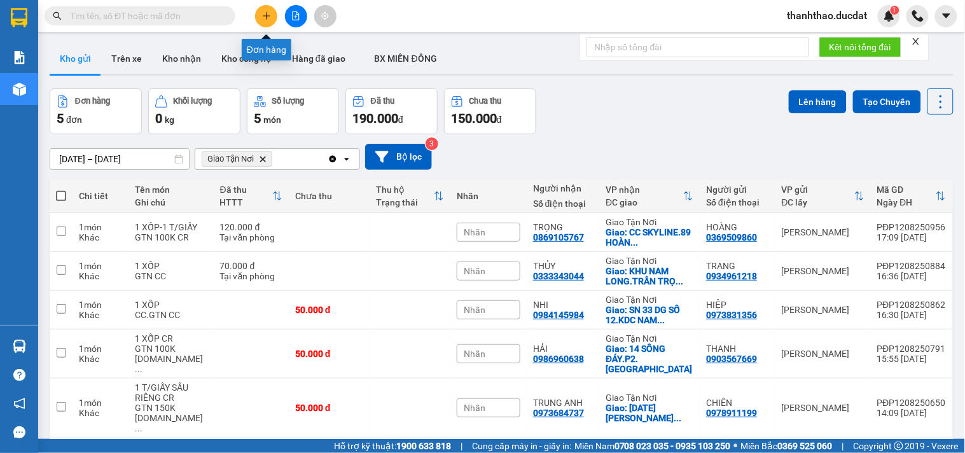
click at [259, 15] on button at bounding box center [266, 16] width 22 height 22
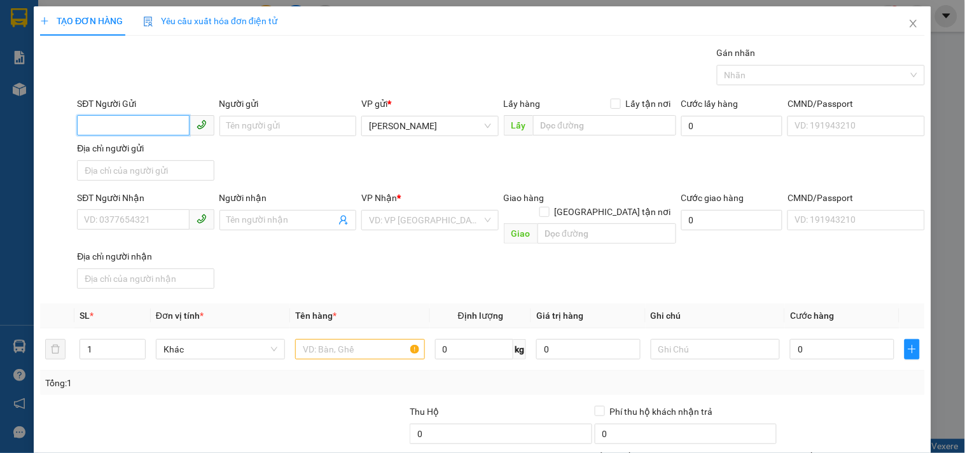
click at [131, 130] on input "SĐT Người Gửi" at bounding box center [133, 125] width 112 height 20
click at [134, 146] on div "0394181808" at bounding box center [144, 151] width 120 height 14
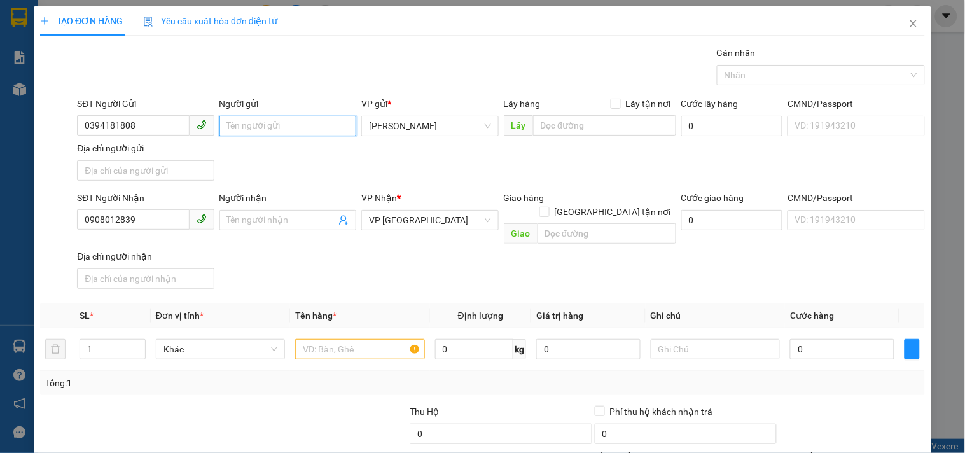
drag, startPoint x: 275, startPoint y: 129, endPoint x: 265, endPoint y: 134, distance: 11.1
click at [271, 132] on input "Người gửi" at bounding box center [287, 126] width 137 height 20
drag, startPoint x: 159, startPoint y: 217, endPoint x: 1, endPoint y: 338, distance: 198.6
click at [0, 334] on div "TẠO ĐƠN HÀNG Yêu cầu xuất hóa đơn điện tử Transit Pickup Surcharge Ids Transit …" at bounding box center [482, 226] width 965 height 453
click at [265, 221] on input "Người nhận" at bounding box center [281, 220] width 109 height 14
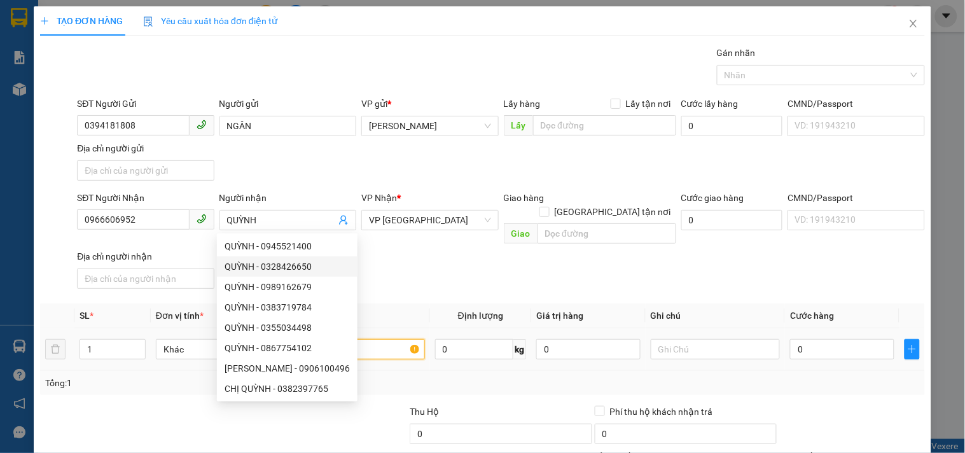
click at [383, 340] on input "text" at bounding box center [359, 349] width 129 height 20
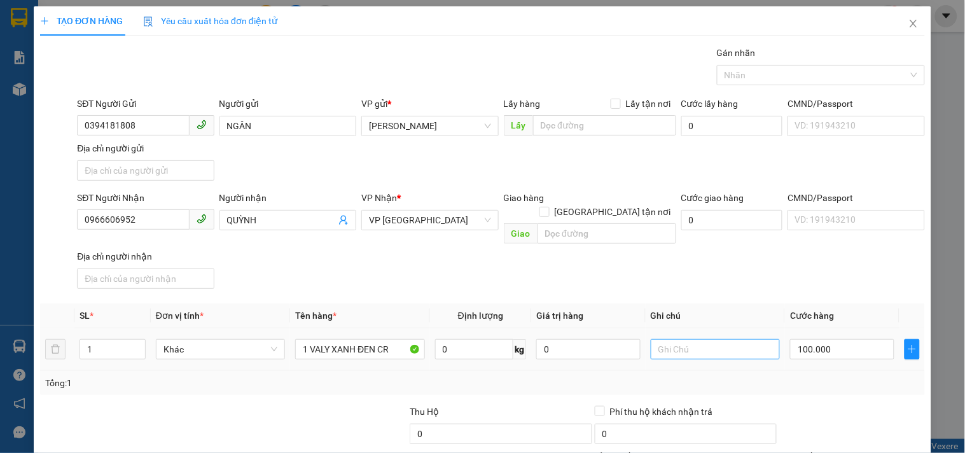
drag, startPoint x: 676, startPoint y: 351, endPoint x: 676, endPoint y: 338, distance: 12.7
click at [676, 348] on td at bounding box center [714, 349] width 139 height 43
click at [676, 339] on input "text" at bounding box center [714, 349] width 129 height 20
click at [671, 340] on input "CK 10K.5425-21526" at bounding box center [714, 349] width 129 height 20
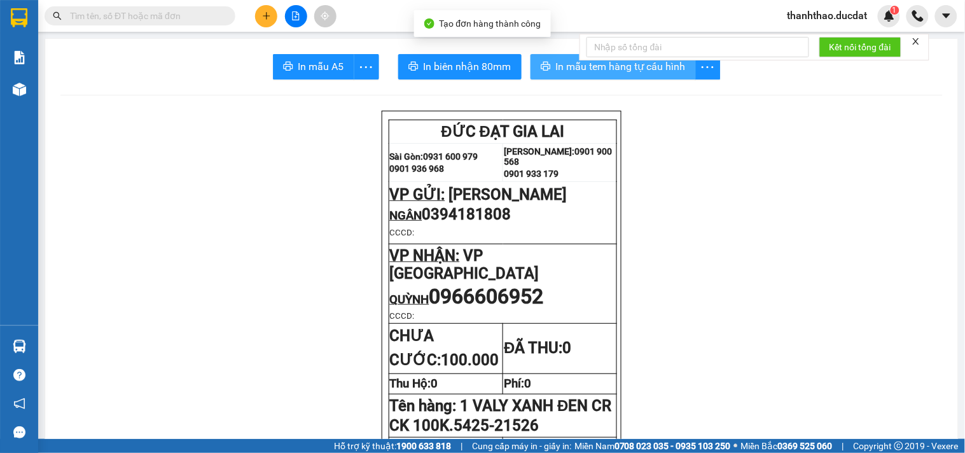
click at [556, 71] on span "In mẫu tem hàng tự cấu hình" at bounding box center [621, 66] width 130 height 16
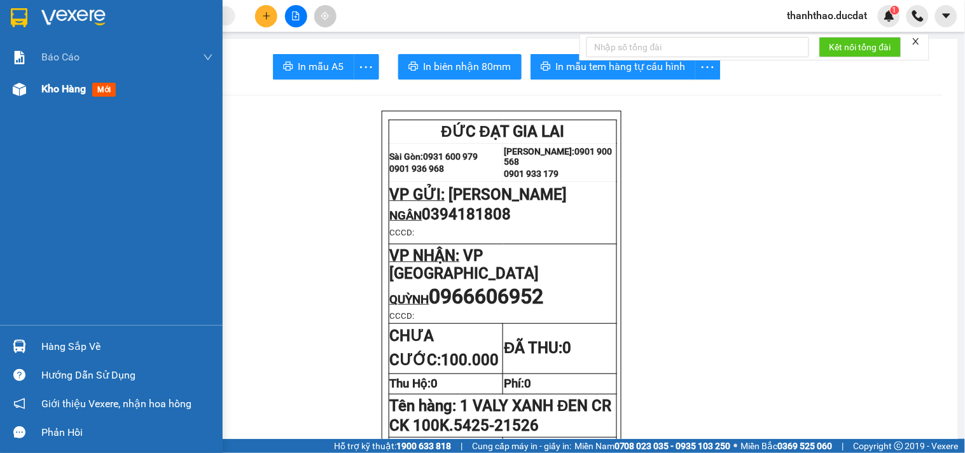
click at [43, 92] on span "Kho hàng" at bounding box center [63, 89] width 45 height 12
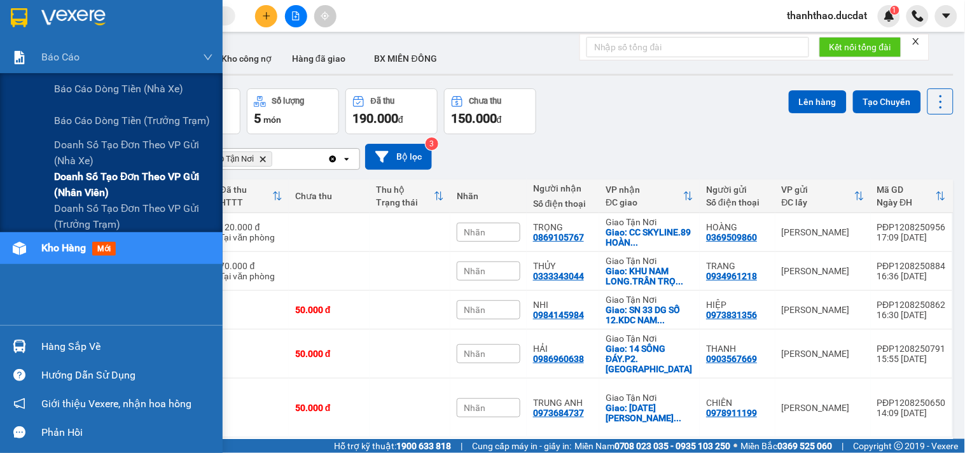
click at [73, 192] on span "Doanh số tạo đơn theo VP gửi (nhân viên)" at bounding box center [133, 184] width 159 height 32
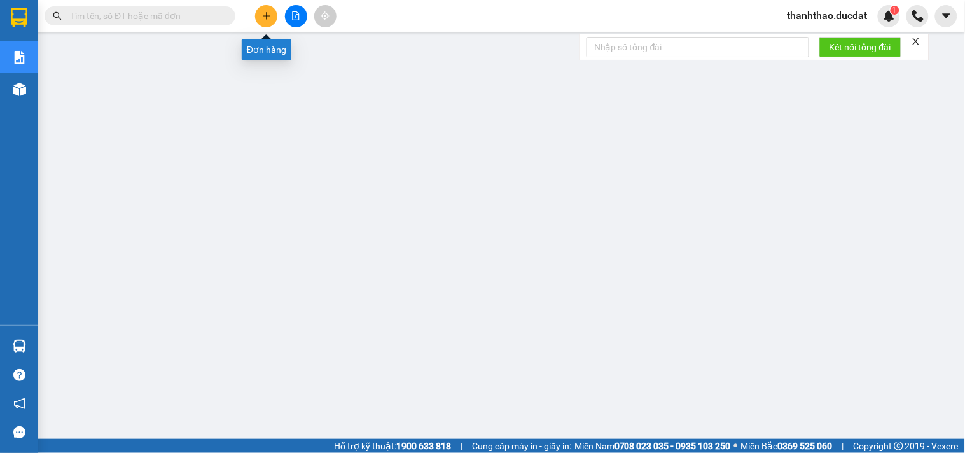
click at [270, 15] on icon "plus" at bounding box center [266, 15] width 9 height 9
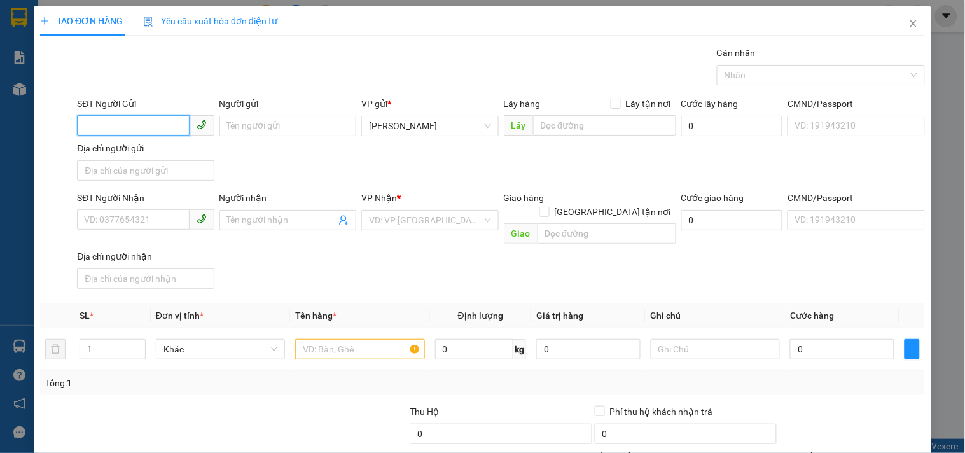
click at [170, 121] on input "SĐT Người Gửi" at bounding box center [133, 125] width 112 height 20
click at [280, 119] on input "Người gửi" at bounding box center [287, 126] width 137 height 20
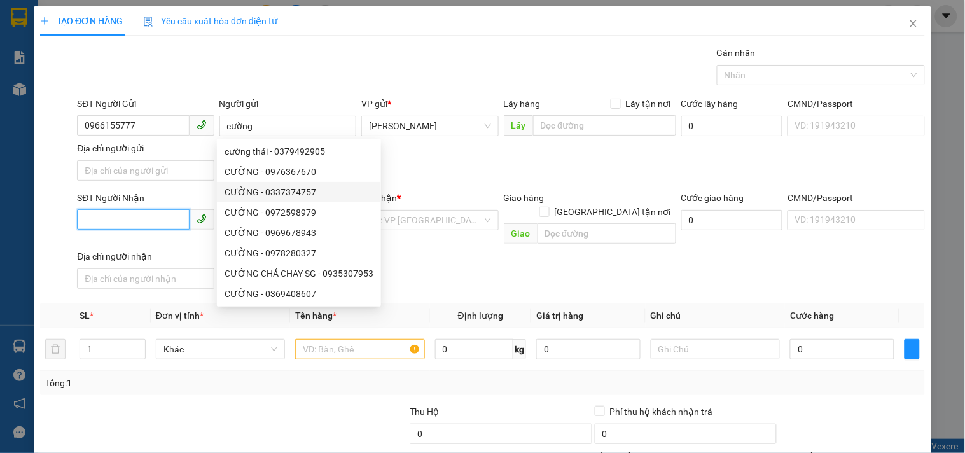
click at [180, 217] on input "SĐT Người Nhận" at bounding box center [133, 219] width 112 height 20
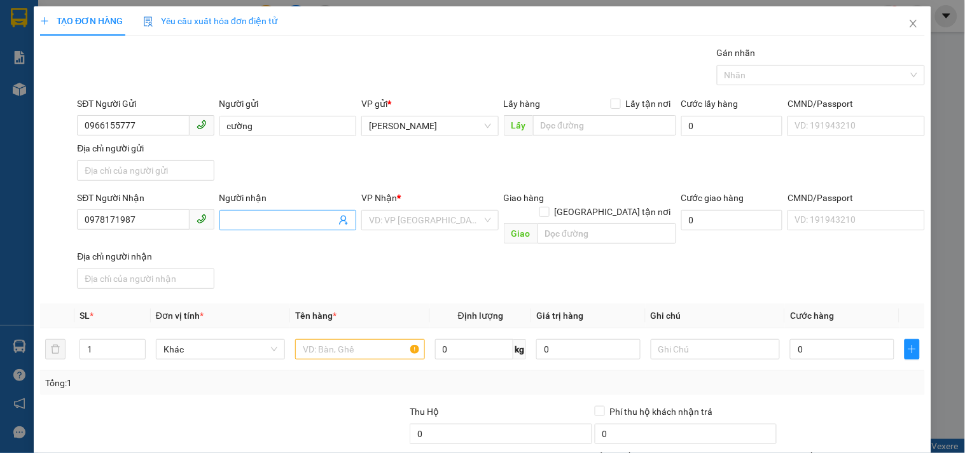
click at [306, 215] on input "Người nhận" at bounding box center [281, 220] width 109 height 14
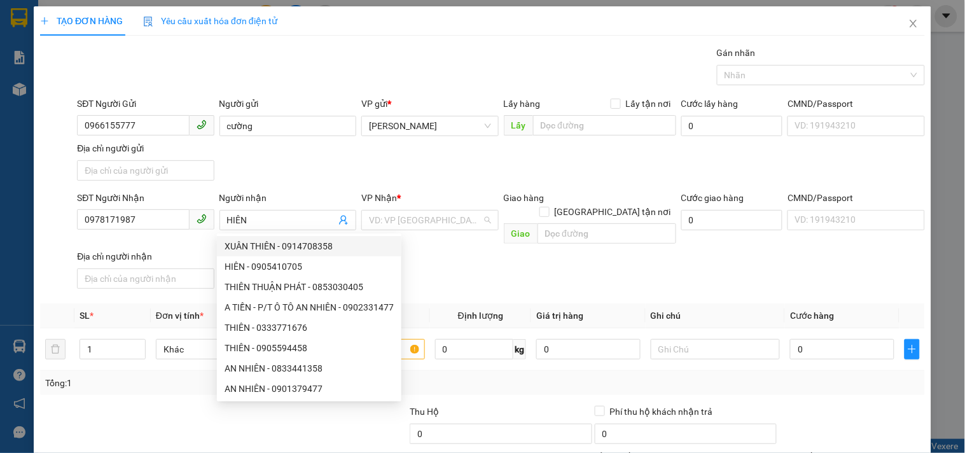
drag, startPoint x: 415, startPoint y: 217, endPoint x: 416, endPoint y: 233, distance: 15.3
click at [415, 223] on input "search" at bounding box center [425, 219] width 113 height 19
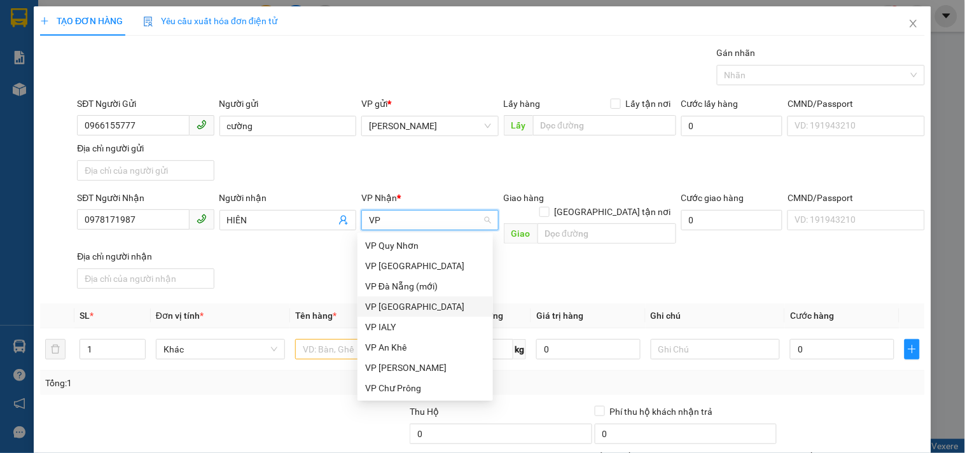
click at [423, 304] on div "VP [GEOGRAPHIC_DATA]" at bounding box center [425, 306] width 120 height 14
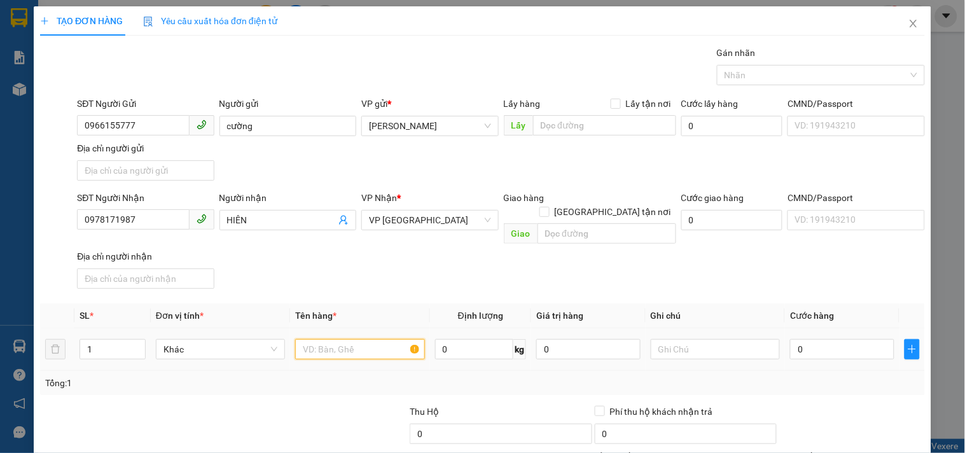
click at [366, 339] on input "text" at bounding box center [359, 349] width 129 height 20
click at [818, 343] on input "0" at bounding box center [842, 349] width 104 height 20
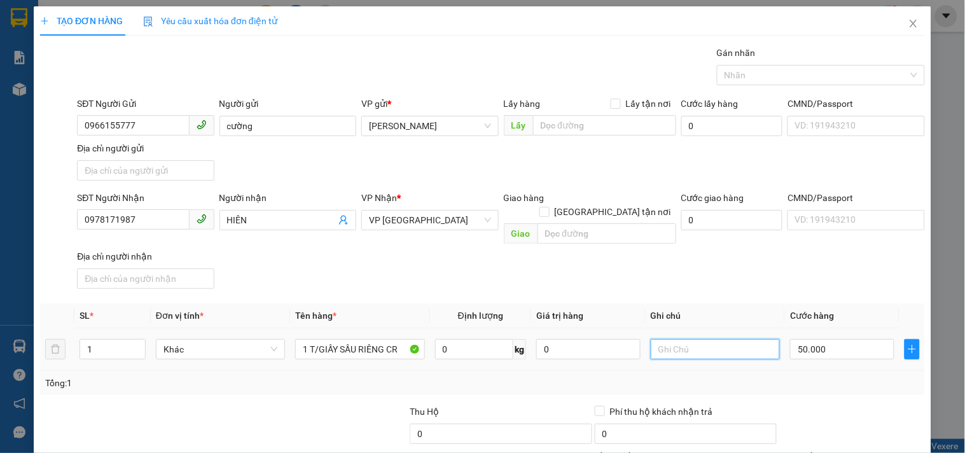
click at [739, 339] on input "text" at bounding box center [714, 349] width 129 height 20
drag, startPoint x: 848, startPoint y: 425, endPoint x: 844, endPoint y: 420, distance: 6.8
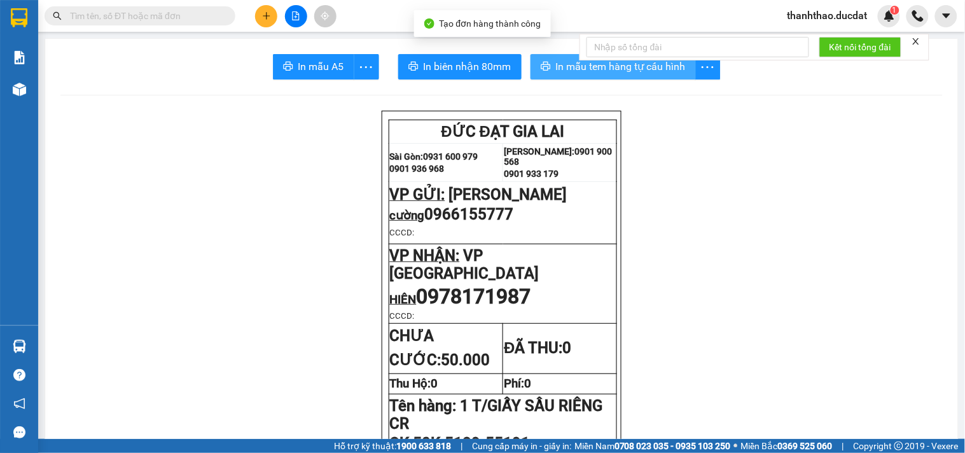
click at [543, 68] on icon "printer" at bounding box center [545, 66] width 10 height 10
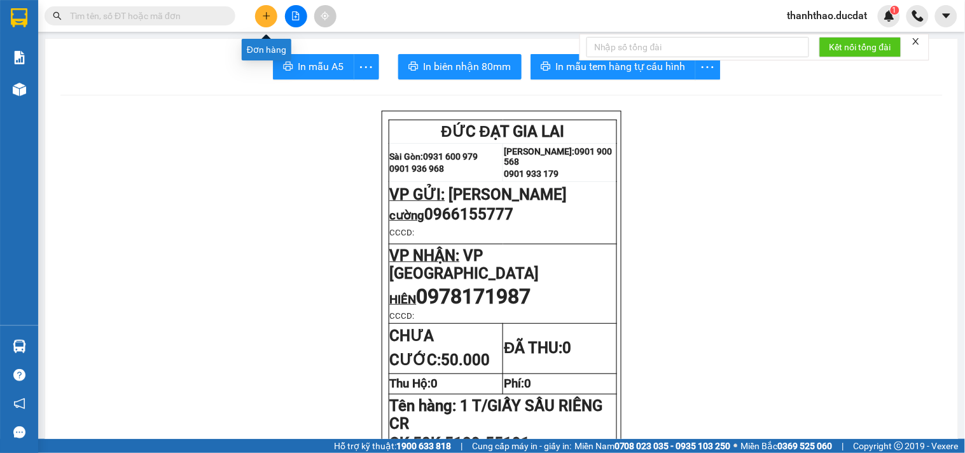
click at [274, 18] on button at bounding box center [266, 16] width 22 height 22
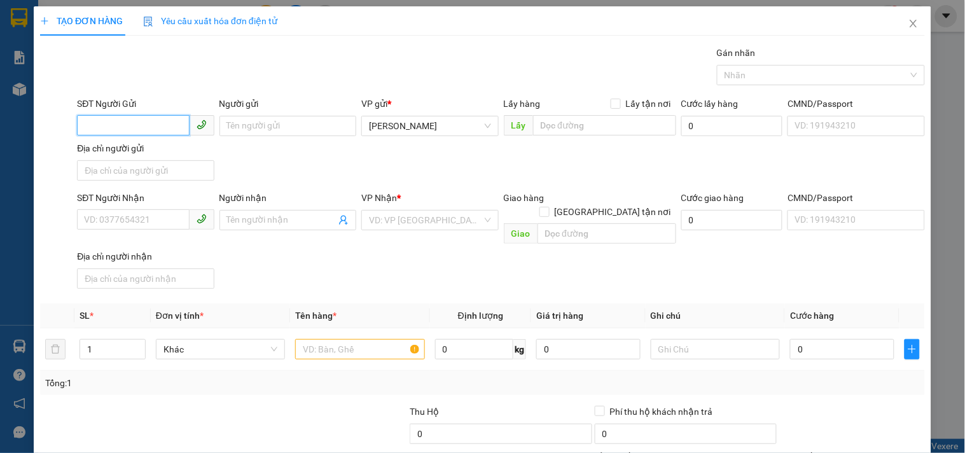
click at [142, 115] on input "SĐT Người Gửi" at bounding box center [133, 125] width 112 height 20
click at [125, 148] on div "0372494479 - NK KIM" at bounding box center [144, 151] width 120 height 14
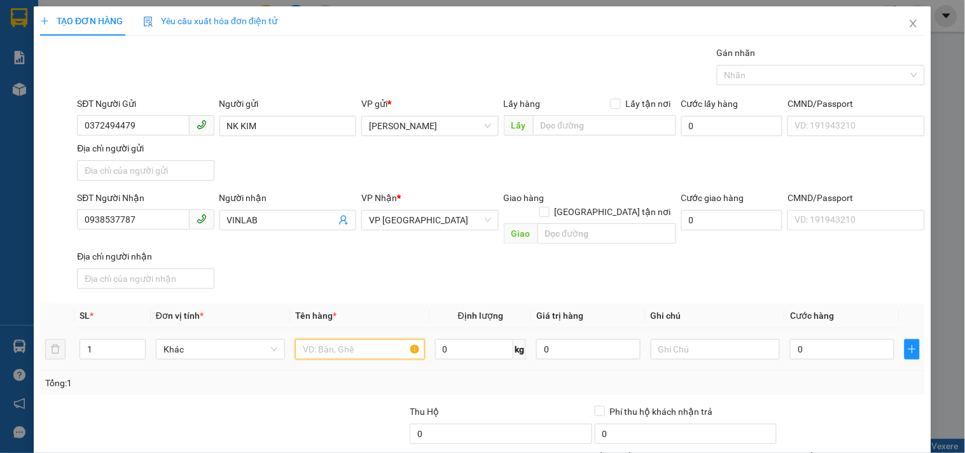
click at [366, 339] on input "text" at bounding box center [359, 349] width 129 height 20
click at [825, 341] on input "0" at bounding box center [842, 349] width 104 height 20
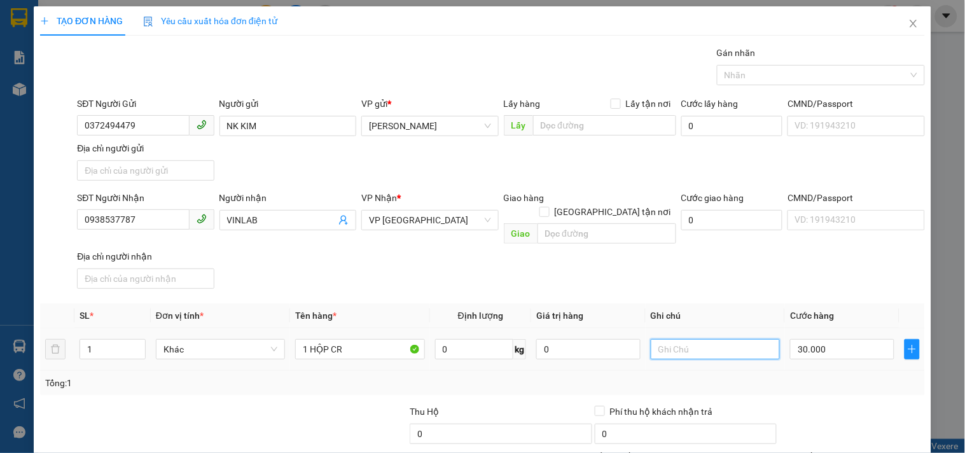
click at [687, 339] on input "text" at bounding box center [714, 349] width 129 height 20
click at [713, 339] on input "CK 30K." at bounding box center [714, 349] width 129 height 20
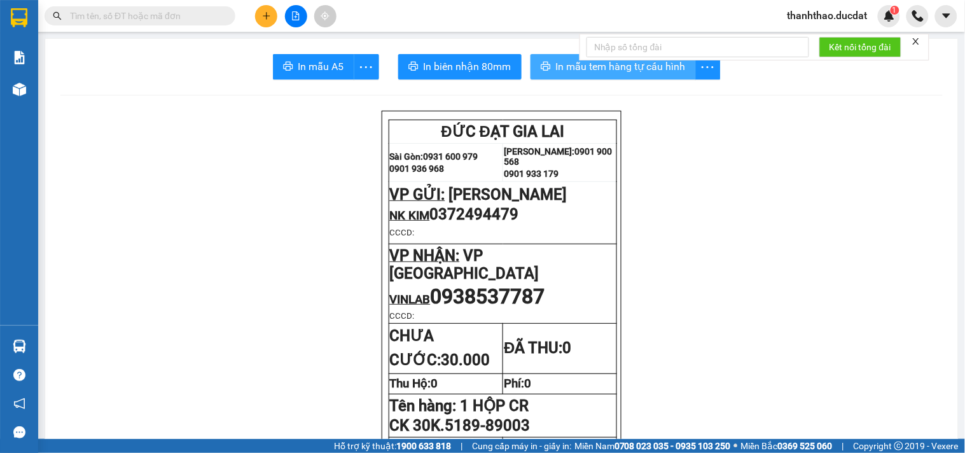
click at [571, 67] on span "In mẫu tem hàng tự cấu hình" at bounding box center [621, 66] width 130 height 16
click at [265, 15] on icon "plus" at bounding box center [266, 15] width 7 height 1
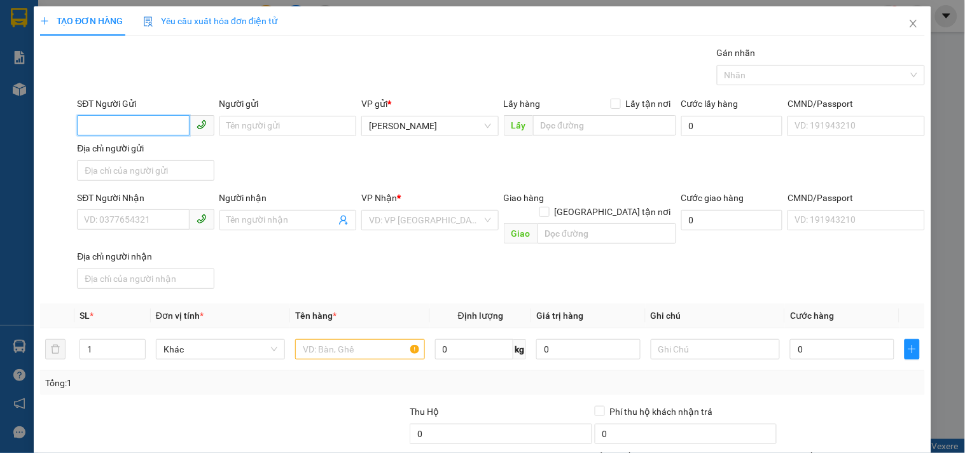
click at [135, 123] on input "SĐT Người Gửi" at bounding box center [133, 125] width 112 height 20
click at [151, 155] on div "0987152503" at bounding box center [144, 151] width 120 height 14
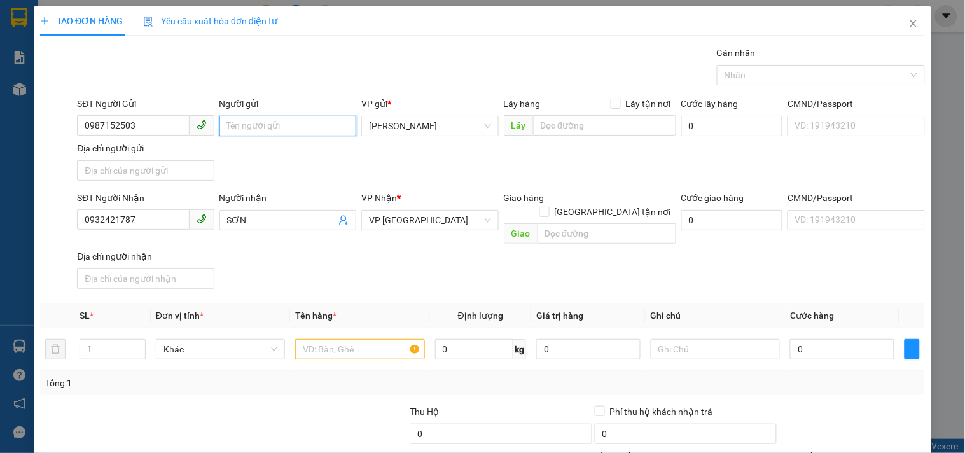
click at [264, 121] on input "Người gửi" at bounding box center [287, 126] width 137 height 20
drag, startPoint x: 165, startPoint y: 214, endPoint x: 0, endPoint y: 244, distance: 167.9
click at [0, 246] on div "TẠO ĐƠN HÀNG Yêu cầu xuất hóa đơn điện tử Transit Pickup Surcharge Ids Transit …" at bounding box center [482, 226] width 965 height 453
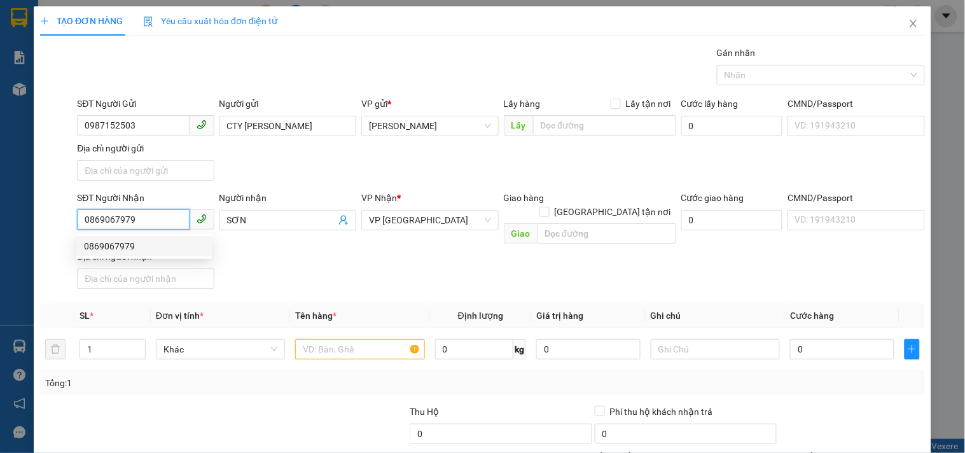
click at [175, 248] on div "0869067979" at bounding box center [144, 246] width 120 height 14
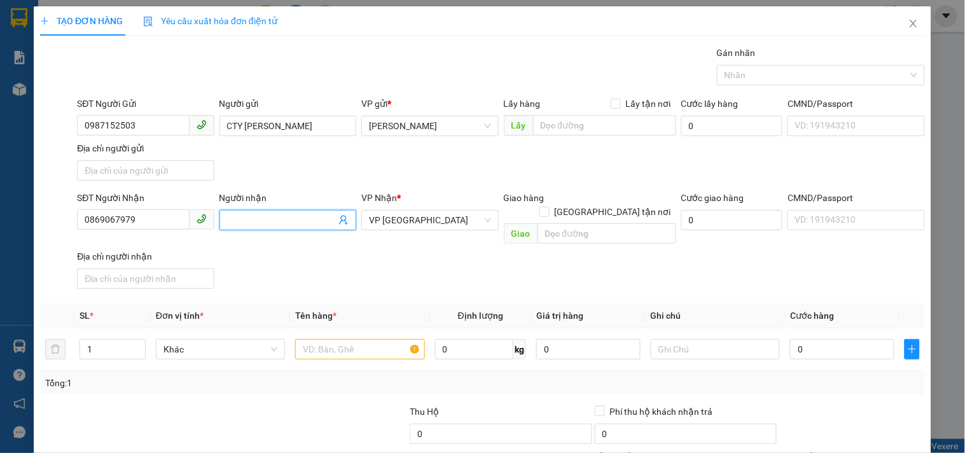
click at [252, 221] on input "Người nhận" at bounding box center [281, 220] width 109 height 14
click at [367, 339] on input "text" at bounding box center [359, 349] width 129 height 20
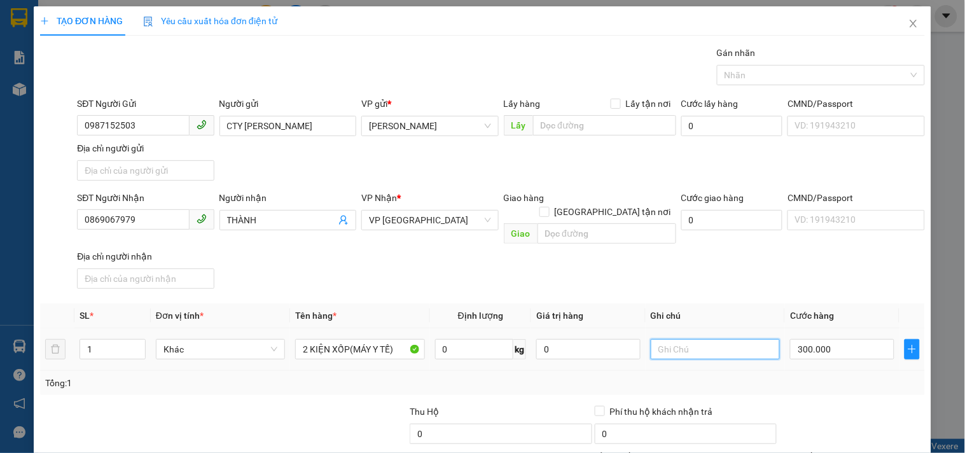
click at [685, 339] on input "text" at bounding box center [714, 349] width 129 height 20
click at [155, 217] on input "0869067979" at bounding box center [133, 219] width 112 height 20
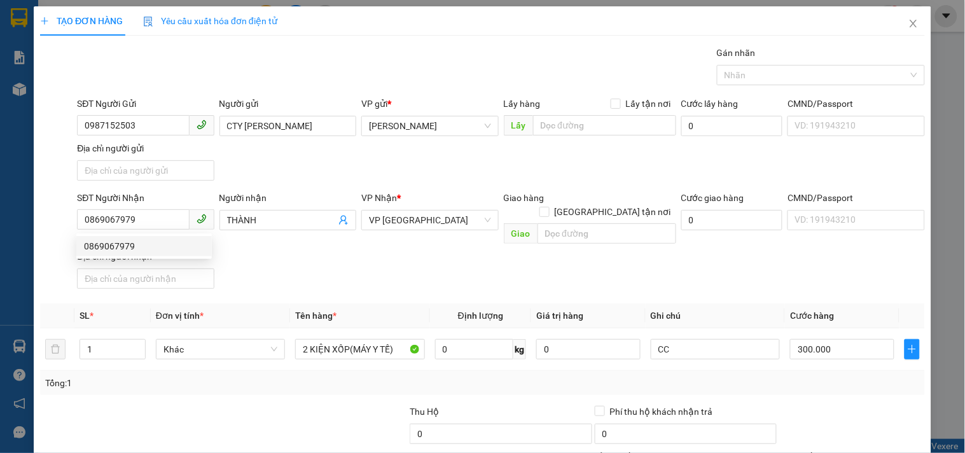
drag, startPoint x: 849, startPoint y: 410, endPoint x: 803, endPoint y: 359, distance: 69.3
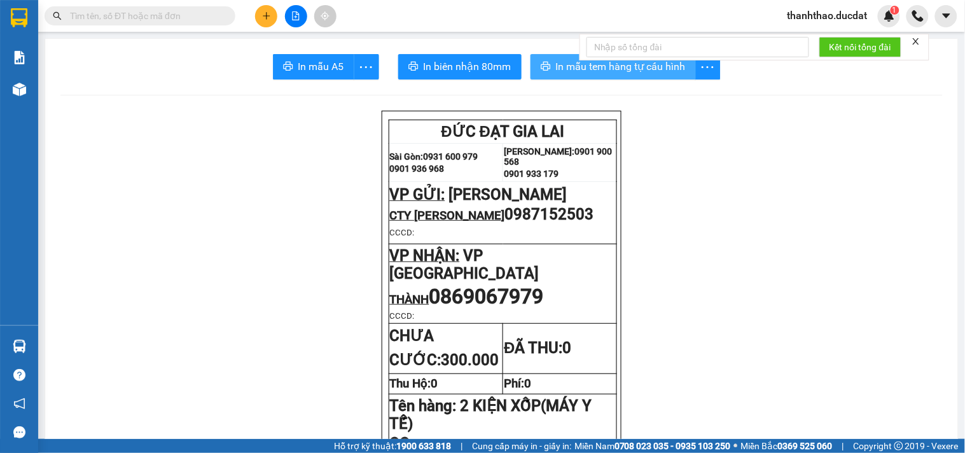
click at [556, 59] on span "In mẫu tem hàng tự cấu hình" at bounding box center [621, 66] width 130 height 16
